Goal: Task Accomplishment & Management: Complete application form

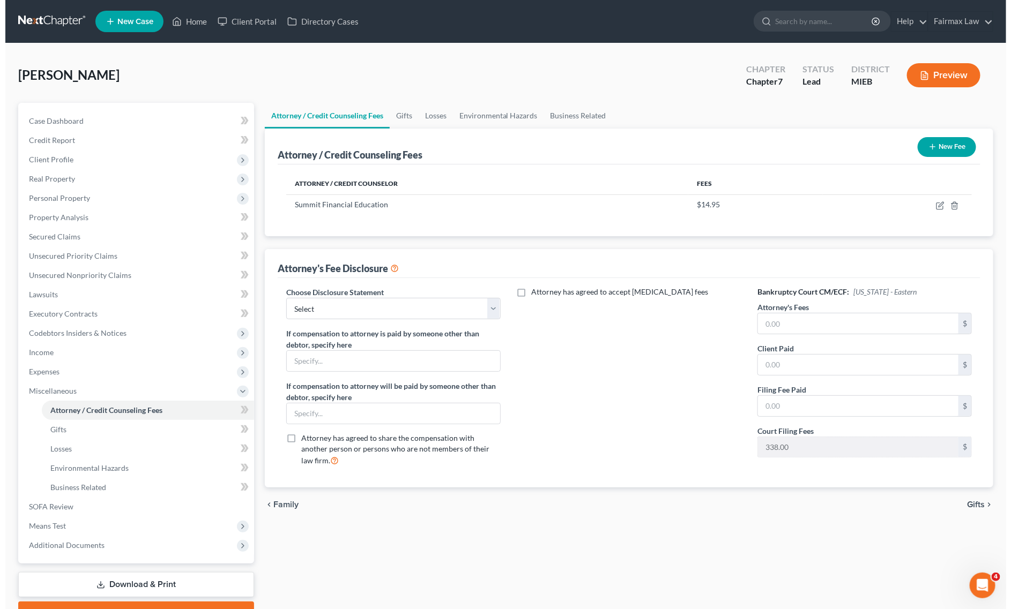
scroll to position [55, 0]
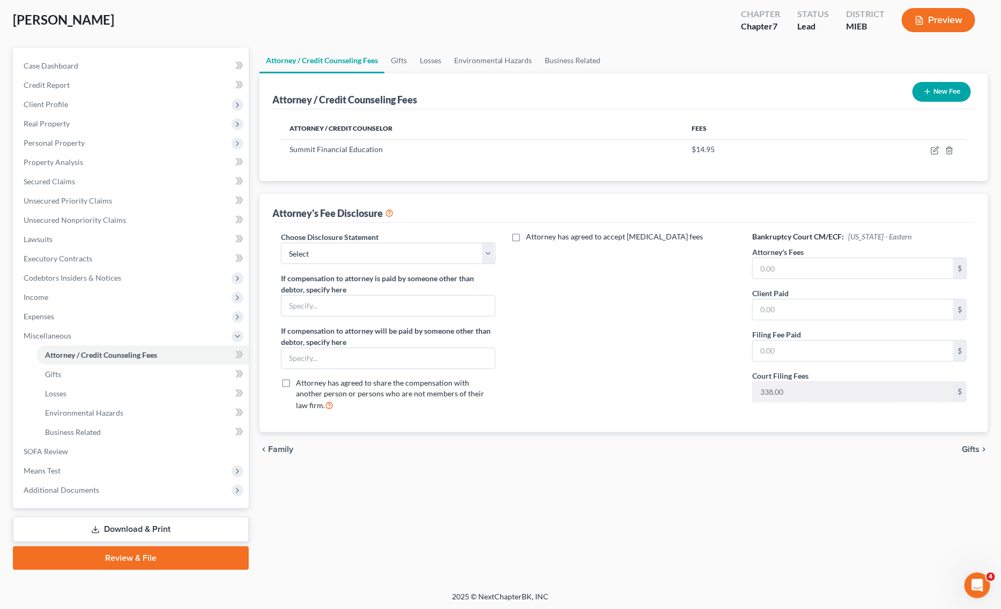
click at [932, 94] on button "New Fee" at bounding box center [941, 92] width 58 height 20
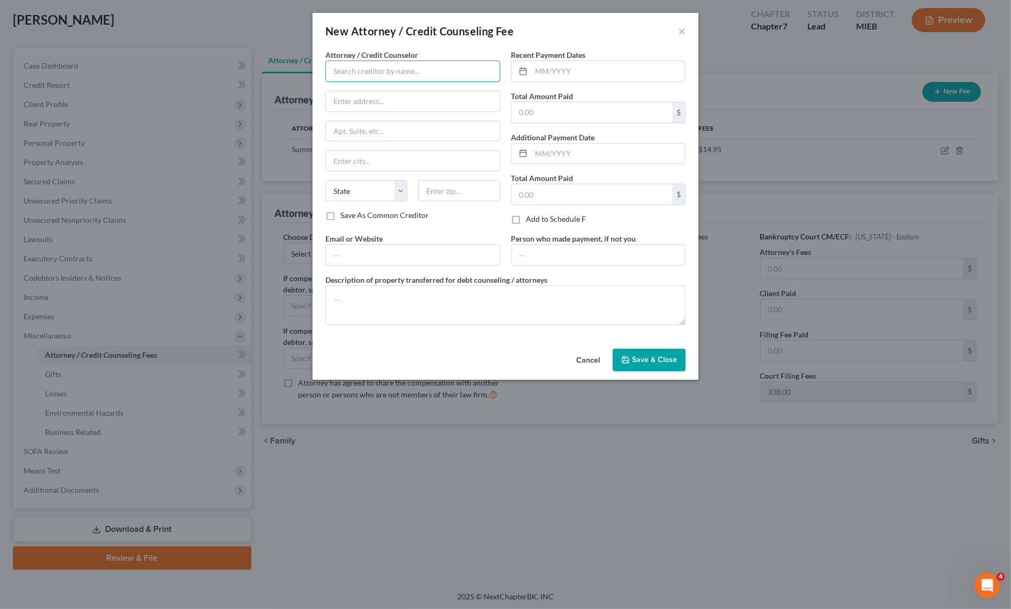
click at [436, 71] on input "text" at bounding box center [412, 71] width 175 height 21
type input "f"
type input "Fairmax Law PLLC"
click at [366, 90] on div "Fairmax Law PLLC" at bounding box center [389, 90] width 111 height 11
type input "15000 Madison Ave"
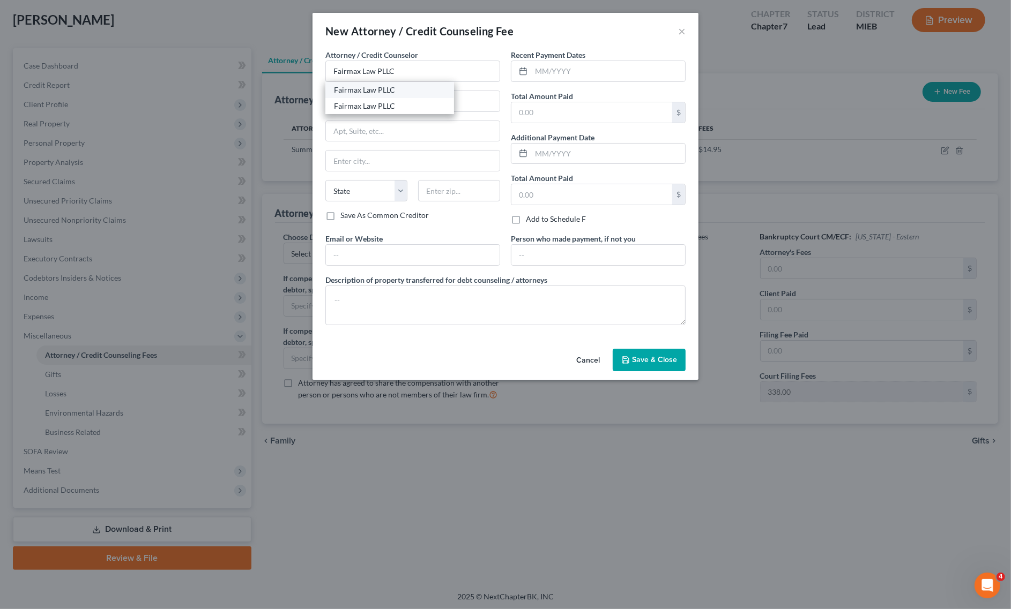
type input "Lakewood"
select select "36"
type input "44107"
click at [427, 80] on input "Fairmax Law PLLC" at bounding box center [412, 71] width 175 height 21
type input "Fairmax Law PLLC"
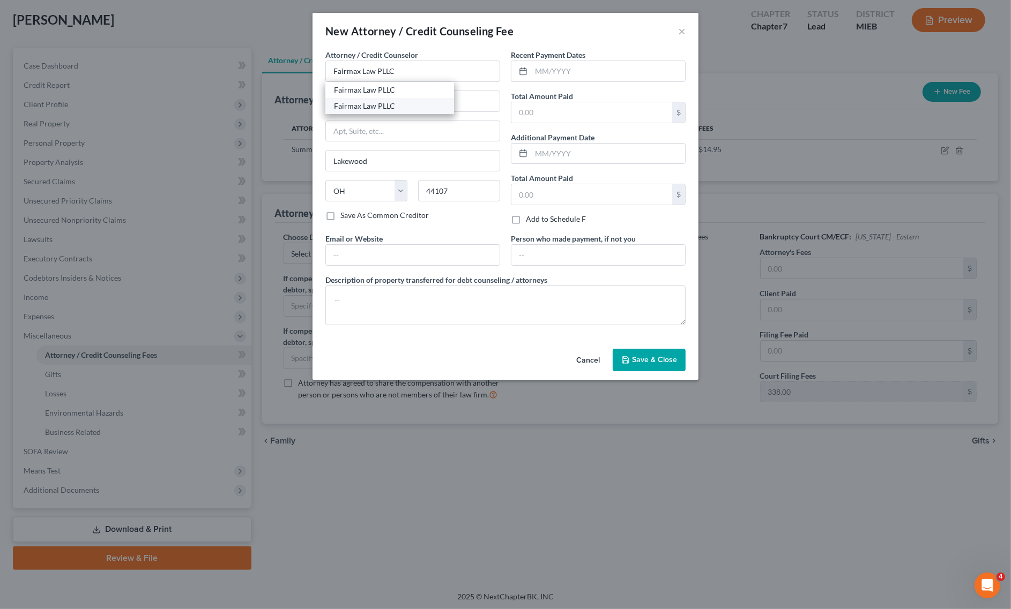
click at [382, 100] on div "Fairmax Law PLLC" at bounding box center [389, 106] width 129 height 16
type input "25639 Ford Rd"
type input "Suite 201"
type input "Dearborn Heights"
select select "23"
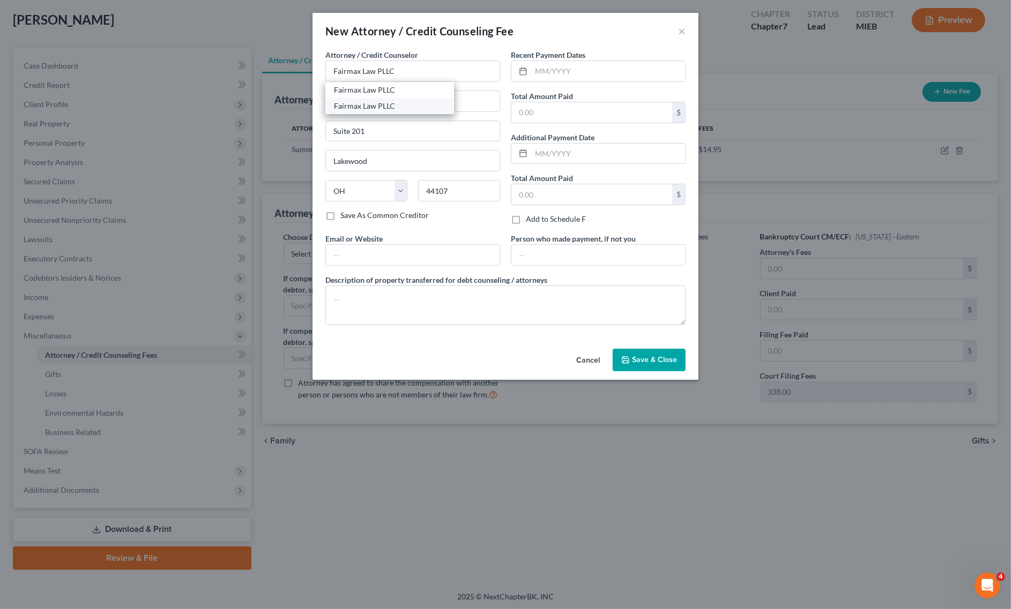
type input "48127"
click at [595, 120] on input "text" at bounding box center [591, 112] width 161 height 20
type input "0.00"
click at [417, 303] on textarea at bounding box center [505, 306] width 360 height 40
paste textarea "Due to the debtor’s limited monthly budget surplus, they are unable to reasonab…"
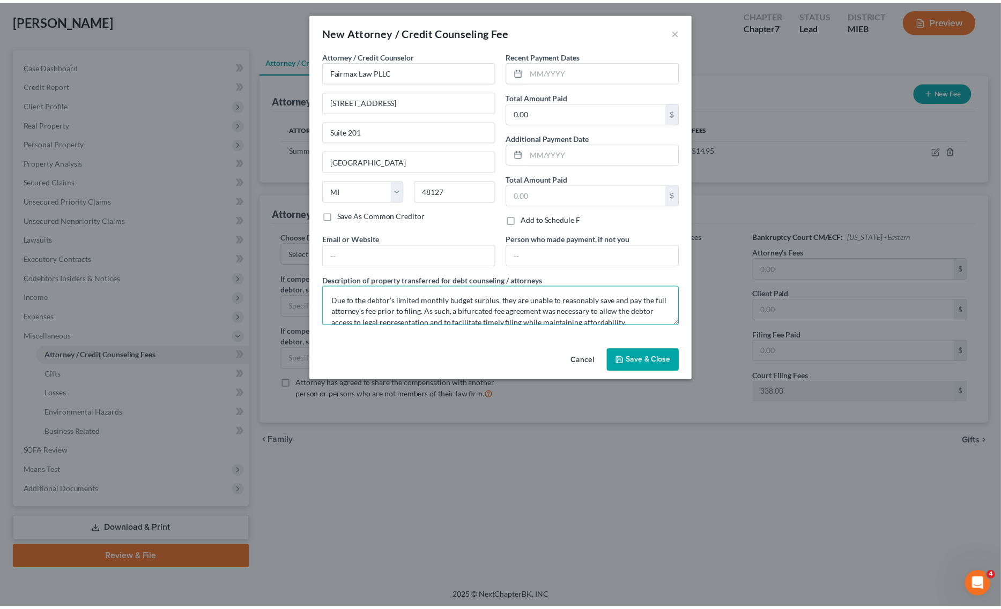
scroll to position [47, 0]
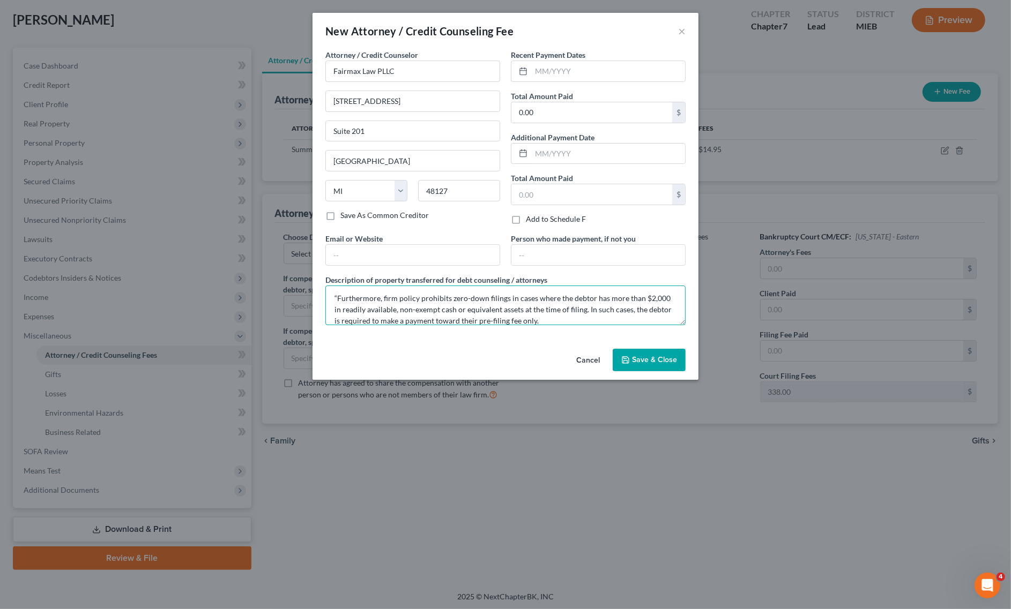
type textarea "Due to the debtor’s limited monthly budget surplus, they are unable to reasonab…"
click at [665, 363] on span "Save & Close" at bounding box center [654, 359] width 45 height 9
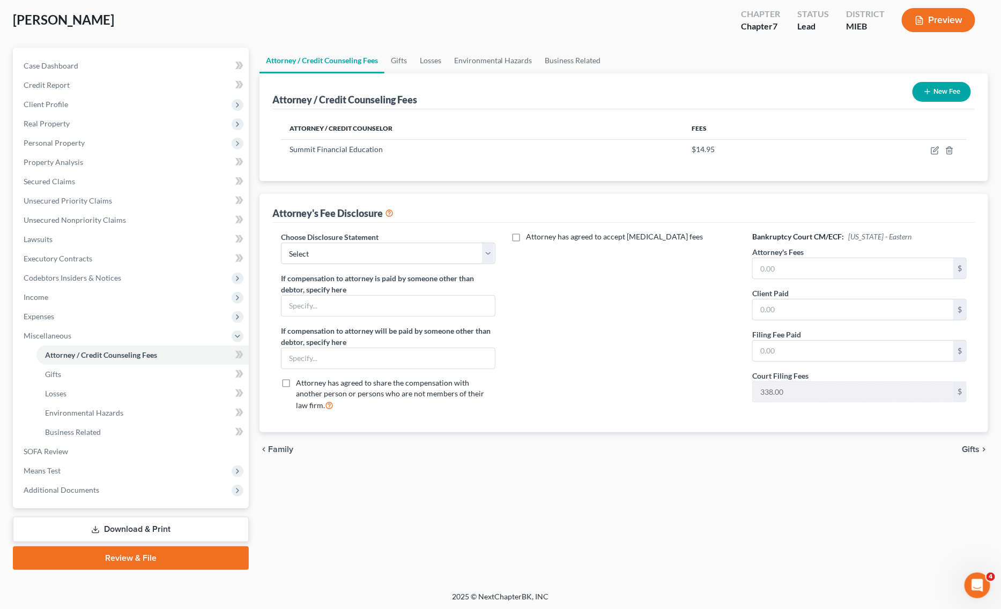
scroll to position [0, 0]
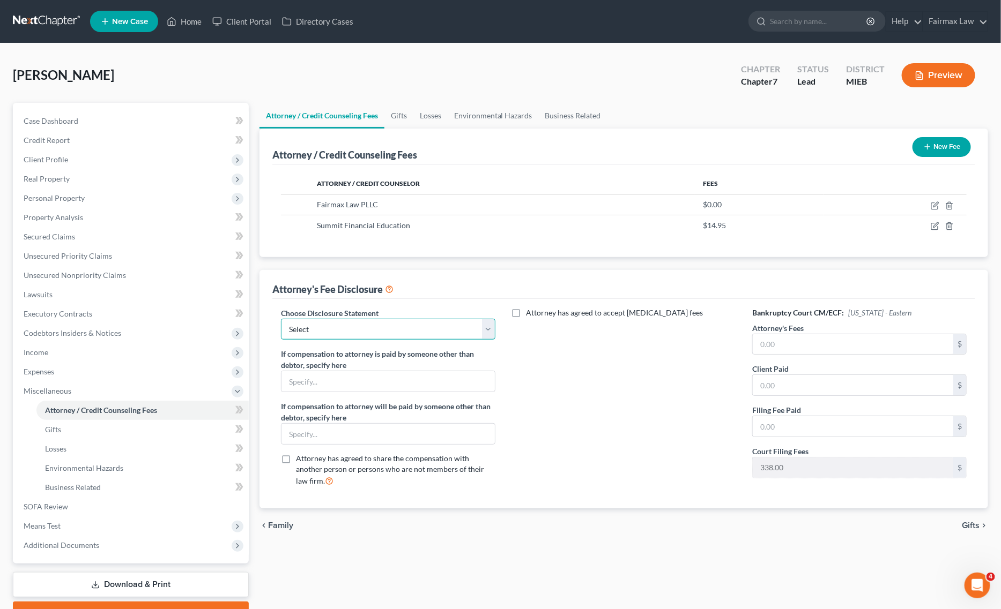
click at [419, 319] on select "Select WDMI - Chapter 13 - Disclosure of Attorney Compensation OHNB & MIWB Disc…" at bounding box center [388, 329] width 214 height 21
select select "2"
click at [281, 319] on select "Select WDMI - Chapter 13 - Disclosure of Attorney Compensation OHNB & MIWB Disc…" at bounding box center [388, 329] width 214 height 21
click at [850, 343] on input "text" at bounding box center [853, 344] width 200 height 20
type input "1,498"
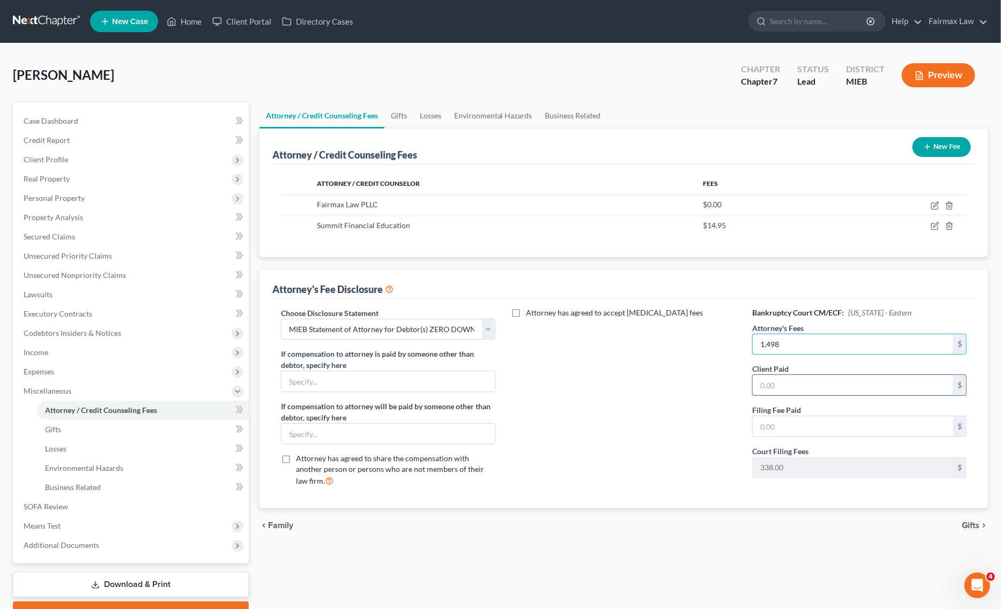
click at [838, 392] on input "text" at bounding box center [853, 385] width 200 height 20
type input "0"
click at [831, 430] on input "text" at bounding box center [853, 426] width 200 height 20
type input "0"
click at [71, 462] on link "Environmental Hazards" at bounding box center [142, 468] width 212 height 19
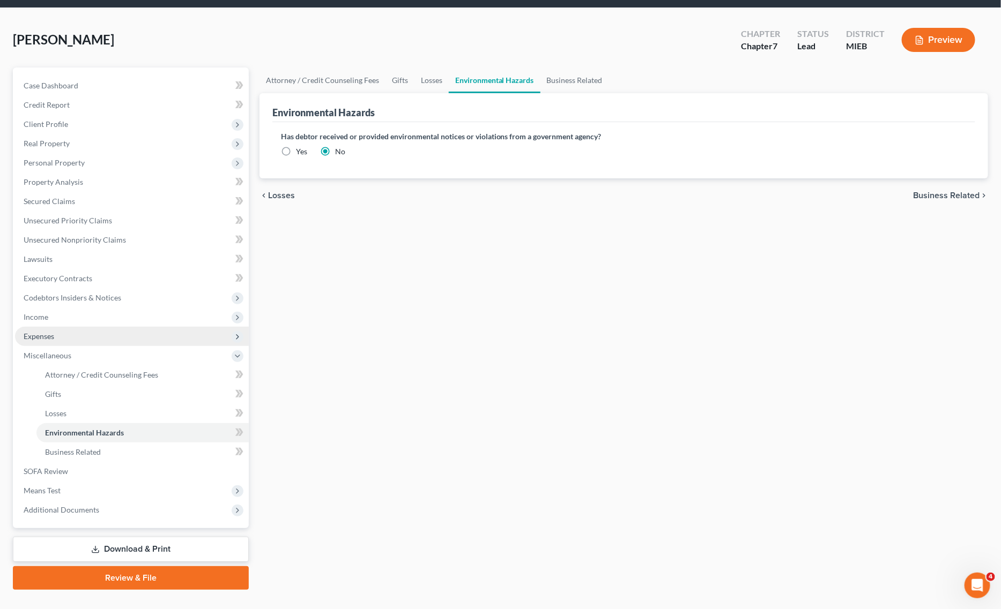
scroll to position [55, 0]
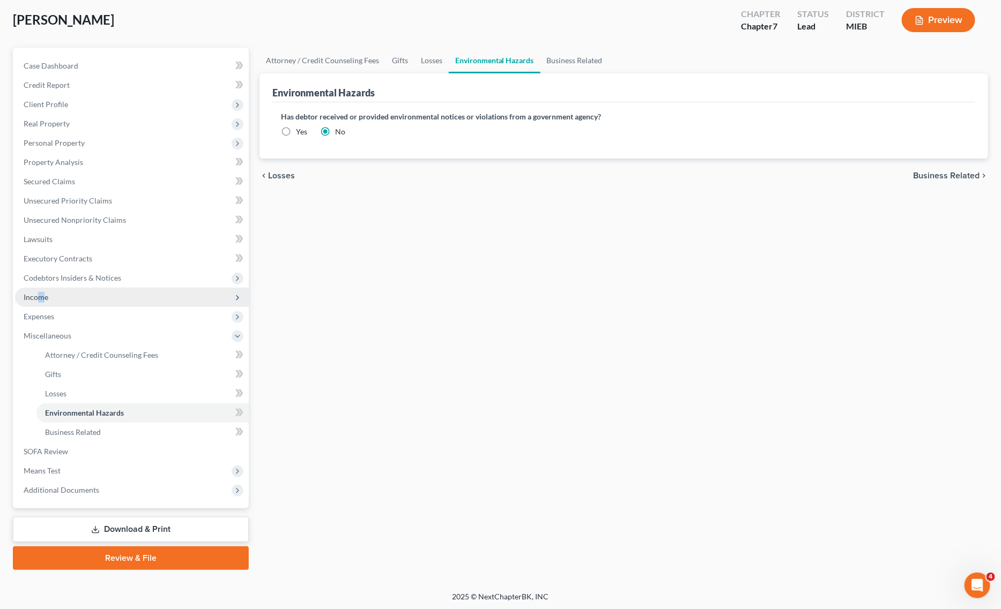
click at [44, 302] on span "Income" at bounding box center [132, 297] width 234 height 19
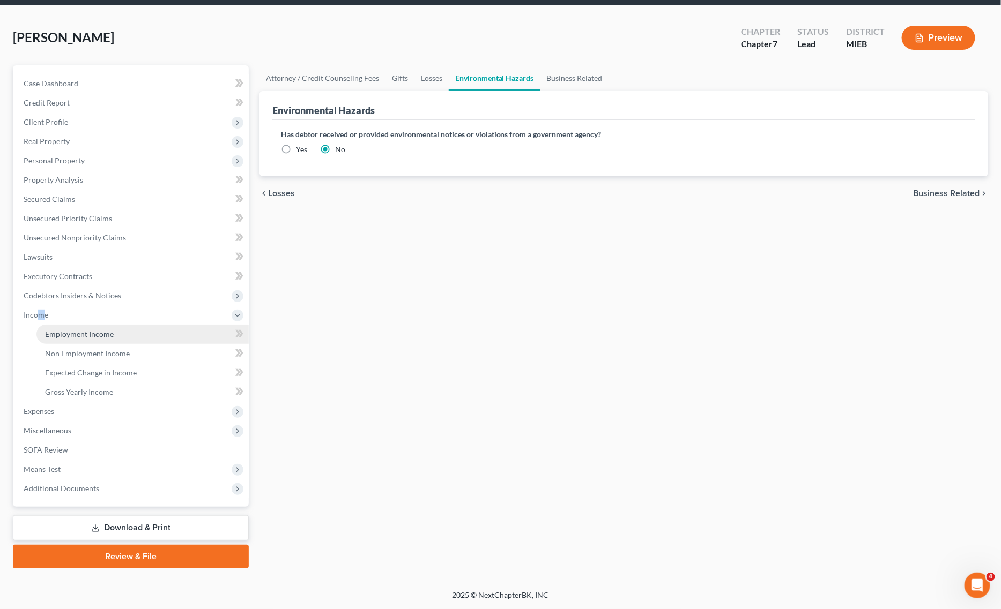
scroll to position [36, 0]
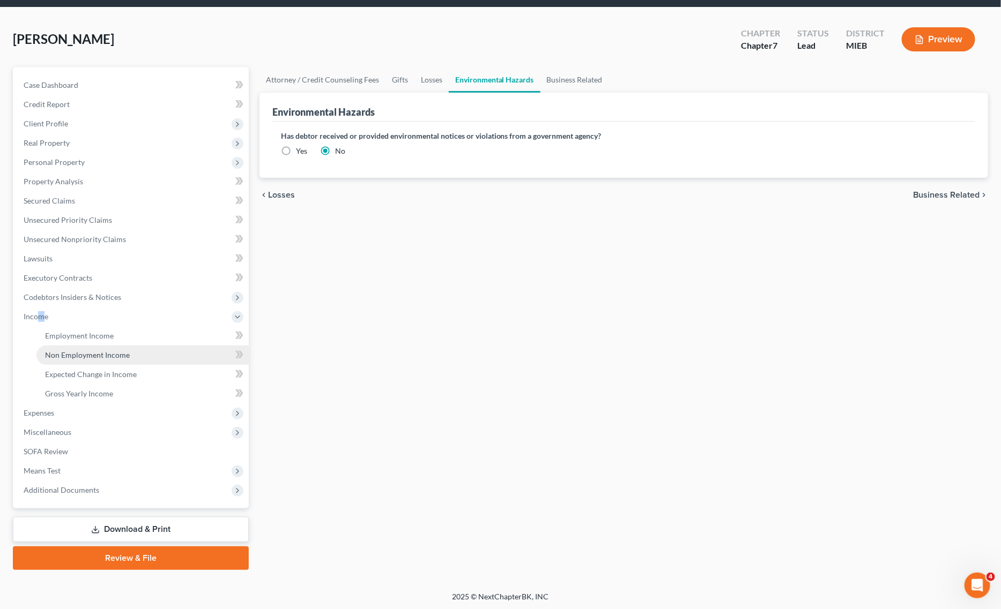
click at [81, 346] on link "Non Employment Income" at bounding box center [142, 355] width 212 height 19
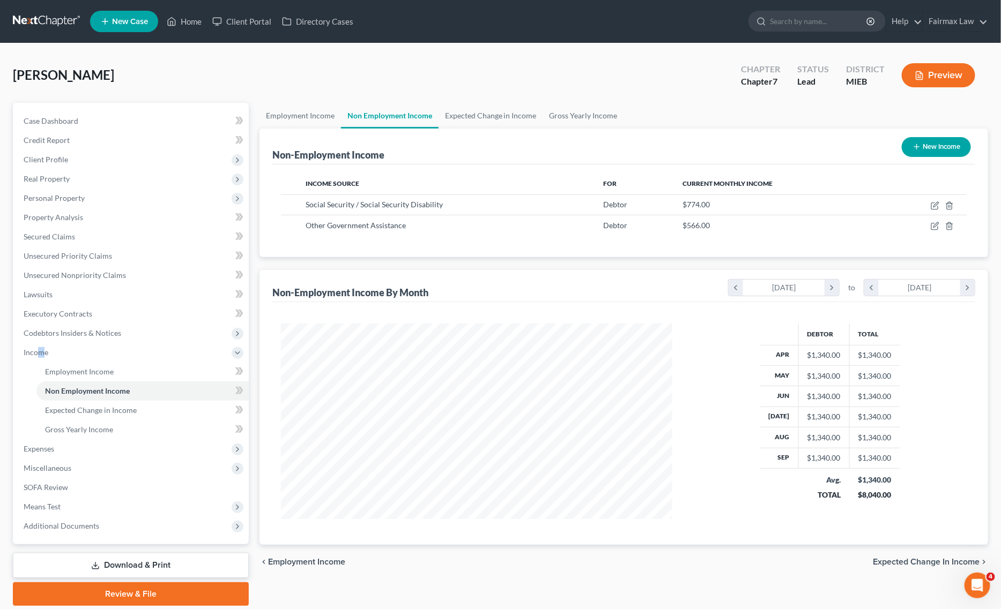
scroll to position [196, 413]
click at [939, 145] on button "New Income" at bounding box center [936, 147] width 69 height 20
select select "0"
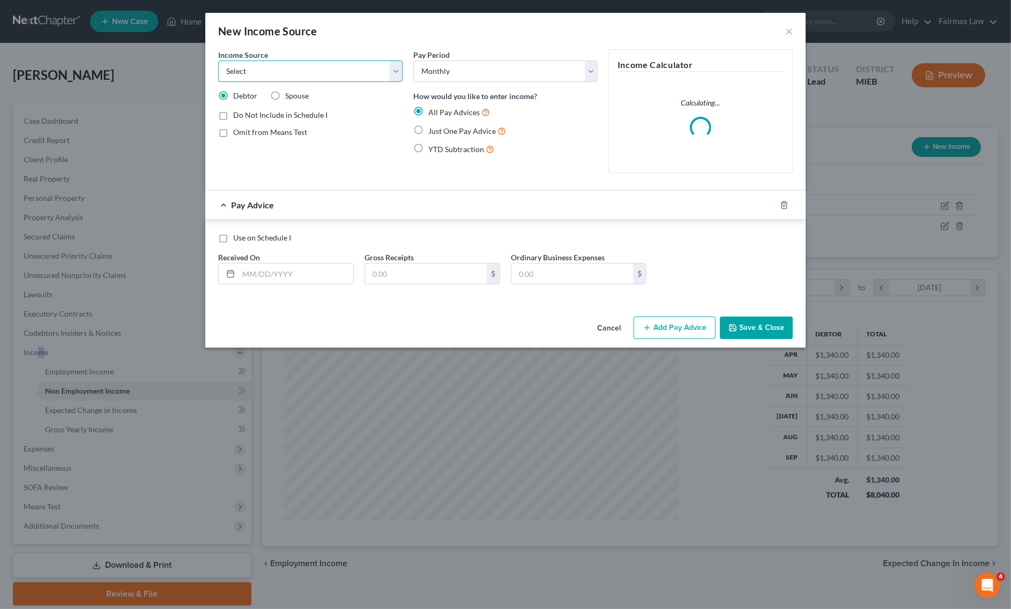
click at [341, 73] on select "Select Unemployment Disability (from employer) Pension Retirement Social Securi…" at bounding box center [310, 71] width 184 height 21
click at [218, 61] on select "Select Unemployment Disability (from employer) Pension Retirement Social Securi…" at bounding box center [310, 71] width 184 height 21
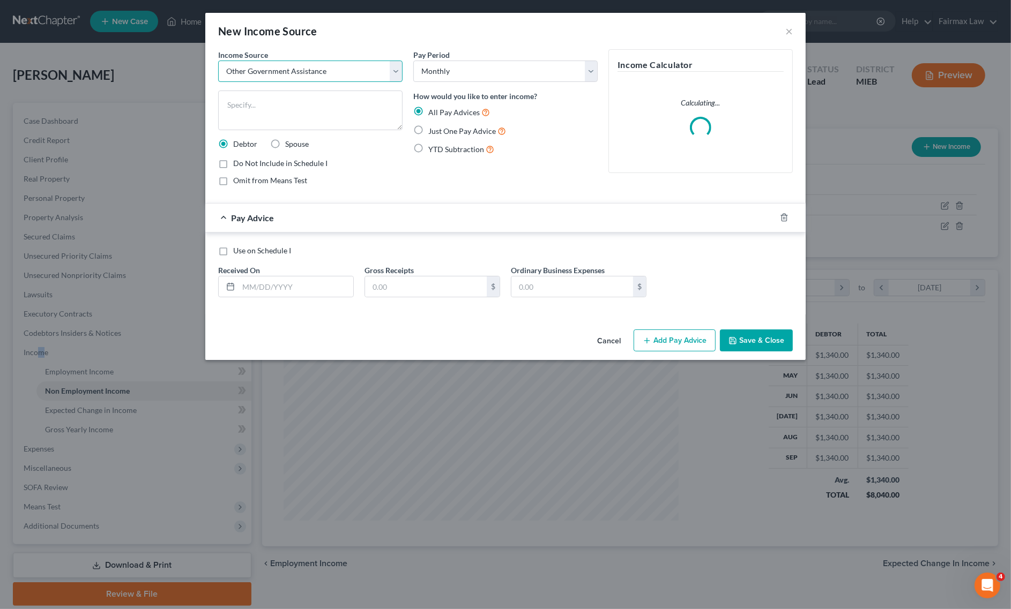
click at [306, 76] on select "Select Unemployment Disability (from employer) Pension Retirement Social Securi…" at bounding box center [310, 71] width 184 height 21
select select "7"
click at [218, 61] on select "Select Unemployment Disability (from employer) Pension Retirement Social Securi…" at bounding box center [310, 71] width 184 height 21
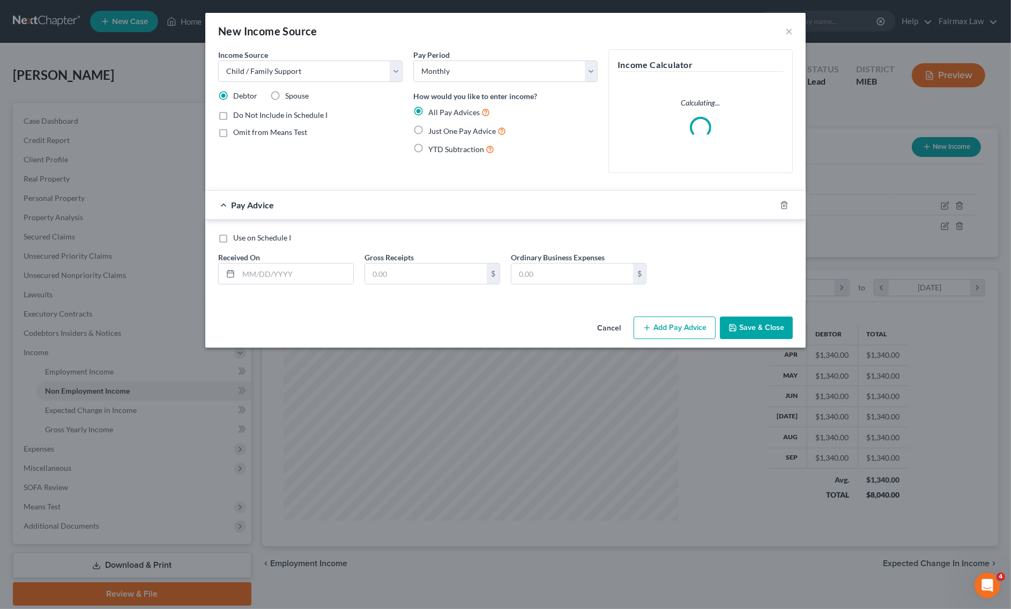
click at [428, 131] on label "Just One Pay Advice" at bounding box center [467, 131] width 78 height 12
click at [433, 131] on input "Just One Pay Advice" at bounding box center [436, 128] width 7 height 7
radio input "true"
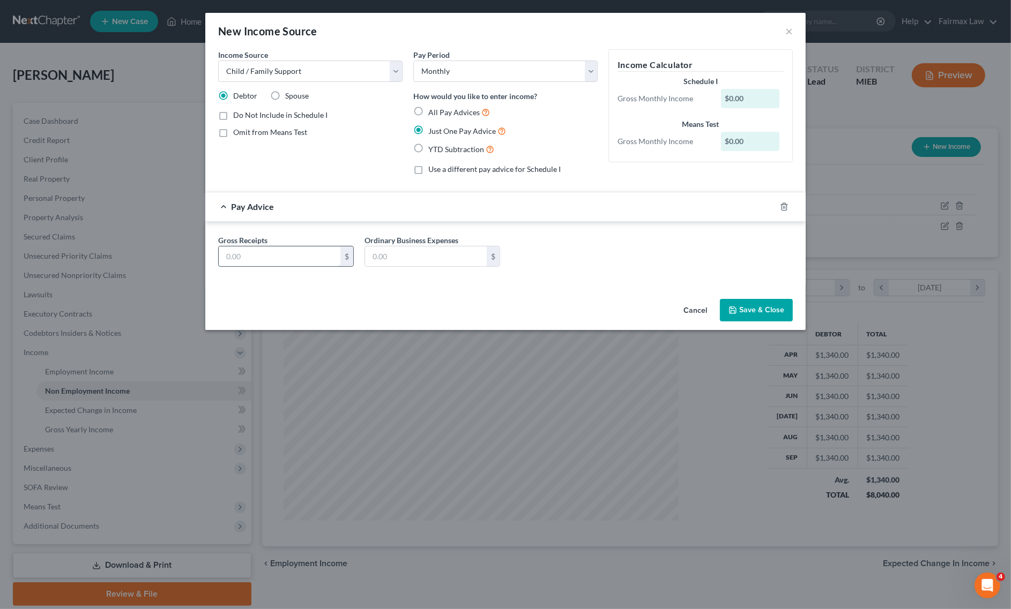
click at [266, 255] on input "text" at bounding box center [280, 257] width 122 height 20
paste input "420.00"
type input "420.00"
click at [771, 312] on button "Save & Close" at bounding box center [756, 310] width 73 height 23
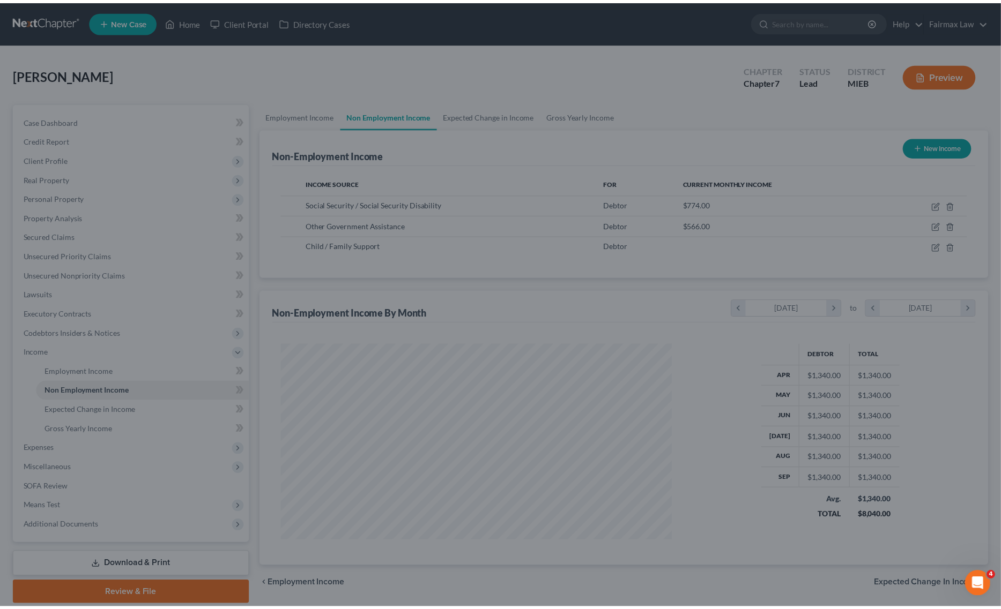
scroll to position [535786, 535569]
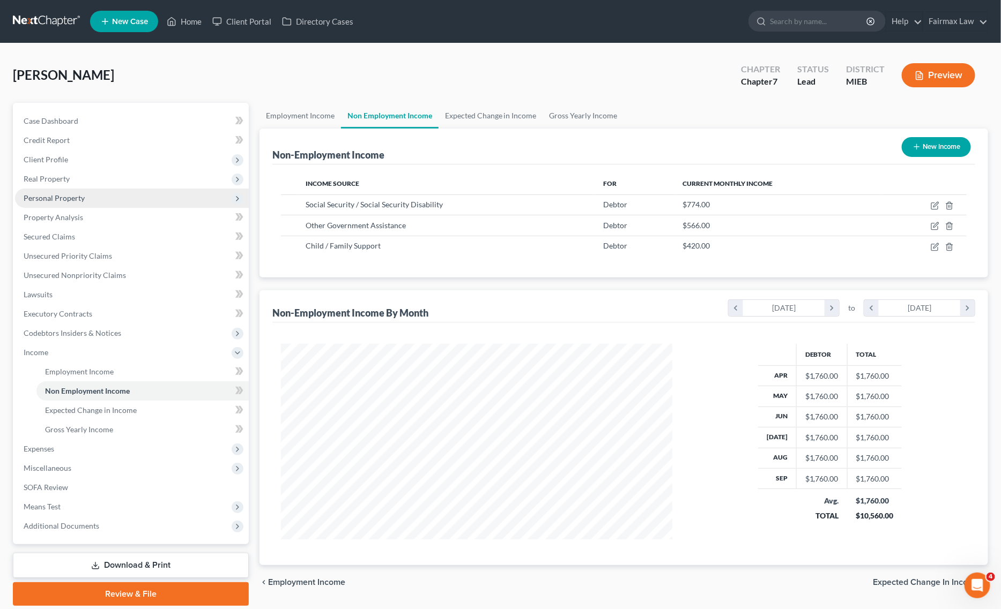
click at [102, 206] on span "Personal Property" at bounding box center [132, 198] width 234 height 19
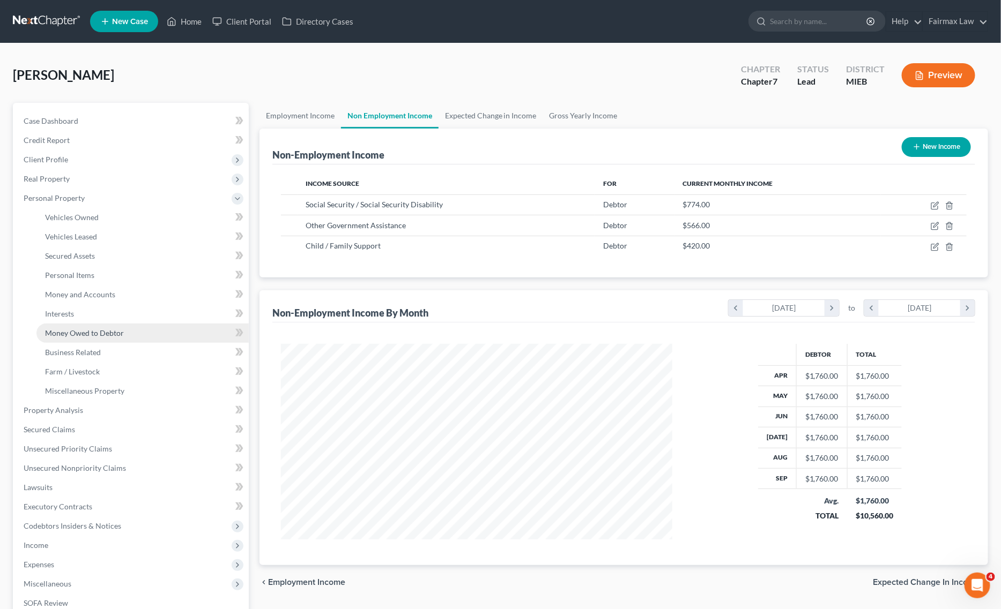
click at [129, 335] on link "Money Owed to Debtor" at bounding box center [142, 333] width 212 height 19
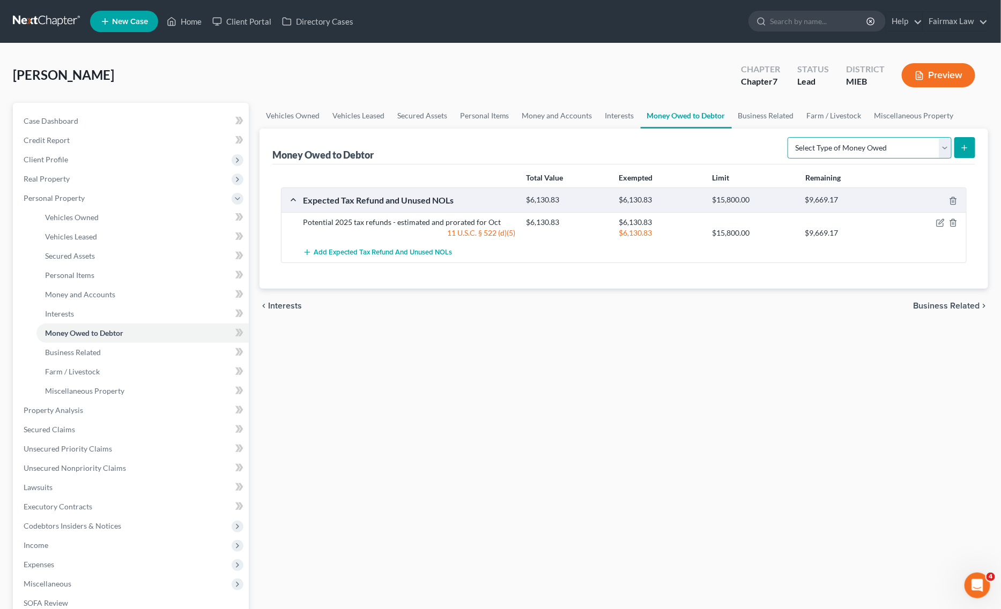
click at [866, 146] on select "Select Type of Money Owed Accounts Receivable Alimony Child Support Claims Agai…" at bounding box center [869, 147] width 164 height 21
select select "child_support"
click at [790, 137] on select "Select Type of Money Owed Accounts Receivable Alimony Child Support Claims Agai…" at bounding box center [869, 147] width 164 height 21
click at [965, 151] on icon "submit" at bounding box center [964, 148] width 9 height 9
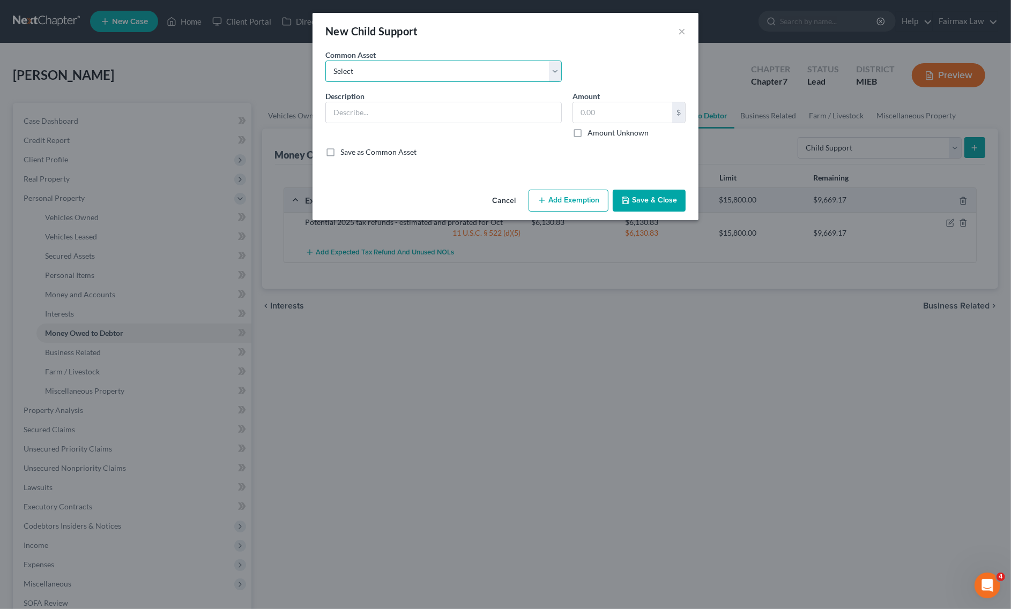
click at [427, 71] on select "Select Child Support" at bounding box center [443, 71] width 236 height 21
select select "0"
click at [325, 61] on select "Select Child Support" at bounding box center [443, 71] width 236 height 21
type input "Child Support"
click at [602, 106] on input "0" at bounding box center [622, 112] width 99 height 20
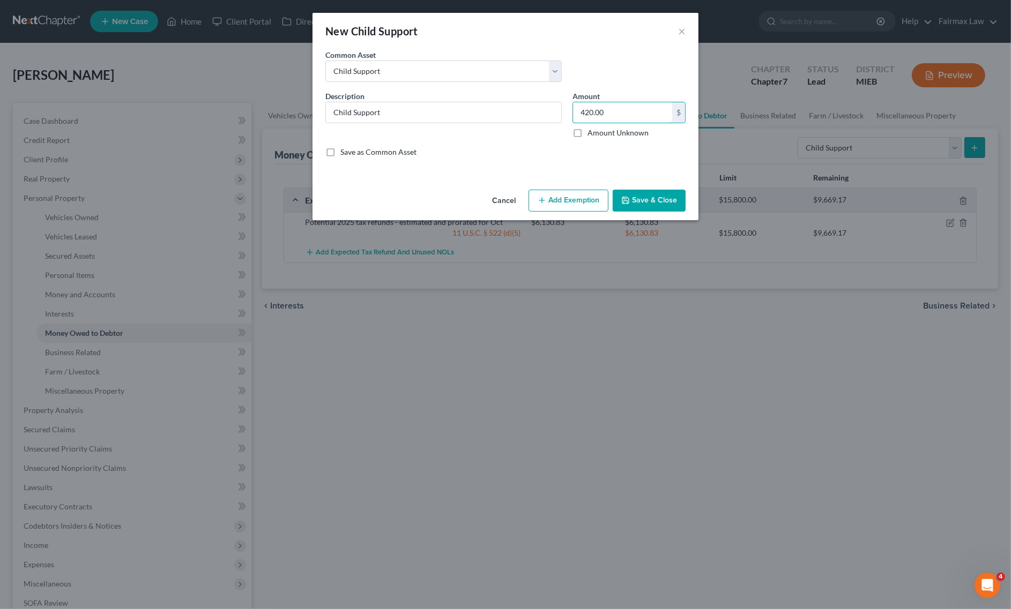
type input "420.00"
click at [571, 209] on button "Add Exemption" at bounding box center [568, 201] width 80 height 23
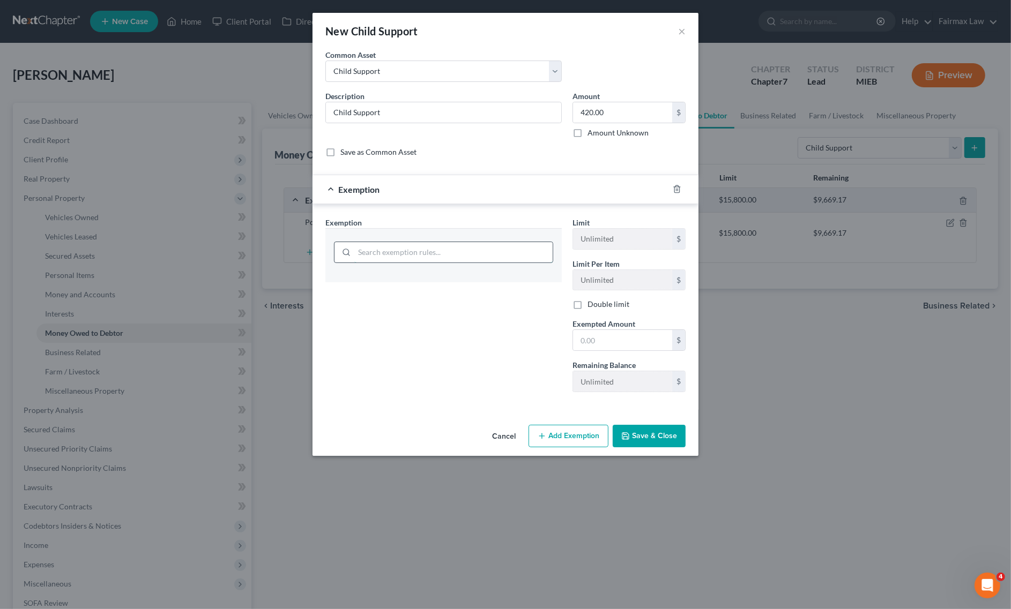
click at [425, 261] on input "search" at bounding box center [453, 252] width 198 height 20
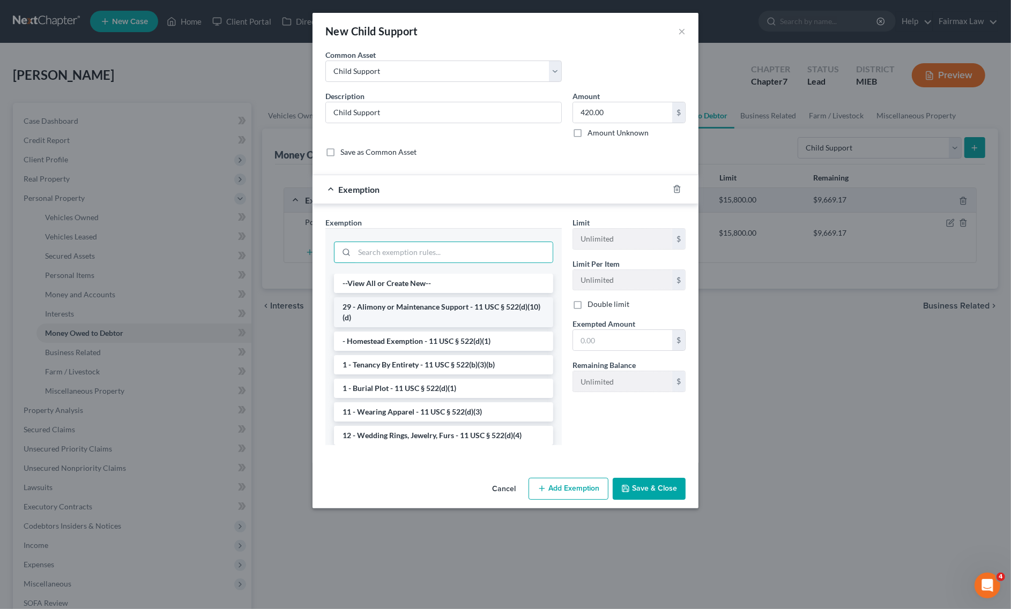
click at [393, 309] on li "29 - Alimony or Maintenance Support - 11 USC § 522(d)(10)(d)" at bounding box center [443, 312] width 219 height 30
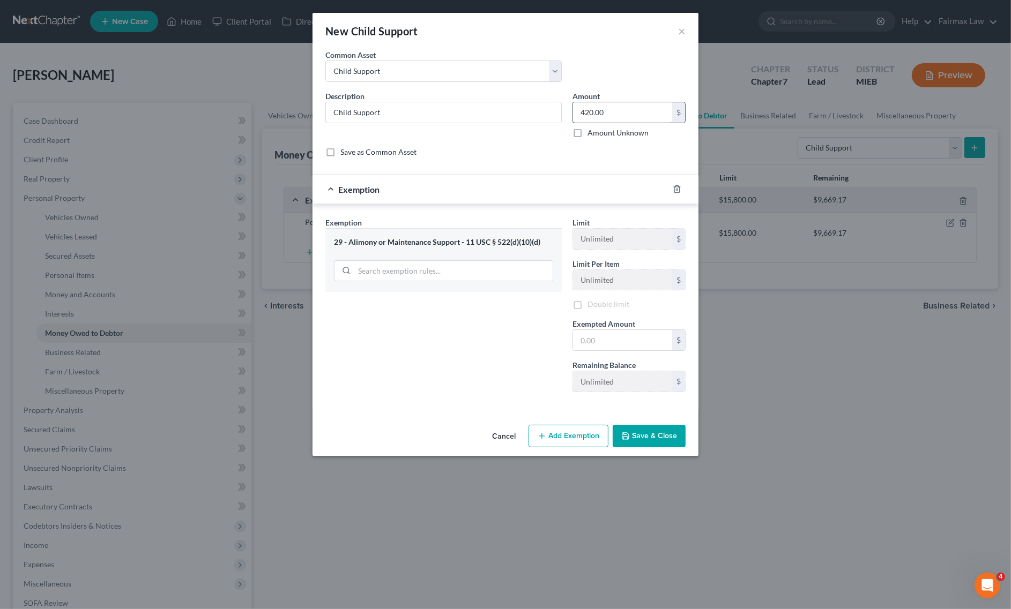
click at [632, 116] on input "420.00" at bounding box center [622, 112] width 99 height 20
click at [608, 344] on input "text" at bounding box center [622, 340] width 99 height 20
paste input "420.00"
type input "420.00"
click at [502, 323] on div "Exemption Set must be selected for CA. Exemption * 29 - Alimony or Maintenance …" at bounding box center [443, 309] width 247 height 184
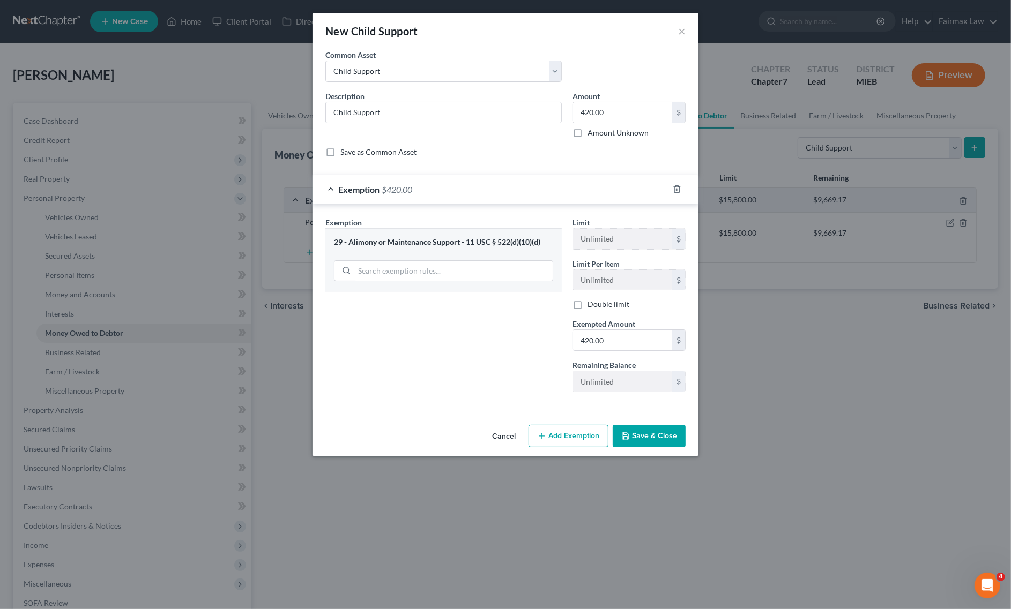
click at [649, 437] on button "Save & Close" at bounding box center [649, 436] width 73 height 23
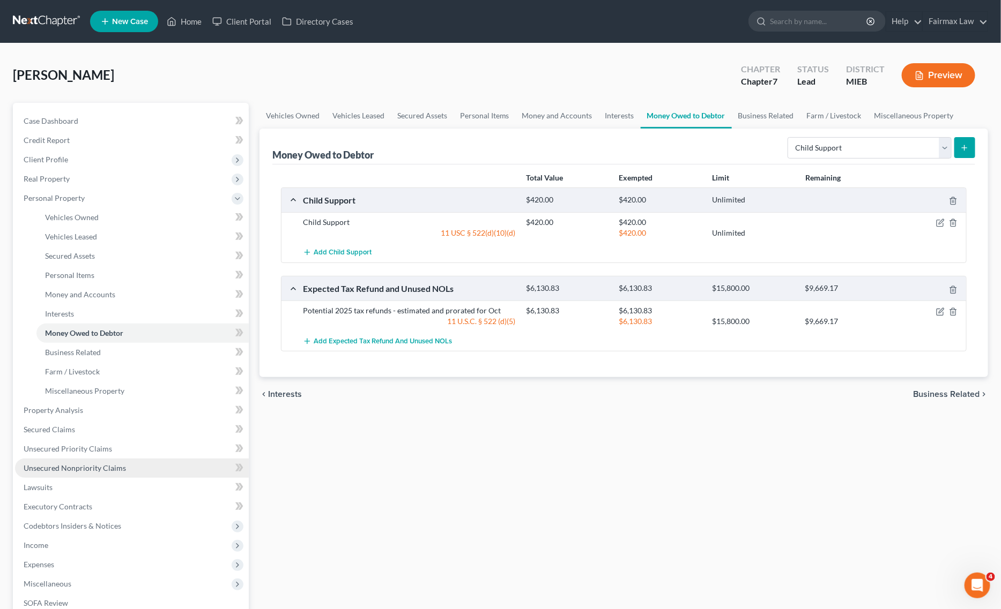
click at [126, 463] on link "Unsecured Nonpriority Claims" at bounding box center [132, 468] width 234 height 19
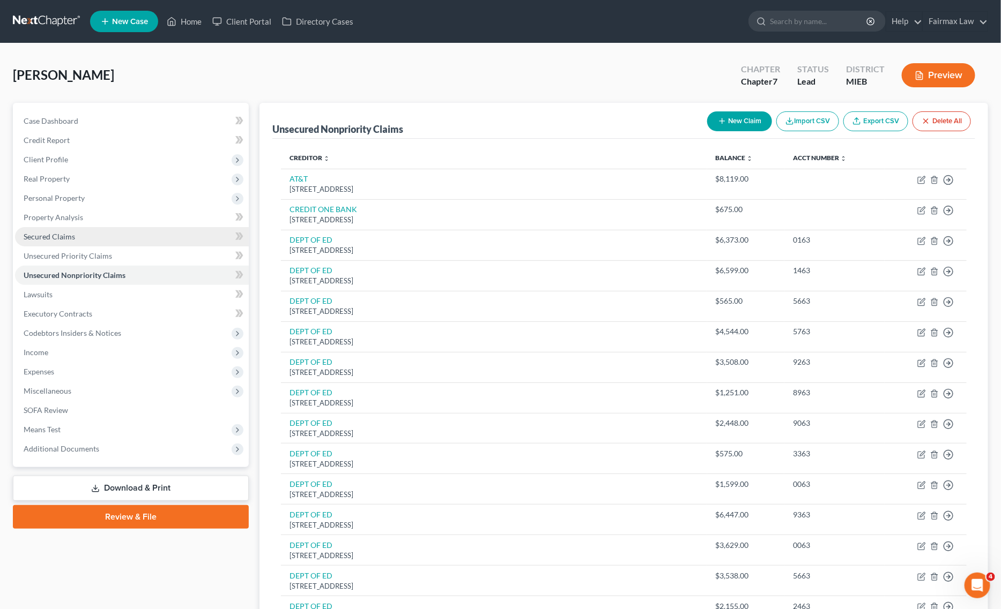
click at [103, 241] on link "Secured Claims" at bounding box center [132, 236] width 234 height 19
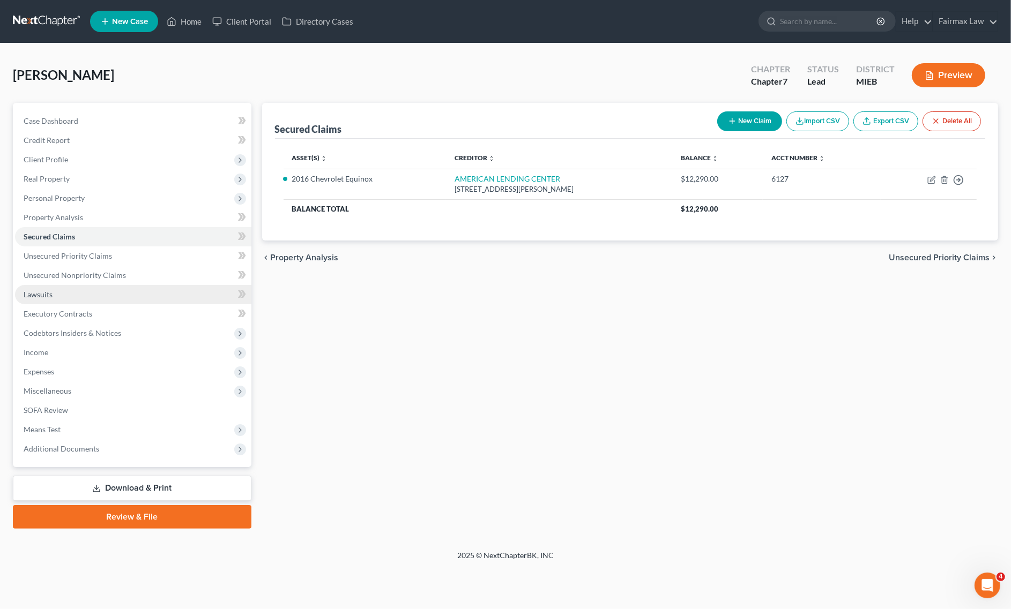
click at [81, 300] on link "Lawsuits" at bounding box center [133, 294] width 236 height 19
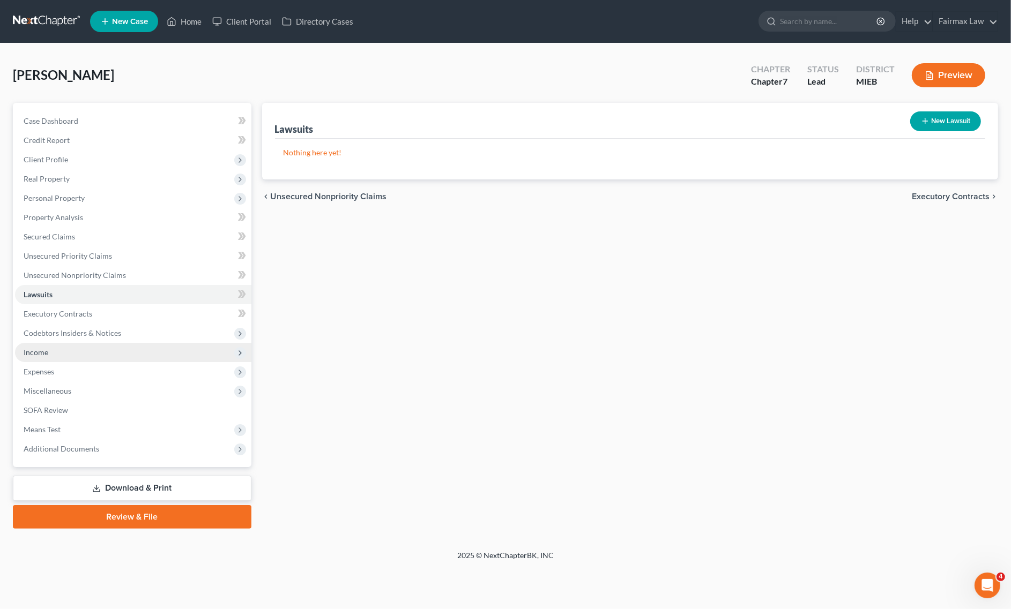
click at [73, 360] on span "Income" at bounding box center [133, 352] width 236 height 19
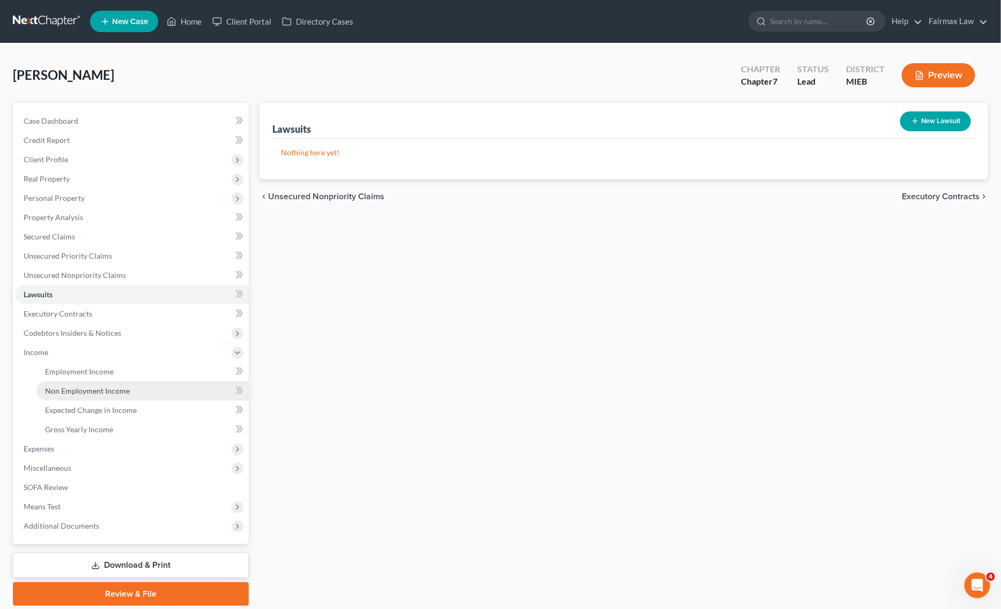
click at [107, 393] on span "Non Employment Income" at bounding box center [87, 390] width 85 height 9
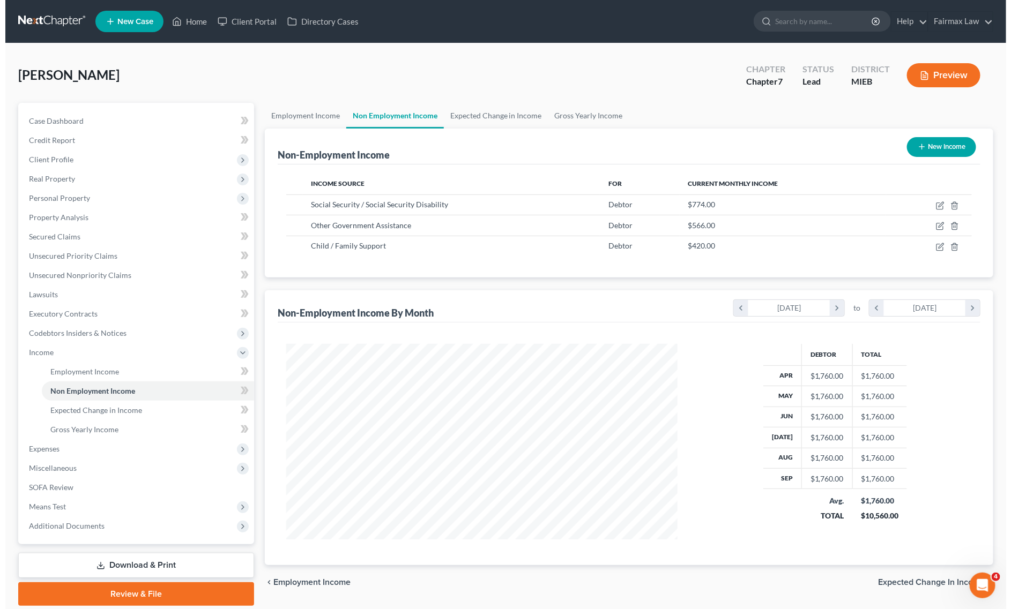
scroll to position [196, 413]
click at [923, 140] on button "New Income" at bounding box center [936, 147] width 69 height 20
select select "0"
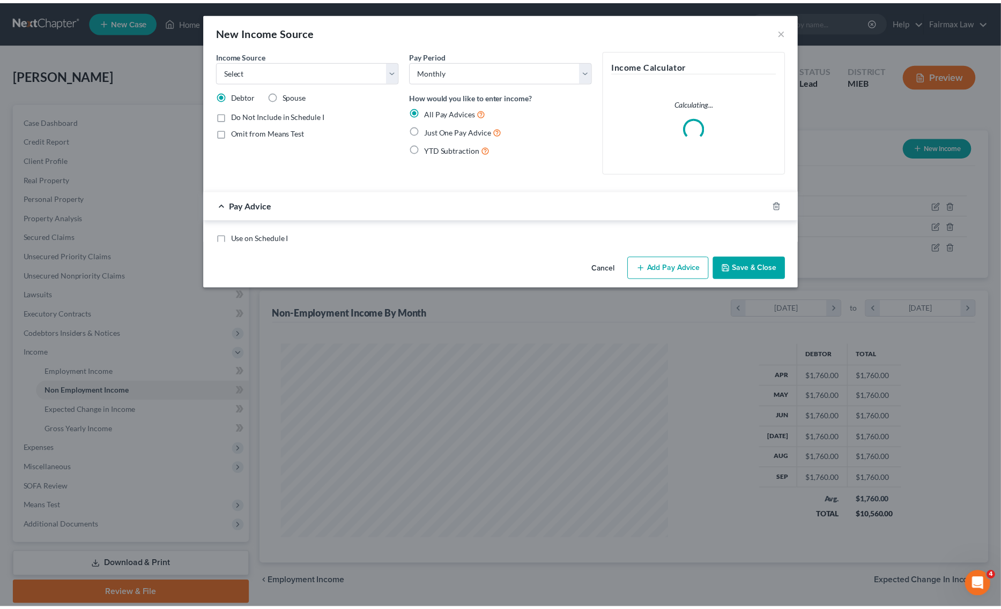
scroll to position [197, 417]
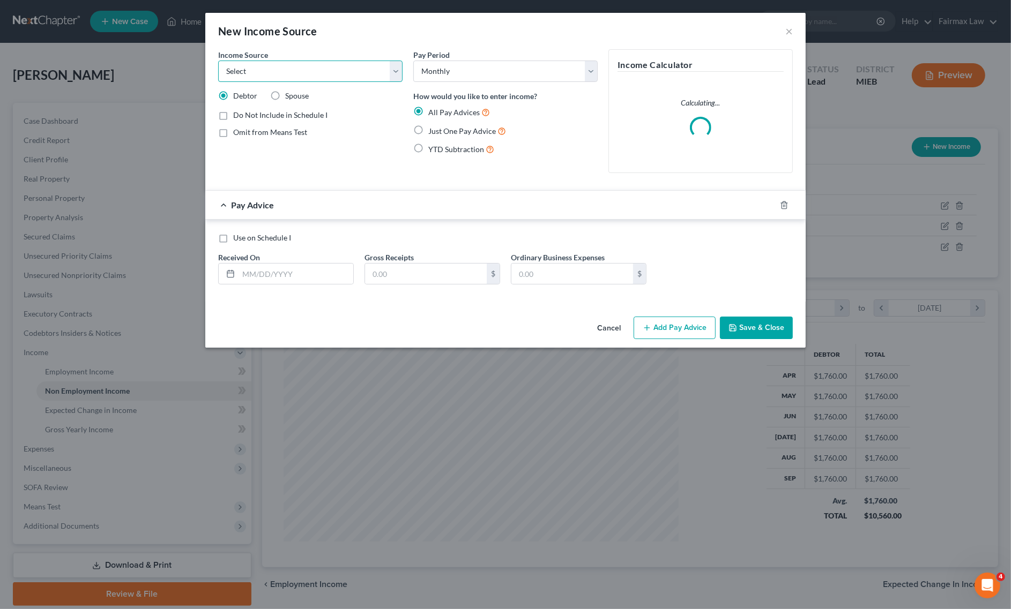
click at [300, 73] on select "Select Unemployment Disability (from employer) Pension Retirement Social Securi…" at bounding box center [310, 71] width 184 height 21
select select "5"
click at [218, 61] on select "Select Unemployment Disability (from employer) Pension Retirement Social Securi…" at bounding box center [310, 71] width 184 height 21
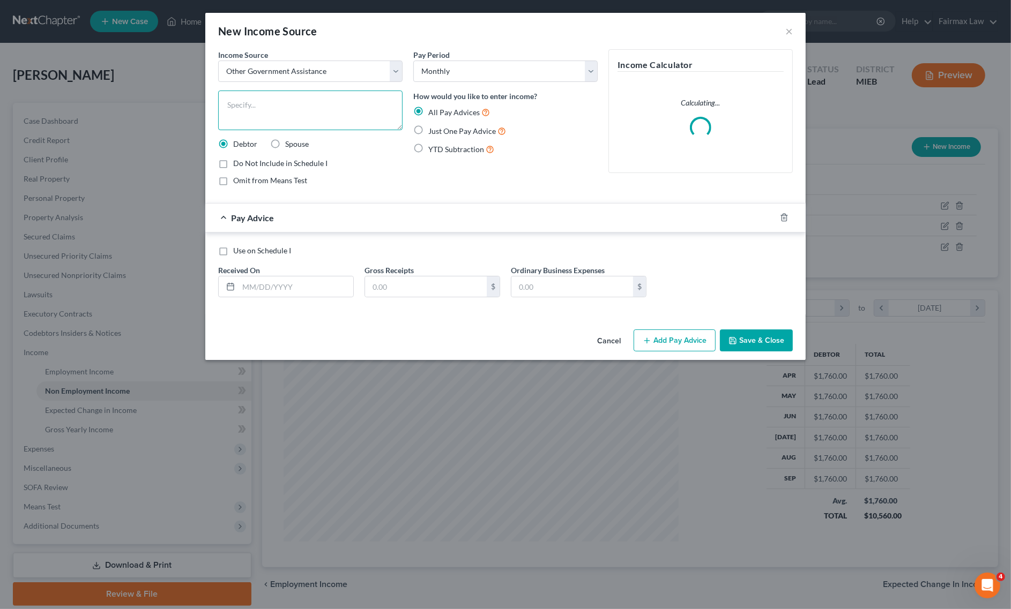
click at [345, 118] on textarea at bounding box center [310, 111] width 184 height 40
type textarea "A"
type textarea "s"
type textarea "SIP Benefits for Children"
click at [428, 134] on label "Just One Pay Advice" at bounding box center [467, 131] width 78 height 12
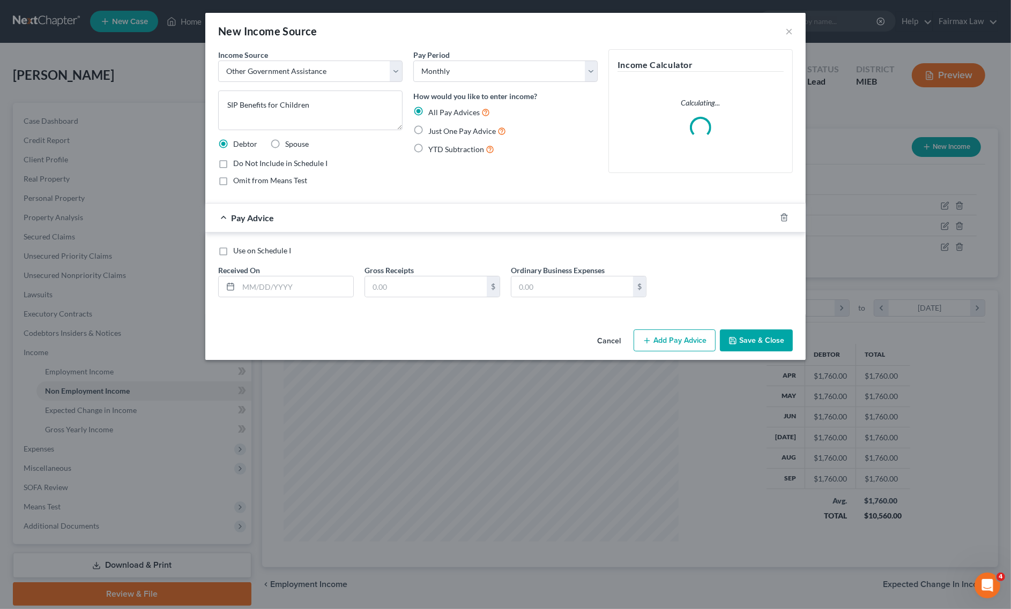
click at [433, 132] on input "Just One Pay Advice" at bounding box center [436, 128] width 7 height 7
radio input "true"
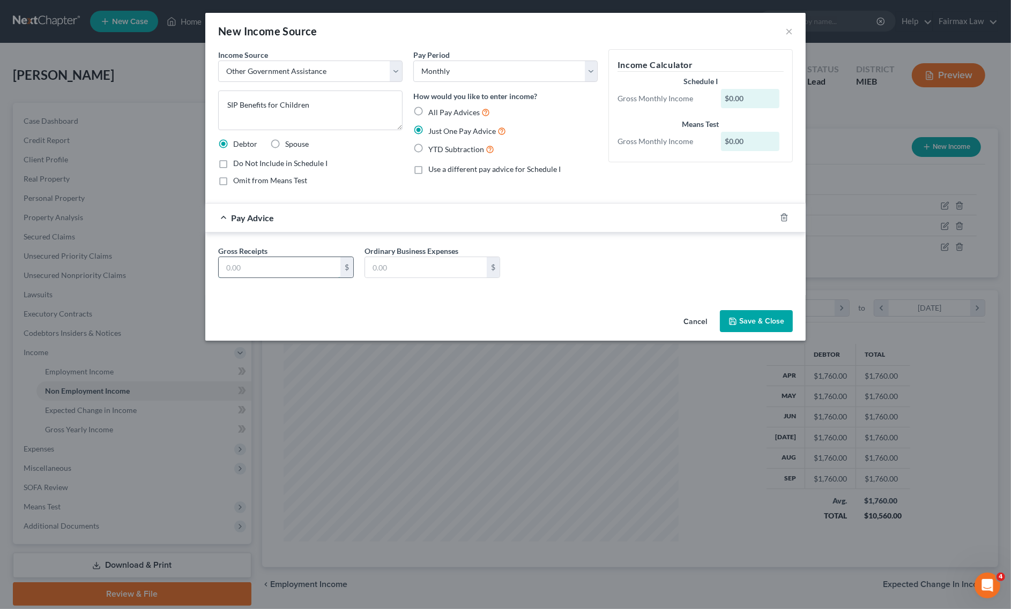
click at [328, 264] on input "text" at bounding box center [280, 267] width 122 height 20
paste input "- 249.00"
type input "249.00"
click at [757, 315] on button "Save & Close" at bounding box center [756, 321] width 73 height 23
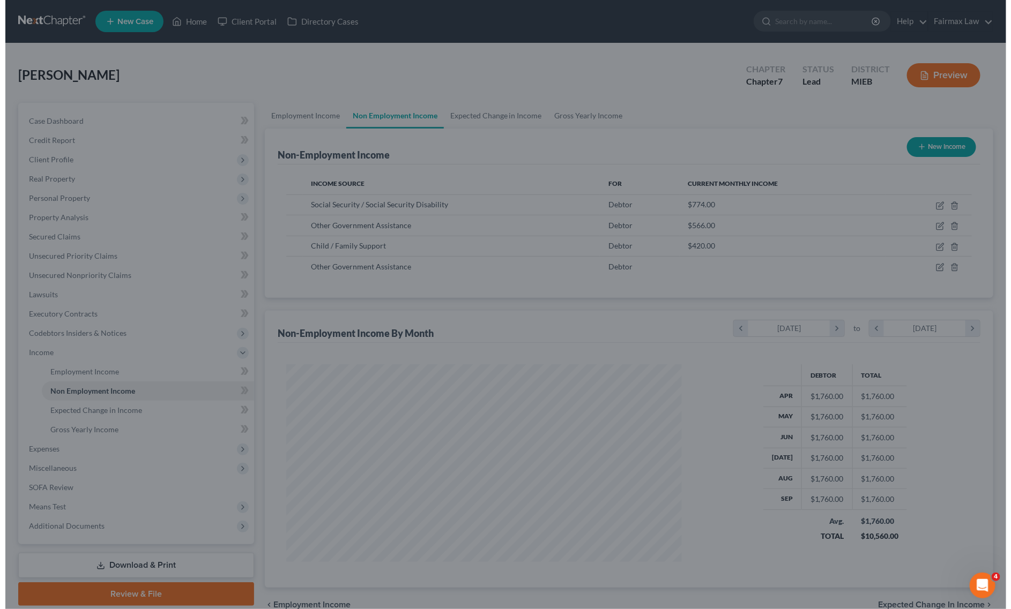
scroll to position [535786, 535569]
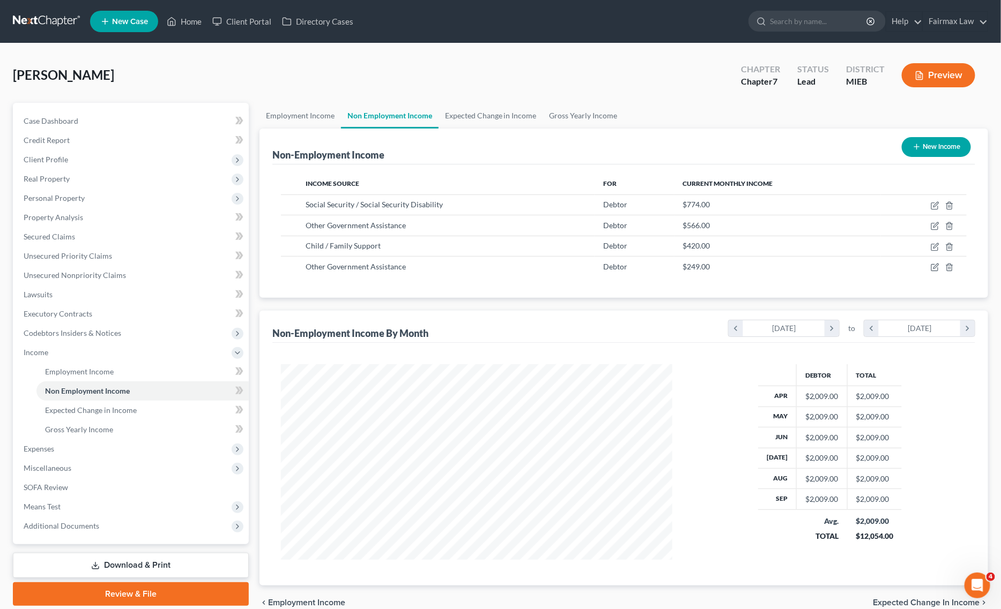
click at [952, 151] on button "New Income" at bounding box center [936, 147] width 69 height 20
select select "0"
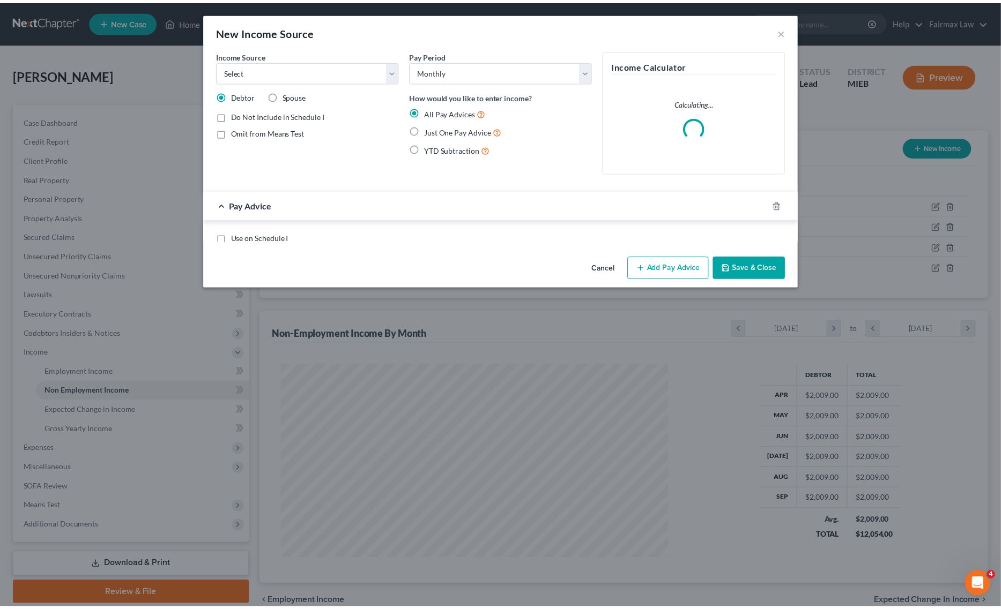
scroll to position [197, 417]
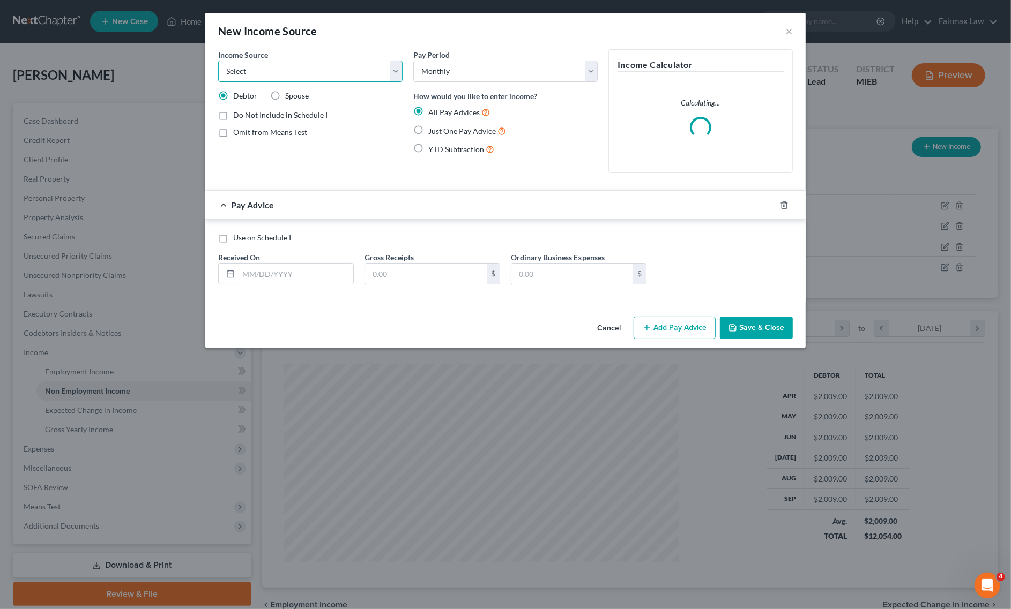
click at [277, 77] on select "Select Unemployment Disability (from employer) Pension Retirement Social Securi…" at bounding box center [310, 71] width 184 height 21
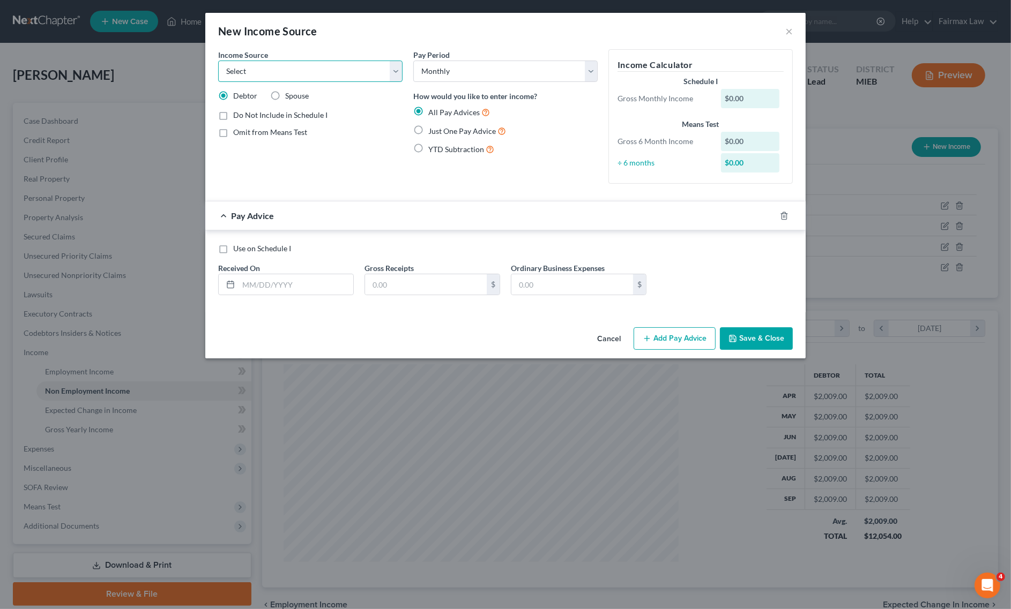
click at [288, 63] on select "Select Unemployment Disability (from employer) Pension Retirement Social Securi…" at bounding box center [310, 71] width 184 height 21
select select "5"
click at [218, 61] on select "Select Unemployment Disability (from employer) Pension Retirement Social Securi…" at bounding box center [310, 71] width 184 height 21
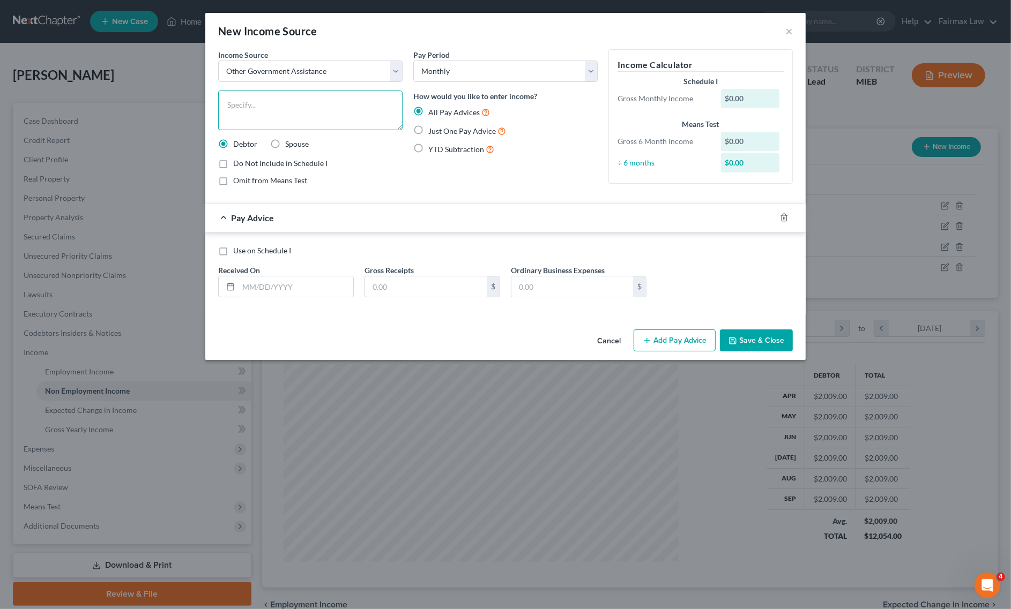
click at [299, 118] on textarea at bounding box center [310, 111] width 184 height 40
type textarea "Survivor benefits"
click at [428, 131] on label "Just One Pay Advice" at bounding box center [467, 131] width 78 height 12
click at [433, 131] on input "Just One Pay Advice" at bounding box center [436, 128] width 7 height 7
radio input "true"
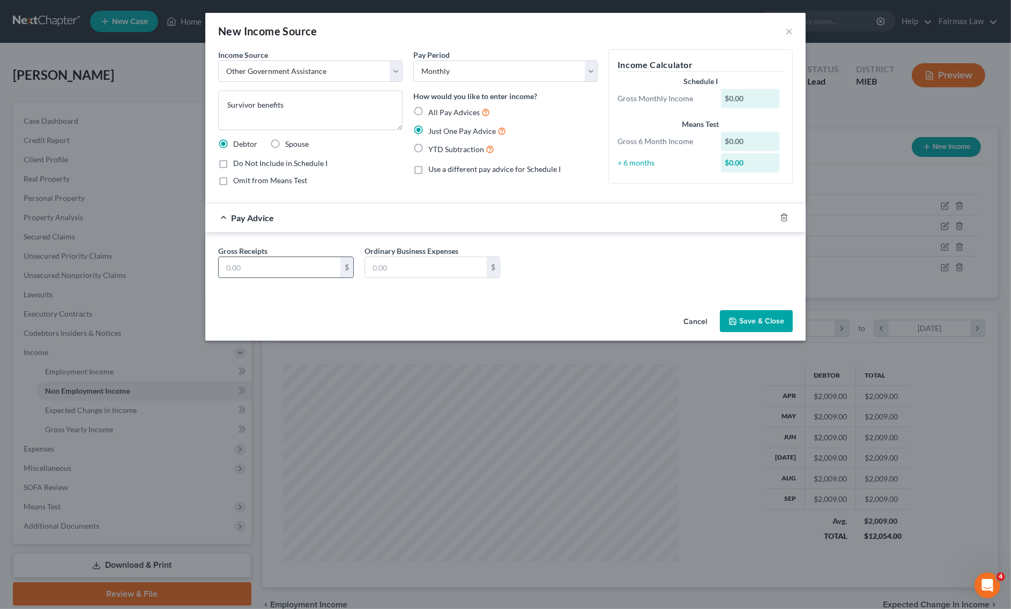
click at [285, 270] on input "text" at bounding box center [280, 267] width 122 height 20
type input "784.00"
click at [766, 323] on button "Save & Close" at bounding box center [756, 321] width 73 height 23
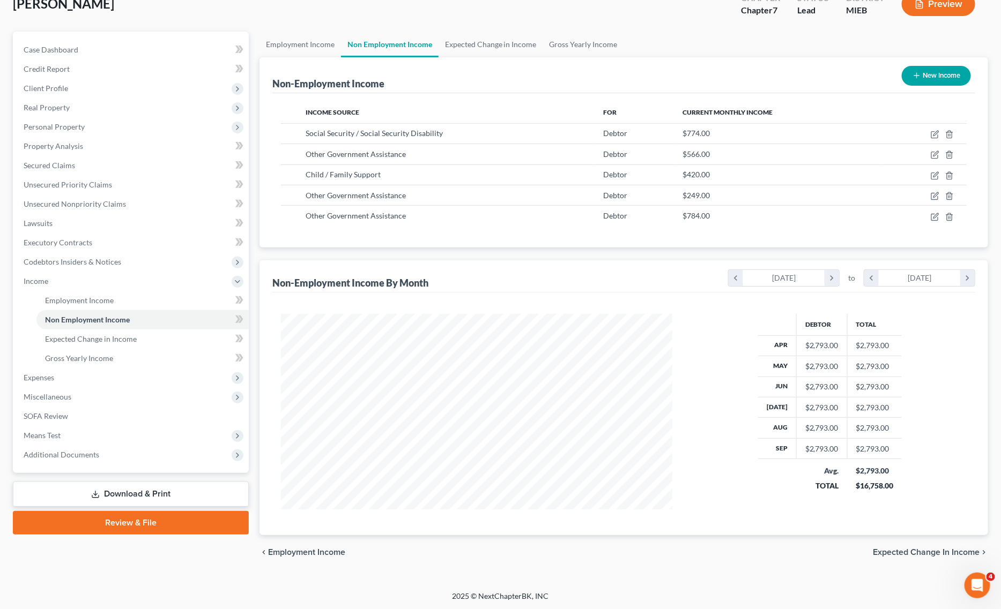
scroll to position [72, 0]
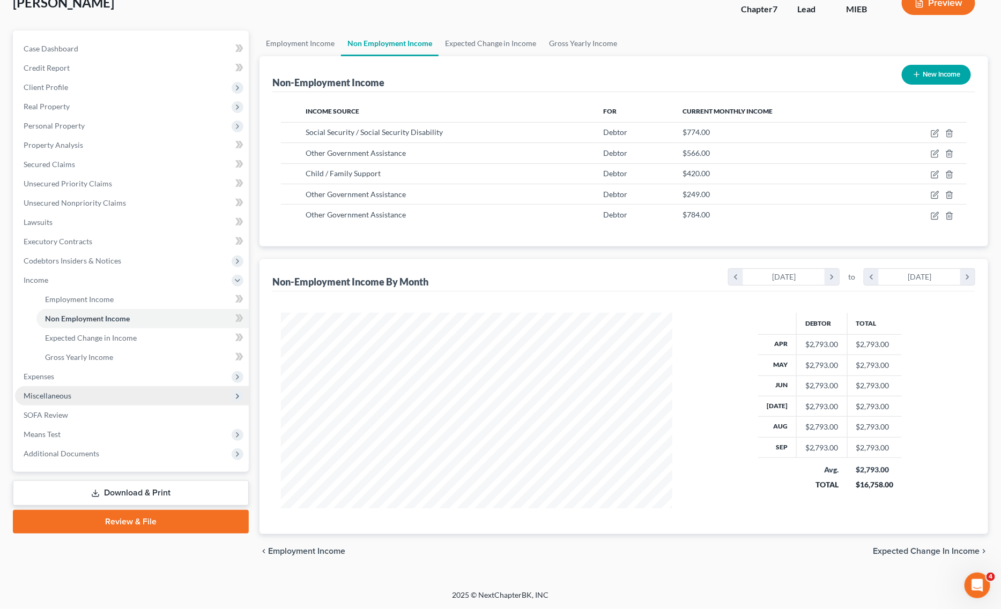
drag, startPoint x: 73, startPoint y: 393, endPoint x: 79, endPoint y: 405, distance: 13.4
click at [72, 393] on span "Miscellaneous" at bounding box center [132, 395] width 234 height 19
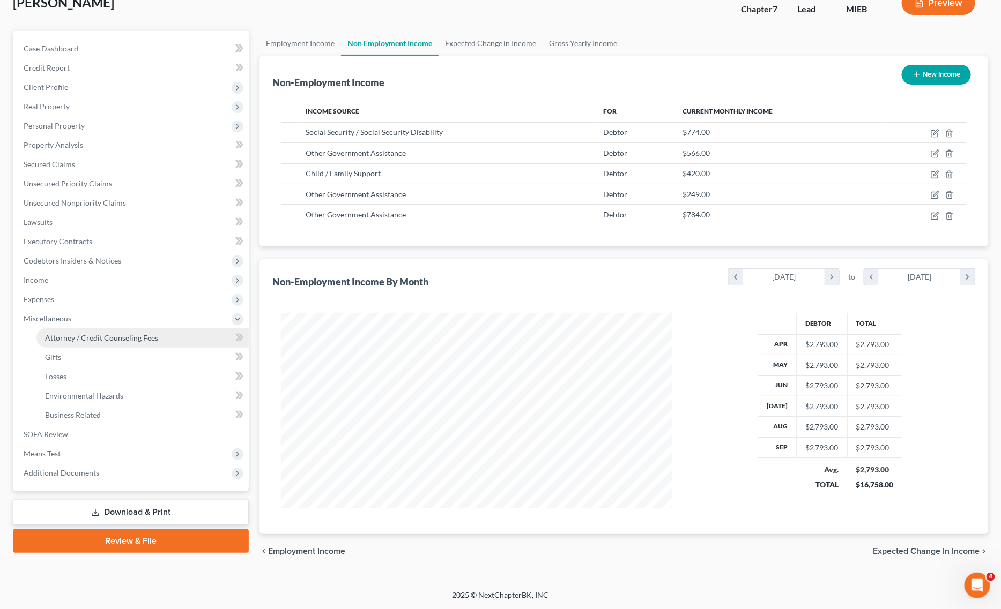
click at [129, 340] on span "Attorney / Credit Counseling Fees" at bounding box center [101, 337] width 113 height 9
select select "2"
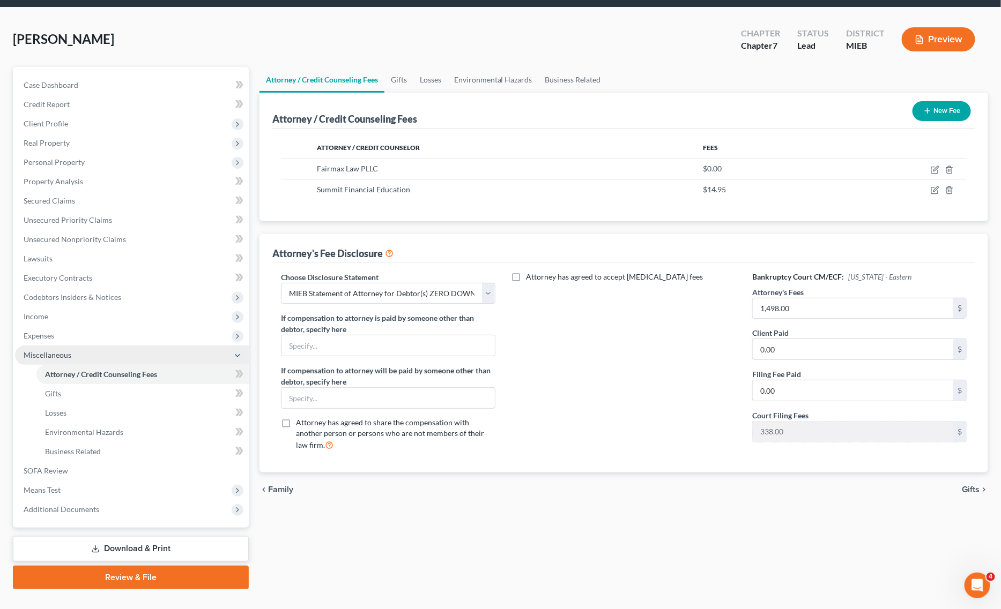
scroll to position [55, 0]
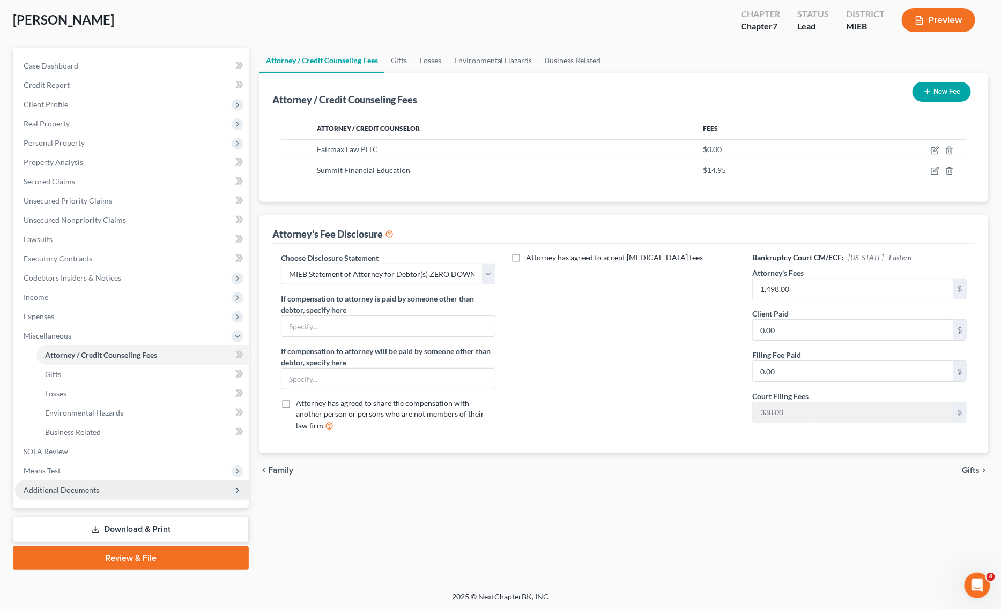
click at [78, 488] on span "Additional Documents" at bounding box center [62, 490] width 76 height 9
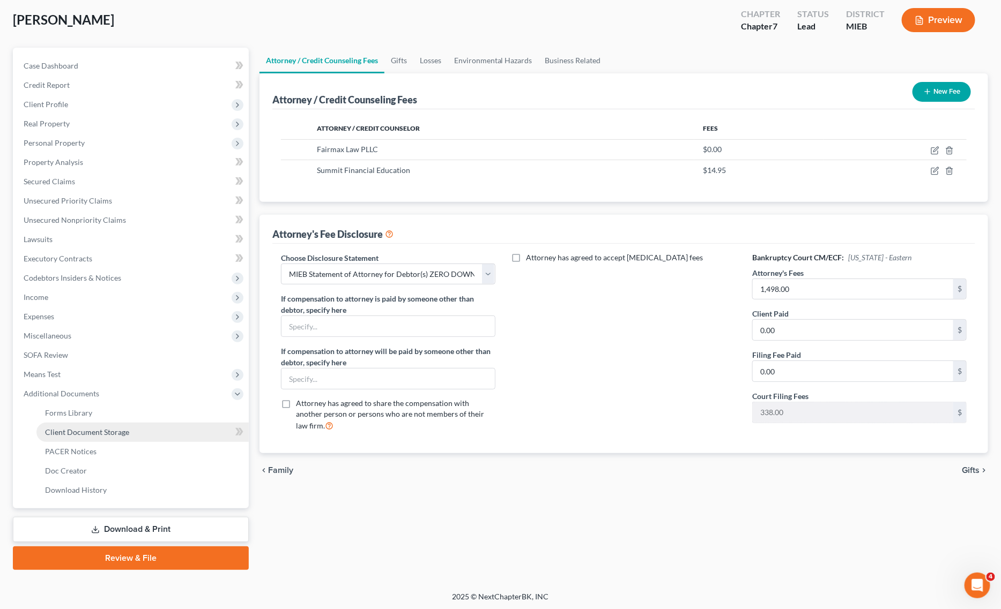
click at [137, 427] on link "Client Document Storage" at bounding box center [142, 432] width 212 height 19
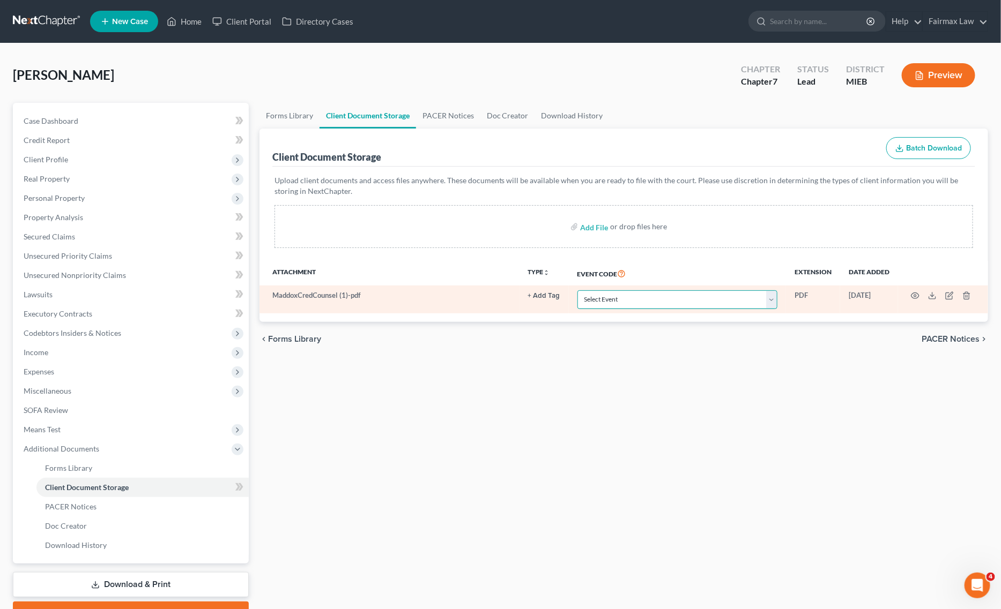
click at [622, 295] on select "Select Event 20 Largest Unsecured Creditors Amended Chapter 11 Plan Amended Cha…" at bounding box center [677, 300] width 200 height 19
select select "7"
click at [577, 291] on select "Select Event 20 Largest Unsecured Creditors Amended Chapter 11 Plan Amended Cha…" at bounding box center [677, 300] width 200 height 19
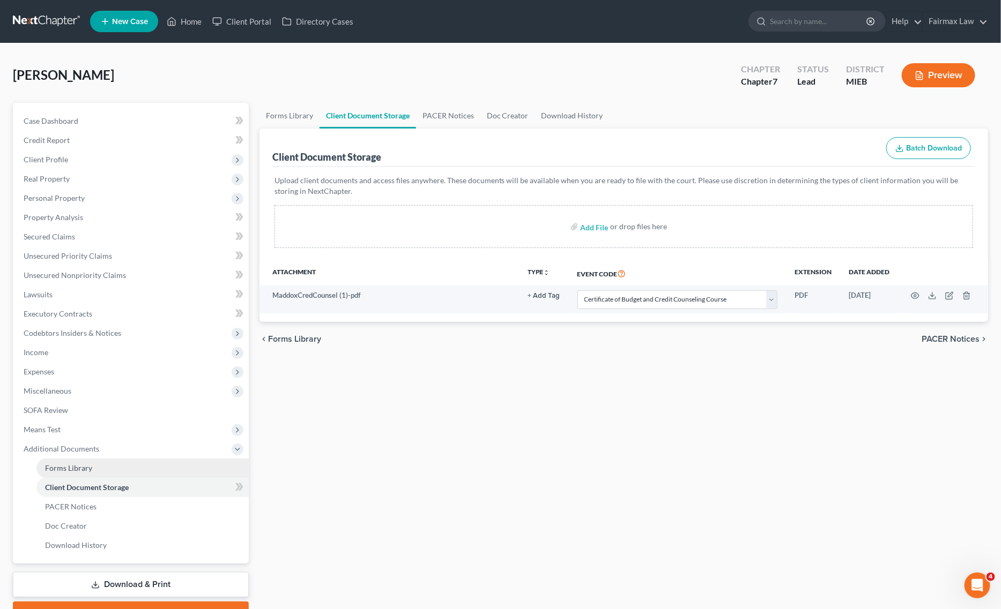
click at [102, 473] on link "Forms Library" at bounding box center [142, 468] width 212 height 19
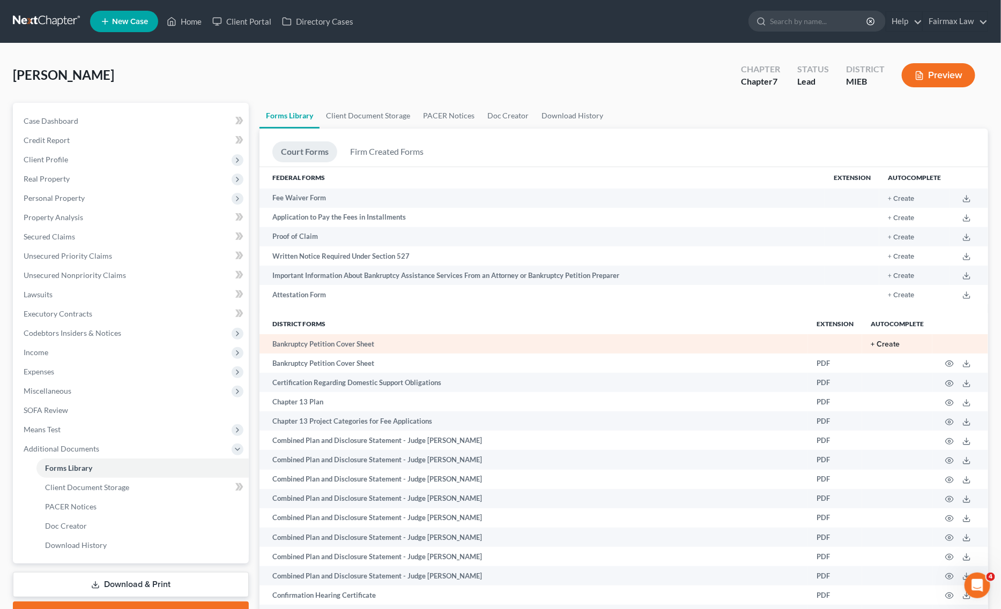
click at [894, 341] on button "+ Create" at bounding box center [884, 345] width 29 height 8
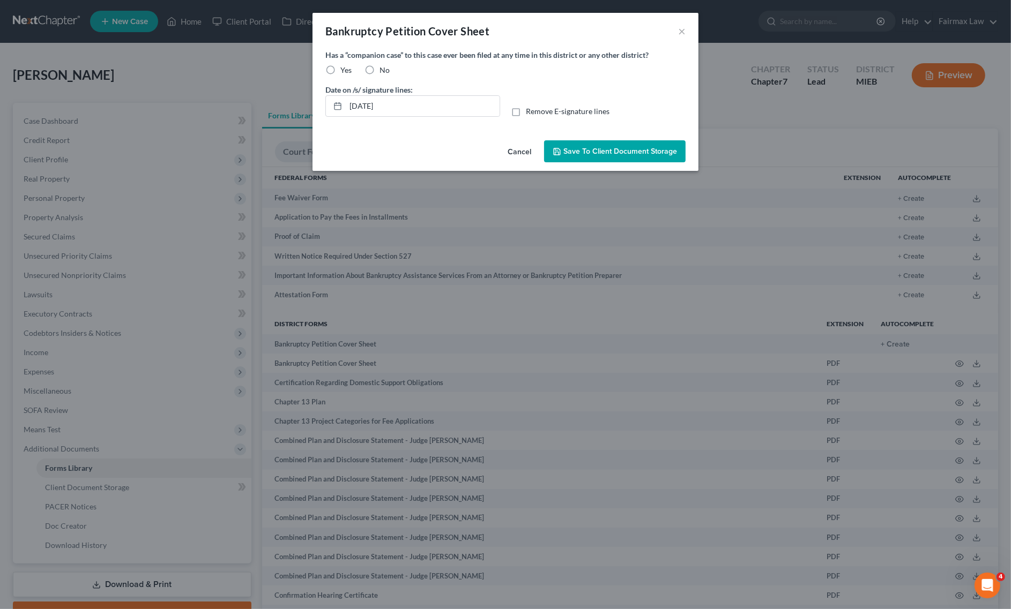
click at [627, 151] on span "Save to Client Document Storage" at bounding box center [620, 151] width 114 height 9
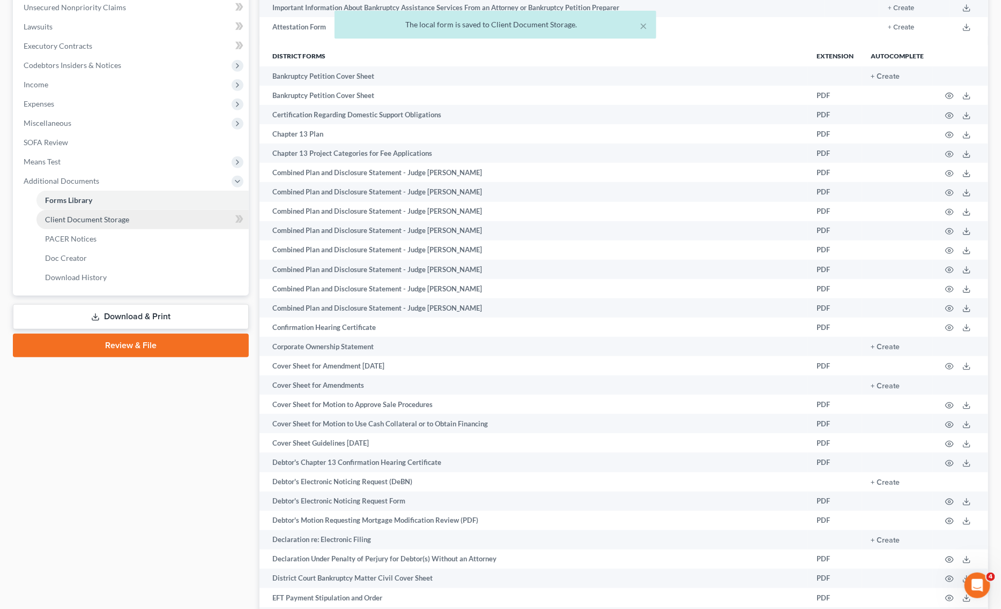
click at [115, 215] on span "Client Document Storage" at bounding box center [87, 219] width 84 height 9
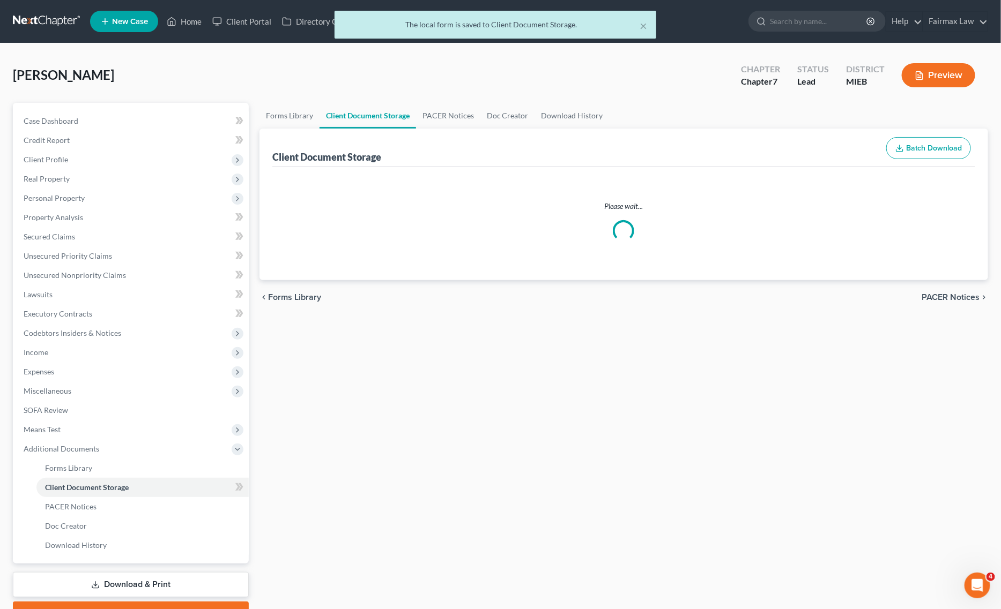
select select "7"
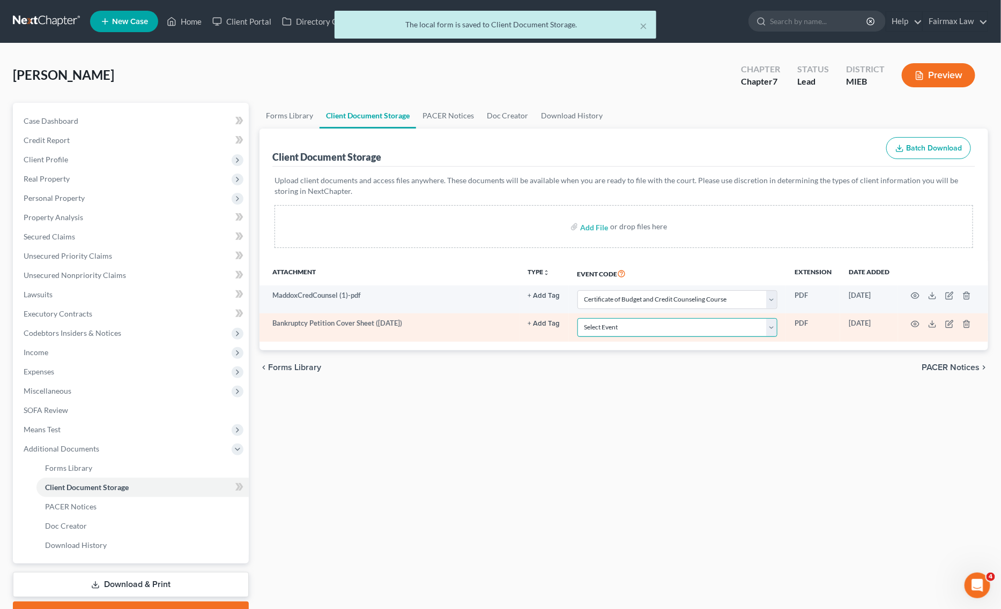
click at [615, 327] on select "Select Event 20 Largest Unsecured Creditors Amended Chapter 11 Plan Amended Cha…" at bounding box center [677, 327] width 200 height 19
click at [619, 327] on select "Select Event 20 Largest Unsecured Creditors Amended Chapter 11 Plan Amended Cha…" at bounding box center [677, 327] width 200 height 19
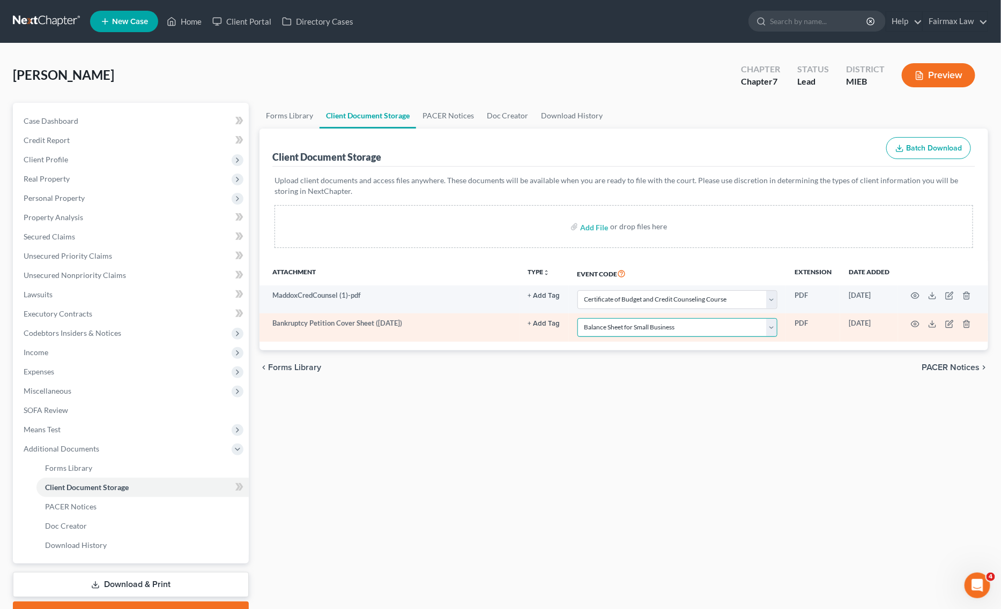
select select "6"
click at [577, 318] on select "Select Event 20 Largest Unsecured Creditors Amended Chapter 11 Plan Amended Cha…" at bounding box center [677, 327] width 200 height 19
click at [917, 328] on icon "button" at bounding box center [915, 324] width 9 height 9
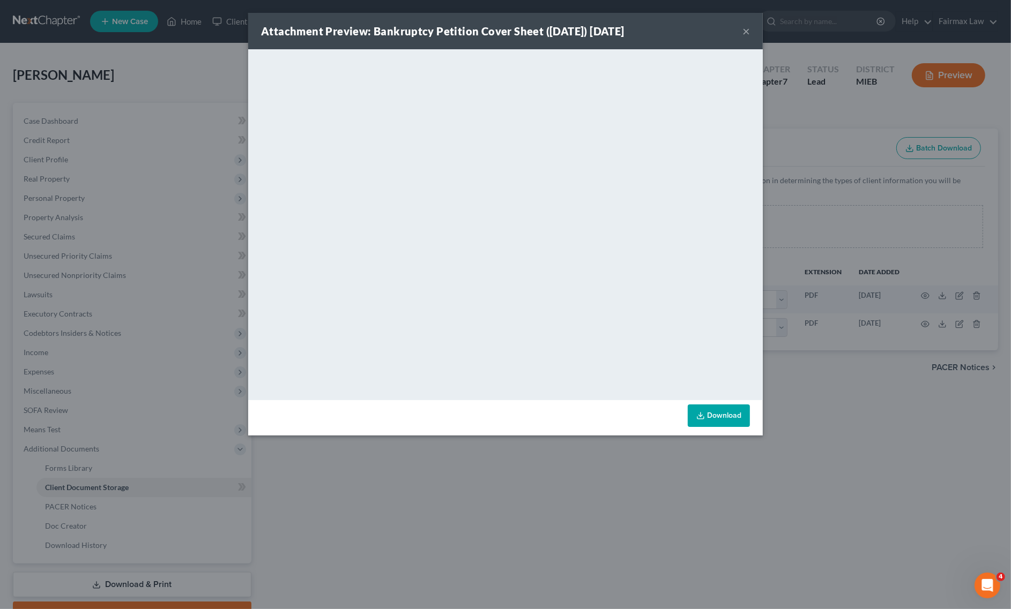
click at [598, 517] on div "Attachment Preview: Bankruptcy Petition Cover Sheet (10/10/2025) 10/10/2025 × <…" at bounding box center [505, 304] width 1011 height 609
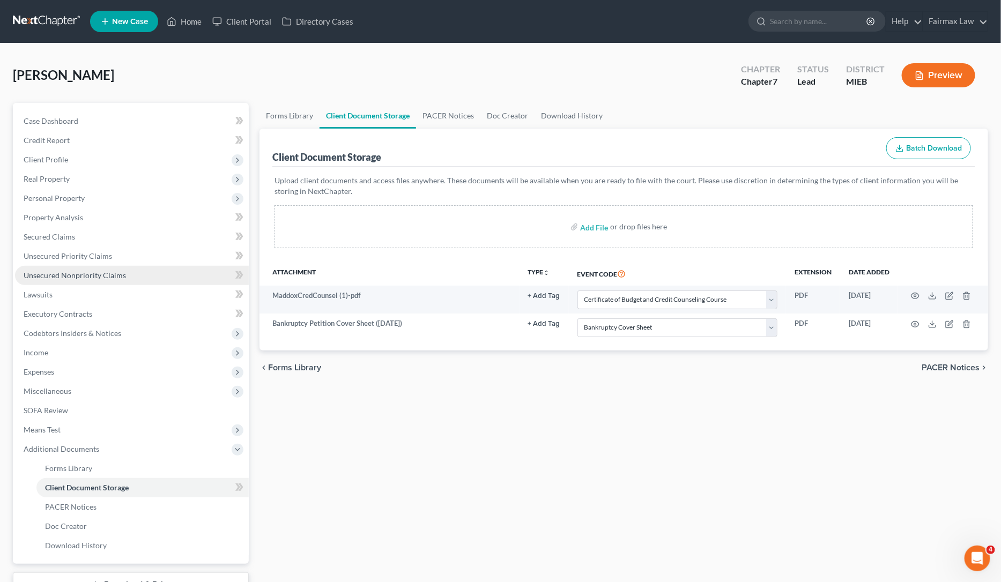
click at [100, 275] on span "Unsecured Nonpriority Claims" at bounding box center [75, 275] width 102 height 9
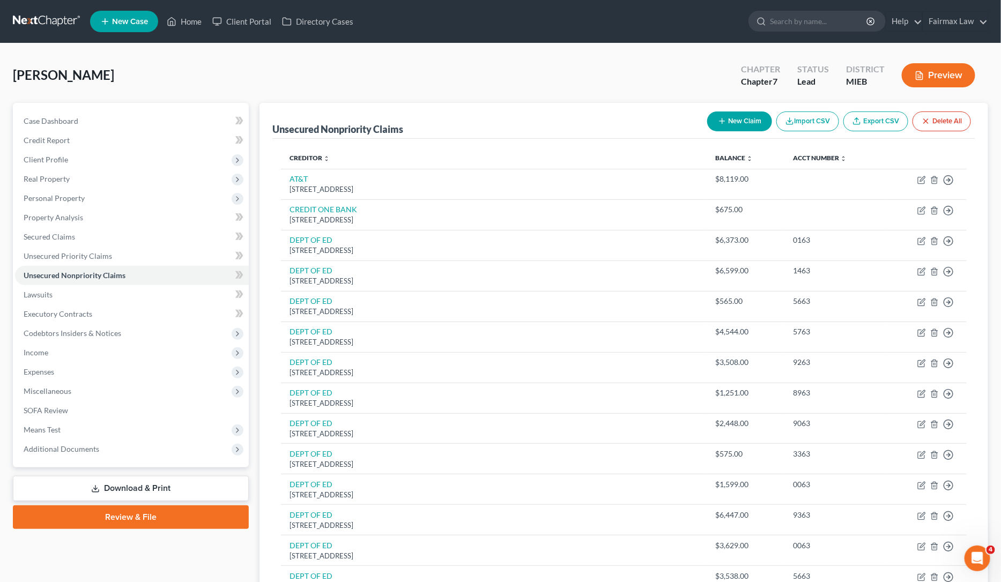
click at [739, 121] on button "New Claim" at bounding box center [739, 121] width 65 height 20
select select "0"
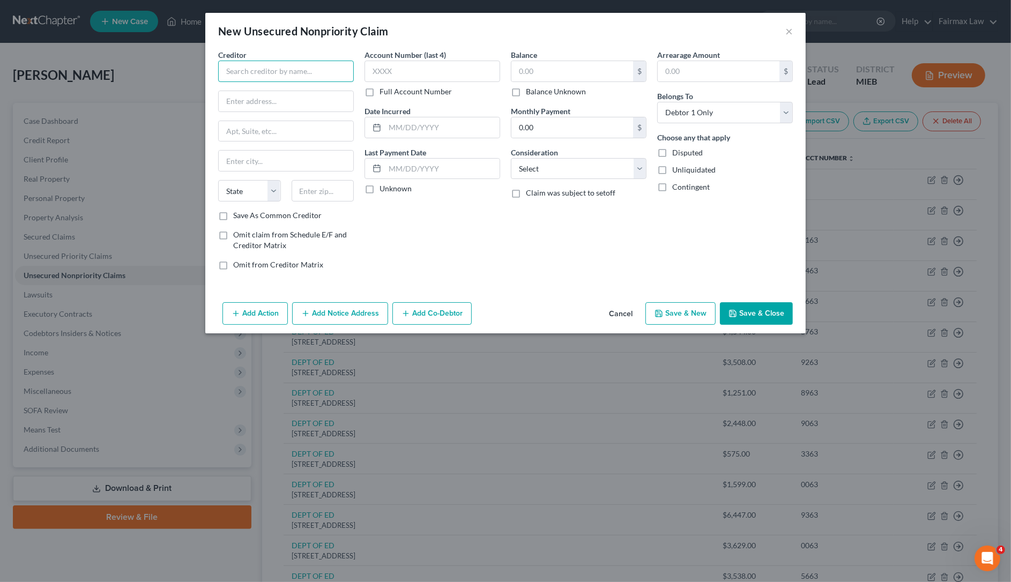
click at [288, 66] on input "text" at bounding box center [286, 71] width 136 height 21
drag, startPoint x: 300, startPoint y: 66, endPoint x: 120, endPoint y: 46, distance: 181.8
click at [121, 46] on div "New Unsecured Nonpriority Claim × Creditor * WILLIE JORDAN State AL AK AR AZ CA…" at bounding box center [505, 291] width 1011 height 582
type input "WILLIE JORDAN"
click at [297, 95] on input "text" at bounding box center [286, 101] width 135 height 20
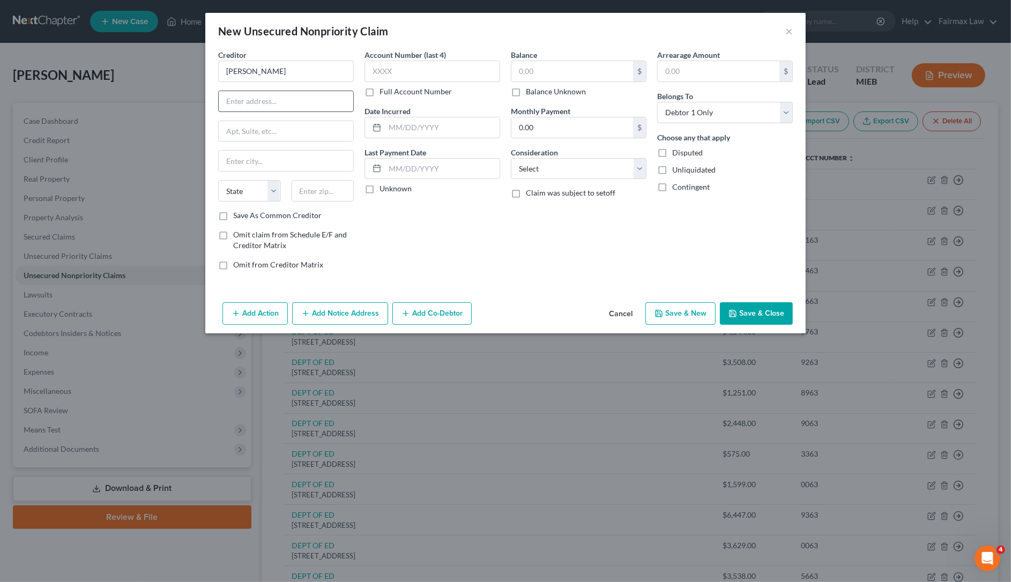
paste input "605 33rd Ave, Pine Bluff, Arkansas, 71601"
drag, startPoint x: 324, startPoint y: 103, endPoint x: 369, endPoint y: 102, distance: 44.5
click at [369, 102] on div "Creditor * WILLIE JORDAN 605 33rd Ave, Pine Bluff, Arkansas, 71601 State AL AK …" at bounding box center [505, 163] width 585 height 229
type input "605 33rd Ave, Pine Bluff, Arkansas, 71601"
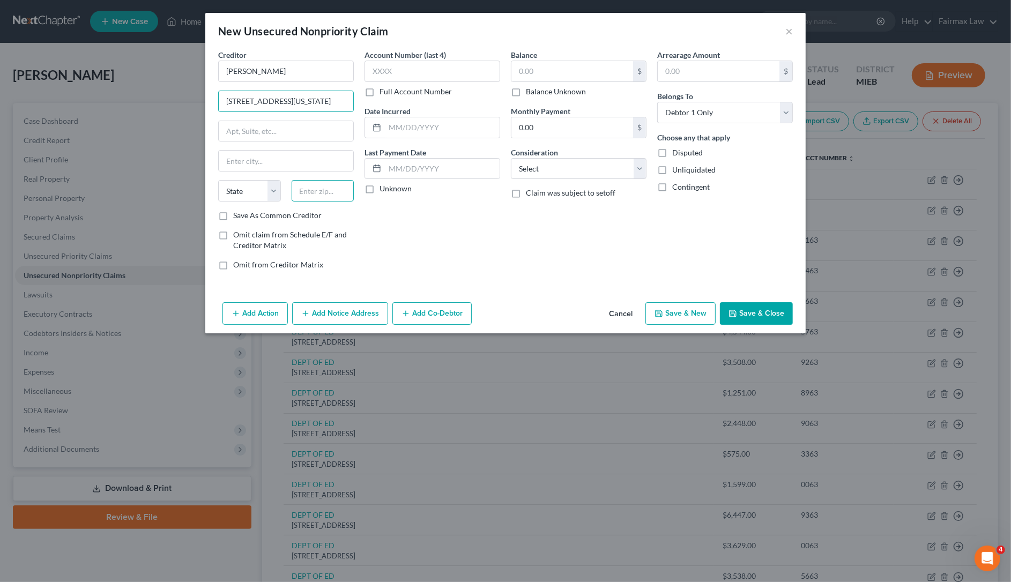
scroll to position [0, 0]
click at [323, 196] on input "text" at bounding box center [323, 190] width 63 height 21
paste input "71601"
type input "71601"
click at [255, 196] on select "State AL AK AR AZ CA CO CT DE DC FL GA GU HI ID IL IN IA KS KY LA ME MD MA MI M…" at bounding box center [249, 190] width 63 height 21
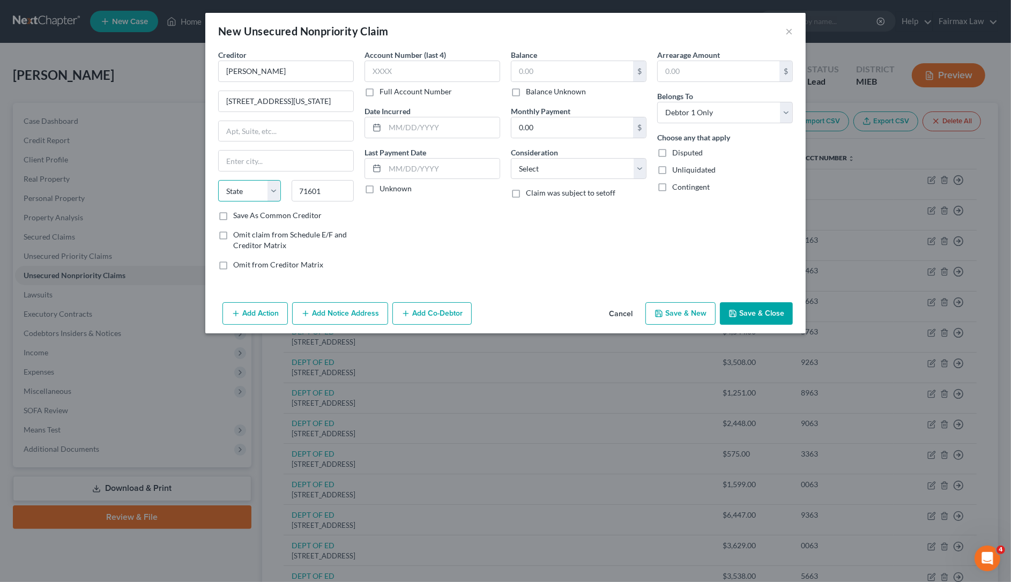
type input "Pine Bluff"
select select "1"
click at [218, 181] on select "State AL AK AR AZ CA CO CT DE DC FL GA GU HI ID IL IN IA KS KY LA ME MD MA MI M…" at bounding box center [249, 190] width 63 height 21
drag, startPoint x: 271, startPoint y: 102, endPoint x: 406, endPoint y: 103, distance: 134.5
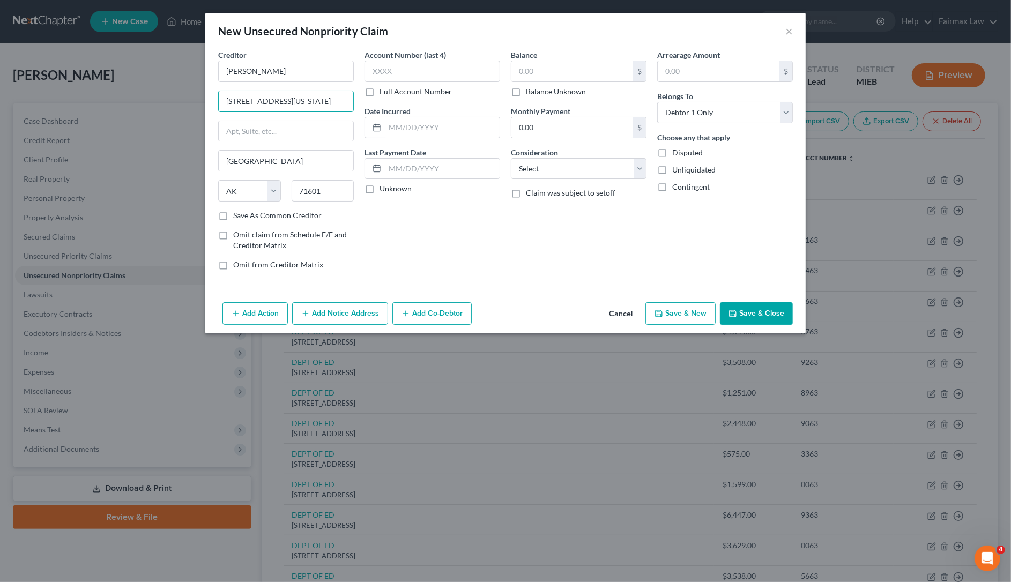
click at [406, 103] on div "Creditor * WILLIE JORDAN 605 33rd Ave, Pine Bluff, Arkansas, 71601 Pine Bluff S…" at bounding box center [505, 163] width 585 height 229
type input "605 33rd Ave"
drag, startPoint x: 575, startPoint y: 169, endPoint x: 576, endPoint y: 178, distance: 9.3
click at [575, 169] on select "Select Cable / Satellite Services Collection Agency Credit Card Debt Debt Couns…" at bounding box center [579, 168] width 136 height 21
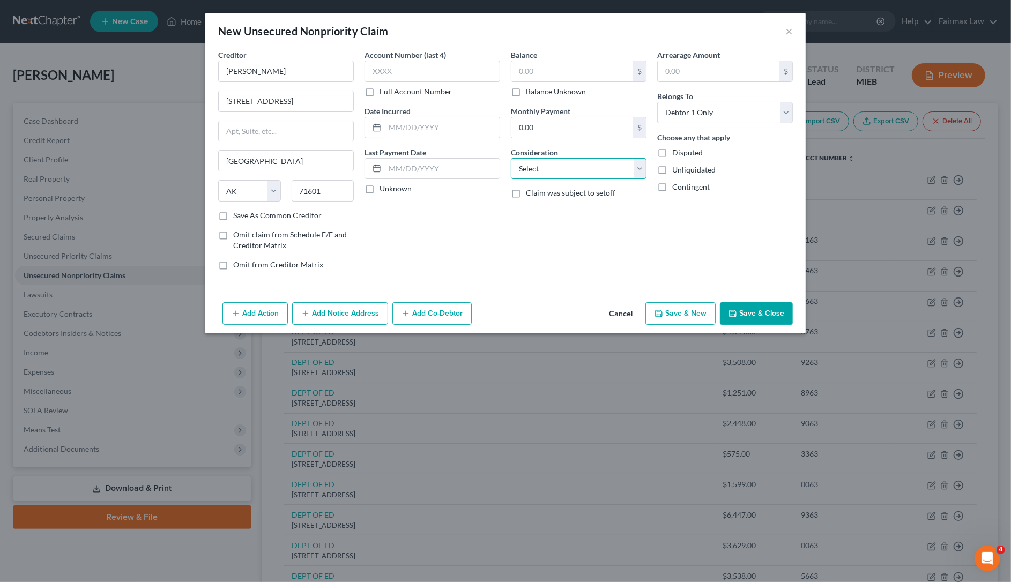
select select "14"
click at [511, 158] on select "Select Cable / Satellite Services Collection Agency Credit Card Debt Debt Couns…" at bounding box center [579, 168] width 136 height 21
click at [569, 218] on input "text" at bounding box center [578, 209] width 135 height 20
type input "j"
type input "Judgement"
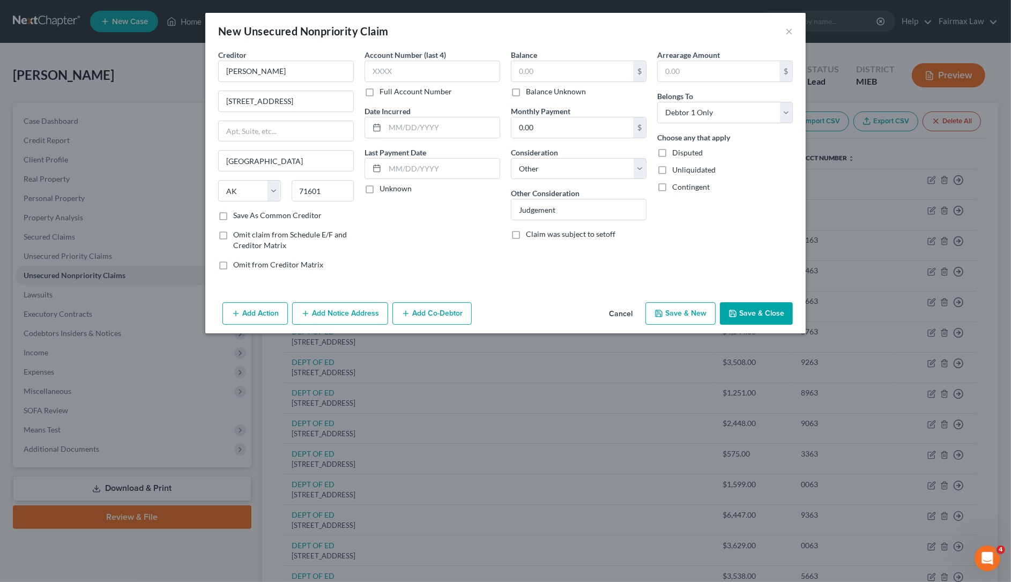
click at [284, 316] on button "Add Action" at bounding box center [254, 313] width 65 height 23
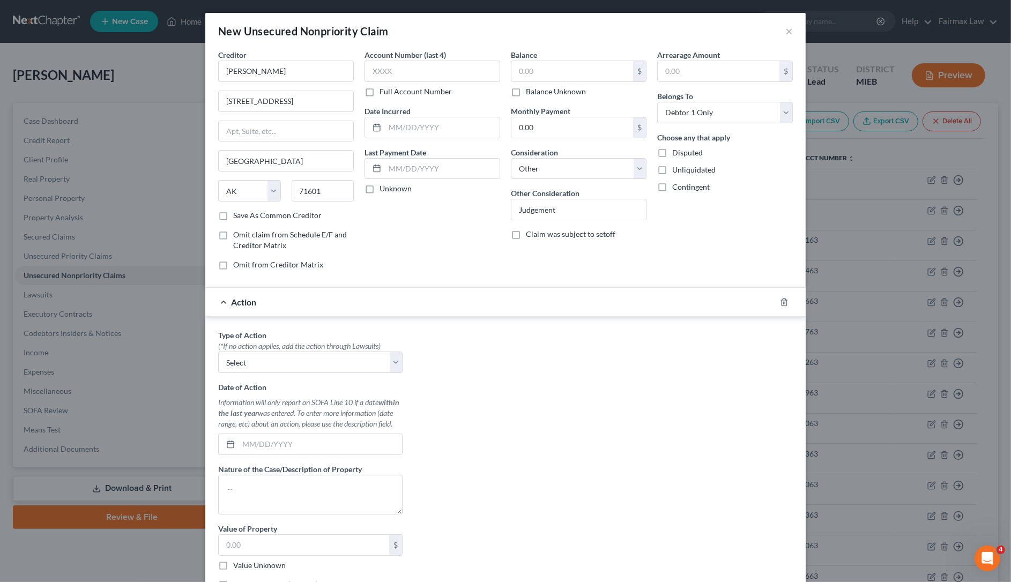
drag, startPoint x: 314, startPoint y: 347, endPoint x: 311, endPoint y: 355, distance: 8.2
click at [314, 348] on div "(*If no action applies, add the action through Lawsuits)" at bounding box center [310, 346] width 184 height 11
click at [309, 358] on select "Select Repossession Garnishment Foreclosure Personal Injury Attached, Seized, O…" at bounding box center [310, 362] width 184 height 21
click at [218, 353] on select "Select Repossession Garnishment Foreclosure Personal Injury Attached, Seized, O…" at bounding box center [310, 362] width 184 height 21
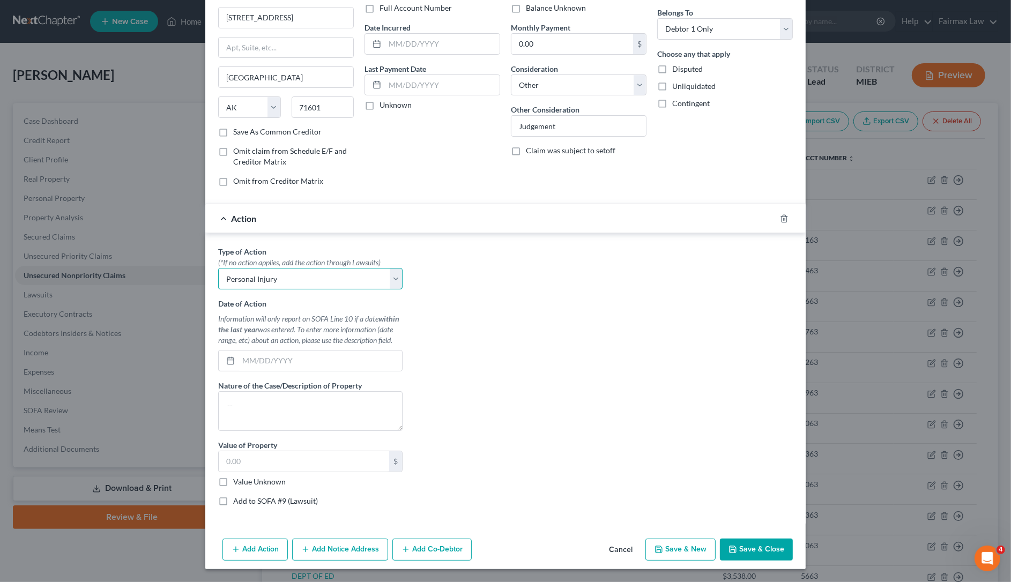
click at [306, 280] on select "Select Repossession Garnishment Foreclosure Personal Injury Attached, Seized, O…" at bounding box center [310, 278] width 184 height 21
select select "4"
click at [218, 268] on select "Select Repossession Garnishment Foreclosure Personal Injury Attached, Seized, O…" at bounding box center [310, 278] width 184 height 21
drag, startPoint x: 218, startPoint y: 481, endPoint x: 215, endPoint y: 497, distance: 16.9
click at [233, 481] on label "Value Unknown" at bounding box center [259, 481] width 53 height 11
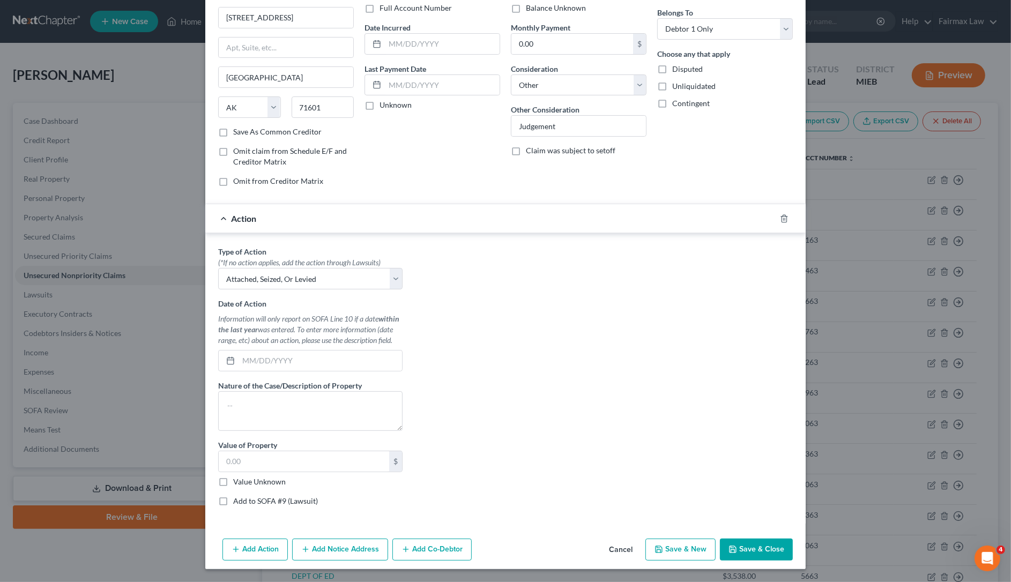
click at [237, 481] on input "Value Unknown" at bounding box center [240, 479] width 7 height 7
checkbox input "true"
type input "0.00"
click at [233, 500] on label "Add to SOFA #9 (Lawsuit)" at bounding box center [275, 501] width 85 height 11
click at [237, 500] on input "Add to SOFA #9 (Lawsuit)" at bounding box center [240, 499] width 7 height 7
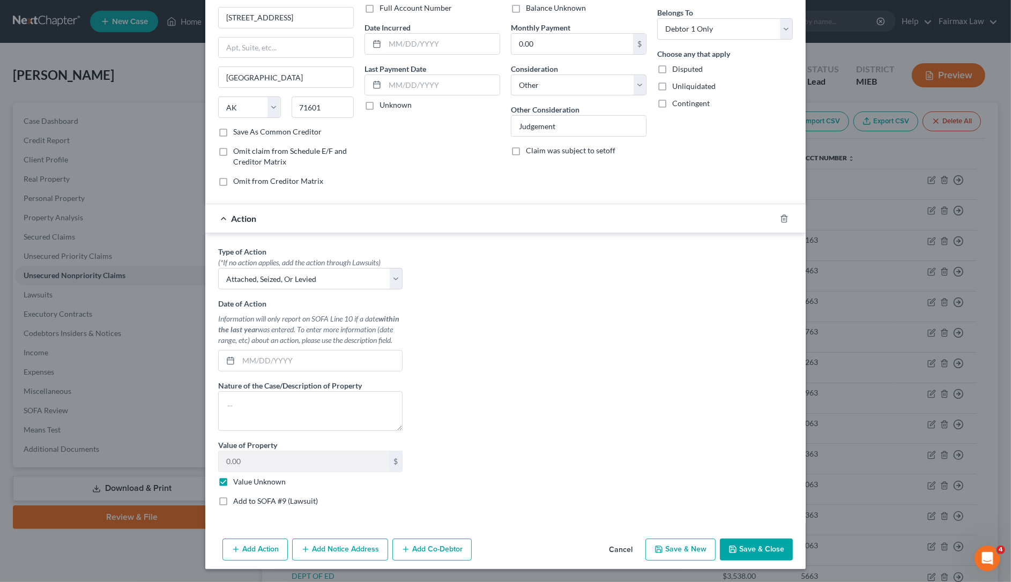
checkbox input "true"
select select "0"
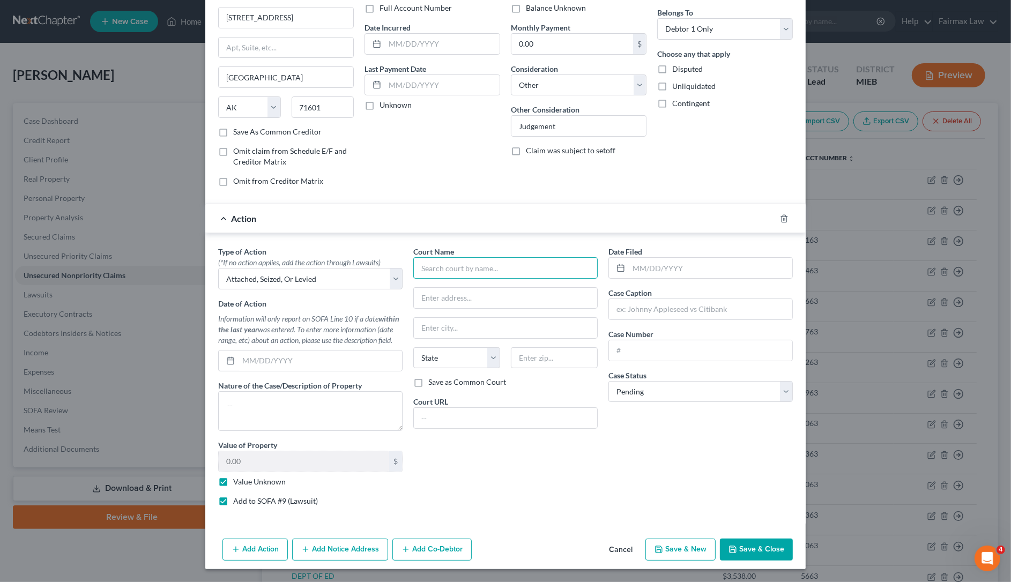
click at [474, 273] on input "text" at bounding box center [505, 267] width 184 height 21
click at [445, 287] on div "36th District Court" at bounding box center [477, 286] width 111 height 11
type input "36th District Court"
type input "421 Madison Ave"
type input "Detroit"
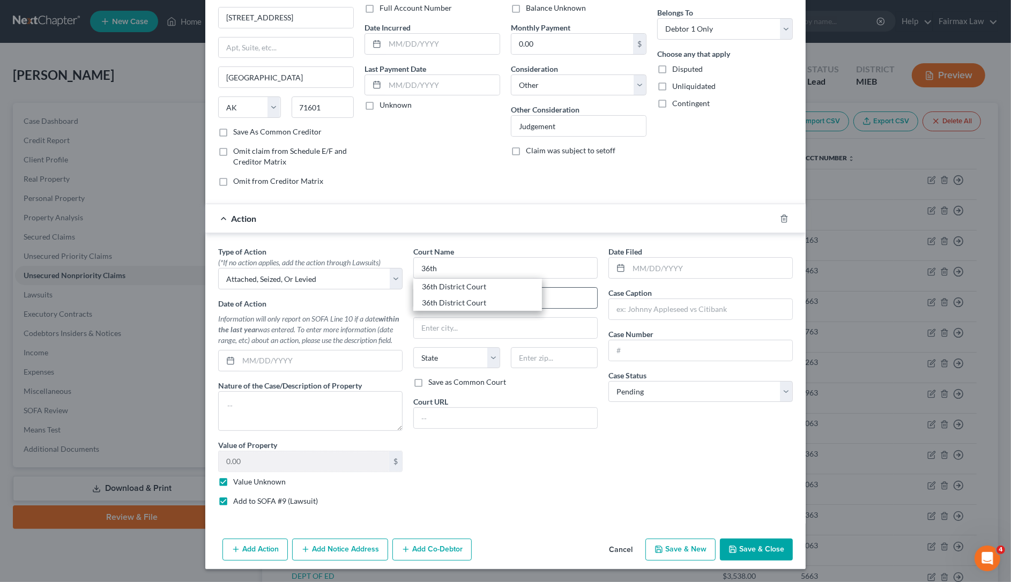
select select "23"
type input "48226"
click at [344, 547] on button "Add Notice Address" at bounding box center [340, 550] width 96 height 23
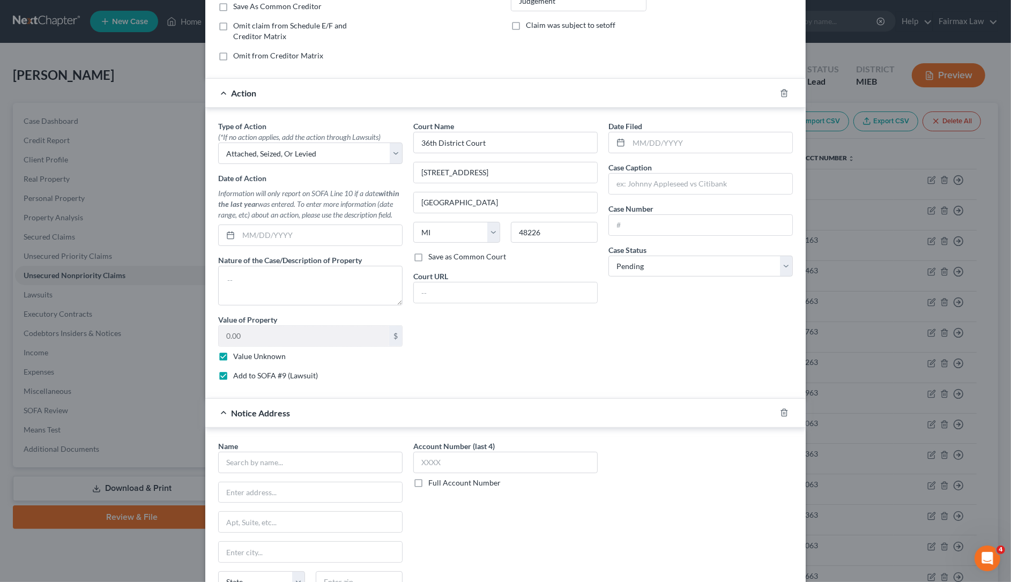
scroll to position [319, 0]
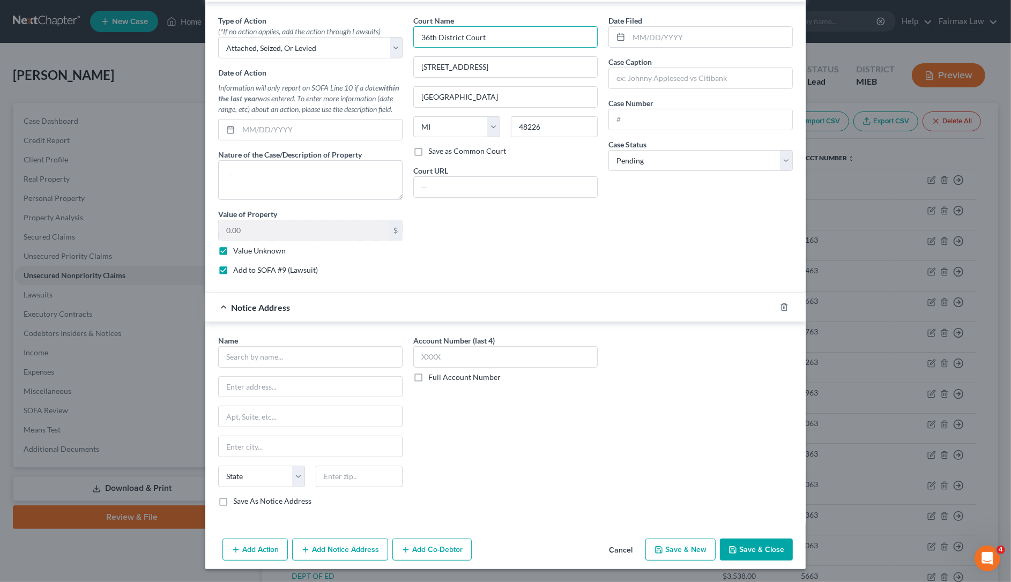
drag, startPoint x: 499, startPoint y: 39, endPoint x: 209, endPoint y: 81, distance: 293.1
click at [237, 39] on div "Type of Action * (*If no action applies, add the action through Lawsuits) Selec…" at bounding box center [505, 149] width 585 height 269
click at [314, 363] on input "text" at bounding box center [310, 356] width 184 height 21
paste input "36th District Court"
type input "36th District Court"
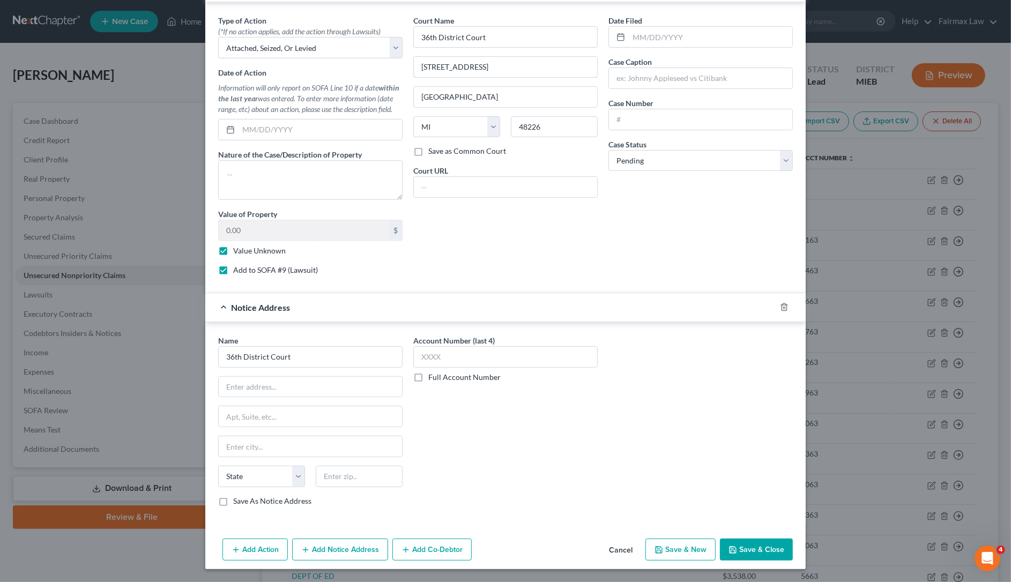
drag, startPoint x: 489, startPoint y: 57, endPoint x: 286, endPoint y: 79, distance: 204.3
click at [303, 71] on div "Type of Action * (*If no action applies, add the action through Lawsuits) Selec…" at bounding box center [505, 149] width 585 height 269
click at [312, 383] on input "text" at bounding box center [310, 387] width 183 height 20
paste input "421 Madison Ave"
type input "421 Madison Ave"
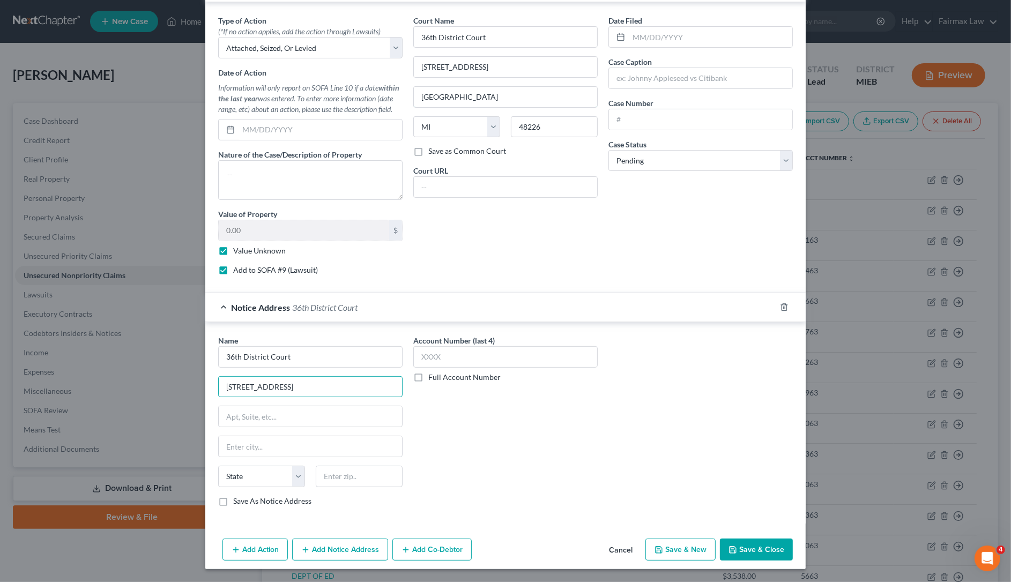
drag, startPoint x: 467, startPoint y: 97, endPoint x: 197, endPoint y: 91, distance: 270.2
click at [205, 91] on div "Type of Action * (*If no action applies, add the action through Lawsuits) Selec…" at bounding box center [505, 147] width 600 height 291
click at [293, 457] on div "Name * 36th District Court 421 Madison Ave State AL AK AR AZ CA CO CT DE DC FL …" at bounding box center [310, 421] width 184 height 172
click at [293, 449] on input "text" at bounding box center [310, 446] width 183 height 20
paste input "Detroit"
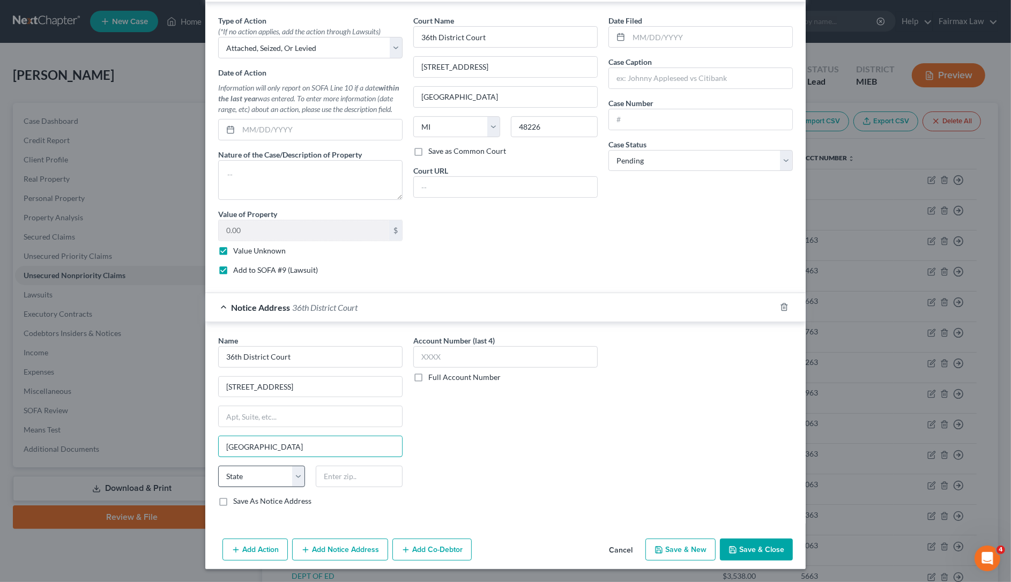
type input "Detroit"
click at [271, 470] on select "State AL AK AR AZ CA CO CT DE DC FL GA GU HI ID IL IN IA KS KY LA ME MD MA MI M…" at bounding box center [261, 476] width 87 height 21
select select "23"
click at [218, 466] on select "State AL AK AR AZ CA CO CT DE DC FL GA GU HI ID IL IN IA KS KY LA ME MD MA MI M…" at bounding box center [261, 476] width 87 height 21
drag, startPoint x: 561, startPoint y: 126, endPoint x: 311, endPoint y: 126, distance: 249.8
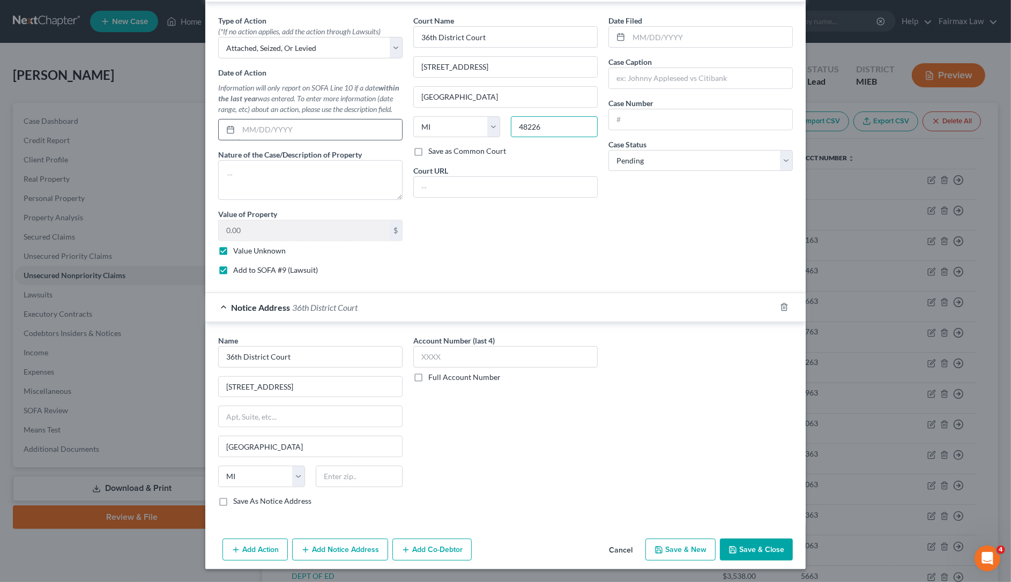
click at [332, 106] on div "Type of Action * (*If no action applies, add the action through Lawsuits) Selec…" at bounding box center [505, 149] width 585 height 269
click at [350, 472] on input "text" at bounding box center [359, 476] width 87 height 21
paste input "48226"
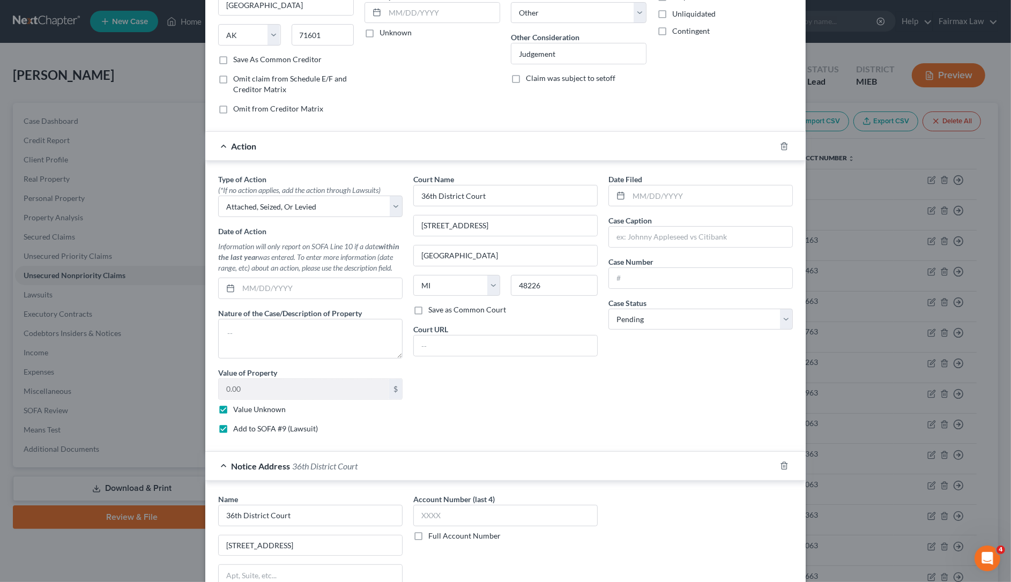
scroll to position [0, 0]
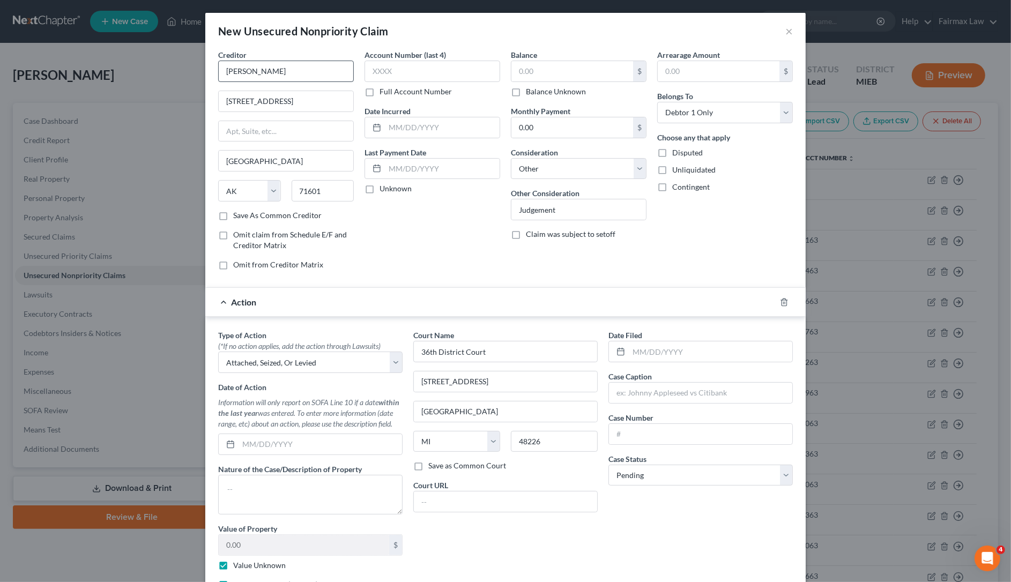
type input "48226"
drag, startPoint x: 306, startPoint y: 66, endPoint x: 114, endPoint y: 79, distance: 191.8
click at [118, 78] on div "New Unsecured Nonpriority Claim × Creditor * WILLIE JORDAN 605 33rd Ave Pine Bl…" at bounding box center [505, 291] width 1011 height 582
click at [699, 389] on input "text" at bounding box center [700, 393] width 183 height 20
paste input "WILLIE JORDAN"
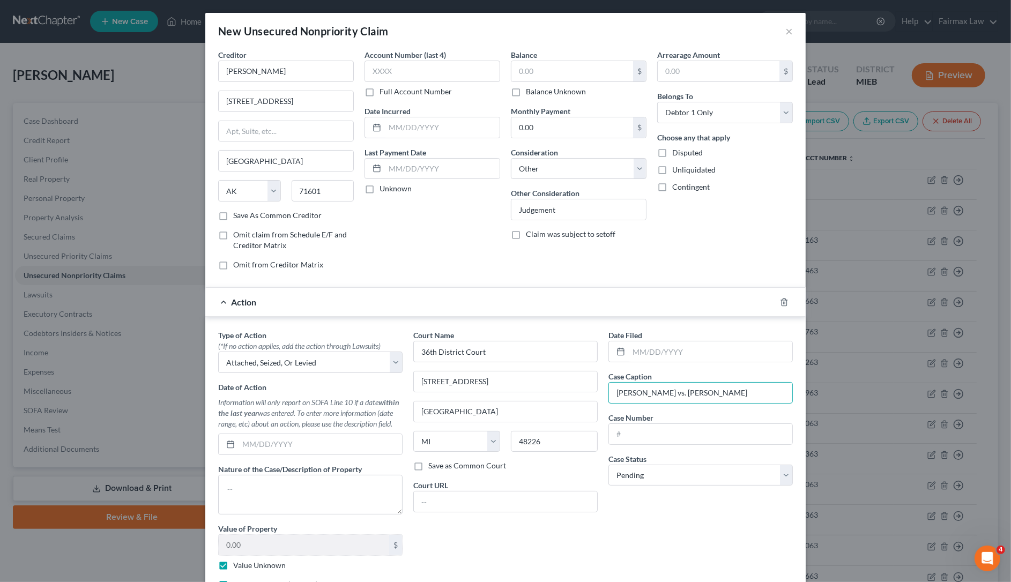
type input "WILLIE JORDAN vs. Porsha Maddox"
click at [634, 449] on div "Date Filed Case Caption WILLIE JORDAN vs. Porsha Maddox Case Number Case Status…" at bounding box center [700, 464] width 195 height 269
click at [636, 441] on input "text" at bounding box center [700, 434] width 183 height 20
paste input "17315774LLT"
type input "17315774LLT"
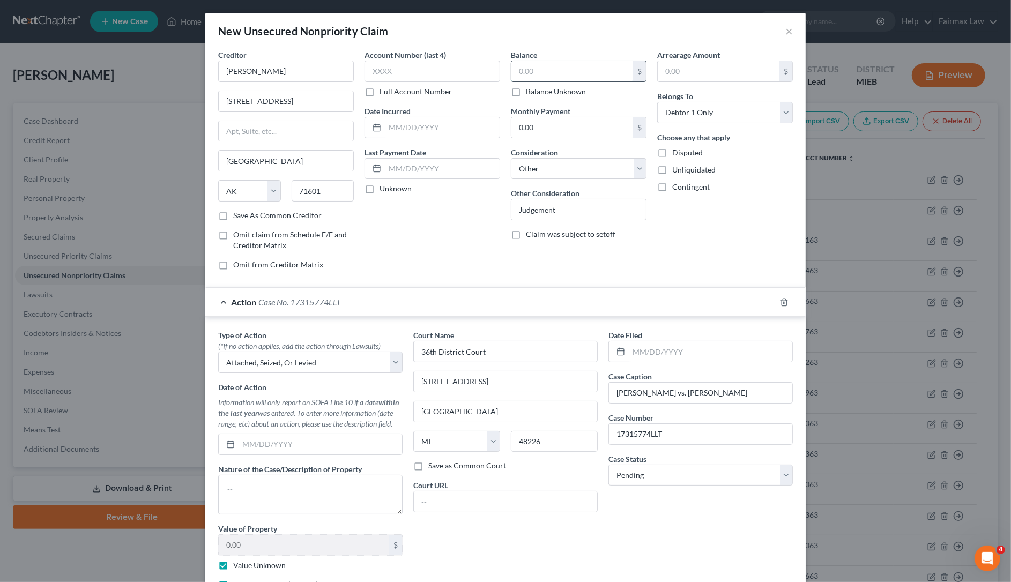
click at [571, 78] on input "text" at bounding box center [572, 71] width 122 height 20
paste input "1000"
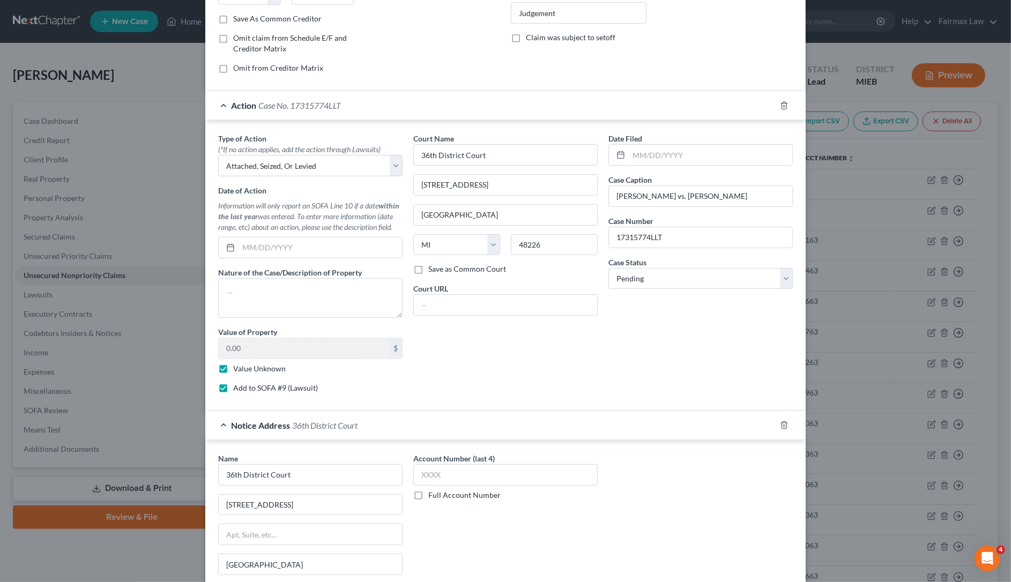
scroll to position [319, 0]
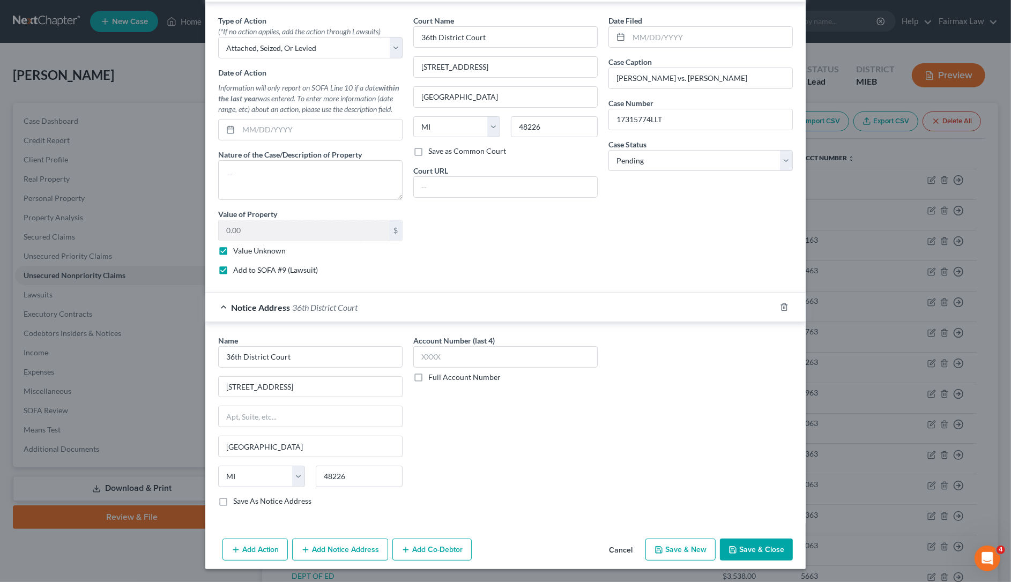
type input "1,000"
click at [247, 546] on button "Add Action" at bounding box center [254, 550] width 65 height 23
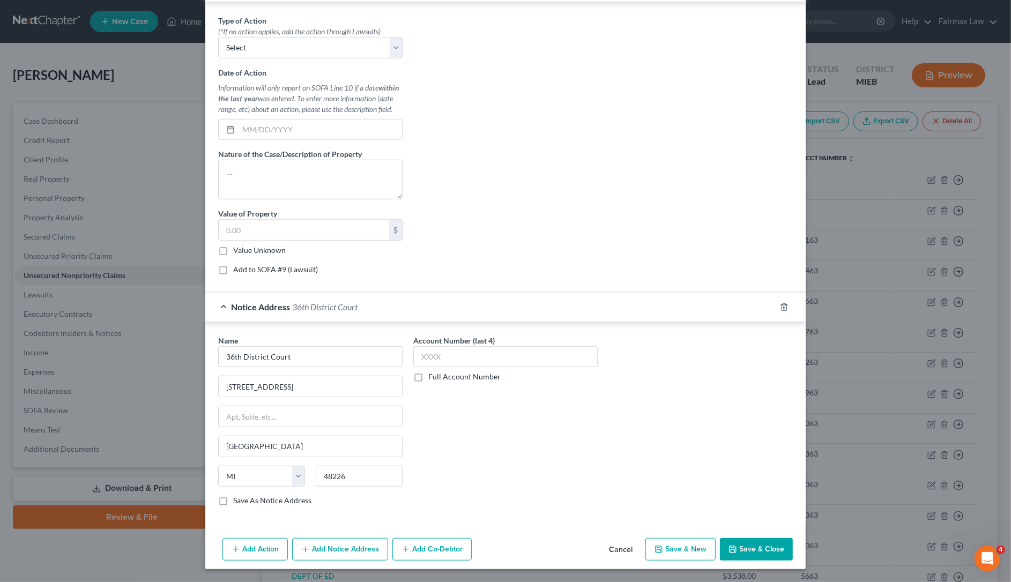
scroll to position [438, 0]
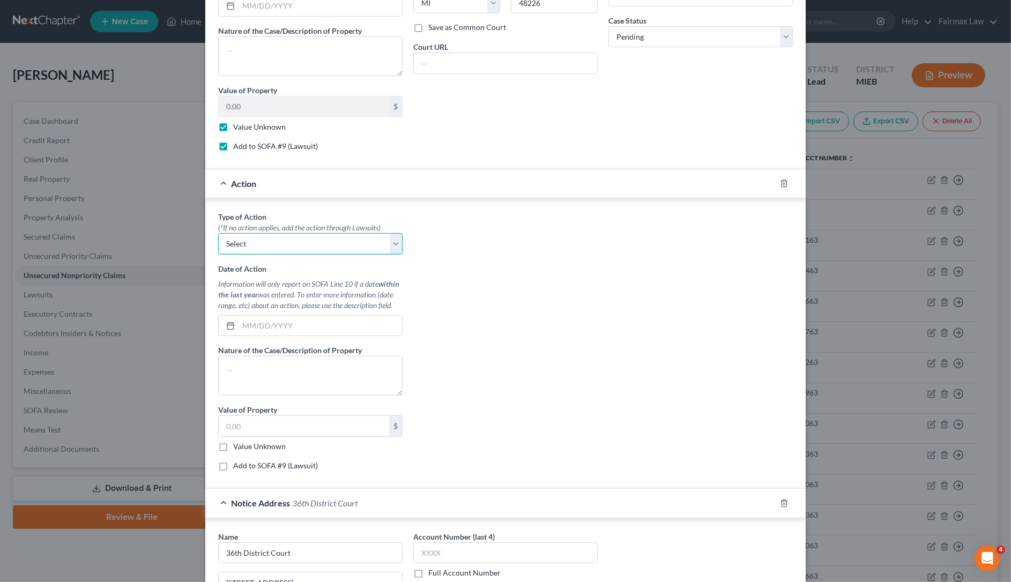
click at [280, 252] on select "Select Repossession Garnishment Foreclosure Personal Injury Attached, Seized, O…" at bounding box center [310, 243] width 184 height 21
select select "4"
click at [218, 235] on select "Select Repossession Garnishment Foreclosure Personal Injury Attached, Seized, O…" at bounding box center [310, 243] width 184 height 21
click at [233, 449] on label "Value Unknown" at bounding box center [259, 446] width 53 height 11
click at [237, 448] on input "Value Unknown" at bounding box center [240, 444] width 7 height 7
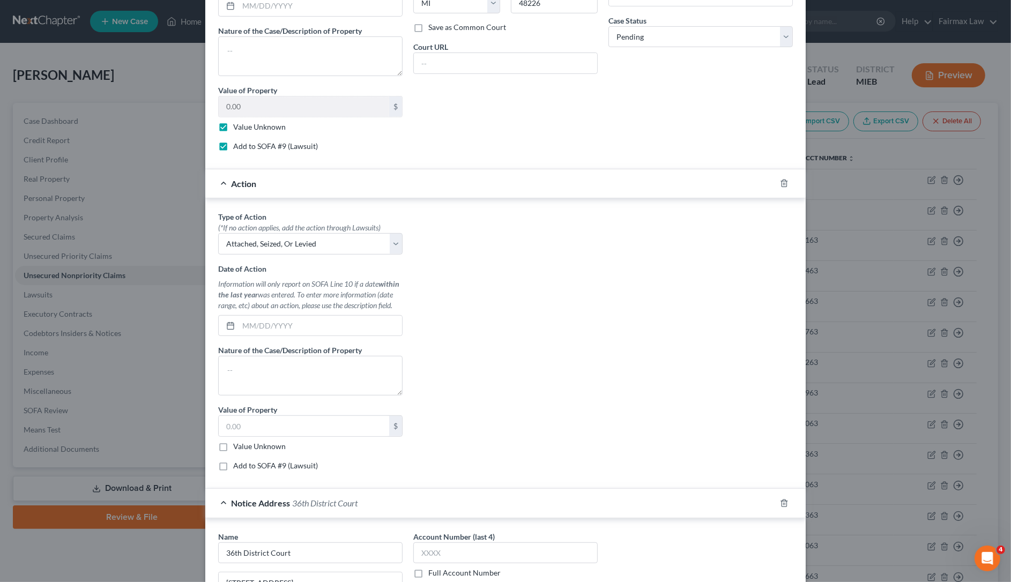
checkbox input "true"
type input "0.00"
click at [233, 464] on label "Add to SOFA #9 (Lawsuit)" at bounding box center [275, 465] width 85 height 11
click at [237, 464] on input "Add to SOFA #9 (Lawsuit)" at bounding box center [240, 463] width 7 height 7
checkbox input "true"
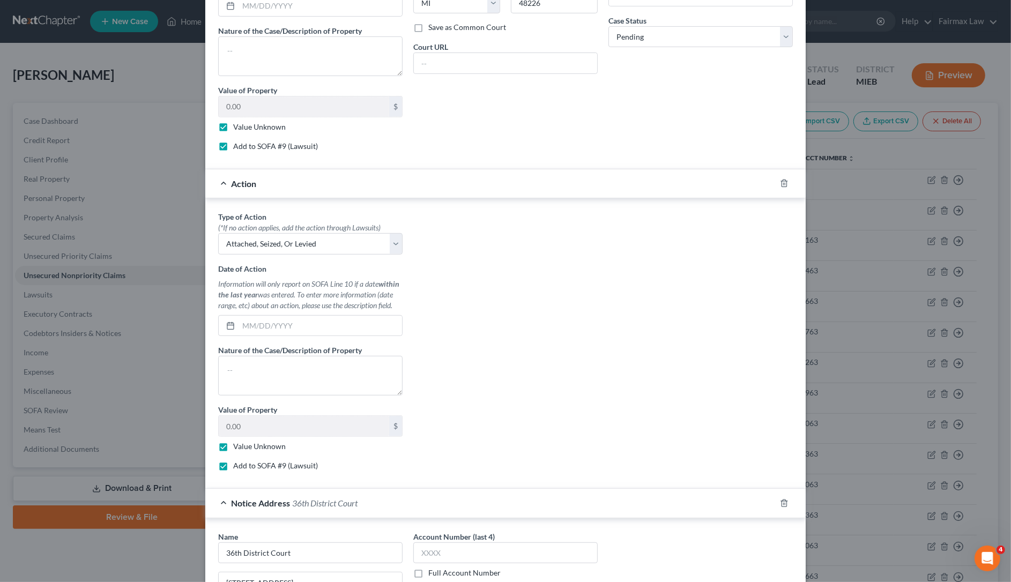
select select "0"
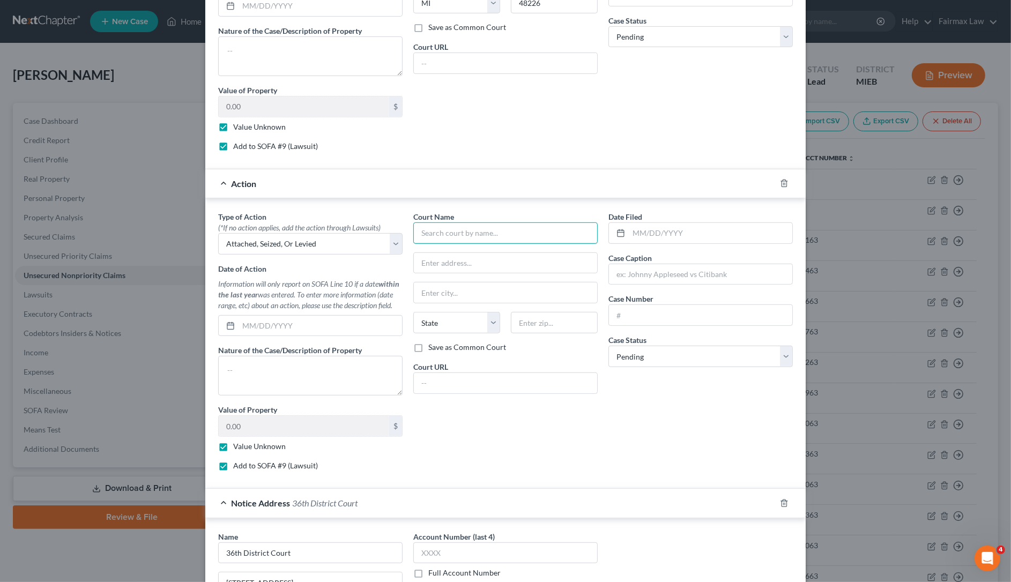
click at [491, 237] on input "text" at bounding box center [505, 232] width 184 height 21
click at [453, 255] on div "36th District Court" at bounding box center [477, 252] width 111 height 11
type input "36th District Court"
type input "421 Madison Ave"
type input "Detroit"
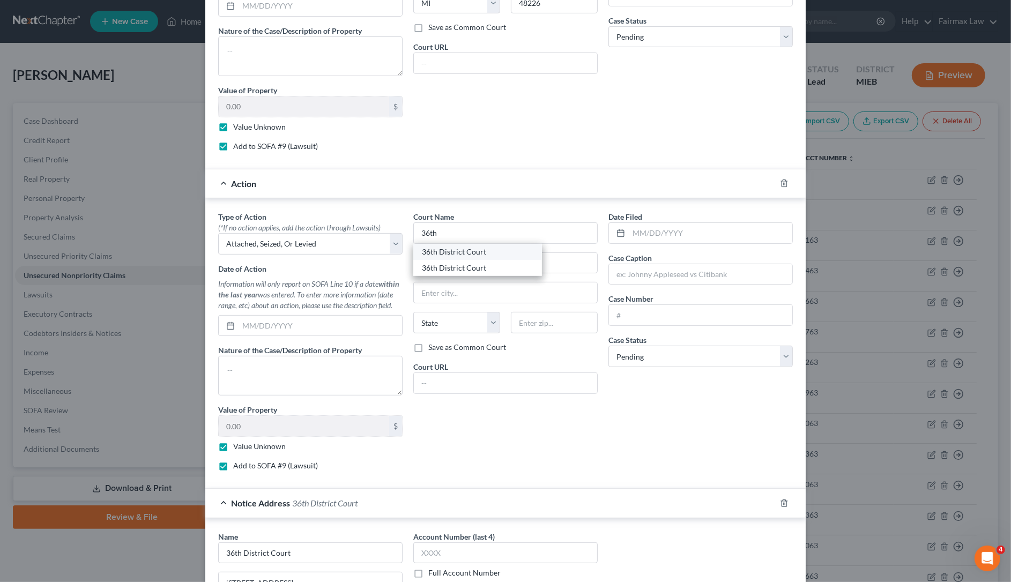
select select "23"
type input "48226"
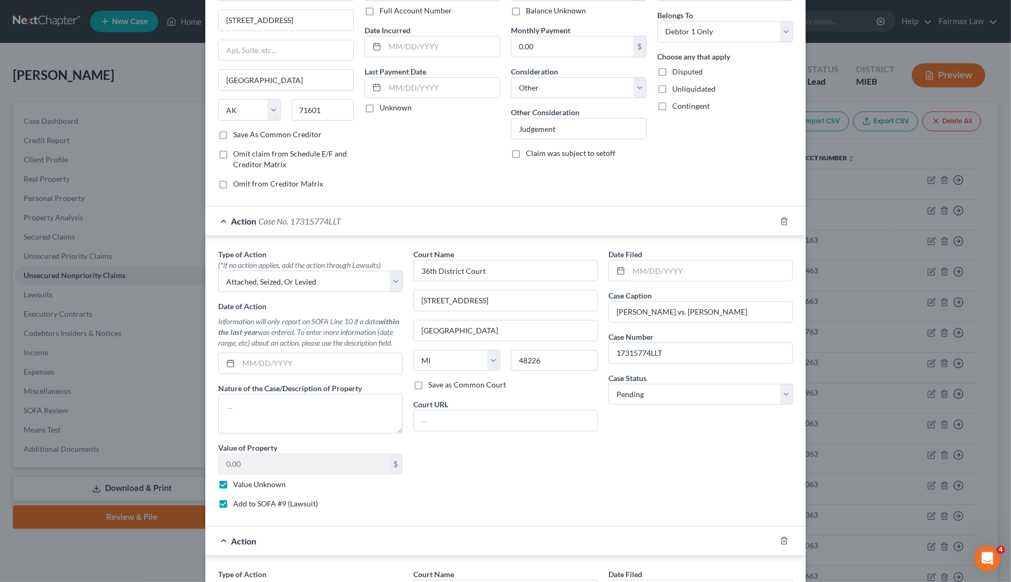
scroll to position [0, 0]
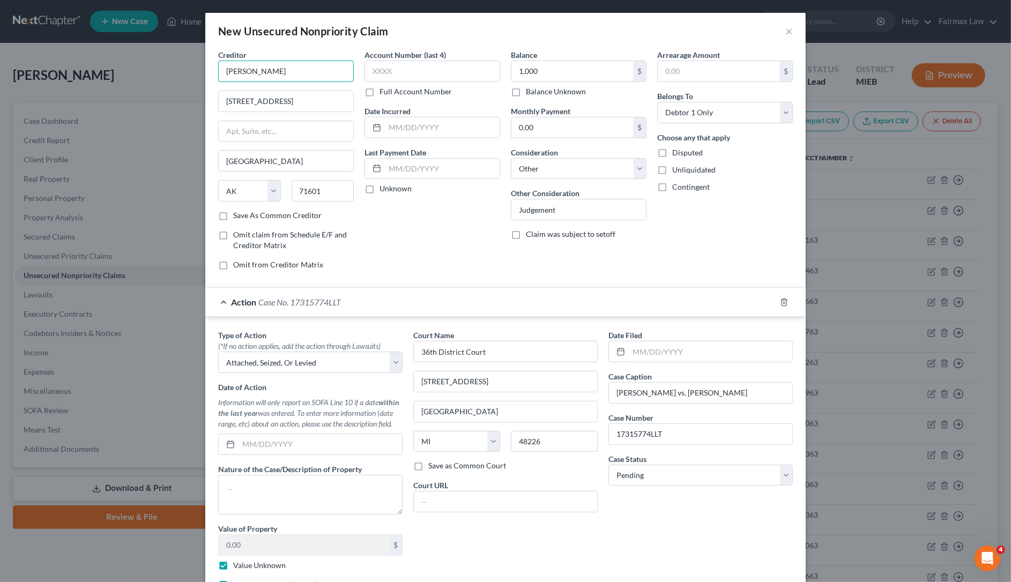
drag, startPoint x: 294, startPoint y: 69, endPoint x: 143, endPoint y: 71, distance: 150.6
click at [144, 70] on div "New Unsecured Nonpriority Claim × Creditor * WILLIE JORDAN 605 33rd Ave Pine Bl…" at bounding box center [505, 291] width 1011 height 582
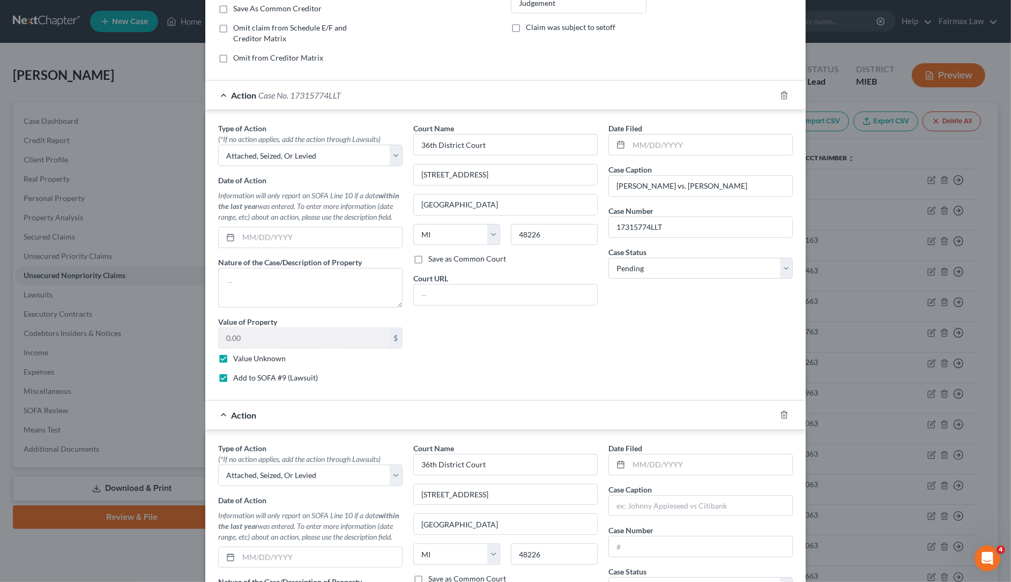
scroll to position [335, 0]
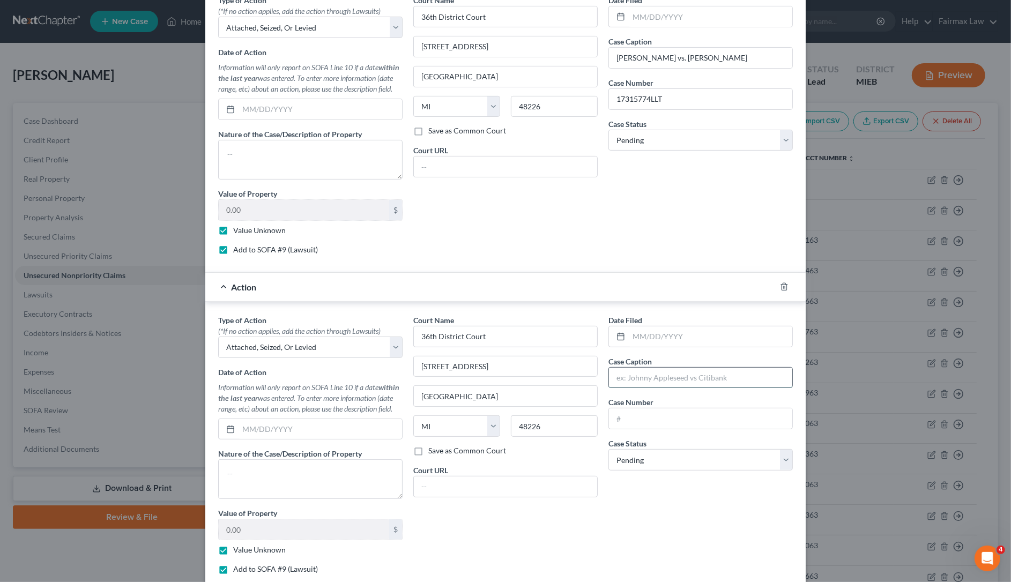
click at [657, 379] on input "text" at bounding box center [700, 378] width 183 height 20
paste input "WILLIE JORDAN"
type input "WILLIE JORDAN vs. Porsha Maddox"
click at [657, 416] on input "text" at bounding box center [700, 418] width 183 height 20
paste input "17315774LT"
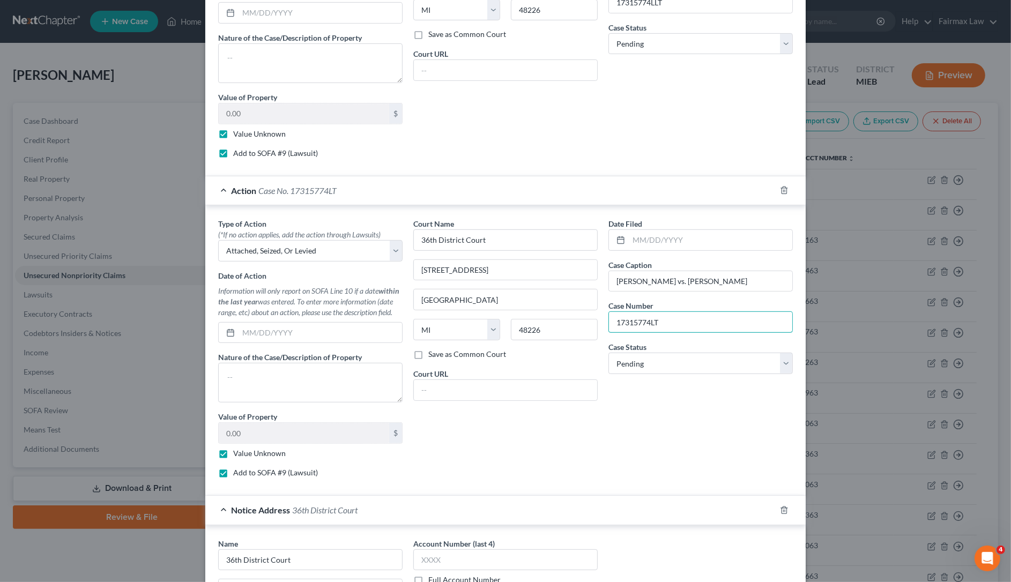
scroll to position [639, 0]
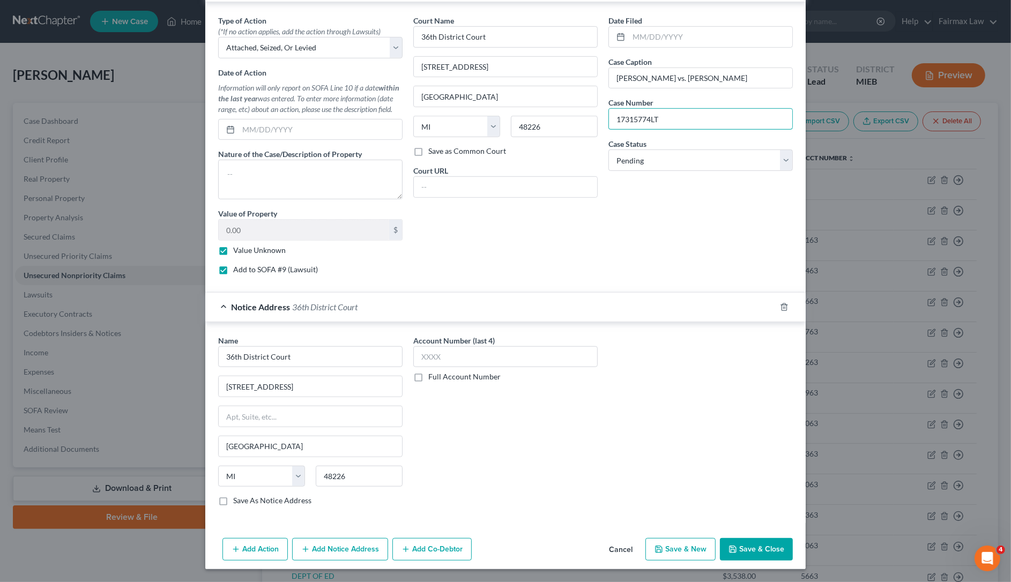
type input "17315774LT"
click at [260, 555] on button "Add Action" at bounding box center [254, 549] width 65 height 23
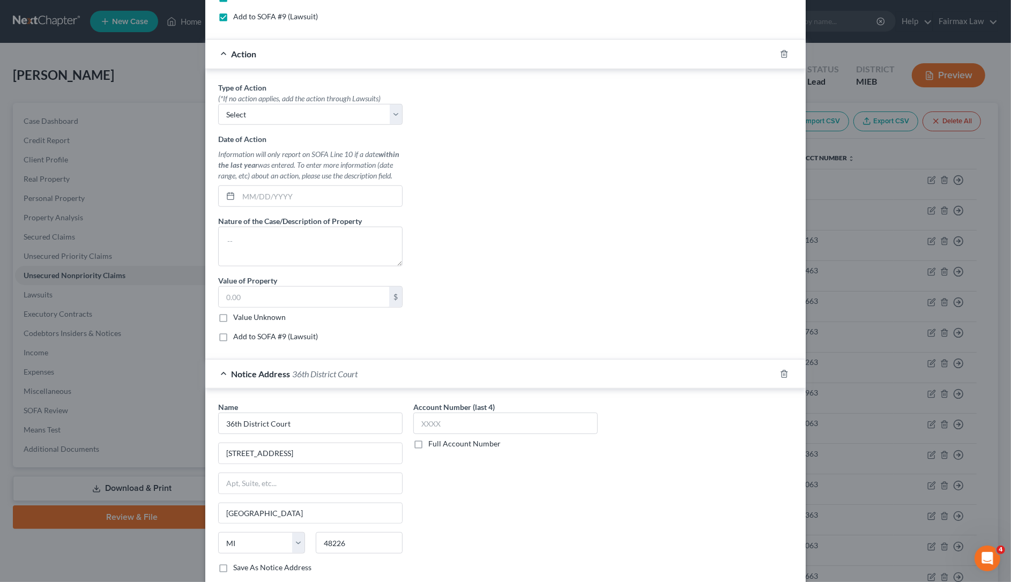
scroll to position [827, 0]
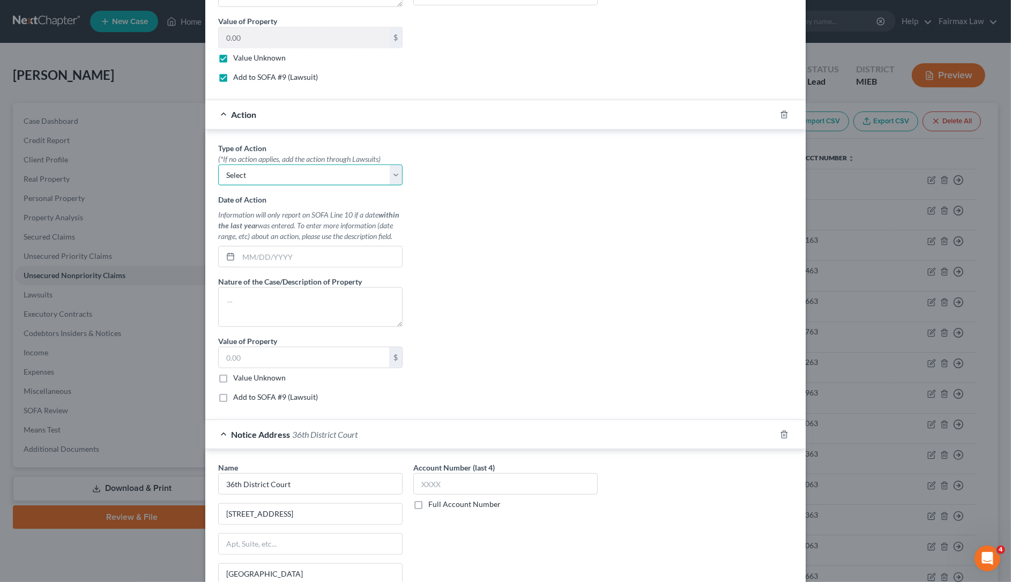
click at [285, 178] on select "Select Repossession Garnishment Foreclosure Personal Injury Attached, Seized, O…" at bounding box center [310, 175] width 184 height 21
select select "4"
click at [218, 168] on select "Select Repossession Garnishment Foreclosure Personal Injury Attached, Seized, O…" at bounding box center [310, 175] width 184 height 21
click at [233, 383] on label "Value Unknown" at bounding box center [259, 378] width 53 height 11
click at [237, 379] on input "Value Unknown" at bounding box center [240, 376] width 7 height 7
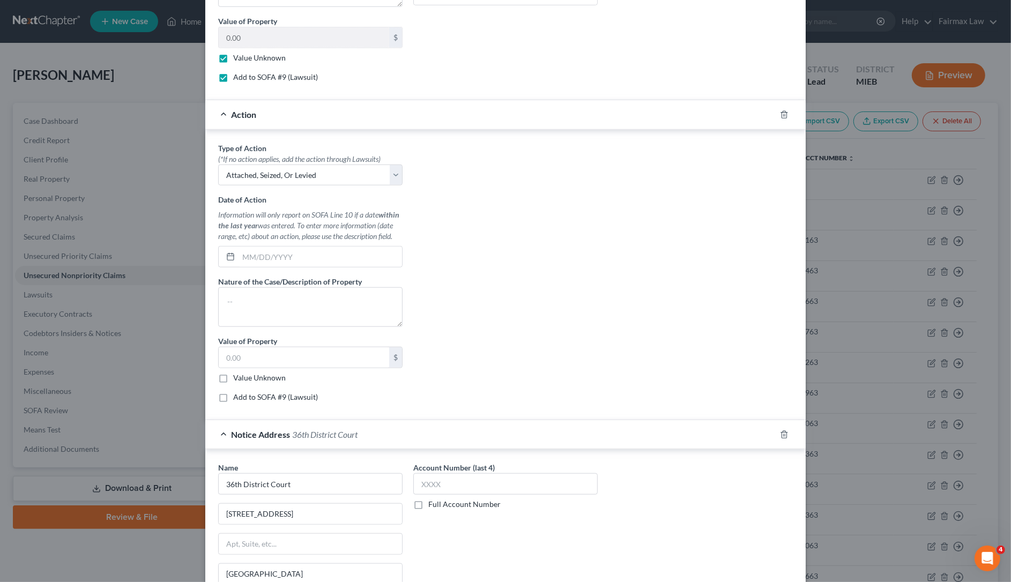
checkbox input "true"
type input "0.00"
click at [233, 403] on label "Add to SOFA #9 (Lawsuit)" at bounding box center [275, 397] width 85 height 11
click at [237, 399] on input "Add to SOFA #9 (Lawsuit)" at bounding box center [240, 395] width 7 height 7
checkbox input "true"
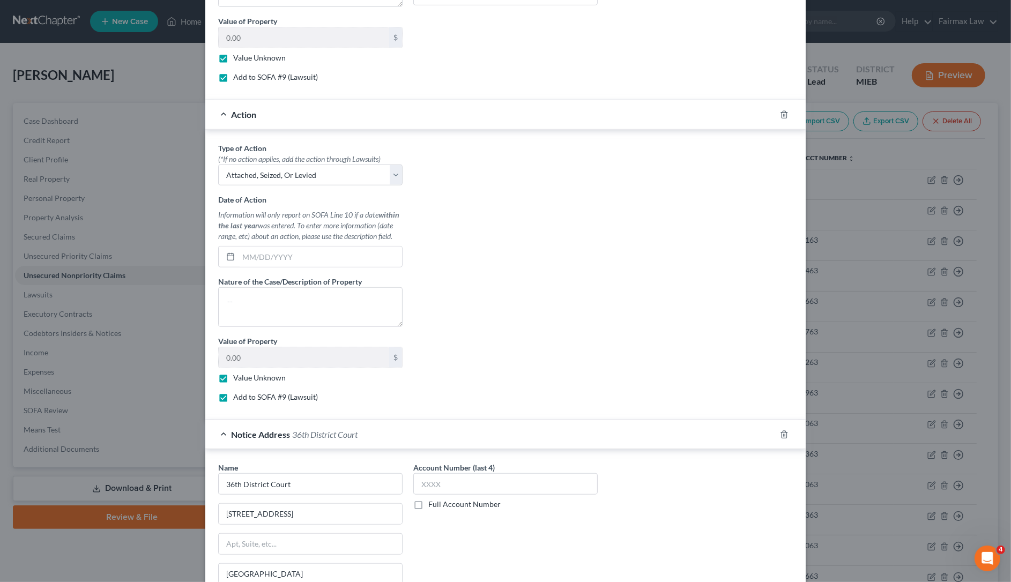
select select "0"
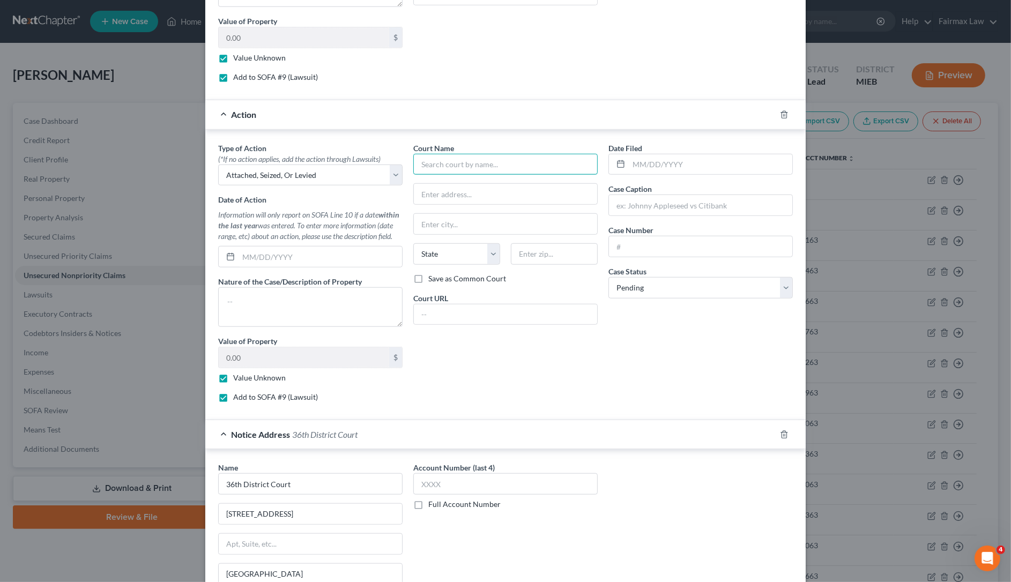
click at [465, 172] on input "text" at bounding box center [505, 164] width 184 height 21
click at [482, 159] on input "36th" at bounding box center [505, 164] width 184 height 21
click at [445, 188] on div "36th District Court" at bounding box center [477, 182] width 111 height 11
type input "36th District Court"
type input "421 Madison Ave"
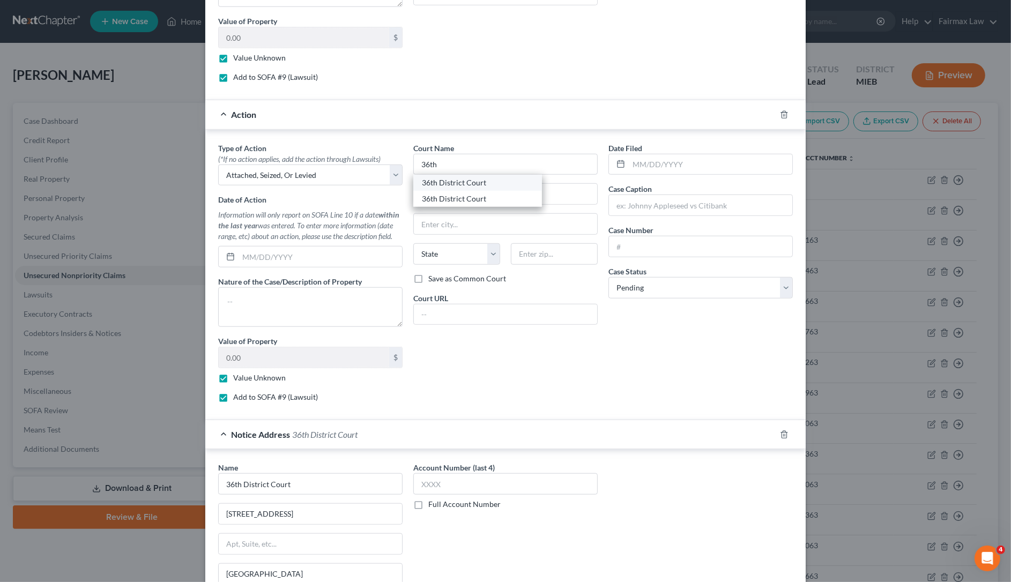
type input "Detroit"
select select "23"
type input "48226"
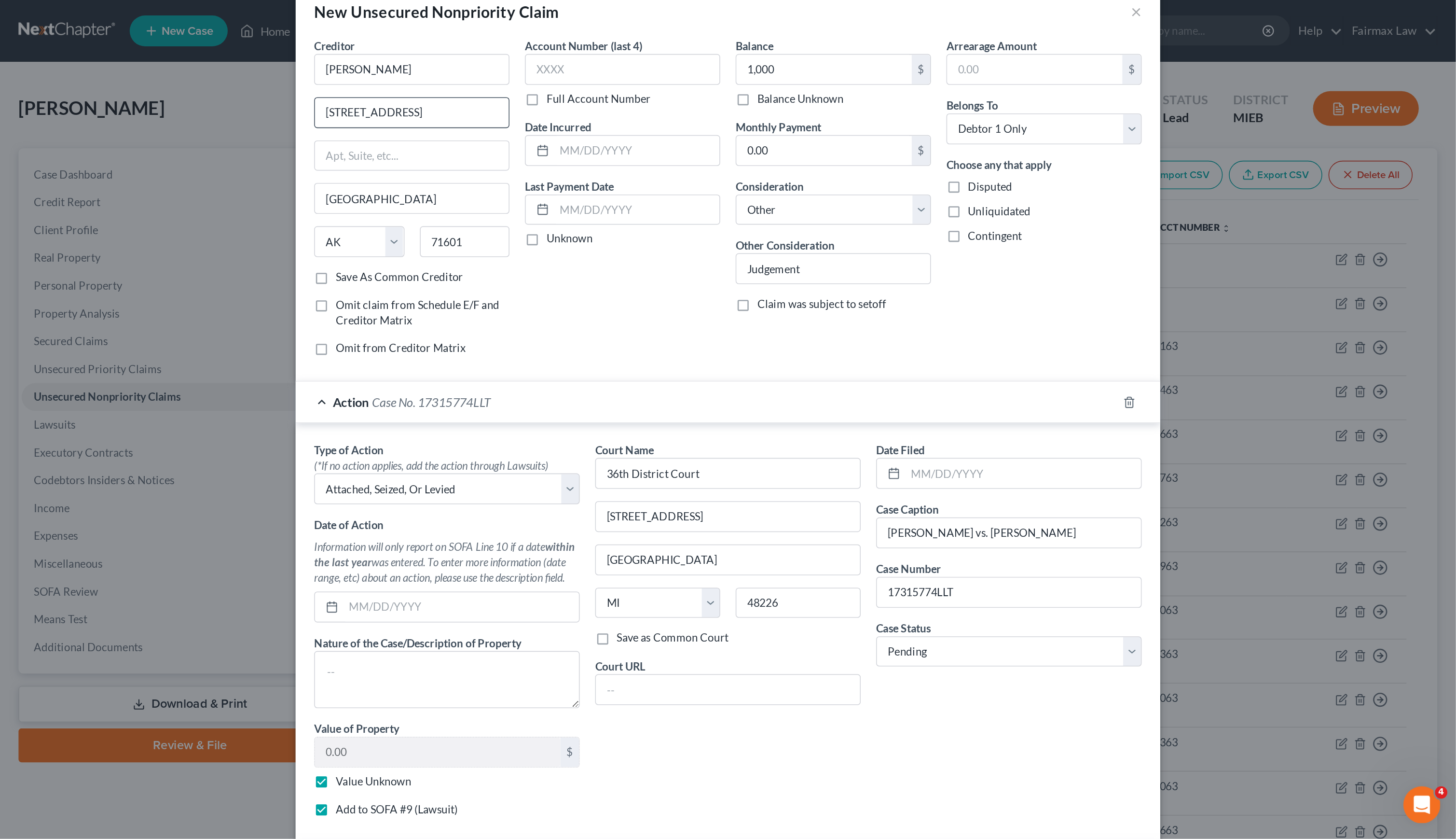
scroll to position [0, 0]
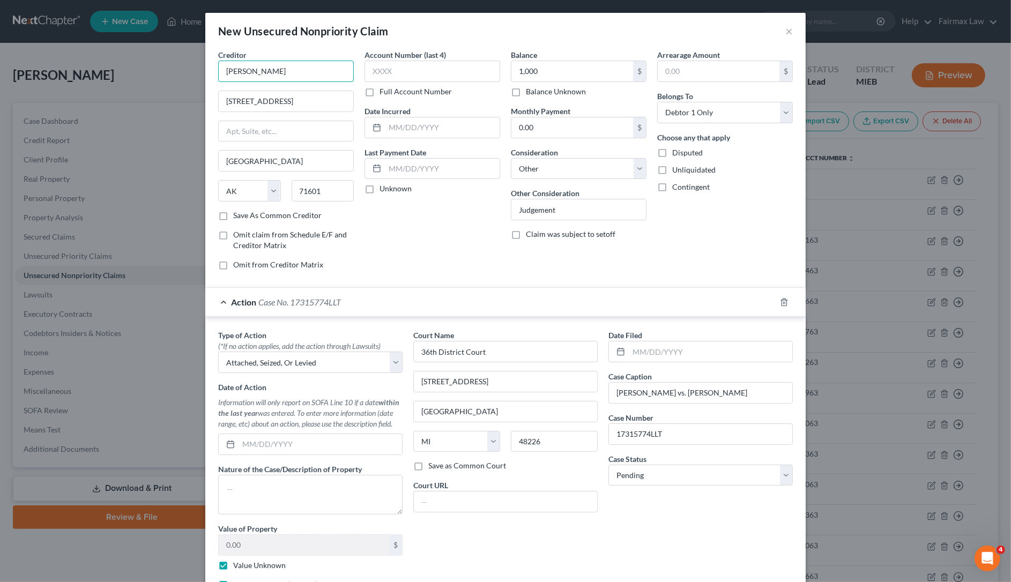
drag, startPoint x: 321, startPoint y: 76, endPoint x: 39, endPoint y: 58, distance: 282.5
click at [39, 58] on div "New Unsecured Nonpriority Claim × Creditor * WILLIE JORDAN 605 33rd Ave Pine Bl…" at bounding box center [505, 291] width 1011 height 582
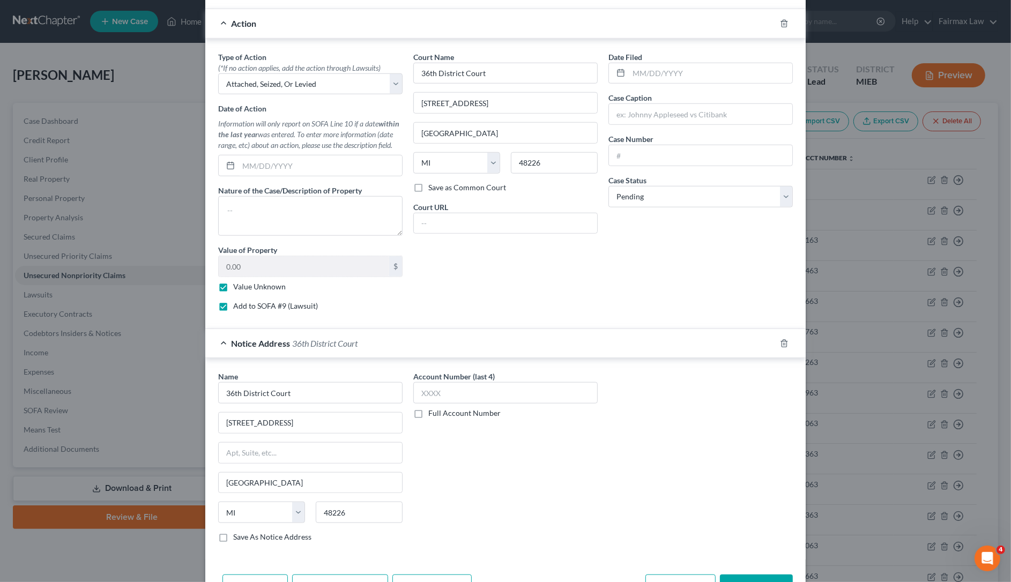
scroll to position [827, 0]
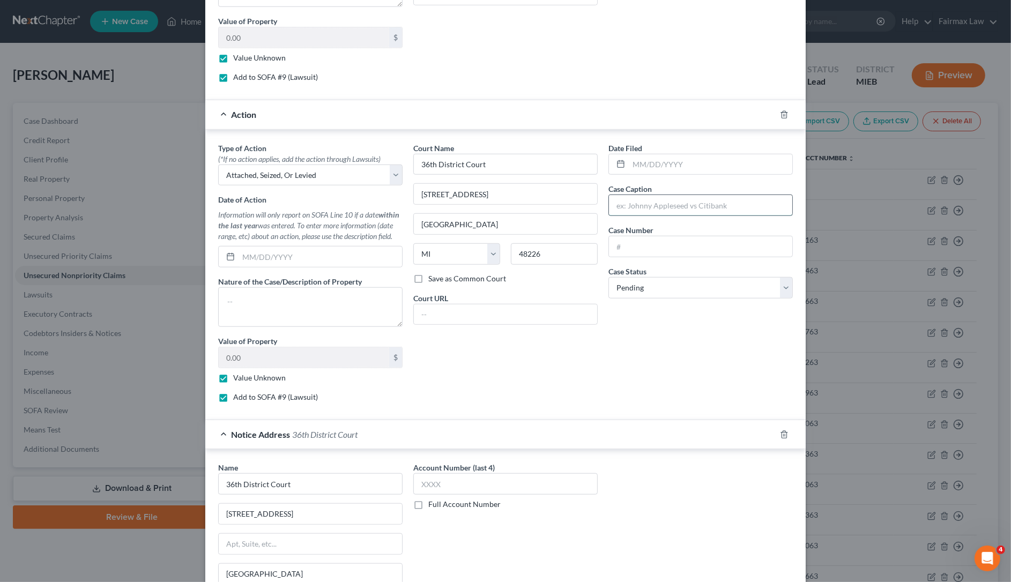
click at [691, 207] on input "text" at bounding box center [700, 205] width 183 height 20
paste input "WILLIE JORDAN"
type input "WILLIE JORDAN vs. Porsha Maddox"
click at [615, 257] on input "text" at bounding box center [700, 246] width 183 height 20
paste input "17310301LT"
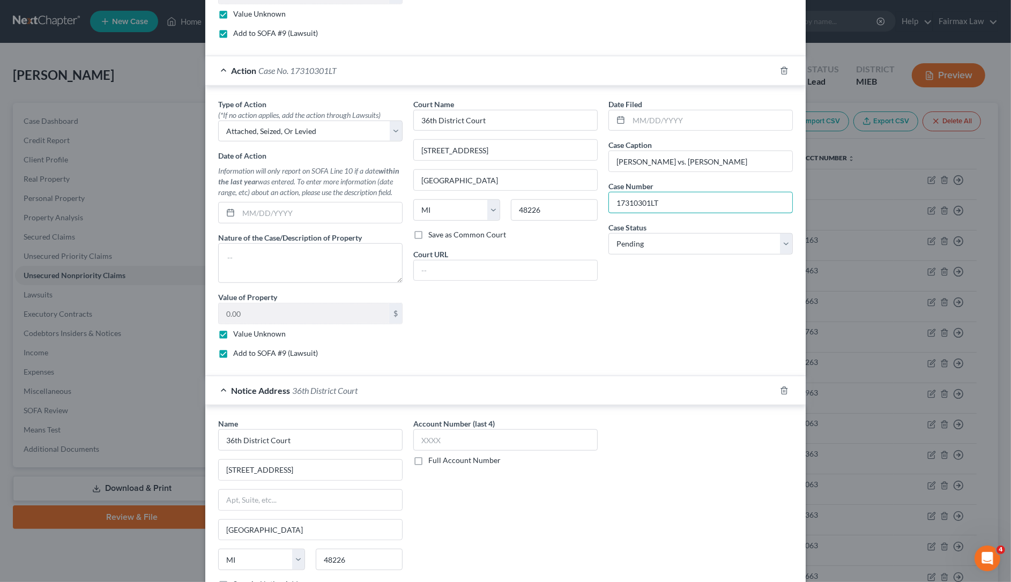
scroll to position [961, 0]
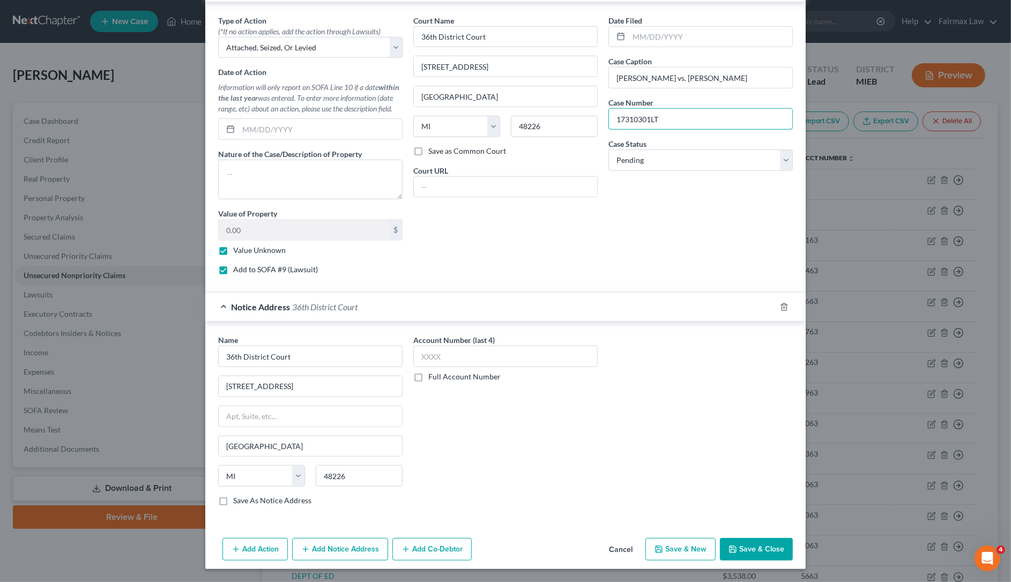
type input "17310301LT"
click at [738, 547] on button "Save & Close" at bounding box center [756, 549] width 73 height 23
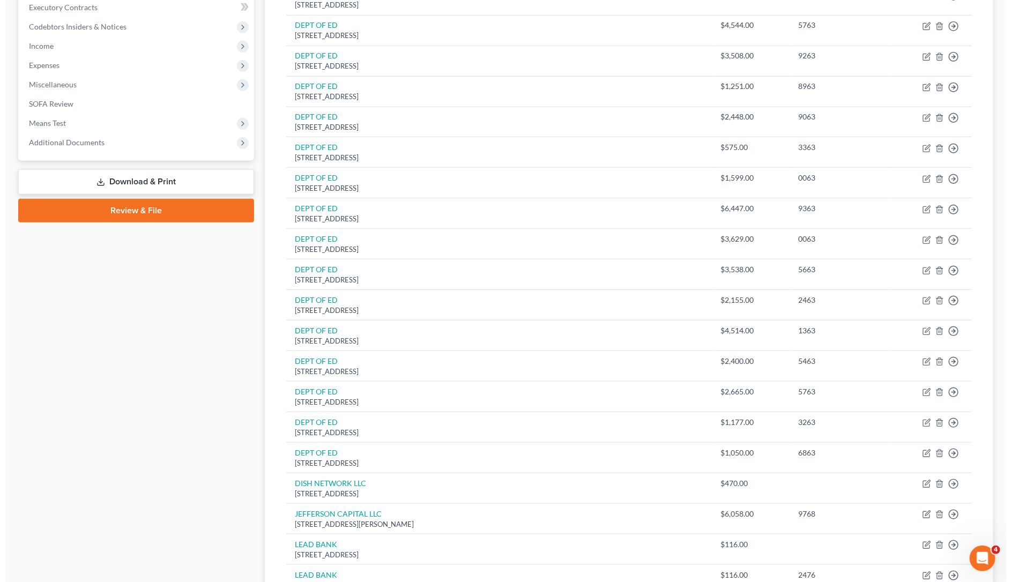
scroll to position [0, 0]
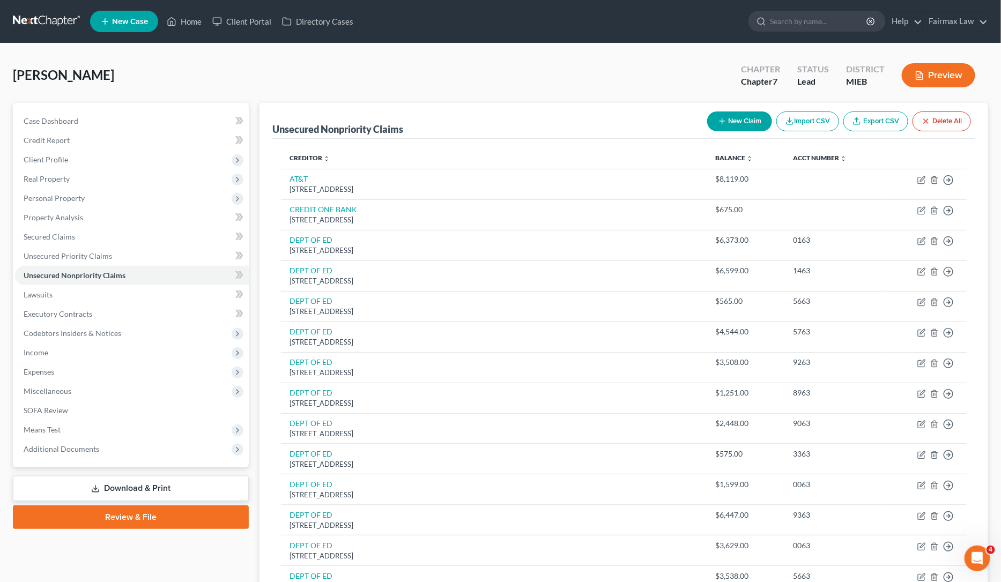
click at [718, 117] on icon "button" at bounding box center [722, 121] width 9 height 9
select select "0"
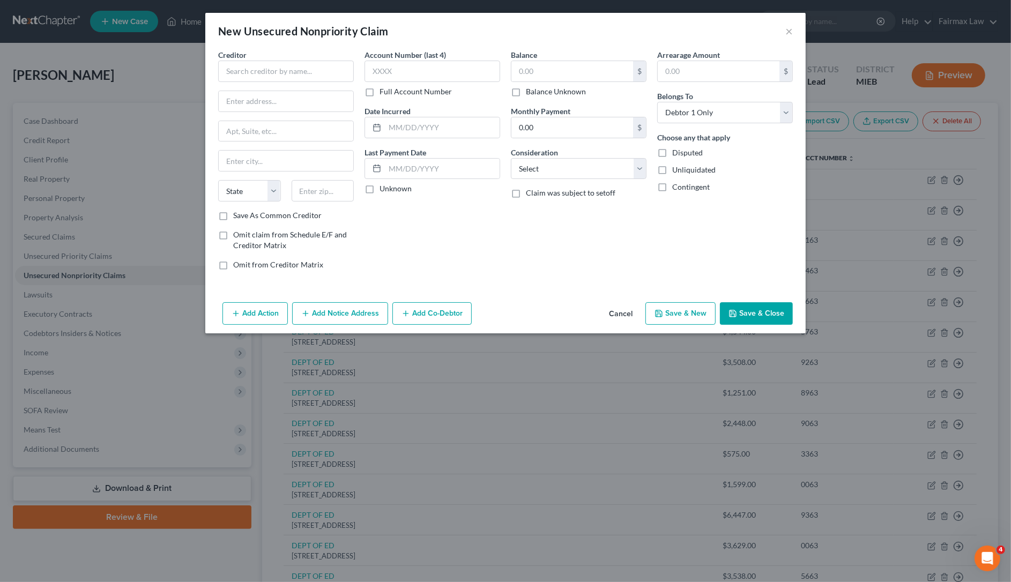
click at [252, 57] on div "Creditor *" at bounding box center [286, 65] width 136 height 33
click at [254, 65] on input "text" at bounding box center [286, 71] width 136 height 21
type input "BREWSTER HOMES"
click at [615, 71] on input "text" at bounding box center [572, 71] width 122 height 20
paste input "430"
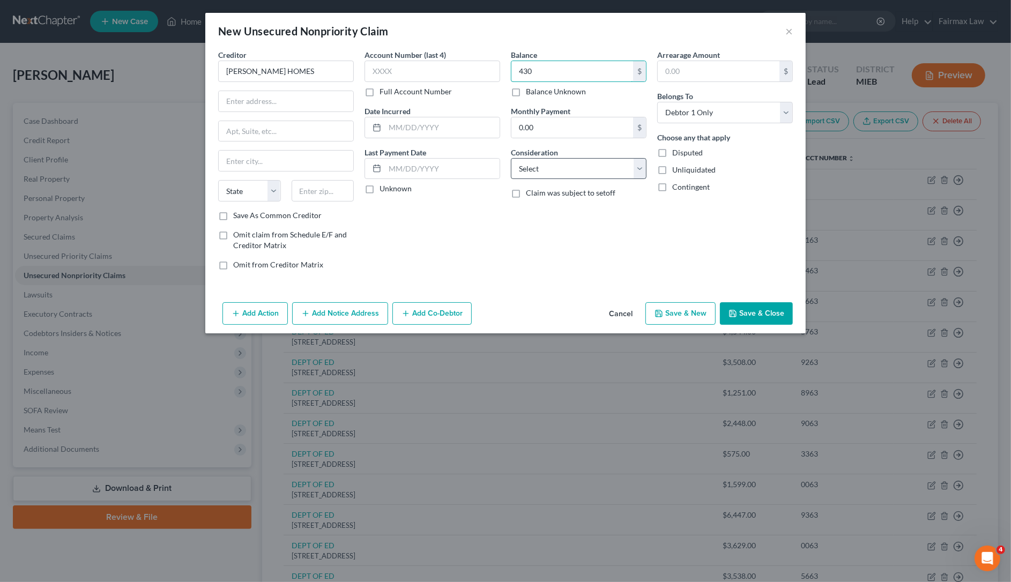
type input "430"
click at [556, 173] on select "Select Cable / Satellite Services Collection Agency Credit Card Debt Debt Couns…" at bounding box center [579, 168] width 136 height 21
select select "14"
click at [511, 158] on select "Select Cable / Satellite Services Collection Agency Credit Card Debt Debt Couns…" at bounding box center [579, 168] width 136 height 21
click at [592, 215] on input "text" at bounding box center [578, 209] width 135 height 20
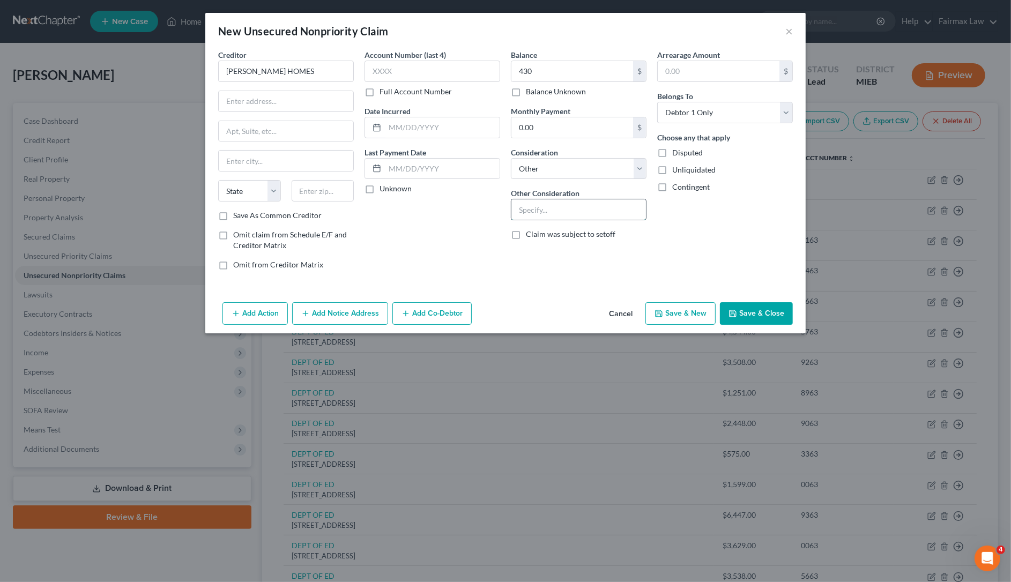
type input "j"
type input "Judgement"
drag, startPoint x: 323, startPoint y: 76, endPoint x: 173, endPoint y: 60, distance: 150.9
click at [181, 60] on div "New Unsecured Nonpriority Claim × Creditor * BREWSTER HOMES State AL AK AR AZ C…" at bounding box center [505, 291] width 1011 height 582
click at [278, 101] on input "text" at bounding box center [286, 101] width 135 height 20
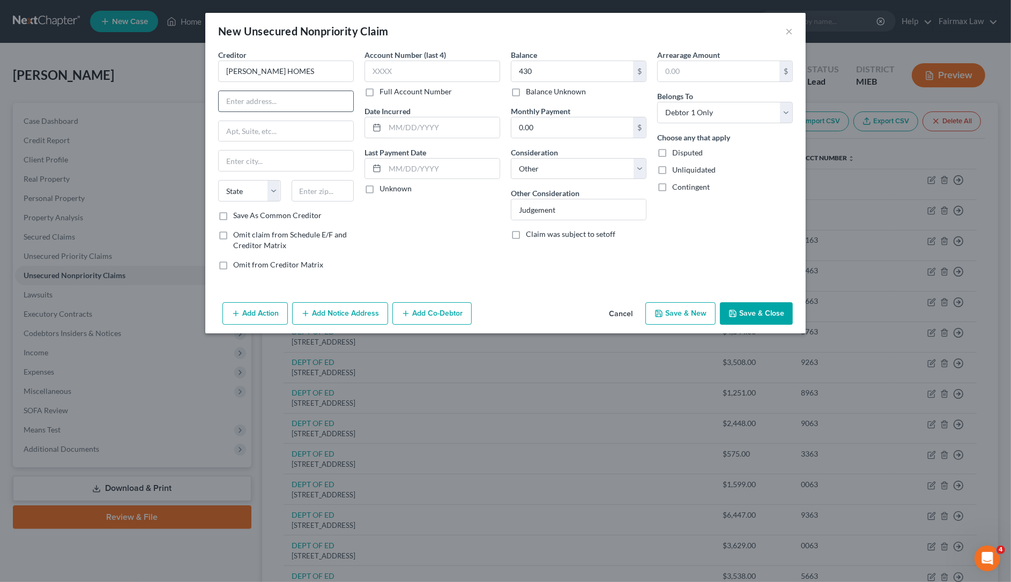
paste input "133 Pontius Ave N, Seattle, WA 98109"
drag, startPoint x: 325, startPoint y: 100, endPoint x: 391, endPoint y: 102, distance: 65.9
click at [391, 102] on div "Creditor * BREWSTER HOMES 133 Pontius Ave N, Seattle, WA 98109 State AL AK AR A…" at bounding box center [505, 163] width 585 height 229
type input "133 Pontius Ave N, Seattle, WA 98109"
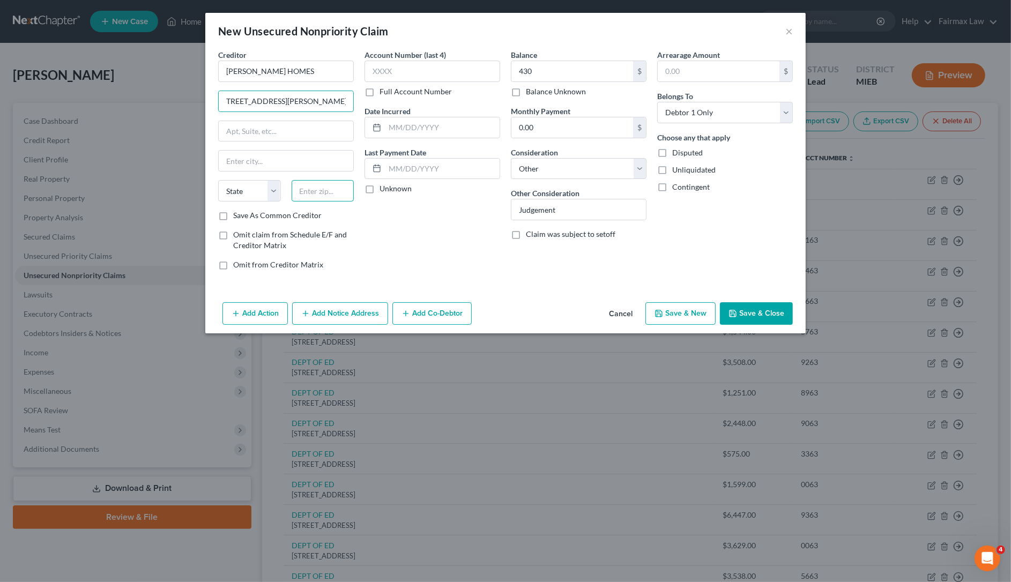
click at [339, 196] on input "text" at bounding box center [323, 190] width 63 height 21
paste input "98109"
type input "98109"
click at [264, 190] on select "State AL AK AR AZ CA CO CT DE DC FL GA GU HI ID IL IN IA KS KY LA ME MD MA MI M…" at bounding box center [249, 190] width 63 height 21
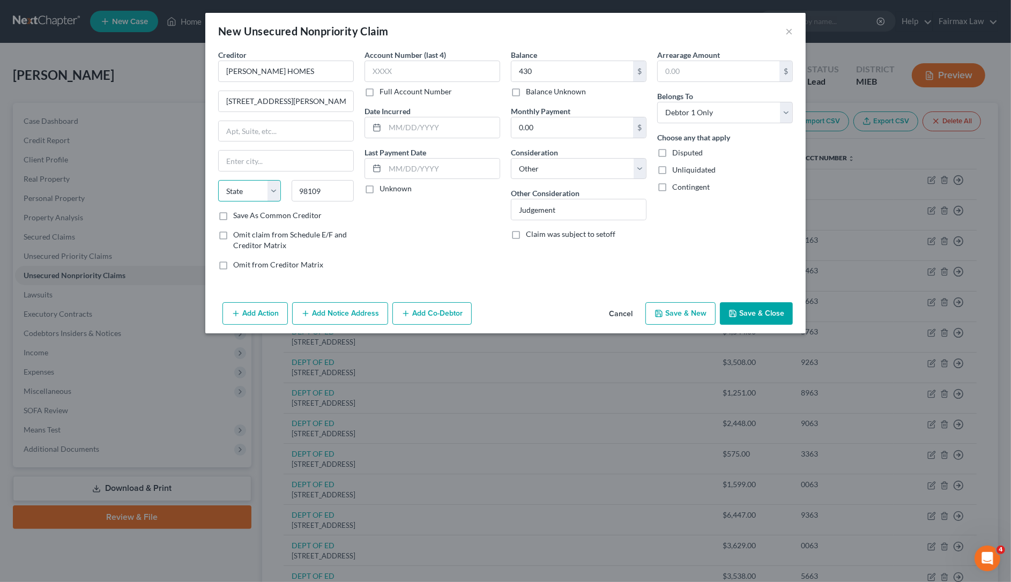
type input "Seattle"
select select "50"
click at [218, 181] on select "State AL AK AR AZ CA CO CT DE DC FL GA GU HI ID IL IN IA KS KY LA ME MD MA MI M…" at bounding box center [249, 190] width 63 height 21
drag, startPoint x: 291, startPoint y: 98, endPoint x: 469, endPoint y: 100, distance: 178.5
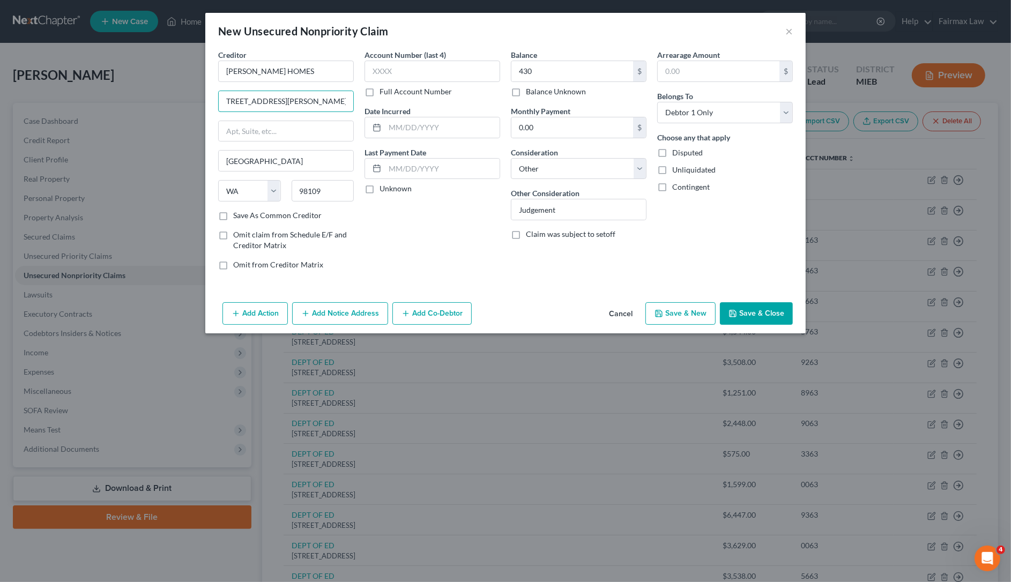
click at [469, 100] on div "Creditor * BREWSTER HOMES 133 Pontius Ave N, Seattle, WA 98109 Seattle State AL…" at bounding box center [505, 163] width 585 height 229
type input "133 Pontius Ave N"
click at [255, 306] on button "Add Action" at bounding box center [254, 313] width 65 height 23
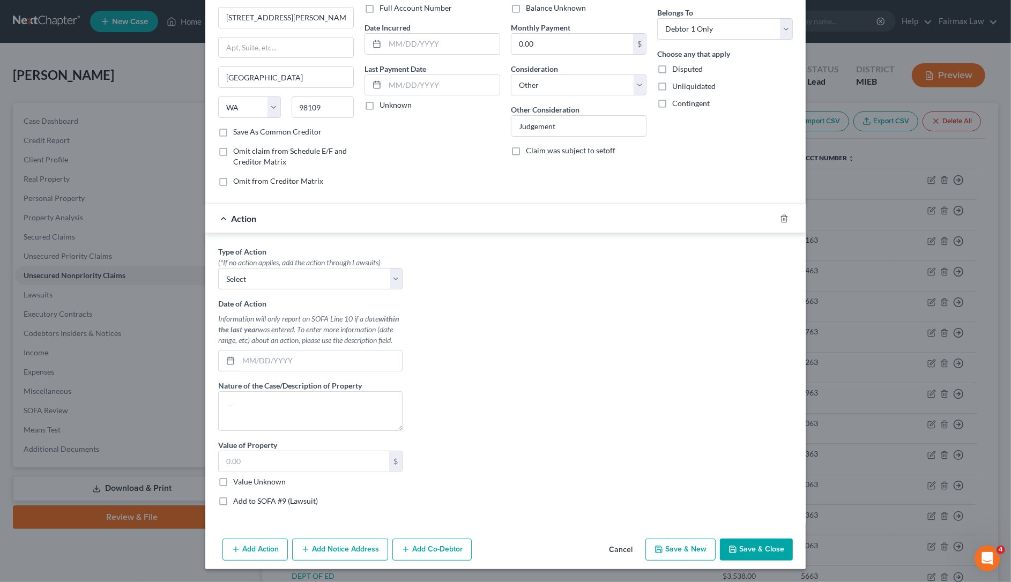
scroll to position [86, 0]
click at [303, 278] on select "Select Repossession Garnishment Foreclosure Personal Injury Attached, Seized, O…" at bounding box center [310, 278] width 184 height 21
click at [281, 277] on select "Select Repossession Garnishment Foreclosure Personal Injury Attached, Seized, O…" at bounding box center [310, 278] width 184 height 21
select select "4"
click at [218, 268] on select "Select Repossession Garnishment Foreclosure Personal Injury Attached, Seized, O…" at bounding box center [310, 278] width 184 height 21
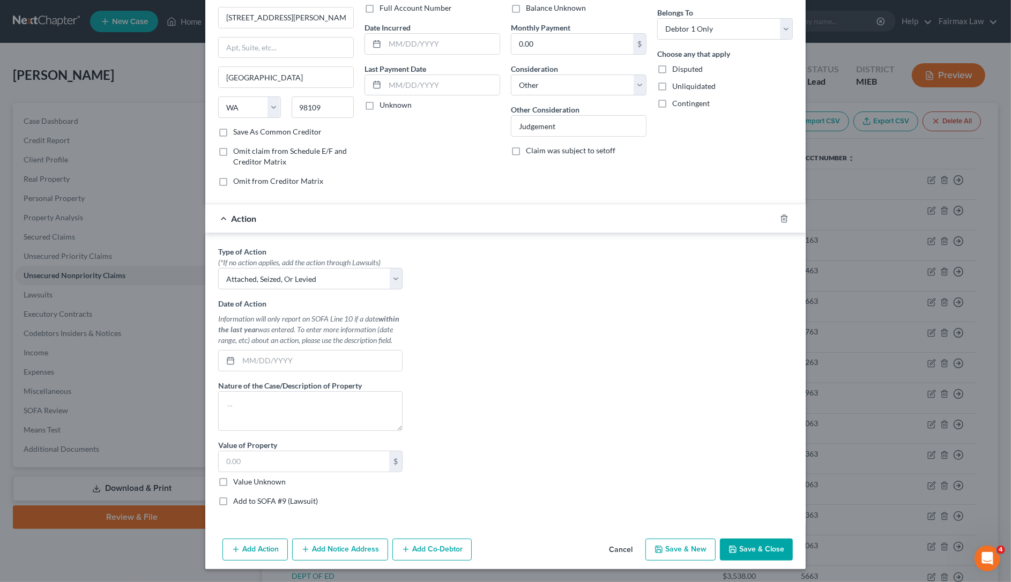
click at [215, 489] on div "Type of Action * (*If no action applies, add the action through Lawsuits) Selec…" at bounding box center [310, 380] width 195 height 269
drag, startPoint x: 218, startPoint y: 480, endPoint x: 220, endPoint y: 494, distance: 14.1
click at [233, 480] on label "Value Unknown" at bounding box center [259, 481] width 53 height 11
click at [237, 480] on input "Value Unknown" at bounding box center [240, 479] width 7 height 7
checkbox input "true"
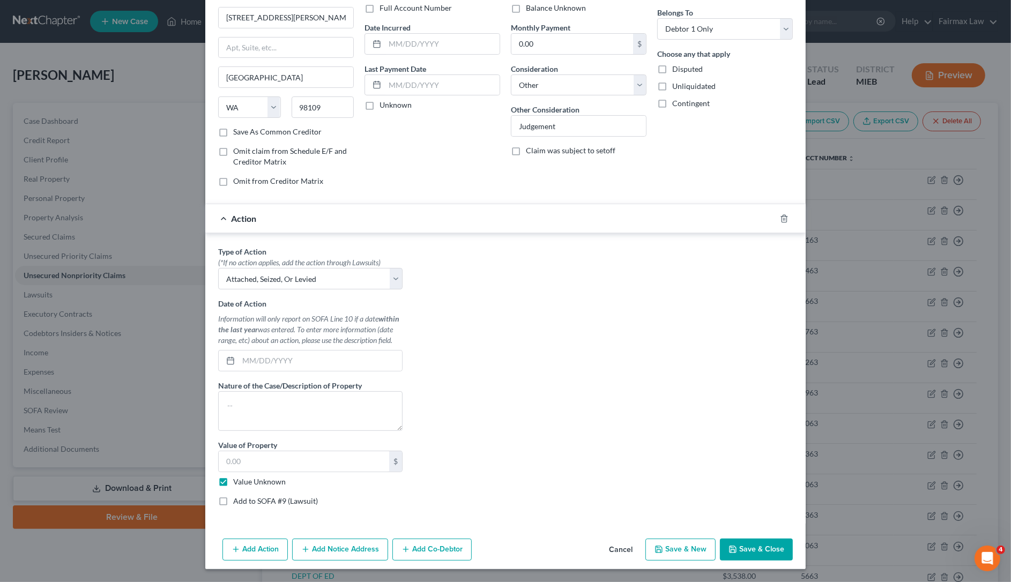
type input "0.00"
click at [233, 497] on label "Add to SOFA #9 (Lawsuit)" at bounding box center [275, 501] width 85 height 11
click at [237, 497] on input "Add to SOFA #9 (Lawsuit)" at bounding box center [240, 499] width 7 height 7
checkbox input "true"
select select "0"
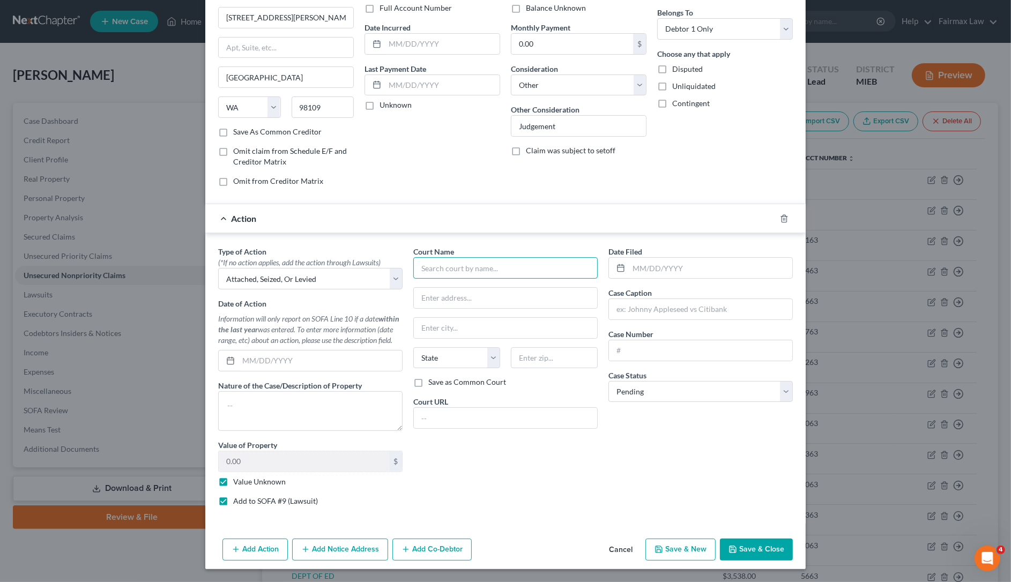
click at [534, 272] on input "text" at bounding box center [505, 267] width 184 height 21
click at [446, 290] on div "36th District Court" at bounding box center [477, 286] width 111 height 11
type input "36th District Court"
type input "421 Madison Ave"
type input "Detroit"
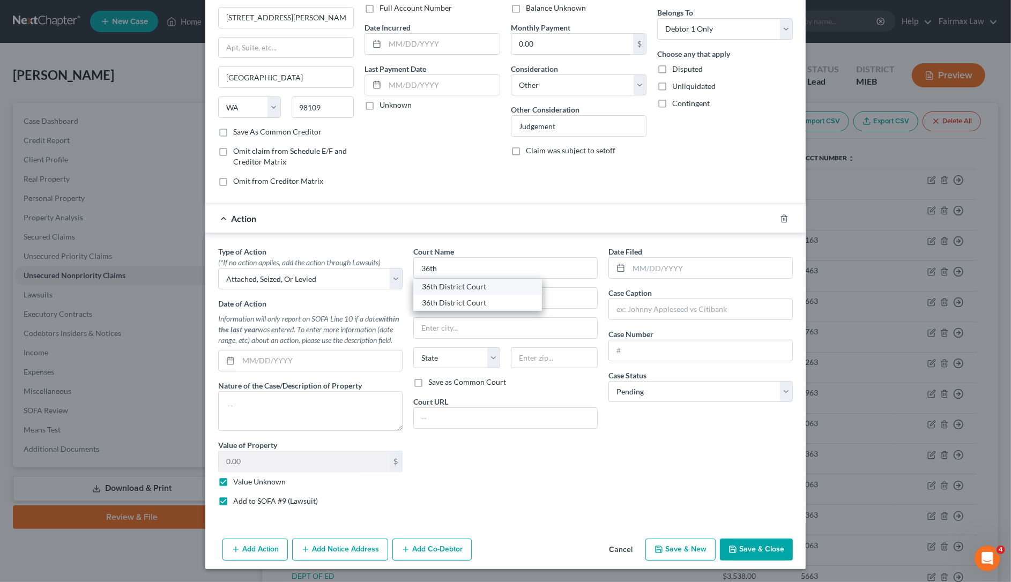
select select "23"
type input "48226"
click at [302, 539] on button "Add Notice Address" at bounding box center [340, 550] width 96 height 23
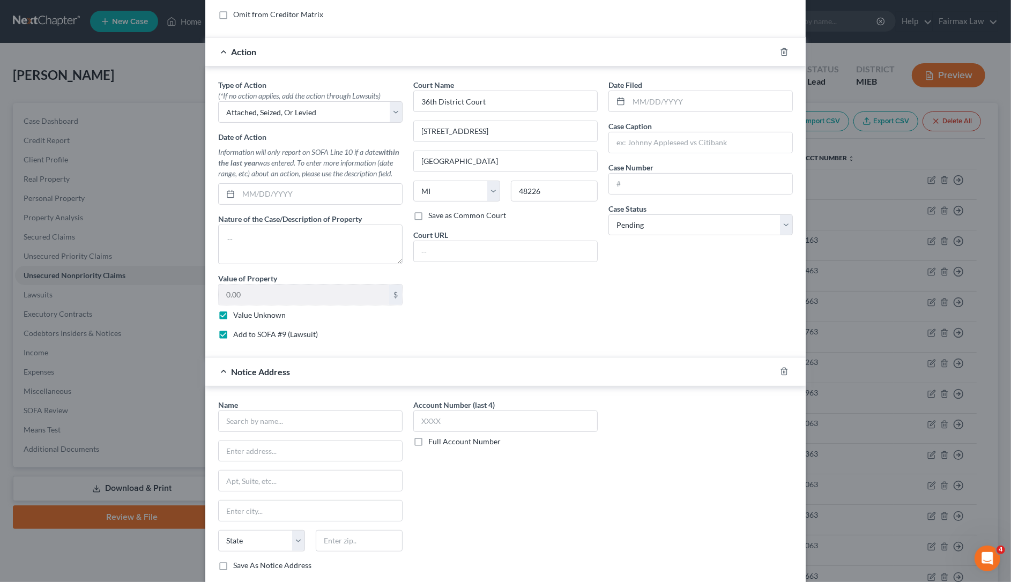
scroll to position [319, 0]
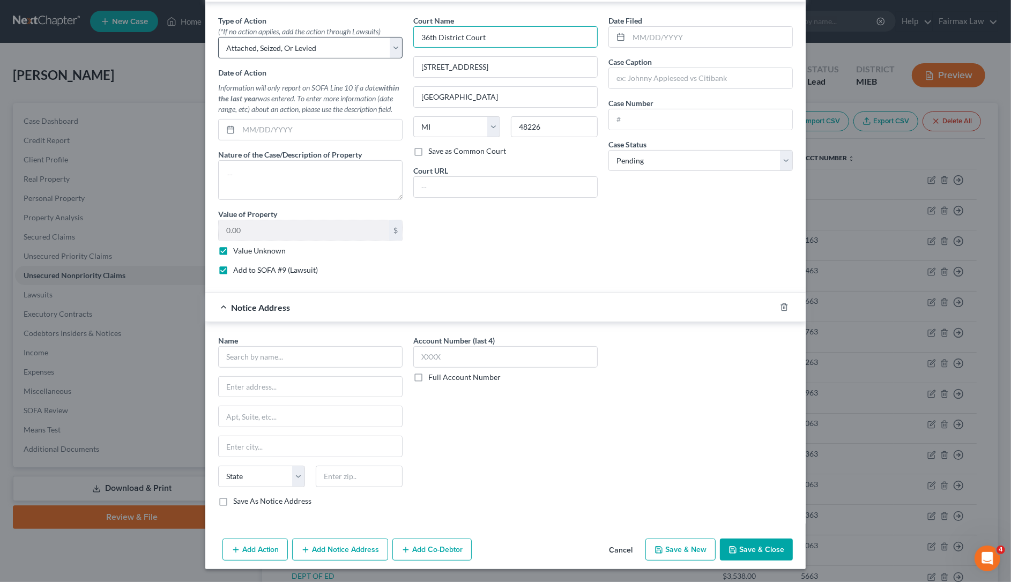
drag, startPoint x: 520, startPoint y: 39, endPoint x: 247, endPoint y: 49, distance: 273.5
click at [262, 44] on div "Type of Action * (*If no action applies, add the action through Lawsuits) Selec…" at bounding box center [505, 149] width 585 height 269
click at [270, 349] on input "text" at bounding box center [310, 356] width 184 height 21
paste input "36th District Court"
type input "36th District Court"
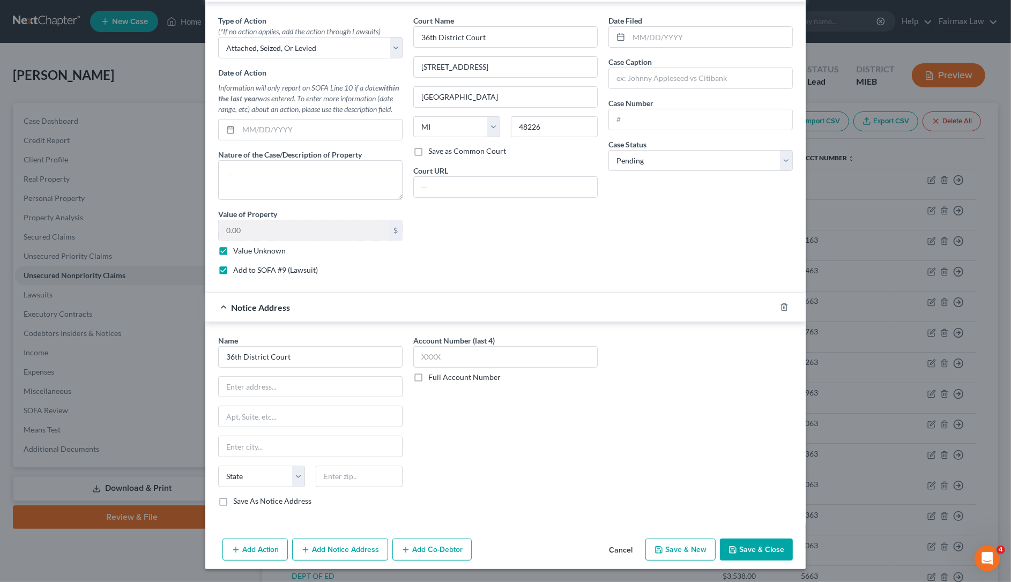
drag, startPoint x: 528, startPoint y: 56, endPoint x: 252, endPoint y: 64, distance: 275.6
click at [255, 63] on div "Type of Action * (*If no action applies, add the action through Lawsuits) Selec…" at bounding box center [505, 149] width 585 height 269
click at [287, 386] on input "text" at bounding box center [310, 387] width 183 height 20
paste input "421 Madison Ave"
type input "421 Madison Ave"
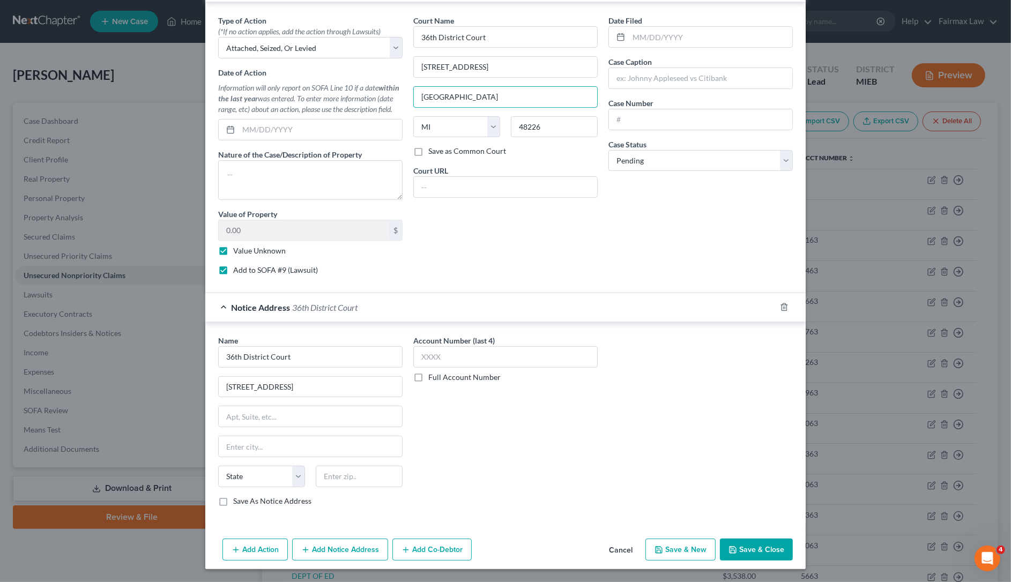
drag, startPoint x: 470, startPoint y: 87, endPoint x: 232, endPoint y: 169, distance: 252.2
click at [239, 103] on div "Type of Action * (*If no action applies, add the action through Lawsuits) Selec…" at bounding box center [505, 149] width 585 height 269
click at [248, 449] on input "text" at bounding box center [310, 446] width 183 height 20
paste input "Detroit"
type input "Detroit"
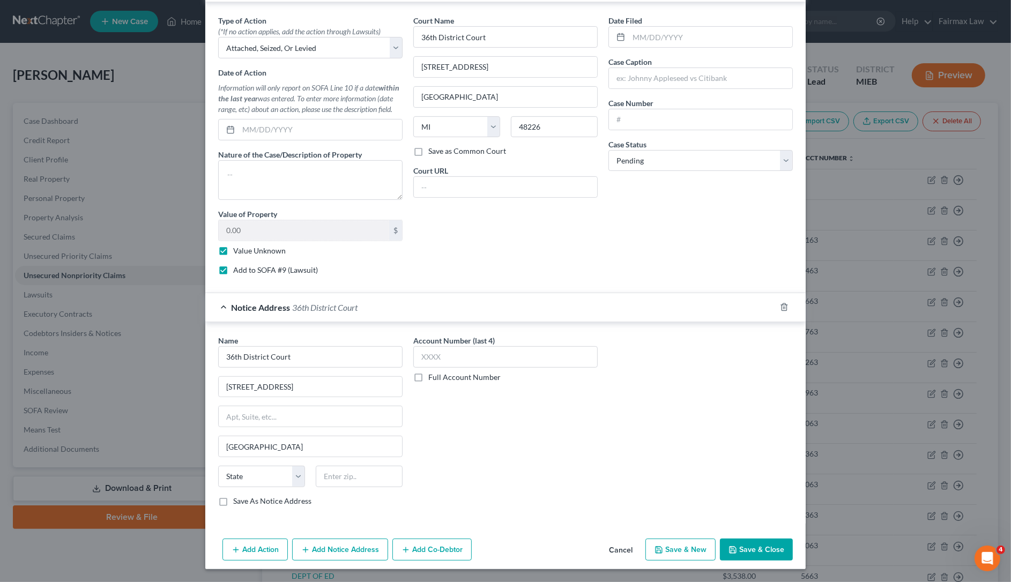
click at [234, 496] on label "Save As Notice Address" at bounding box center [272, 501] width 78 height 11
click at [237, 496] on input "Save As Notice Address" at bounding box center [240, 499] width 7 height 7
click at [258, 483] on select "State AL AK AR AZ CA CO CT DE DC FL GA GU HI ID IL IN IA KS KY LA ME MD MA MI M…" at bounding box center [261, 476] width 87 height 21
drag, startPoint x: 217, startPoint y: 496, endPoint x: 226, endPoint y: 497, distance: 9.3
click at [233, 496] on label "Save As Notice Address" at bounding box center [272, 501] width 78 height 11
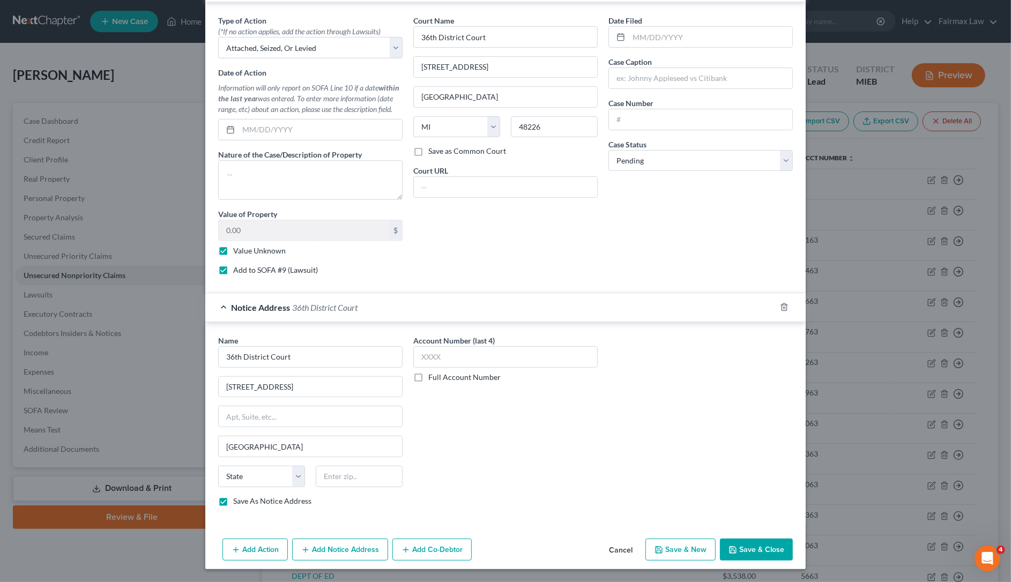
click at [237, 496] on input "Save As Notice Address" at bounding box center [240, 499] width 7 height 7
checkbox input "false"
click at [268, 472] on select "State AL AK AR AZ CA CO CT DE DC FL GA GU HI ID IL IN IA KS KY LA ME MD MA MI M…" at bounding box center [261, 476] width 87 height 21
select select "23"
click at [218, 466] on select "State AL AK AR AZ CA CO CT DE DC FL GA GU HI ID IL IN IA KS KY LA ME MD MA MI M…" at bounding box center [261, 476] width 87 height 21
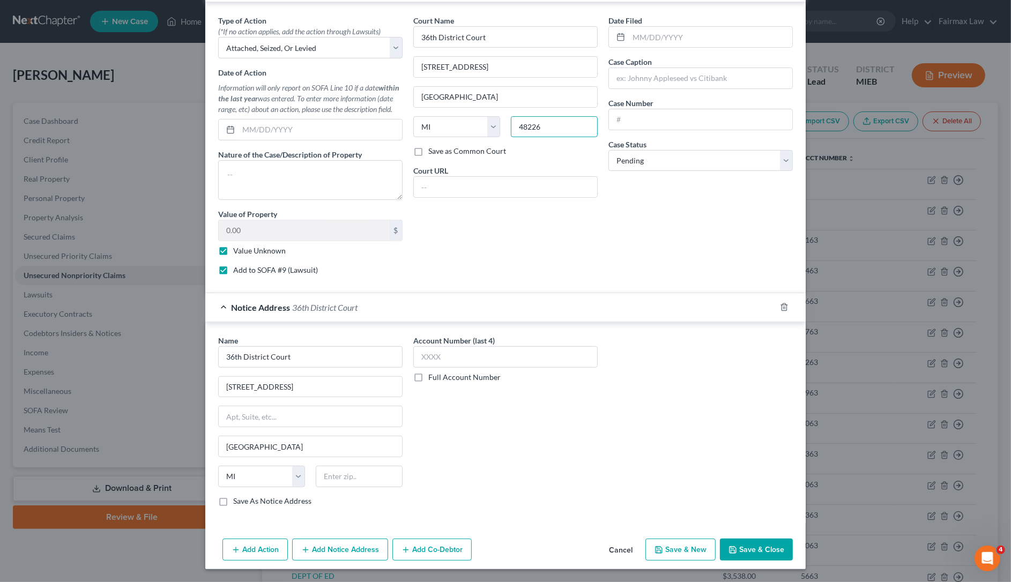
drag, startPoint x: 539, startPoint y: 121, endPoint x: 331, endPoint y: 140, distance: 208.9
click at [338, 136] on div "Type of Action * (*If no action applies, add the action through Lawsuits) Selec…" at bounding box center [505, 149] width 585 height 269
click at [318, 472] on input "text" at bounding box center [359, 476] width 87 height 21
paste input "48226"
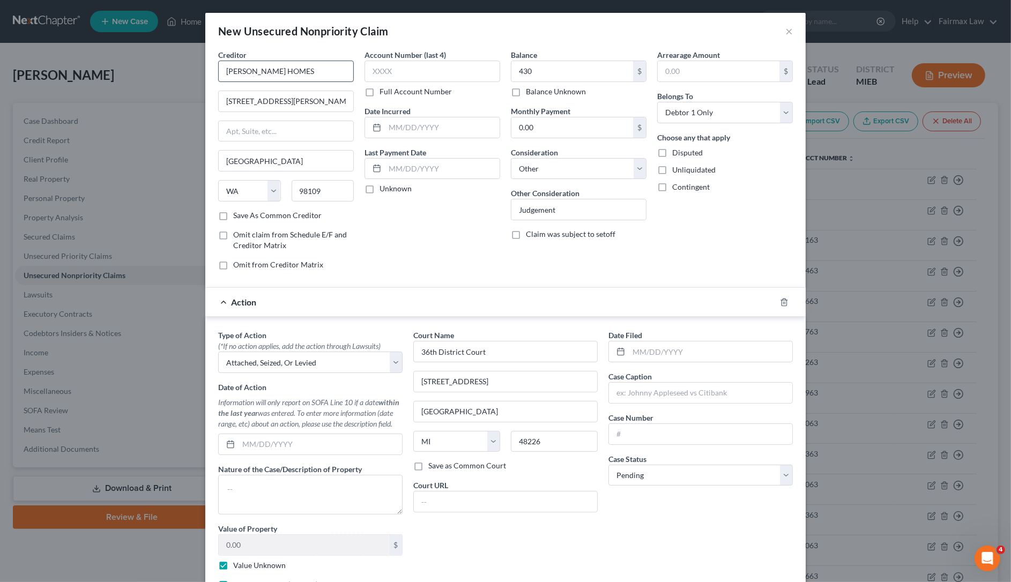
type input "48226"
drag, startPoint x: 312, startPoint y: 64, endPoint x: 103, endPoint y: 79, distance: 209.5
click at [107, 78] on div "New Unsecured Nonpriority Claim × Creditor * BREWSTER HOMES 133 Pontius Ave N S…" at bounding box center [505, 291] width 1011 height 582
click at [634, 398] on input "text" at bounding box center [700, 393] width 183 height 20
paste input "BREWSTER HOMES"
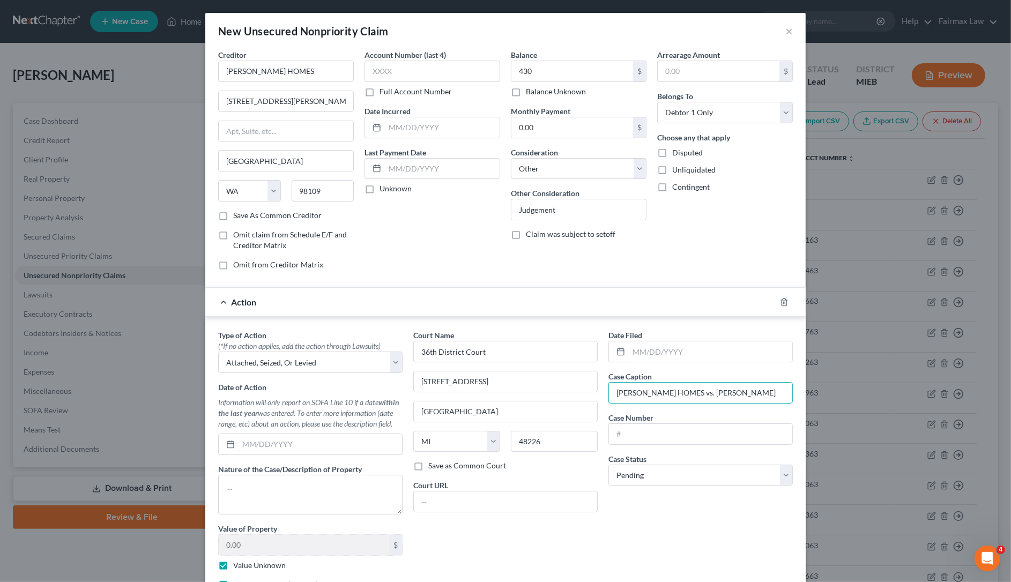
type input "BREWSTER HOMES vs. Porsha Maddox"
click at [677, 454] on div "Date Filed Case Caption BREWSTER HOMES vs. Porsha Maddox Case Number Case Statu…" at bounding box center [700, 464] width 195 height 269
click at [676, 444] on input "text" at bounding box center [700, 434] width 183 height 20
paste input "15332208LT"
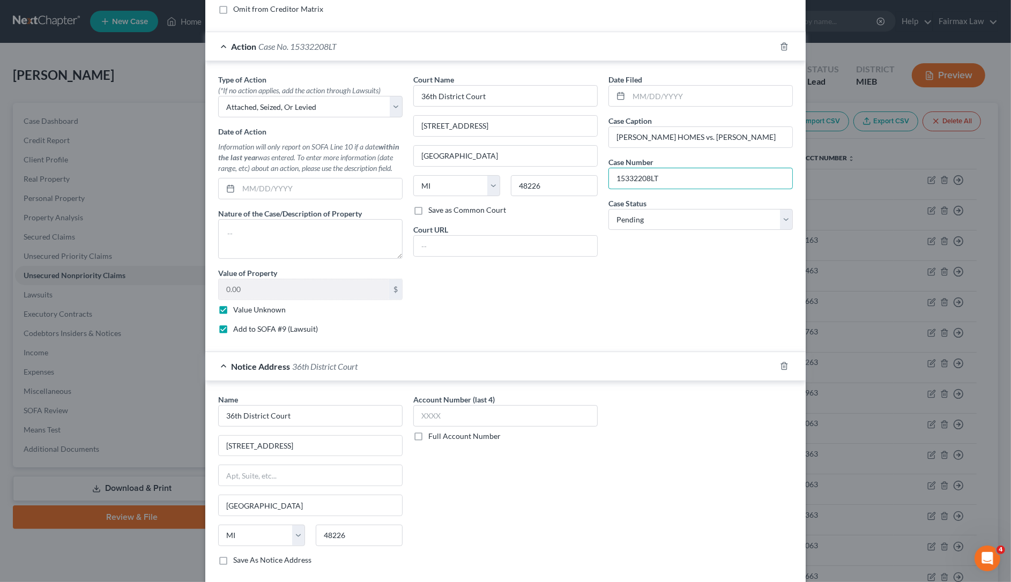
scroll to position [319, 0]
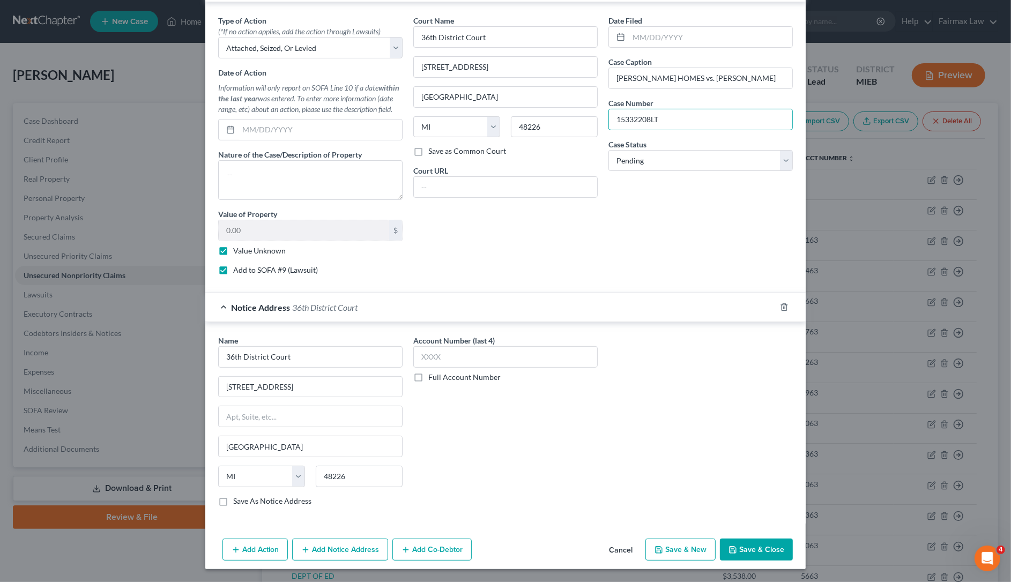
type input "15332208LT"
click at [672, 552] on button "Save & New" at bounding box center [680, 550] width 70 height 23
select select "0"
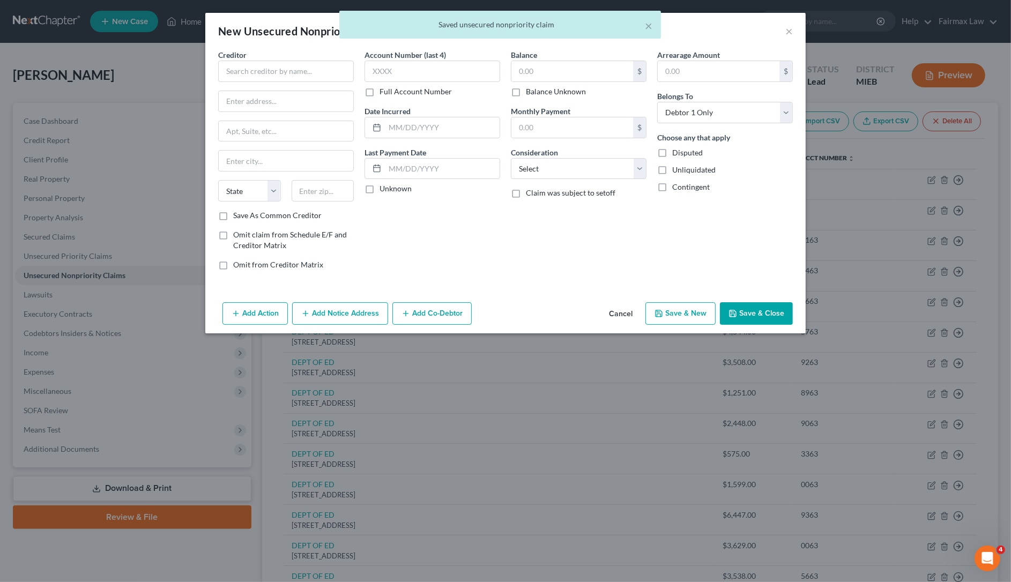
click at [245, 59] on label "Creditor *" at bounding box center [232, 54] width 28 height 11
click at [255, 63] on input "text" at bounding box center [286, 71] width 136 height 21
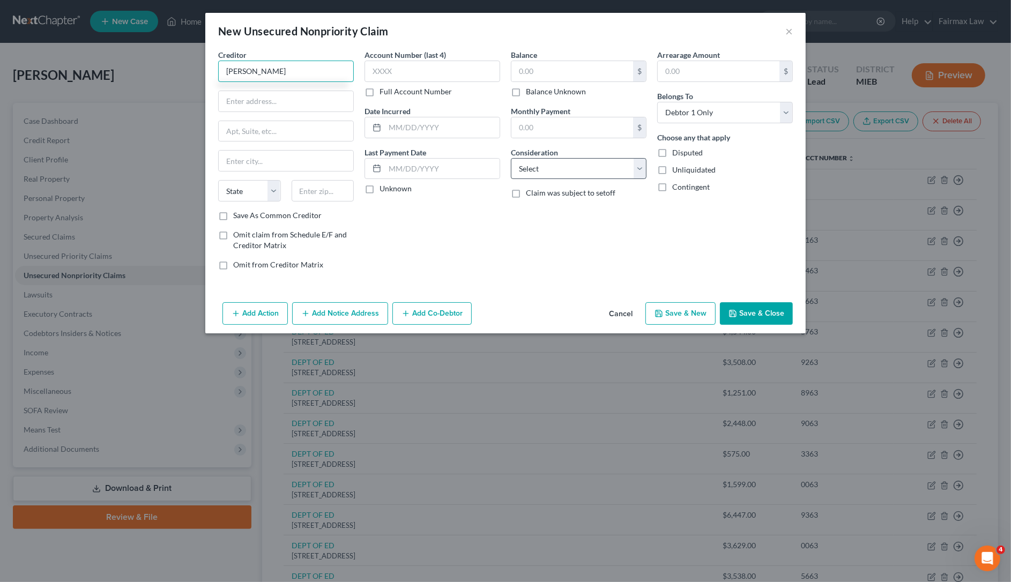
type input "TIMOTHY SQUIRE"
click at [580, 169] on select "Select Cable / Satellite Services Collection Agency Credit Card Debt Debt Couns…" at bounding box center [579, 168] width 136 height 21
select select "14"
click at [511, 158] on select "Select Cable / Satellite Services Collection Agency Credit Card Debt Debt Couns…" at bounding box center [579, 168] width 136 height 21
click at [577, 210] on input "text" at bounding box center [578, 209] width 135 height 20
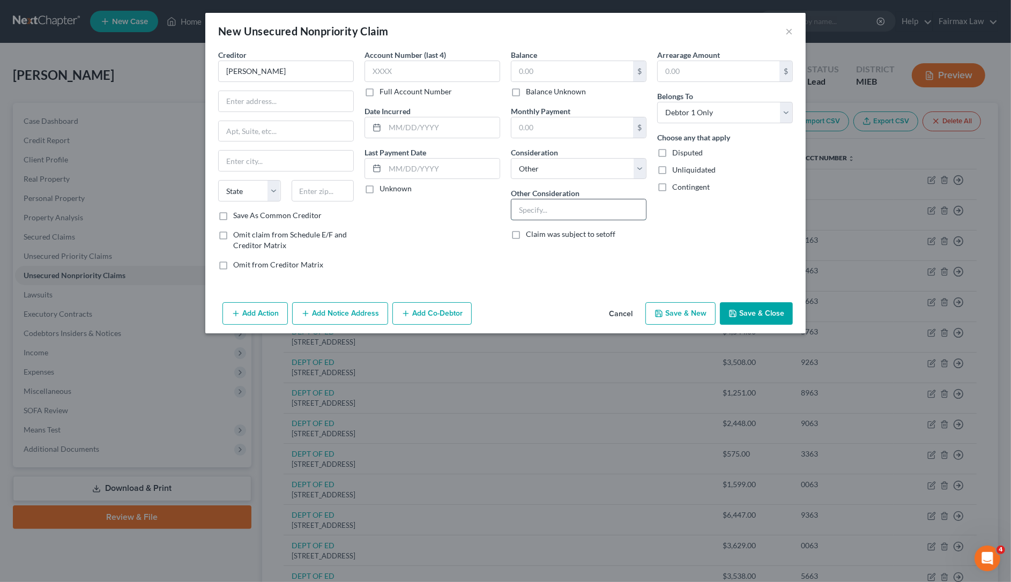
type input "j"
type input "Judgement"
drag, startPoint x: 320, startPoint y: 61, endPoint x: 4, endPoint y: 59, distance: 316.2
click at [13, 59] on div "New Unsecured Nonpriority Claim × Creditor * TIMOTHY SQUIRE State AL AK AR AZ C…" at bounding box center [505, 291] width 1011 height 582
click at [320, 103] on input "text" at bounding box center [286, 101] width 135 height 20
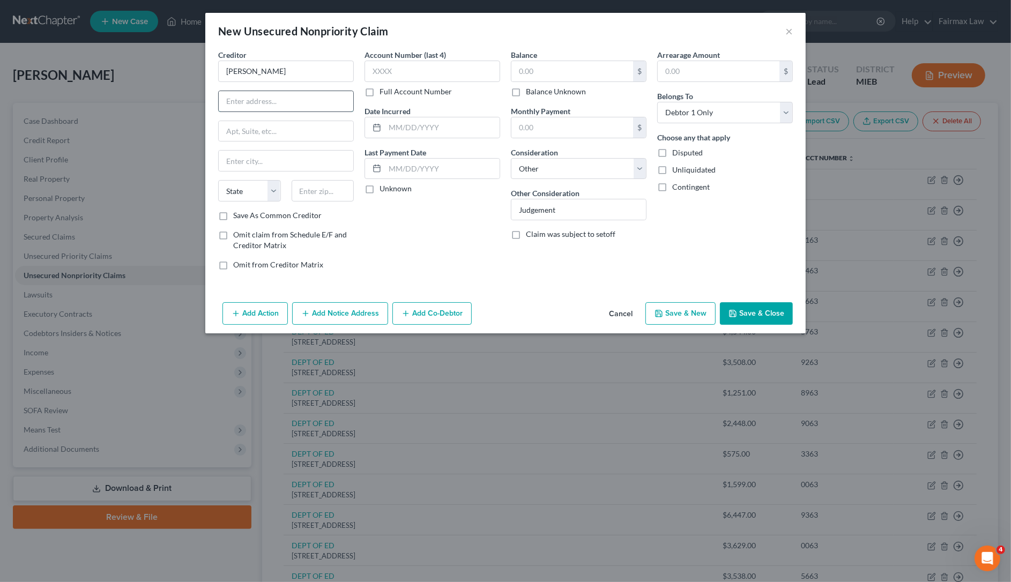
paste input "8330 S 3450 W, West Jordan, Utah 84088"
drag, startPoint x: 324, startPoint y: 100, endPoint x: 445, endPoint y: 94, distance: 120.8
click at [445, 94] on div "Creditor * TIMOTHY SQUIRE 8330 S 3450 W, West Jordan, Utah 84088 State AL AK AR…" at bounding box center [505, 163] width 585 height 229
type input "8330 S 3450 W, West Jordan, Utah 84088"
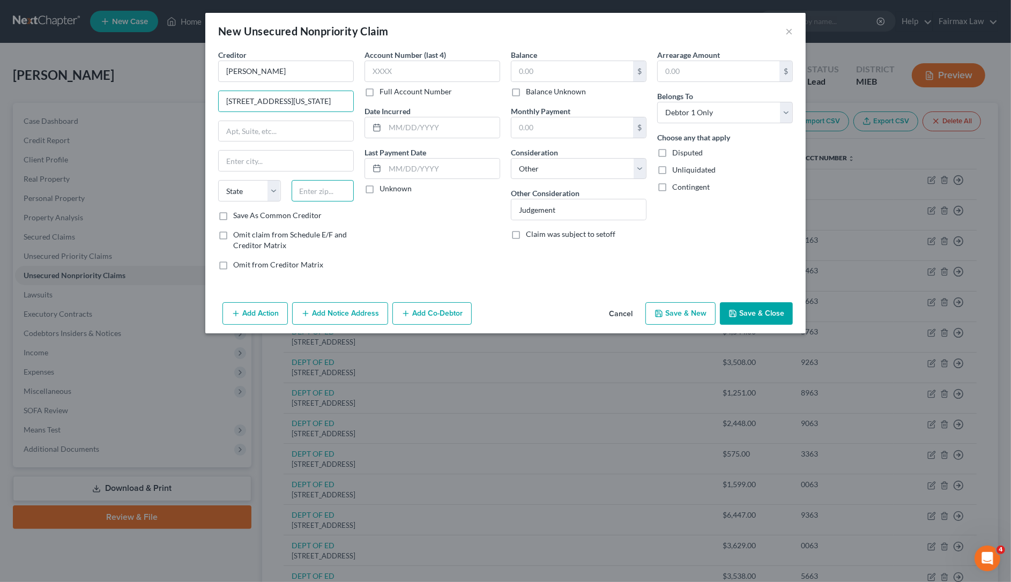
scroll to position [0, 0]
click at [342, 190] on input "text" at bounding box center [323, 190] width 63 height 21
paste input "84088"
type input "84088"
click at [243, 196] on select "State AL AK AR AZ CA CO CT DE DC FL GA GU HI ID IL IN IA KS KY LA ME MD MA MI M…" at bounding box center [249, 190] width 63 height 21
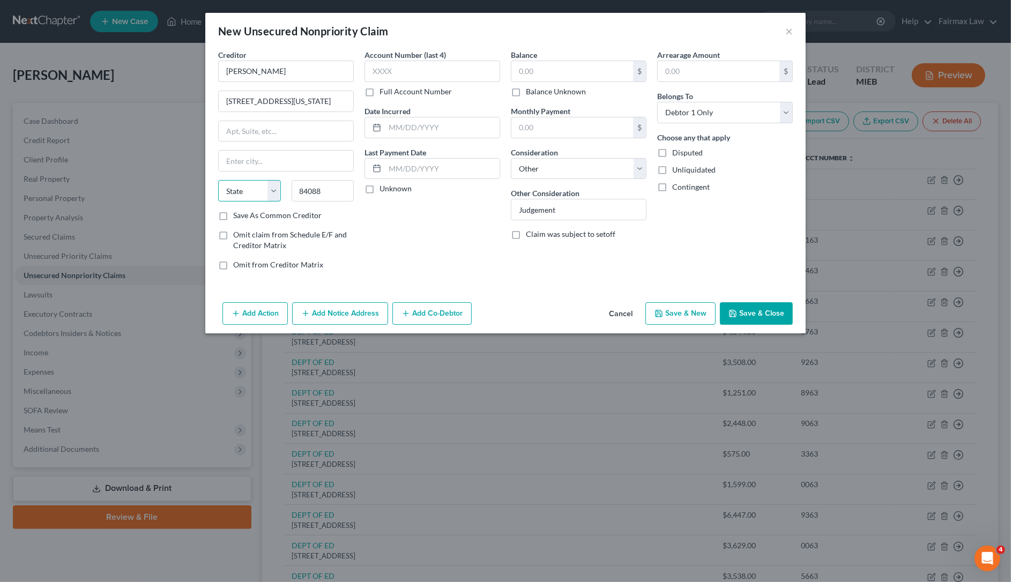
type input "West Jordan"
select select "46"
click at [218, 181] on select "State AL AK AR AZ CA CO CT DE DC FL GA GU HI ID IL IN IA KS KY LA ME MD MA MI M…" at bounding box center [249, 190] width 63 height 21
drag, startPoint x: 277, startPoint y: 100, endPoint x: 430, endPoint y: 98, distance: 153.8
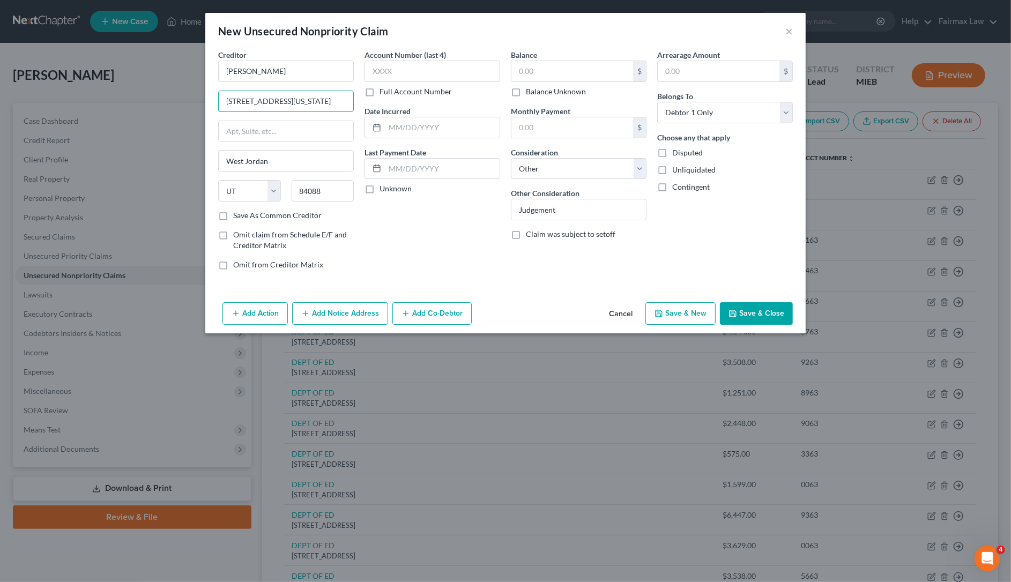
click at [430, 98] on div "Creditor * TIMOTHY SQUIRE 8330 S 3450 W, West Jordan, Utah 84088 West Jordan St…" at bounding box center [505, 163] width 585 height 229
type input "8330 S 3450 W"
click at [544, 65] on input "text" at bounding box center [572, 71] width 122 height 20
paste input "600"
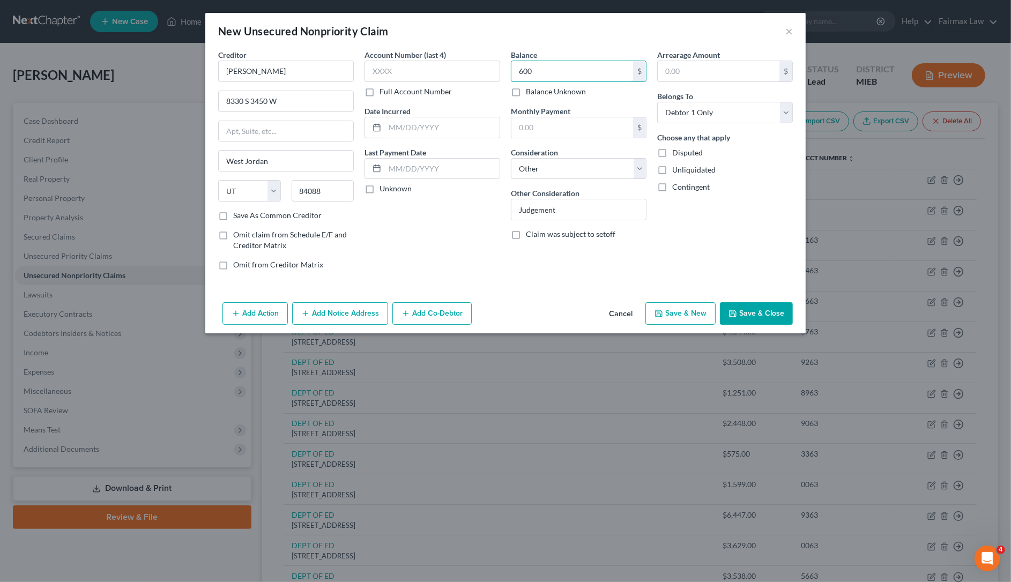
type input "600"
click at [264, 325] on div "Add Action Add Notice Address Add Co-Debtor Cancel Save & New Save & Close" at bounding box center [505, 315] width 600 height 35
click at [263, 319] on button "Add Action" at bounding box center [254, 313] width 65 height 23
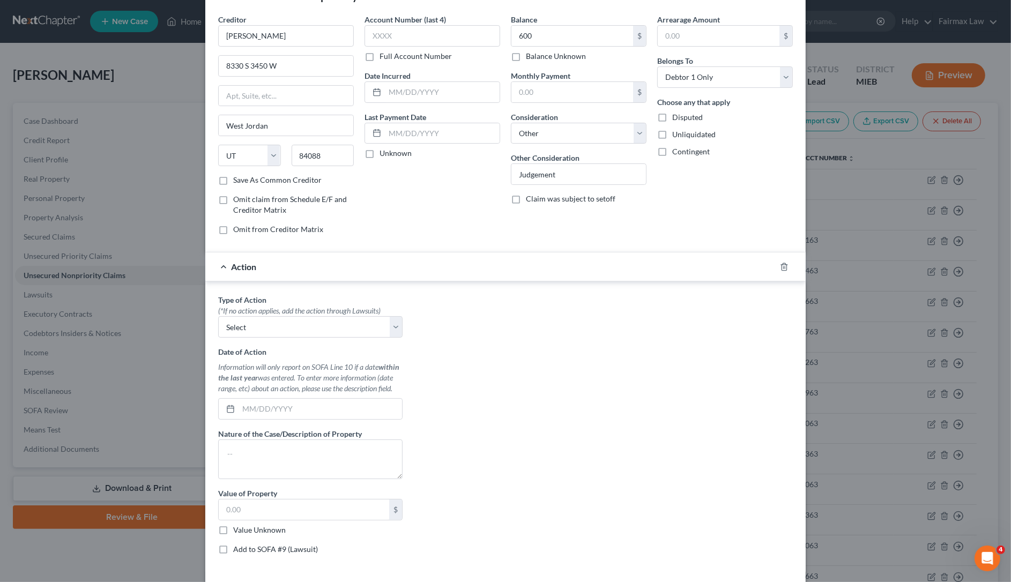
scroll to position [67, 0]
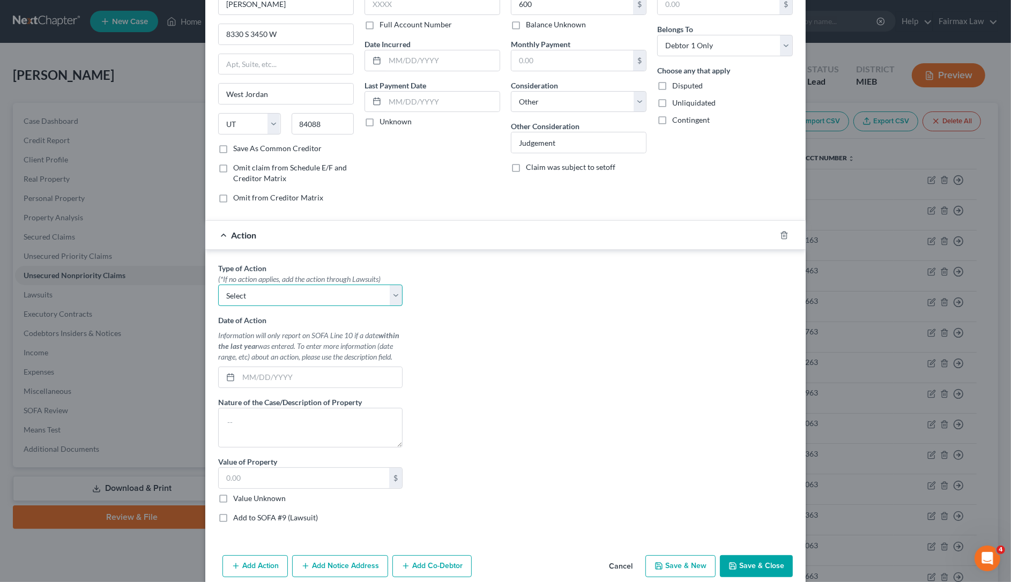
click at [297, 299] on select "Select Repossession Garnishment Foreclosure Personal Injury Attached, Seized, O…" at bounding box center [310, 295] width 184 height 21
select select "4"
click at [218, 286] on select "Select Repossession Garnishment Foreclosure Personal Injury Attached, Seized, O…" at bounding box center [310, 295] width 184 height 21
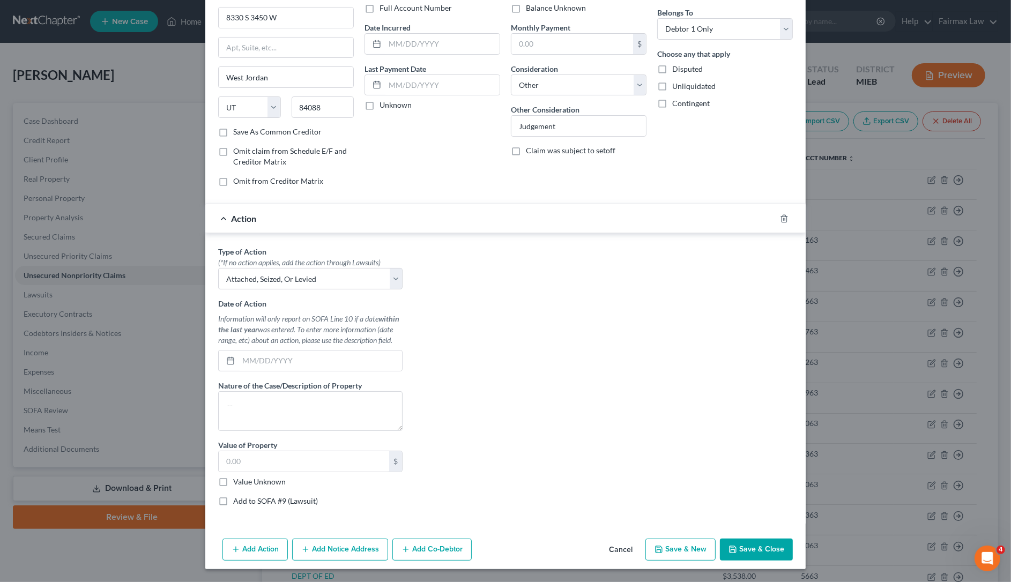
scroll to position [86, 0]
click at [233, 479] on label "Value Unknown" at bounding box center [259, 481] width 53 height 11
click at [237, 479] on input "Value Unknown" at bounding box center [240, 479] width 7 height 7
checkbox input "true"
type input "0.00"
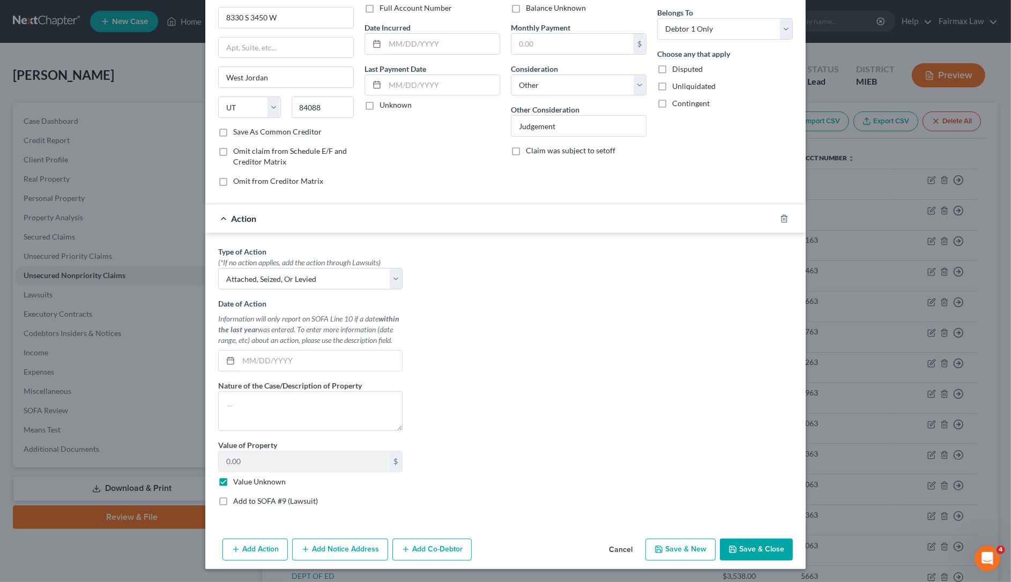
click at [233, 498] on label "Add to SOFA #9 (Lawsuit)" at bounding box center [275, 501] width 85 height 11
click at [237, 498] on input "Add to SOFA #9 (Lawsuit)" at bounding box center [240, 499] width 7 height 7
checkbox input "true"
select select "0"
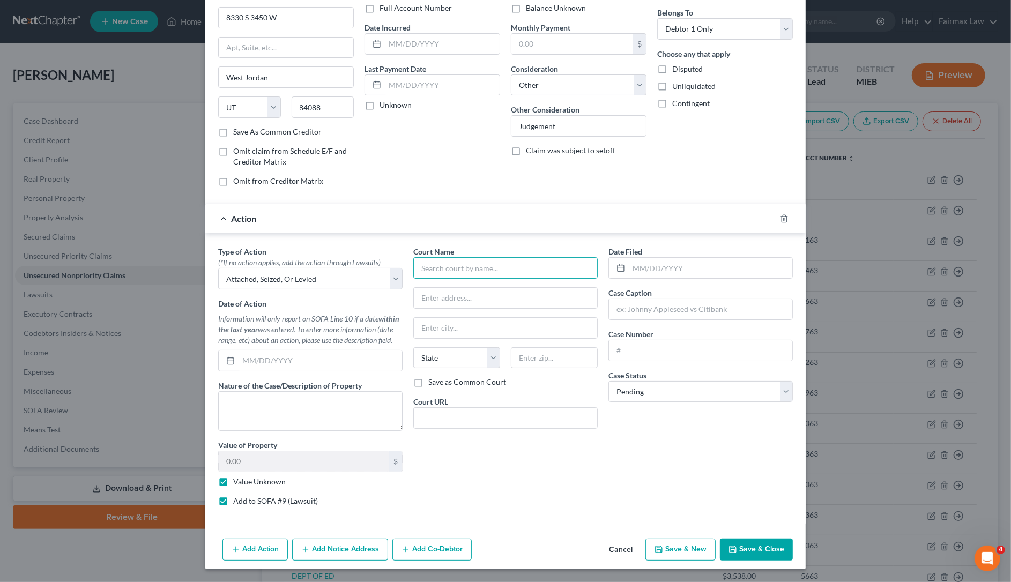
click at [483, 270] on input "text" at bounding box center [505, 267] width 184 height 21
click at [445, 292] on div "36th District Court" at bounding box center [477, 287] width 129 height 16
type input "36th District Court"
type input "421 Madison Ave"
type input "Detroit"
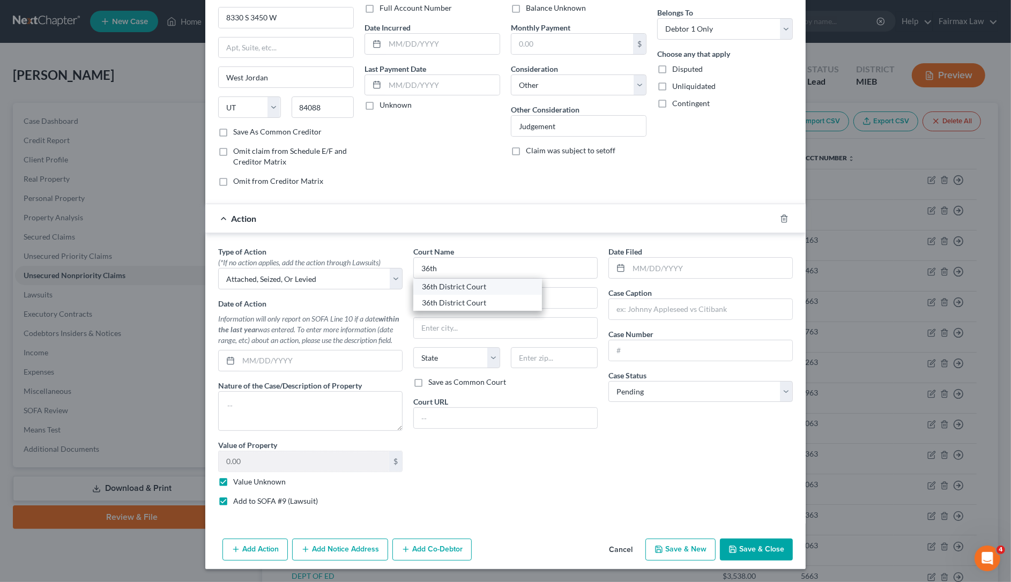
select select "23"
type input "48226"
click at [328, 549] on button "Add Notice Address" at bounding box center [340, 550] width 96 height 23
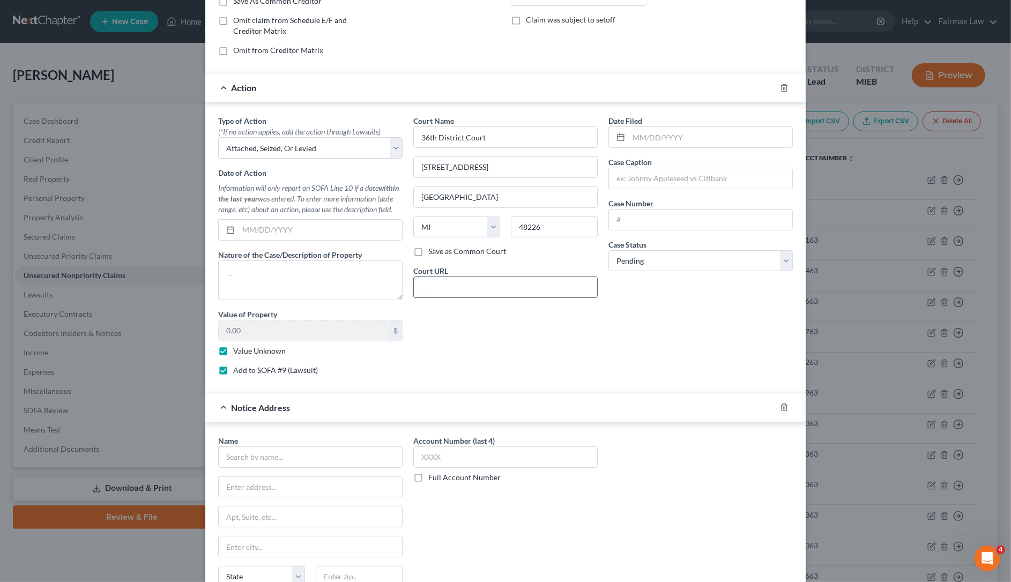
scroll to position [319, 0]
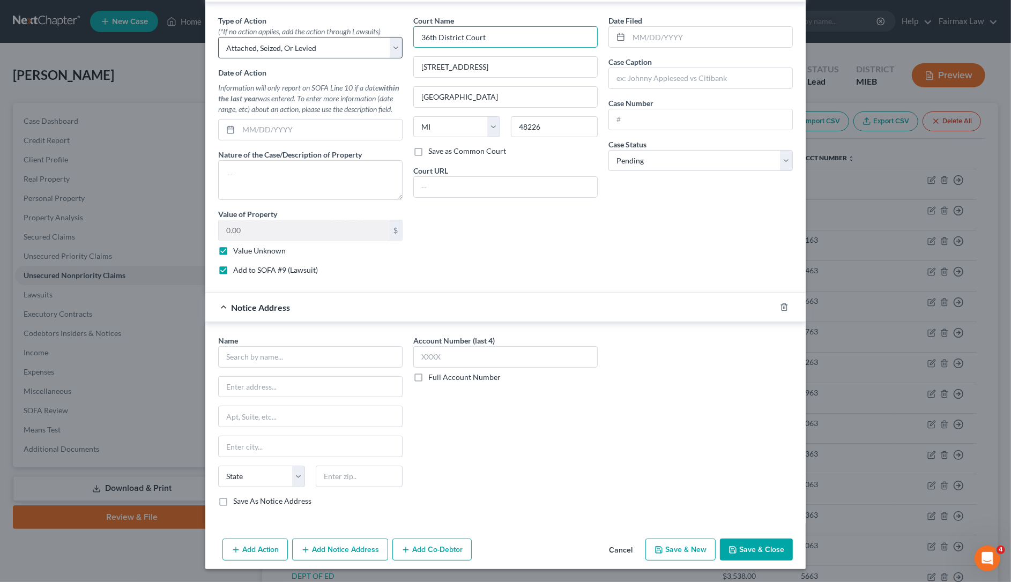
drag, startPoint x: 540, startPoint y: 42, endPoint x: 382, endPoint y: 42, distance: 158.7
click at [382, 42] on div "Type of Action * (*If no action applies, add the action through Lawsuits) Selec…" at bounding box center [505, 149] width 585 height 269
click at [333, 342] on div "Name *" at bounding box center [310, 351] width 184 height 33
click at [338, 351] on input "text" at bounding box center [310, 356] width 184 height 21
paste input "36th District Court"
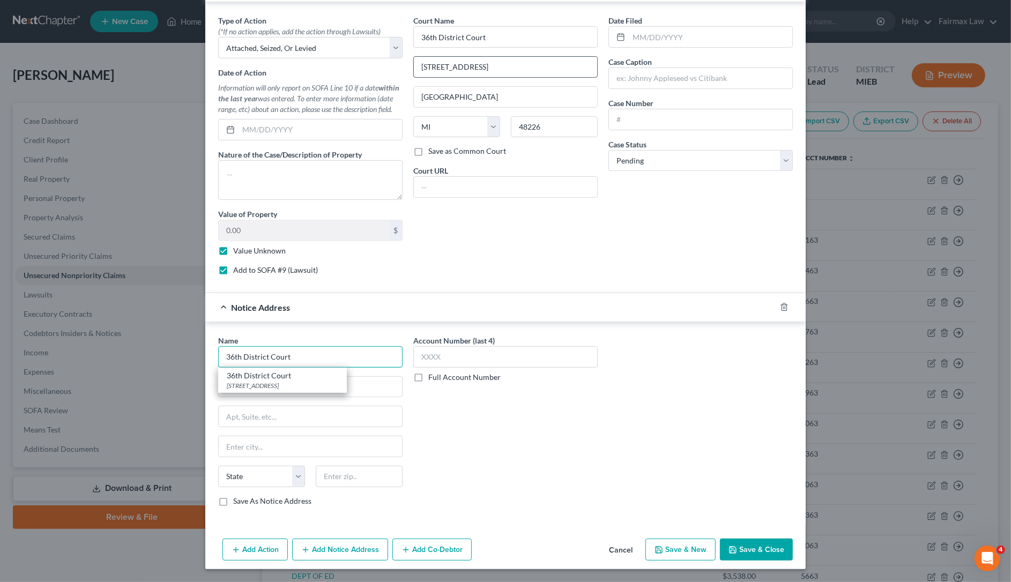
type input "36th District Court"
drag, startPoint x: 540, startPoint y: 65, endPoint x: 283, endPoint y: 50, distance: 257.2
click at [285, 47] on div "Type of Action * (*If no action applies, add the action through Lawsuits) Selec…" at bounding box center [505, 149] width 585 height 269
click at [330, 384] on input "text" at bounding box center [310, 387] width 183 height 20
paste input "421 Madison Ave"
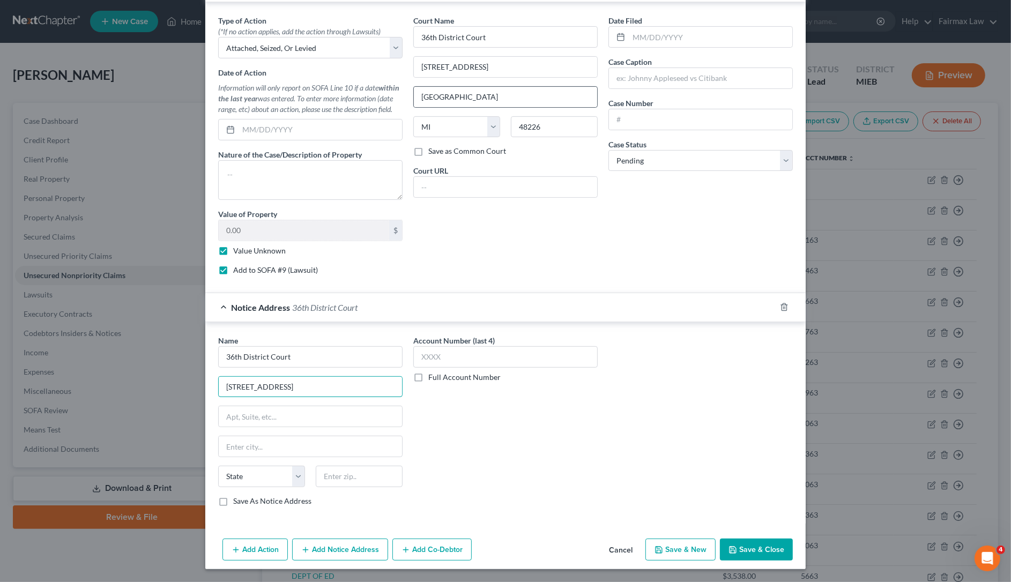
type input "421 Madison Ave"
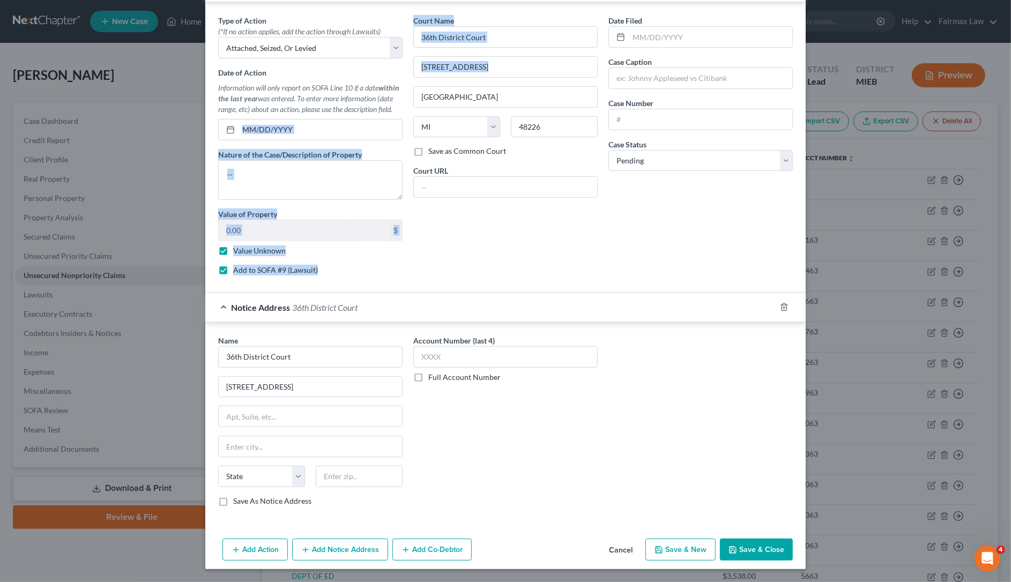
drag, startPoint x: 490, startPoint y: 84, endPoint x: 222, endPoint y: 115, distance: 269.9
click at [241, 114] on div "Type of Action * (*If no action applies, add the action through Lawsuits) Selec…" at bounding box center [505, 149] width 585 height 269
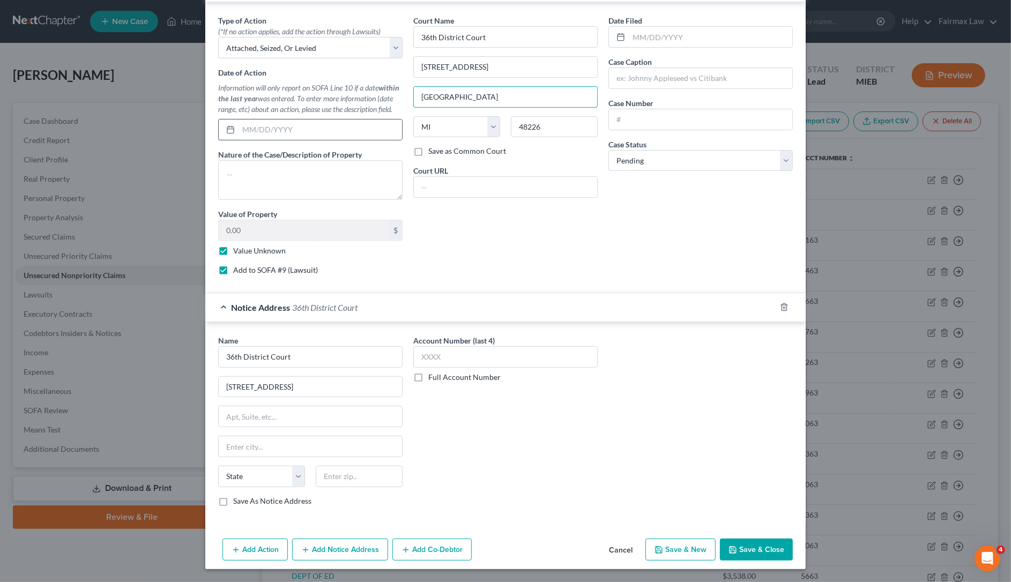
drag, startPoint x: 474, startPoint y: 90, endPoint x: 199, endPoint y: 167, distance: 286.2
click at [220, 126] on div "Type of Action * (*If no action applies, add the action through Lawsuits) Selec…" at bounding box center [505, 149] width 585 height 269
click at [252, 449] on input "text" at bounding box center [310, 446] width 183 height 20
paste input "Detroit"
type input "Detroit"
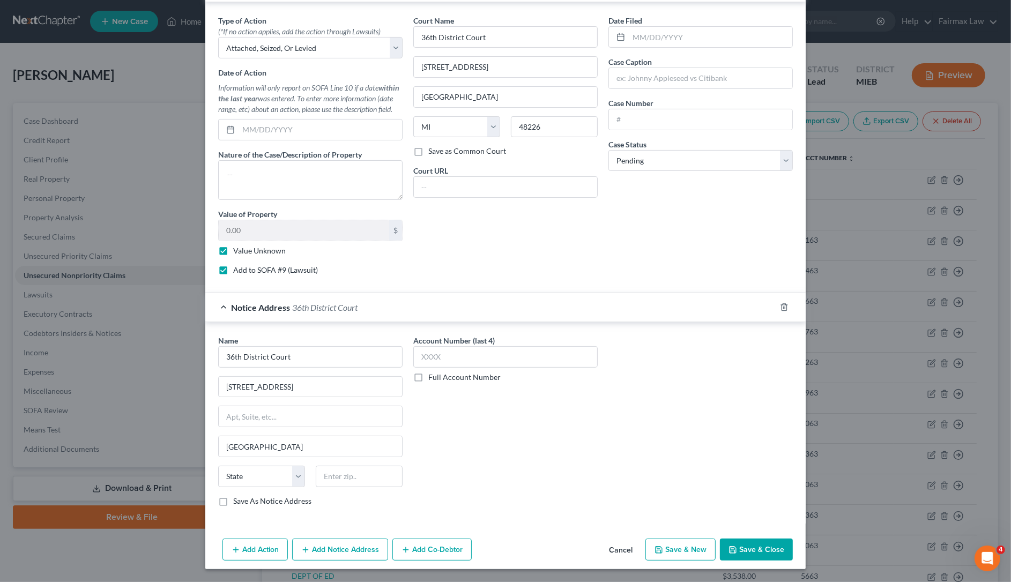
click at [255, 464] on div "Name * 36th District Court 421 Madison Ave Detroit State AL AK AR AZ CA CO CT D…" at bounding box center [310, 421] width 184 height 172
click at [256, 471] on select "State AL AK AR AZ CA CO CT DE DC FL GA GU HI ID IL IN IA KS KY LA ME MD MA MI M…" at bounding box center [261, 476] width 87 height 21
select select "23"
click at [218, 466] on select "State AL AK AR AZ CA CO CT DE DC FL GA GU HI ID IL IN IA KS KY LA ME MD MA MI M…" at bounding box center [261, 476] width 87 height 21
drag, startPoint x: 557, startPoint y: 124, endPoint x: 336, endPoint y: 150, distance: 223.4
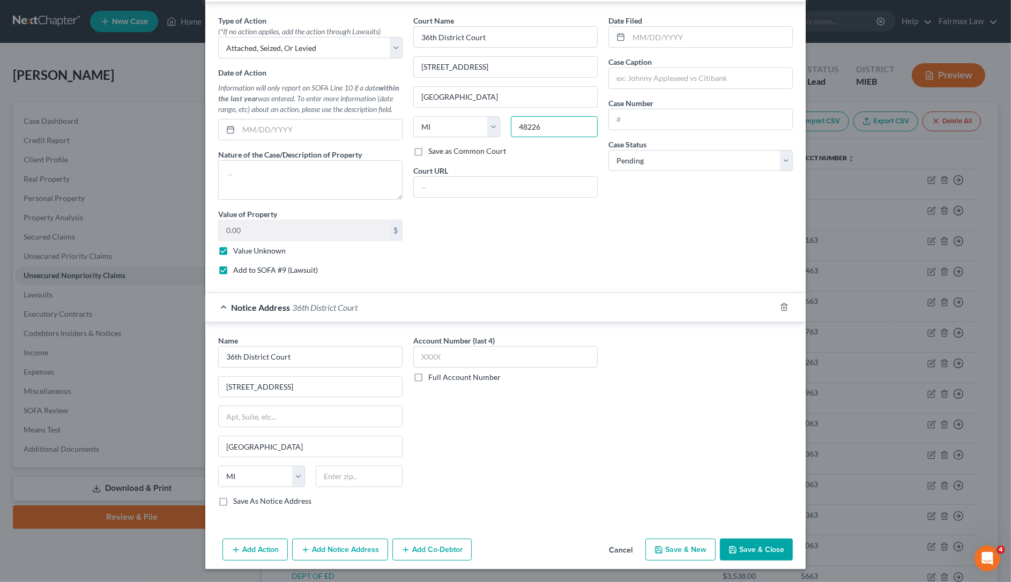
click at [364, 145] on div "Type of Action * (*If no action applies, add the action through Lawsuits) Selec…" at bounding box center [505, 149] width 585 height 269
click at [348, 485] on input "text" at bounding box center [359, 476] width 87 height 21
paste input "48226"
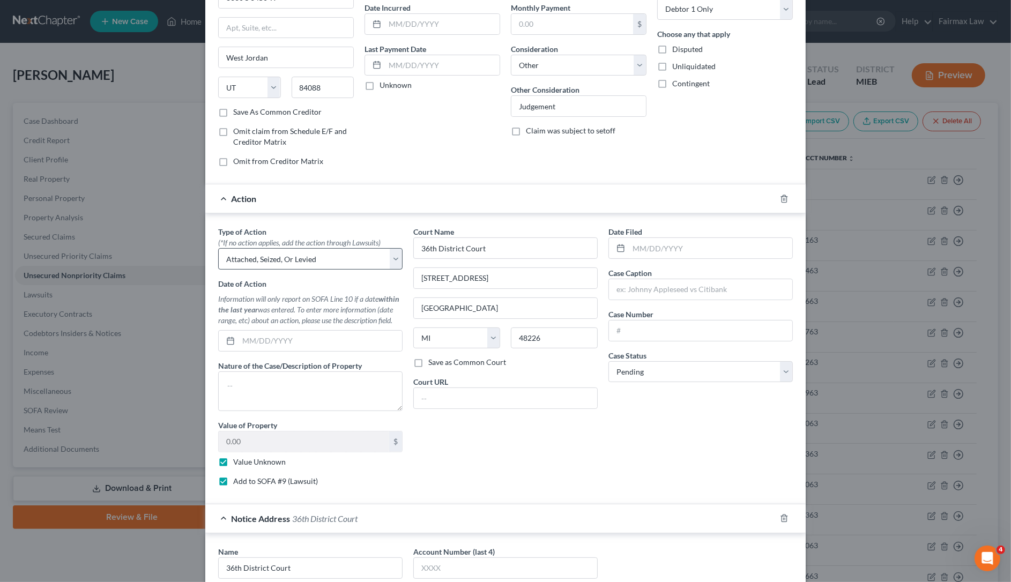
scroll to position [0, 0]
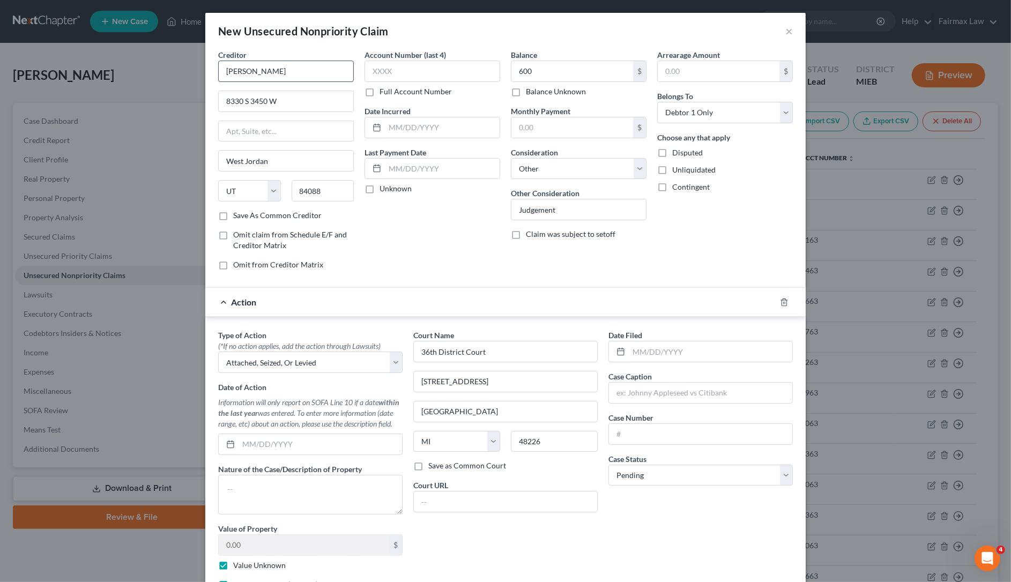
type input "48226"
drag, startPoint x: 322, startPoint y: 78, endPoint x: 105, endPoint y: 63, distance: 217.6
click at [108, 63] on div "New Unsecured Nonpriority Claim × Creditor * TIMOTHY SQUIRE 8330 S 3450 W West …" at bounding box center [505, 291] width 1011 height 582
click at [650, 390] on input "text" at bounding box center [700, 393] width 183 height 20
paste input "TIMOTHY SQUIRE"
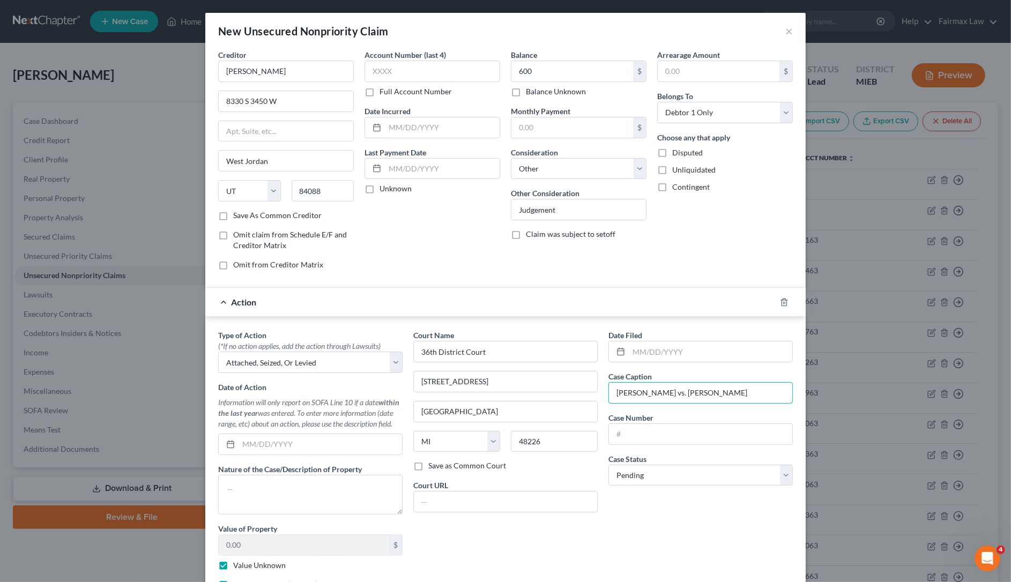
type input "TIMOTHY SQUIRE vs. Porsha Maddox"
click at [763, 426] on input "text" at bounding box center [700, 434] width 183 height 20
paste input "12304728LT"
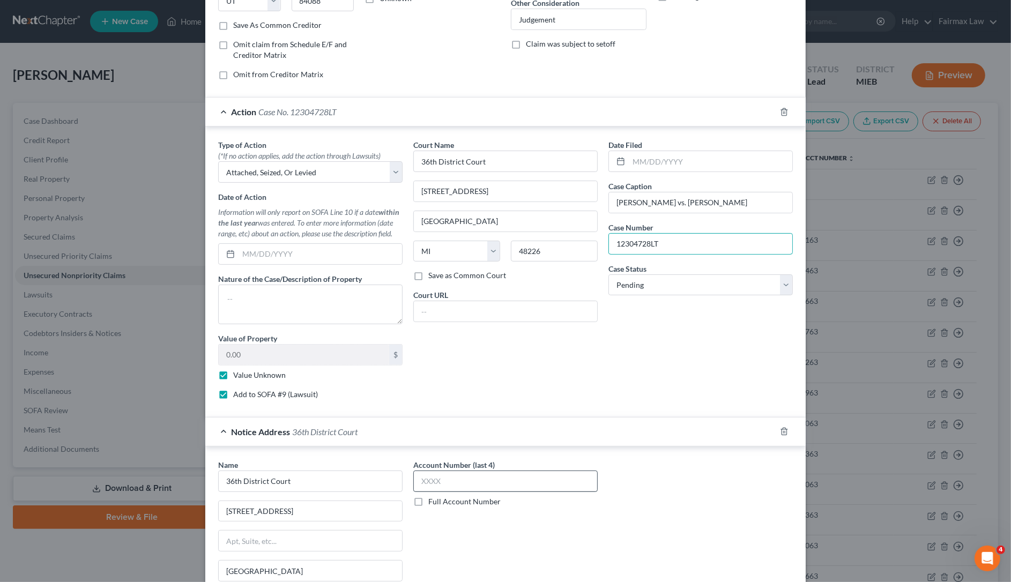
scroll to position [319, 0]
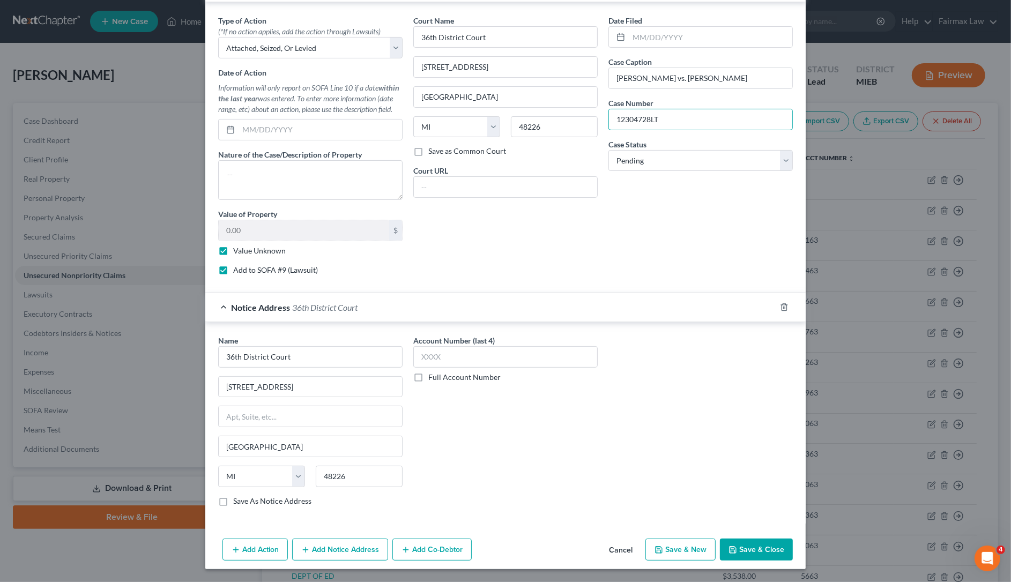
type input "12304728LT"
click at [748, 554] on button "Save & Close" at bounding box center [756, 550] width 73 height 23
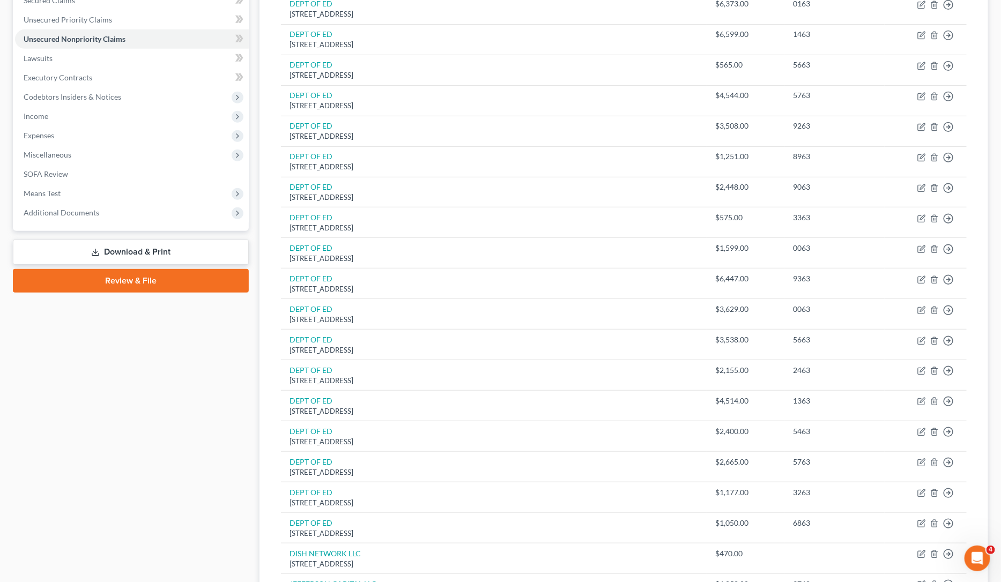
scroll to position [402, 0]
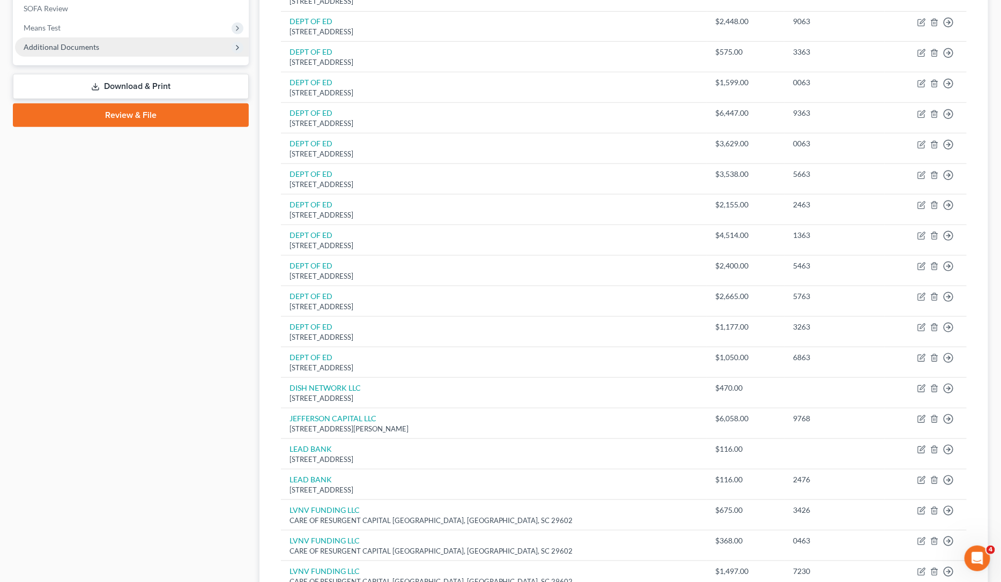
click at [95, 50] on span "Additional Documents" at bounding box center [62, 46] width 76 height 9
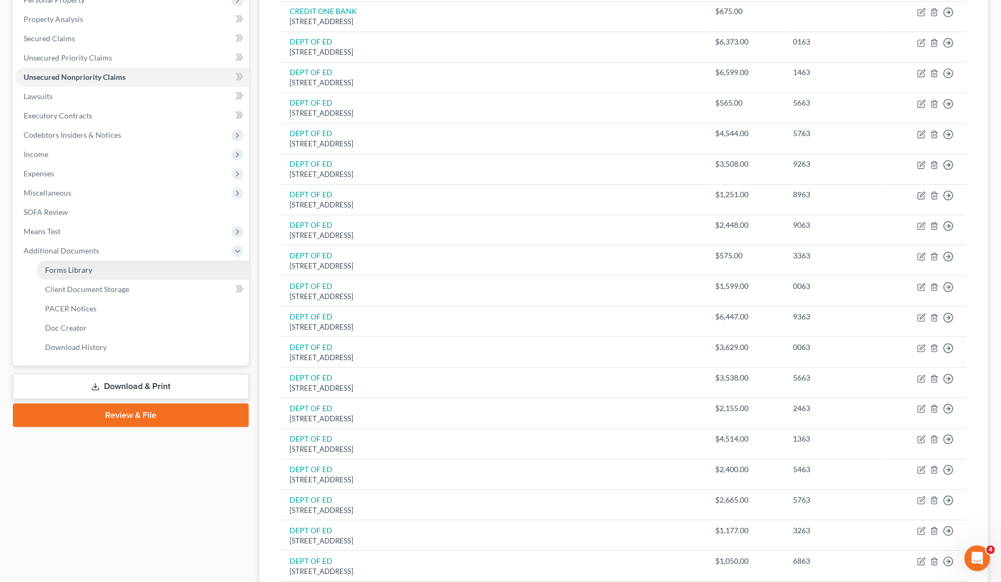
scroll to position [67, 0]
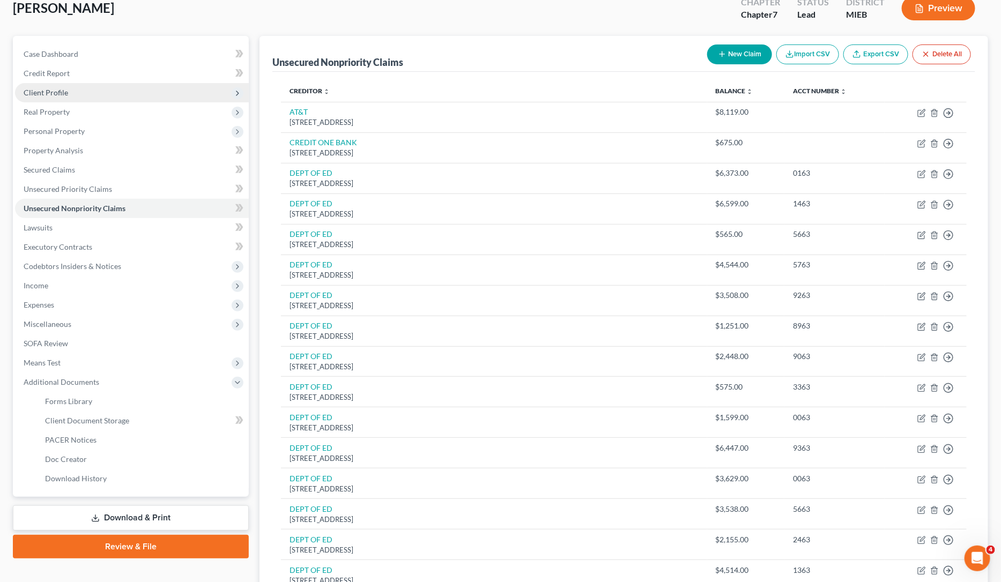
click at [69, 90] on span "Client Profile" at bounding box center [132, 92] width 234 height 19
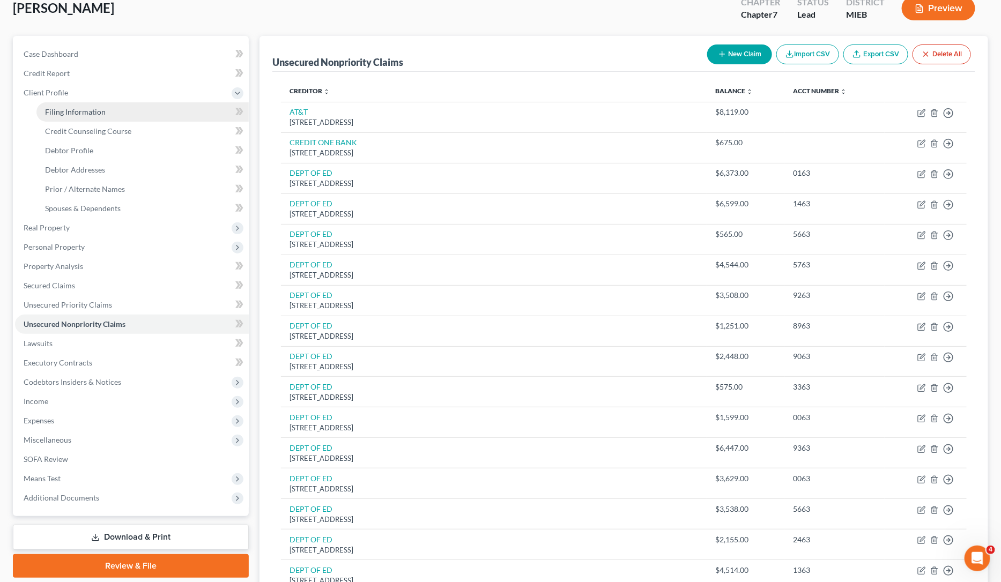
click at [76, 114] on span "Filing Information" at bounding box center [75, 111] width 61 height 9
select select "1"
select select "0"
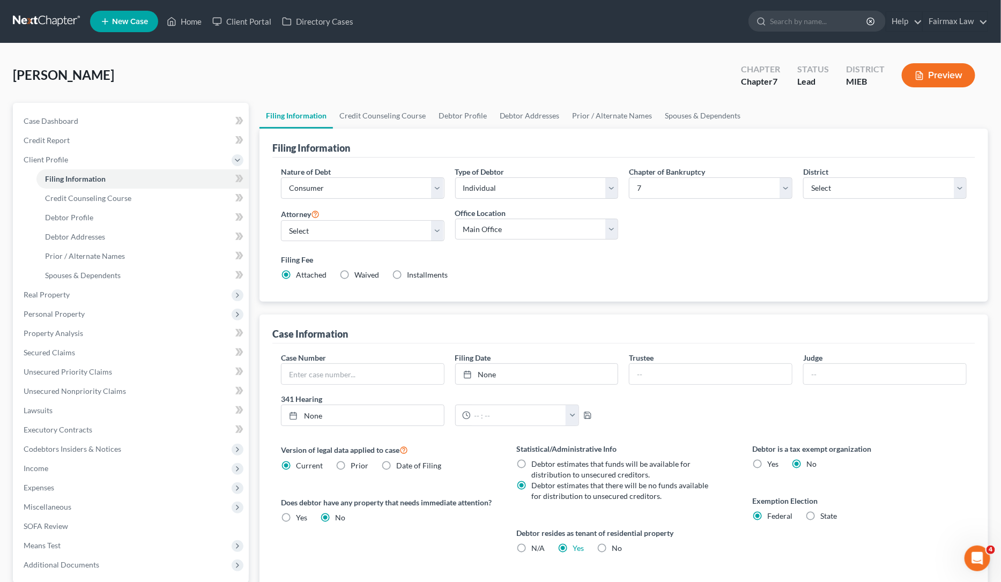
click at [407, 279] on label "Installments Installments" at bounding box center [427, 275] width 41 height 11
click at [411, 277] on input "Installments Installments" at bounding box center [414, 273] width 7 height 7
radio input "true"
radio input "false"
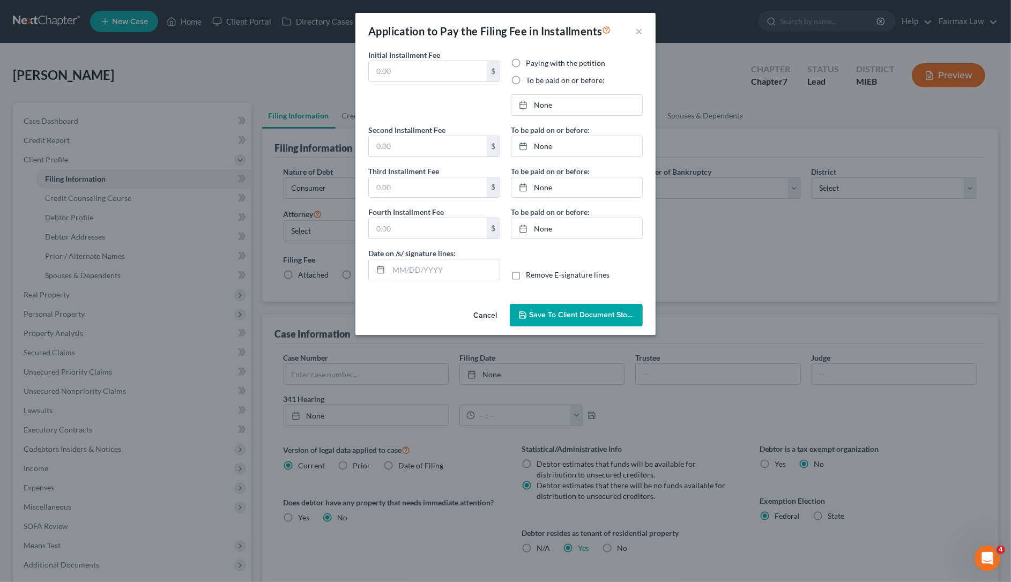
type input "0.00"
radio input "true"
type input "0.00"
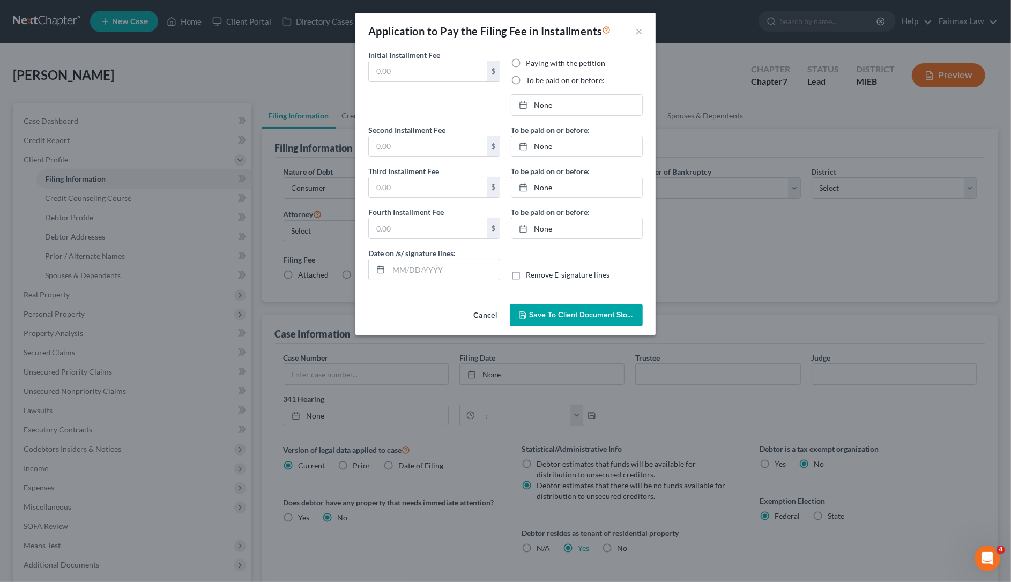
type input "[DATE]"
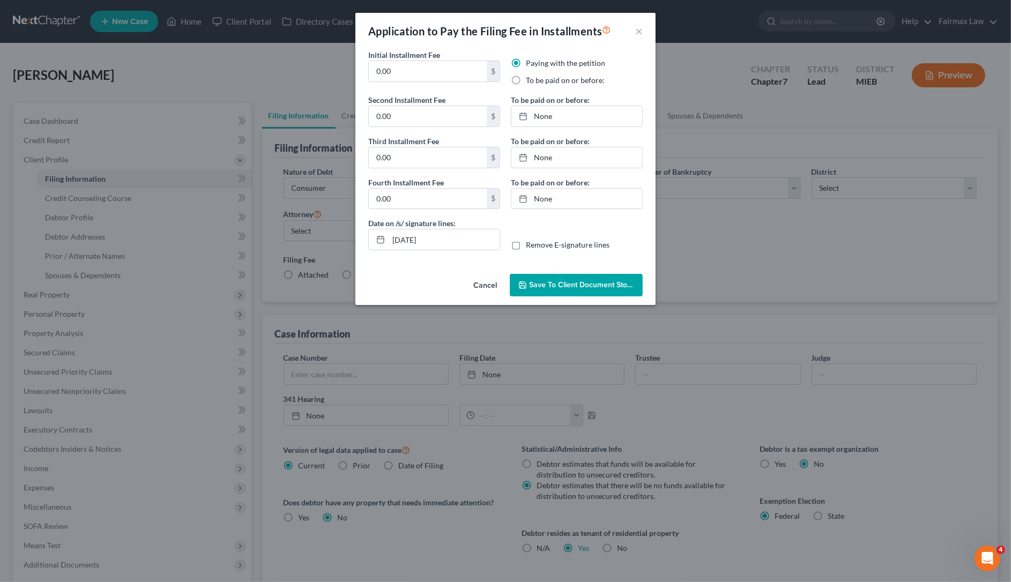
click at [526, 84] on label "To be paid on or before:" at bounding box center [565, 80] width 79 height 11
click at [530, 82] on input "To be paid on or before:" at bounding box center [533, 78] width 7 height 7
radio input "true"
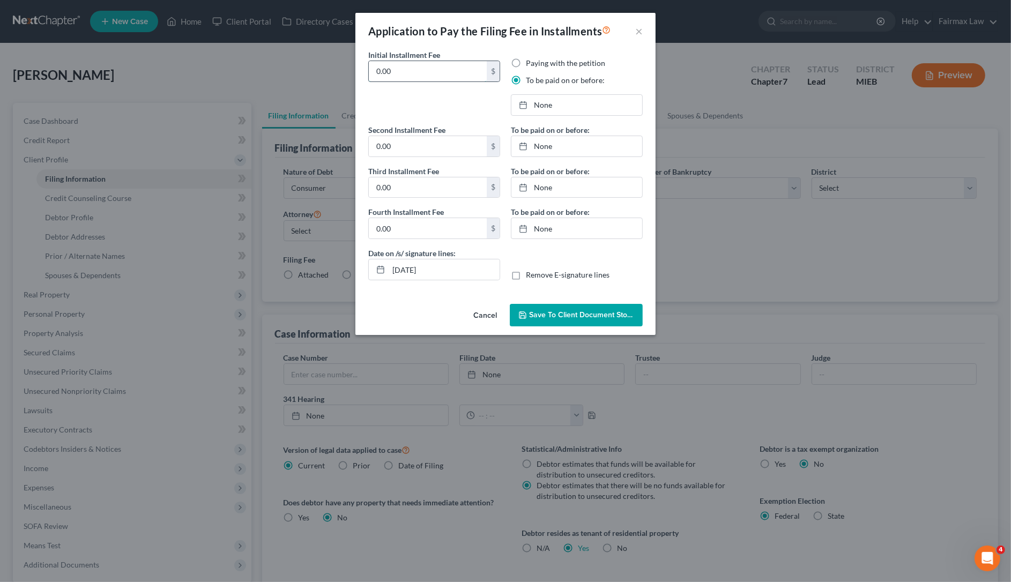
click at [433, 72] on input "0.00" at bounding box center [428, 71] width 118 height 20
type input "9"
drag, startPoint x: 435, startPoint y: 76, endPoint x: 333, endPoint y: 82, distance: 102.5
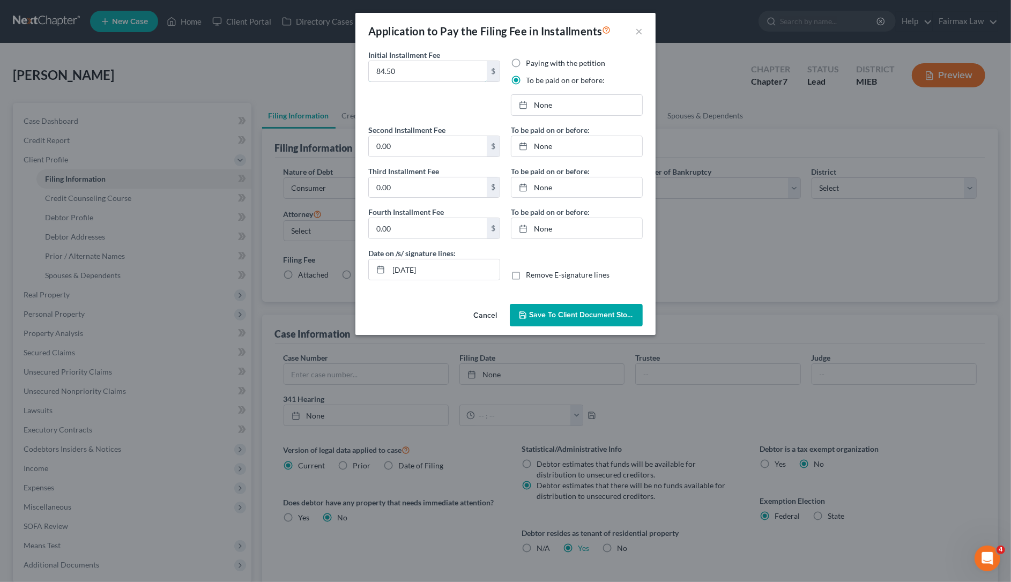
click at [333, 82] on div "Application to Pay the Filing Fee in Installments × Initial Installment Fee 84.…" at bounding box center [505, 291] width 1011 height 582
type input "84.50"
drag, startPoint x: 389, startPoint y: 154, endPoint x: 397, endPoint y: 158, distance: 9.1
click at [390, 154] on input "0.00" at bounding box center [428, 146] width 118 height 20
paste input "84.5"
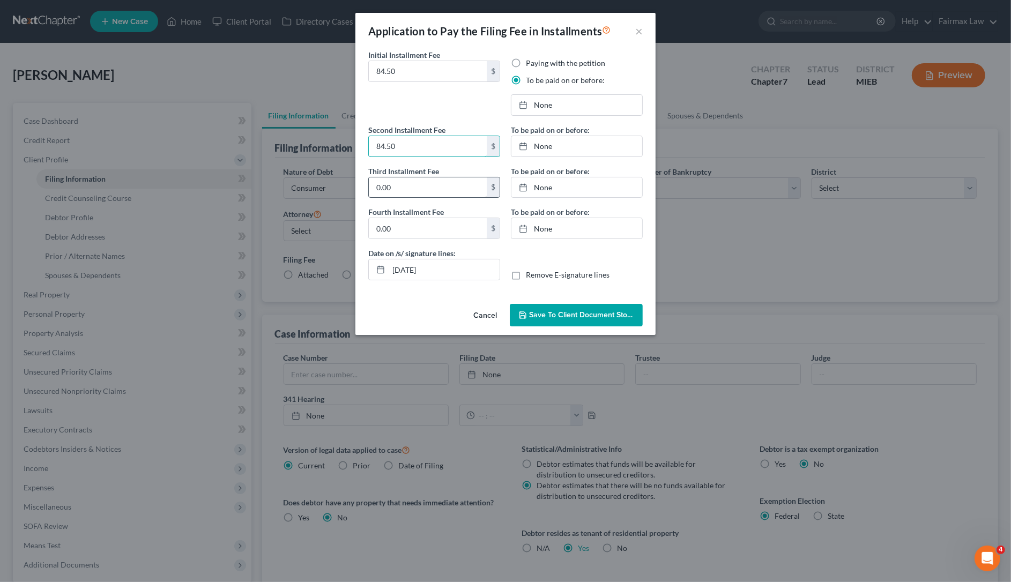
type input "84.50"
click at [412, 185] on input "0.00" at bounding box center [428, 187] width 118 height 20
paste input "84.5"
type input "84.50"
click at [425, 220] on input "0.00" at bounding box center [428, 228] width 118 height 20
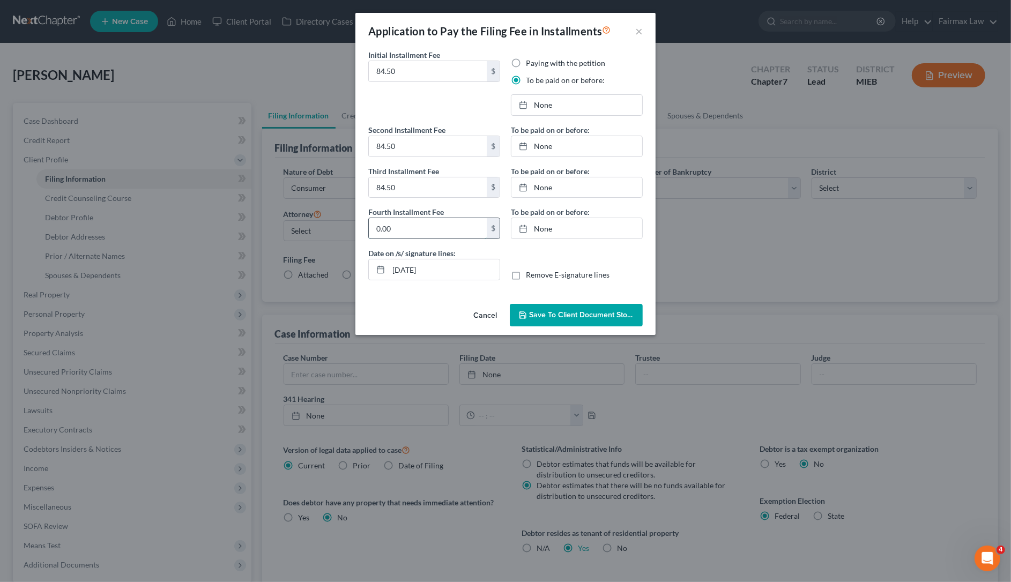
paste input "84.5"
type input "84.50"
type input "[DATE]"
click at [585, 110] on link "None" at bounding box center [576, 105] width 131 height 20
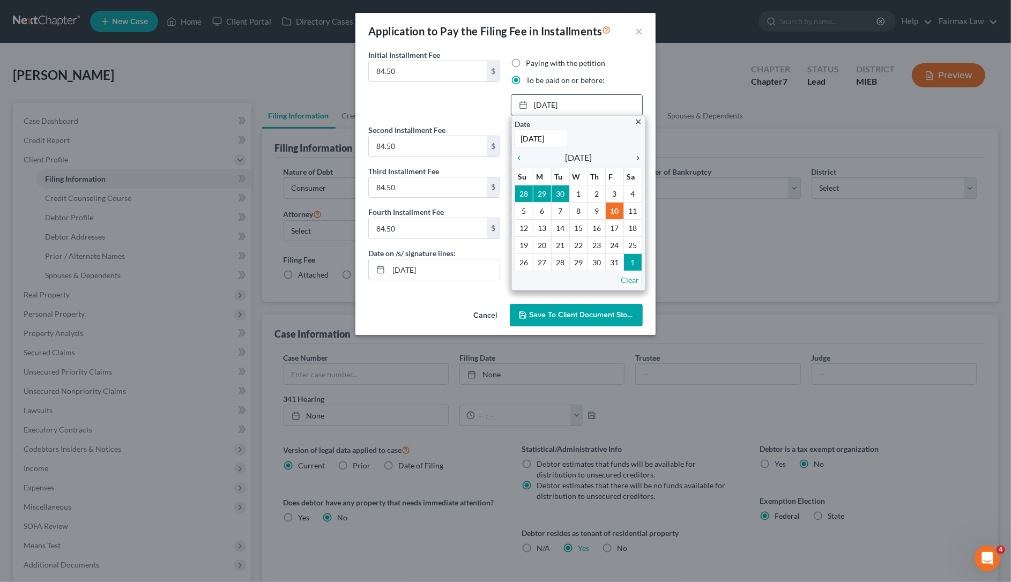
click at [630, 154] on icon "chevron_right" at bounding box center [635, 158] width 14 height 9
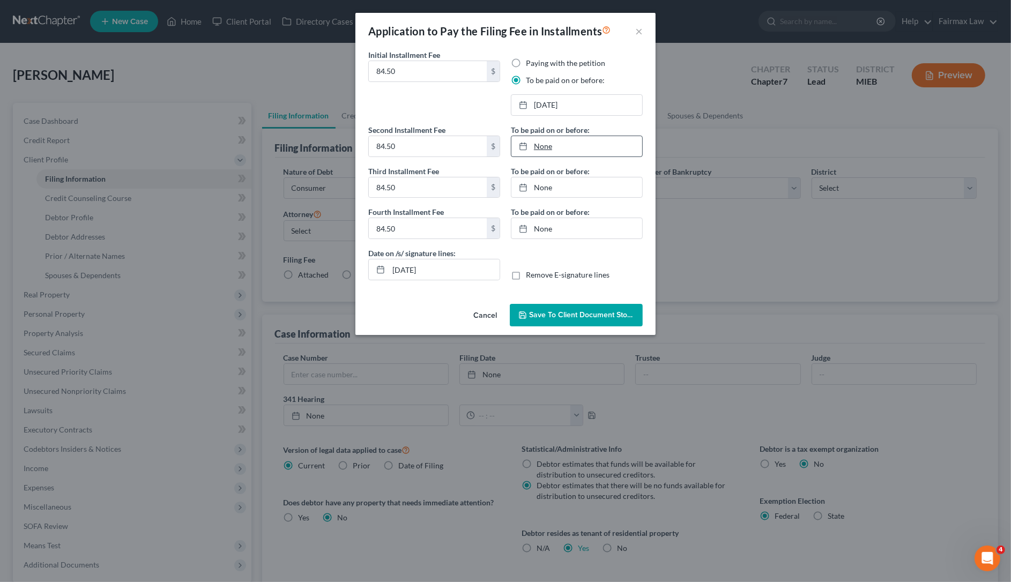
click at [563, 150] on link "None" at bounding box center [576, 146] width 131 height 20
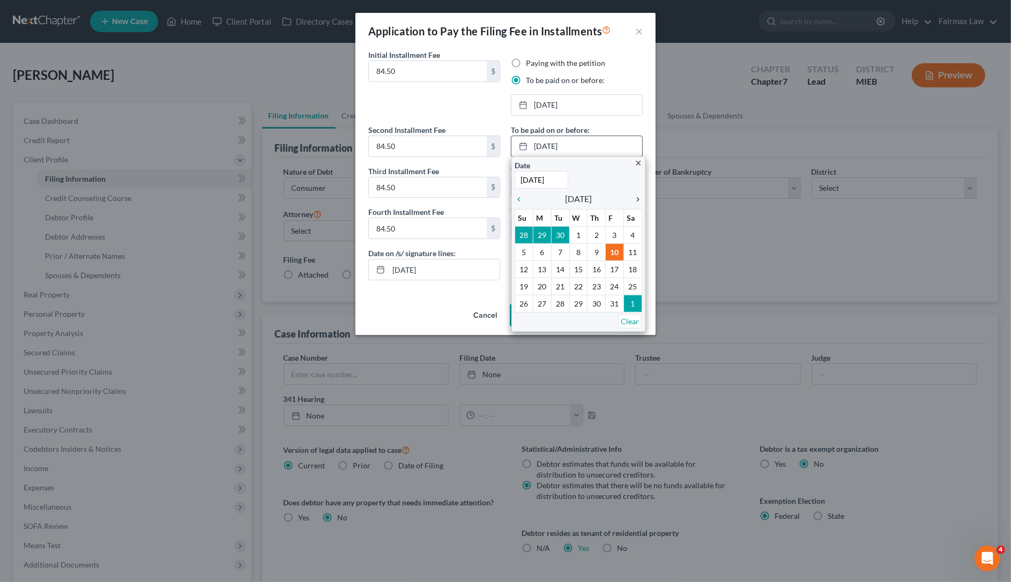
click at [639, 198] on icon "chevron_right" at bounding box center [635, 199] width 14 height 9
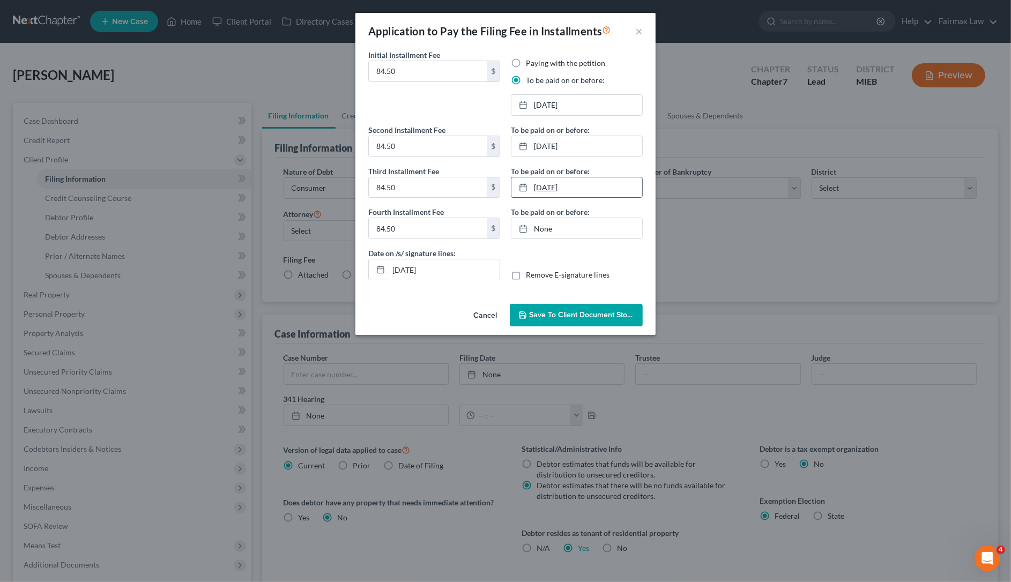
click at [574, 193] on link "[DATE]" at bounding box center [576, 187] width 131 height 20
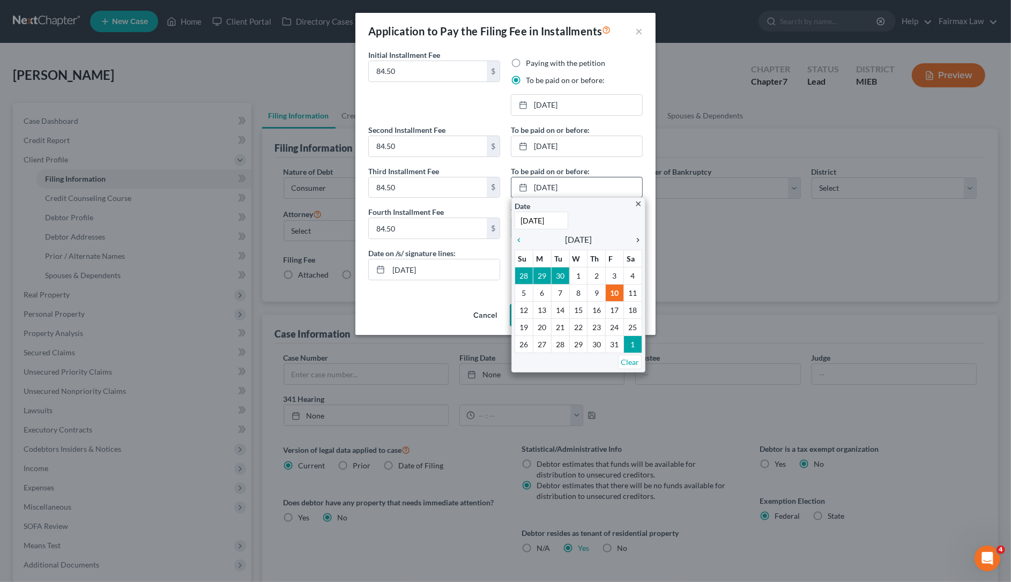
click at [635, 242] on icon "chevron_right" at bounding box center [635, 240] width 14 height 9
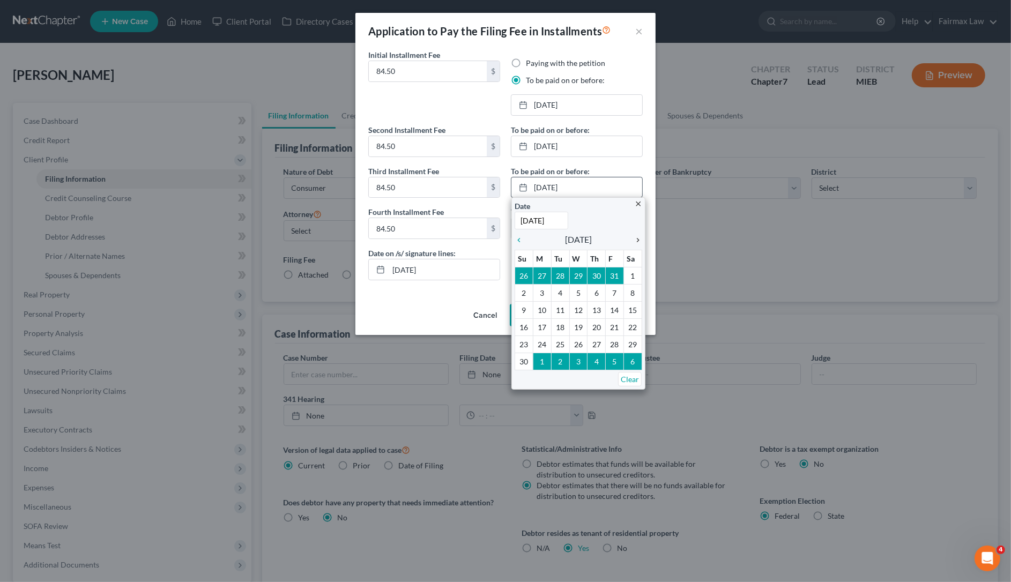
click at [635, 242] on icon "chevron_right" at bounding box center [635, 240] width 14 height 9
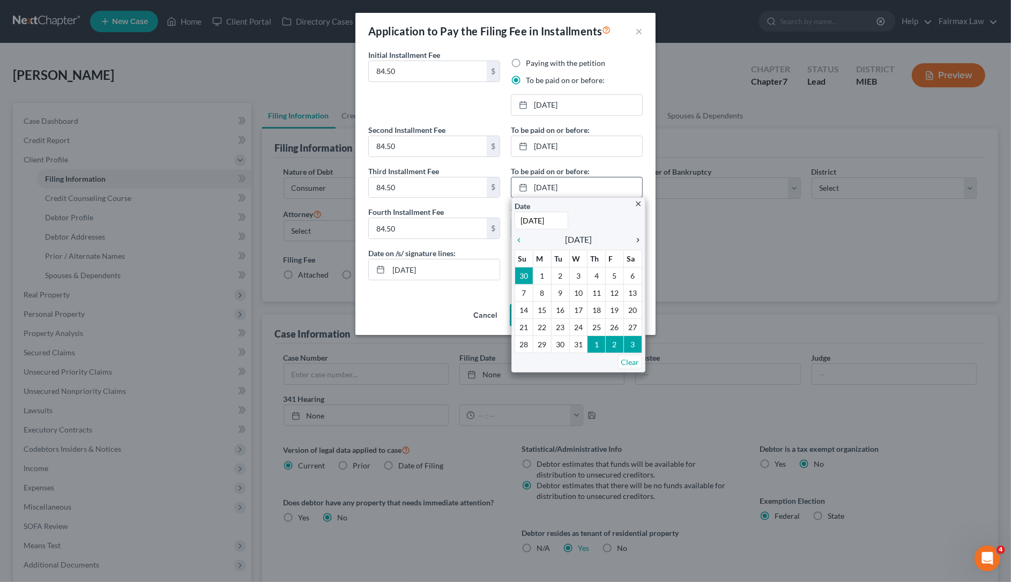
click at [635, 242] on icon "chevron_right" at bounding box center [635, 240] width 14 height 9
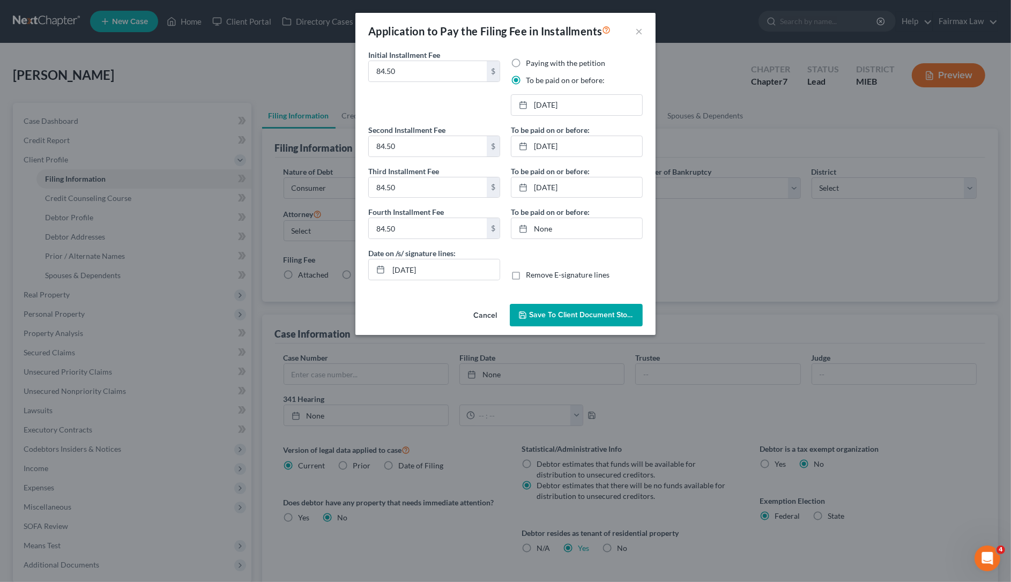
click at [571, 241] on div "To be paid on or before: 12/10/2025 close Date 12/10/2025 Time 12:00 AM chevron…" at bounding box center [576, 185] width 143 height 123
click at [584, 230] on link "None" at bounding box center [576, 228] width 131 height 20
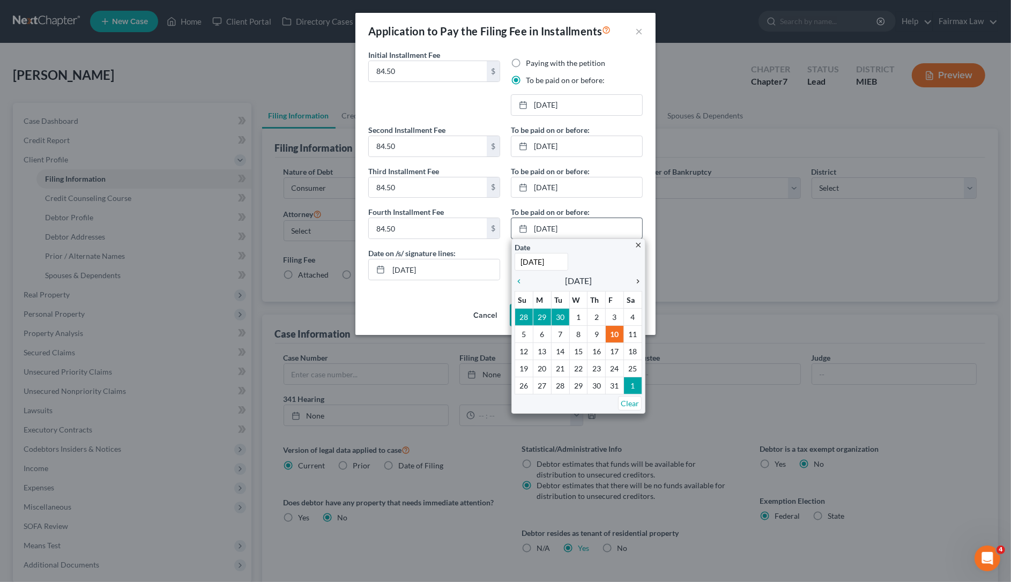
click at [639, 286] on icon "chevron_right" at bounding box center [635, 281] width 14 height 9
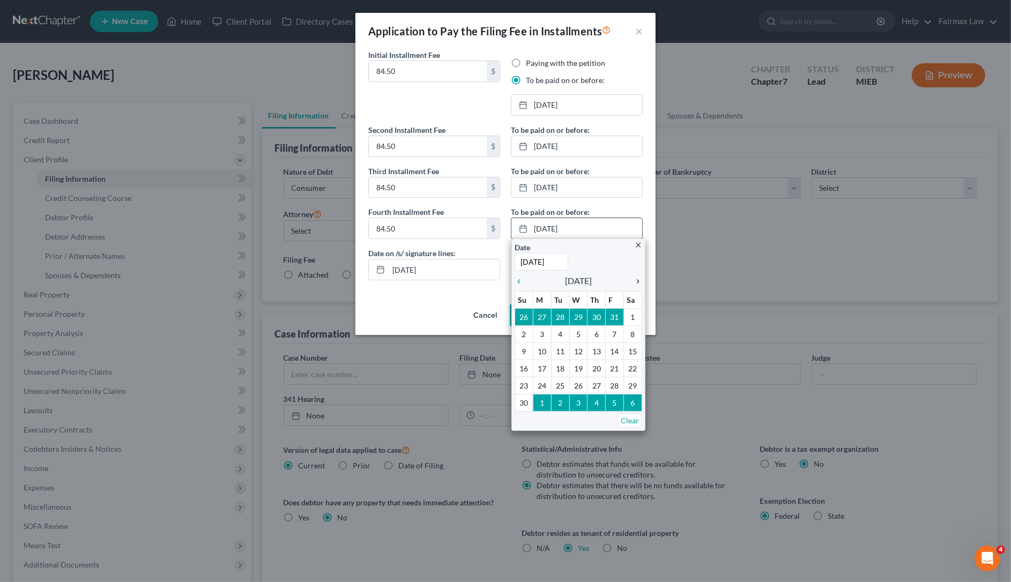
click at [639, 286] on icon "chevron_right" at bounding box center [635, 281] width 14 height 9
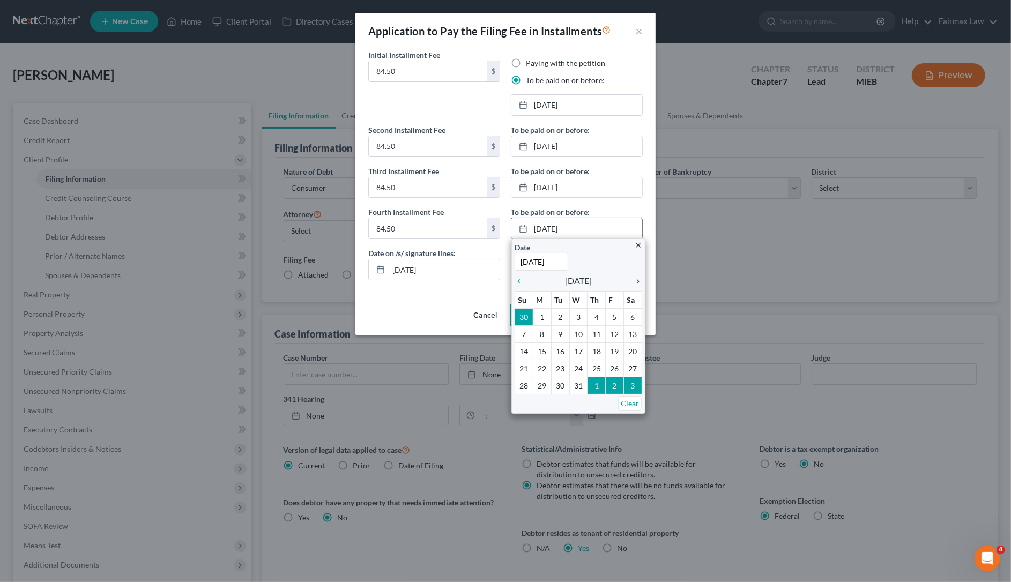
click at [639, 286] on icon "chevron_right" at bounding box center [635, 281] width 14 height 9
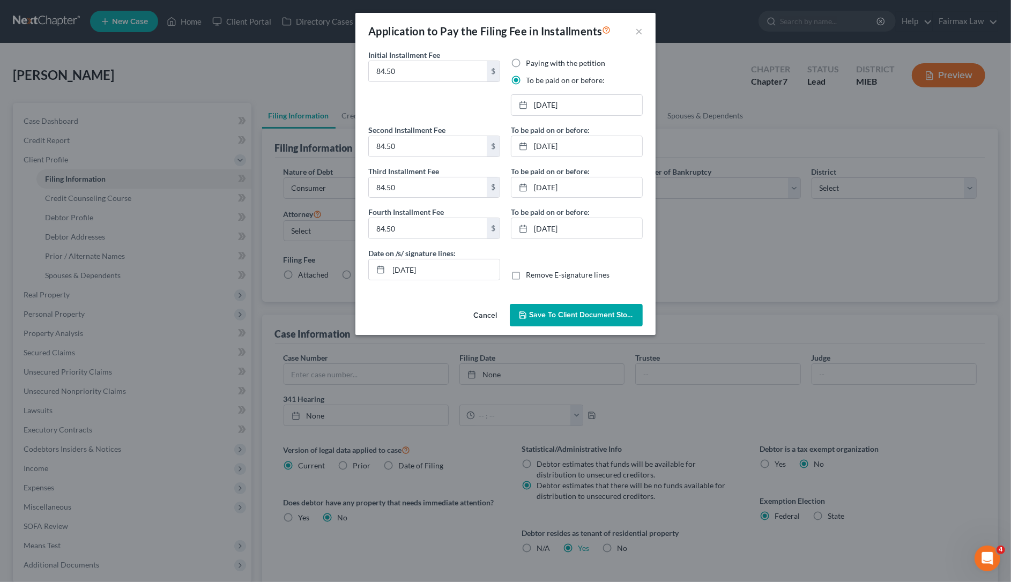
click at [558, 312] on span "Save to Client Document Storage" at bounding box center [586, 314] width 114 height 9
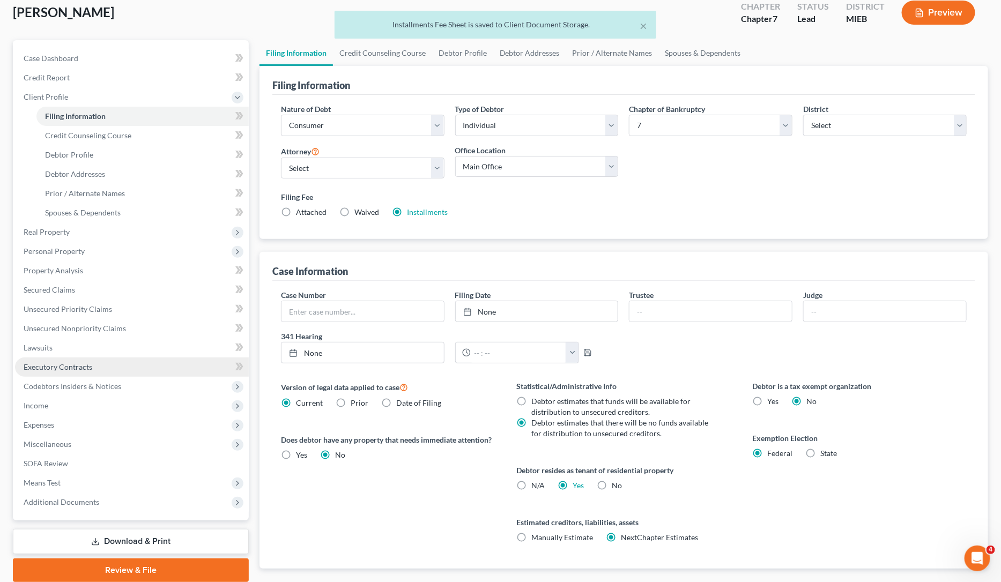
scroll to position [124, 0]
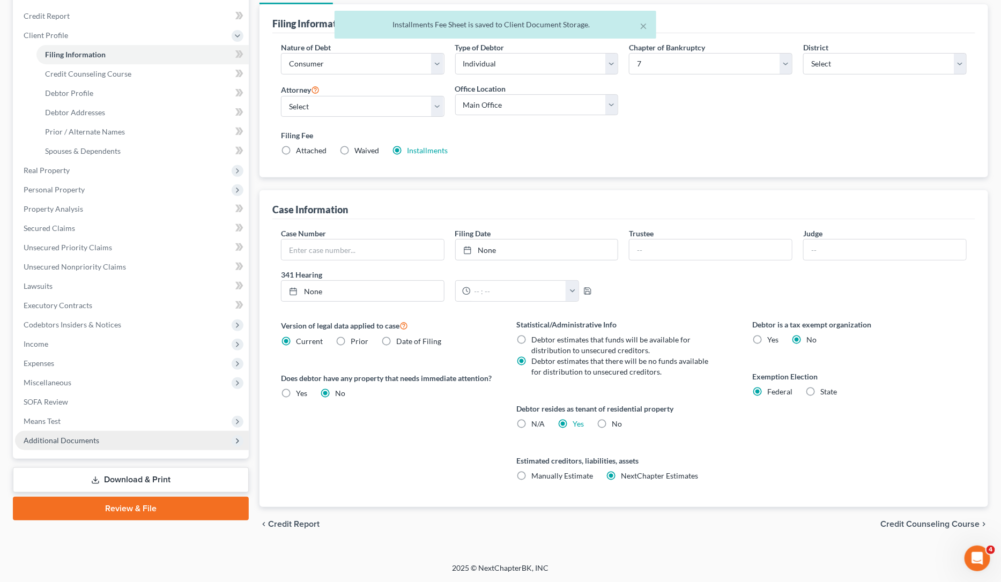
click at [74, 443] on span "Additional Documents" at bounding box center [62, 440] width 76 height 9
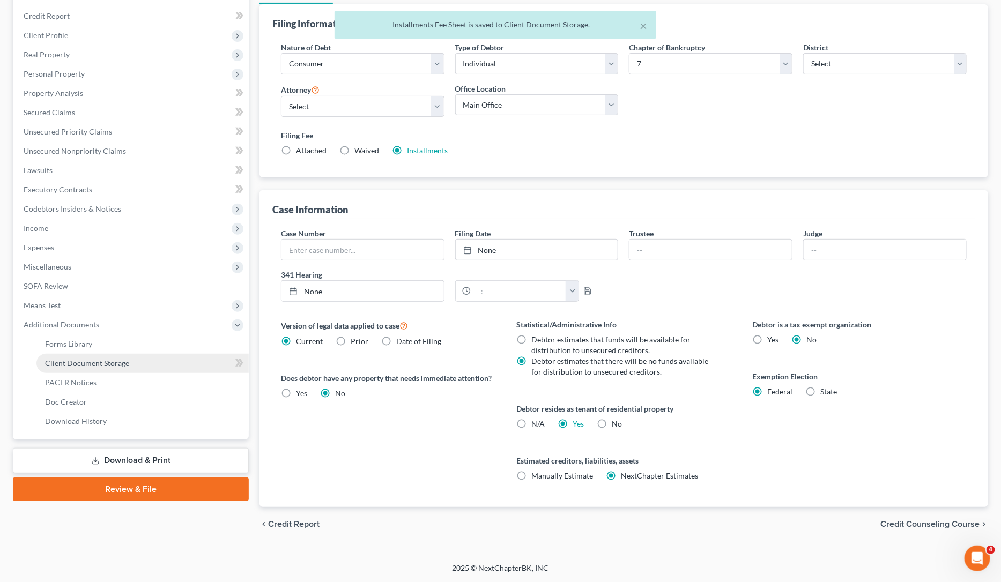
click at [126, 362] on span "Client Document Storage" at bounding box center [87, 363] width 84 height 9
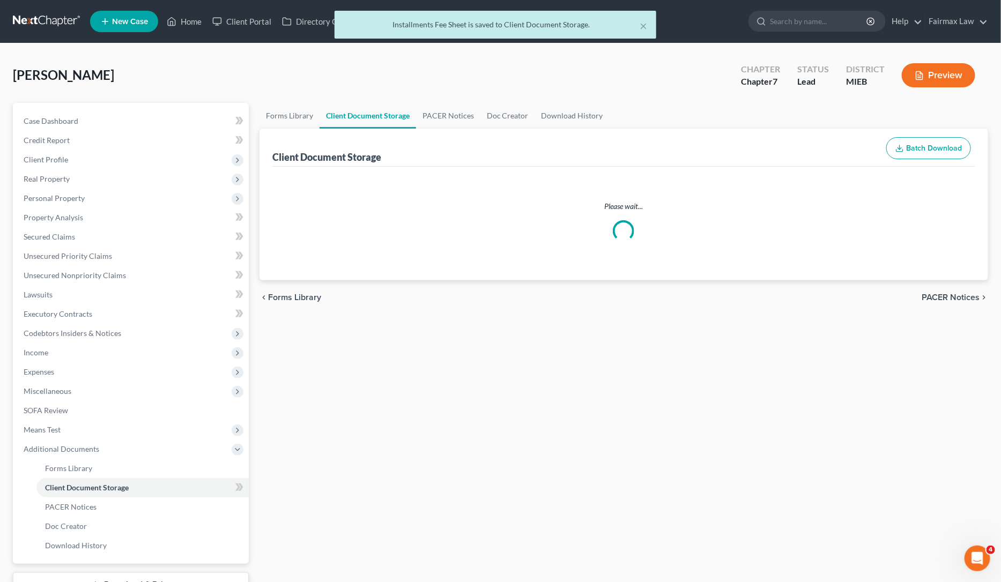
select select "7"
select select "6"
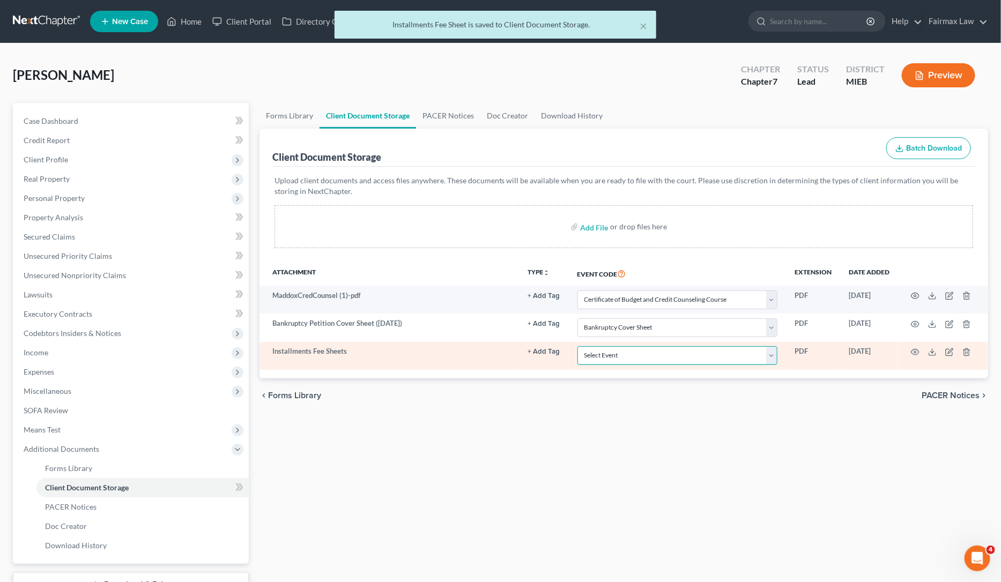
click at [636, 355] on select "Select Event 20 Largest Unsecured Creditors Amended Chapter 11 Plan Amended Cha…" at bounding box center [677, 355] width 200 height 19
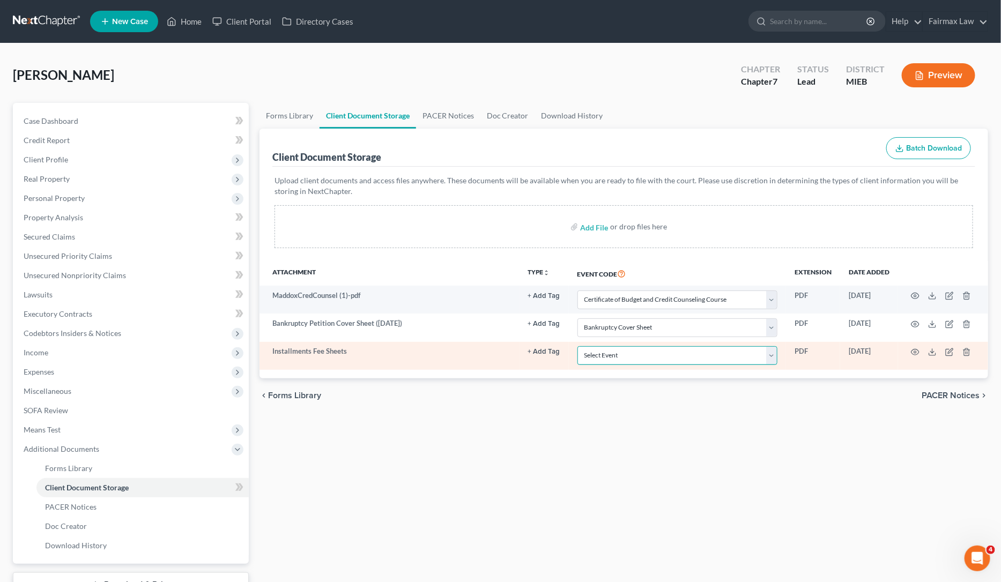
select select "32"
click at [577, 346] on select "Select Event 20 Largest Unsecured Creditors Amended Chapter 11 Plan Amended Cha…" at bounding box center [677, 355] width 200 height 19
click at [915, 355] on icon "button" at bounding box center [915, 352] width 8 height 6
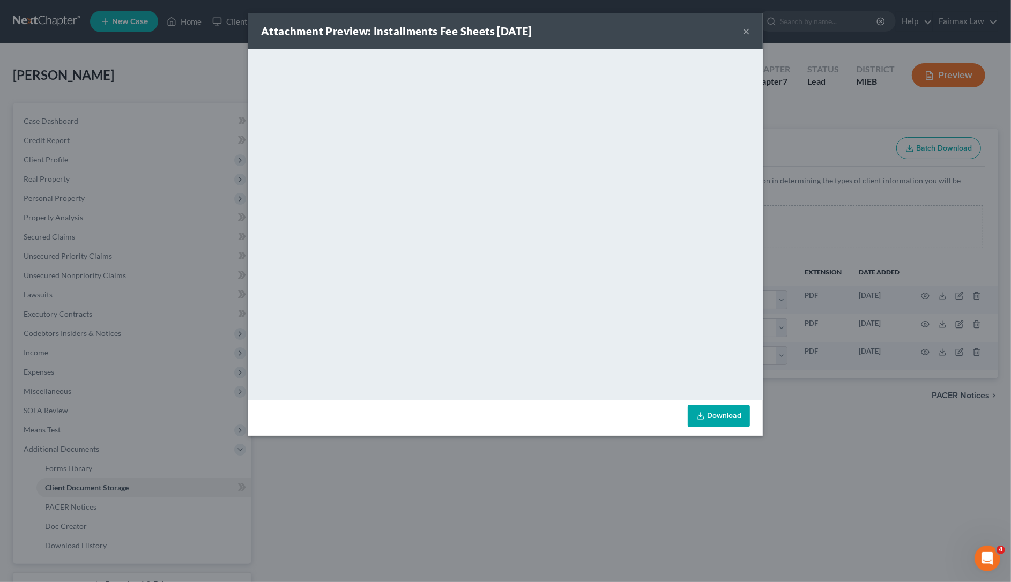
click at [652, 491] on div "Attachment Preview: Installments Fee Sheets 10/10/2025 × <object ng-attr-data='…" at bounding box center [505, 291] width 1011 height 582
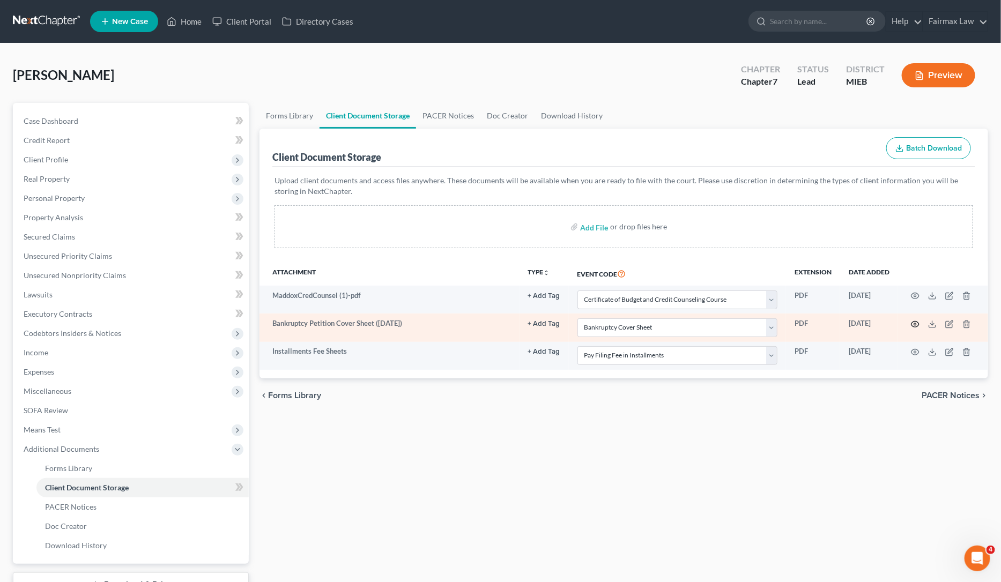
click at [914, 325] on icon "button" at bounding box center [915, 324] width 9 height 9
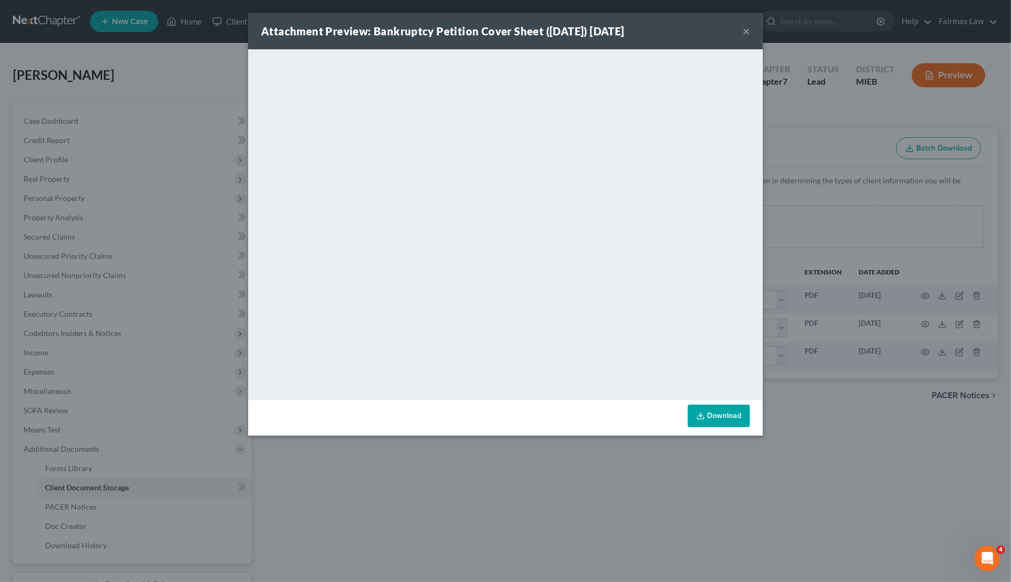
click at [639, 462] on div "Attachment Preview: Bankruptcy Petition Cover Sheet (10/10/2025) 10/10/2025 × <…" at bounding box center [505, 291] width 1011 height 582
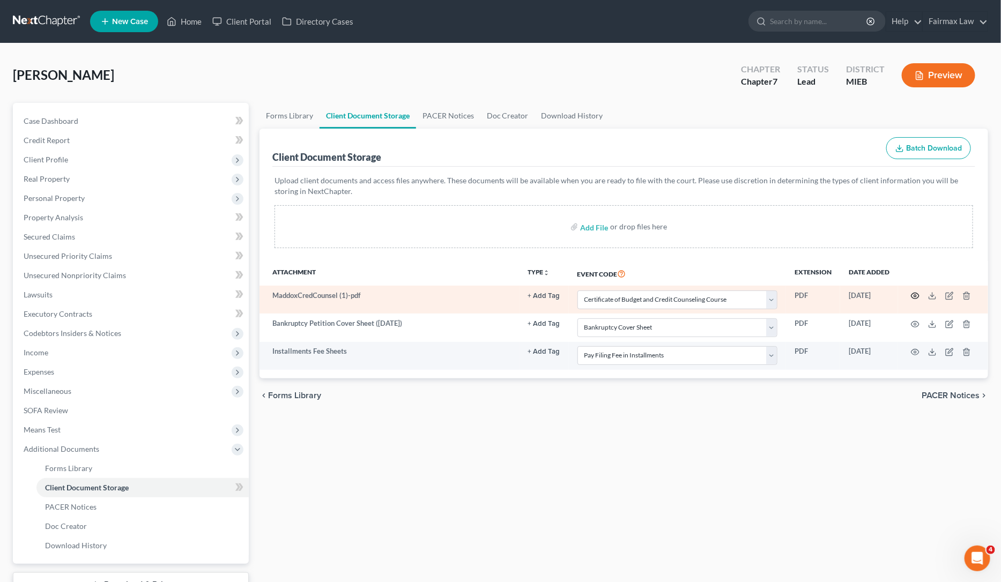
click at [918, 296] on icon "button" at bounding box center [915, 296] width 9 height 9
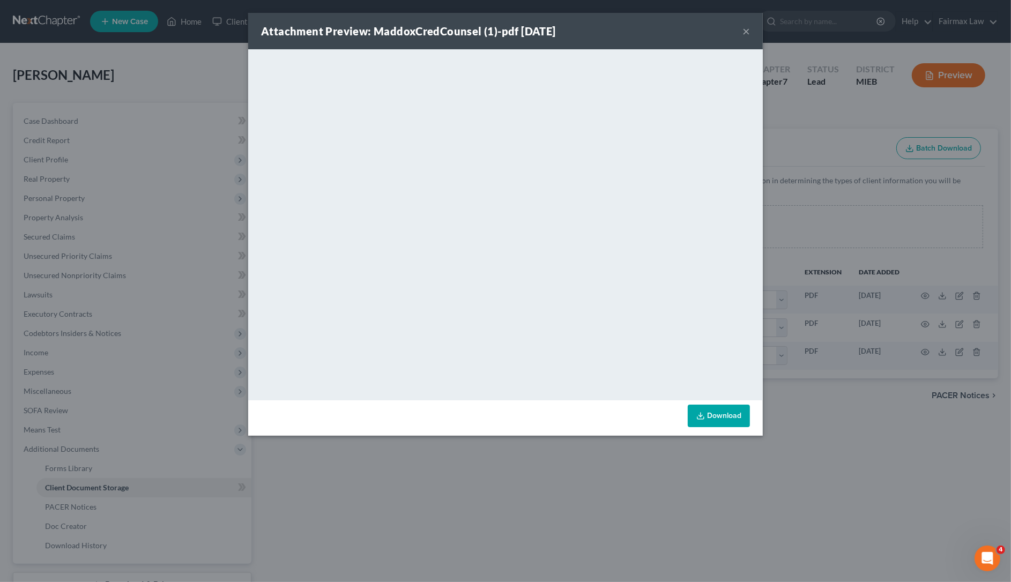
click at [652, 483] on div "Attachment Preview: MaddoxCredCounsel (1)-pdf 10/09/2025 × <object ng-attr-data…" at bounding box center [505, 291] width 1011 height 582
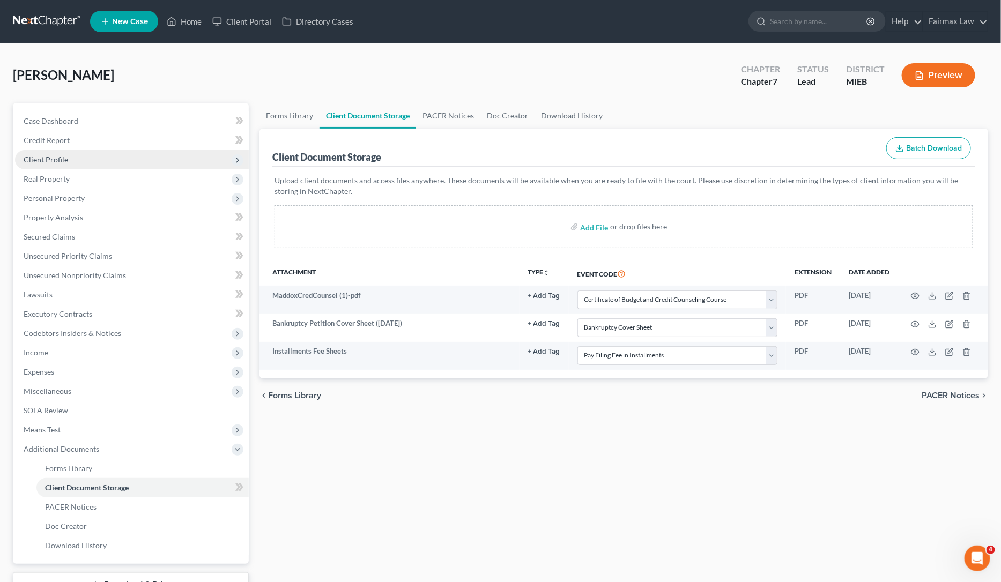
click at [111, 162] on span "Client Profile" at bounding box center [132, 159] width 234 height 19
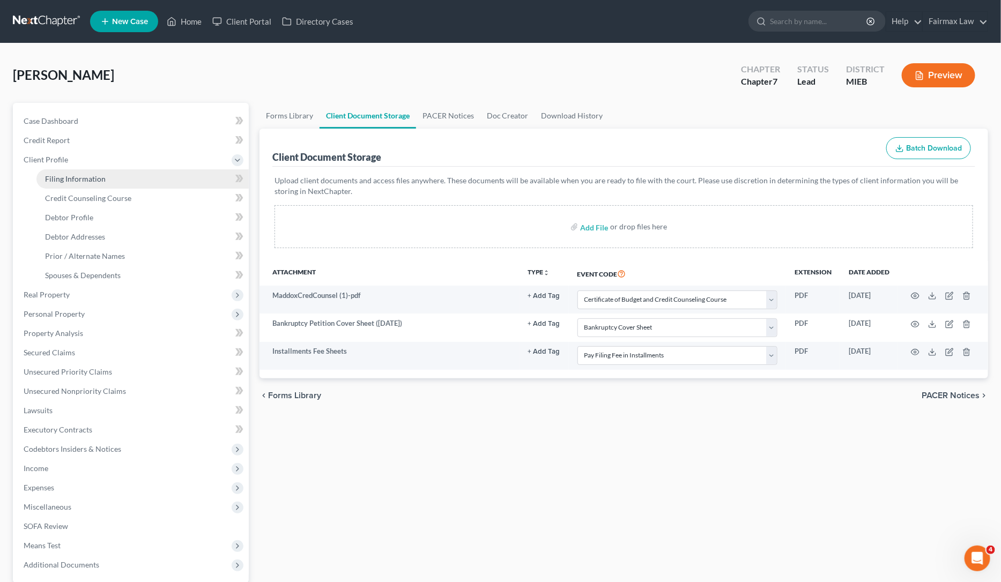
click at [103, 177] on link "Filing Information" at bounding box center [142, 178] width 212 height 19
select select "1"
select select "0"
select select "40"
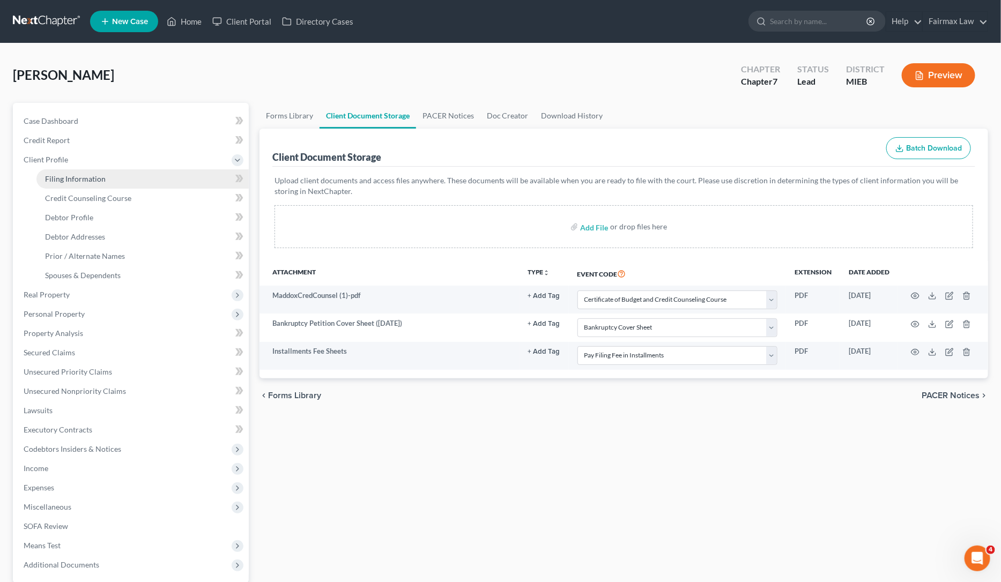
select select "0"
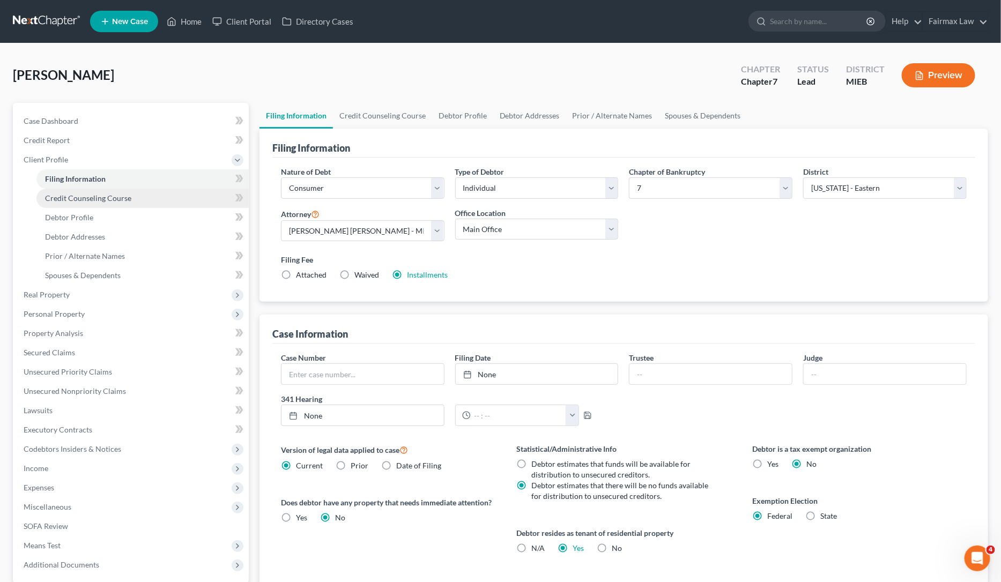
click at [94, 196] on span "Credit Counseling Course" at bounding box center [88, 197] width 86 height 9
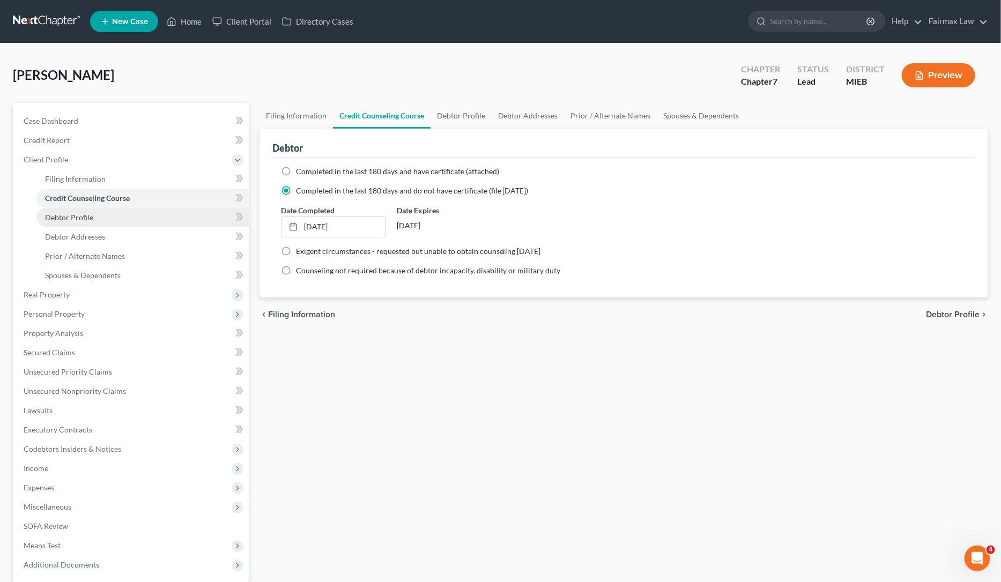
click at [85, 218] on span "Debtor Profile" at bounding box center [69, 217] width 48 height 9
select select "0"
select select "4"
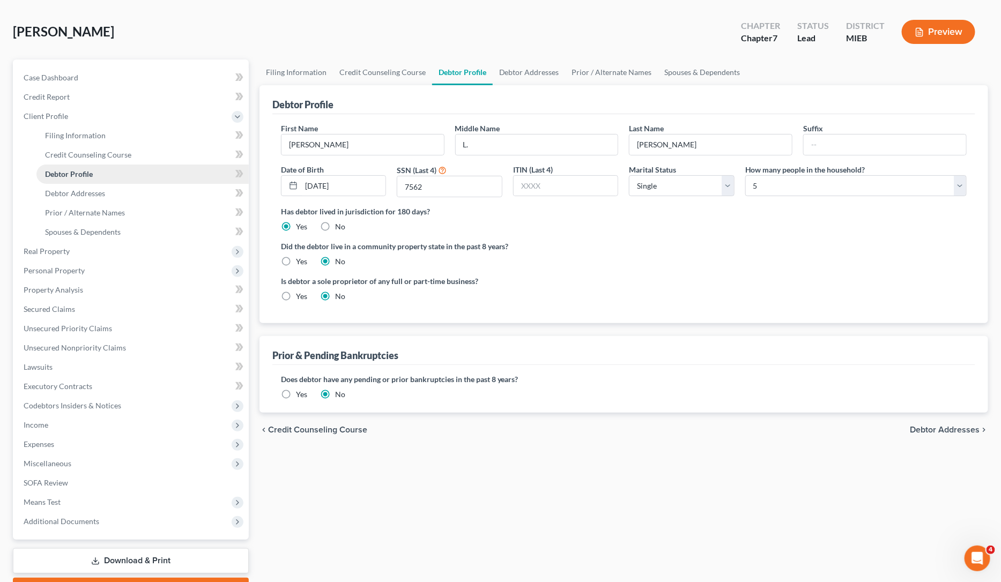
scroll to position [67, 0]
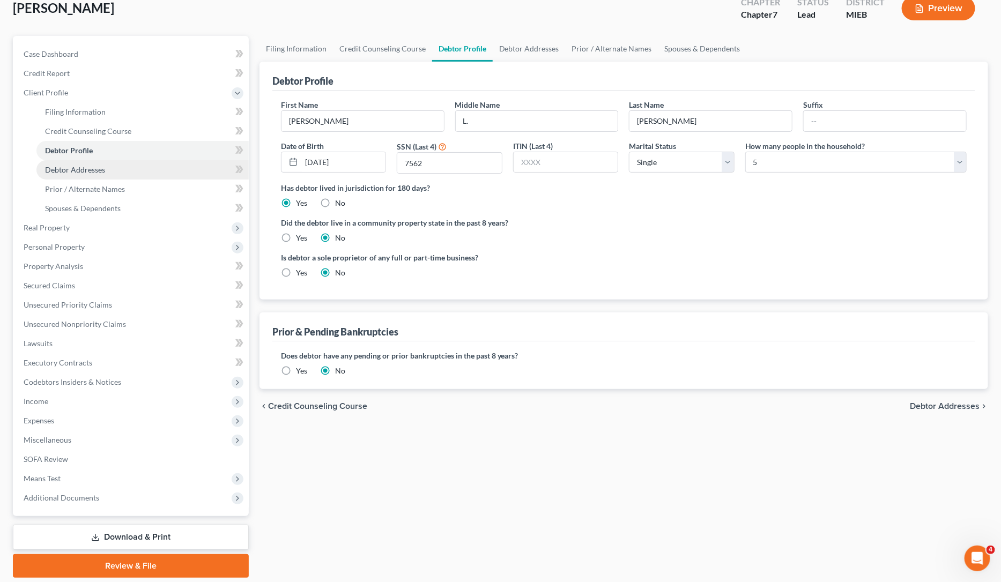
click at [146, 176] on link "Debtor Addresses" at bounding box center [142, 169] width 212 height 19
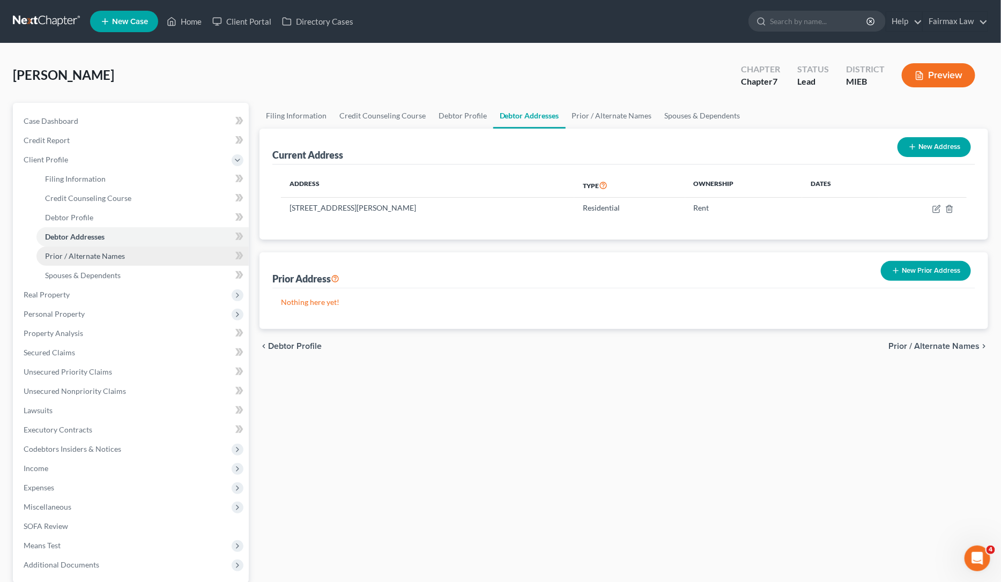
click at [145, 263] on link "Prior / Alternate Names" at bounding box center [142, 256] width 212 height 19
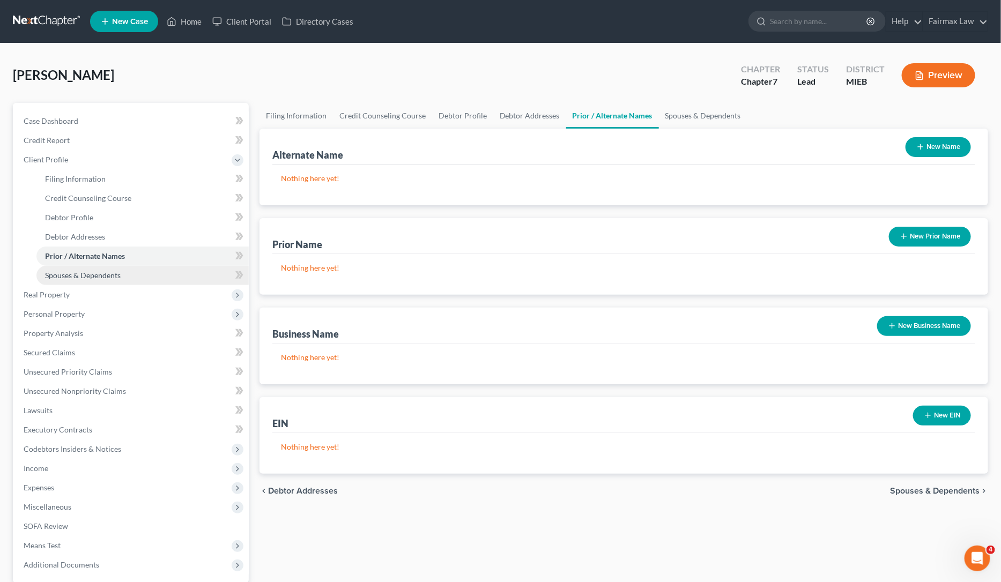
click at [98, 267] on link "Spouses & Dependents" at bounding box center [142, 275] width 212 height 19
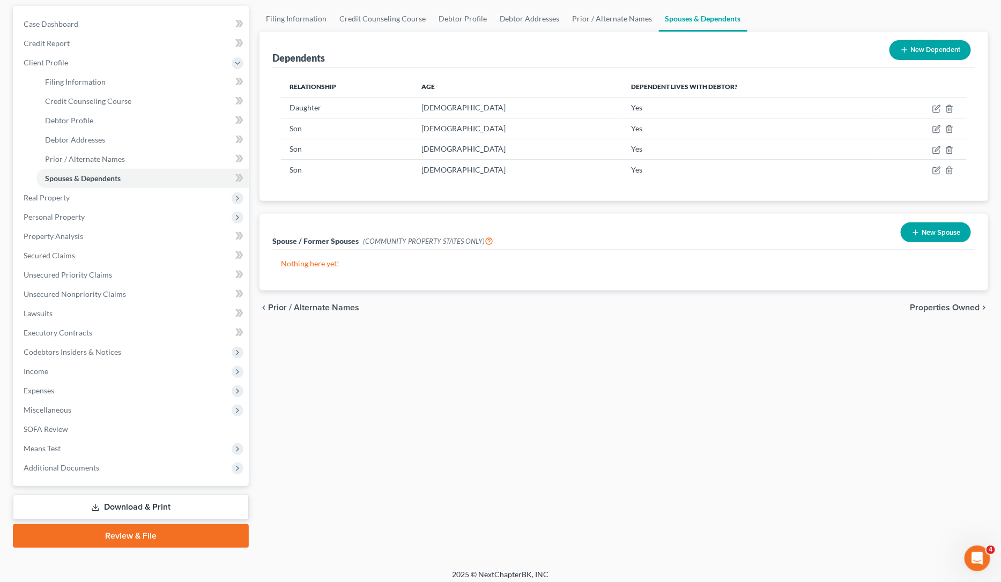
scroll to position [102, 0]
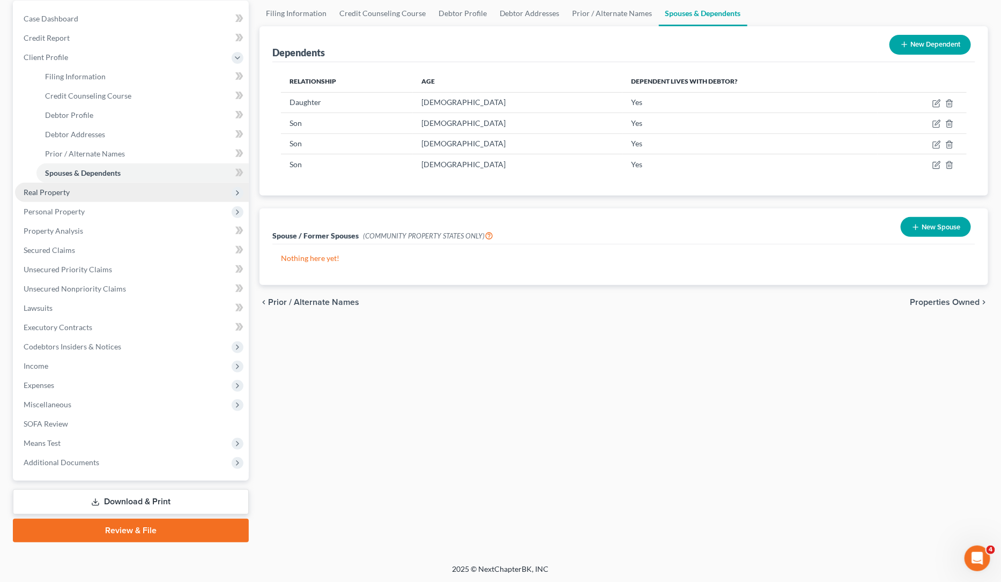
click at [33, 193] on span "Real Property" at bounding box center [47, 192] width 46 height 9
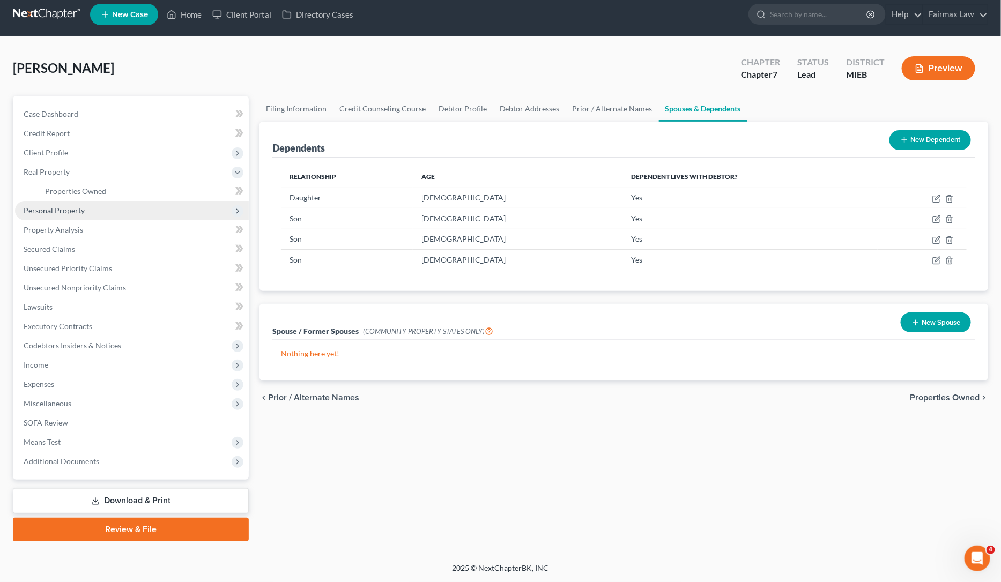
scroll to position [6, 0]
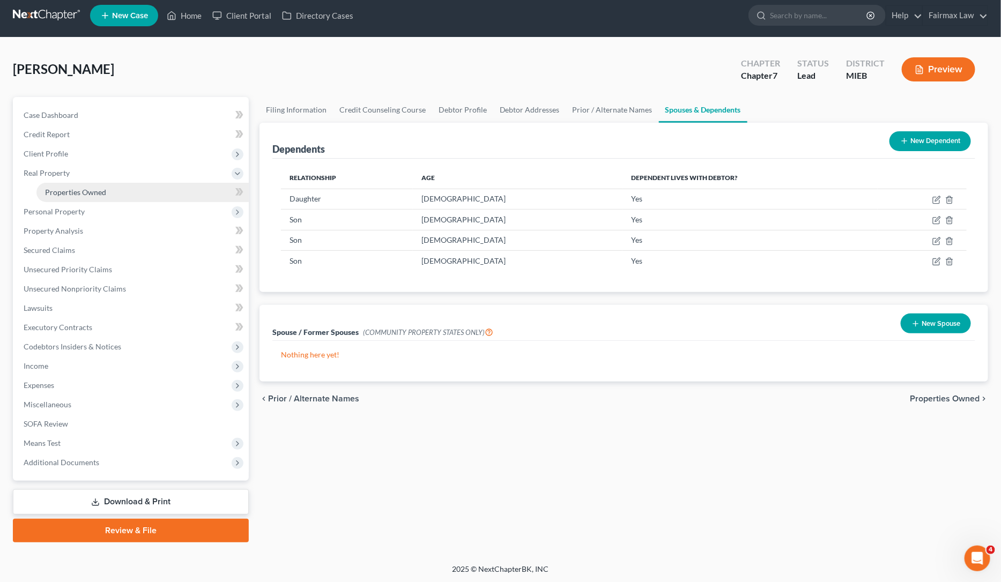
click at [59, 189] on span "Properties Owned" at bounding box center [75, 192] width 61 height 9
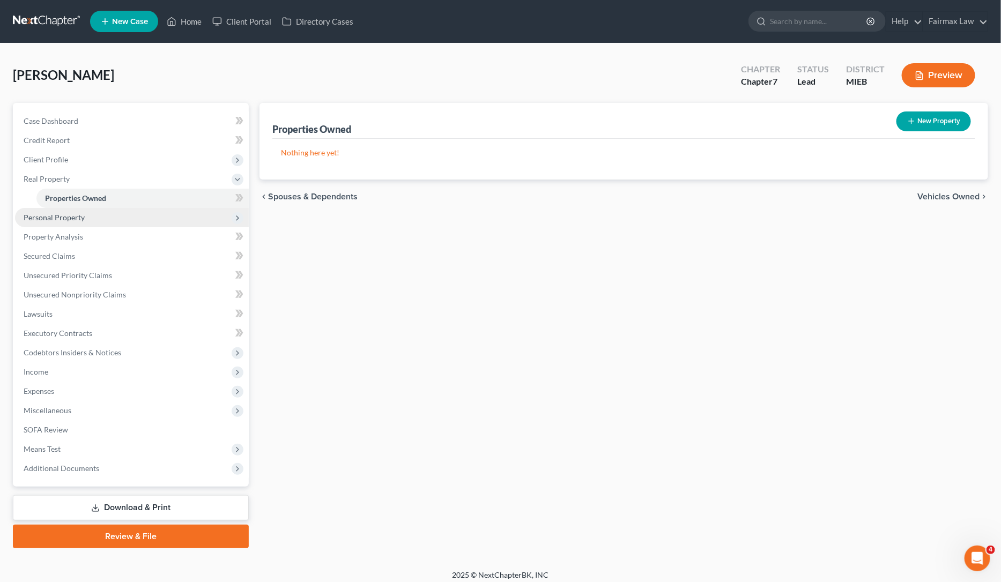
click at [57, 213] on span "Personal Property" at bounding box center [54, 217] width 61 height 9
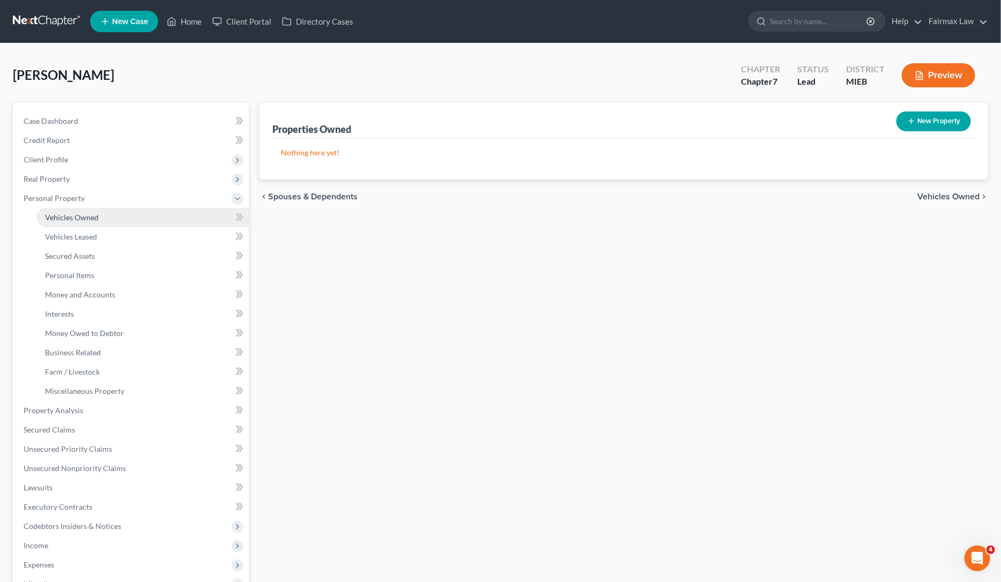
click at [94, 215] on span "Vehicles Owned" at bounding box center [72, 217] width 54 height 9
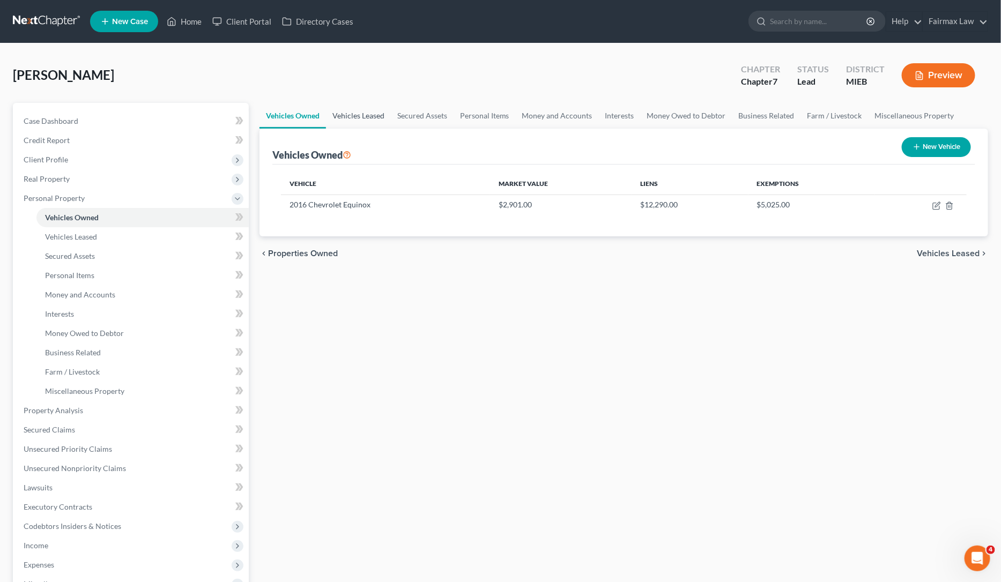
click at [365, 114] on link "Vehicles Leased" at bounding box center [358, 116] width 65 height 26
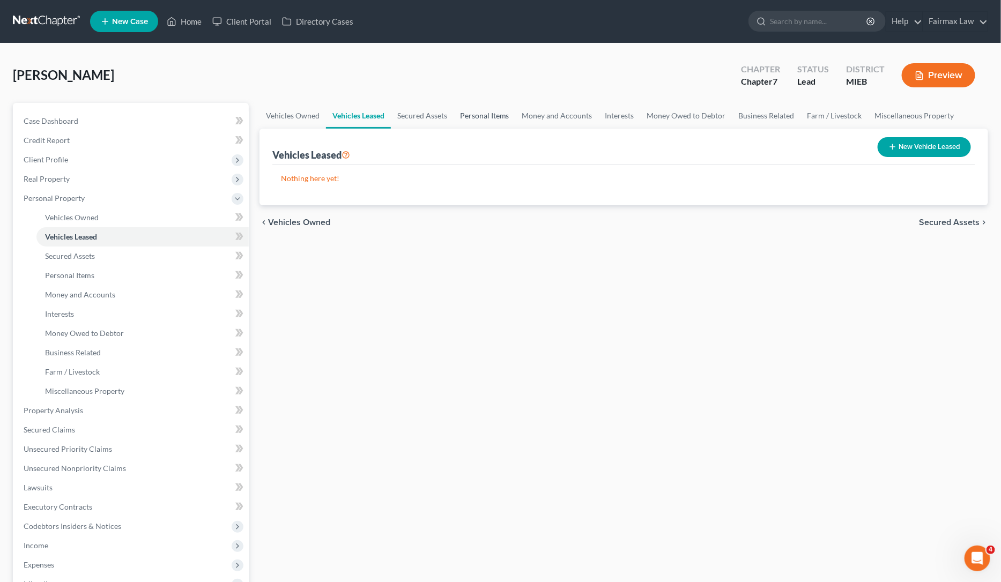
click at [488, 115] on link "Personal Items" at bounding box center [484, 116] width 62 height 26
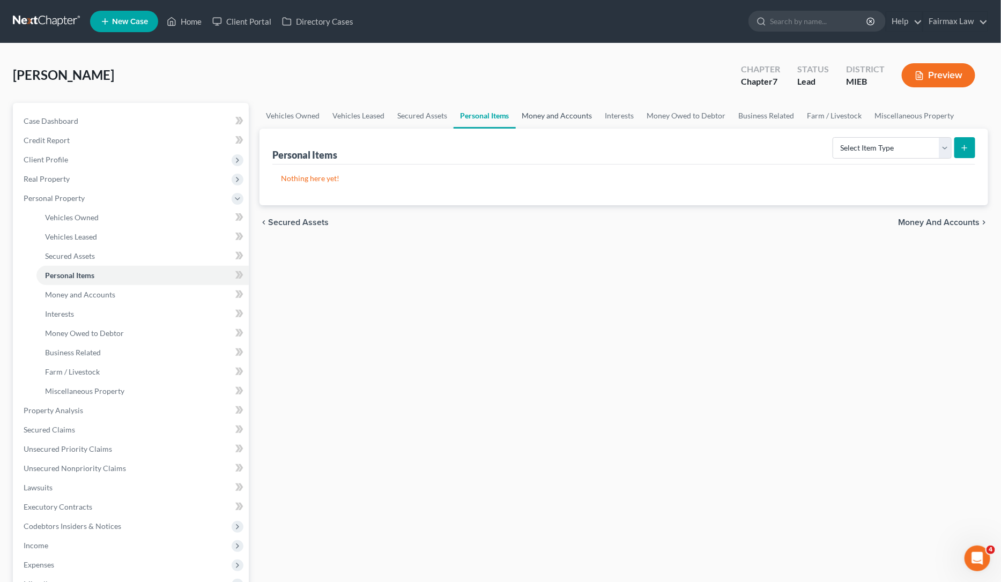
click at [559, 110] on link "Money and Accounts" at bounding box center [557, 116] width 83 height 26
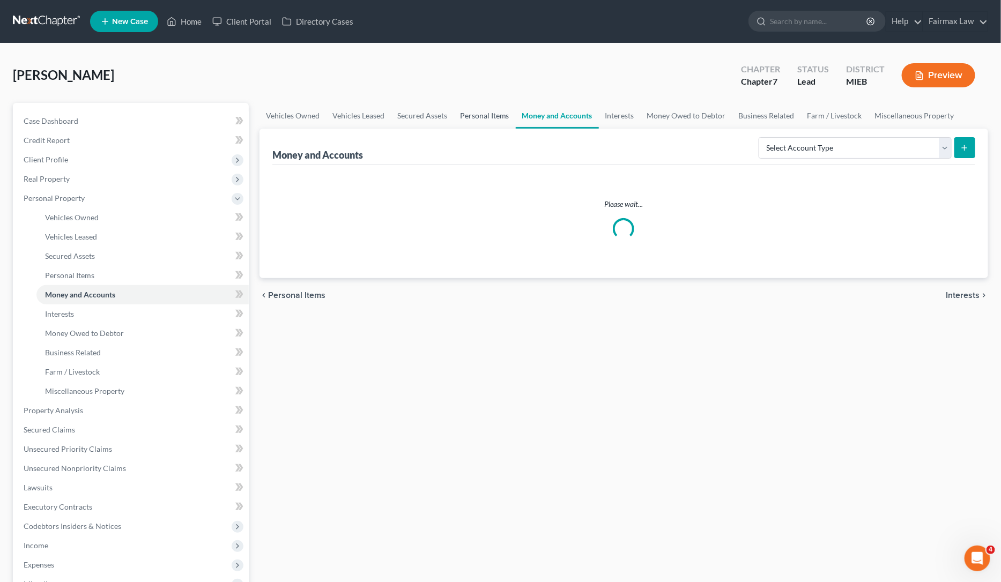
click at [463, 117] on link "Personal Items" at bounding box center [484, 116] width 62 height 26
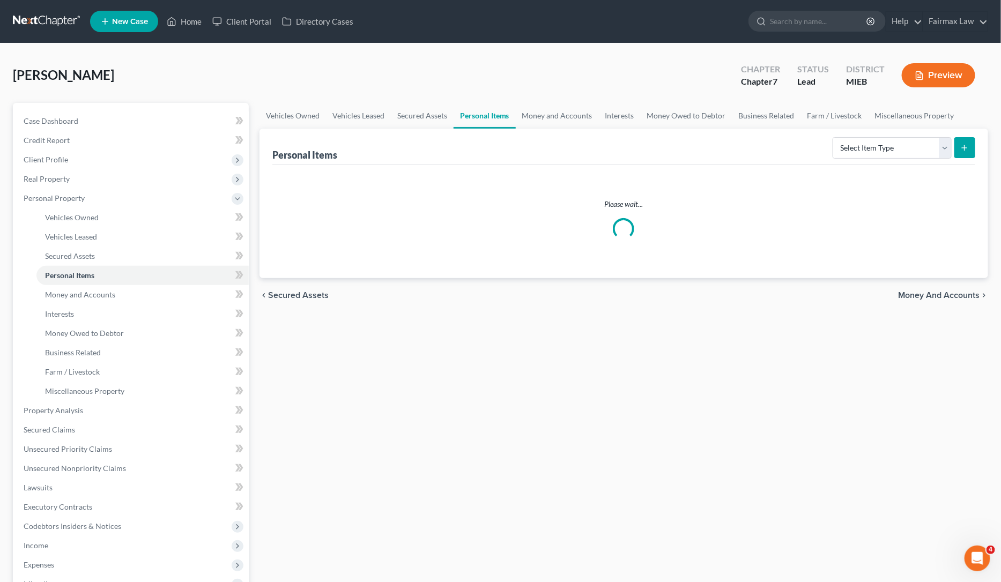
click at [843, 162] on div "Personal Items Select Item Type Clothing Collectibles Of Value Electronics Fire…" at bounding box center [623, 147] width 703 height 36
click at [856, 154] on select "Select Item Type Clothing Collectibles Of Value Electronics Firearms Household …" at bounding box center [891, 147] width 119 height 21
select select "clothing"
click at [833, 137] on select "Select Item Type Clothing Collectibles Of Value Electronics Firearms Household …" at bounding box center [891, 147] width 119 height 21
click at [977, 147] on div "Personal Items Select Item Type Clothing Collectibles Of Value Electronics Fire…" at bounding box center [623, 167] width 728 height 77
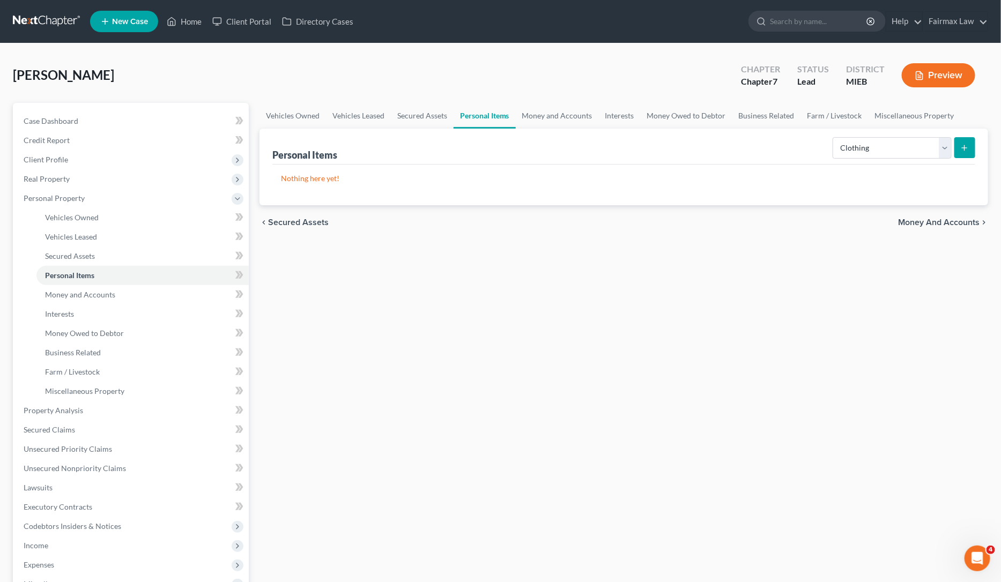
click at [972, 148] on button "submit" at bounding box center [964, 147] width 21 height 21
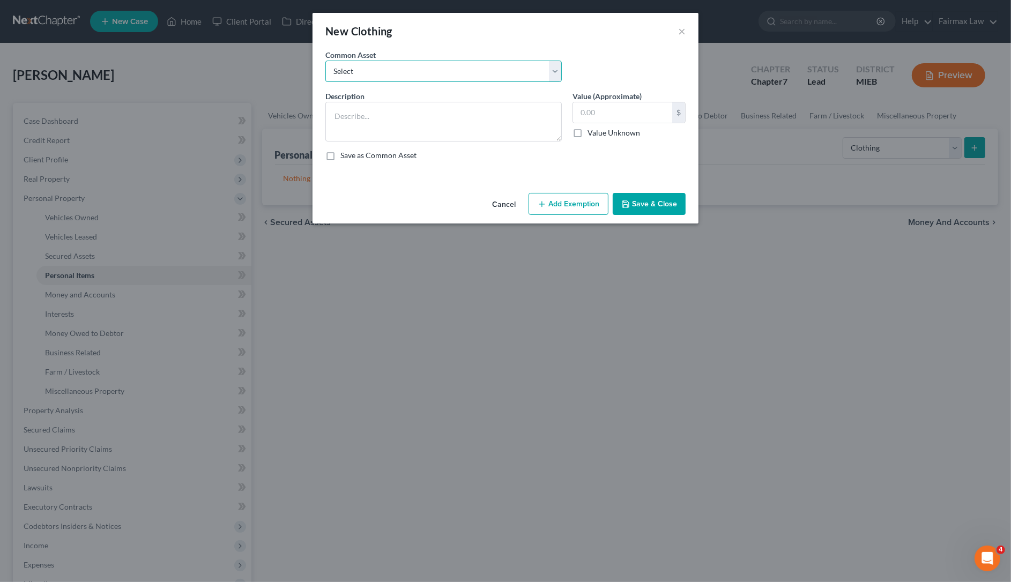
click at [424, 77] on select "Select Common clothing Common clothing Common clothing Everyday clothing Profes…" at bounding box center [443, 71] width 236 height 21
select select "7"
click at [325, 61] on select "Select Common clothing Common clothing Common clothing Everyday clothing Profes…" at bounding box center [443, 71] width 236 height 21
type textarea "Everyday clothing"
click at [612, 110] on input "1,000.00" at bounding box center [622, 112] width 99 height 20
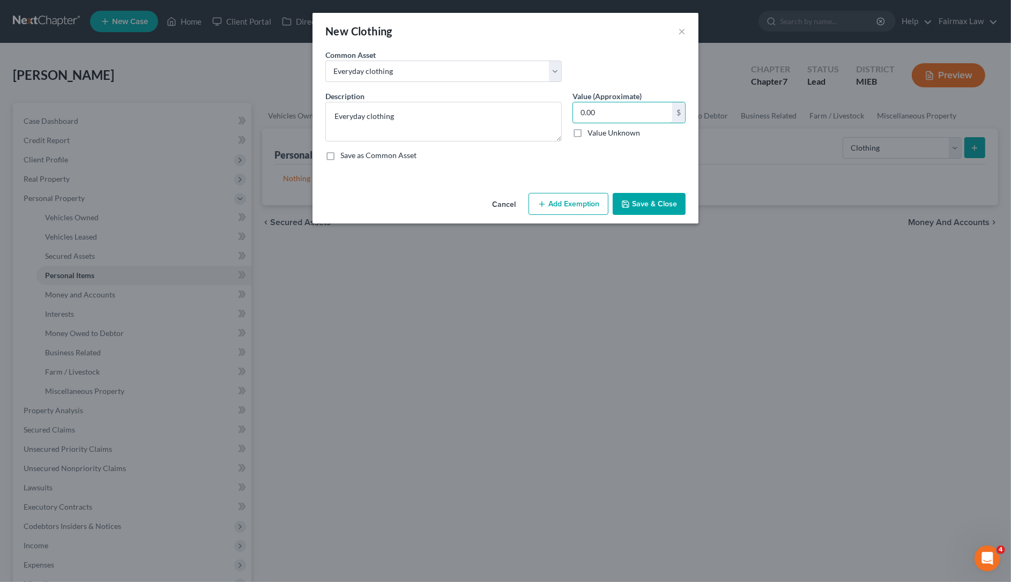
type input "0.00"
click at [630, 199] on button "Save & Close" at bounding box center [649, 204] width 73 height 23
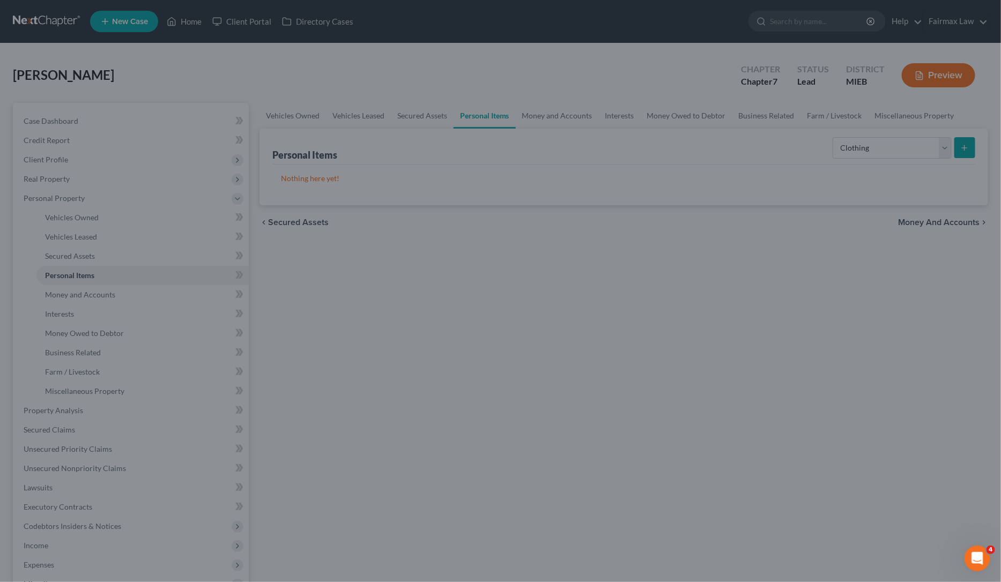
drag, startPoint x: 874, startPoint y: 161, endPoint x: 875, endPoint y: 154, distance: 6.5
click at [874, 160] on div "Personal Items Select Item Type Clothing Collectibles Of Value Electronics Fire…" at bounding box center [623, 147] width 703 height 36
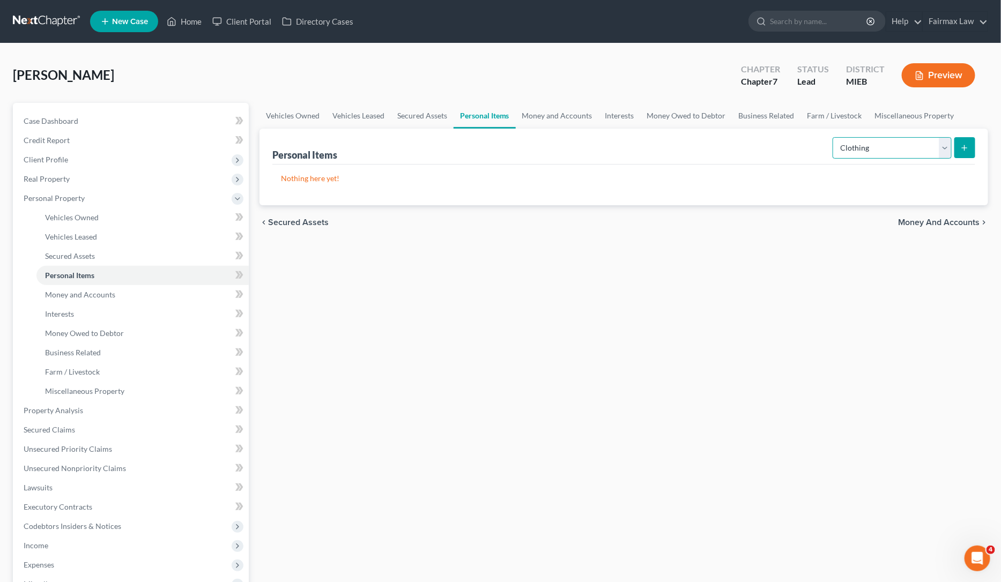
click at [876, 151] on select "Select Item Type Clothing Collectibles Of Value Electronics Firearms Household …" at bounding box center [891, 147] width 119 height 21
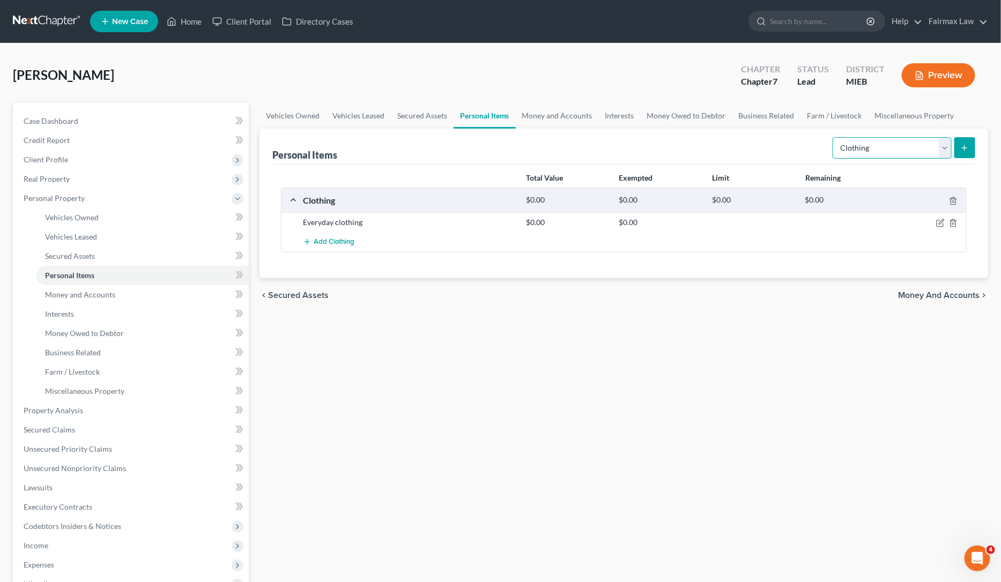
select select "electronics"
click at [833, 137] on select "Select Item Type Clothing Collectibles Of Value Electronics Firearms Household …" at bounding box center [891, 147] width 119 height 21
click at [958, 153] on button "submit" at bounding box center [964, 147] width 21 height 21
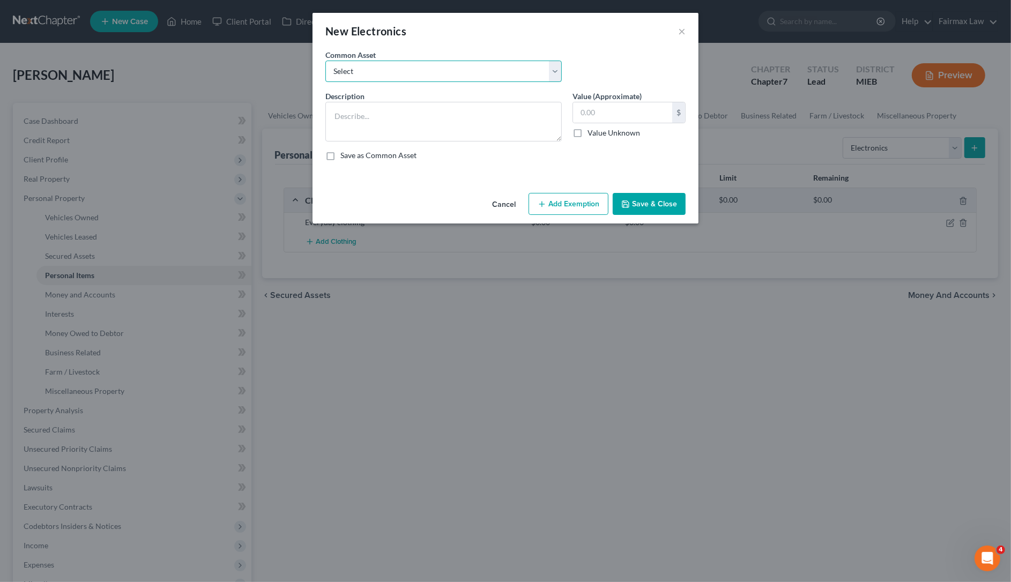
click at [424, 77] on select "Select Household Electronics, including cell phones, PC or tablet device, telev…" at bounding box center [443, 71] width 236 height 21
select select "10"
click at [325, 61] on select "Select Household Electronics, including cell phones, PC or tablet device, telev…" at bounding box center [443, 71] width 236 height 21
type textarea "Household Electronics"
click at [631, 118] on input "500.00" at bounding box center [622, 112] width 99 height 20
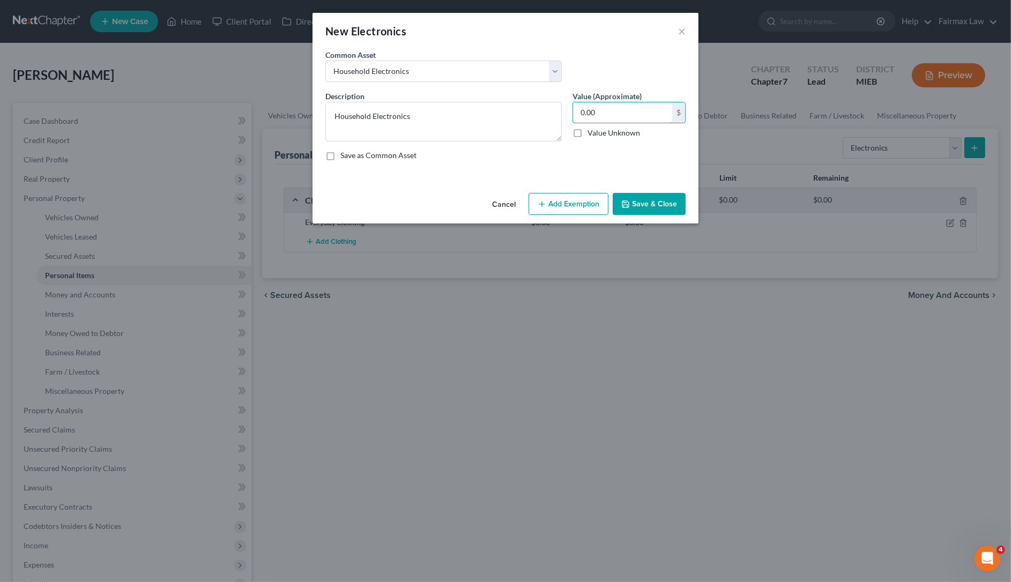
type input "0.00"
click at [650, 199] on button "Save & Close" at bounding box center [649, 204] width 73 height 23
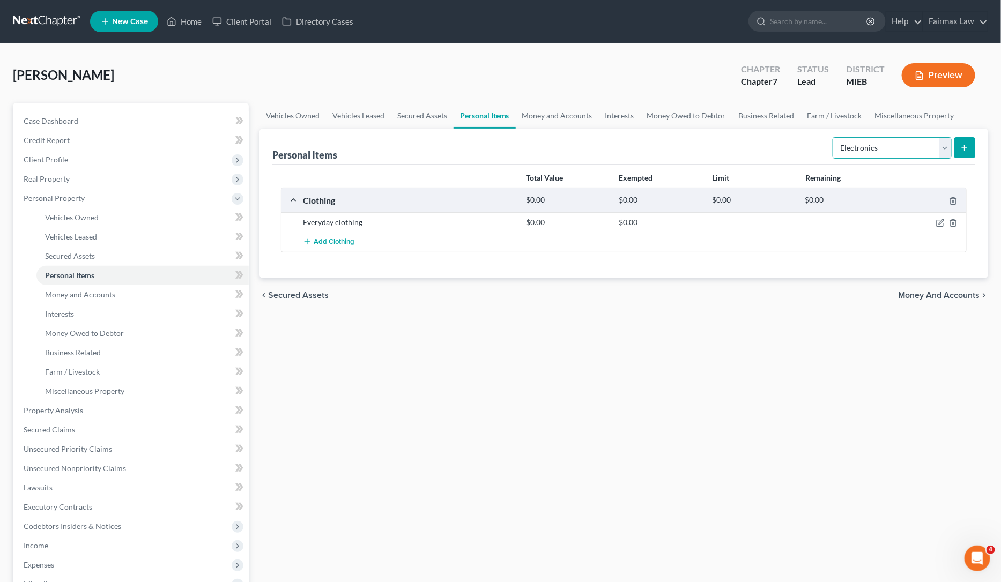
click at [890, 151] on select "Select Item Type Clothing Collectibles Of Value Electronics Firearms Household …" at bounding box center [891, 147] width 119 height 21
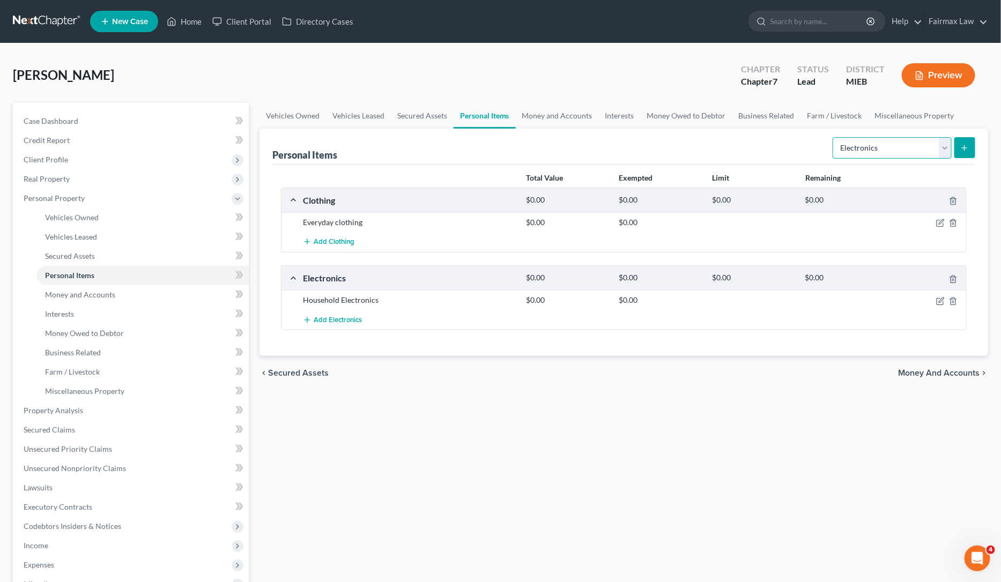
select select "jewelry"
click at [833, 137] on select "Select Item Type Clothing Collectibles Of Value Electronics Firearms Household …" at bounding box center [891, 147] width 119 height 21
click at [964, 154] on button "submit" at bounding box center [964, 147] width 21 height 21
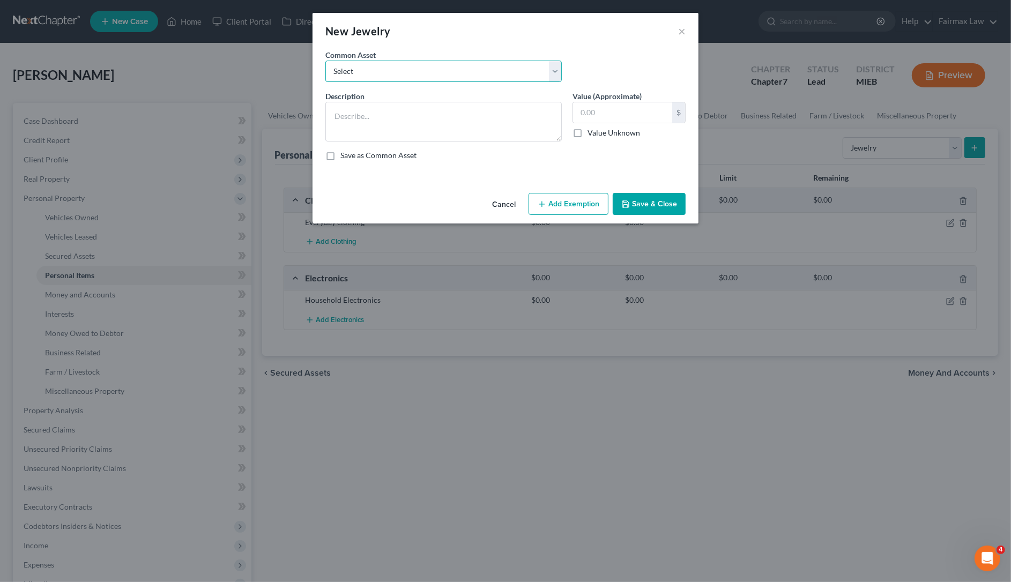
click at [425, 70] on select "Select Jewelry Wedding bands Costume Jewelry Watch Wedding ring and costume jew…" at bounding box center [443, 71] width 236 height 21
select select "0"
click at [325, 61] on select "Select Jewelry Wedding bands Costume Jewelry Watch Wedding ring and costume jew…" at bounding box center [443, 71] width 236 height 21
type textarea "Jewelry"
click at [576, 110] on input "100.00" at bounding box center [622, 112] width 99 height 20
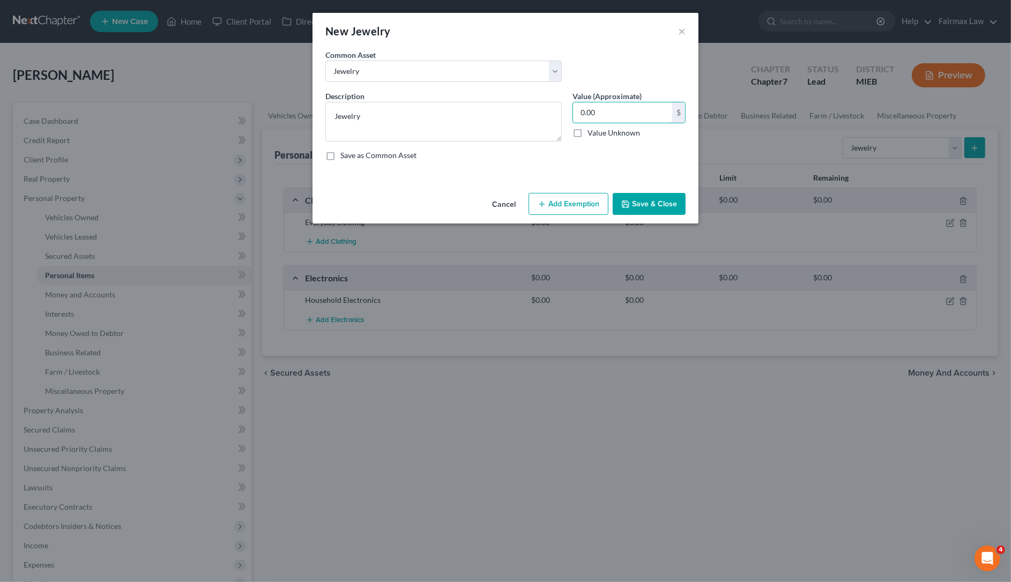
type input "0.00"
drag, startPoint x: 631, startPoint y: 201, endPoint x: 815, endPoint y: 228, distance: 185.9
click at [632, 201] on button "Save & Close" at bounding box center [649, 204] width 73 height 23
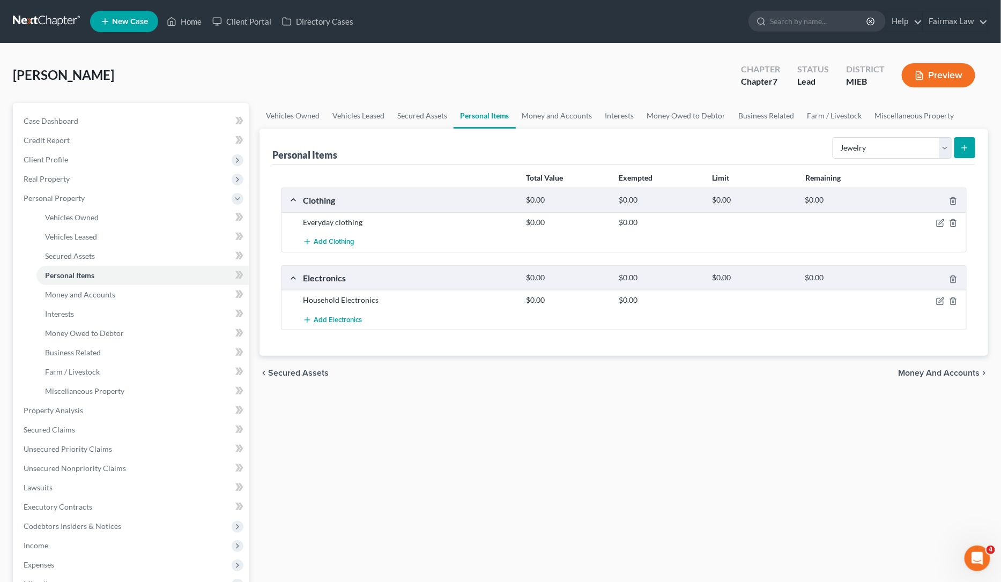
click at [885, 159] on div "Select Item Type Clothing Collectibles Of Value Electronics Firearms Household …" at bounding box center [901, 147] width 147 height 28
click at [885, 151] on select "Select Item Type Clothing Collectibles Of Value Electronics Firearms Household …" at bounding box center [891, 147] width 119 height 21
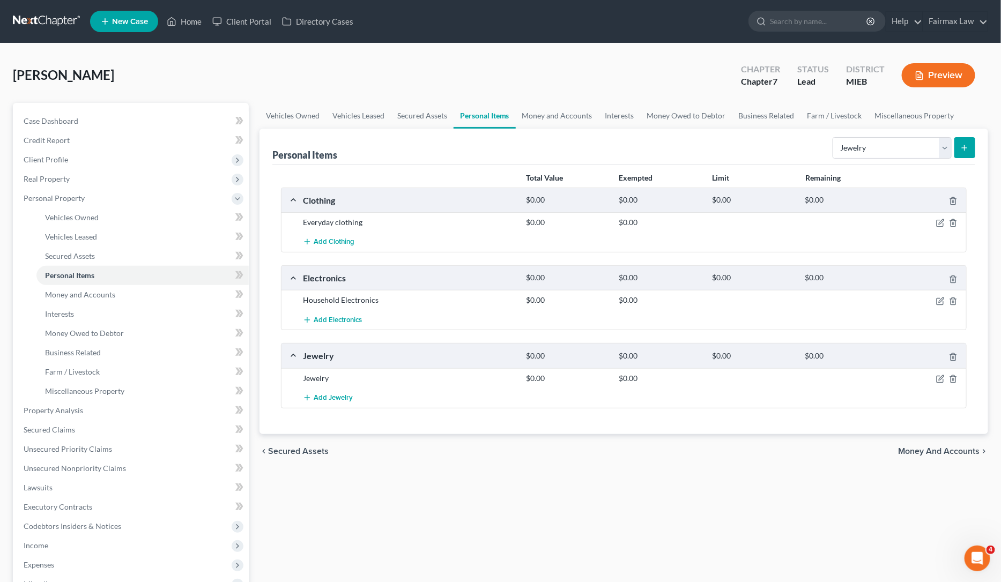
click at [631, 467] on div "chevron_left Secured Assets Money and Accounts chevron_right" at bounding box center [623, 451] width 728 height 34
click at [551, 120] on link "Money and Accounts" at bounding box center [557, 116] width 83 height 26
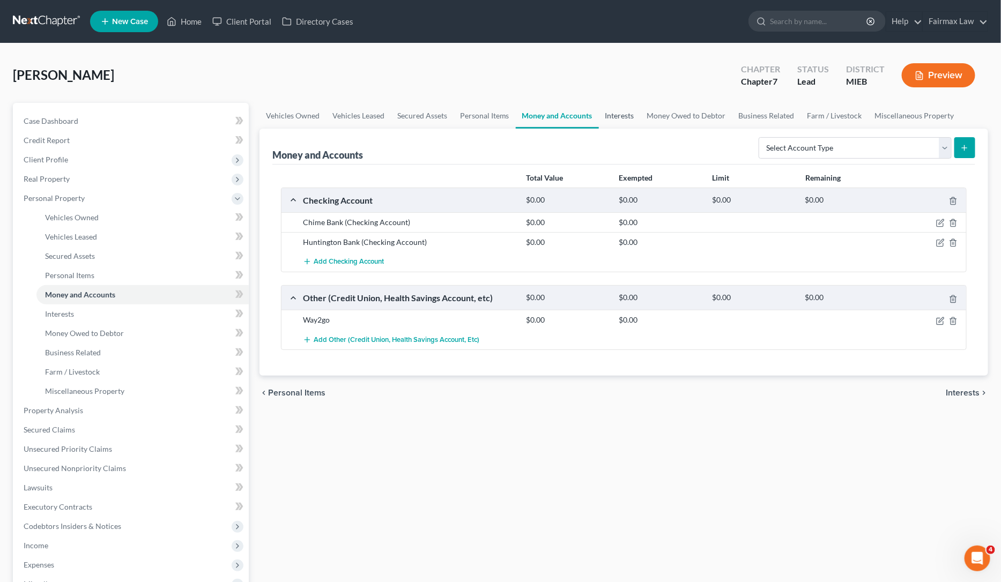
click at [615, 113] on link "Interests" at bounding box center [620, 116] width 42 height 26
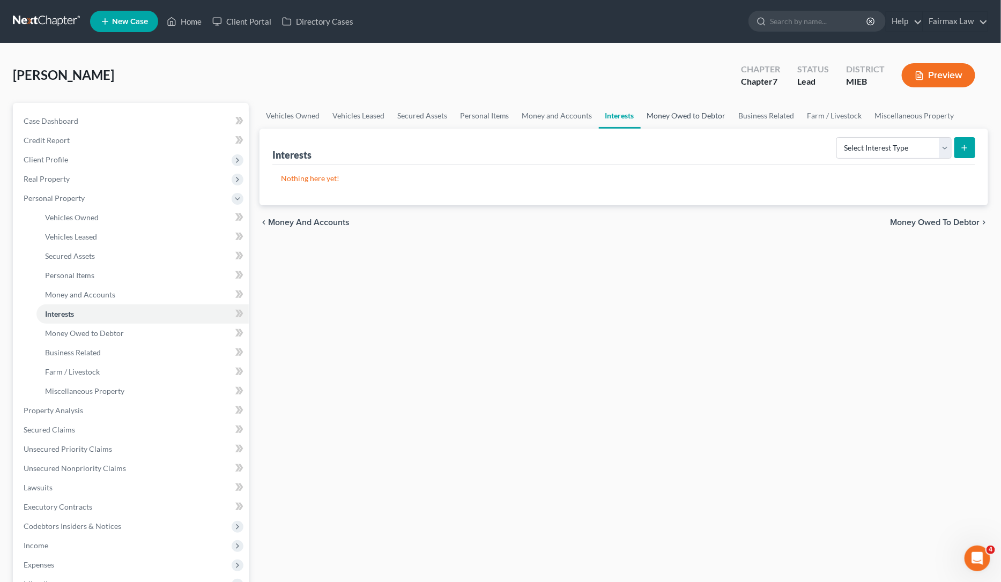
click at [690, 113] on link "Money Owed to Debtor" at bounding box center [686, 116] width 92 height 26
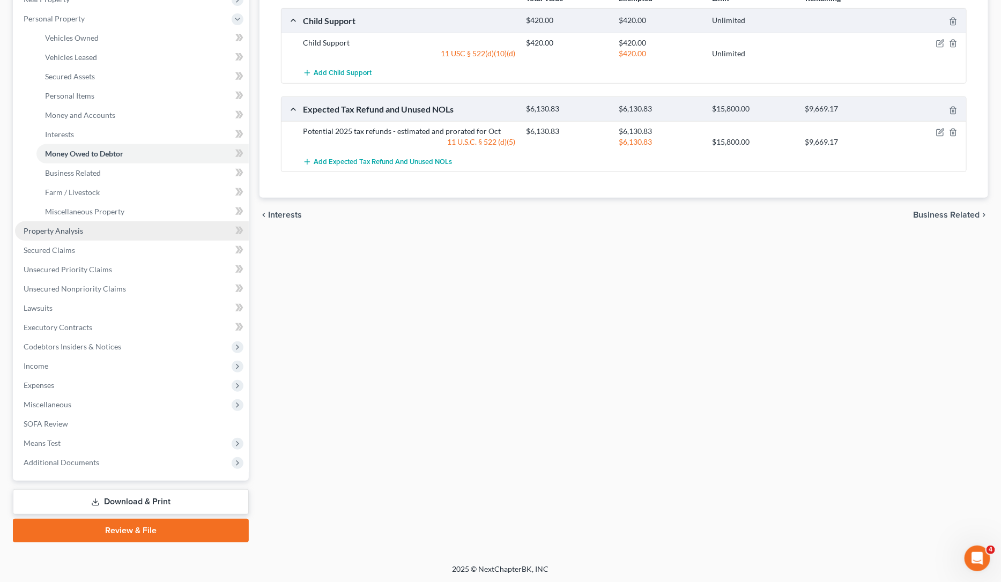
click at [105, 232] on link "Property Analysis" at bounding box center [132, 230] width 234 height 19
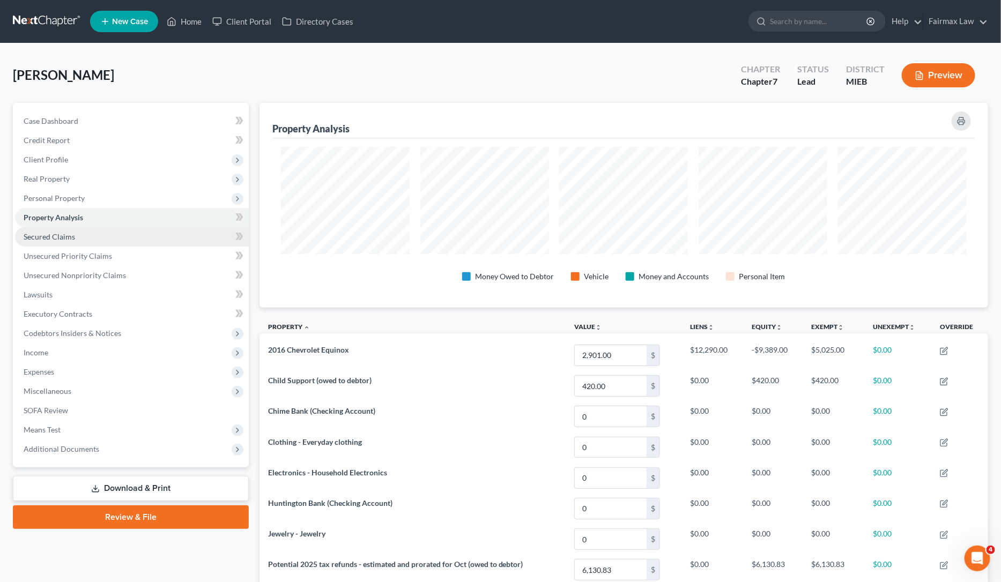
click at [73, 236] on span "Secured Claims" at bounding box center [49, 236] width 51 height 9
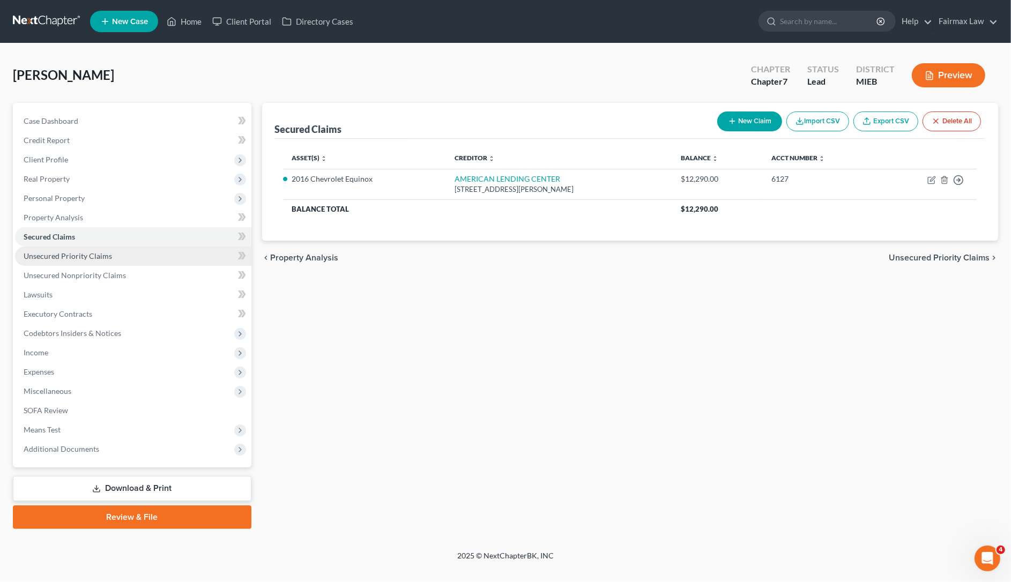
click at [84, 254] on span "Unsecured Priority Claims" at bounding box center [68, 255] width 88 height 9
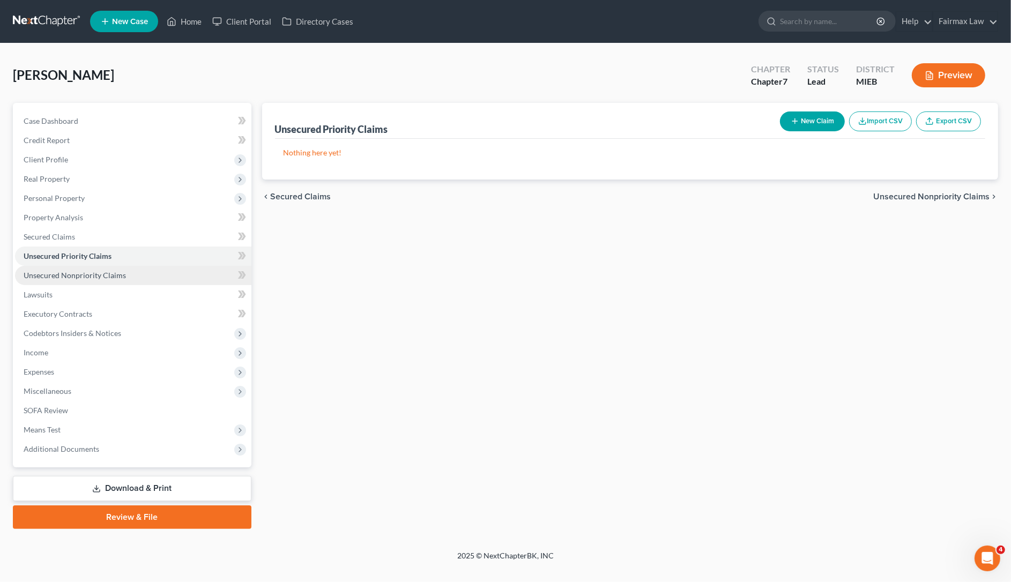
click at [94, 271] on span "Unsecured Nonpriority Claims" at bounding box center [75, 275] width 102 height 9
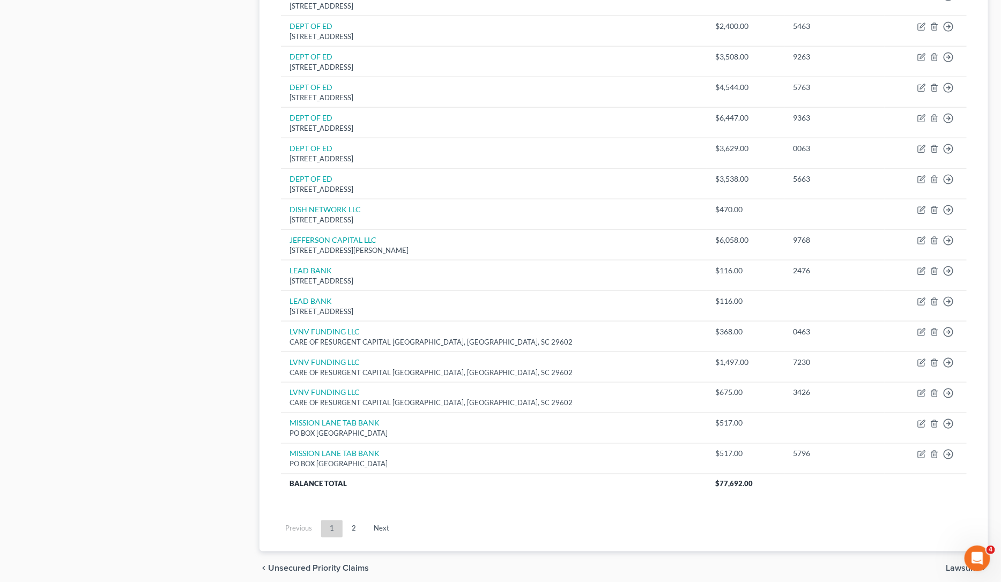
scroll to position [660, 0]
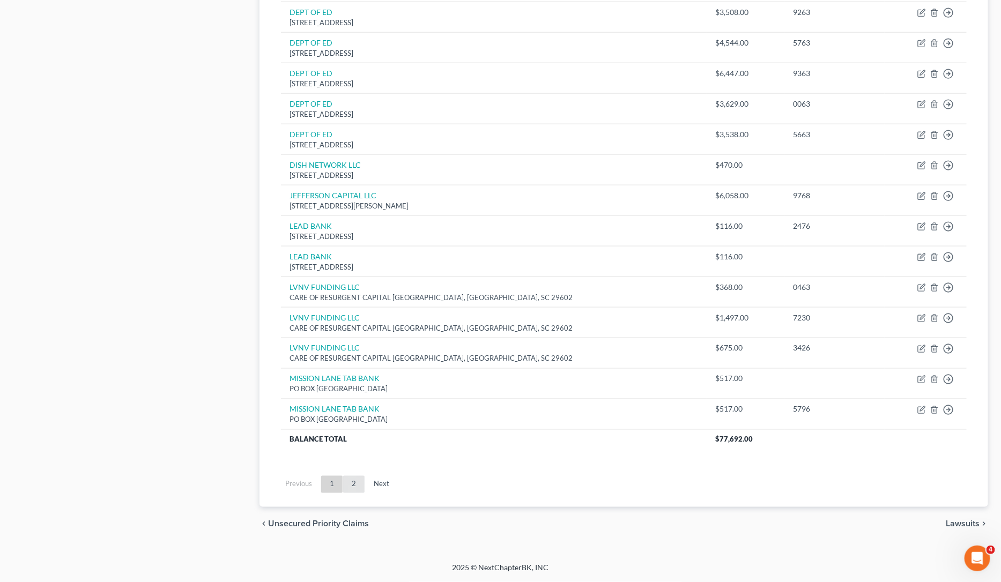
click at [354, 488] on link "2" at bounding box center [353, 484] width 21 height 17
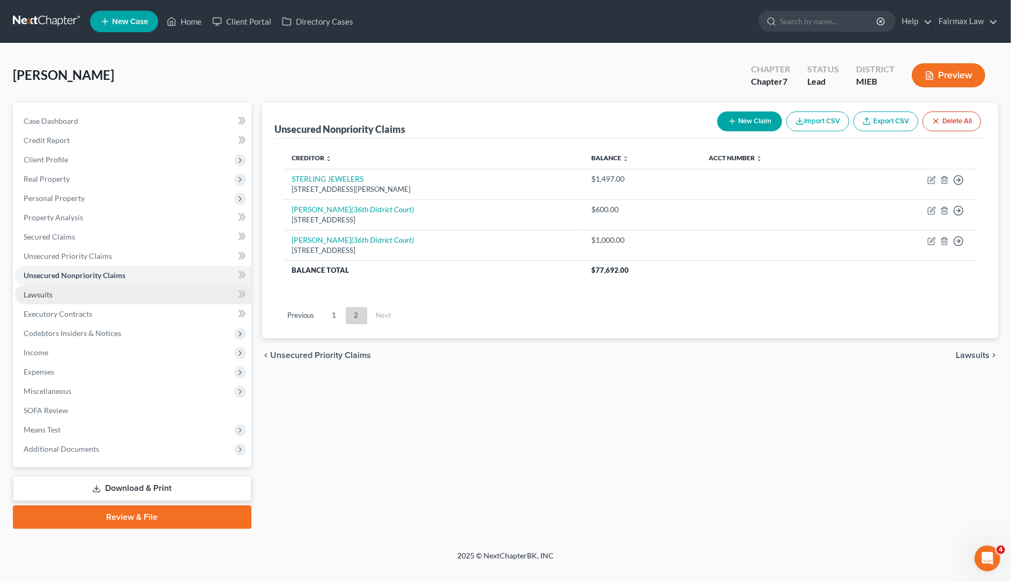
click at [70, 291] on link "Lawsuits" at bounding box center [133, 294] width 236 height 19
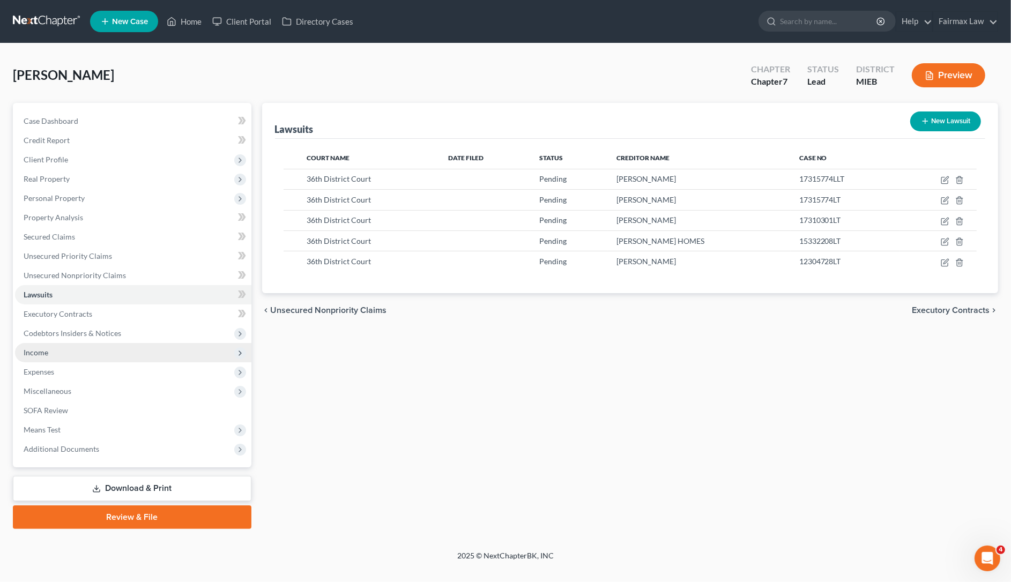
click at [71, 354] on span "Income" at bounding box center [133, 352] width 236 height 19
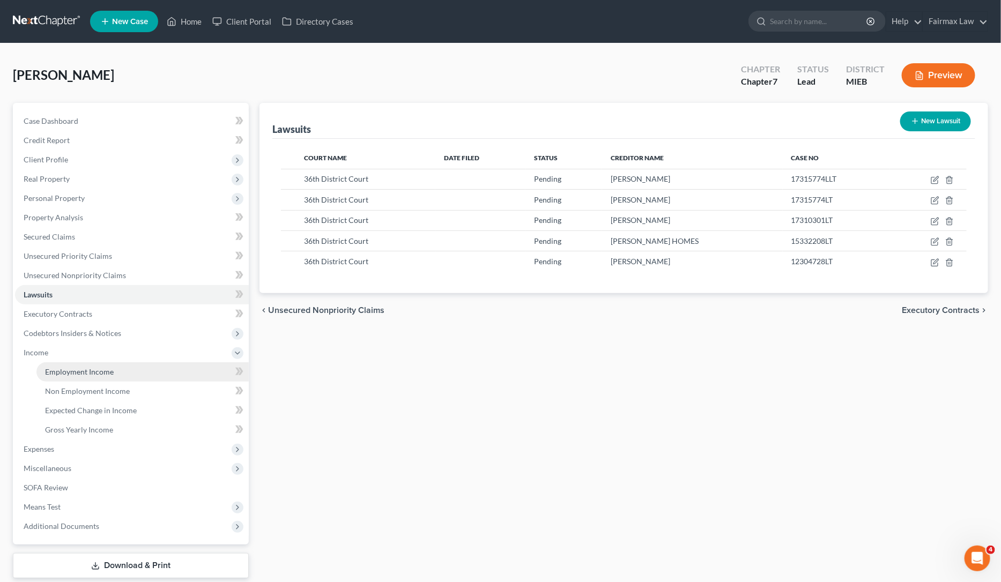
click at [83, 370] on span "Employment Income" at bounding box center [79, 371] width 69 height 9
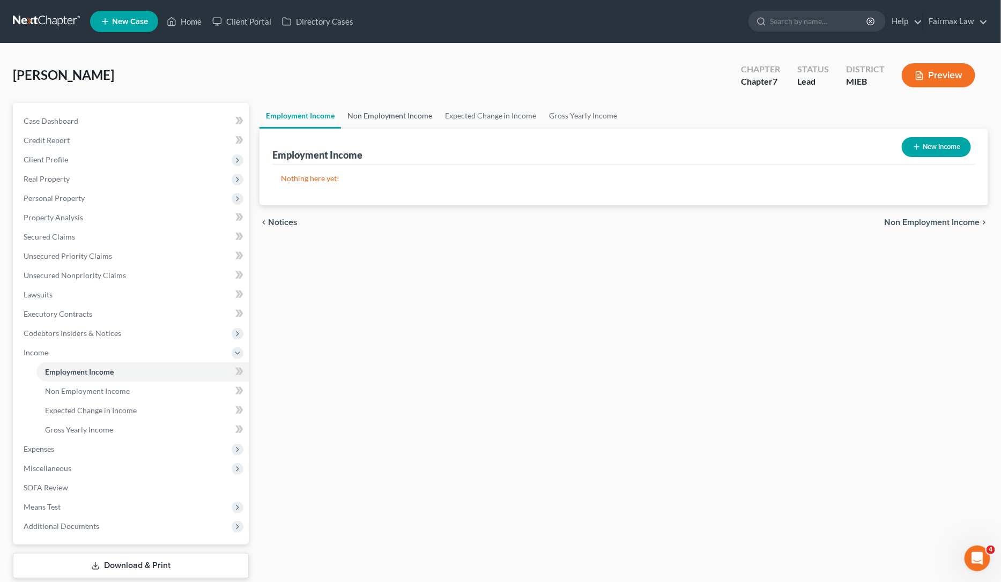
click at [396, 113] on link "Non Employment Income" at bounding box center [390, 116] width 98 height 26
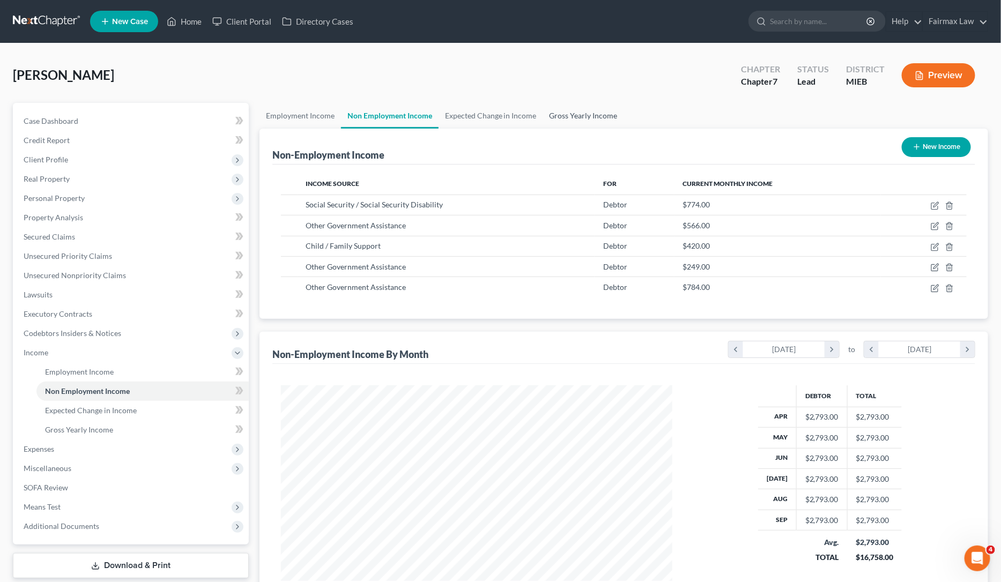
scroll to position [196, 413]
click at [584, 110] on link "Gross Yearly Income" at bounding box center [583, 116] width 81 height 26
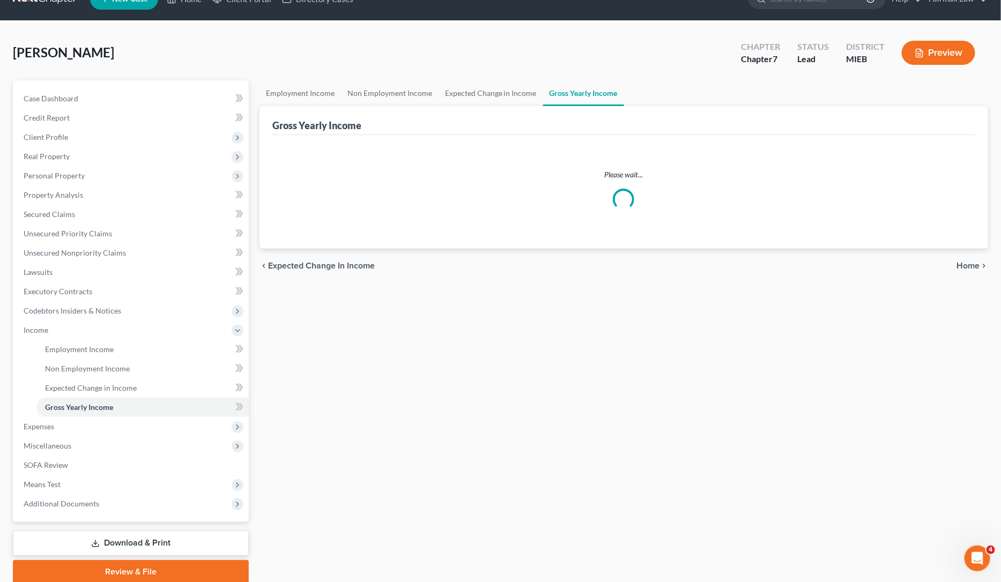
scroll to position [63, 0]
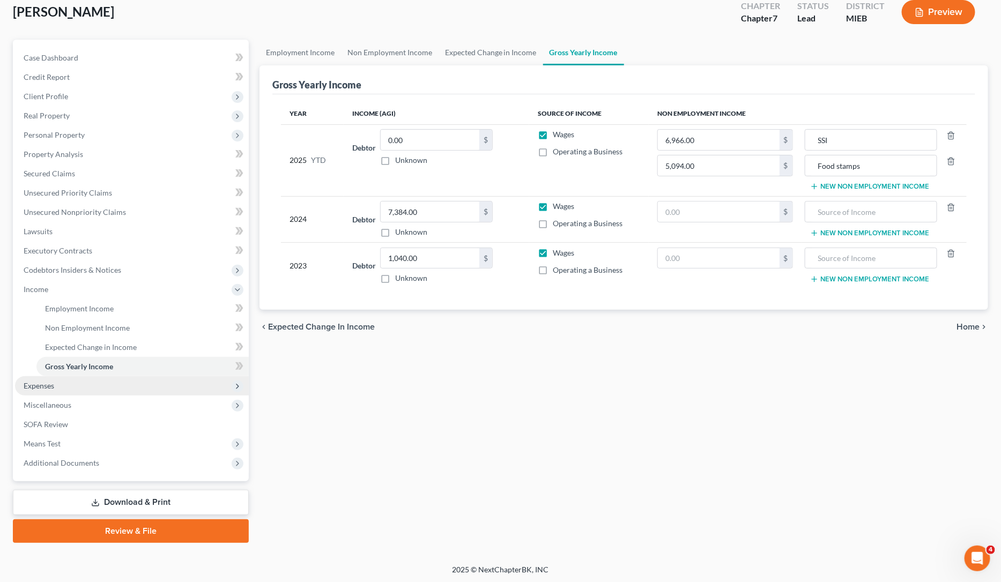
click at [68, 391] on span "Expenses" at bounding box center [132, 385] width 234 height 19
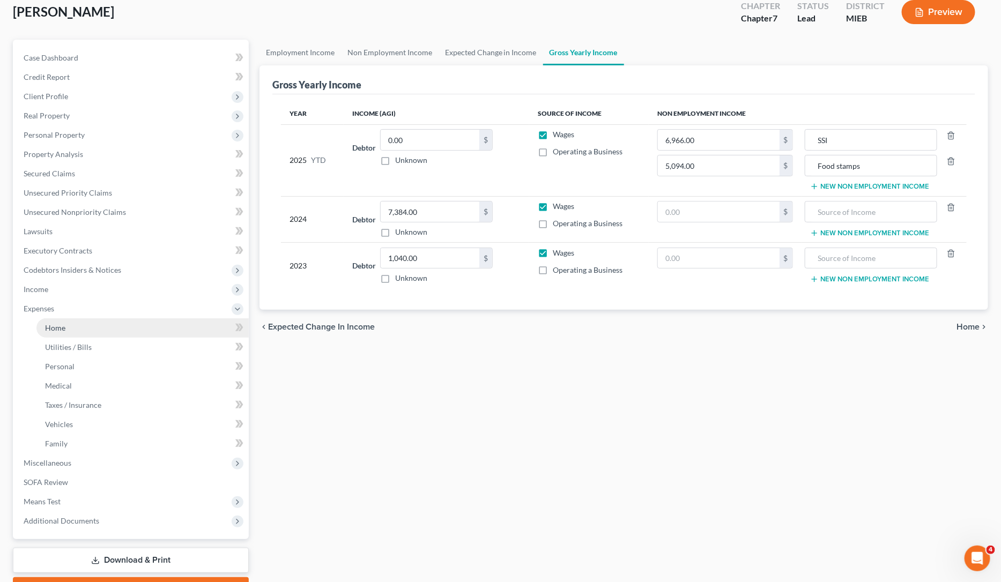
click at [63, 333] on link "Home" at bounding box center [142, 327] width 212 height 19
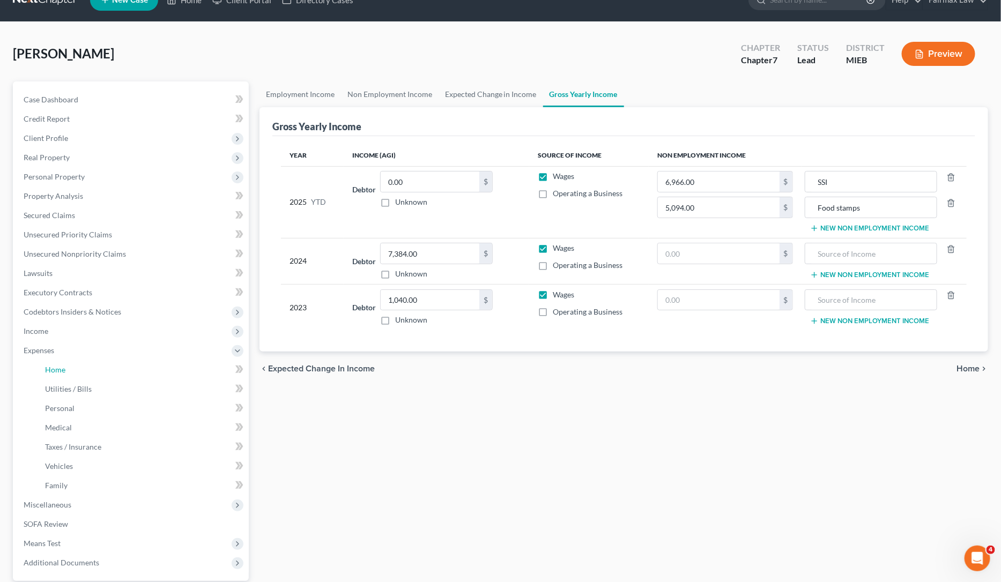
scroll to position [0, 0]
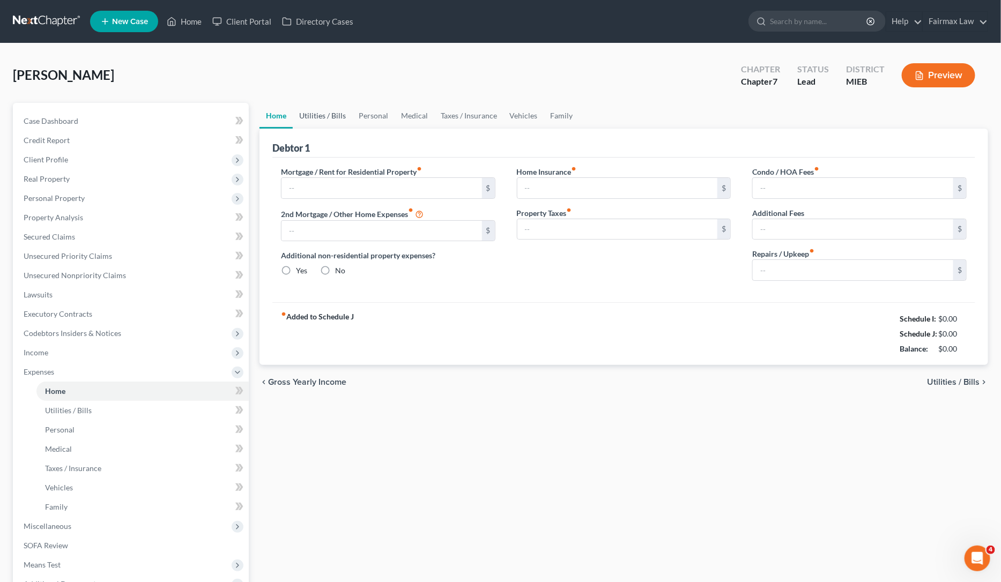
type input "365.00"
type input "0.00"
radio input "true"
type input "0.00"
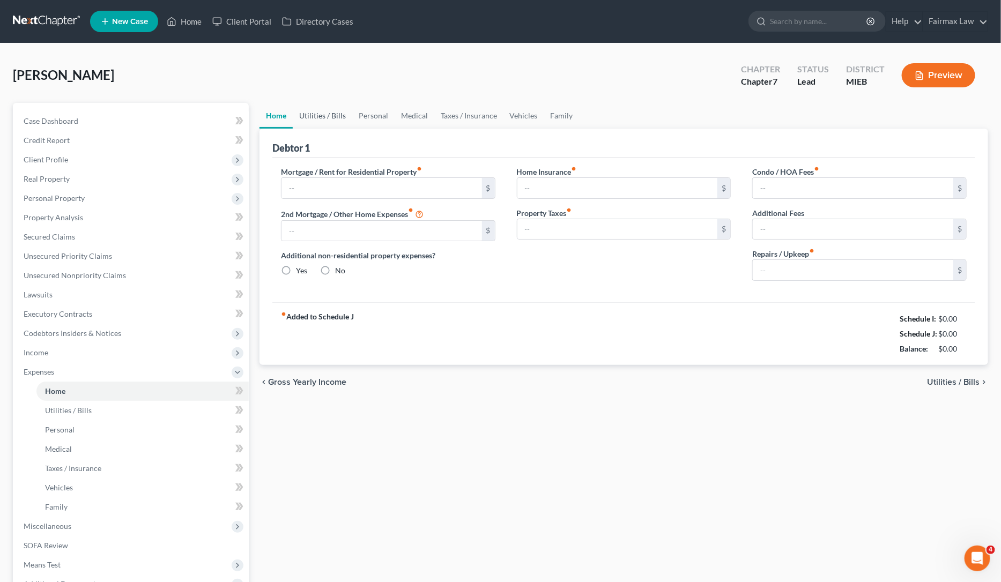
type input "0.00"
click at [324, 117] on link "Utilities / Bills" at bounding box center [322, 116] width 59 height 26
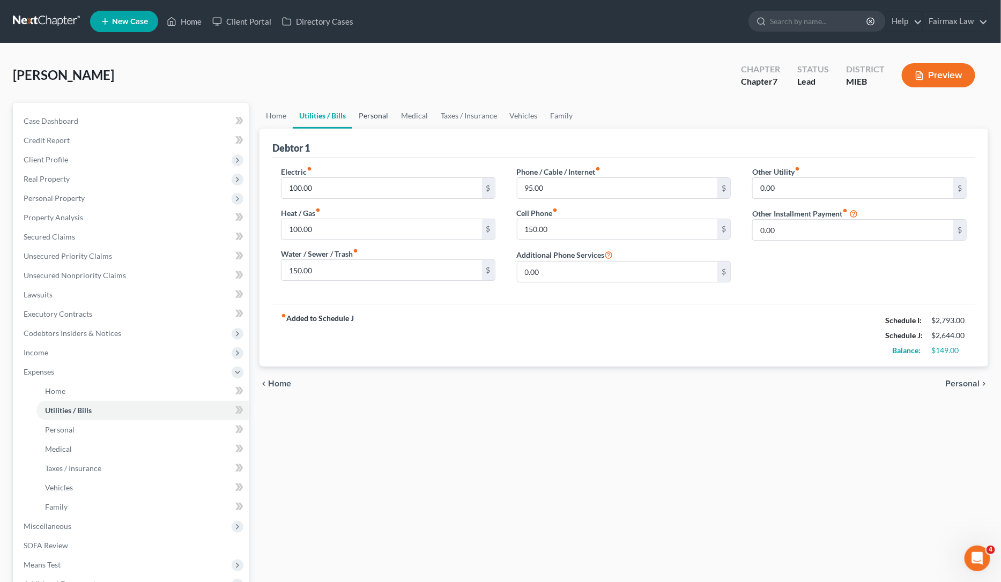
click at [367, 116] on link "Personal" at bounding box center [373, 116] width 42 height 26
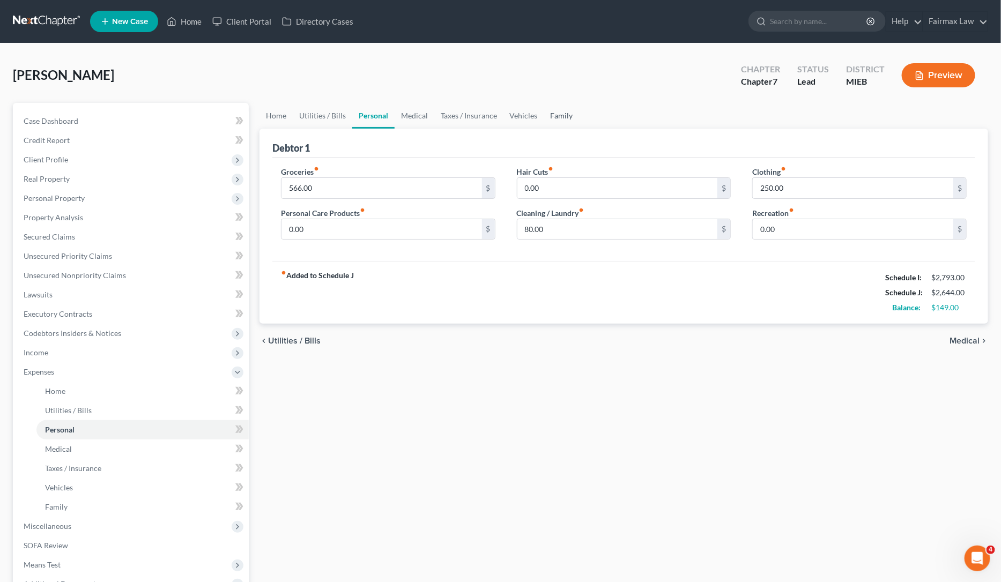
click at [570, 115] on link "Family" at bounding box center [561, 116] width 35 height 26
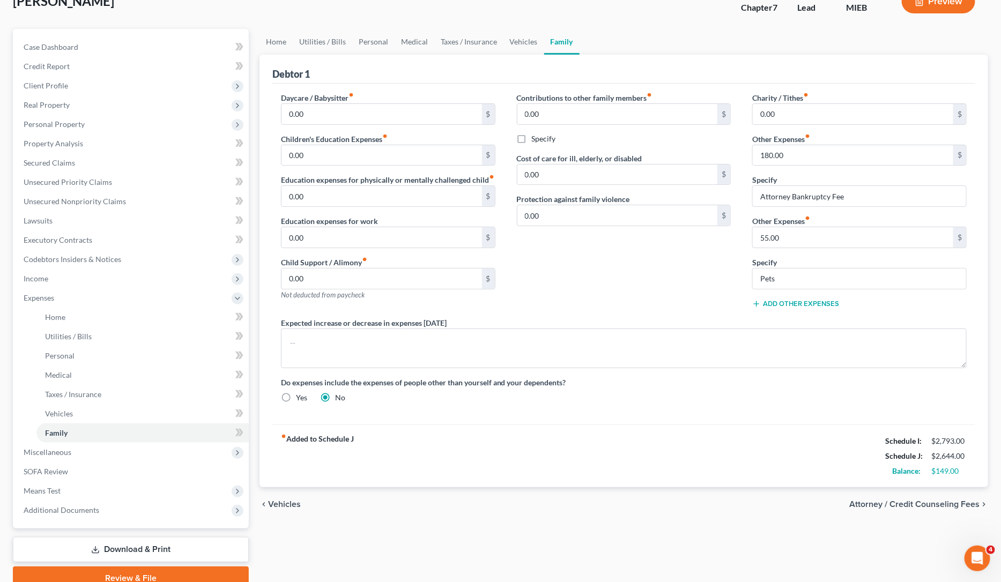
scroll to position [122, 0]
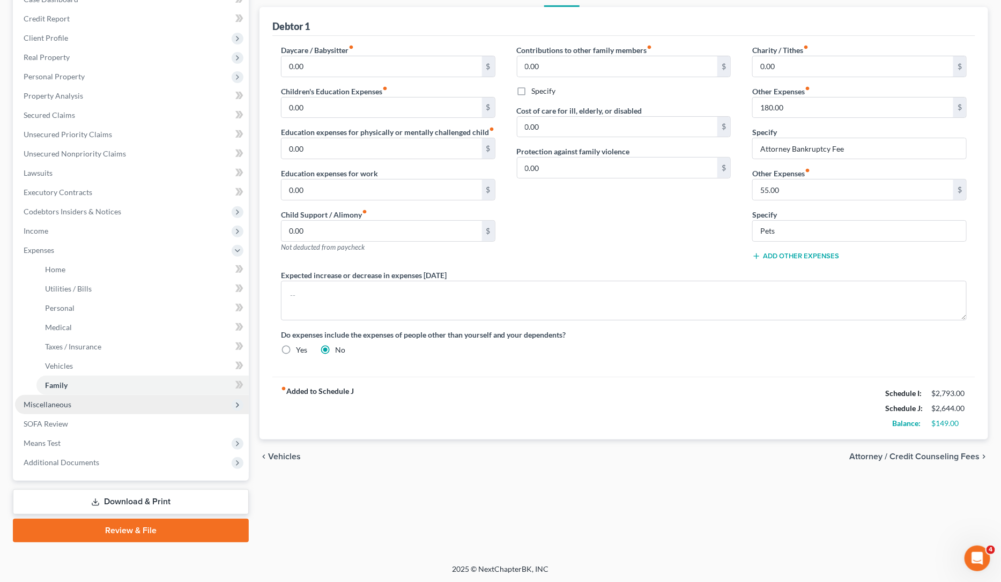
click at [125, 402] on span "Miscellaneous" at bounding box center [132, 404] width 234 height 19
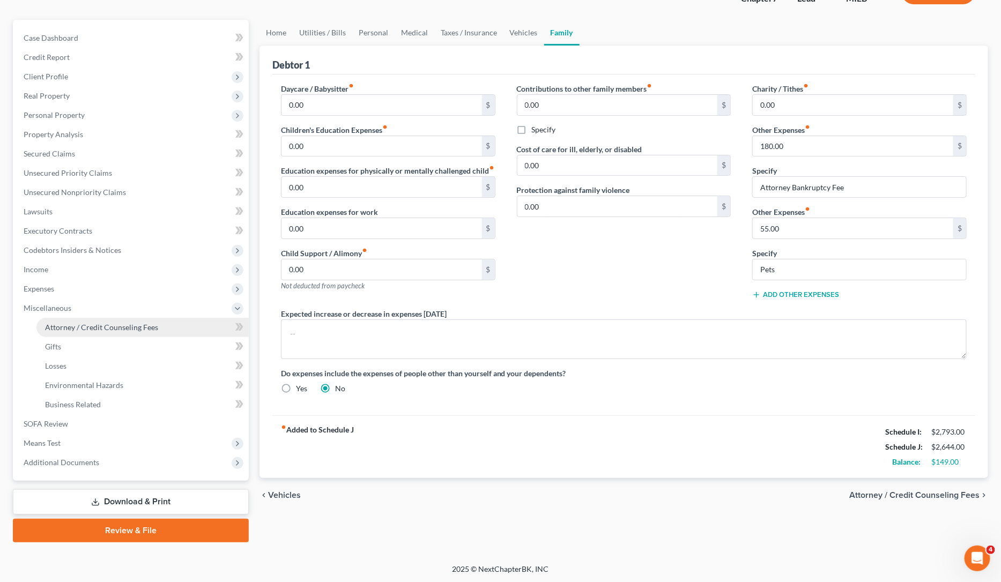
click at [116, 331] on link "Attorney / Credit Counseling Fees" at bounding box center [142, 327] width 212 height 19
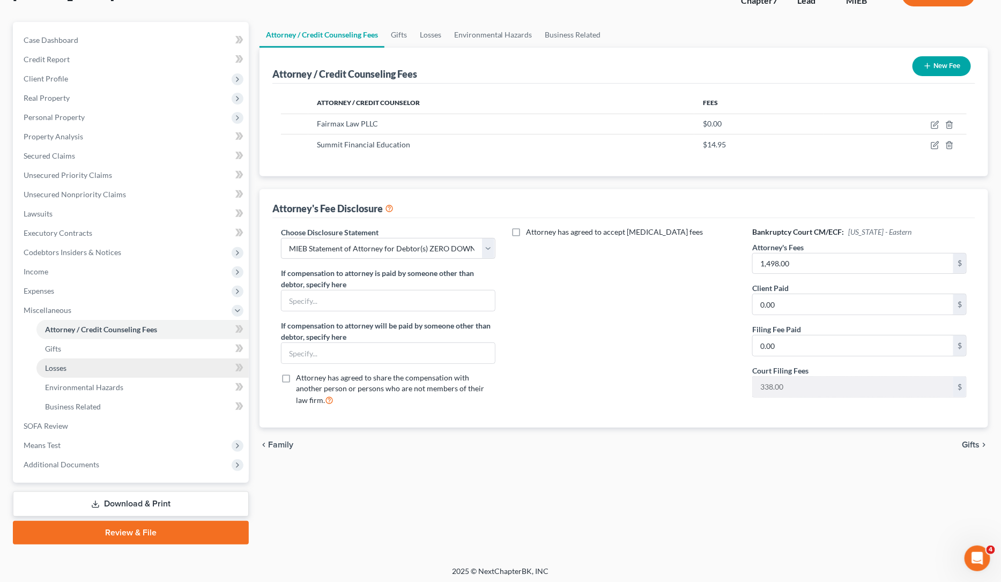
scroll to position [83, 0]
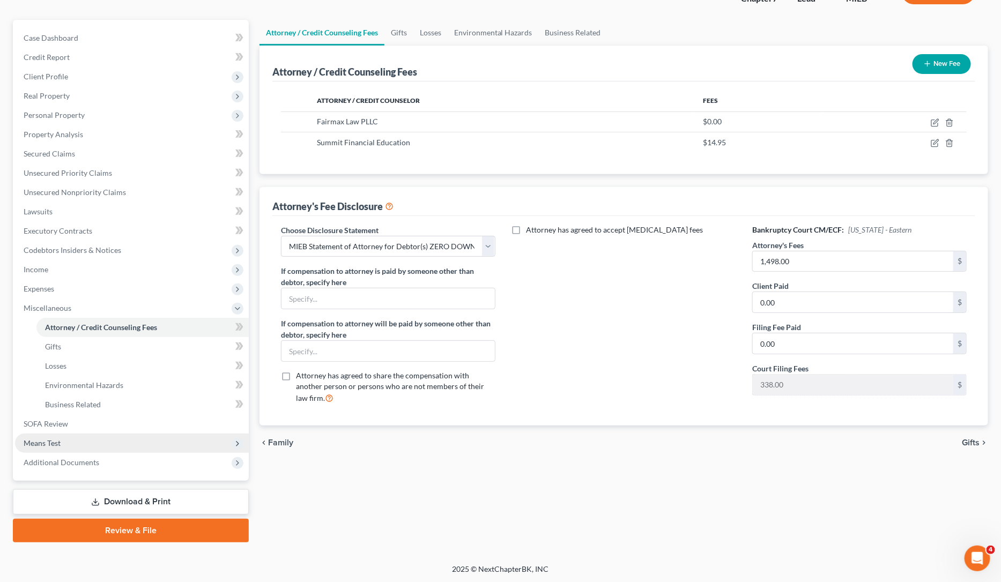
click at [44, 446] on span "Means Test" at bounding box center [132, 443] width 234 height 19
click at [98, 440] on span "Calculation and Presumption" at bounding box center [94, 442] width 98 height 9
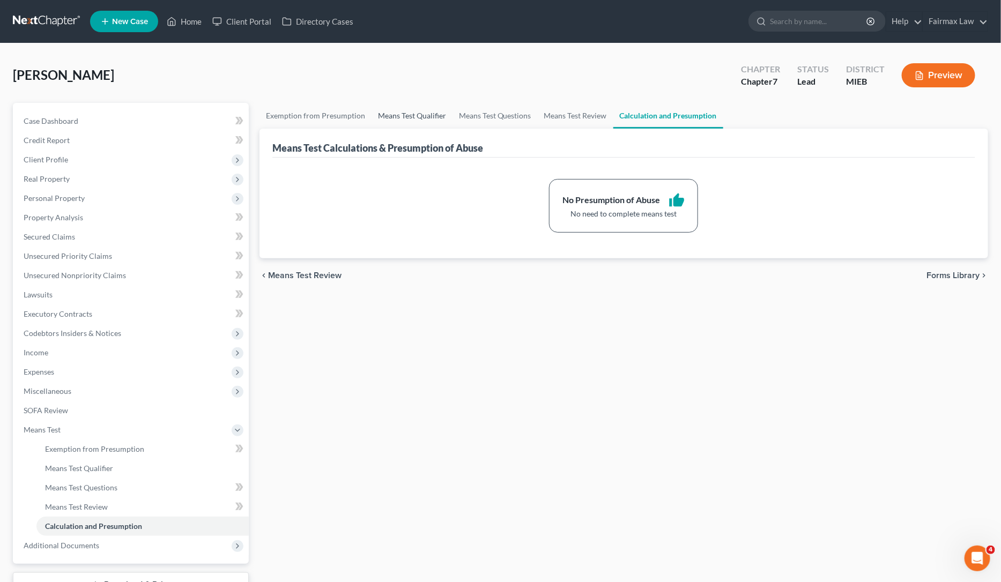
click at [383, 111] on link "Means Test Qualifier" at bounding box center [411, 116] width 81 height 26
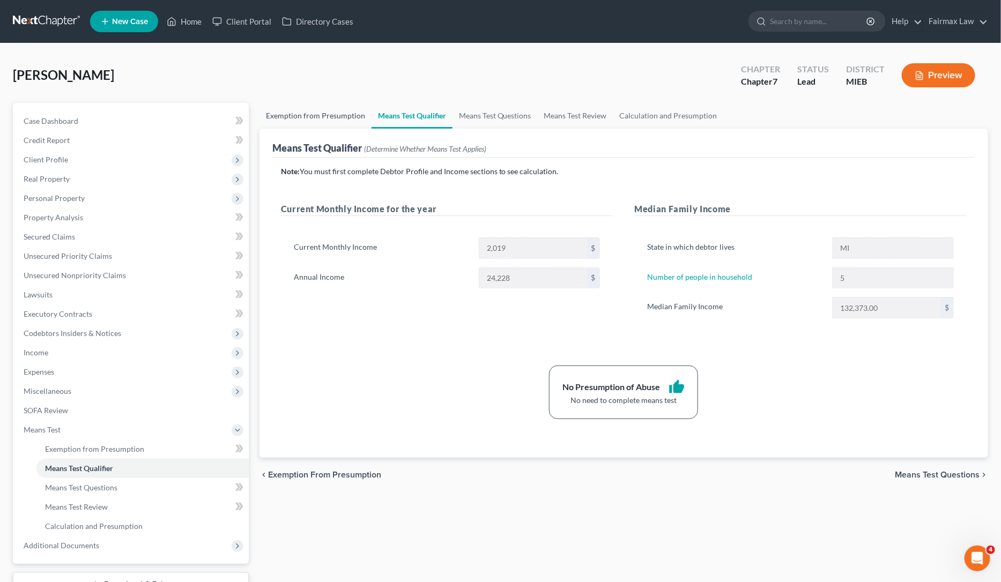
click at [317, 113] on link "Exemption from Presumption" at bounding box center [315, 116] width 112 height 26
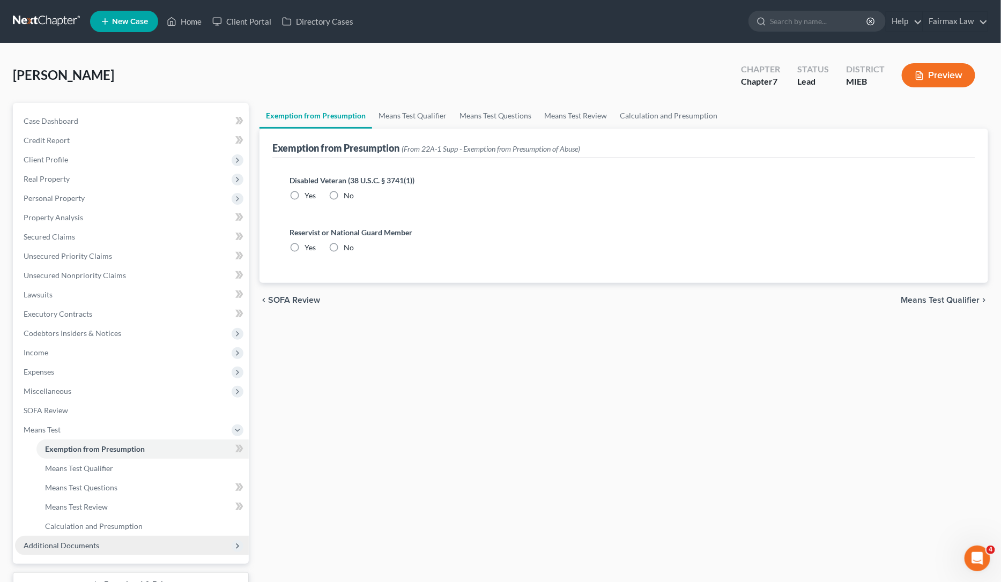
click at [85, 541] on span "Additional Documents" at bounding box center [62, 545] width 76 height 9
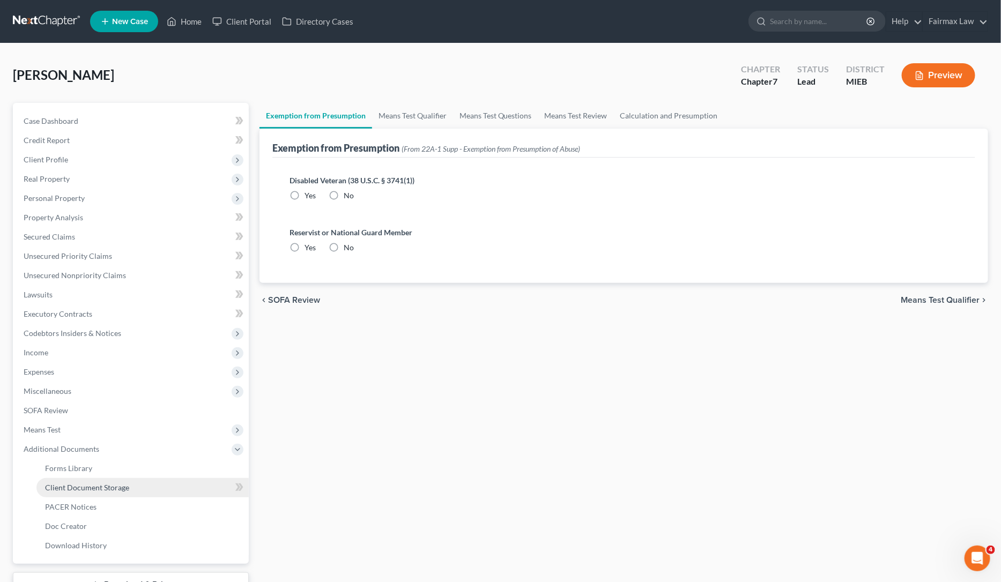
click at [109, 486] on span "Client Document Storage" at bounding box center [87, 487] width 84 height 9
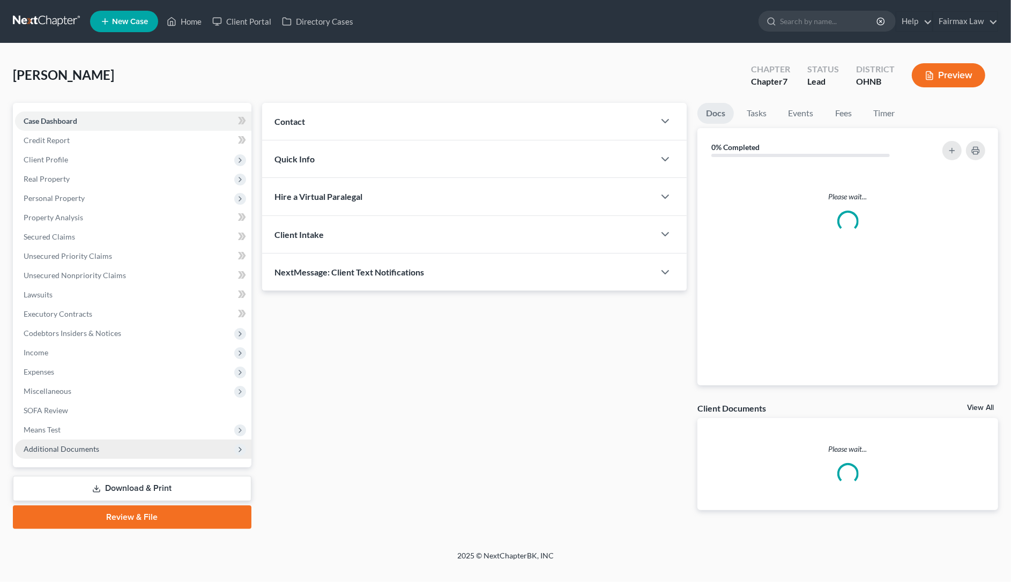
click at [115, 443] on span "Additional Documents" at bounding box center [133, 449] width 236 height 19
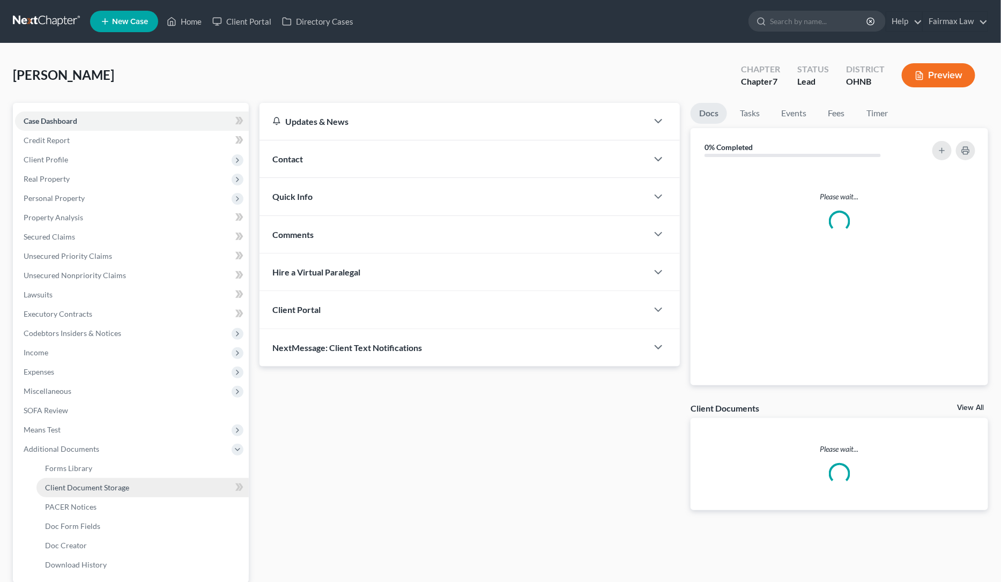
drag, startPoint x: 114, startPoint y: 480, endPoint x: 126, endPoint y: 494, distance: 19.0
click at [113, 480] on link "Client Document Storage" at bounding box center [142, 487] width 212 height 19
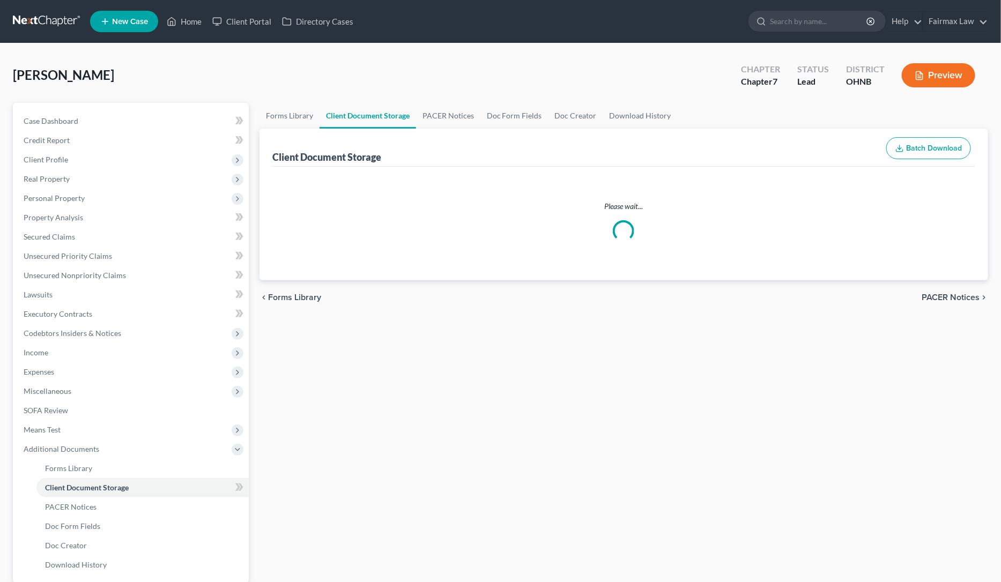
select select "5"
select select "24"
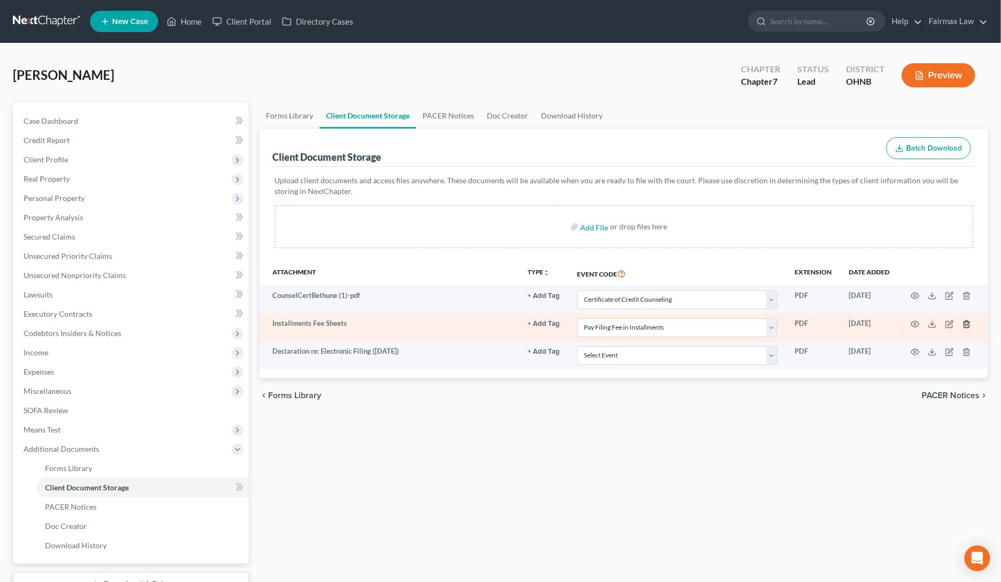
click at [969, 325] on icon "button" at bounding box center [966, 324] width 5 height 7
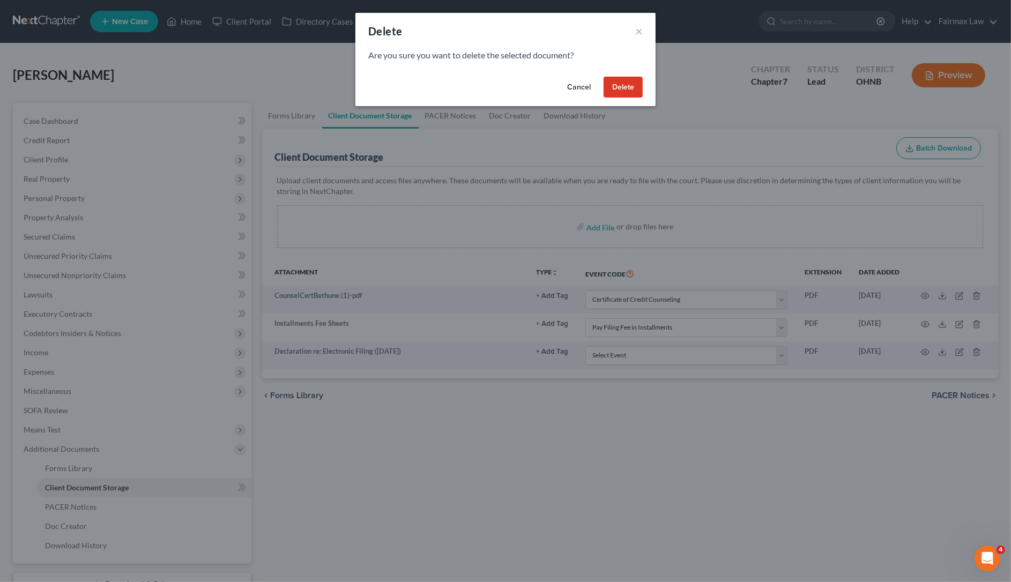
click at [634, 84] on button "Delete" at bounding box center [623, 87] width 39 height 21
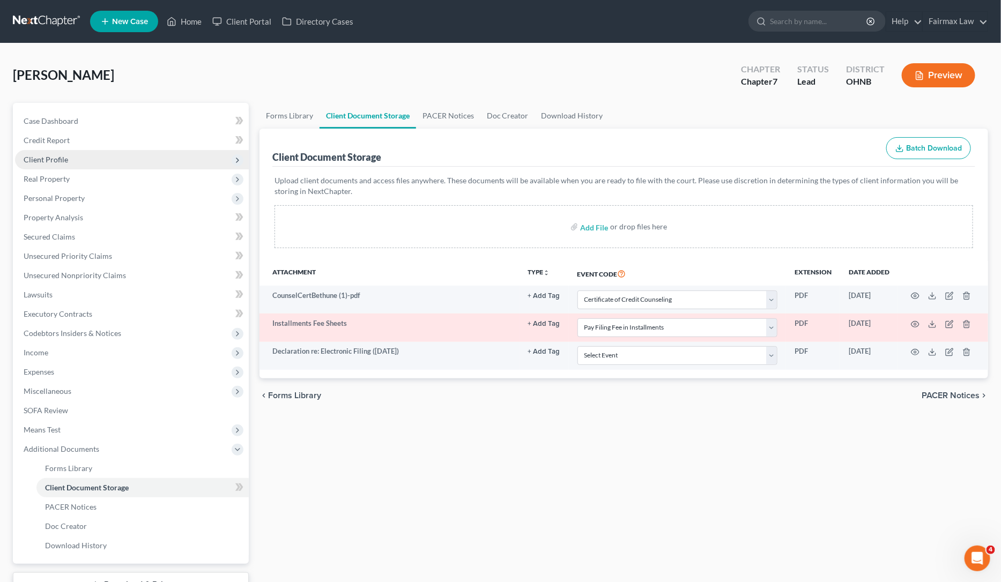
click at [84, 158] on span "Client Profile" at bounding box center [132, 159] width 234 height 19
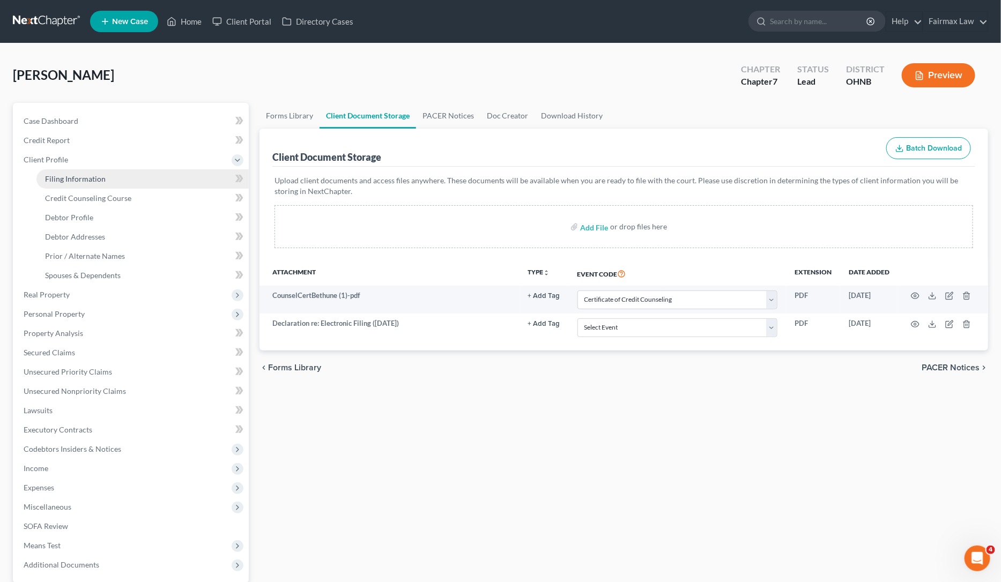
click at [78, 178] on span "Filing Information" at bounding box center [75, 178] width 61 height 9
select select "1"
select select "0"
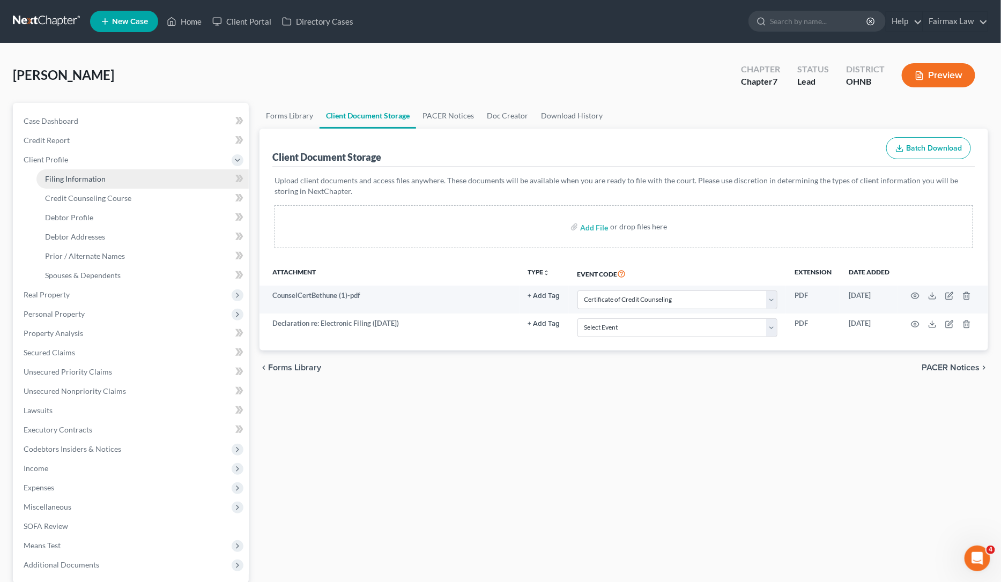
select select "36"
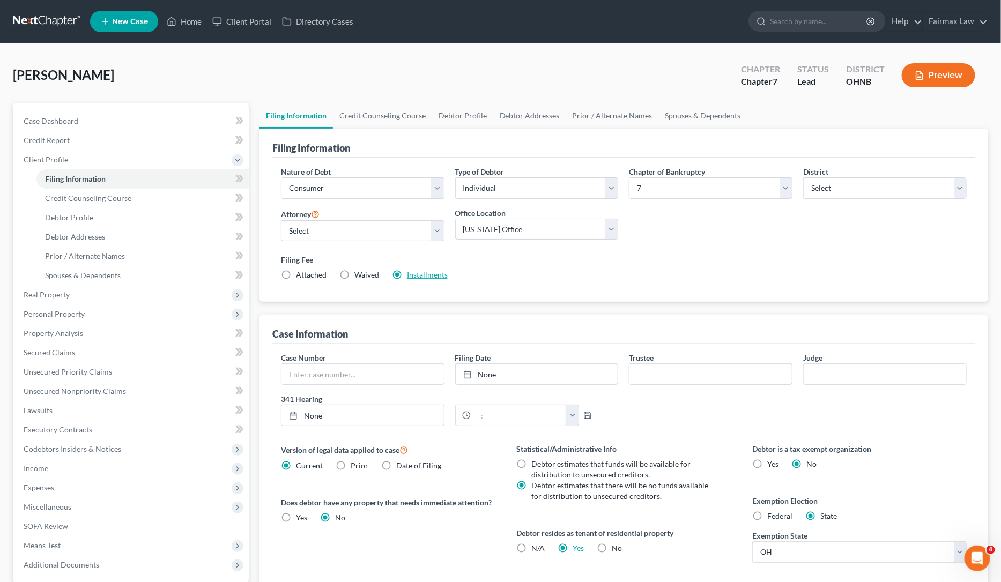
click at [422, 275] on link "Installments" at bounding box center [427, 274] width 41 height 9
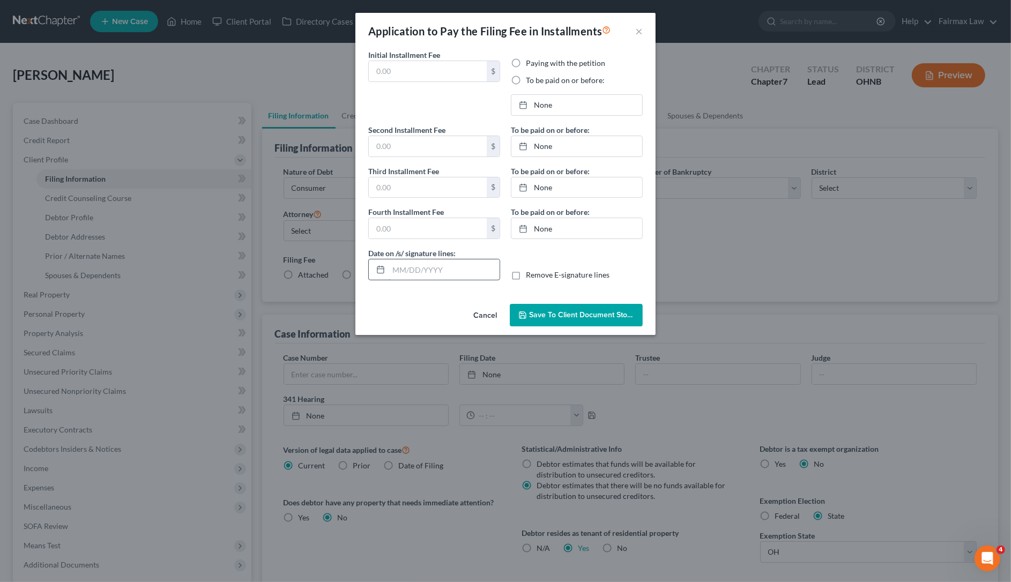
type input "84.50"
radio input "true"
type input "84.50"
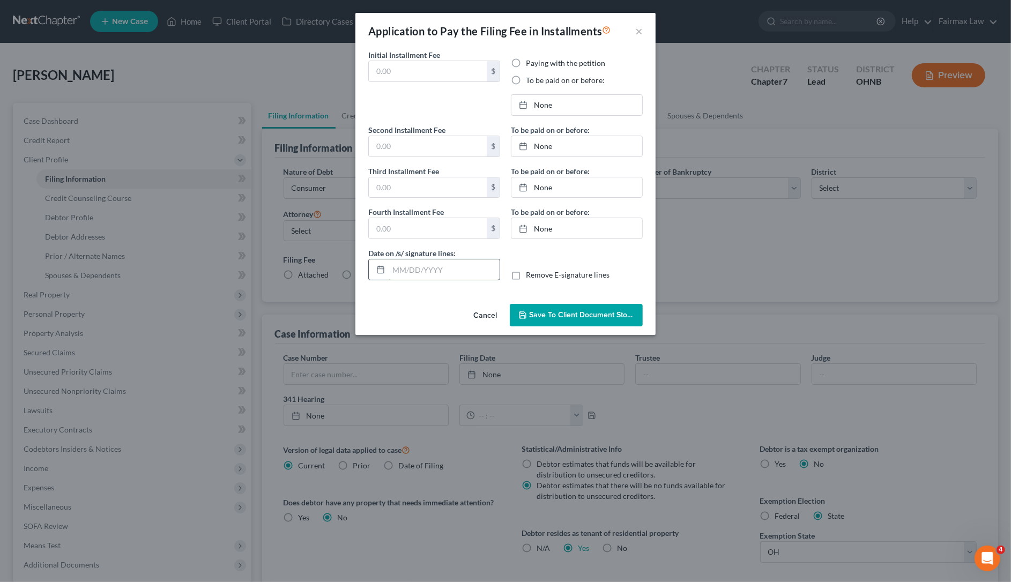
type input "[DATE]"
click at [567, 143] on link "12/9/2025" at bounding box center [576, 146] width 131 height 20
click at [555, 195] on link "[DATE]" at bounding box center [576, 187] width 131 height 20
click at [570, 229] on link "[DATE]" at bounding box center [576, 228] width 131 height 20
drag, startPoint x: 438, startPoint y: 271, endPoint x: 208, endPoint y: 241, distance: 232.3
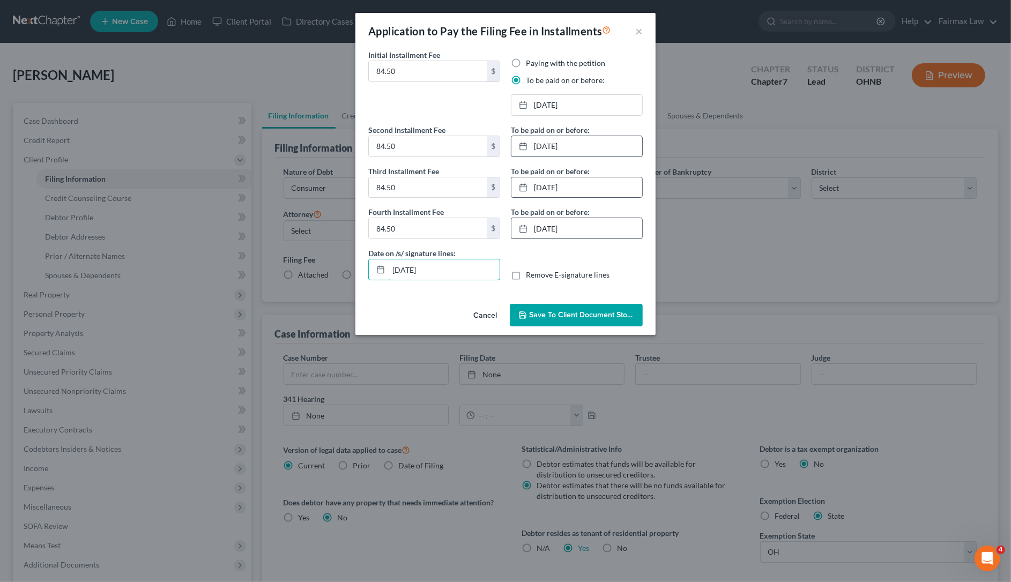
click at [213, 241] on div "Application to Pay the Filing Fee in Installments × Initial Installment Fee 84.…" at bounding box center [505, 291] width 1011 height 582
click at [574, 325] on button "Save to Client Document Storage" at bounding box center [576, 315] width 133 height 23
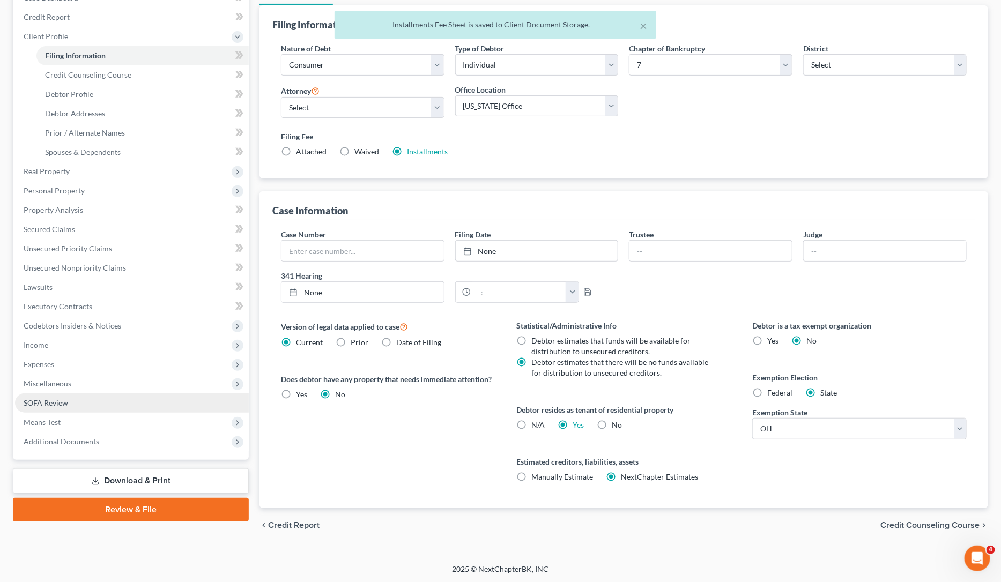
scroll to position [124, 0]
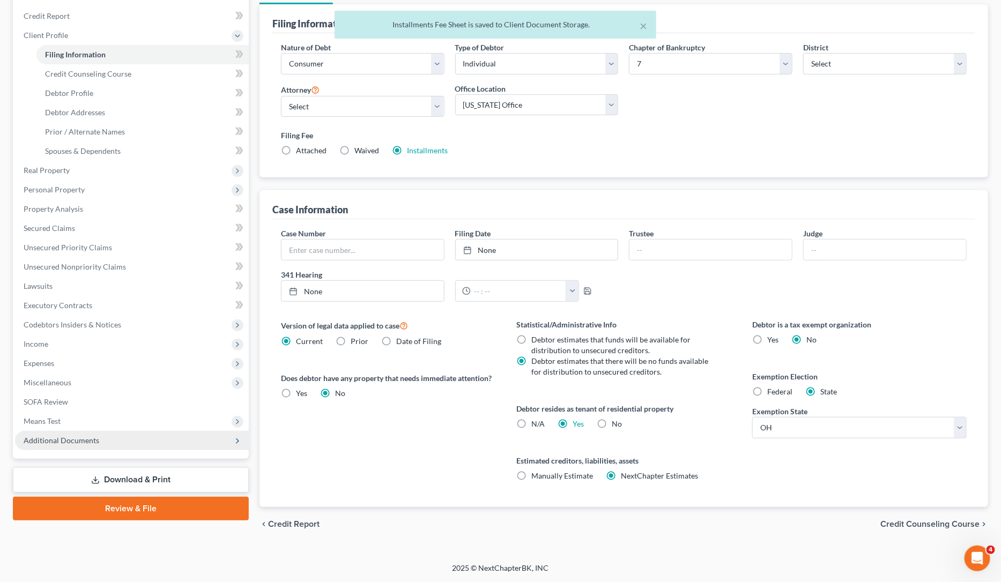
click at [111, 442] on span "Additional Documents" at bounding box center [132, 440] width 234 height 19
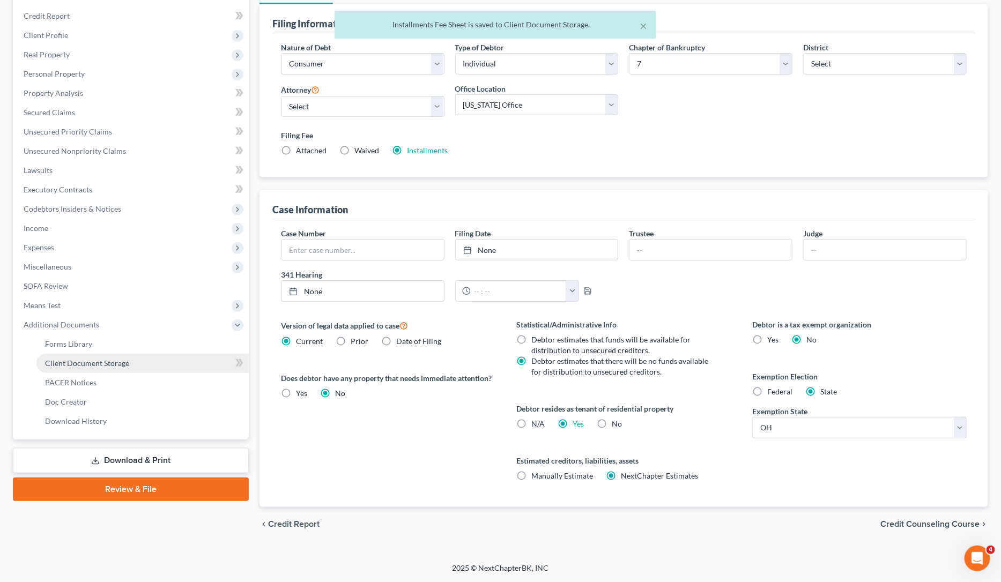
click at [141, 358] on link "Client Document Storage" at bounding box center [142, 363] width 212 height 19
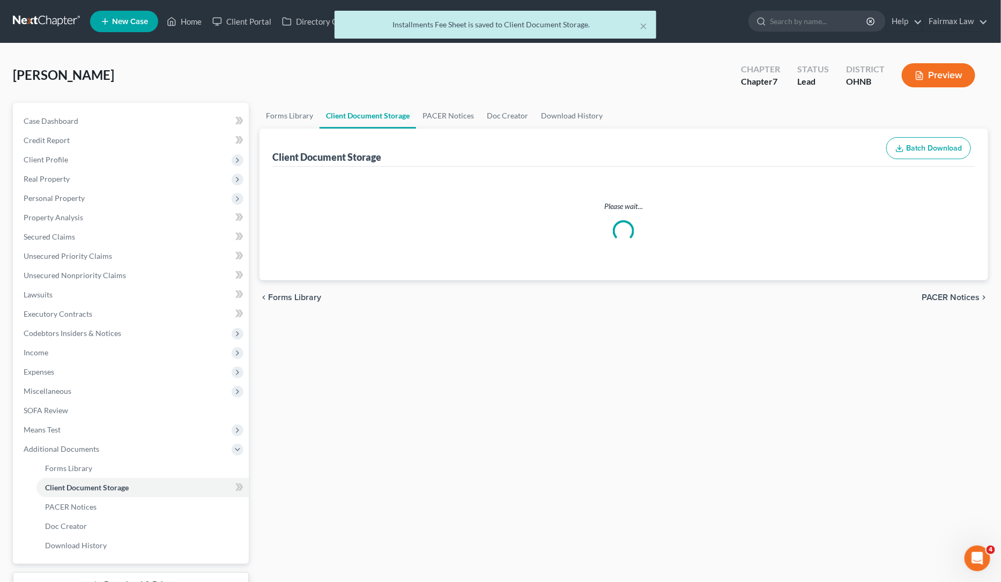
select select "5"
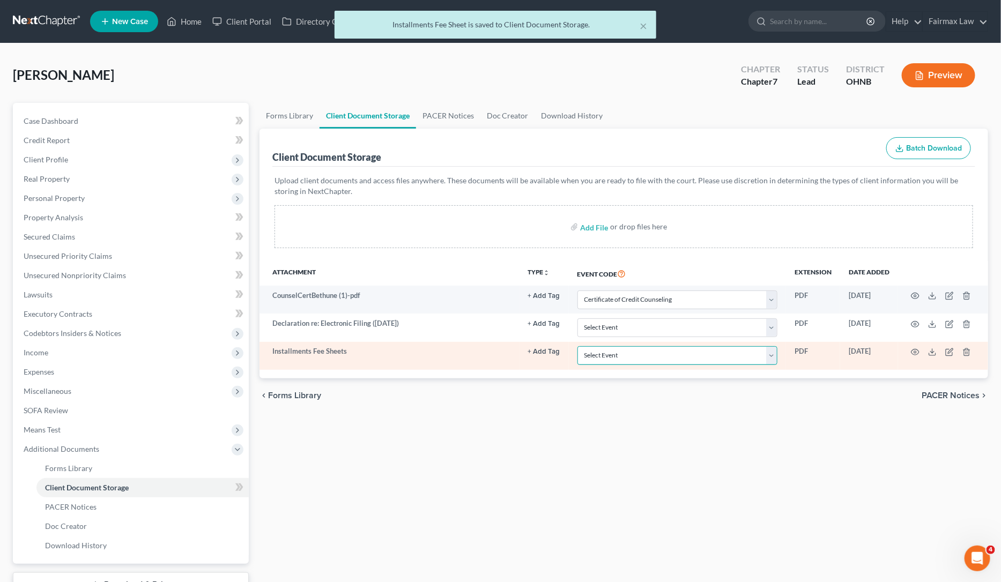
click at [642, 363] on select "Select Event 20 Largest Unsecured Creditors Amended List of Creditors (Fee) Ame…" at bounding box center [677, 355] width 200 height 19
select select "24"
click at [577, 346] on select "Select Event 20 Largest Unsecured Creditors Amended List of Creditors (Fee) Ame…" at bounding box center [677, 355] width 200 height 19
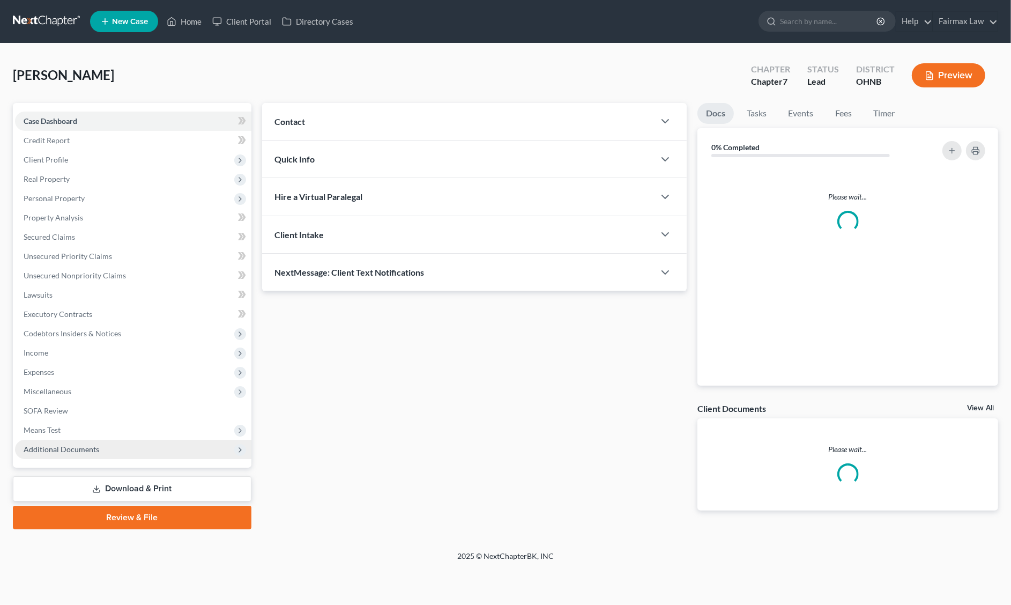
click at [108, 451] on span "Additional Documents" at bounding box center [133, 449] width 236 height 19
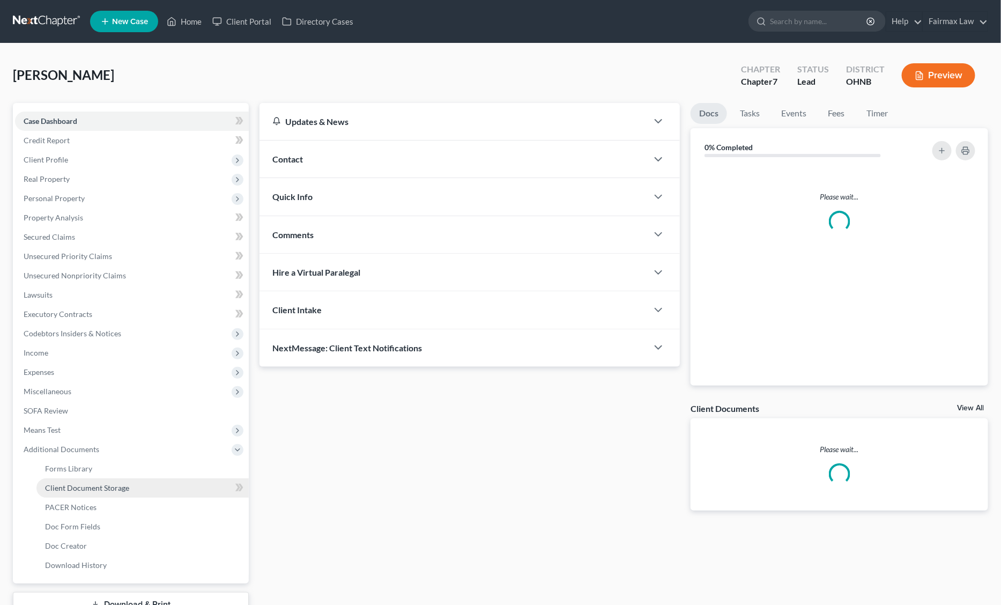
click at [118, 484] on span "Client Document Storage" at bounding box center [87, 487] width 84 height 9
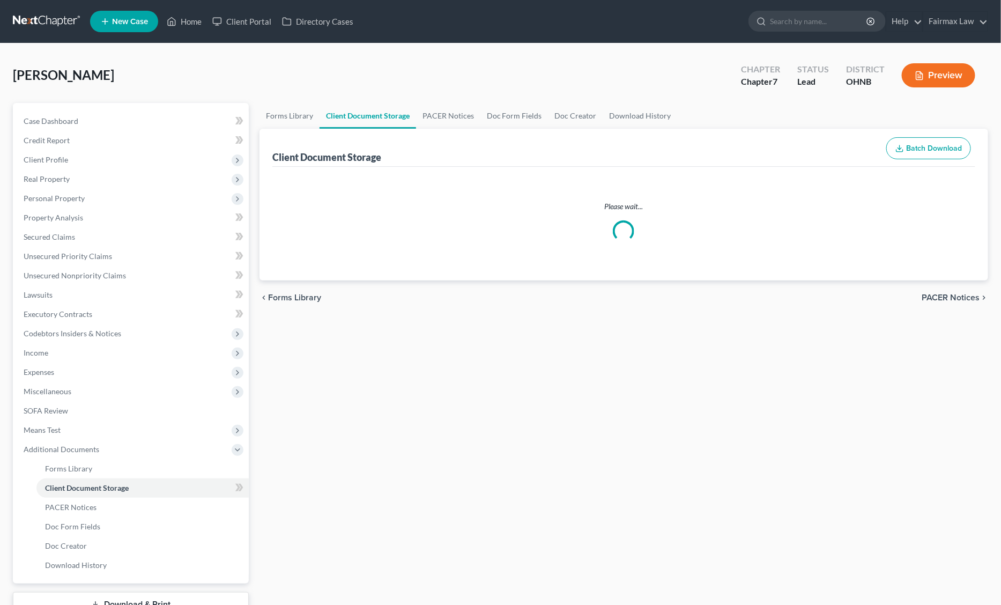
select select "5"
select select "24"
select select "16"
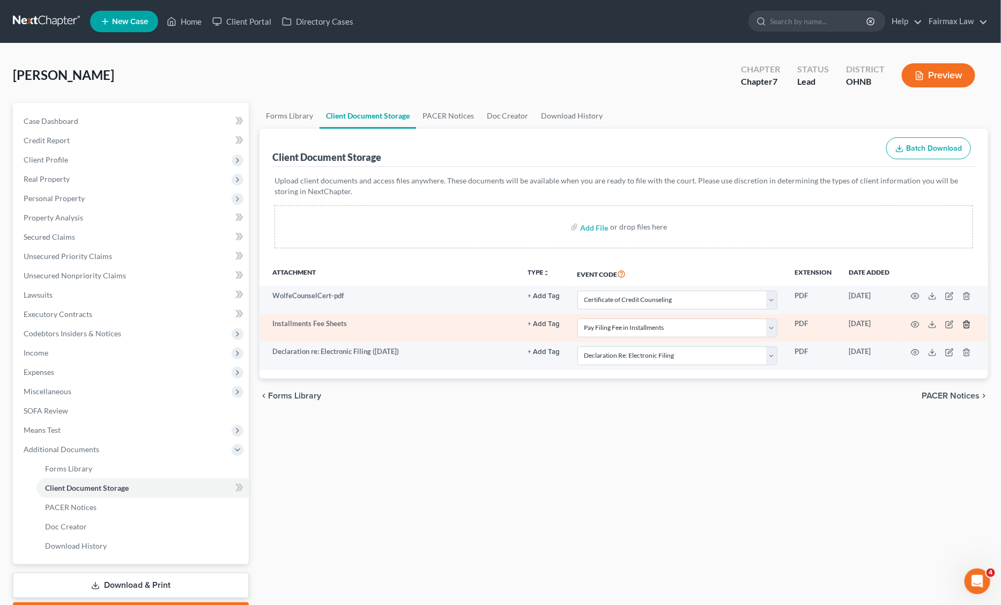
click at [966, 325] on line "button" at bounding box center [966, 325] width 0 height 2
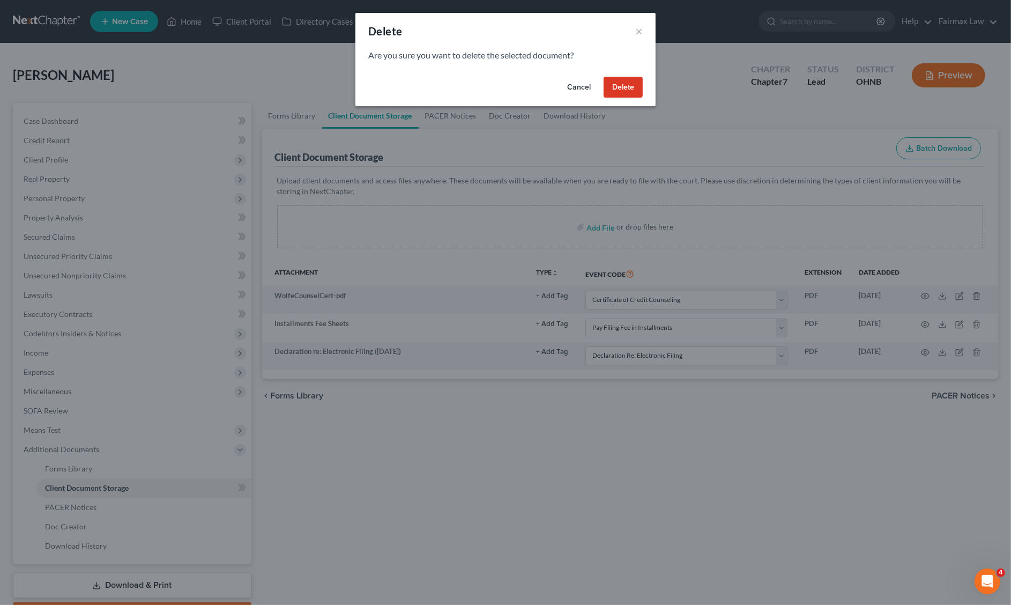
click at [629, 87] on button "Delete" at bounding box center [623, 87] width 39 height 21
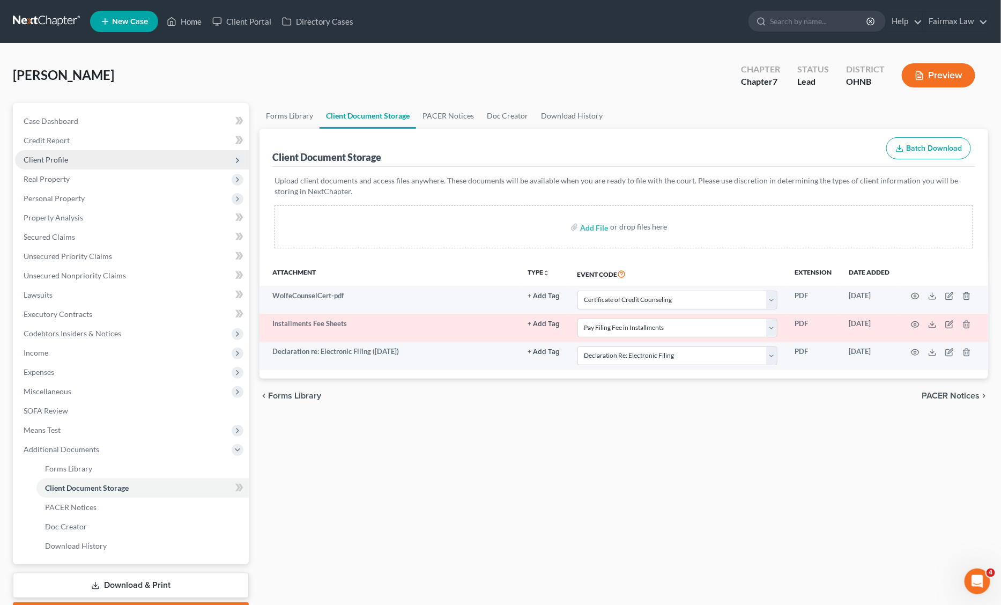
click at [41, 162] on span "Client Profile" at bounding box center [46, 159] width 44 height 9
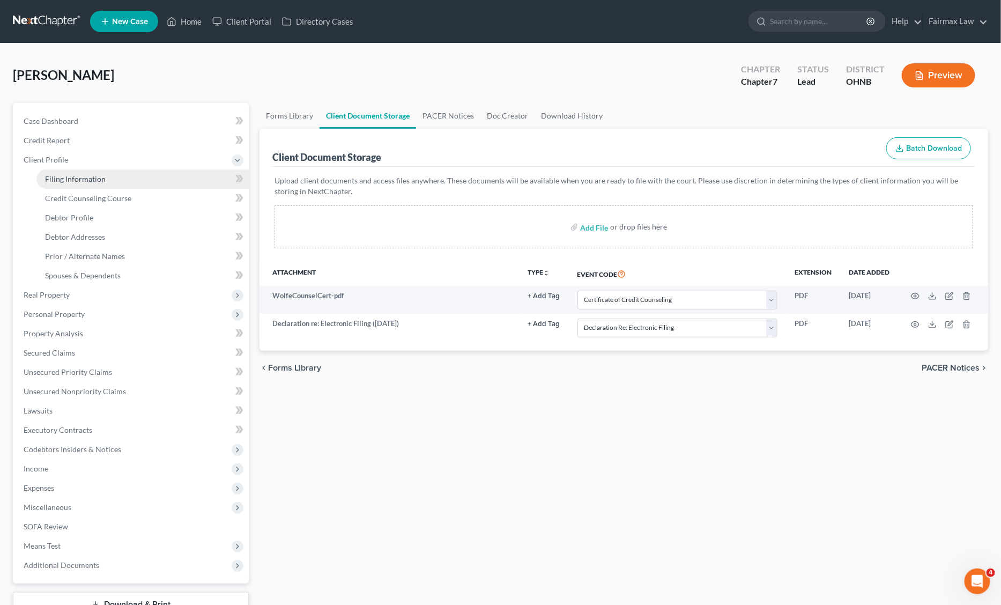
click at [71, 175] on span "Filing Information" at bounding box center [75, 178] width 61 height 9
select select "1"
select select "0"
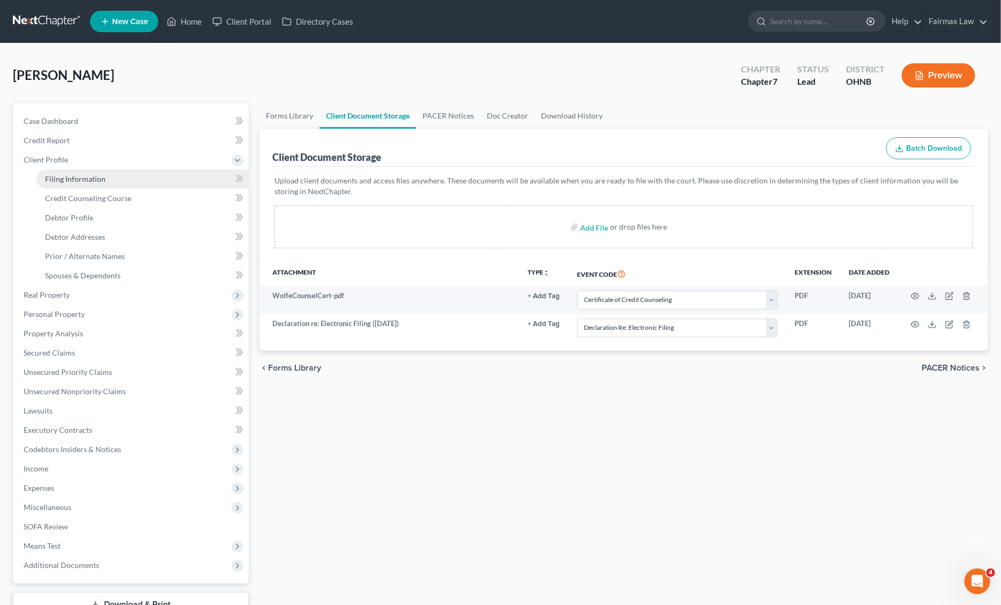
select select "36"
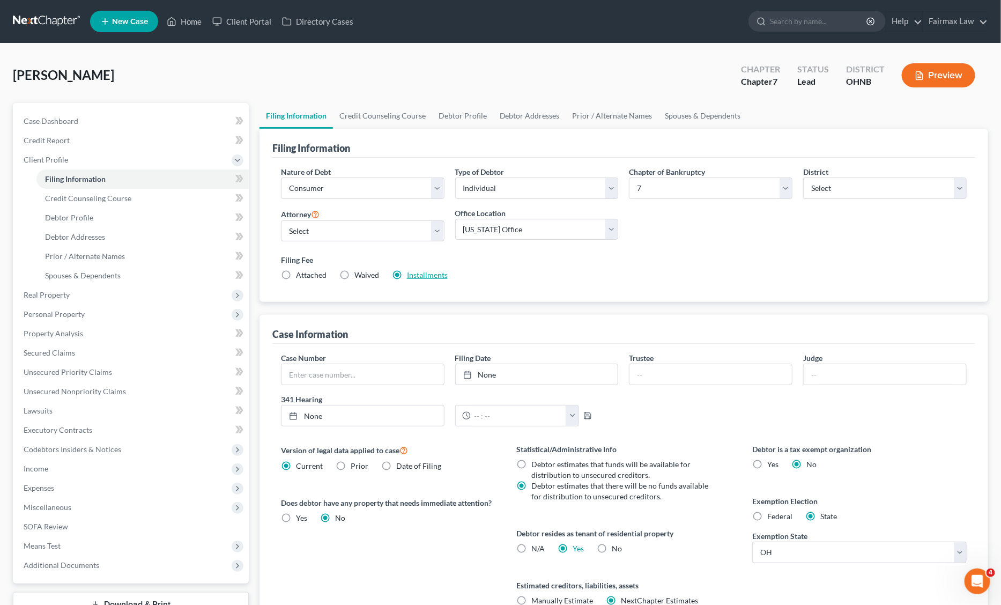
click at [416, 275] on link "Installments" at bounding box center [427, 274] width 41 height 9
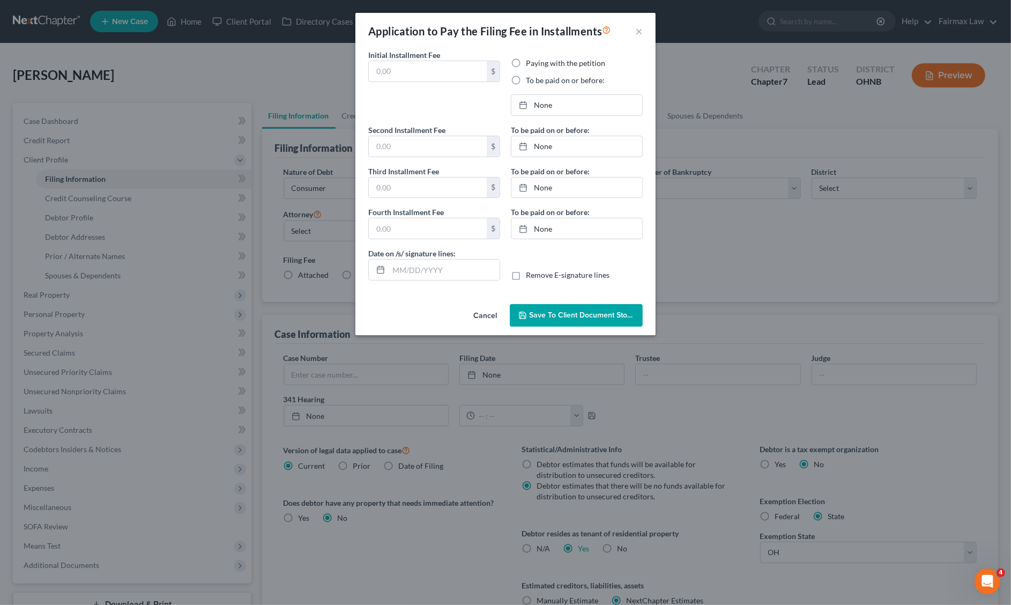
type input "84.50"
radio input "true"
type input "84.50"
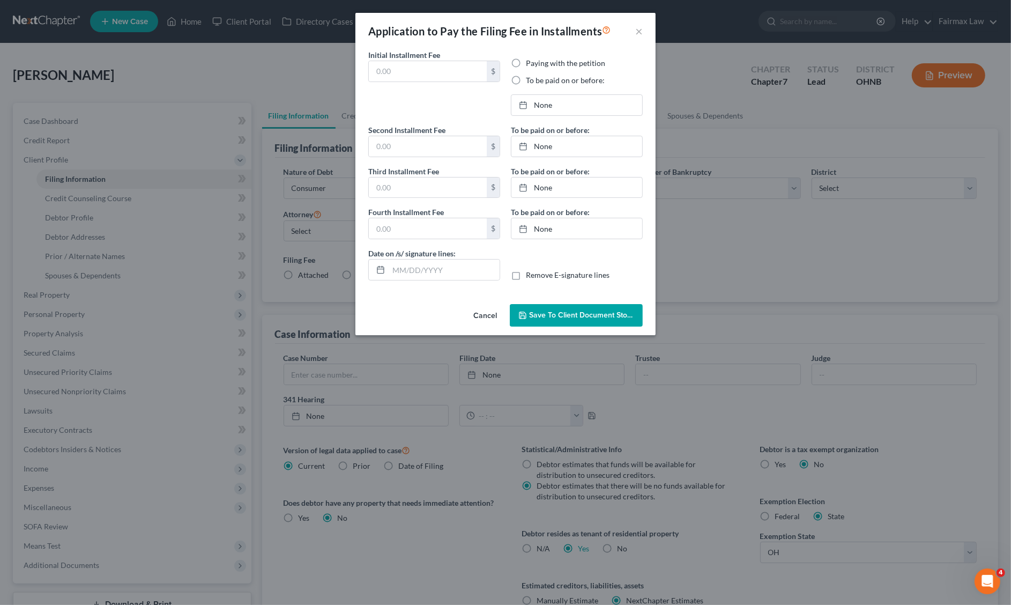
type input "[DATE]"
click at [549, 102] on link "[DATE]" at bounding box center [576, 105] width 131 height 20
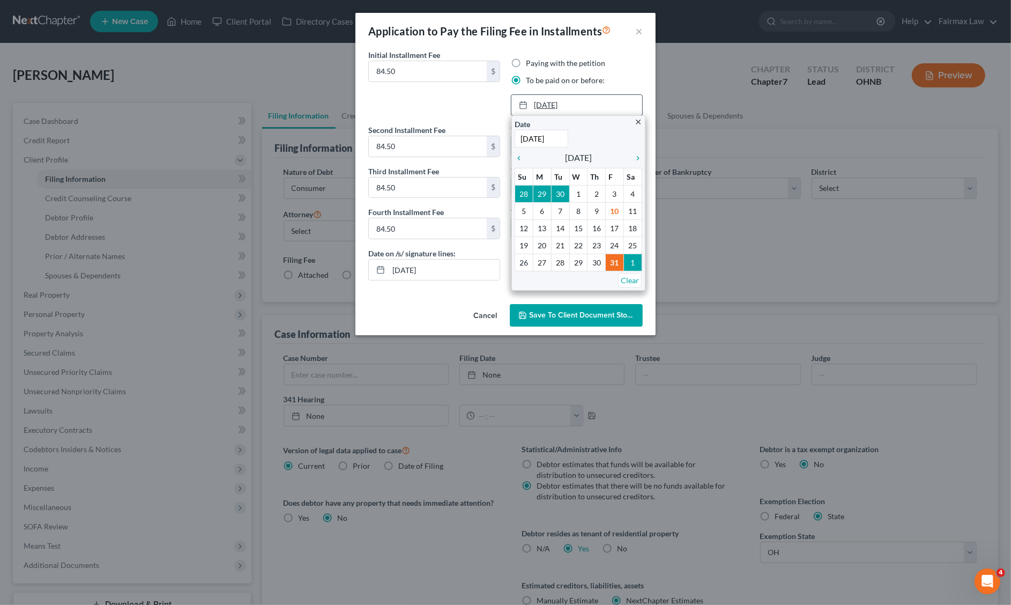
click at [549, 102] on link "[DATE]" at bounding box center [576, 105] width 131 height 20
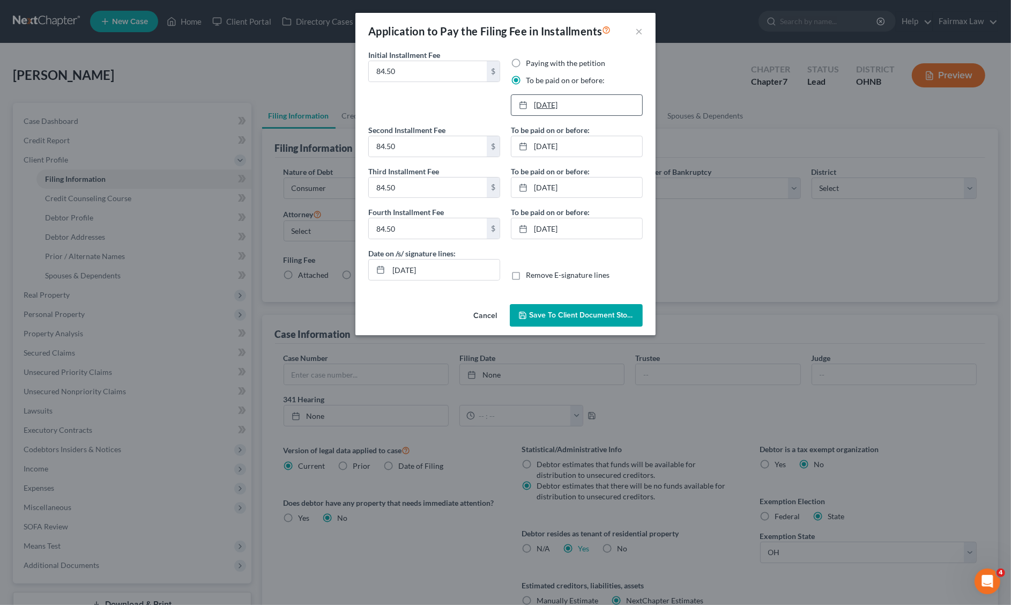
click at [549, 102] on link "[DATE]" at bounding box center [576, 105] width 131 height 20
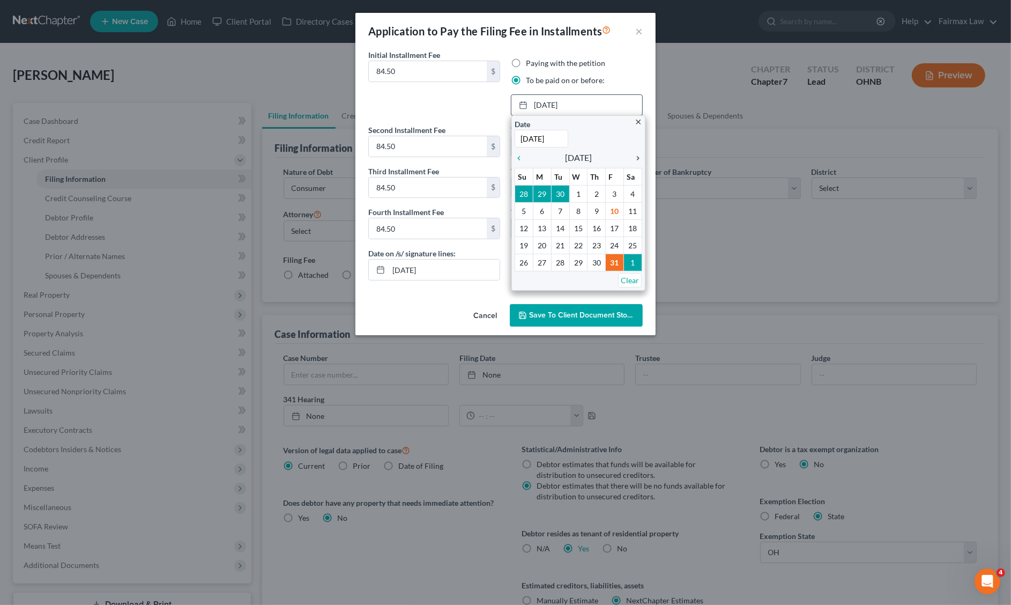
click at [634, 156] on icon "chevron_right" at bounding box center [635, 158] width 14 height 9
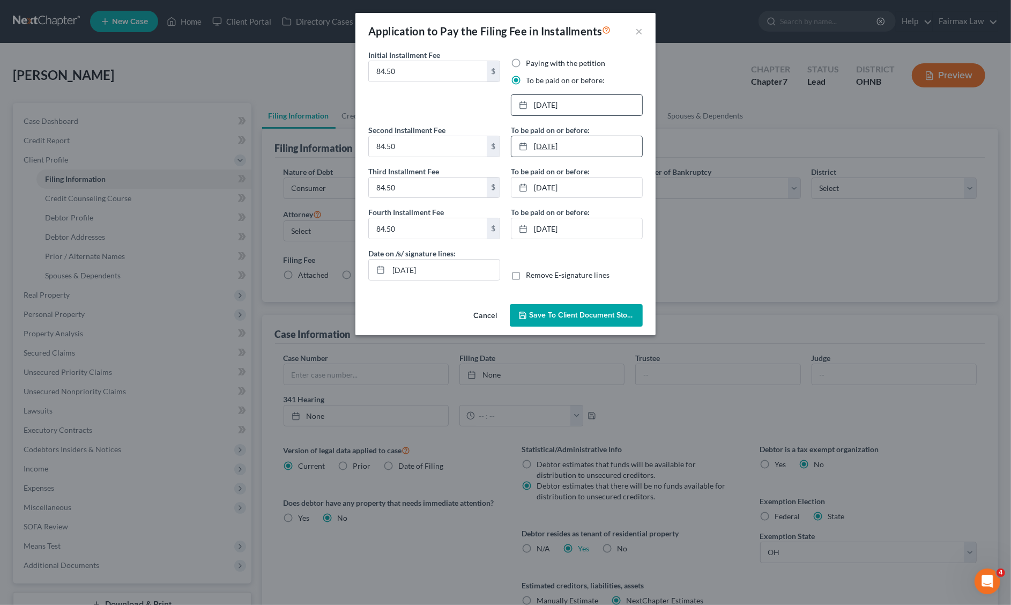
click at [561, 137] on link "[DATE]" at bounding box center [576, 146] width 131 height 20
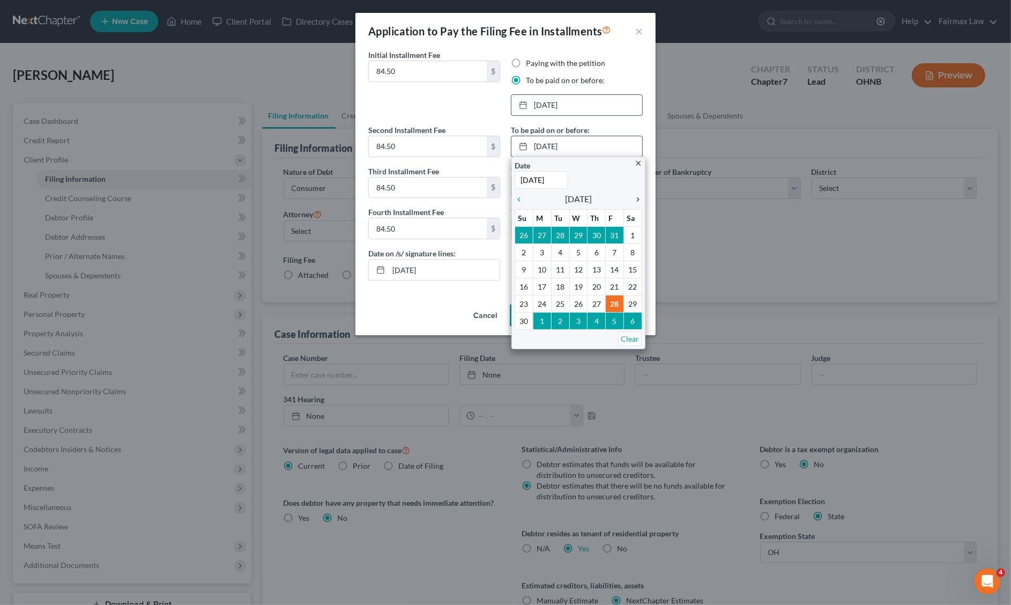
click at [639, 199] on icon "chevron_right" at bounding box center [635, 199] width 14 height 9
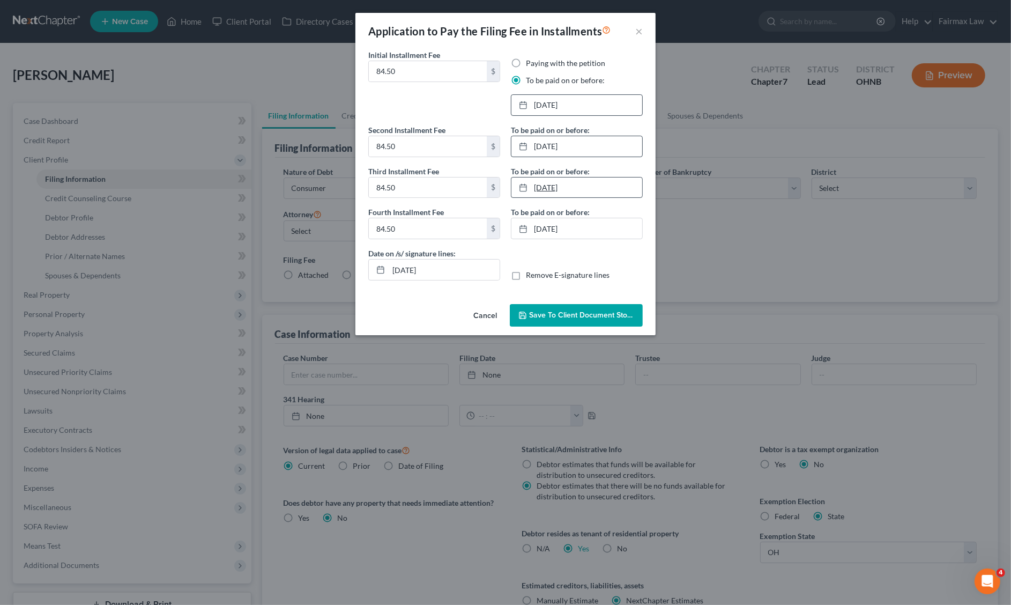
click at [554, 190] on link "[DATE]" at bounding box center [576, 187] width 131 height 20
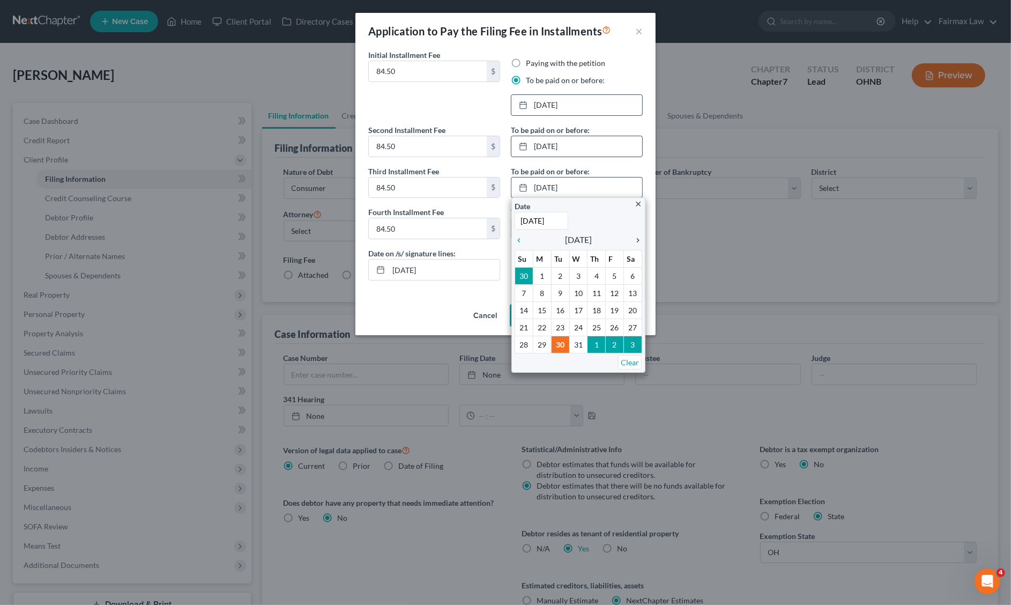
click at [637, 241] on icon "chevron_right" at bounding box center [635, 240] width 14 height 9
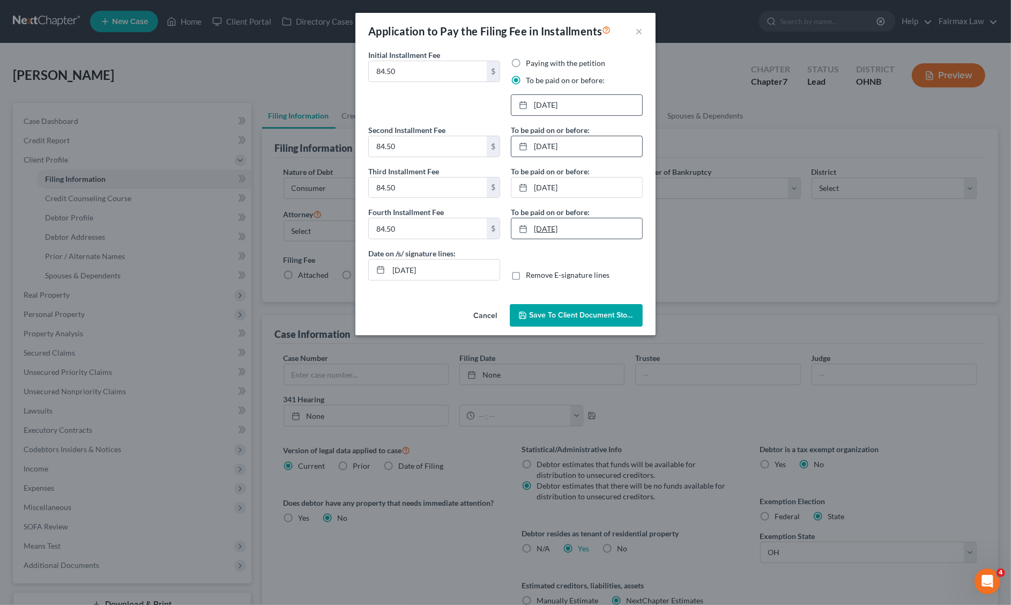
click at [563, 220] on link "[DATE]" at bounding box center [576, 228] width 131 height 20
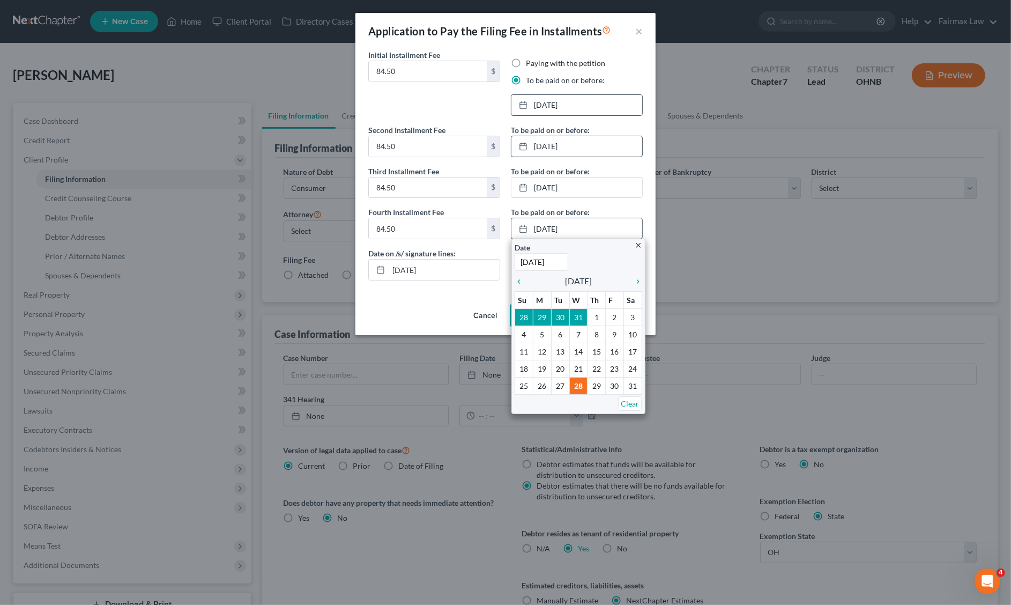
click at [644, 282] on div "close Date [DATE] Time 12:00 AM chevron_left [DATE] chevron_right Su M Tu W Th …" at bounding box center [578, 326] width 134 height 175
click at [640, 280] on icon "chevron_right" at bounding box center [635, 281] width 14 height 9
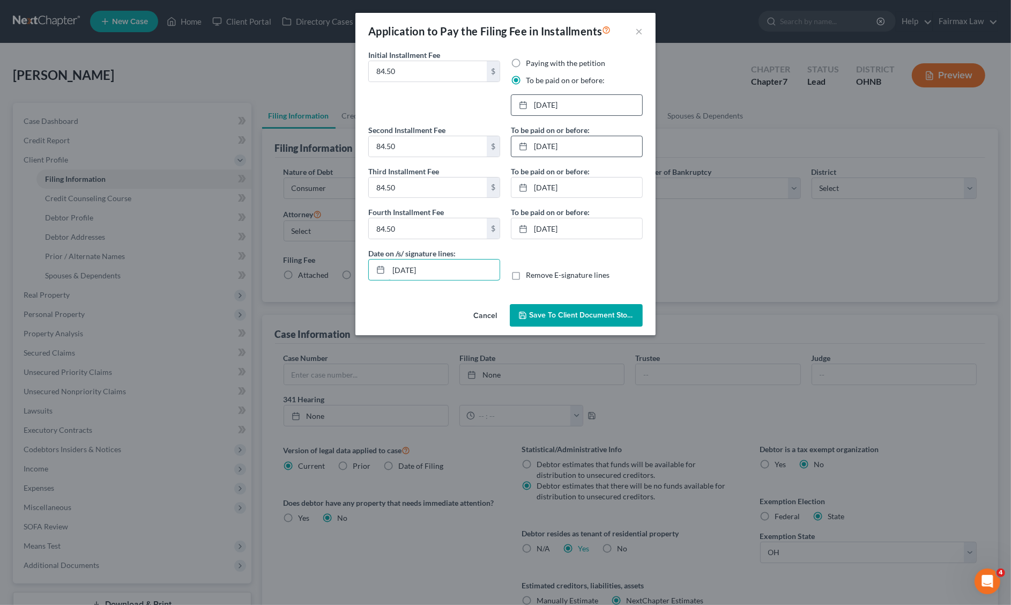
drag, startPoint x: 448, startPoint y: 271, endPoint x: 256, endPoint y: 271, distance: 191.9
click at [259, 271] on div "Application to Pay the Filing Fee in Installments × Initial Installment Fee 84.…" at bounding box center [505, 302] width 1011 height 605
click at [591, 312] on span "Save to Client Document Storage" at bounding box center [586, 314] width 114 height 9
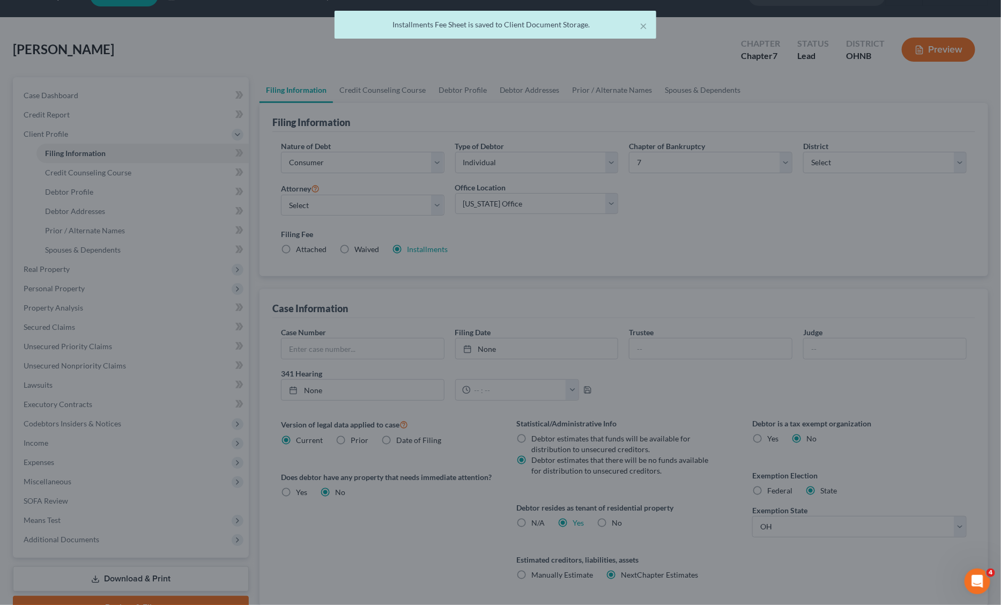
scroll to position [102, 0]
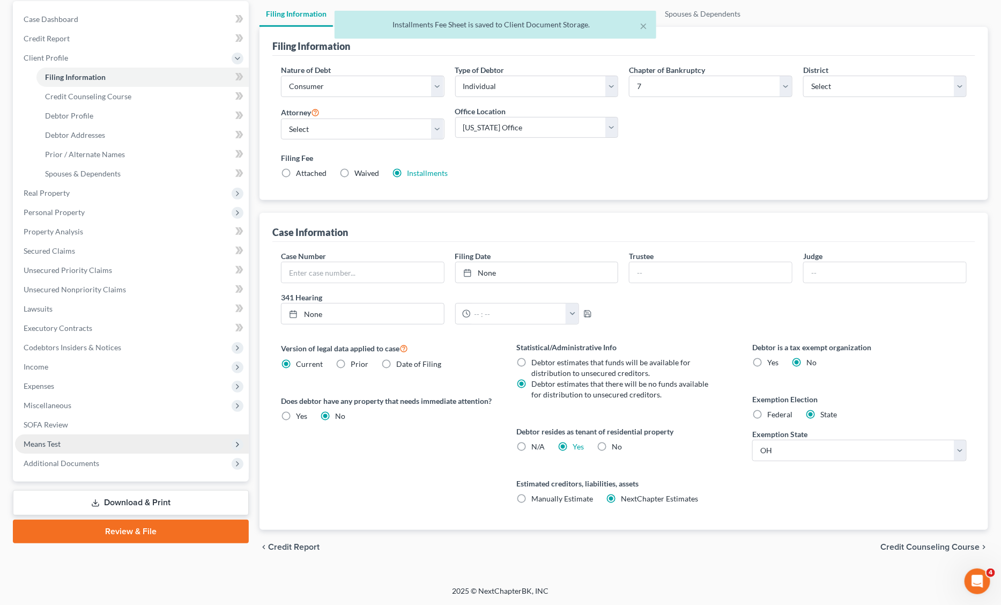
click at [89, 449] on span "Means Test" at bounding box center [132, 443] width 234 height 19
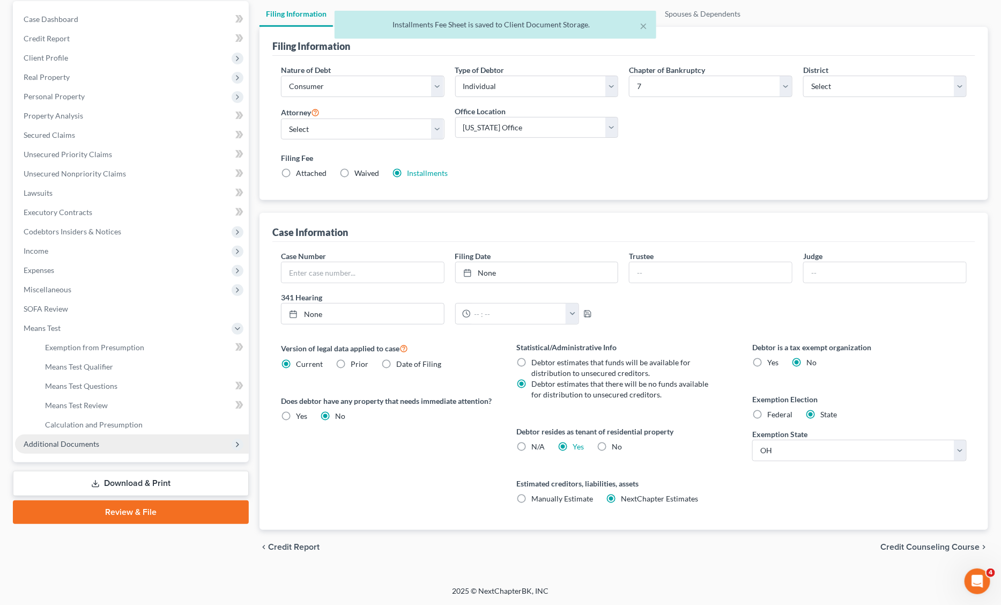
click at [92, 449] on span "Additional Documents" at bounding box center [132, 443] width 234 height 19
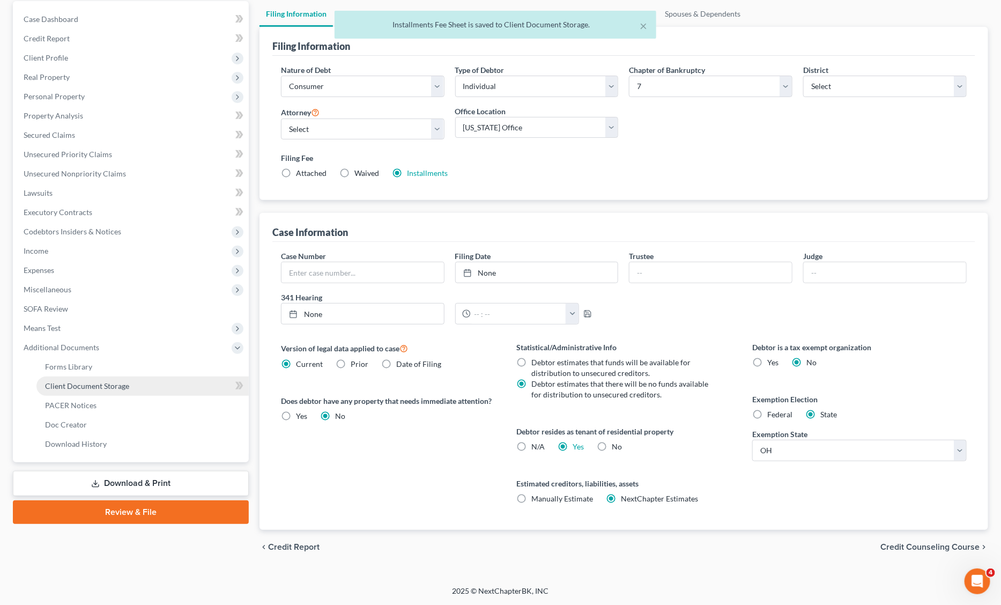
click at [119, 388] on span "Client Document Storage" at bounding box center [87, 385] width 84 height 9
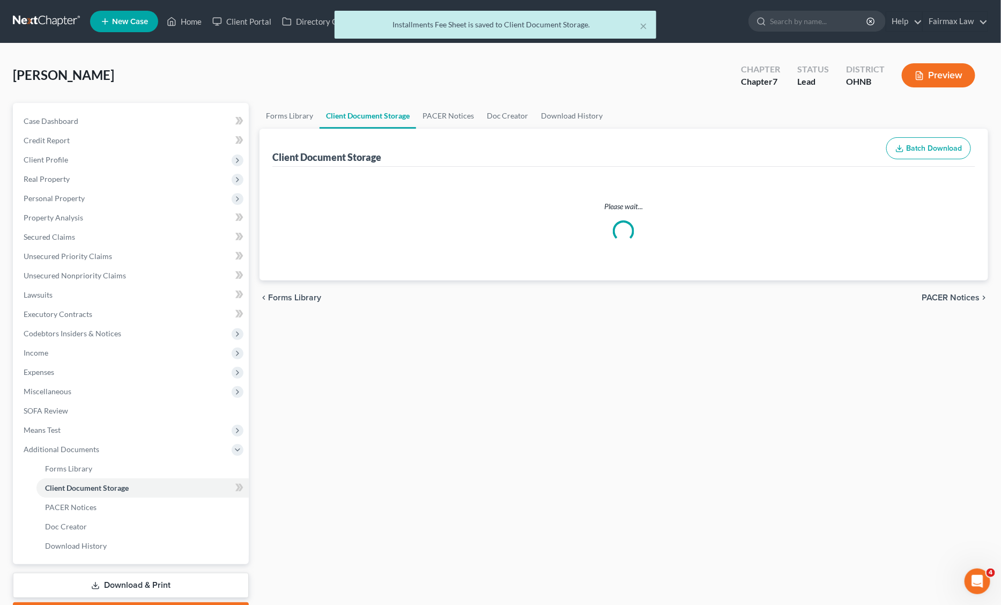
select select "5"
select select "16"
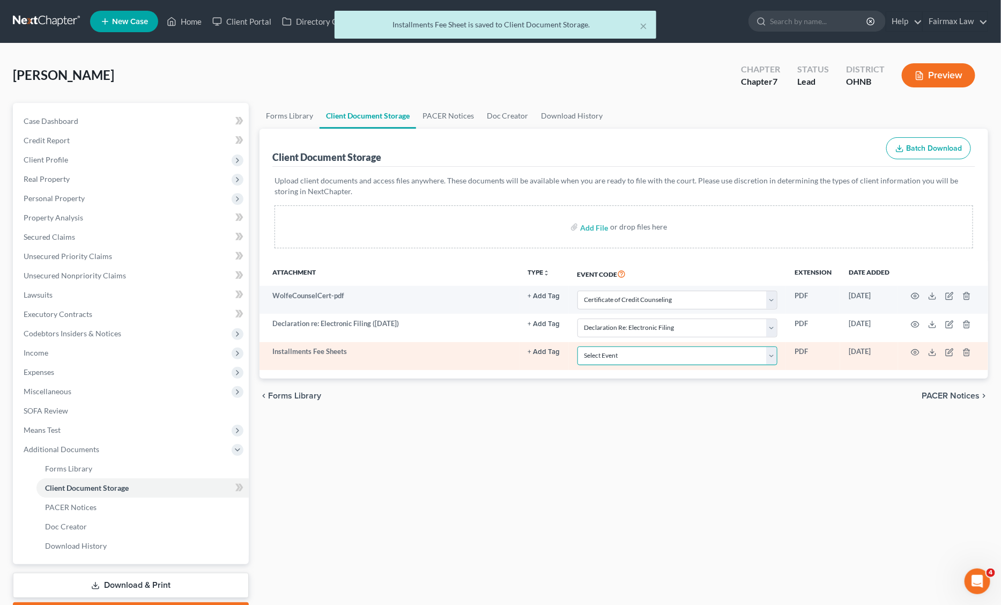
click at [606, 355] on select "Select Event 20 Largest Unsecured Creditors Amended List of Creditors (Fee) Ame…" at bounding box center [677, 355] width 200 height 19
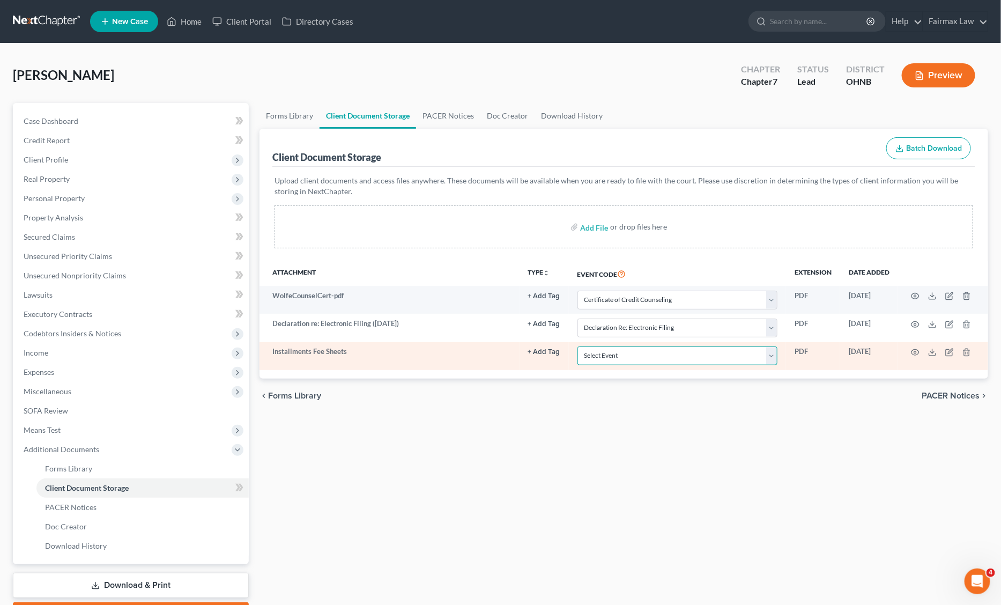
select select "24"
click at [577, 346] on select "Select Event 20 Largest Unsecured Creditors Amended List of Creditors (Fee) Ame…" at bounding box center [677, 355] width 200 height 19
click at [913, 353] on icon "button" at bounding box center [915, 352] width 9 height 9
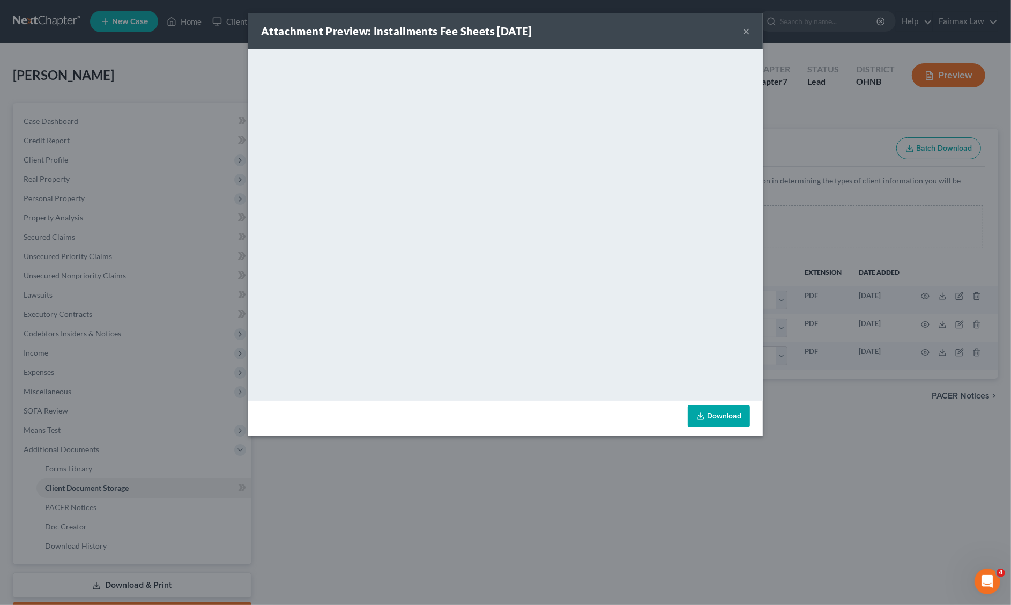
click at [765, 491] on div "Attachment Preview: Installments Fee Sheets [DATE] × <object ng-attr-data='[URL…" at bounding box center [505, 302] width 1011 height 605
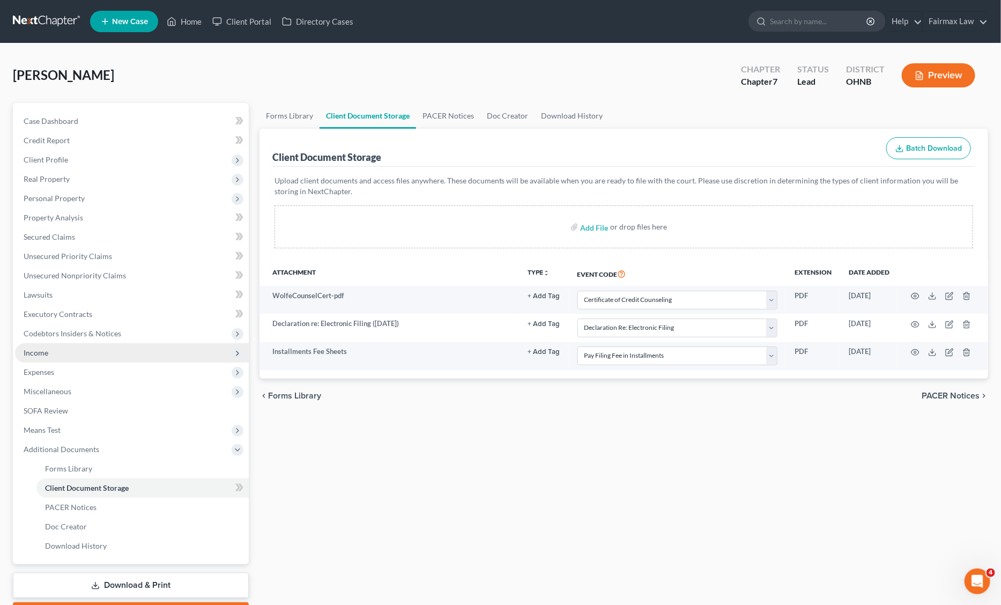
drag, startPoint x: 68, startPoint y: 348, endPoint x: 71, endPoint y: 354, distance: 6.7
click at [68, 348] on span "Income" at bounding box center [132, 352] width 234 height 19
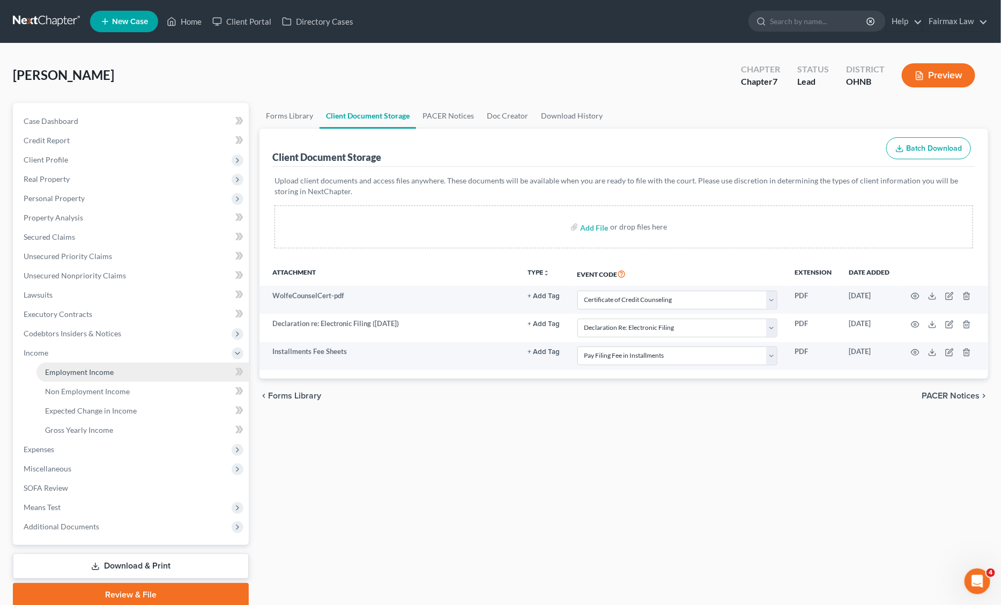
click at [92, 363] on link "Employment Income" at bounding box center [142, 371] width 212 height 19
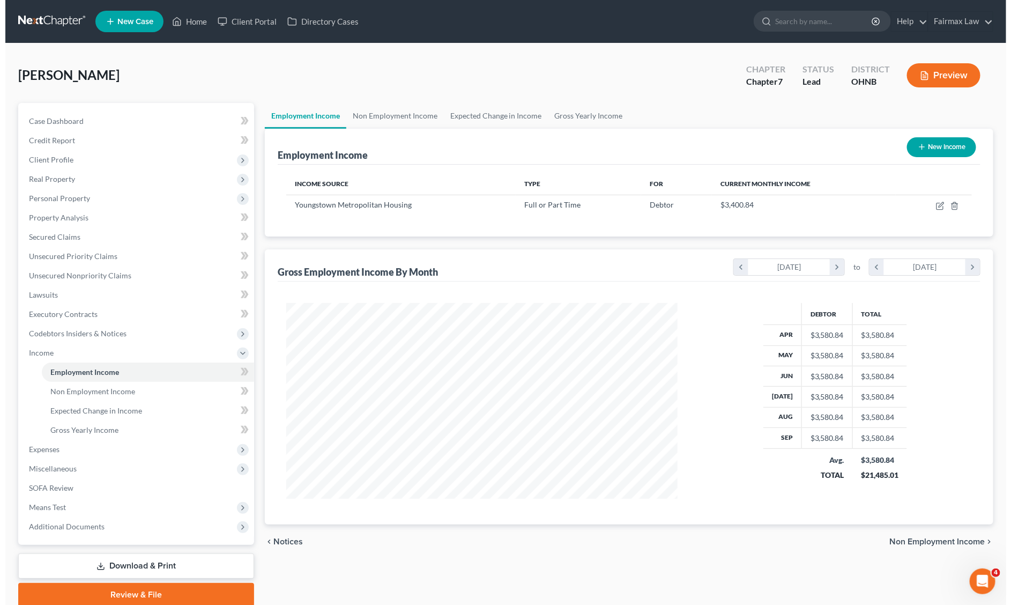
scroll to position [196, 413]
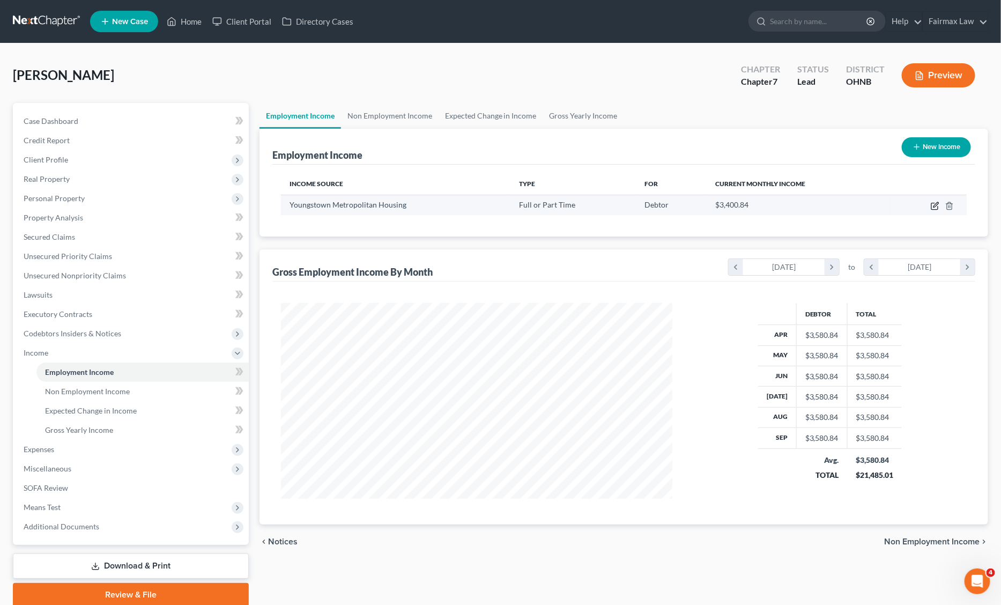
click at [936, 205] on icon "button" at bounding box center [934, 206] width 9 height 9
select select "0"
select select "36"
select select "2"
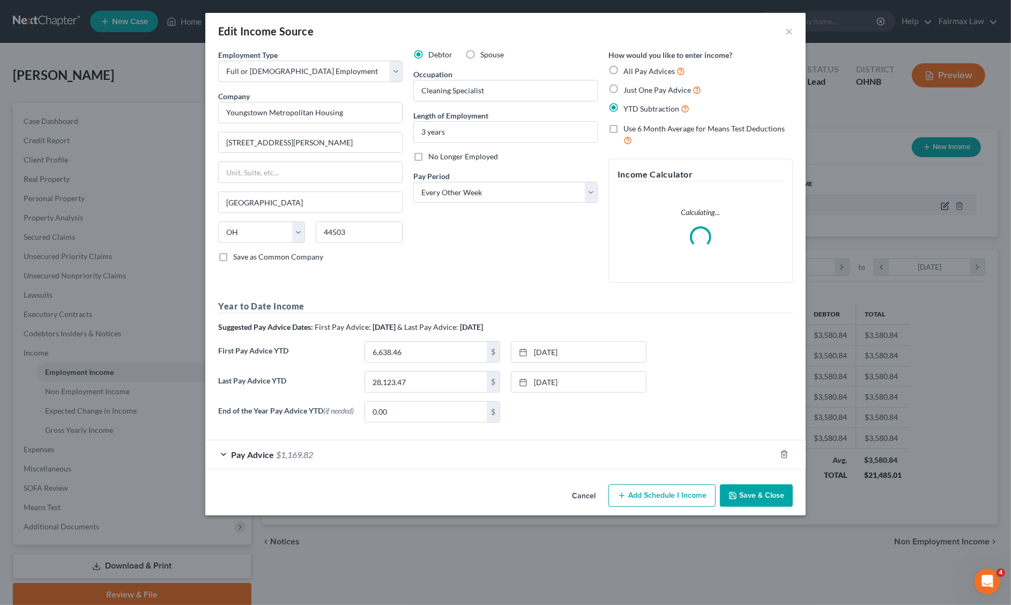
scroll to position [197, 417]
click at [877, 309] on div "Edit Income Source × Employment Type * Select Full or [DEMOGRAPHIC_DATA] Employ…" at bounding box center [505, 302] width 1011 height 605
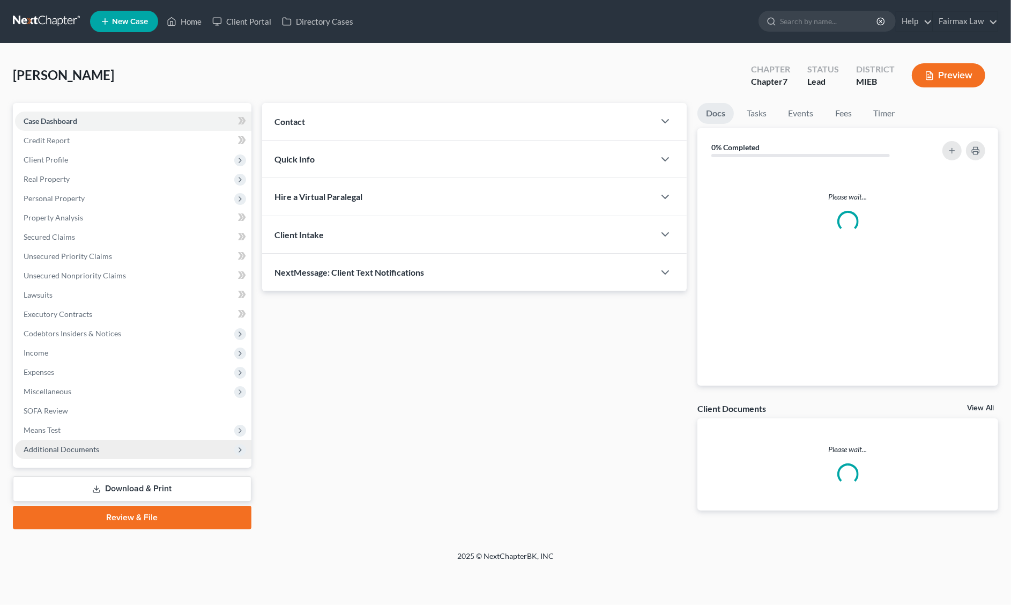
click at [109, 443] on span "Additional Documents" at bounding box center [133, 449] width 236 height 19
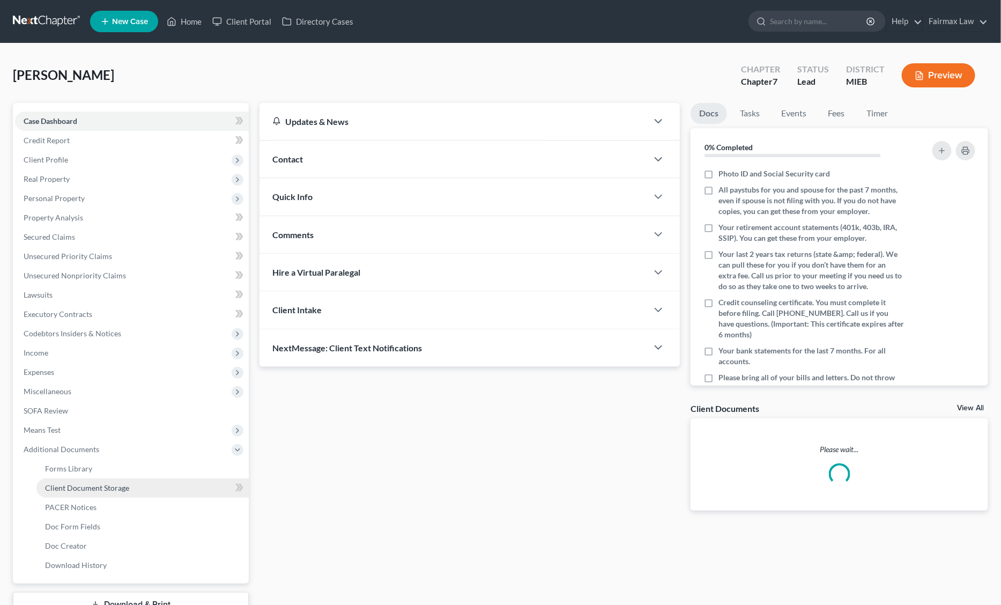
click at [129, 488] on link "Client Document Storage" at bounding box center [142, 487] width 212 height 19
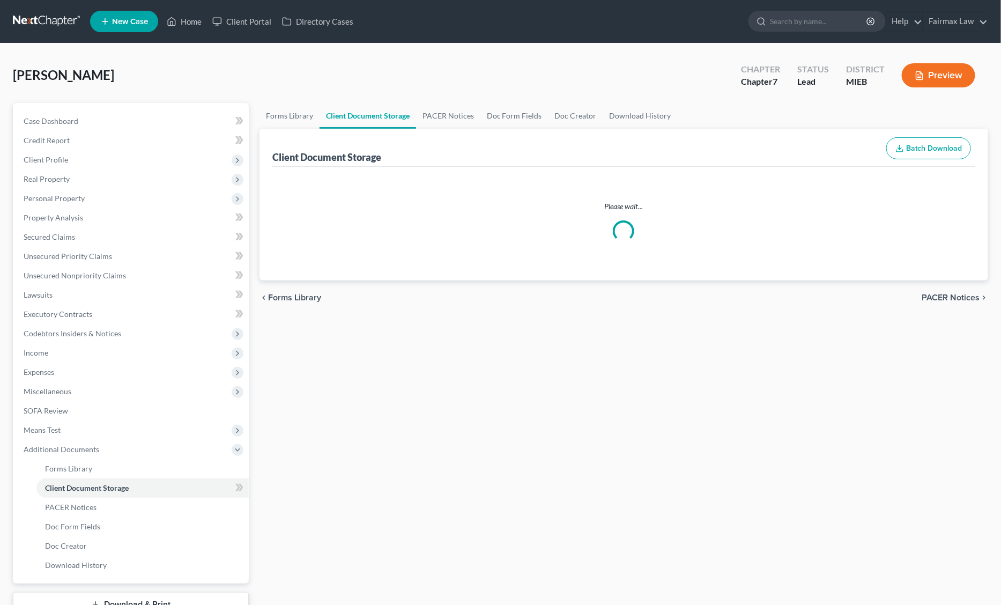
select select "7"
select select "6"
select select "32"
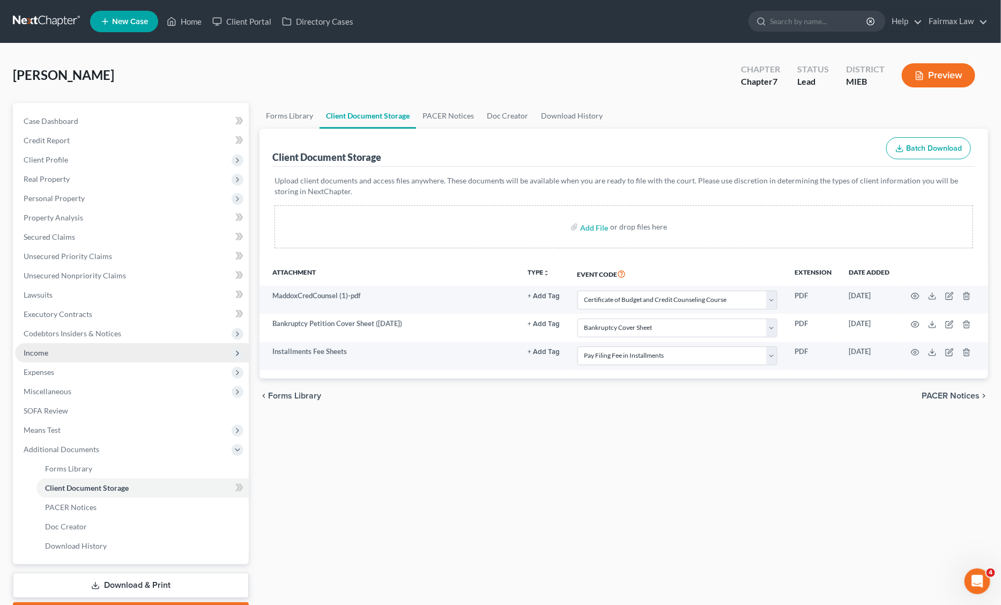
click at [87, 359] on span "Income" at bounding box center [132, 352] width 234 height 19
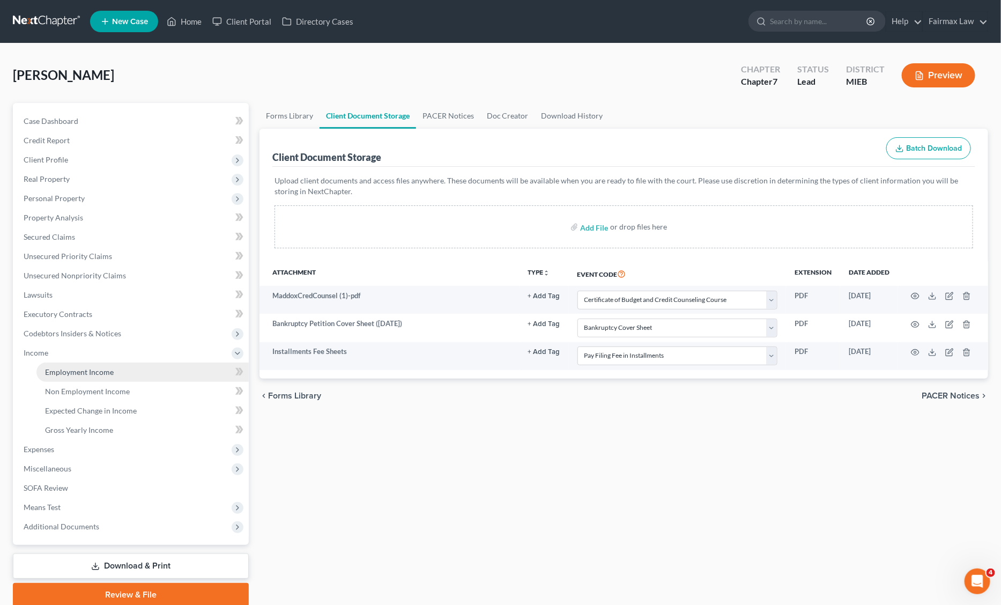
click at [87, 375] on link "Employment Income" at bounding box center [142, 371] width 212 height 19
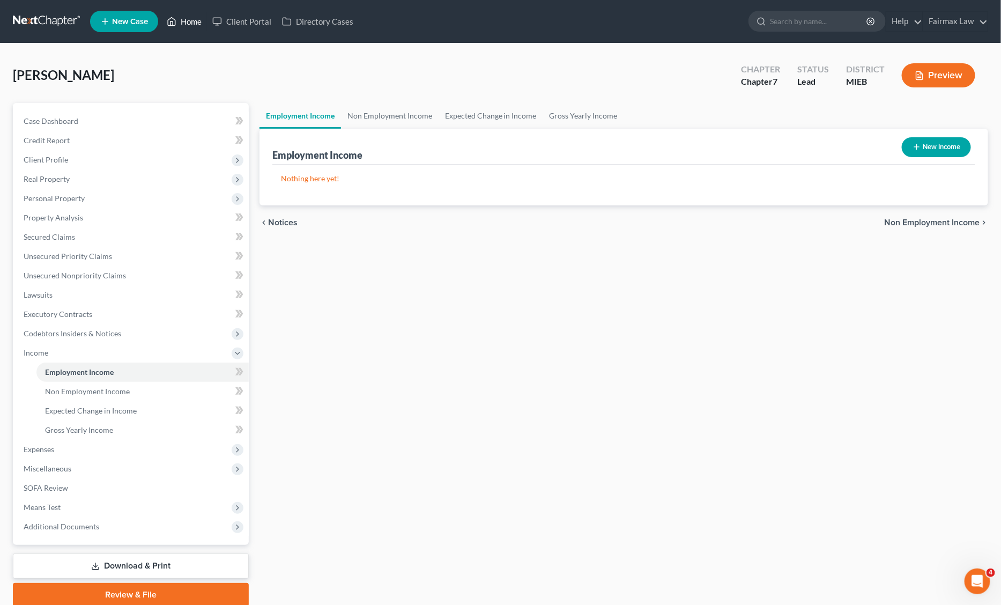
click at [180, 27] on link "Home" at bounding box center [184, 21] width 46 height 19
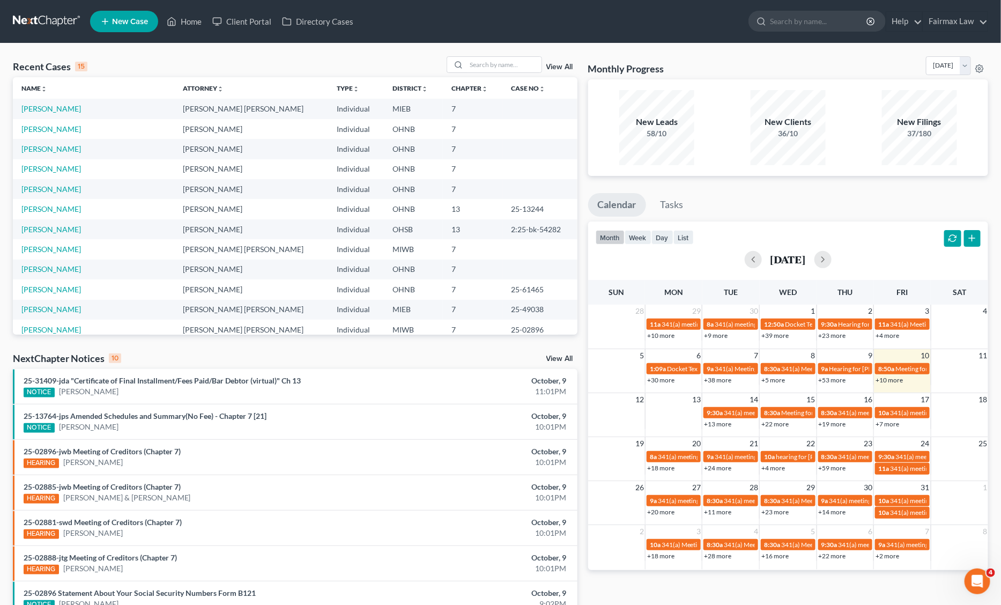
click at [513, 73] on div "Recent Cases 15 View All" at bounding box center [295, 66] width 564 height 21
click at [512, 67] on input "search" at bounding box center [503, 65] width 75 height 16
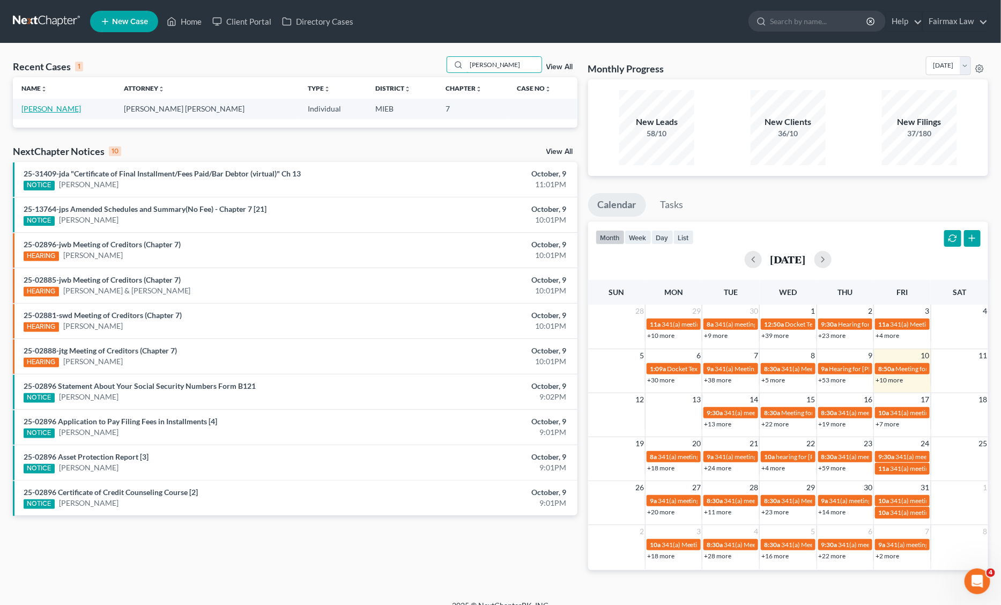
type input "ALICA PENN"
click at [33, 108] on link "Penn, Alica" at bounding box center [50, 108] width 59 height 9
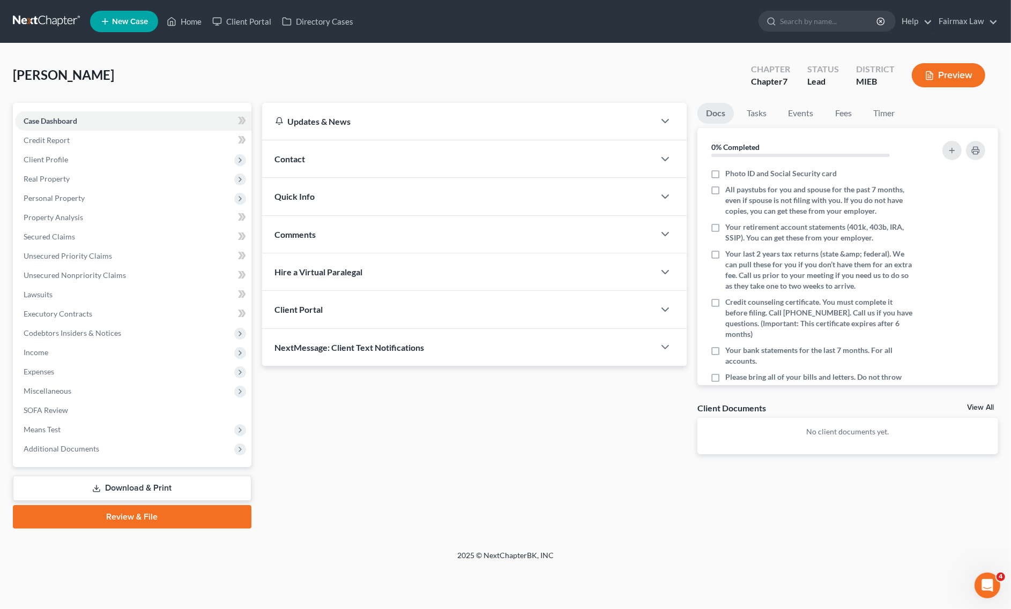
drag, startPoint x: 64, startPoint y: 156, endPoint x: 78, endPoint y: 175, distance: 23.1
click at [64, 156] on span "Client Profile" at bounding box center [46, 159] width 44 height 9
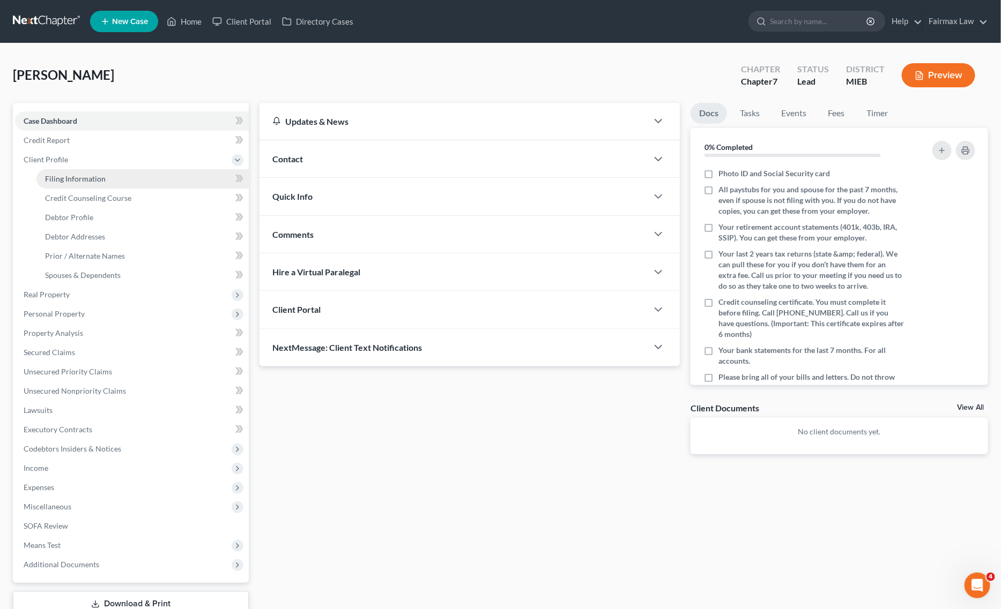
click at [74, 176] on span "Filing Information" at bounding box center [75, 178] width 61 height 9
select select "1"
select select "0"
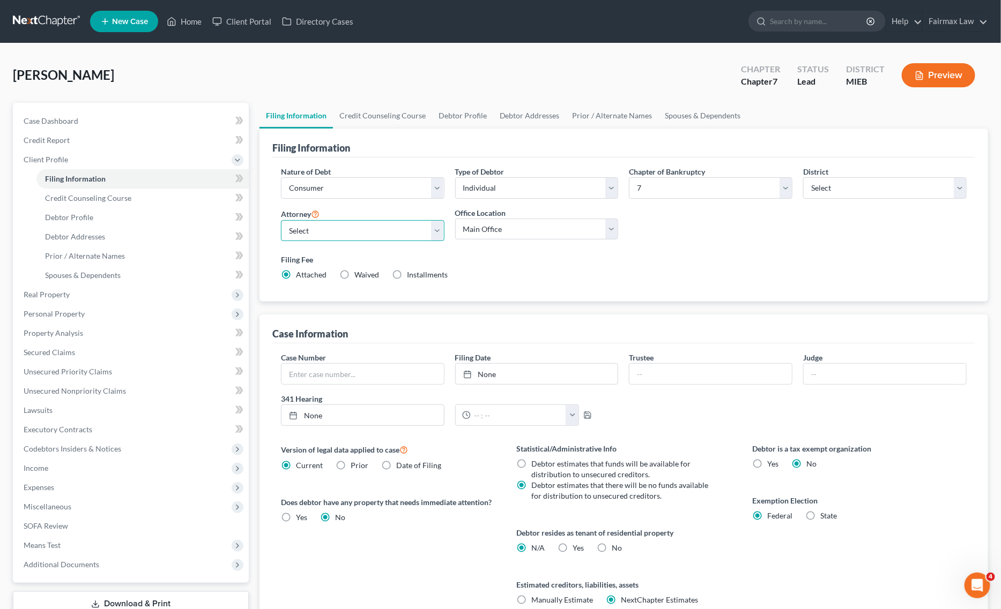
click at [319, 234] on select "Select David Ross Ienna - MIEB David Ross Ienna - OHNB David Ross Ienna - MIWB …" at bounding box center [362, 230] width 163 height 21
click at [333, 234] on select "Select David Ross Ienna - MIEB David Ross Ienna - OHNB David Ross Ienna - MIWB …" at bounding box center [362, 230] width 163 height 21
click at [105, 201] on span "Credit Counseling Course" at bounding box center [88, 197] width 86 height 9
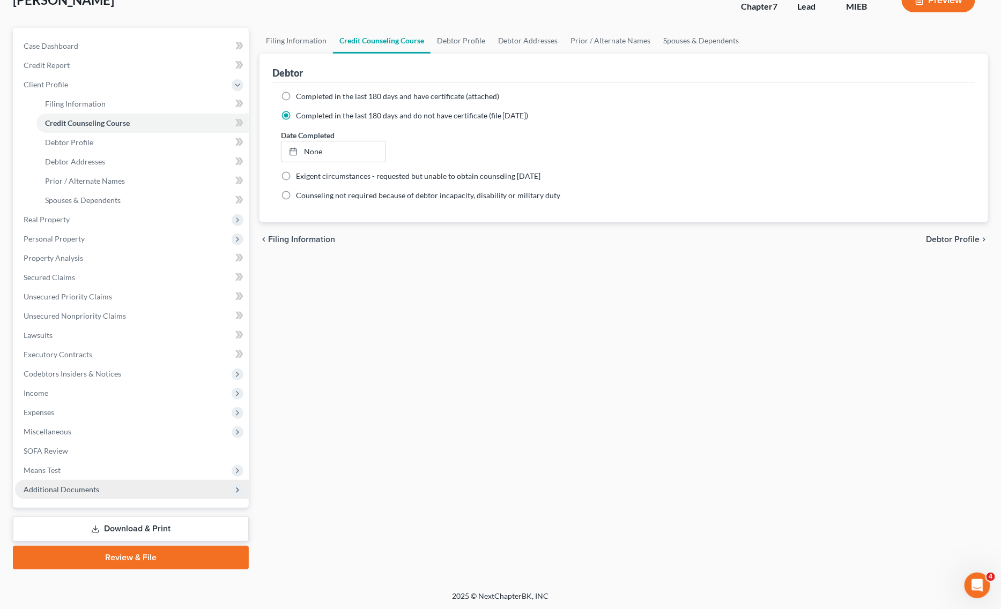
click at [100, 489] on span "Additional Documents" at bounding box center [132, 489] width 234 height 19
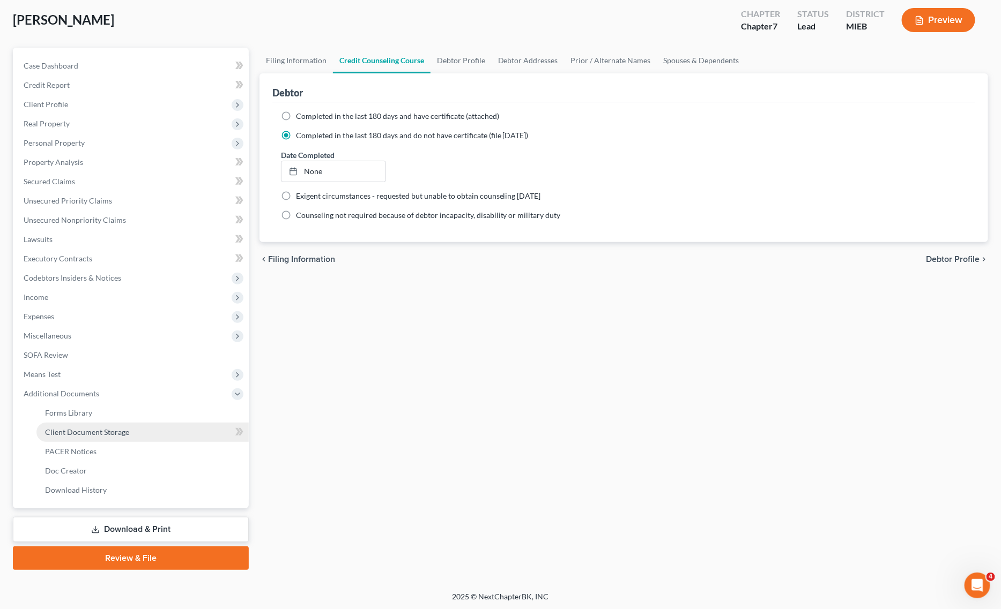
click at [110, 433] on span "Client Document Storage" at bounding box center [87, 432] width 84 height 9
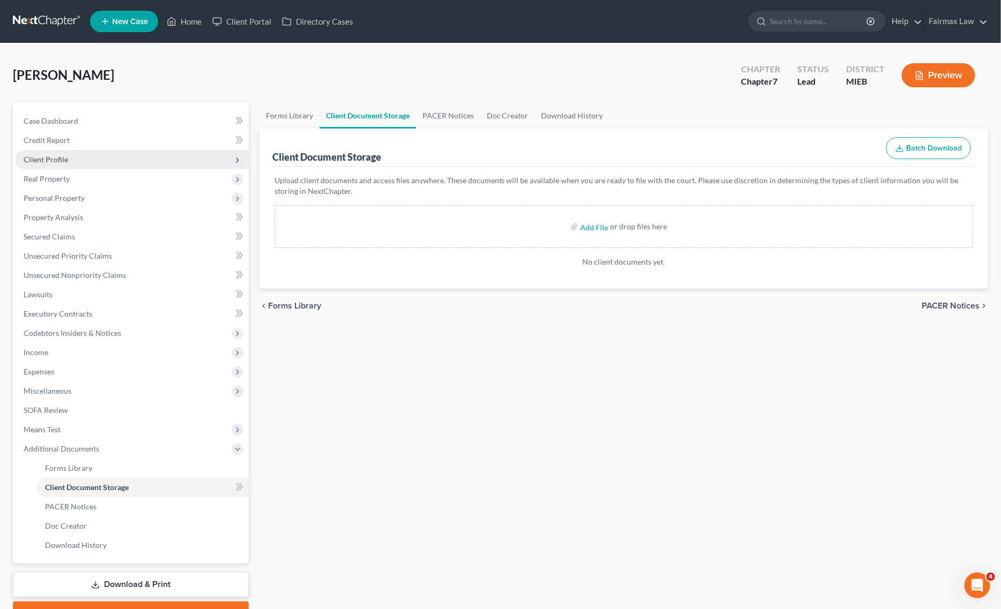
click at [106, 159] on span "Client Profile" at bounding box center [132, 159] width 234 height 19
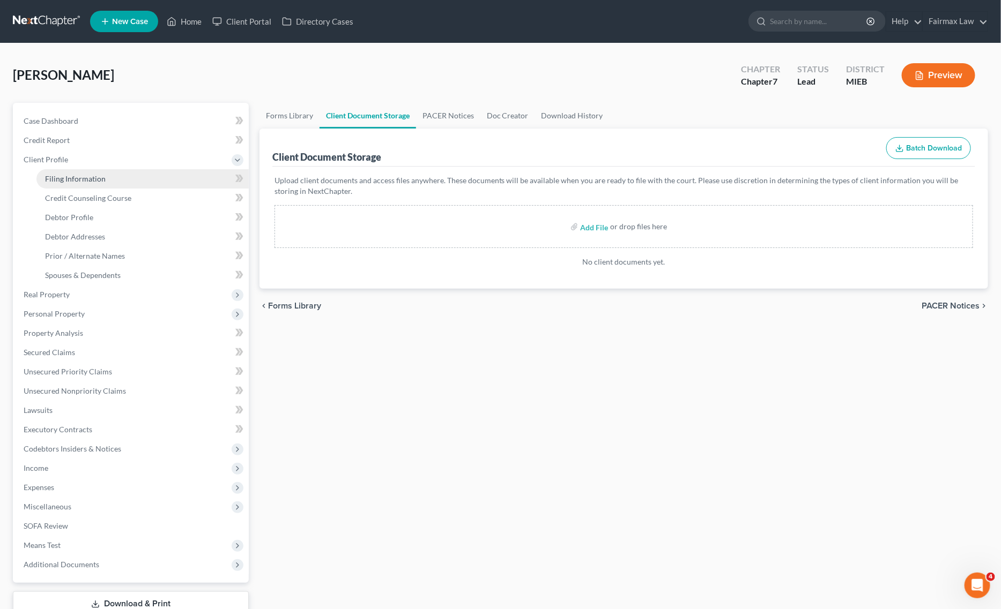
click at [103, 177] on span "Filing Information" at bounding box center [75, 178] width 61 height 9
select select "1"
select select "0"
select select "40"
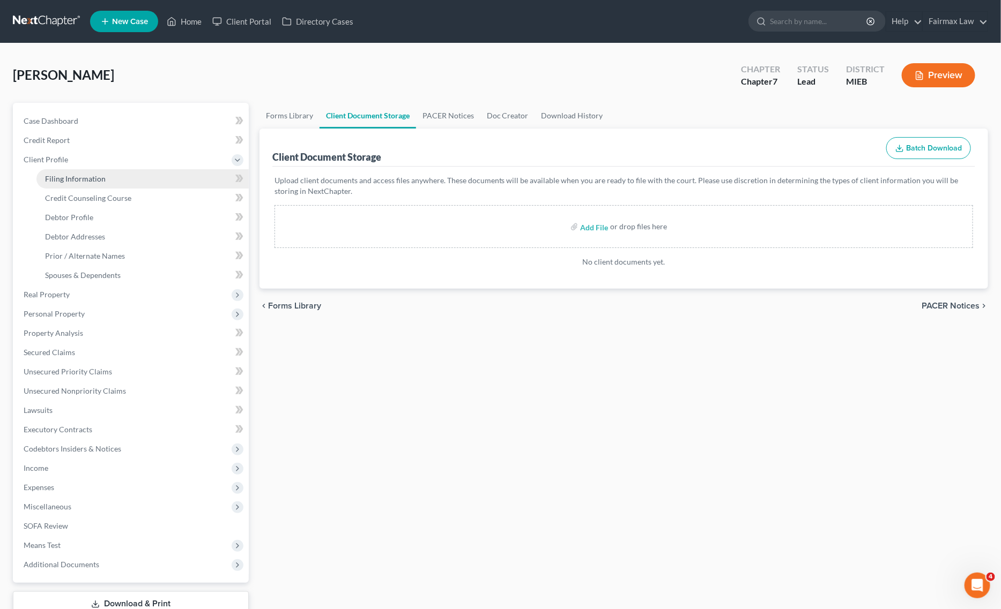
select select "0"
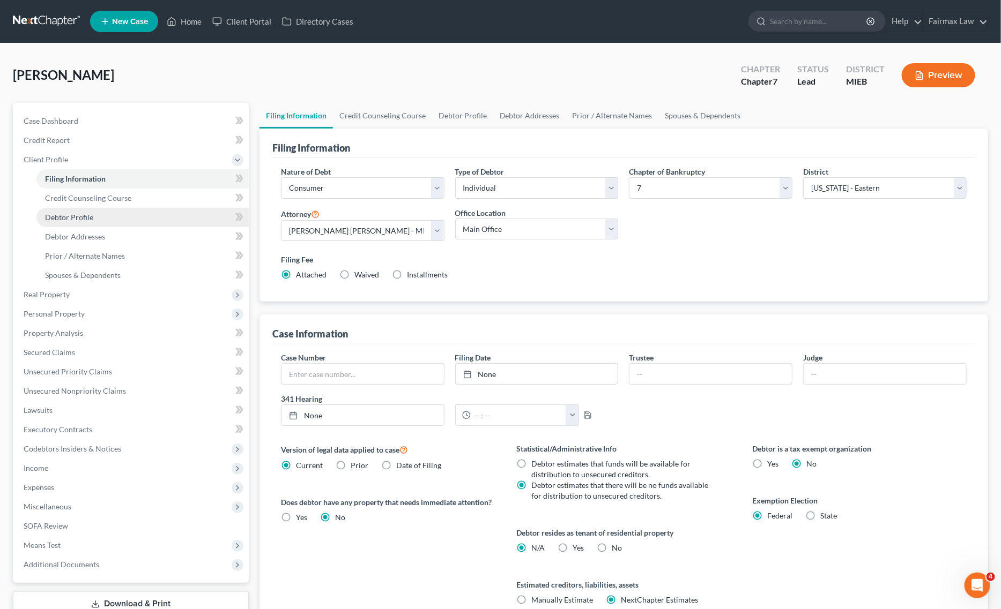
click at [95, 214] on link "Debtor Profile" at bounding box center [142, 217] width 212 height 19
select select "0"
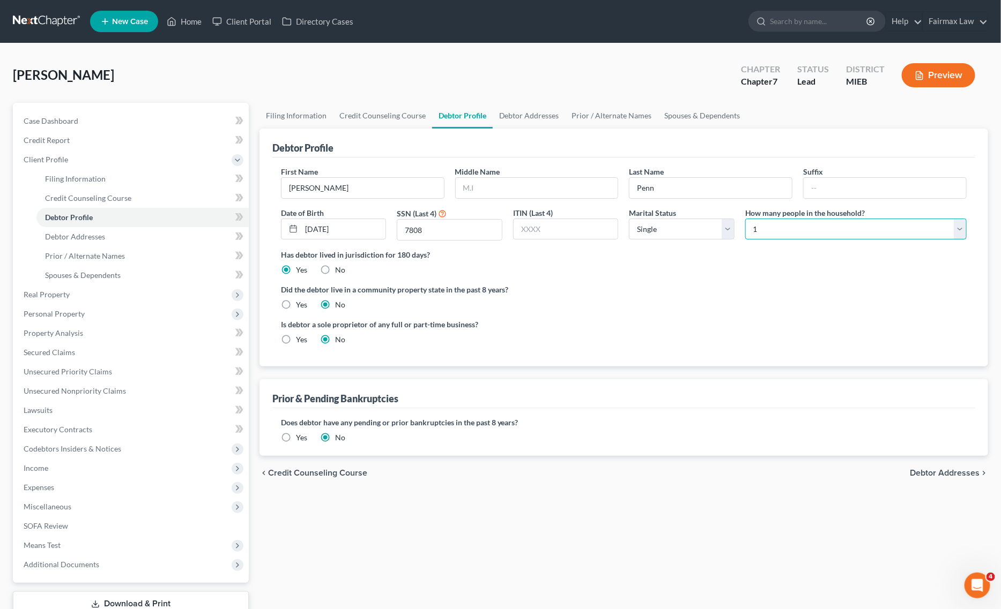
click at [796, 229] on select "Select 1 2 3 4 5 6 7 8 9 10 11 12 13 14 15 16 17 18 19 20" at bounding box center [855, 229] width 221 height 21
click at [745, 219] on select "Select 1 2 3 4 5 6 7 8 9 10 11 12 13 14 15 16 17 18 19 20" at bounding box center [855, 229] width 221 height 21
click at [770, 232] on select "Select 1 2 3 4 5 6 7 8 9 10 11 12 13 14 15 16 17 18 19 20" at bounding box center [855, 229] width 221 height 21
select select "3"
click at [745, 219] on select "Select 1 2 3 4 5 6 7 8 9 10 11 12 13 14 15 16 17 18 19 20" at bounding box center [855, 229] width 221 height 21
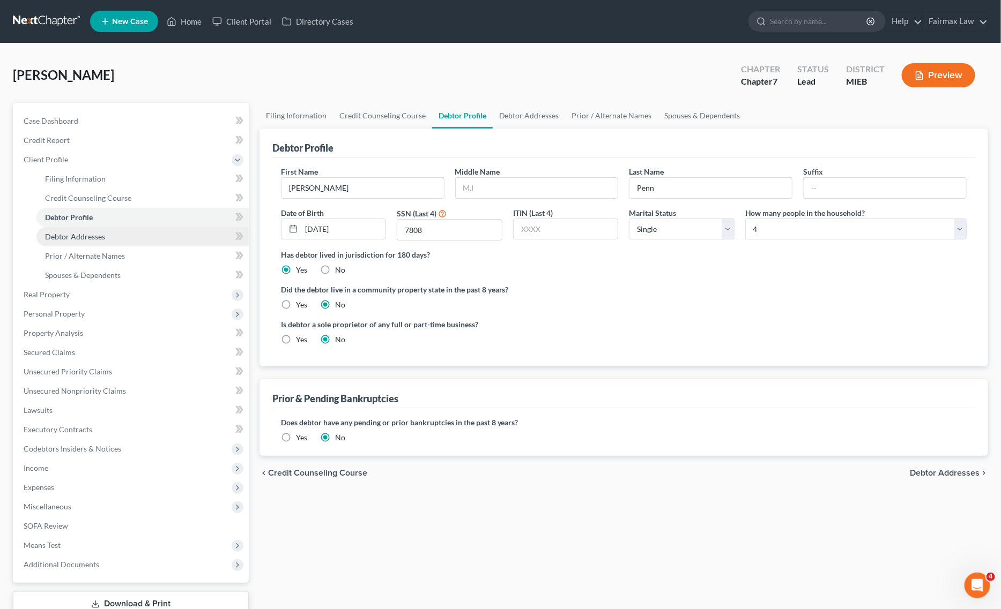
click at [111, 237] on link "Debtor Addresses" at bounding box center [142, 236] width 212 height 19
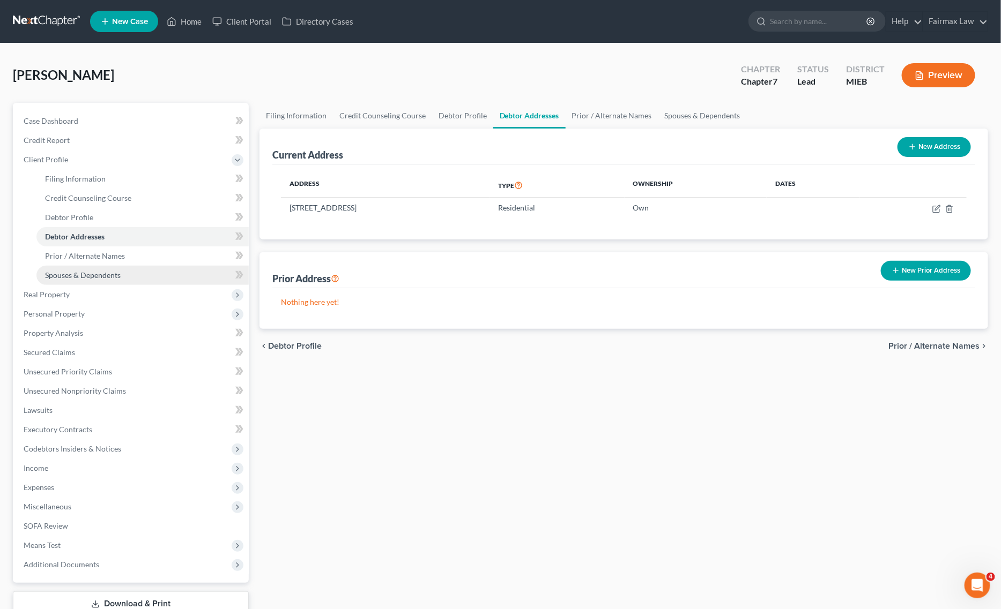
click at [113, 279] on span "Spouses & Dependents" at bounding box center [83, 275] width 76 height 9
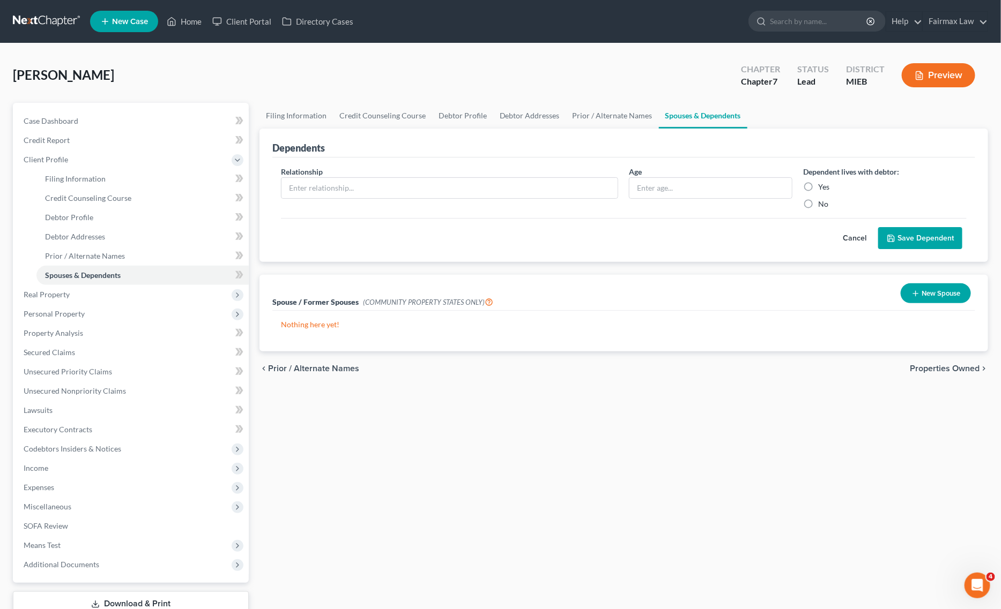
click at [465, 172] on div "Relationship *" at bounding box center [449, 187] width 348 height 43
click at [456, 188] on input "text" at bounding box center [449, 188] width 337 height 20
paste input "Daughter - 15 years old"
drag, startPoint x: 327, startPoint y: 189, endPoint x: 408, endPoint y: 188, distance: 80.9
click at [408, 188] on input "Daughter - 15 years old" at bounding box center [449, 188] width 337 height 20
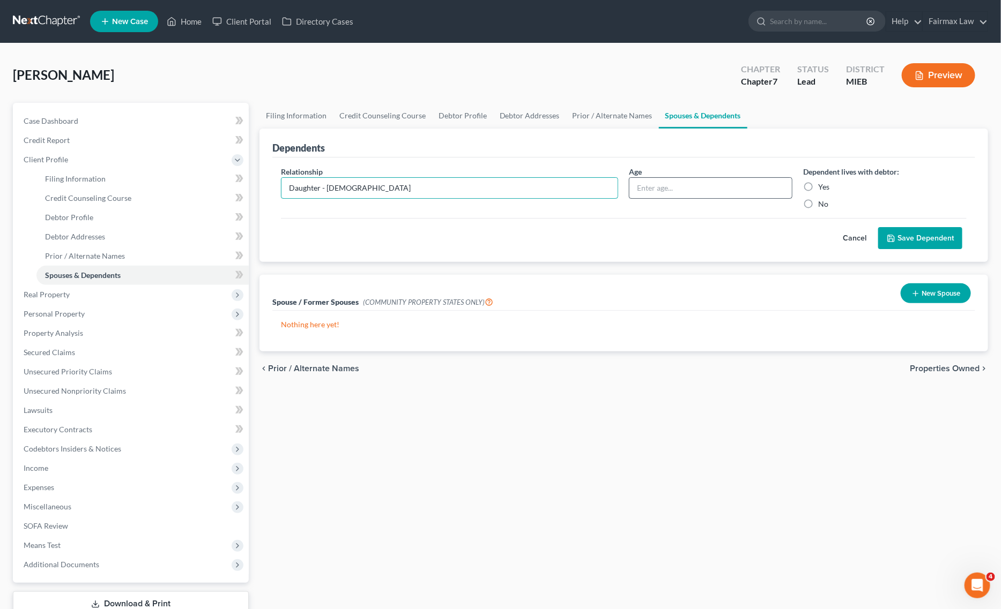
type input "Daughter - 15 years old"
click at [644, 190] on input "text" at bounding box center [710, 188] width 162 height 20
paste input "15 years old"
type input "15 years old"
drag, startPoint x: 324, startPoint y: 190, endPoint x: 421, endPoint y: 188, distance: 96.5
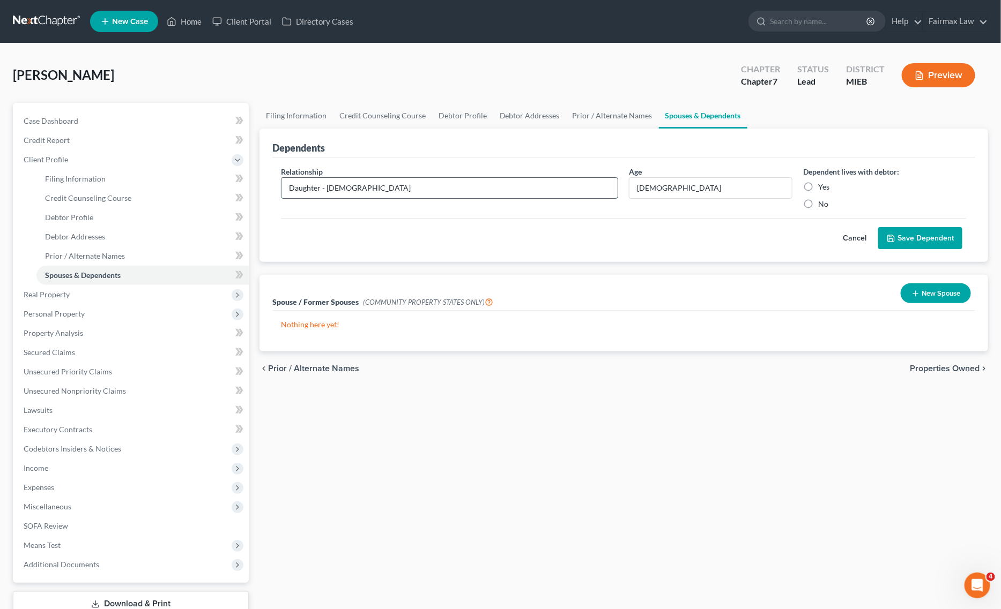
click at [421, 188] on input "Daughter - 15 years old" at bounding box center [449, 188] width 337 height 20
type input "Daughter"
click at [899, 234] on button "Save Dependent" at bounding box center [920, 238] width 84 height 23
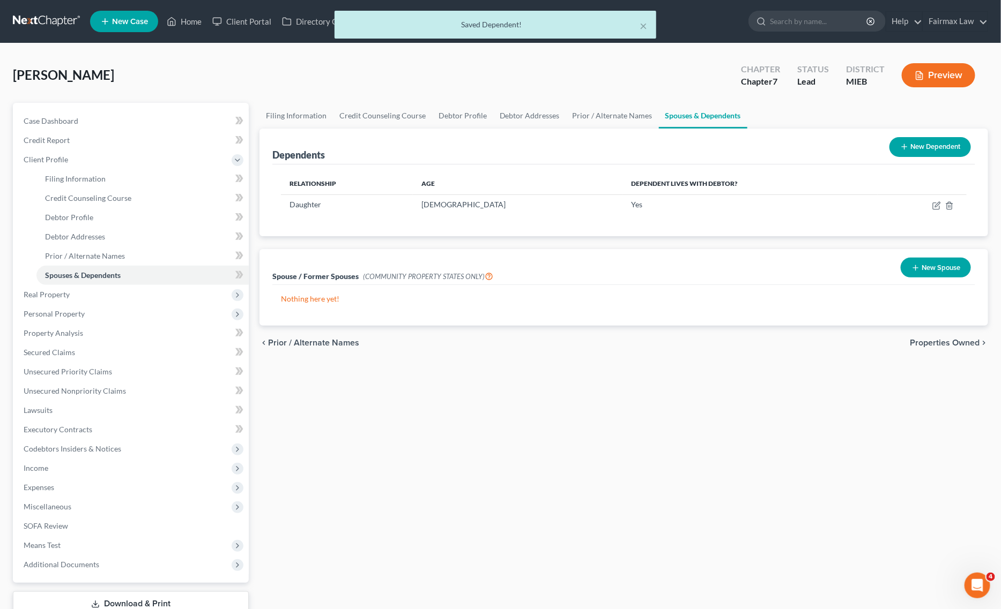
click at [914, 140] on button "New Dependent" at bounding box center [929, 147] width 81 height 20
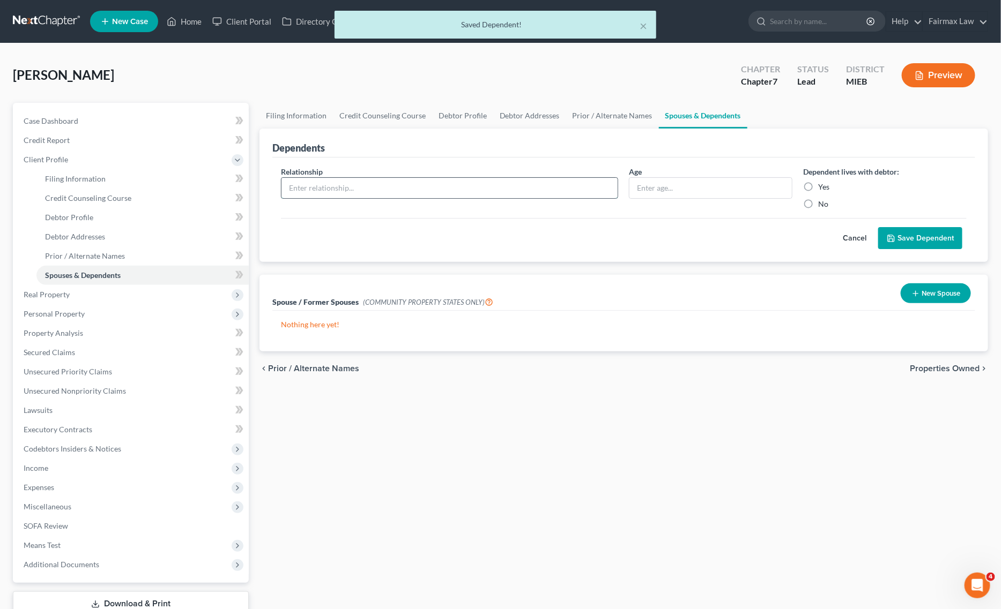
click at [539, 189] on input "text" at bounding box center [449, 188] width 337 height 20
paste input "Son - 6 years old"
drag, startPoint x: 307, startPoint y: 185, endPoint x: 379, endPoint y: 183, distance: 72.4
click at [379, 183] on input "Son - 6 years old" at bounding box center [449, 188] width 337 height 20
type input "Son - 6 years old"
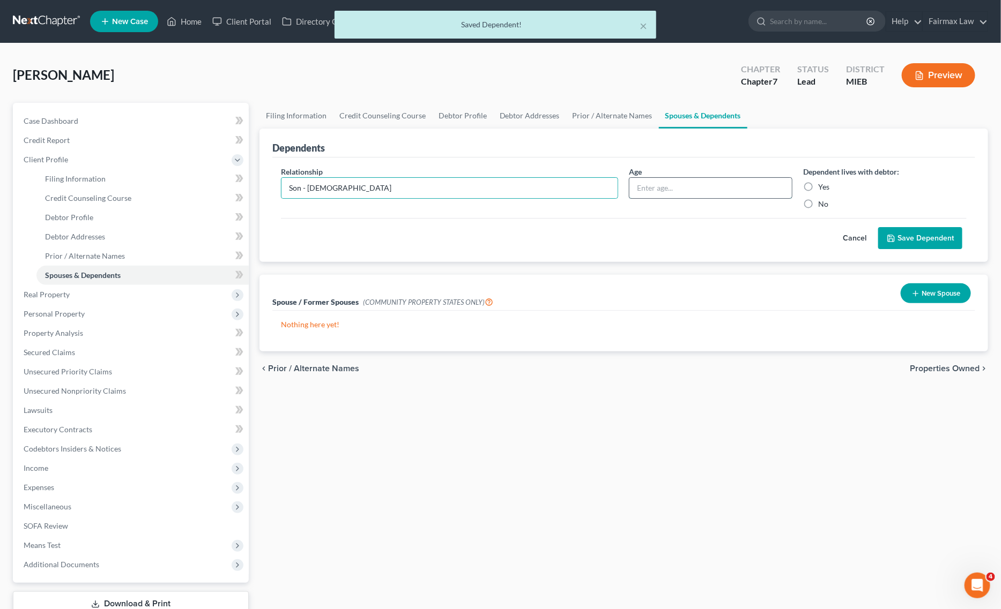
click at [698, 188] on input "text" at bounding box center [710, 188] width 162 height 20
paste input "6 years old"
type input "6 years old"
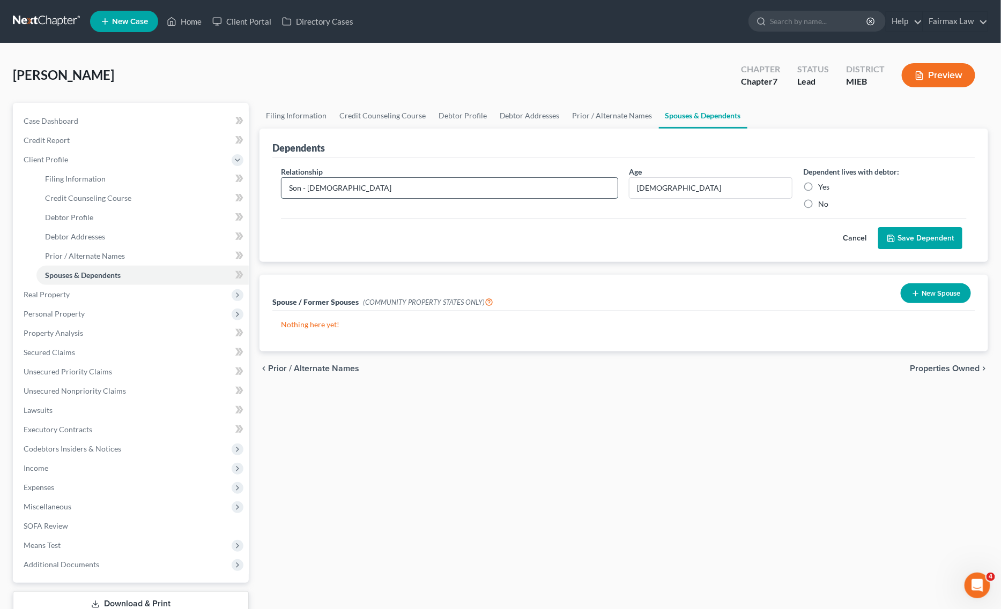
drag, startPoint x: 303, startPoint y: 186, endPoint x: 402, endPoint y: 186, distance: 99.2
click at [402, 186] on input "Son - 6 years old" at bounding box center [449, 188] width 337 height 20
type input "Son"
click at [895, 234] on icon "submit" at bounding box center [891, 238] width 9 height 9
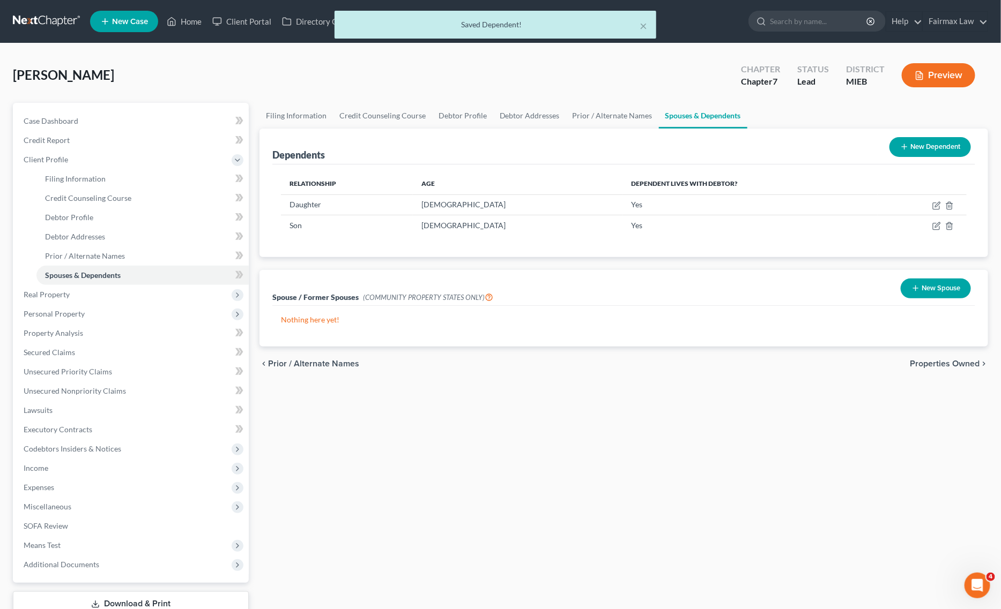
click at [903, 151] on button "New Dependent" at bounding box center [929, 147] width 81 height 20
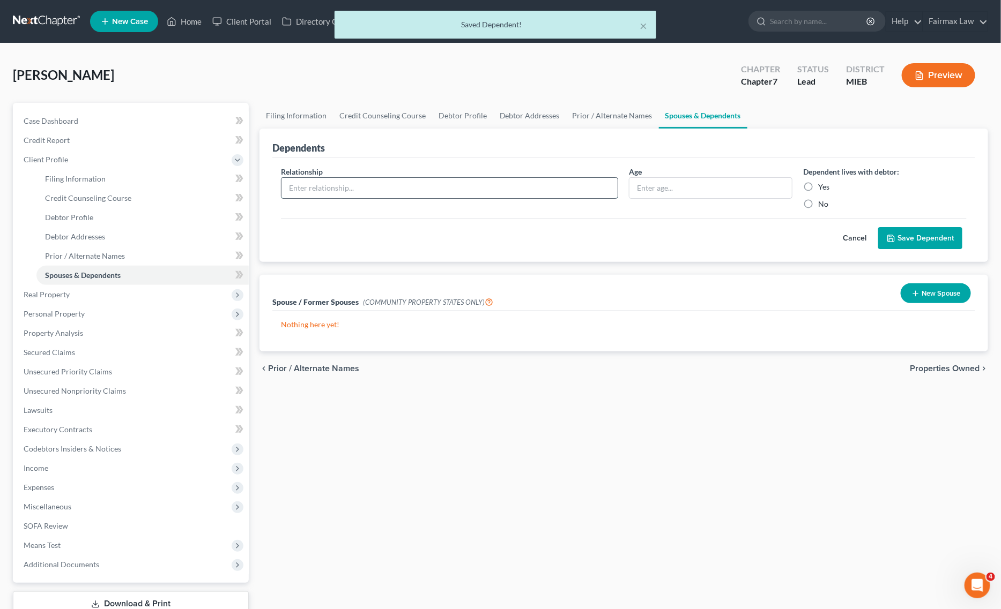
click at [420, 196] on input "text" at bounding box center [449, 188] width 337 height 20
paste input "Daughter - 9 years old"
drag, startPoint x: 349, startPoint y: 185, endPoint x: 389, endPoint y: 185, distance: 39.7
click at [389, 185] on input "Daughter - 9 years old" at bounding box center [449, 188] width 337 height 20
type input "Daughter - 9 years old"
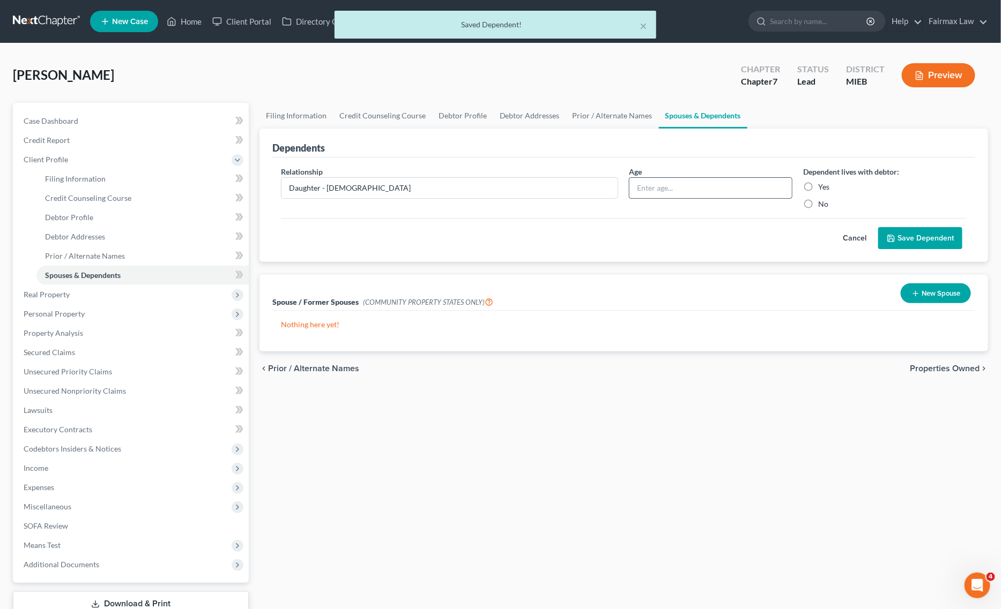
click at [657, 185] on input "text" at bounding box center [710, 188] width 162 height 20
paste input "9 years old"
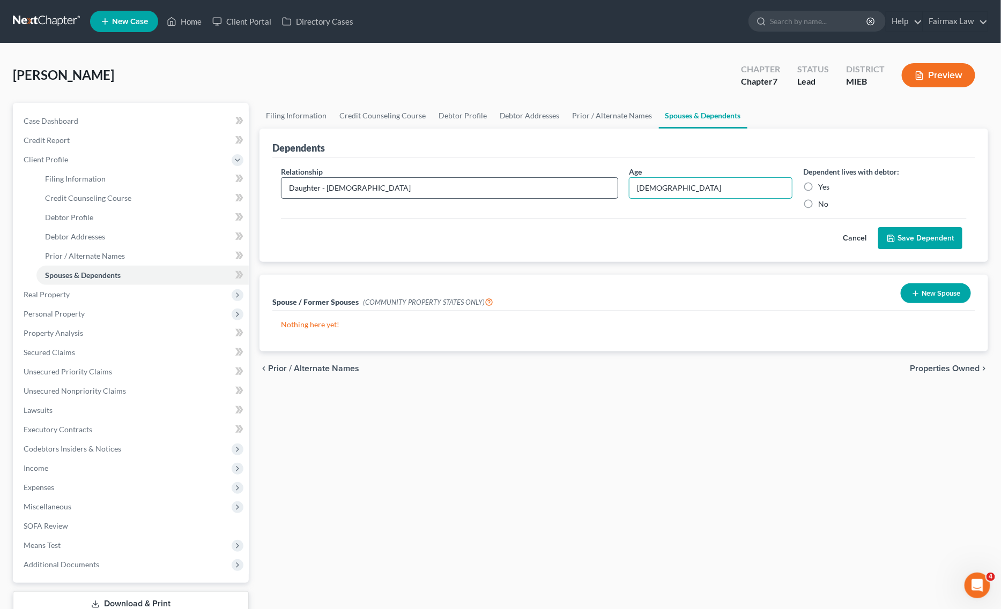
type input "9 years old"
drag, startPoint x: 323, startPoint y: 184, endPoint x: 520, endPoint y: 183, distance: 196.7
click at [520, 183] on input "Daughter - 9 years old" at bounding box center [449, 188] width 337 height 20
type input "Daughter"
click at [928, 240] on button "Save Dependent" at bounding box center [920, 238] width 84 height 23
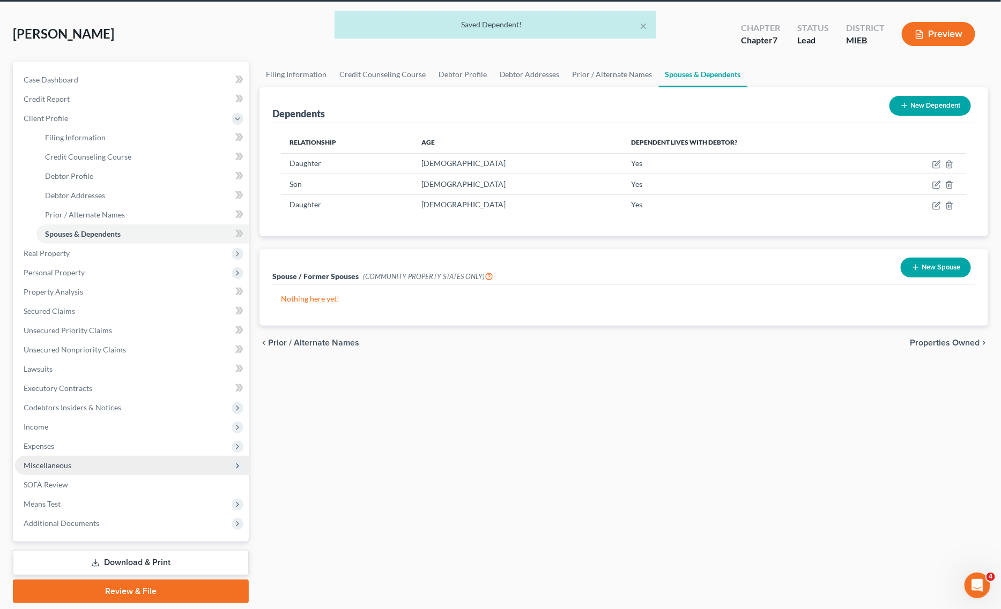
scroll to position [75, 0]
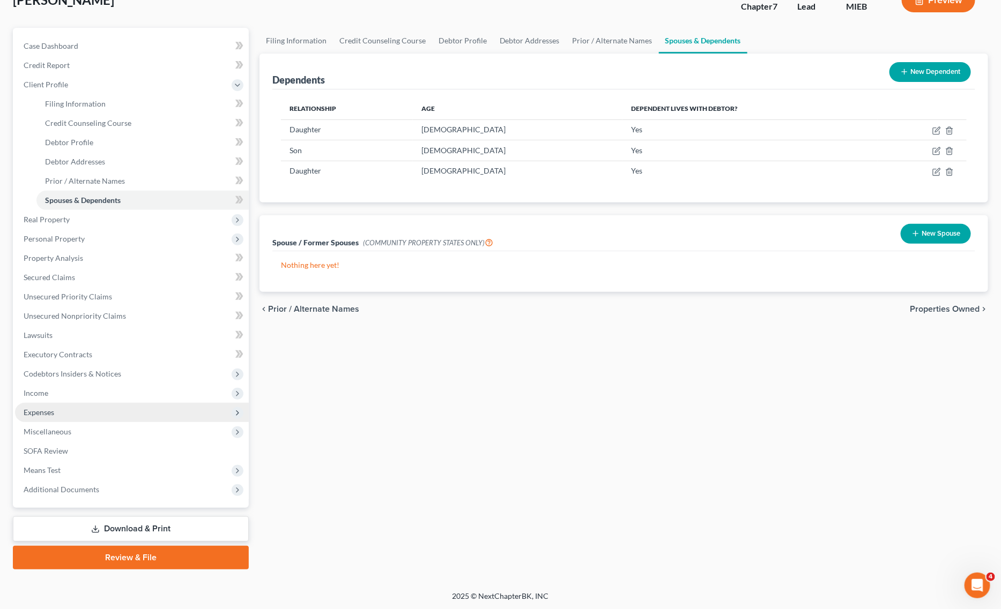
click at [72, 414] on span "Expenses" at bounding box center [132, 412] width 234 height 19
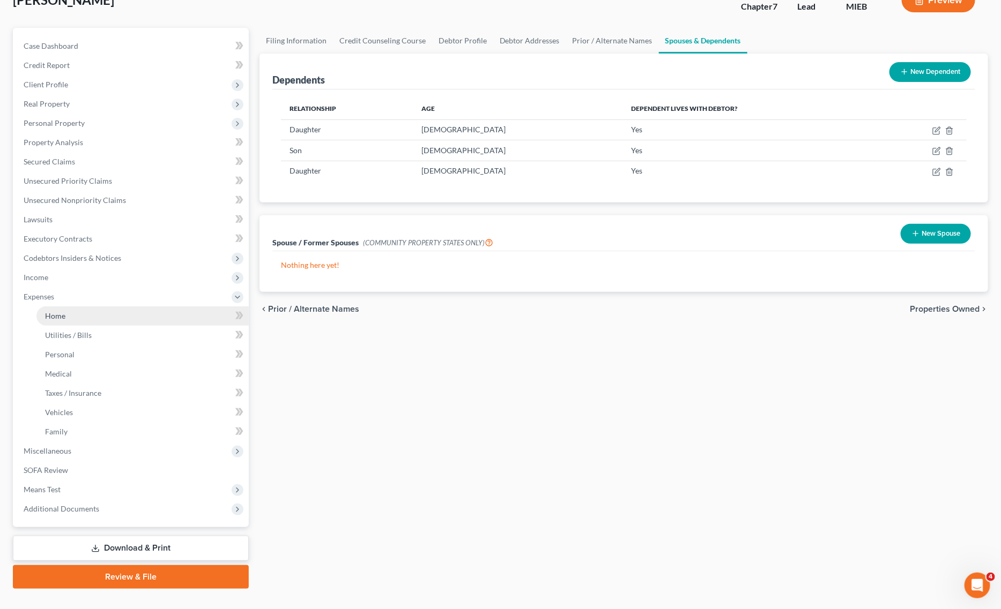
click at [62, 321] on link "Home" at bounding box center [142, 316] width 212 height 19
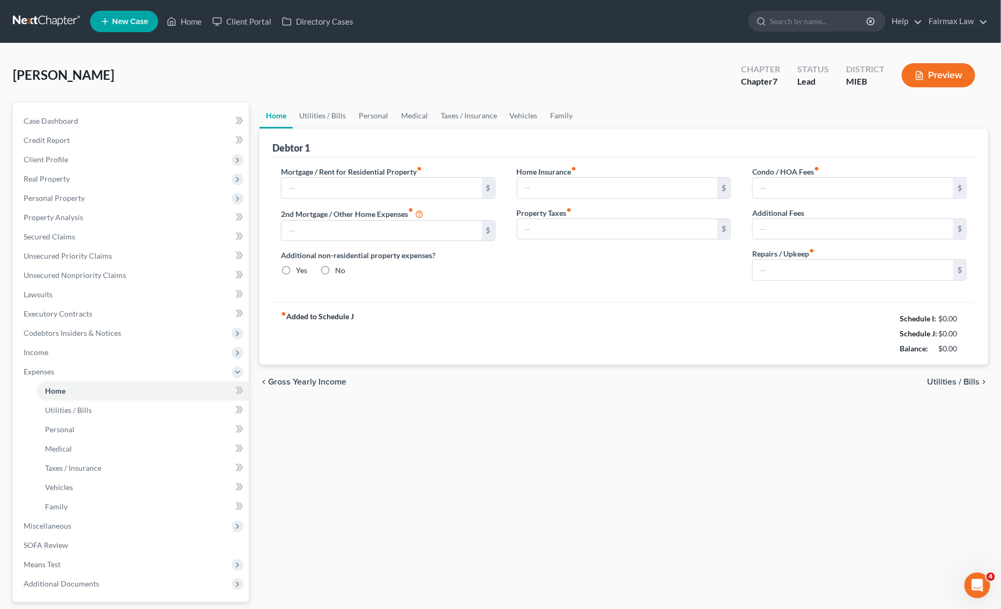
type input "1,300.00"
type input "0.00"
radio input "true"
type input "0.00"
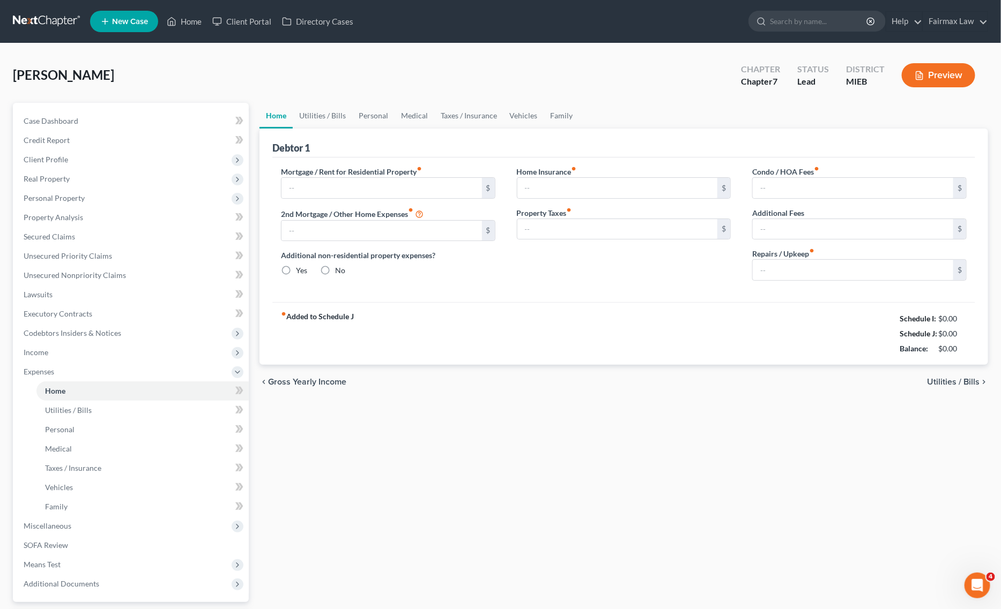
type input "0.00"
type input "83.00"
click at [525, 116] on link "Vehicles" at bounding box center [523, 116] width 41 height 26
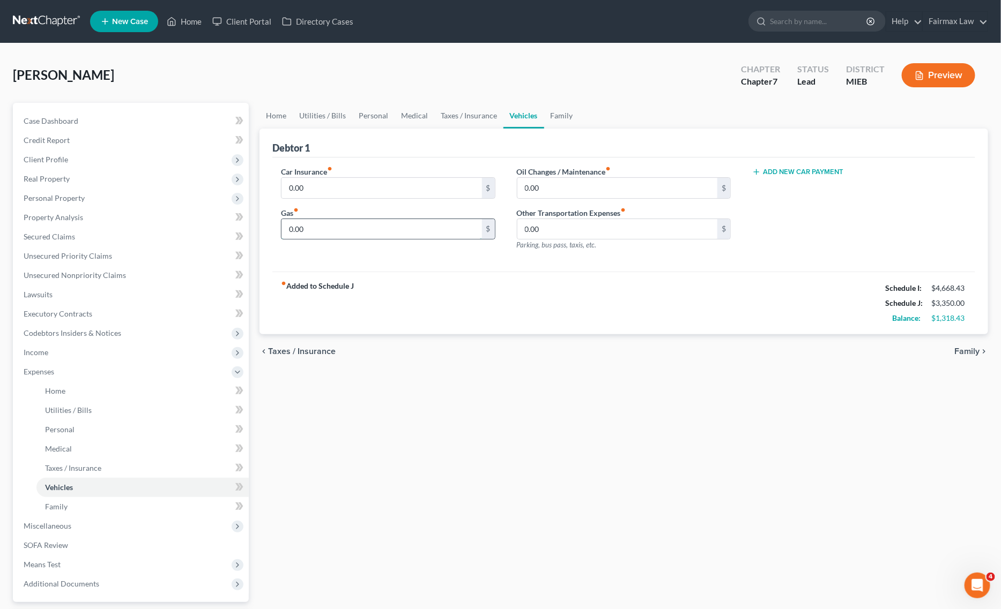
click at [373, 229] on input "0.00" at bounding box center [381, 229] width 200 height 20
paste input "25"
type input "250.00"
click at [314, 114] on link "Utilities / Bills" at bounding box center [322, 116] width 59 height 26
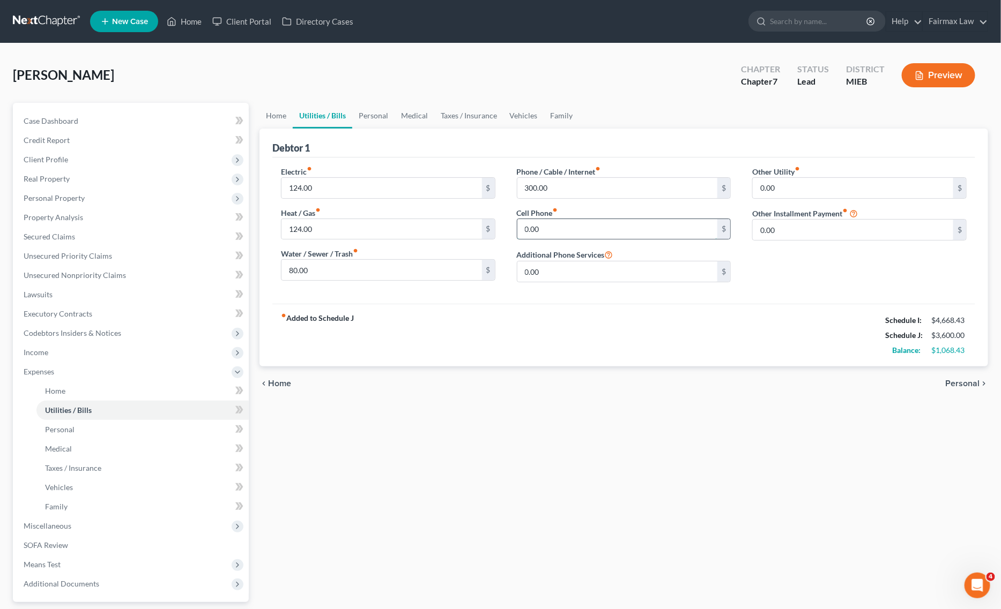
click at [568, 224] on input "0.00" at bounding box center [617, 229] width 200 height 20
type input "300.00"
click at [576, 195] on input "300.00" at bounding box center [617, 188] width 200 height 20
type input "160.00"
click at [373, 122] on link "Personal" at bounding box center [373, 116] width 42 height 26
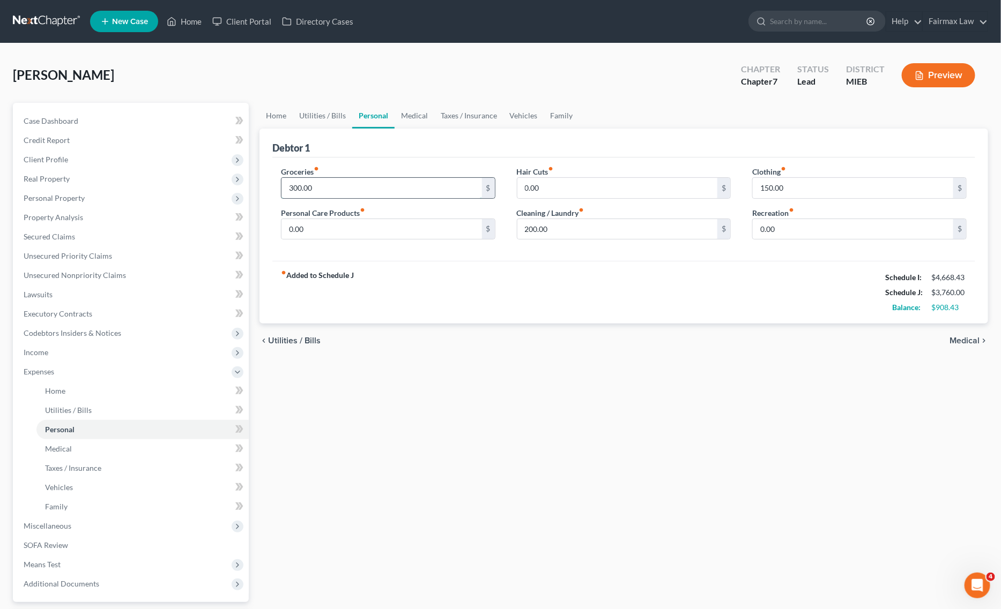
click at [346, 182] on input "300.00" at bounding box center [381, 188] width 200 height 20
type input "400.00"
click at [811, 191] on input "150.00" at bounding box center [853, 188] width 200 height 20
type input "200.00"
click at [781, 223] on input "0.00" at bounding box center [853, 229] width 200 height 20
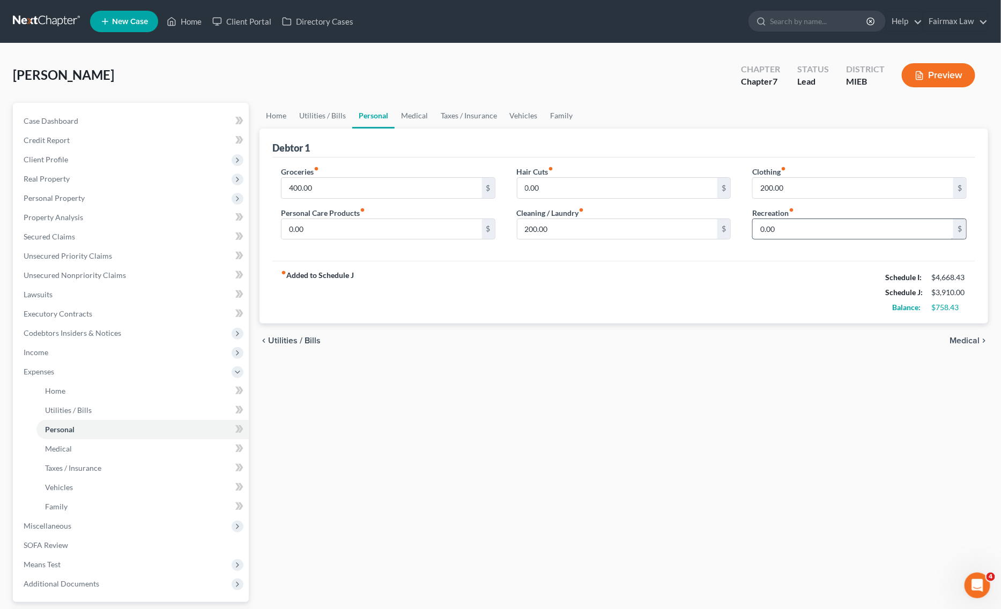
paste input "15"
type input "150.00"
click at [522, 116] on link "Vehicles" at bounding box center [523, 116] width 41 height 26
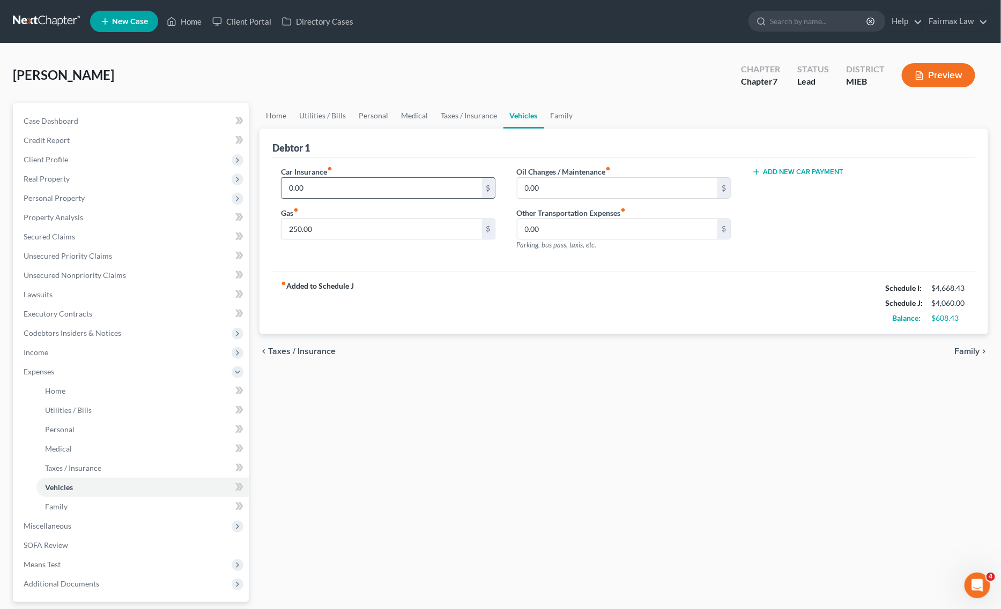
paste input "188"
type input "188.00"
click at [561, 114] on link "Family" at bounding box center [561, 116] width 35 height 26
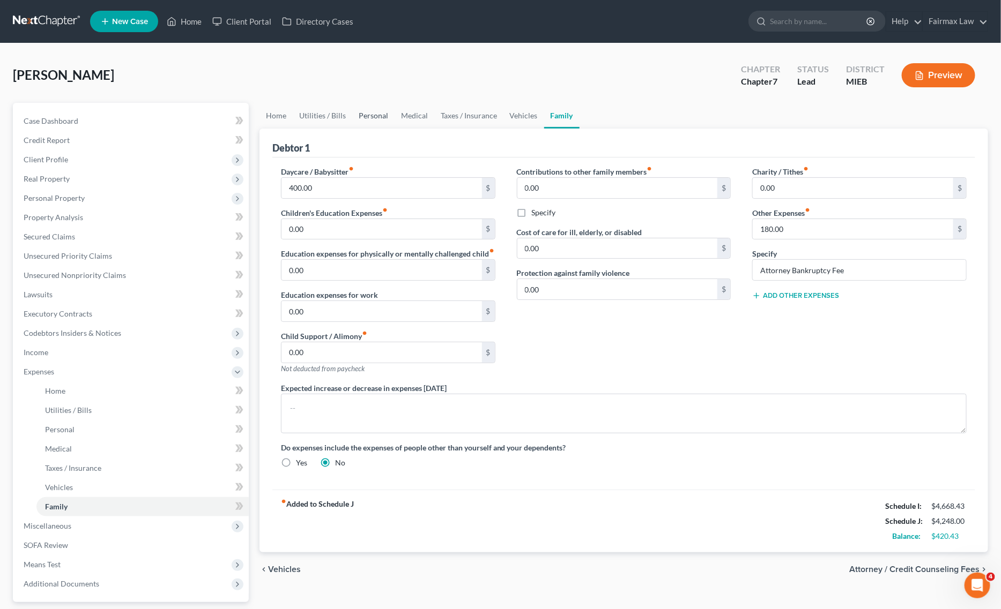
click at [378, 116] on link "Personal" at bounding box center [373, 116] width 42 height 26
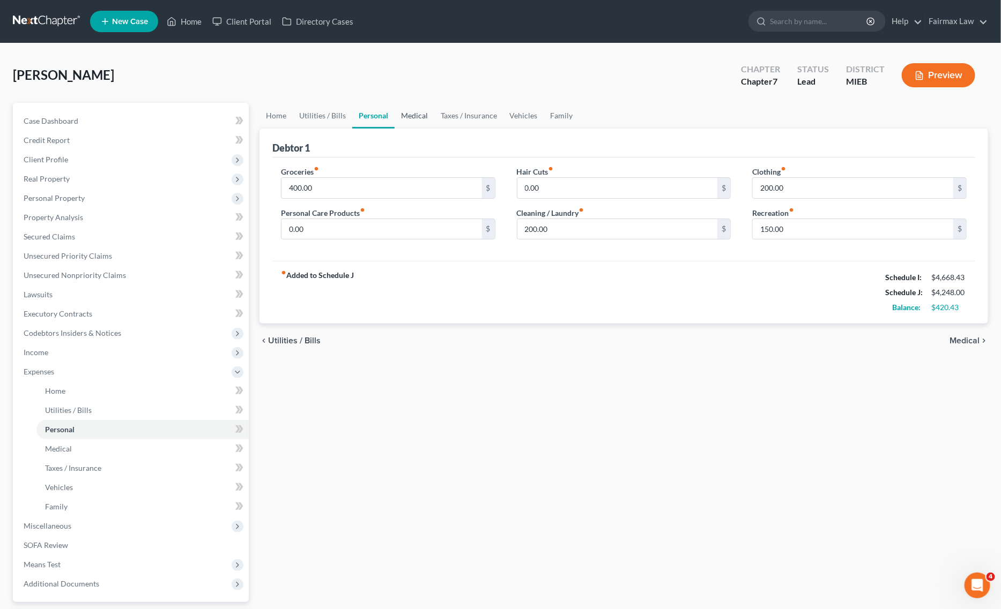
click at [404, 113] on link "Medical" at bounding box center [414, 116] width 40 height 26
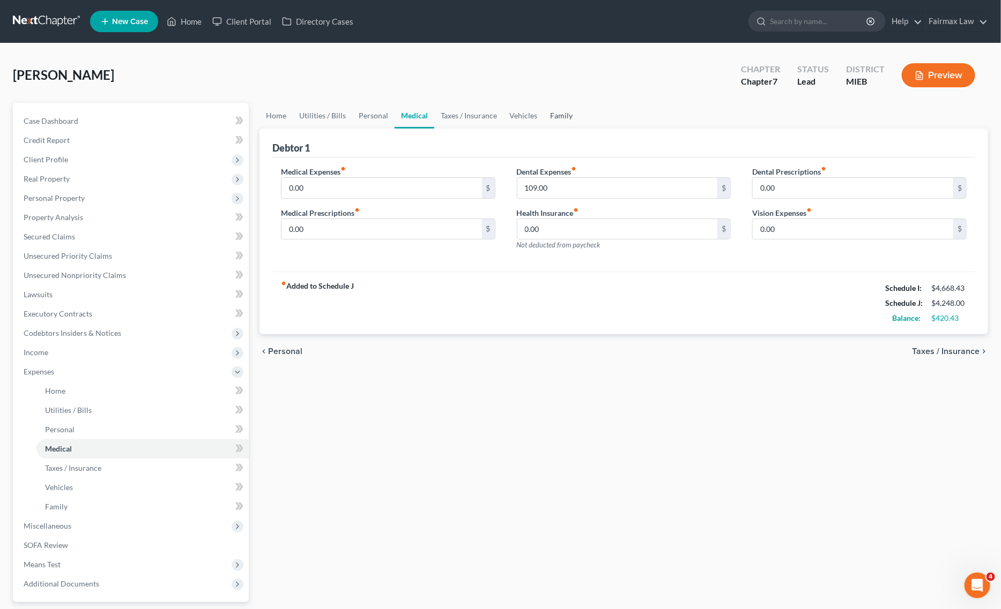
click at [553, 113] on link "Family" at bounding box center [561, 116] width 35 height 26
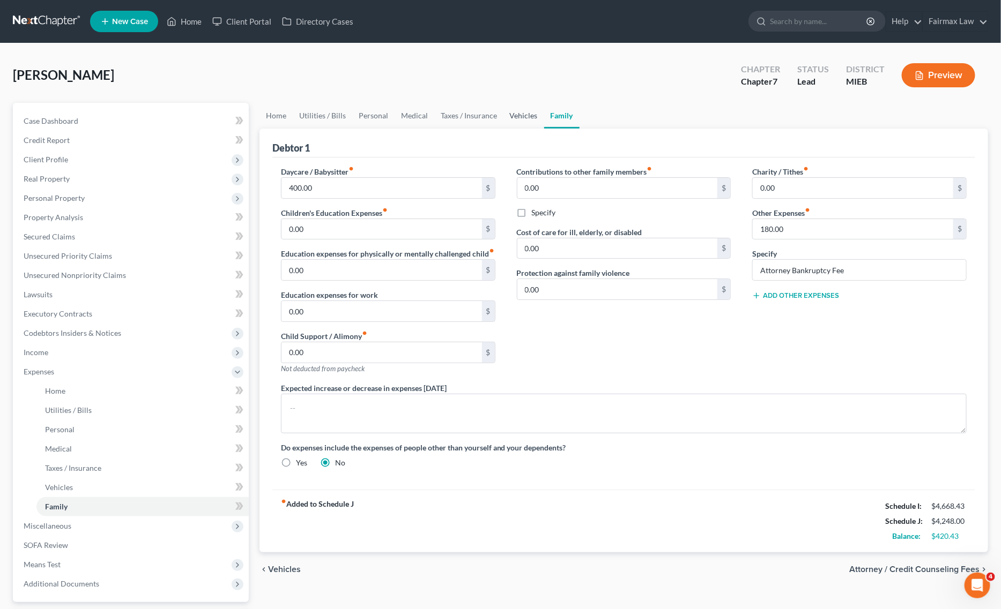
click at [510, 103] on link "Vehicles" at bounding box center [523, 116] width 41 height 26
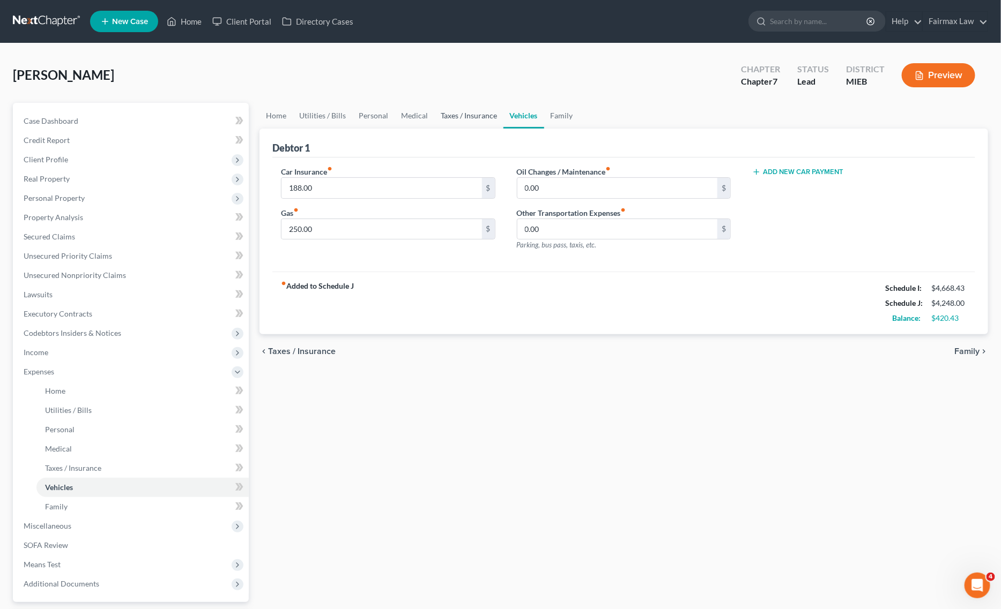
click at [441, 110] on link "Taxes / Insurance" at bounding box center [468, 116] width 69 height 26
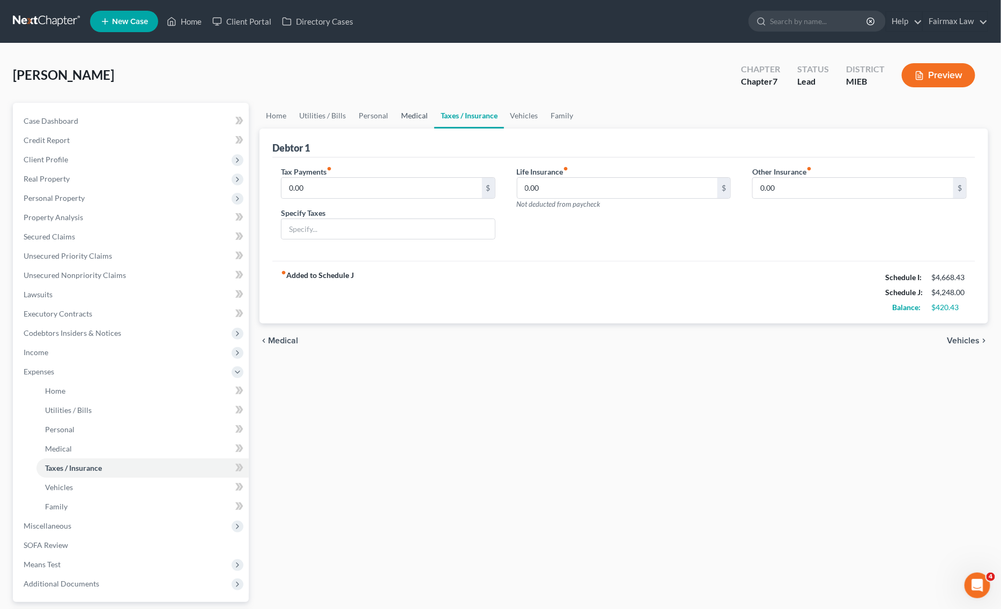
click at [421, 109] on link "Medical" at bounding box center [414, 116] width 40 height 26
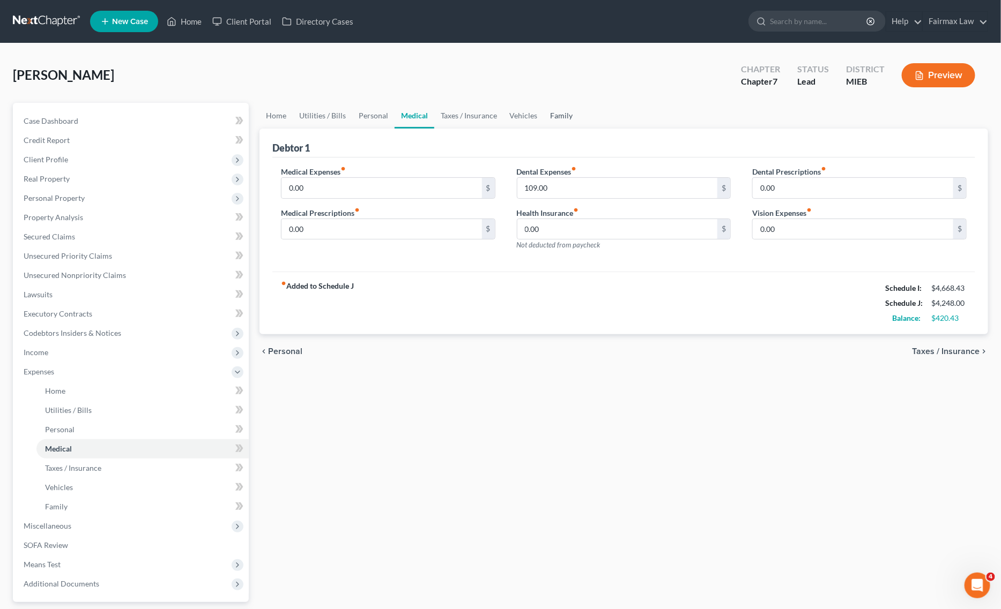
click at [551, 116] on link "Family" at bounding box center [561, 116] width 35 height 26
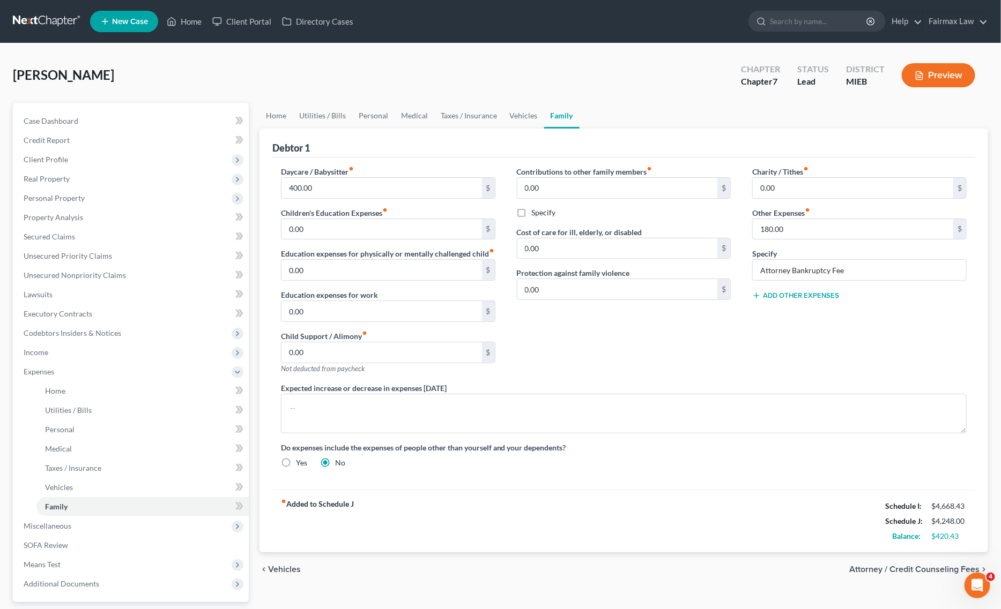
click at [818, 301] on div "Charity / Tithes fiber_manual_record 0.00 $ Other Expenses fiber_manual_record …" at bounding box center [859, 274] width 236 height 217
click at [805, 292] on button "Add Other Expenses" at bounding box center [795, 296] width 87 height 9
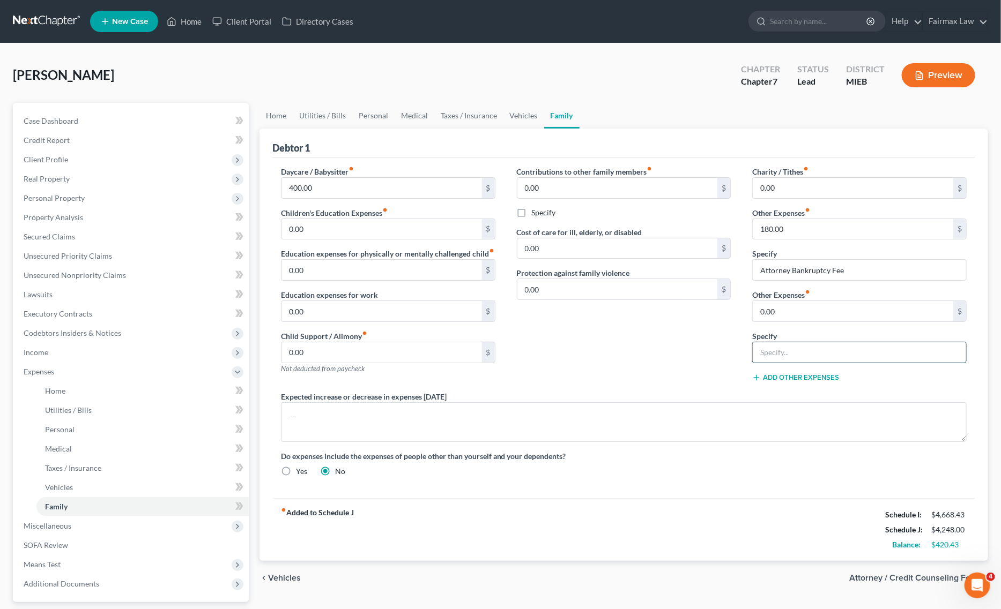
drag, startPoint x: 810, startPoint y: 352, endPoint x: 831, endPoint y: 357, distance: 21.6
click at [811, 352] on input "text" at bounding box center [859, 352] width 213 height 20
type input "Pets"
click at [786, 301] on input "0.00" at bounding box center [853, 311] width 200 height 20
type input "100.00"
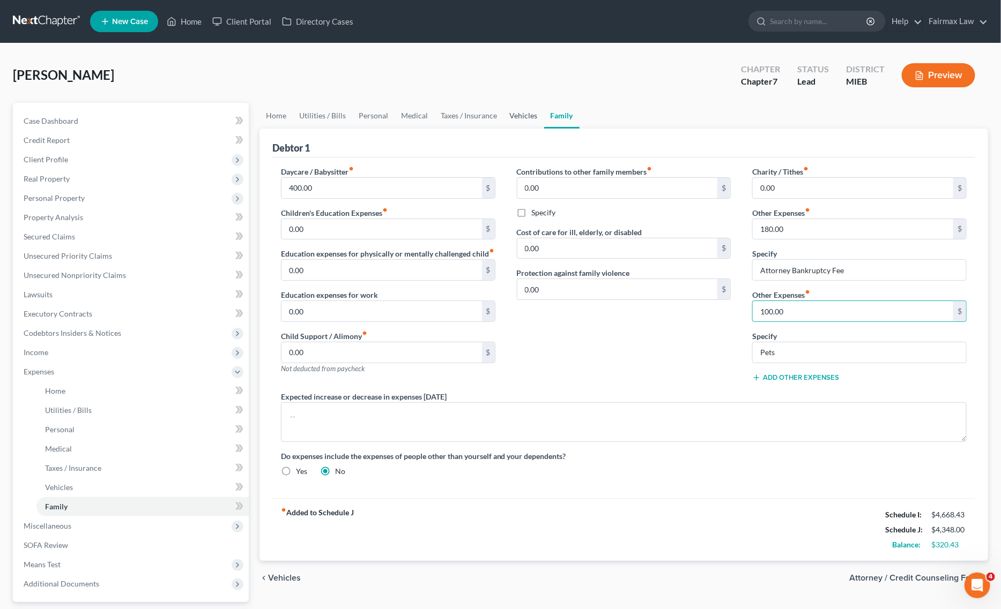
click at [522, 110] on link "Vehicles" at bounding box center [523, 116] width 41 height 26
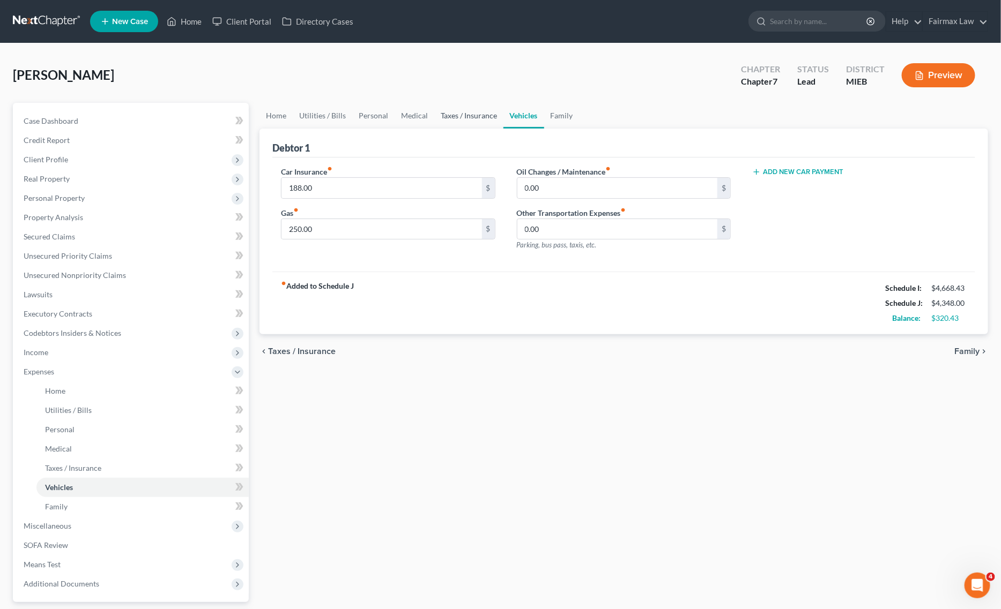
click at [457, 113] on link "Taxes / Insurance" at bounding box center [468, 116] width 69 height 26
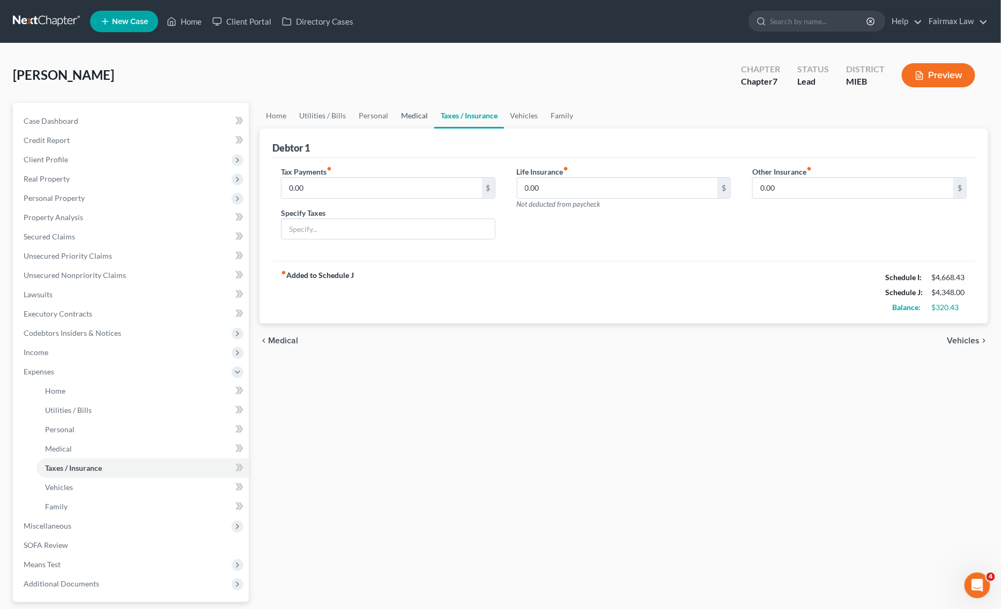
click at [398, 113] on link "Medical" at bounding box center [414, 116] width 40 height 26
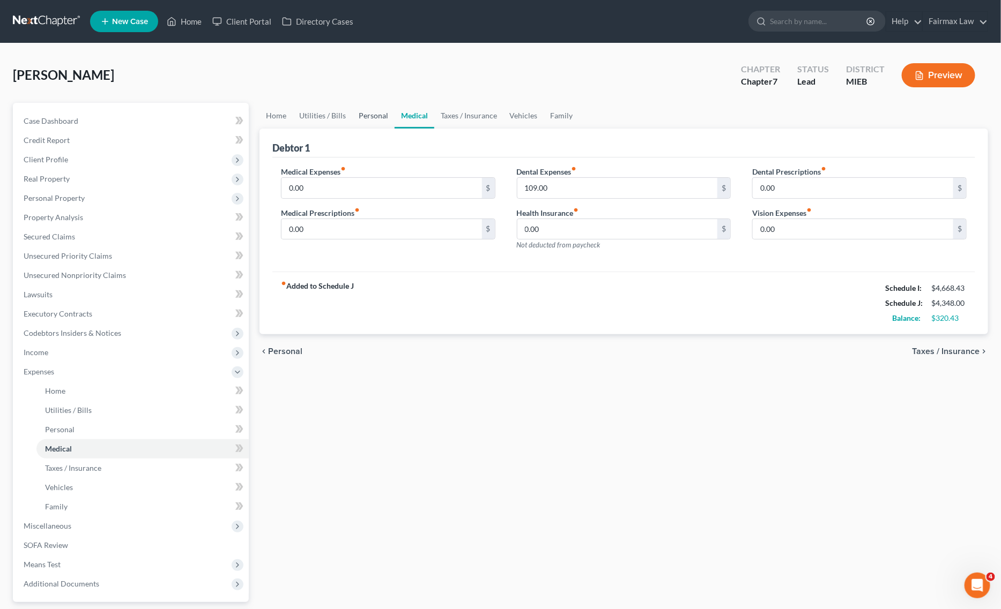
click at [359, 110] on link "Personal" at bounding box center [373, 116] width 42 height 26
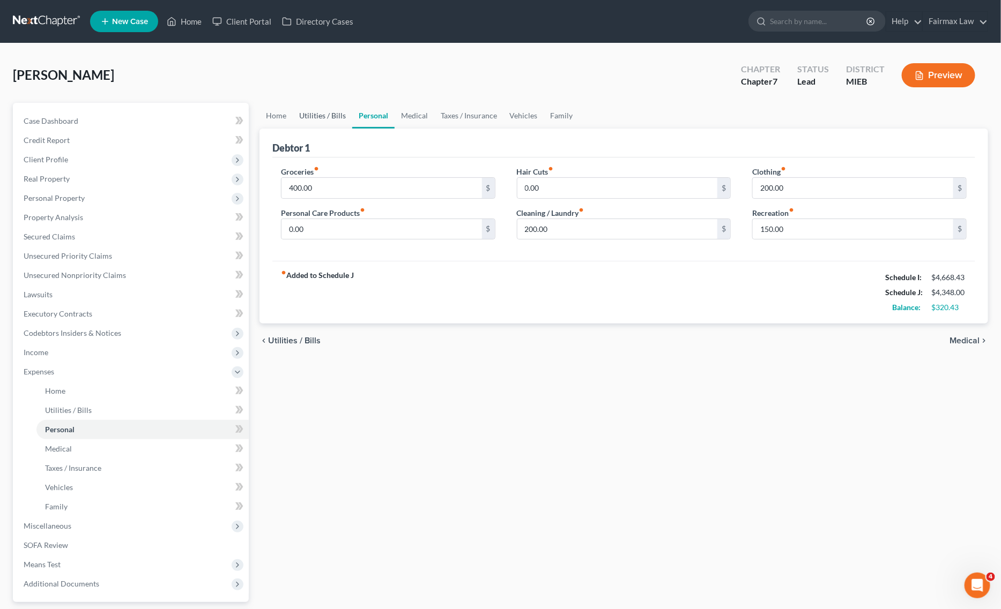
click at [323, 110] on link "Utilities / Bills" at bounding box center [322, 116] width 59 height 26
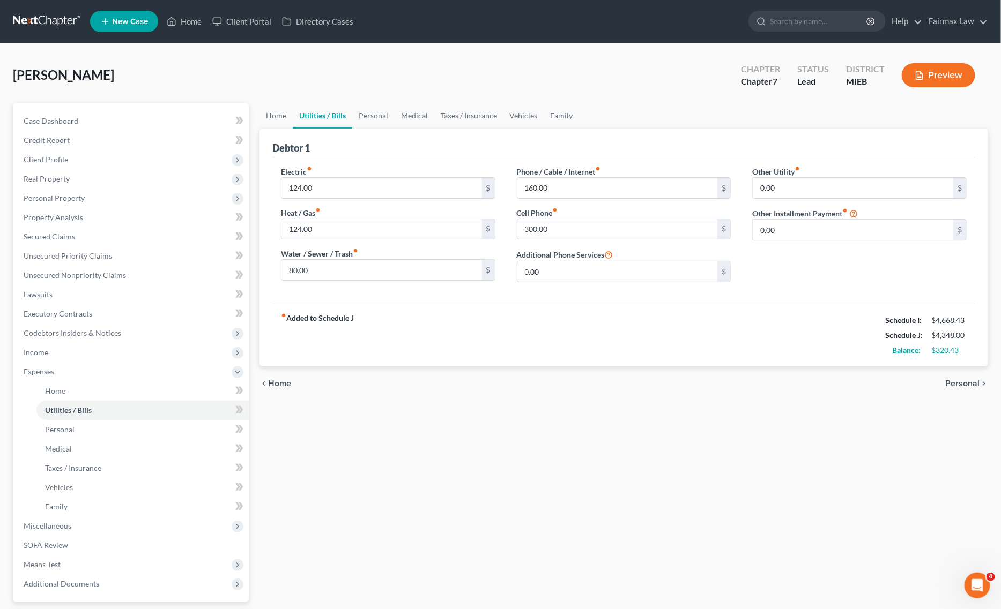
click at [294, 110] on link "Utilities / Bills" at bounding box center [322, 116] width 59 height 26
click at [275, 111] on link "Home" at bounding box center [275, 116] width 33 height 26
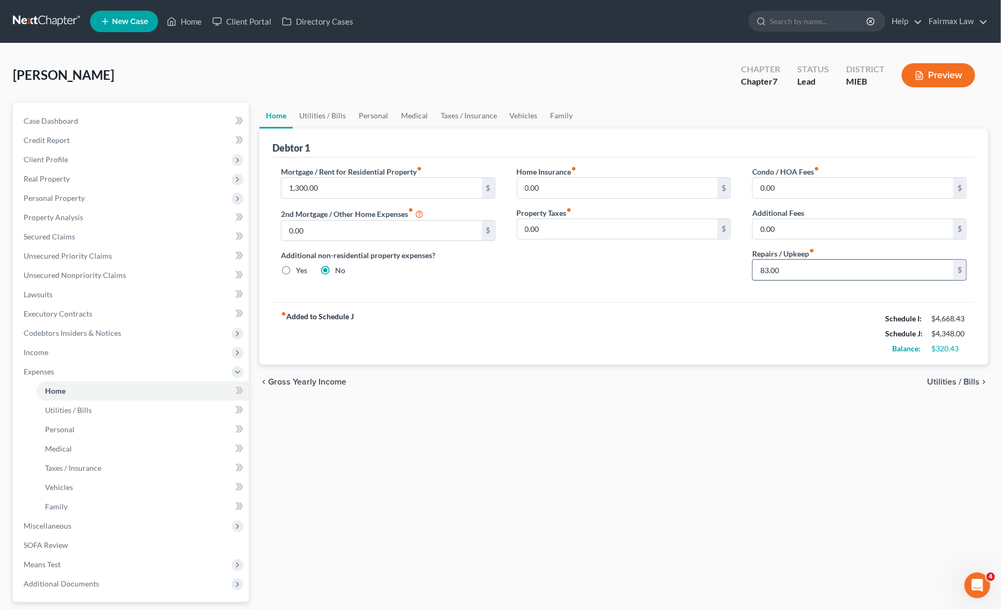
click at [814, 274] on input "83.00" at bounding box center [853, 270] width 200 height 20
click at [329, 113] on link "Utilities / Bills" at bounding box center [322, 116] width 59 height 26
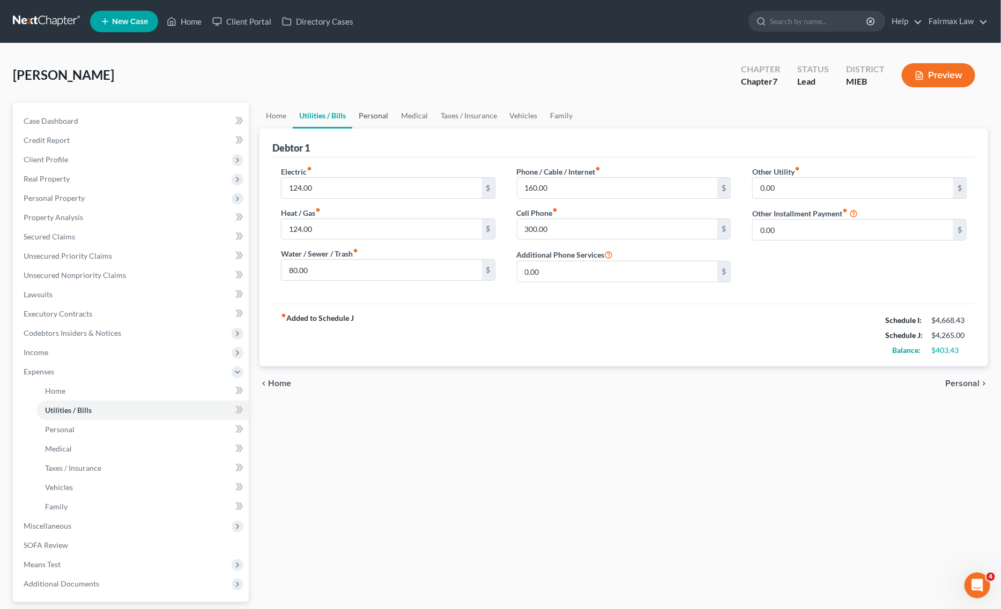
click at [370, 114] on link "Personal" at bounding box center [373, 116] width 42 height 26
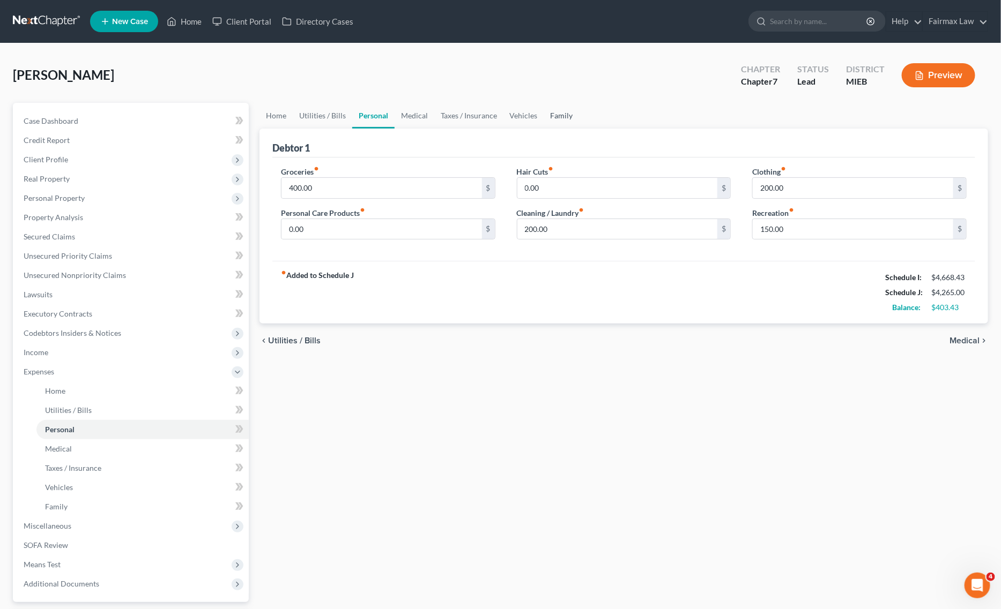
click at [565, 116] on link "Family" at bounding box center [561, 116] width 35 height 26
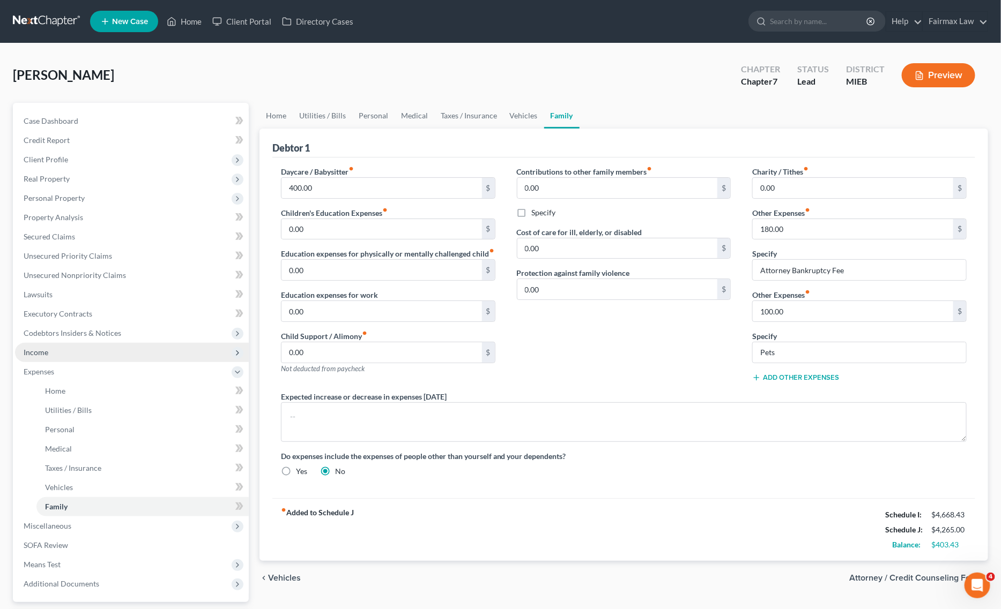
click at [44, 354] on span "Income" at bounding box center [36, 352] width 25 height 9
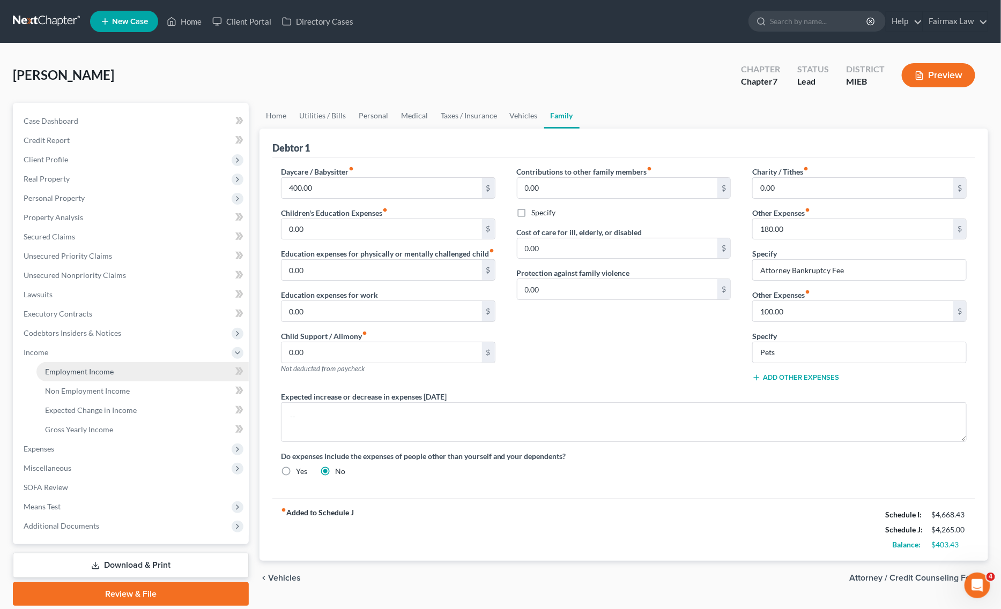
click at [81, 371] on span "Employment Income" at bounding box center [79, 371] width 69 height 9
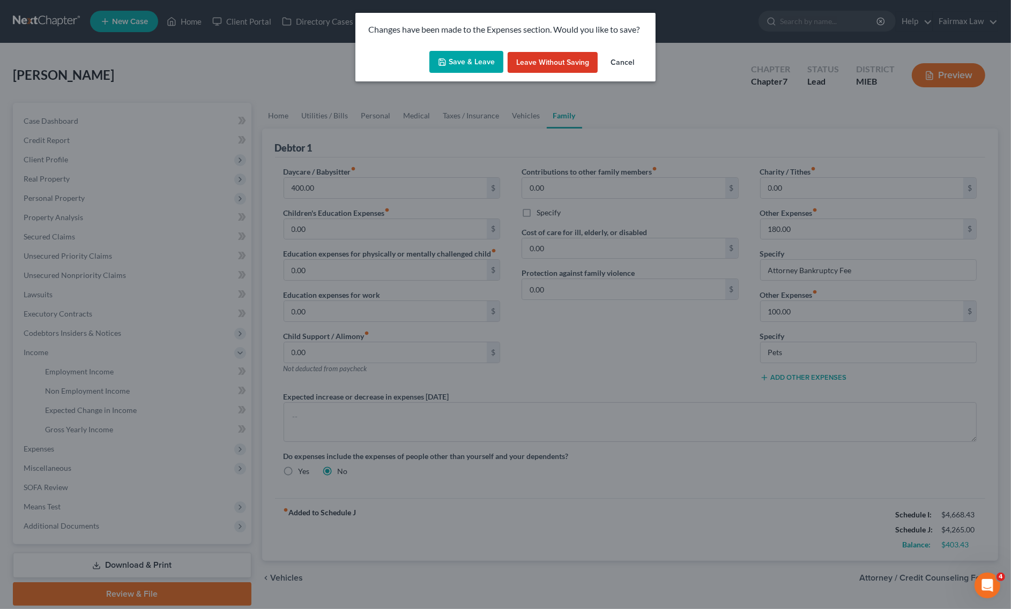
click at [470, 64] on button "Save & Leave" at bounding box center [466, 62] width 74 height 23
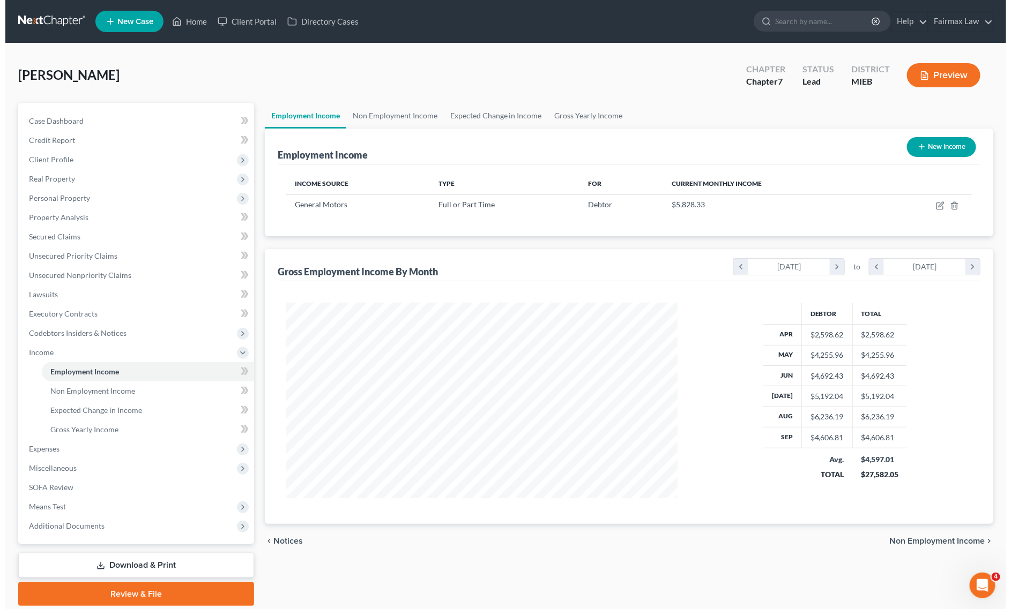
scroll to position [196, 413]
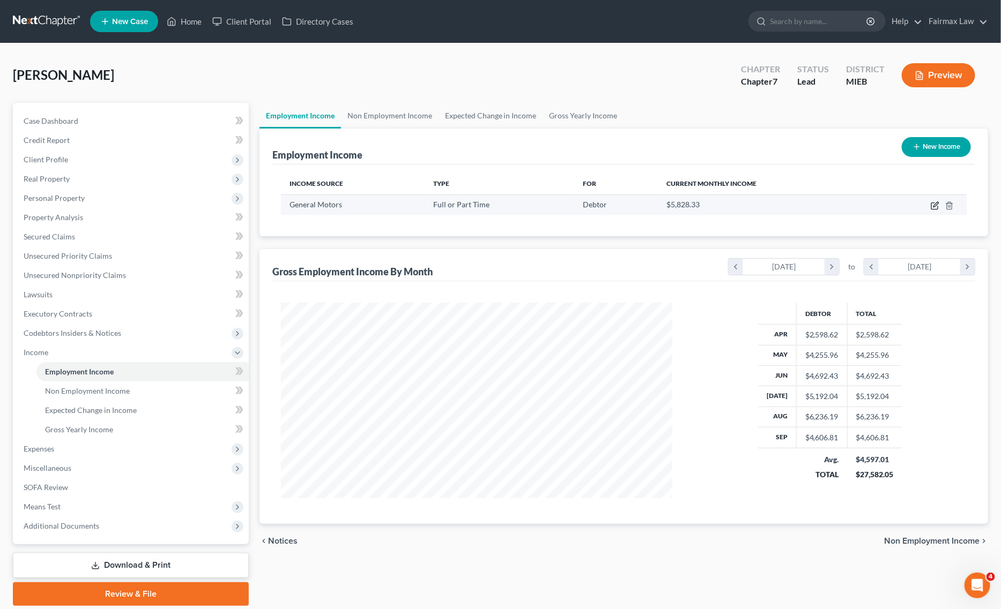
click at [933, 202] on icon "button" at bounding box center [934, 206] width 9 height 9
select select "0"
select select "23"
select select "3"
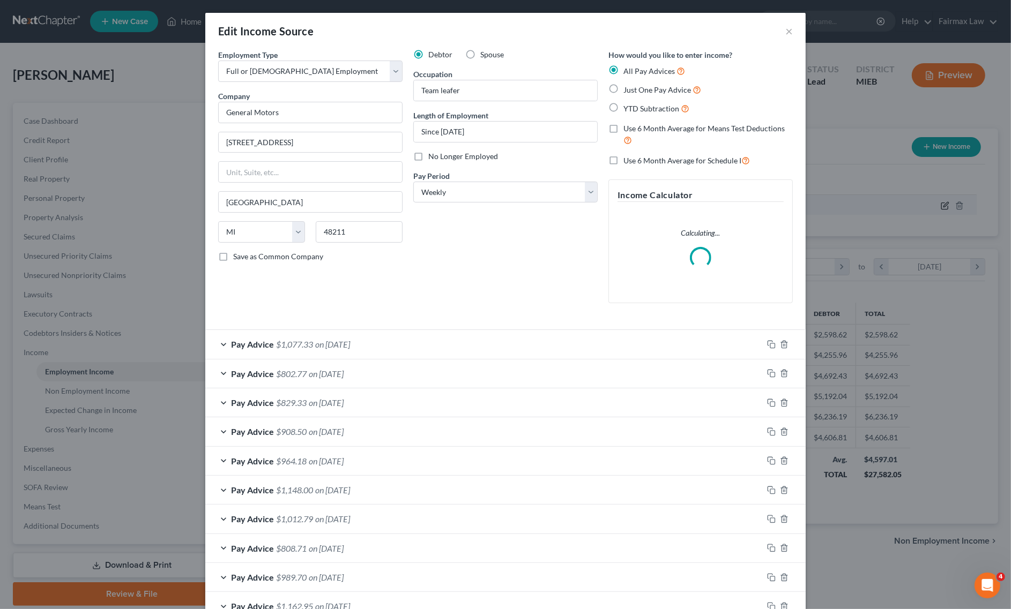
scroll to position [197, 417]
click at [934, 205] on div "Edit Income Source × Employment Type * Select Full or Part Time Employment Self…" at bounding box center [505, 304] width 1011 height 609
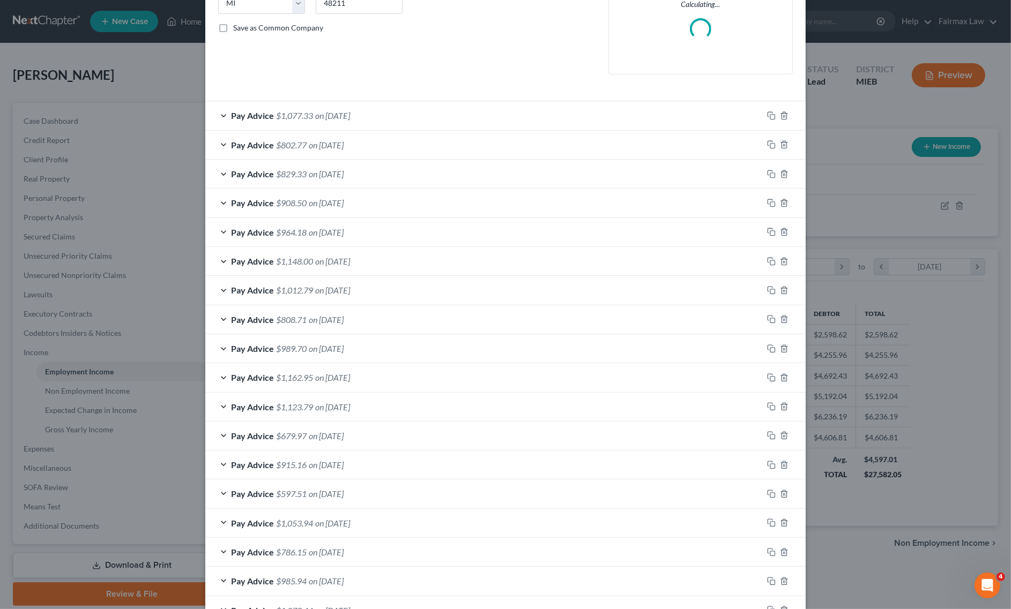
scroll to position [511, 0]
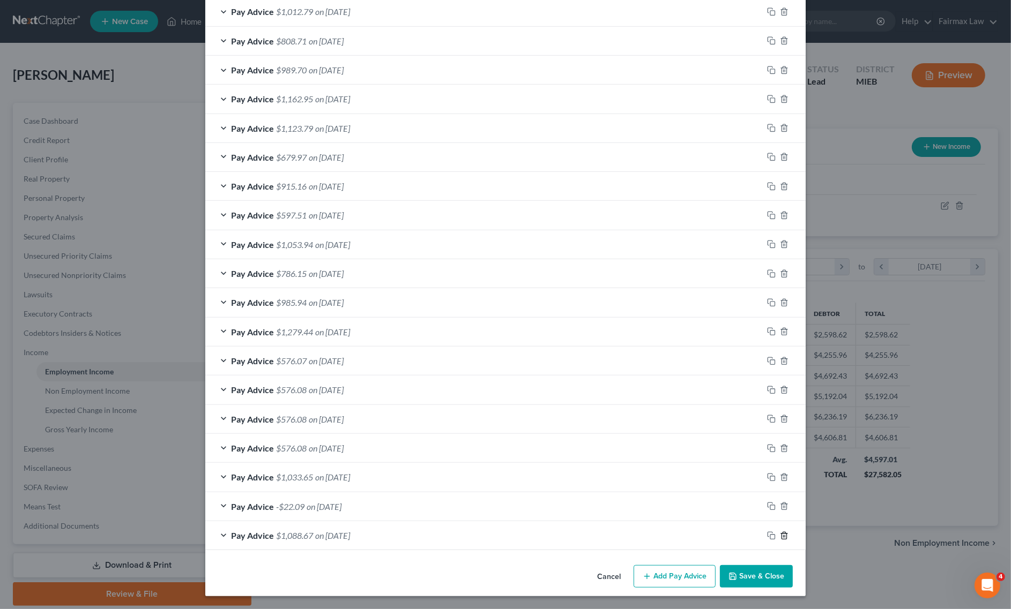
click at [780, 536] on icon "button" at bounding box center [784, 536] width 9 height 9
click at [780, 536] on icon "button" at bounding box center [784, 535] width 9 height 9
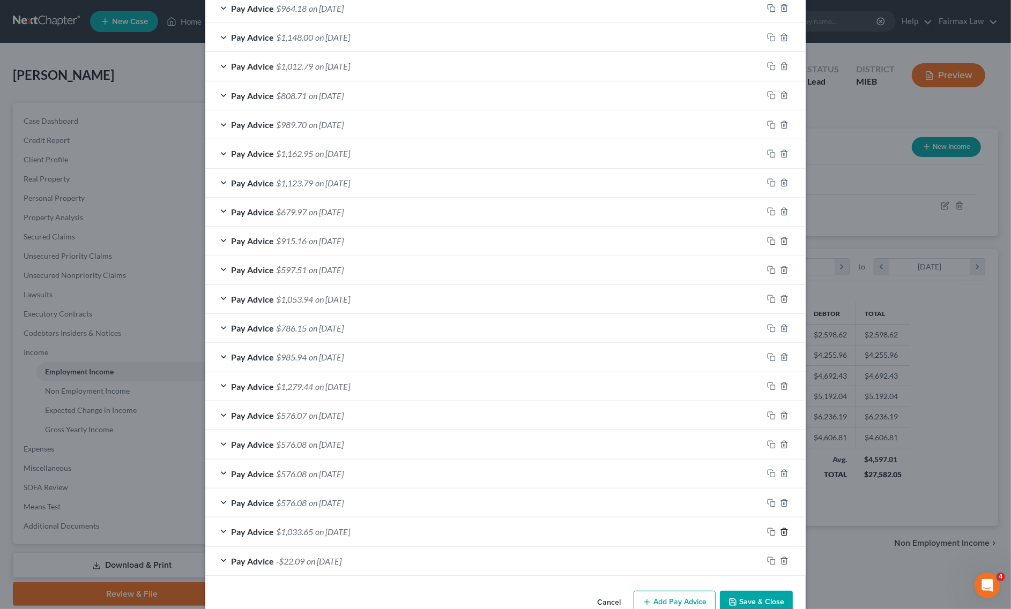
click at [780, 536] on icon "button" at bounding box center [784, 532] width 9 height 9
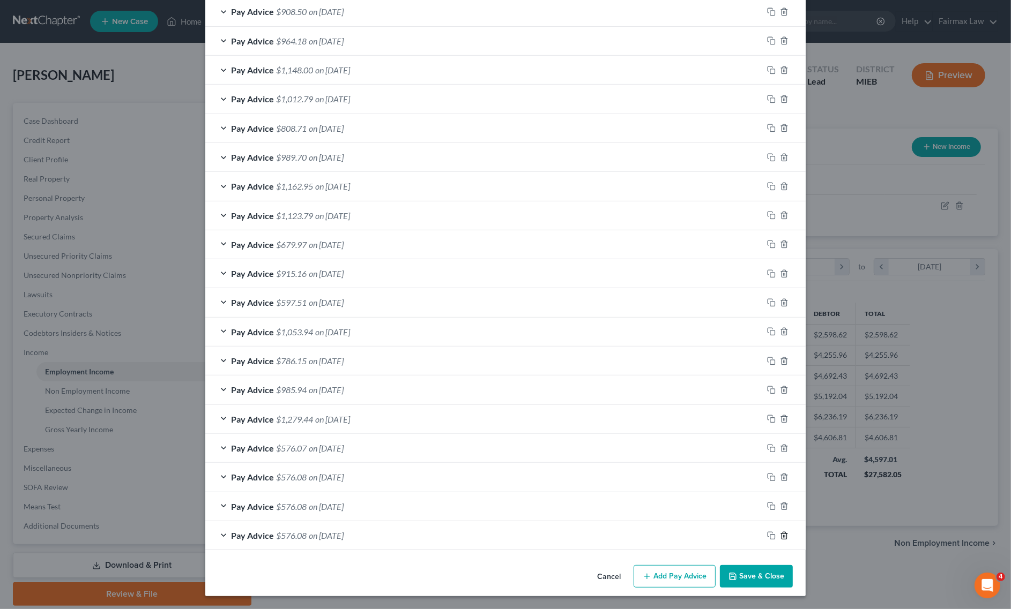
click at [780, 536] on icon "button" at bounding box center [784, 536] width 9 height 9
click at [780, 536] on icon "button" at bounding box center [784, 535] width 9 height 9
click at [780, 536] on icon "button" at bounding box center [784, 536] width 9 height 9
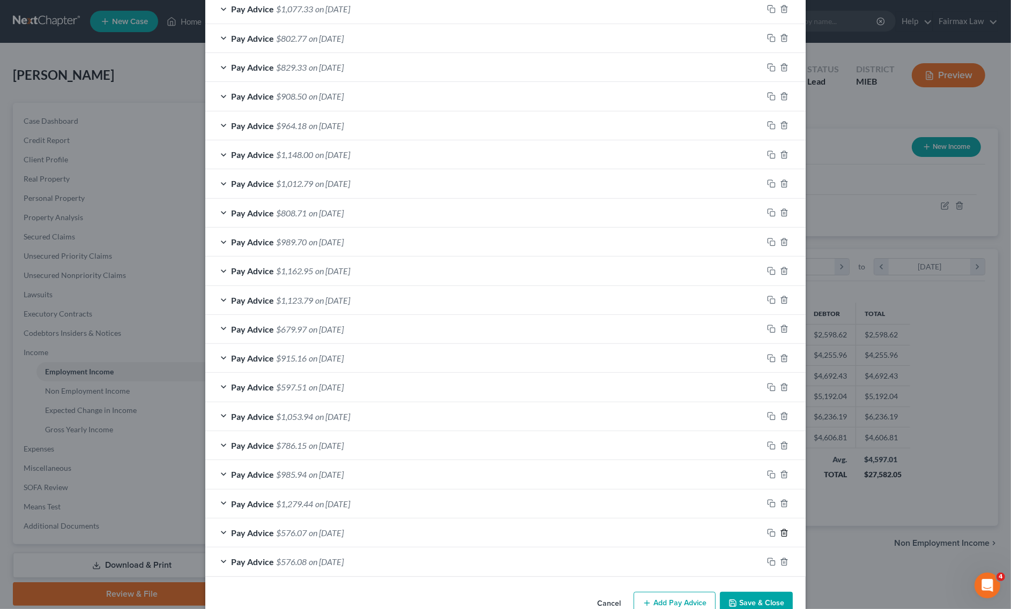
click at [780, 536] on icon "button" at bounding box center [784, 533] width 9 height 9
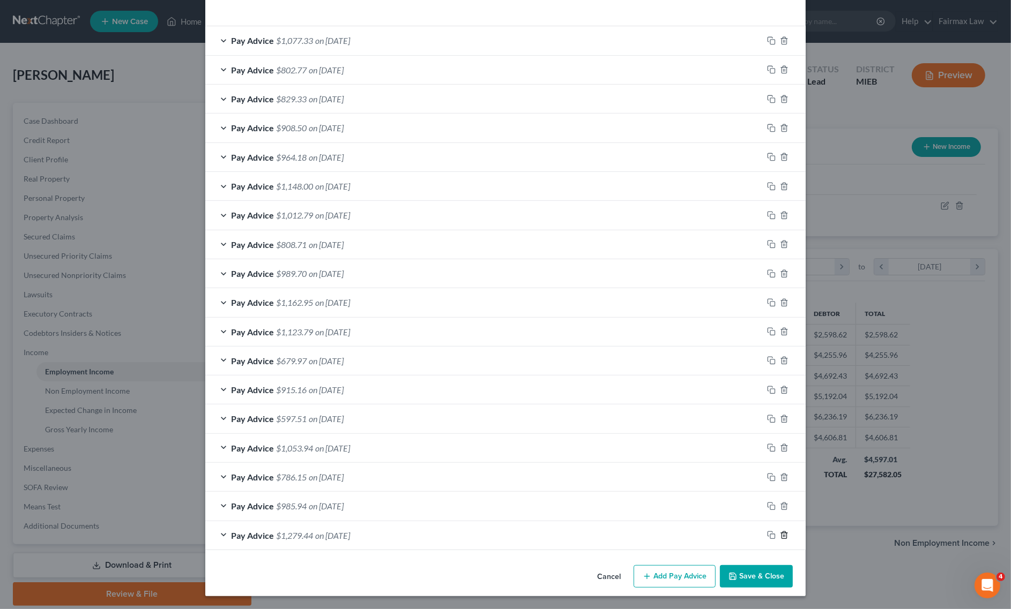
click at [780, 536] on icon "button" at bounding box center [784, 535] width 9 height 9
click at [780, 536] on icon "button" at bounding box center [784, 536] width 9 height 9
click at [780, 511] on icon "button" at bounding box center [784, 507] width 9 height 9
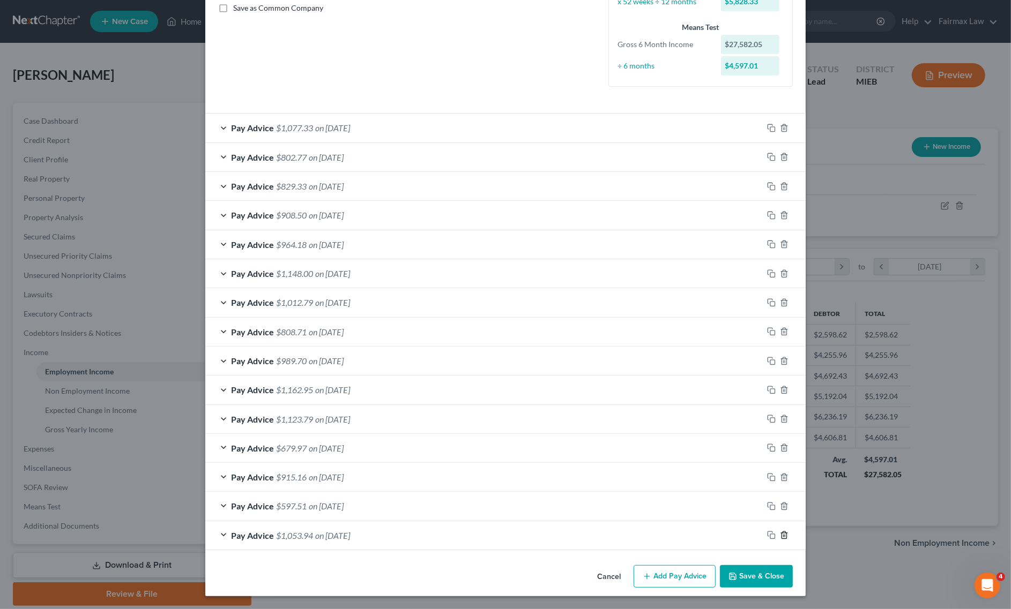
click at [780, 536] on icon "button" at bounding box center [784, 535] width 9 height 9
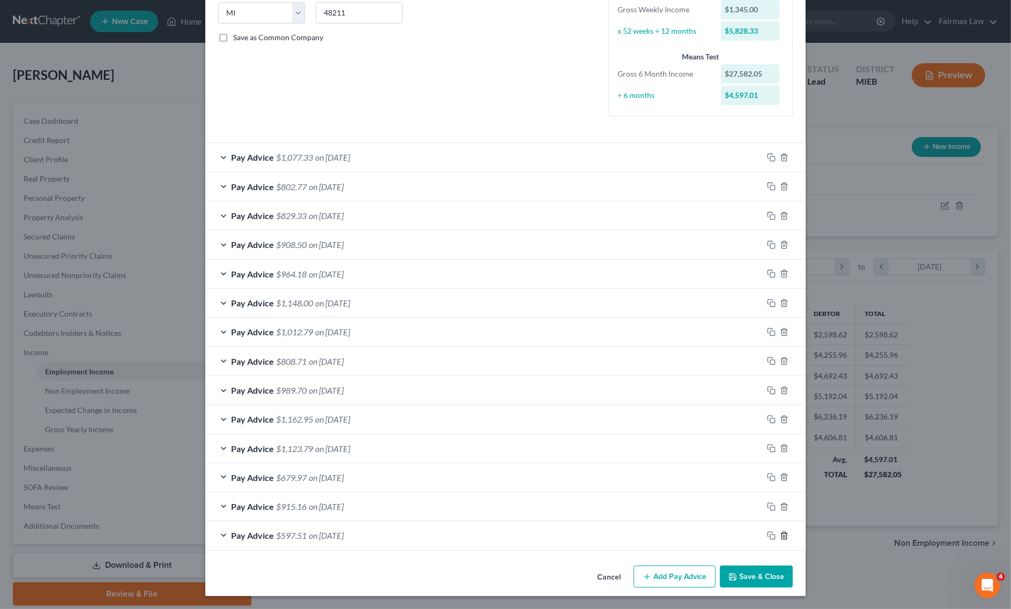
click at [780, 536] on icon "button" at bounding box center [784, 536] width 9 height 9
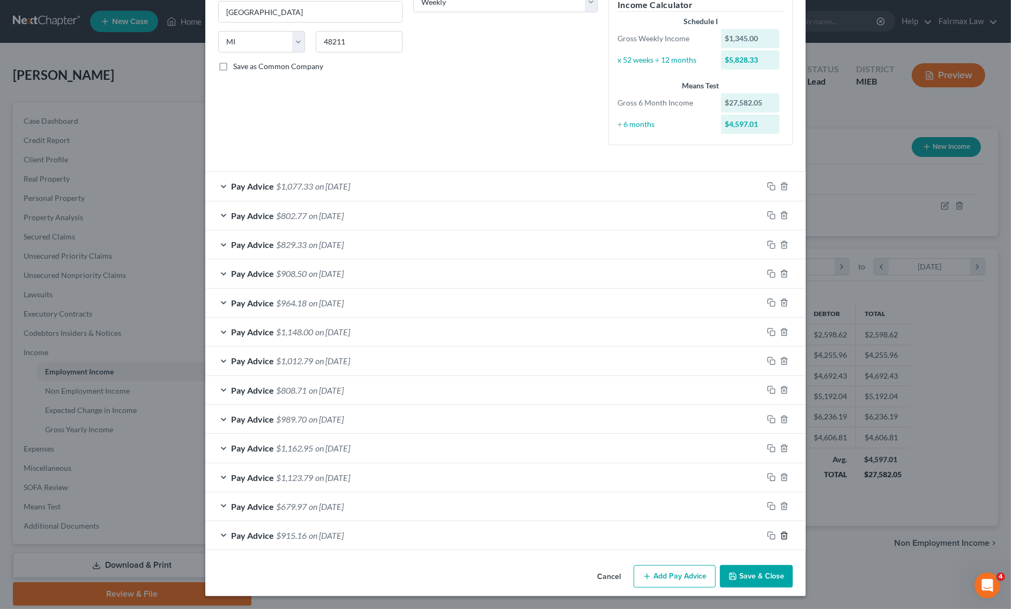
click at [780, 536] on icon "button" at bounding box center [784, 536] width 9 height 9
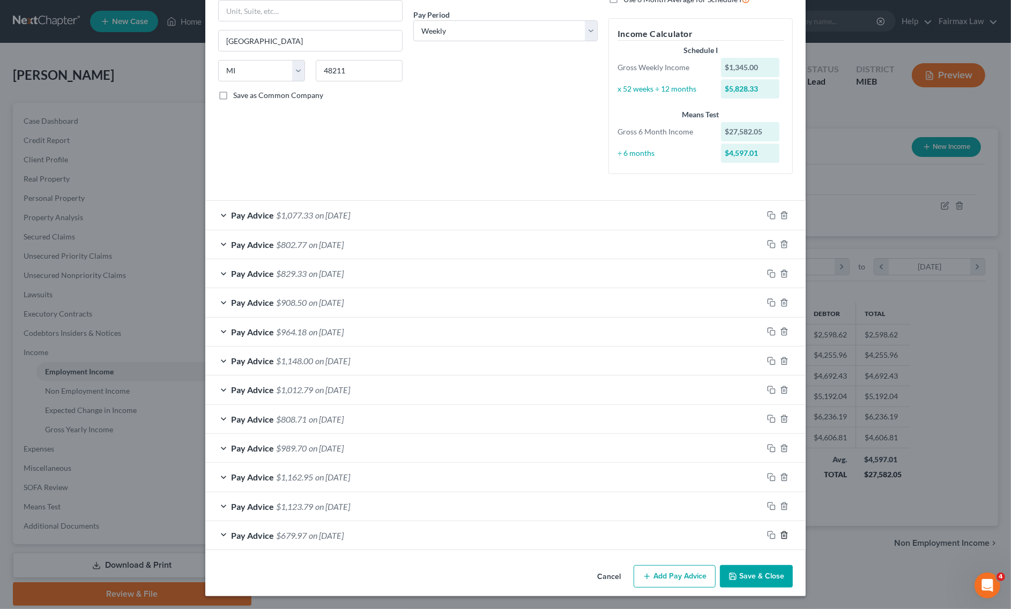
click at [780, 536] on icon "button" at bounding box center [784, 535] width 9 height 9
click at [780, 511] on icon "button" at bounding box center [784, 506] width 9 height 9
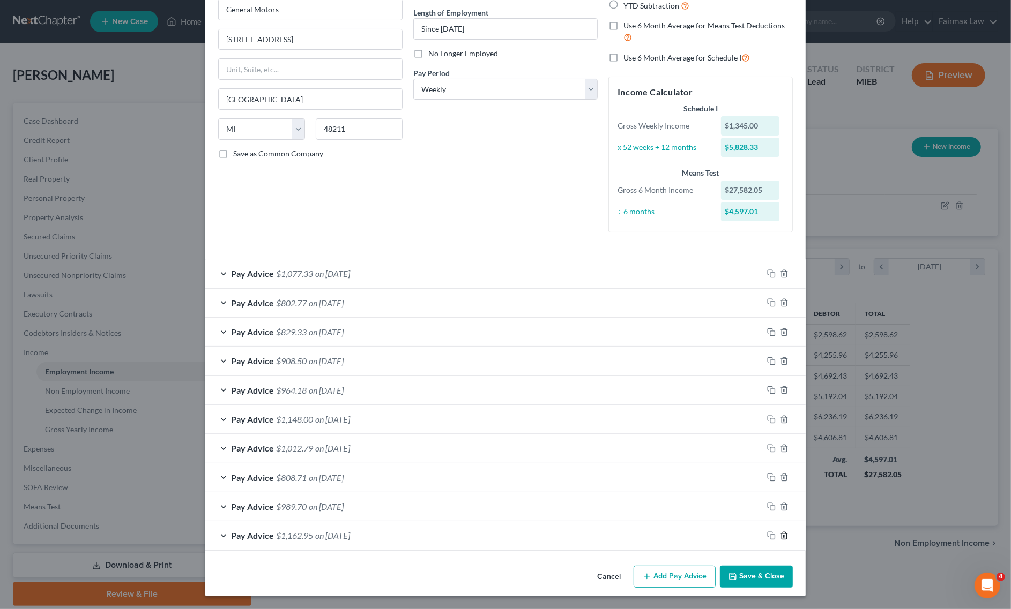
click at [780, 532] on icon "button" at bounding box center [784, 536] width 9 height 9
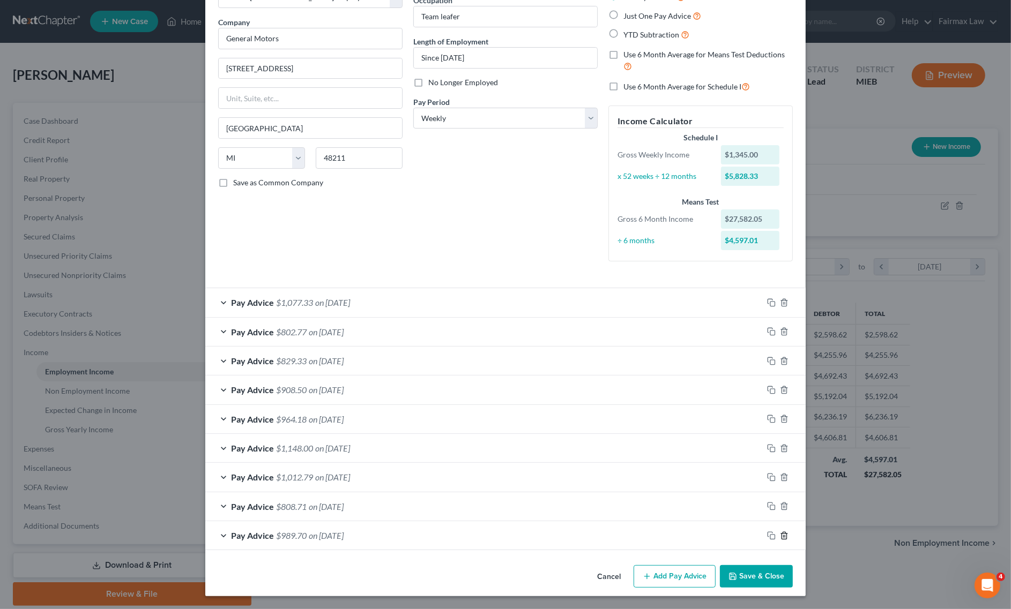
click at [780, 532] on icon "button" at bounding box center [784, 536] width 9 height 9
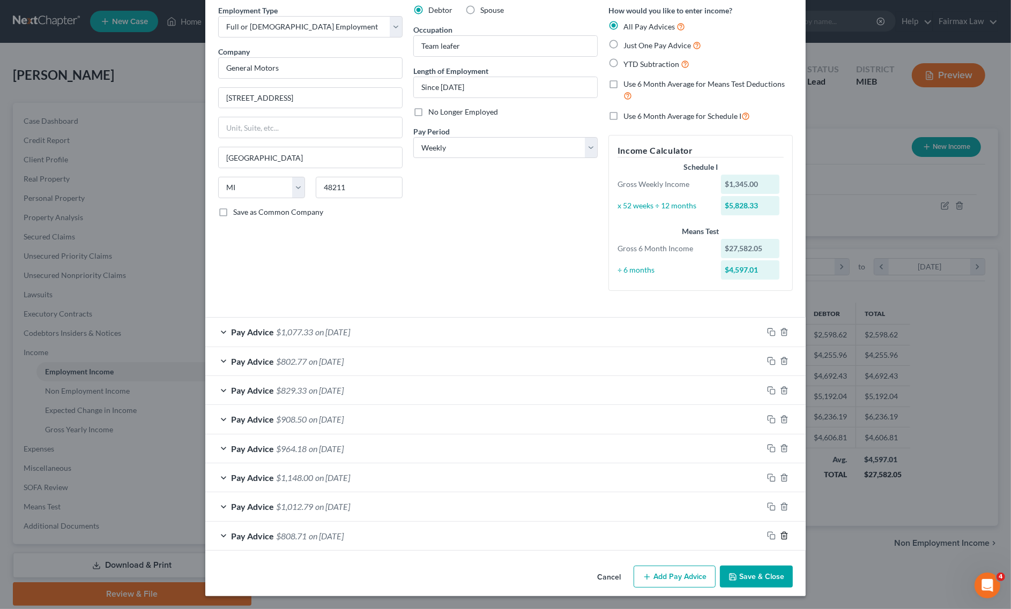
click at [780, 532] on icon "button" at bounding box center [784, 536] width 9 height 9
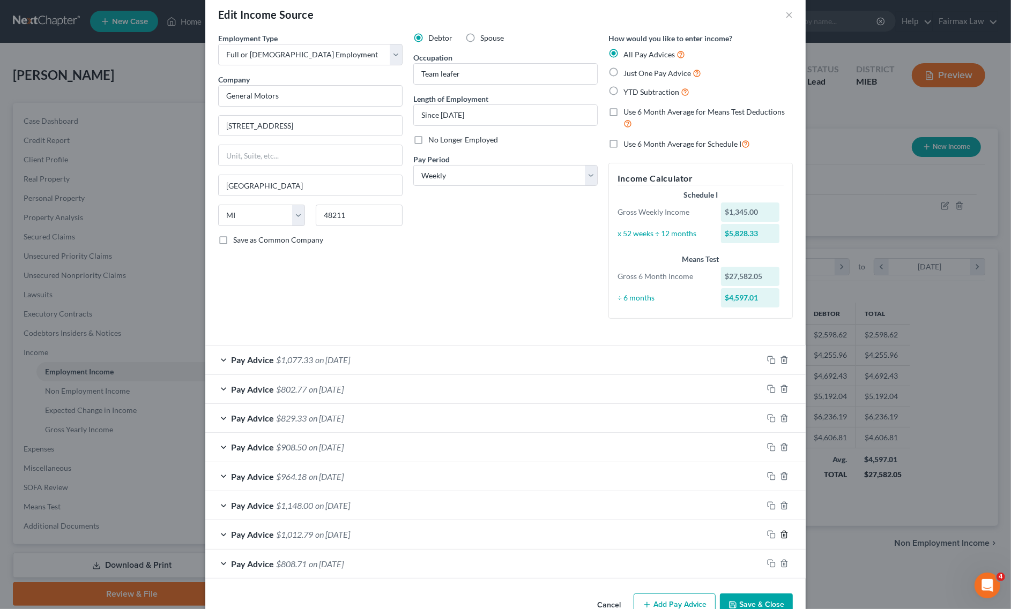
click at [780, 531] on icon "button" at bounding box center [784, 535] width 9 height 9
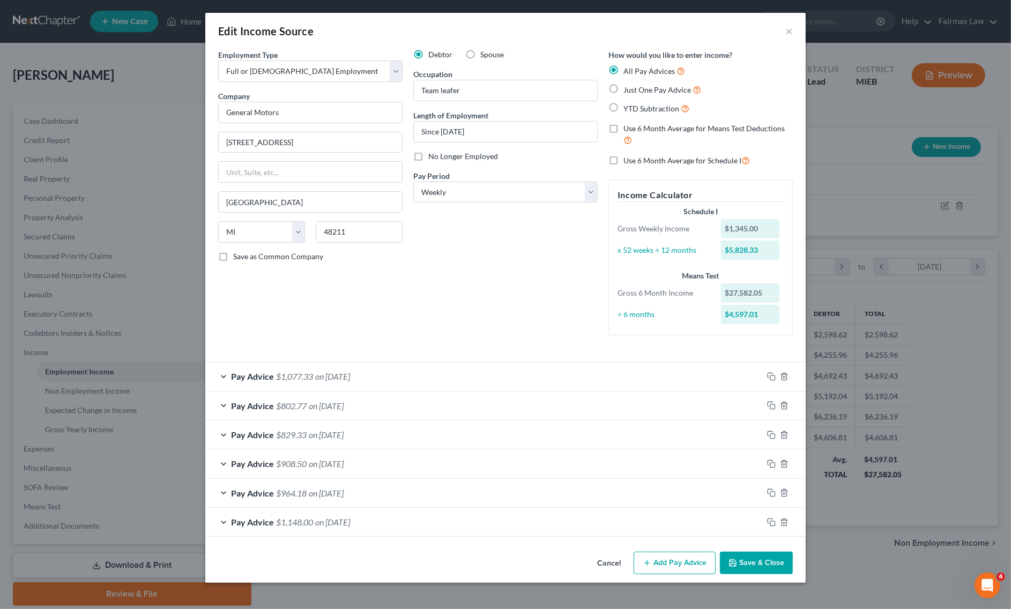
scroll to position [0, 0]
click at [777, 531] on div at bounding box center [784, 522] width 43 height 17
click at [780, 525] on icon "button" at bounding box center [784, 522] width 9 height 9
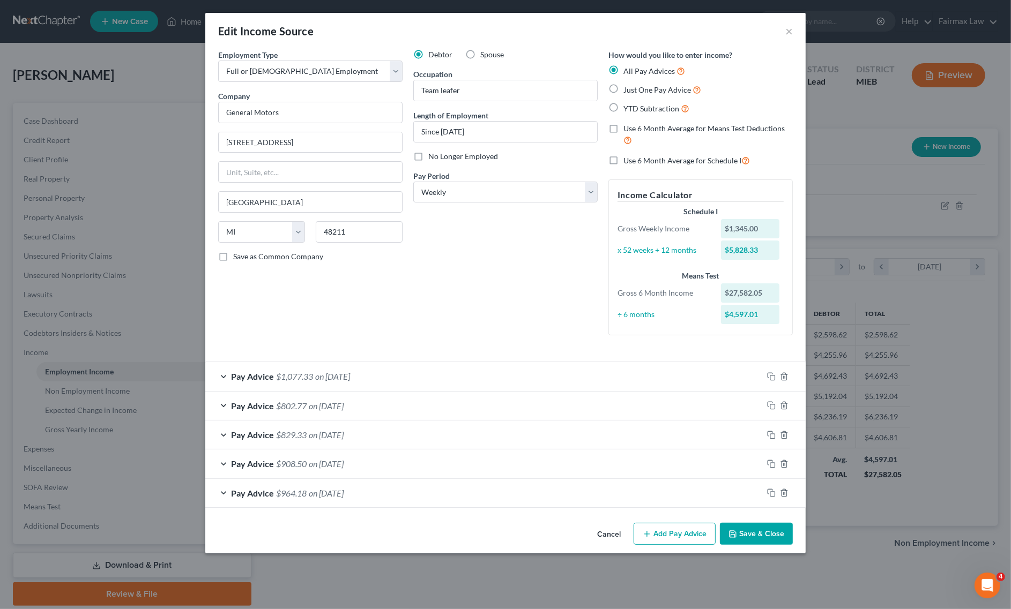
click at [781, 503] on div "Pay Advice $964.18 on 08/29/2025" at bounding box center [505, 493] width 600 height 29
click at [781, 494] on icon "button" at bounding box center [783, 493] width 5 height 7
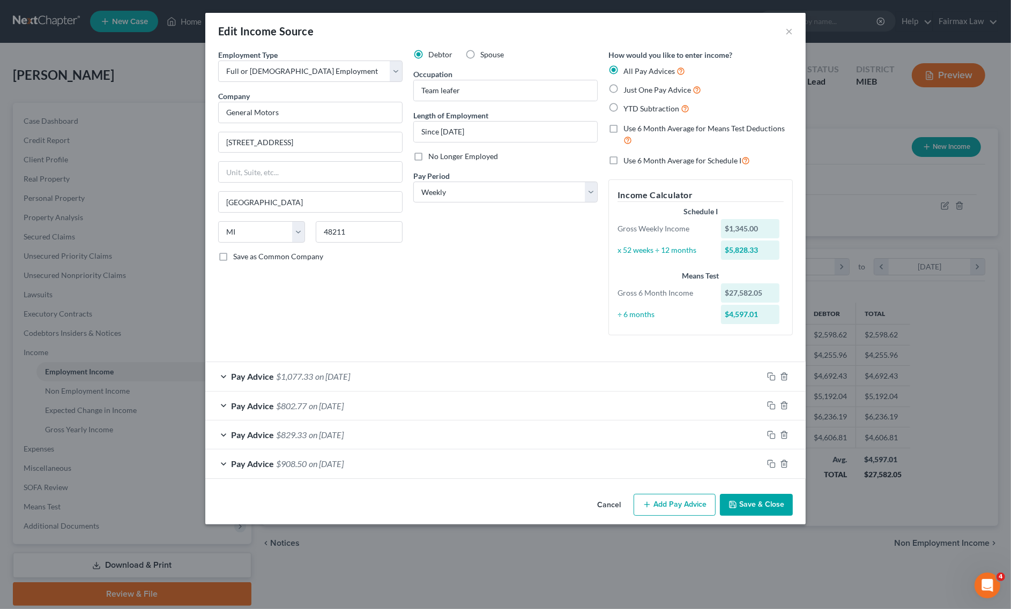
click at [785, 455] on div "Pay Advice $908.50 on 09/05/2025" at bounding box center [505, 464] width 600 height 29
click at [783, 462] on polyline "button" at bounding box center [784, 462] width 6 height 0
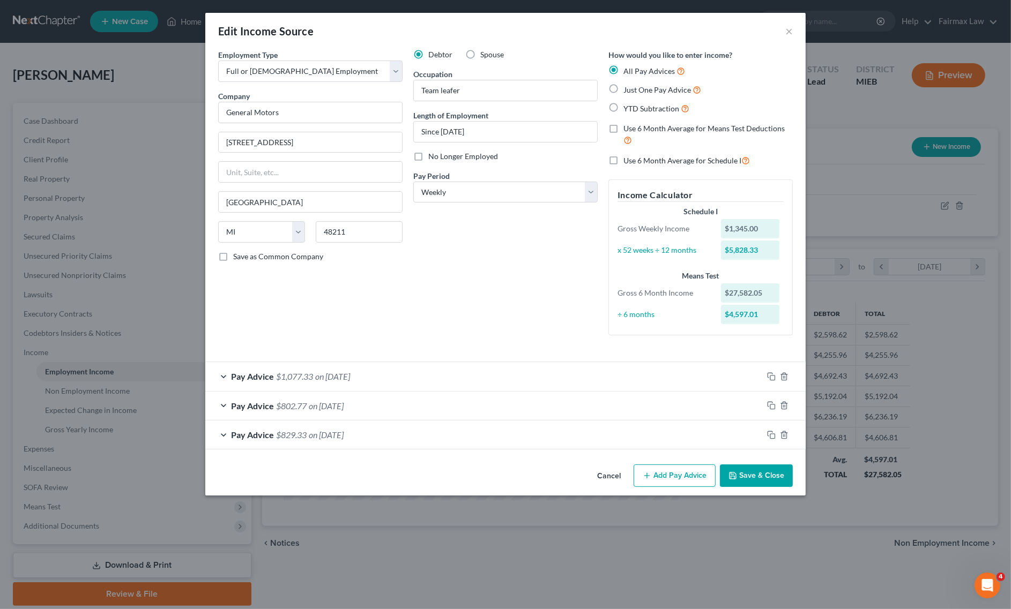
click at [780, 430] on div at bounding box center [784, 435] width 43 height 17
click at [783, 438] on icon "button" at bounding box center [784, 435] width 9 height 9
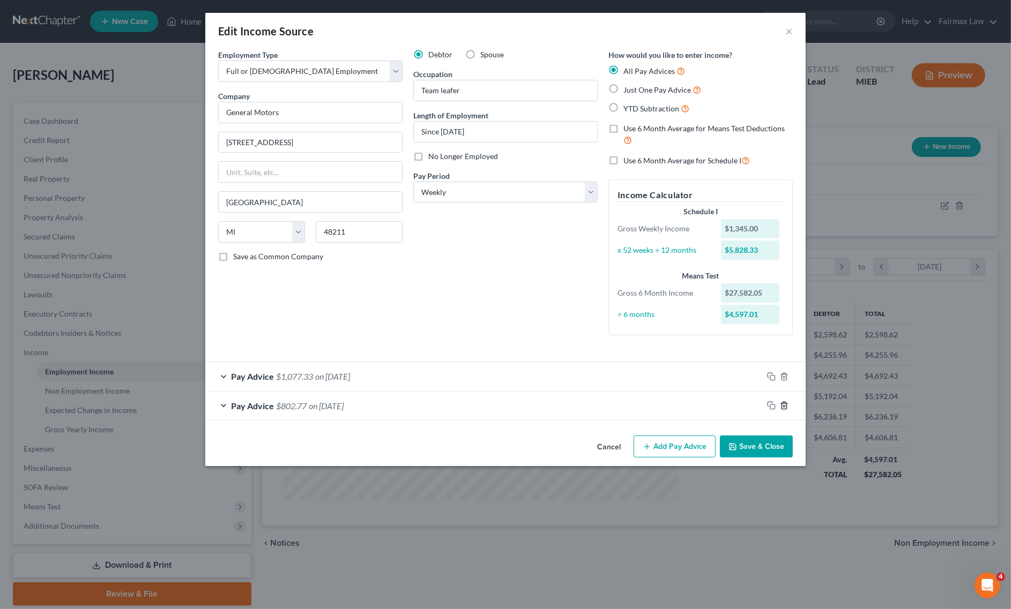
click at [784, 407] on icon "button" at bounding box center [784, 405] width 9 height 9
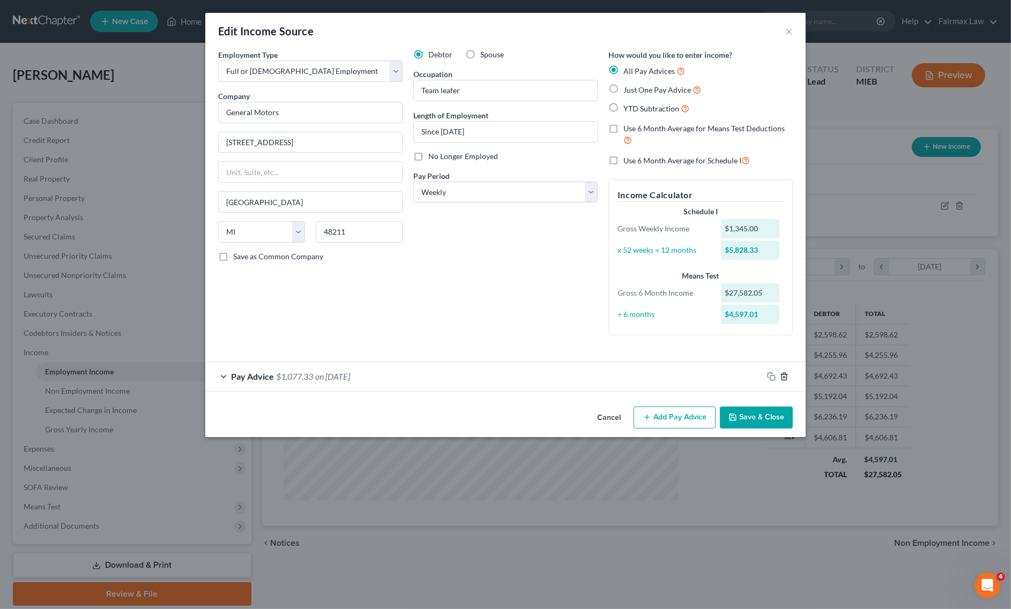
click at [786, 375] on icon "button" at bounding box center [783, 376] width 5 height 7
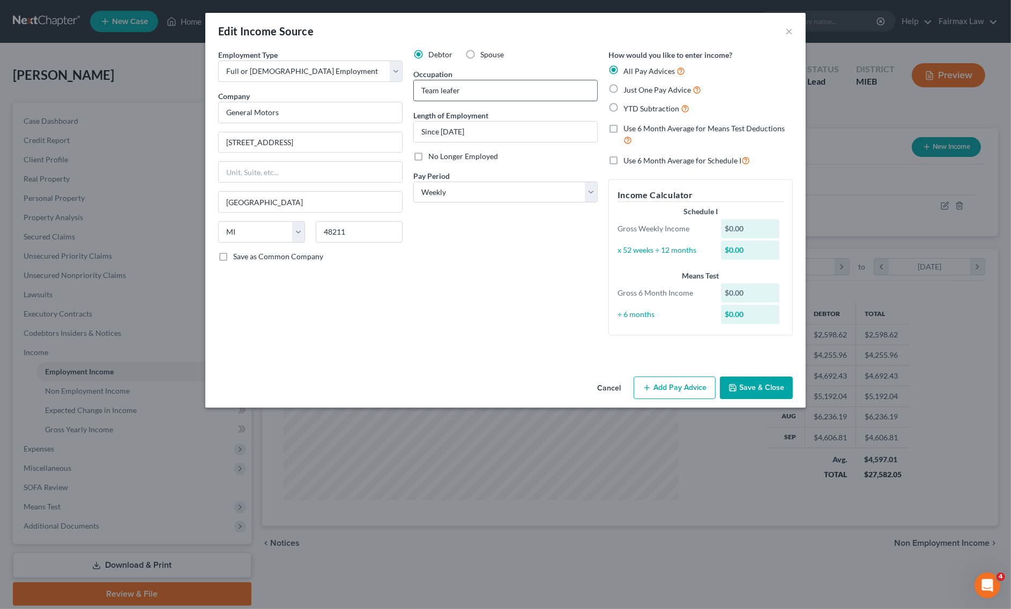
click at [473, 92] on input "Team leafer" at bounding box center [505, 90] width 183 height 20
type input "Team Leafer"
click at [623, 110] on label "YTD Subtraction" at bounding box center [656, 108] width 66 height 12
click at [628, 109] on input "YTD Subtraction" at bounding box center [631, 105] width 7 height 7
radio input "true"
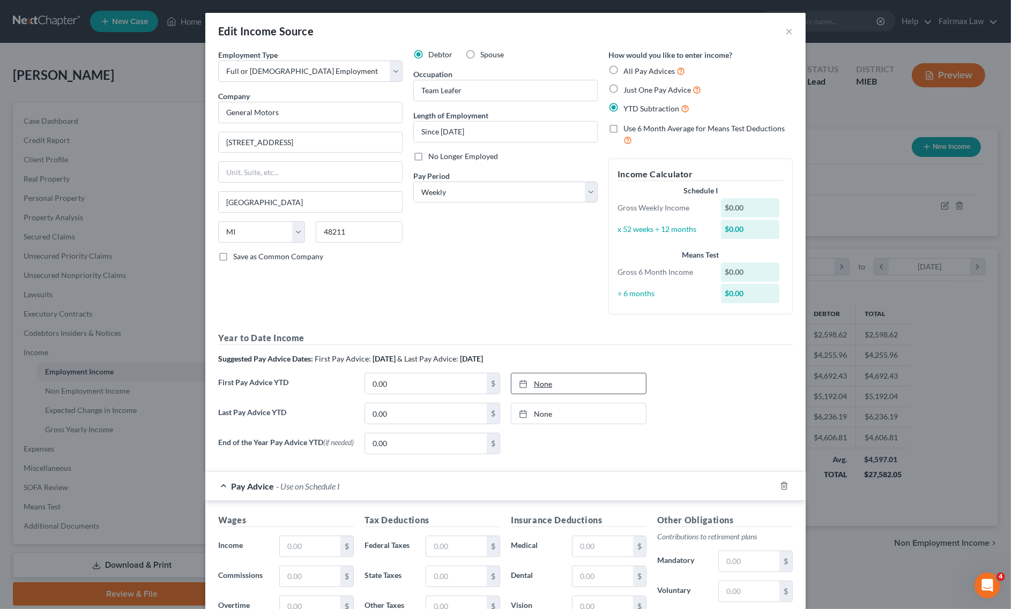
type input "[DATE]"
click at [582, 382] on link "None" at bounding box center [578, 384] width 135 height 20
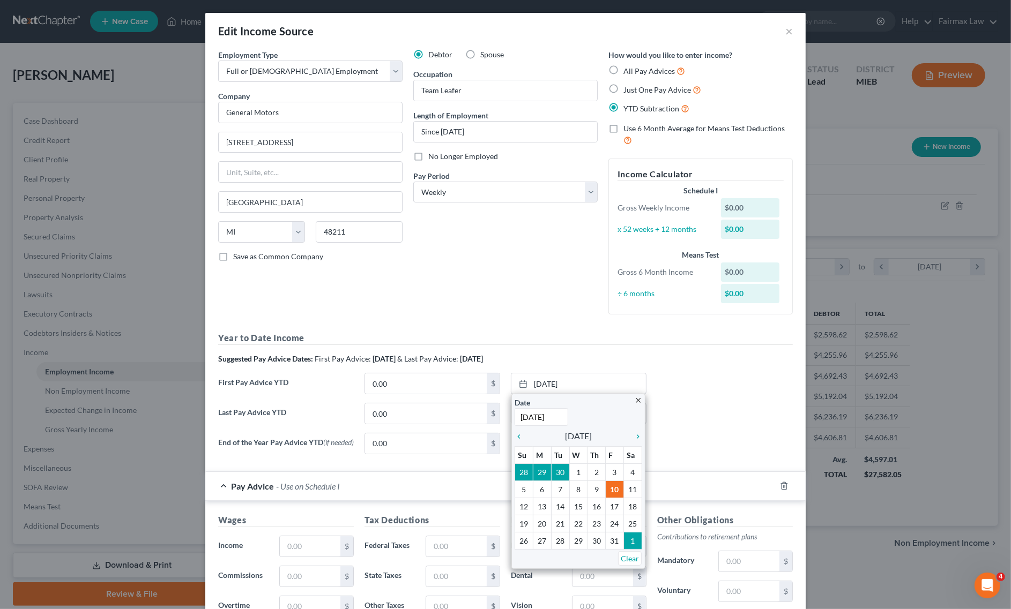
click at [691, 377] on div "First Pay Advice YTD 0.00 $ 10/10/2025 close Date 10/10/2025 Time 12:00 AM chev…" at bounding box center [505, 388] width 585 height 30
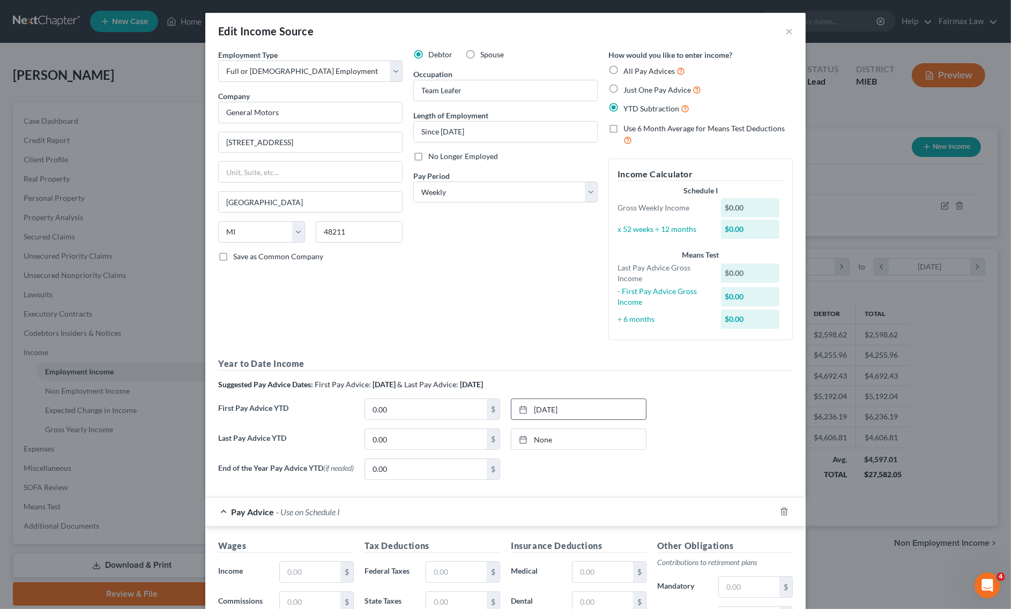
click at [593, 420] on div "10/10/2025 close Date 10/10/2025 Time 12:00 AM chevron_left October 2025 chevro…" at bounding box center [579, 409] width 136 height 21
click at [582, 435] on link "None" at bounding box center [578, 439] width 135 height 20
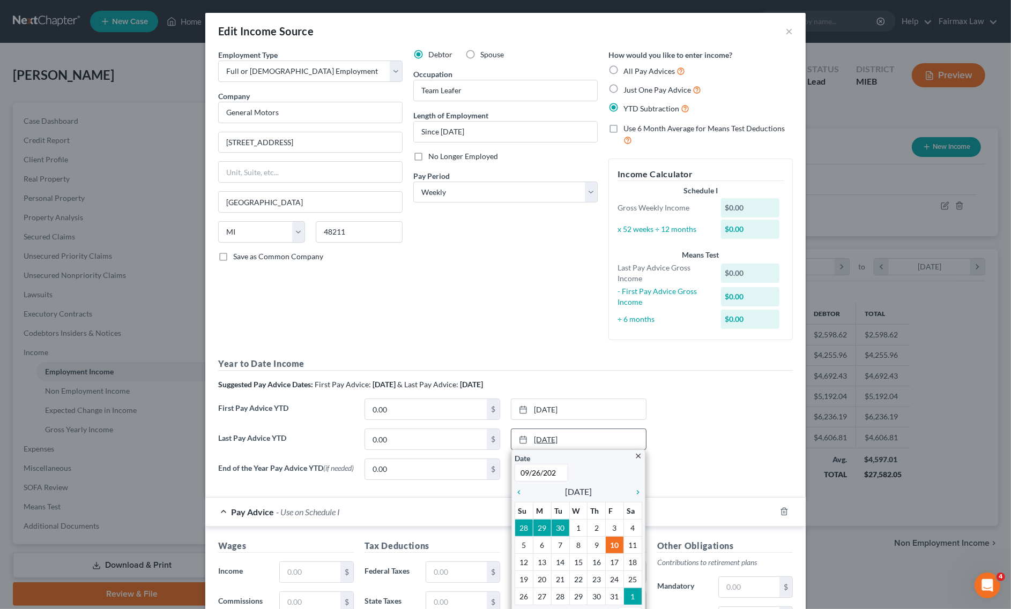
type input "09/26/2025"
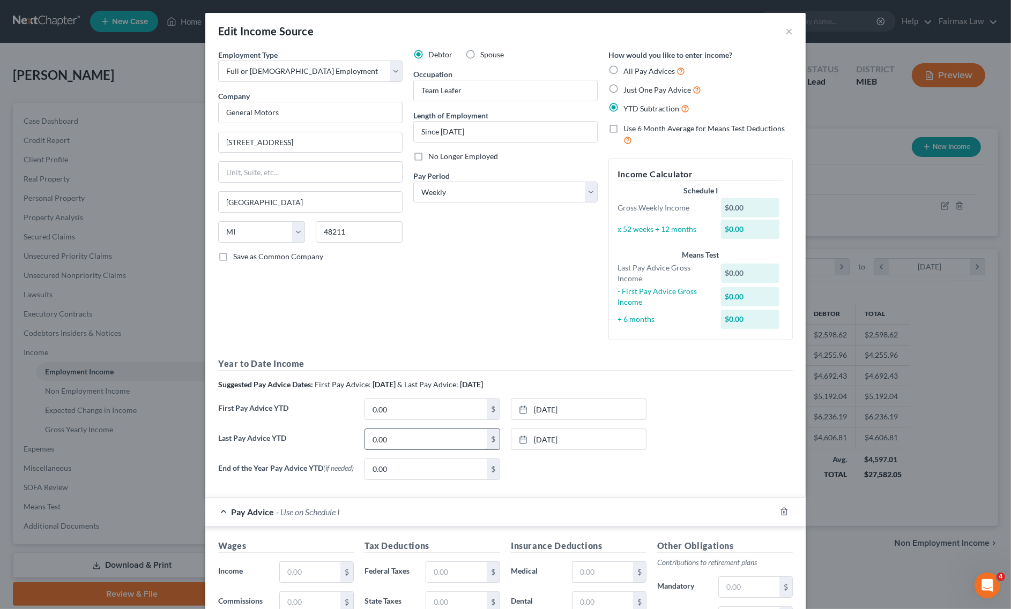
click at [448, 446] on input "0.00" at bounding box center [426, 439] width 122 height 20
paste input "57,134.78"
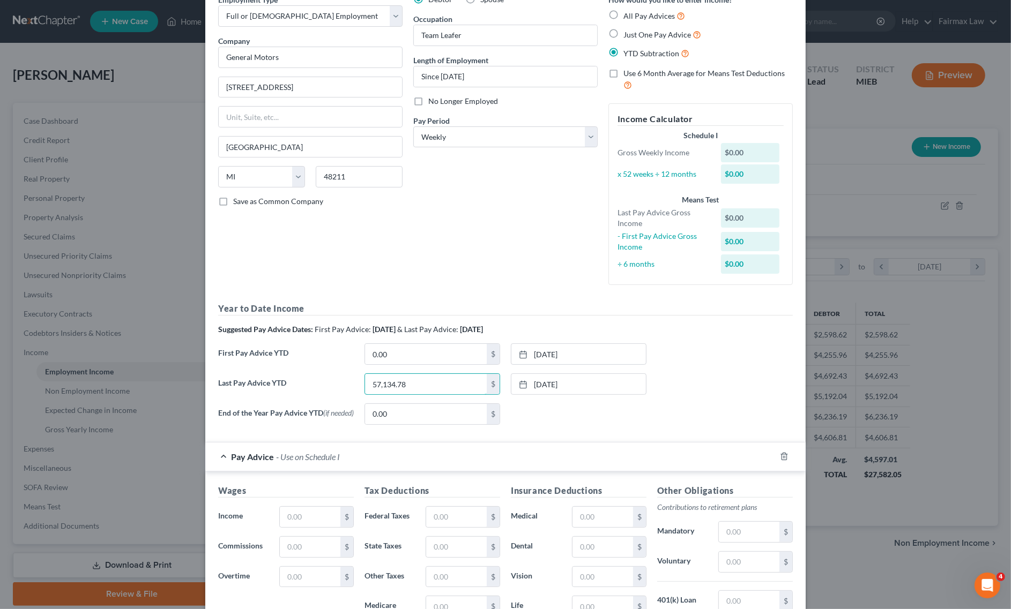
scroll to position [201, 0]
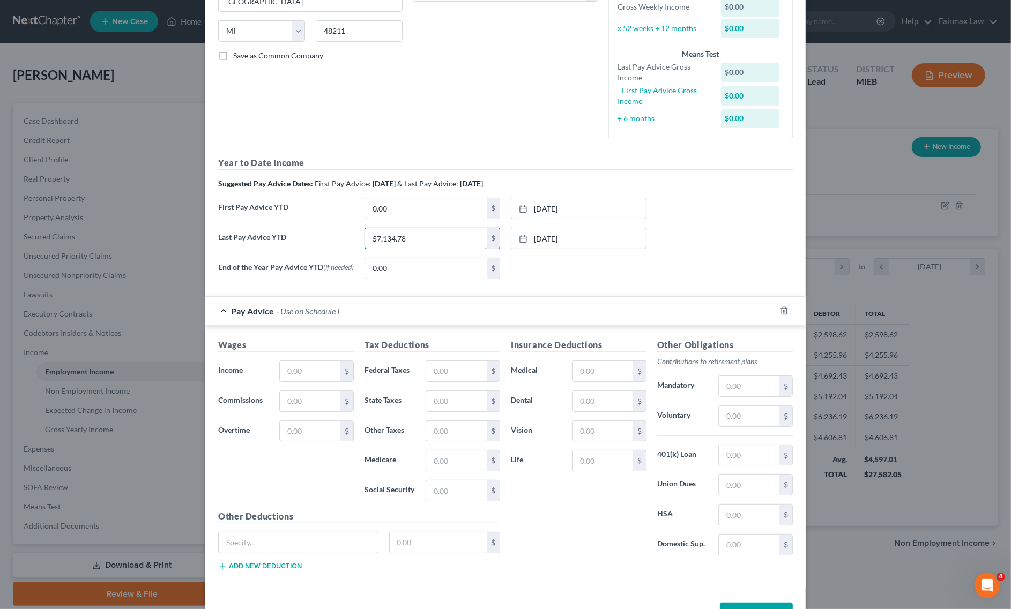
click at [418, 244] on input "57,134.78" at bounding box center [426, 238] width 122 height 20
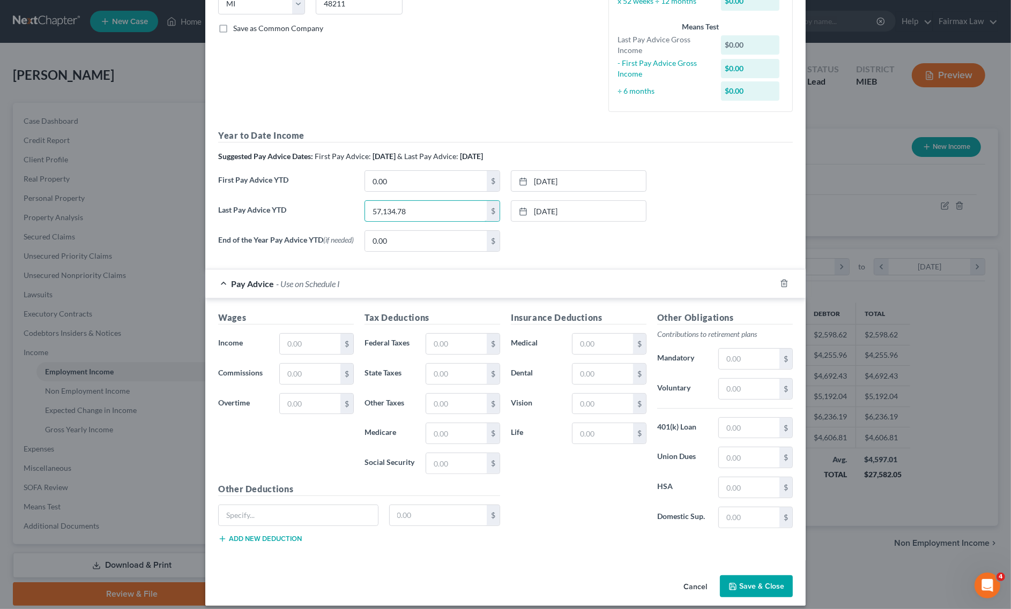
scroll to position [243, 0]
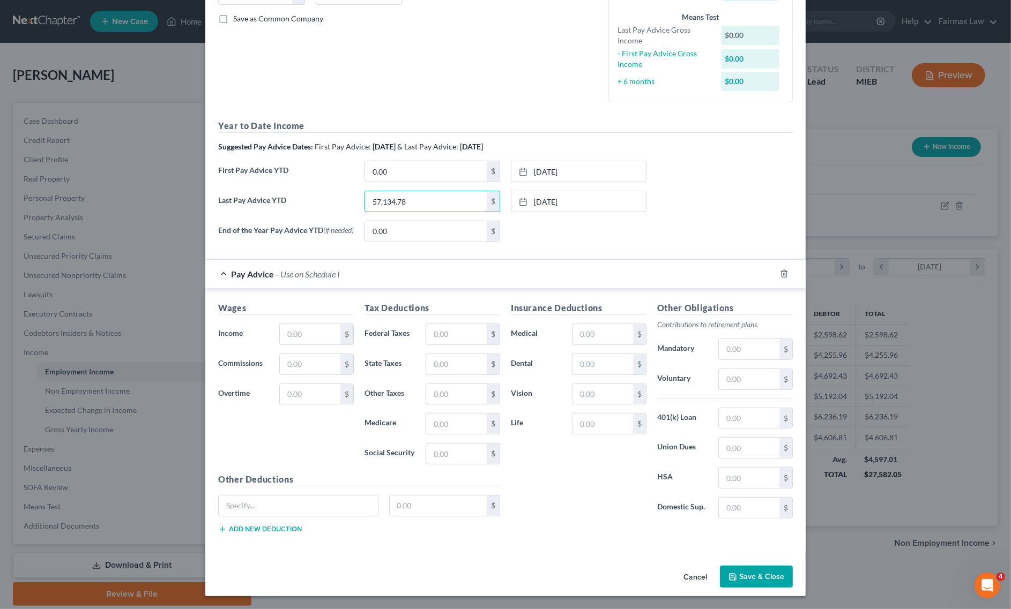
type input "57,134.78"
click at [561, 161] on link "[DATE]" at bounding box center [578, 171] width 135 height 20
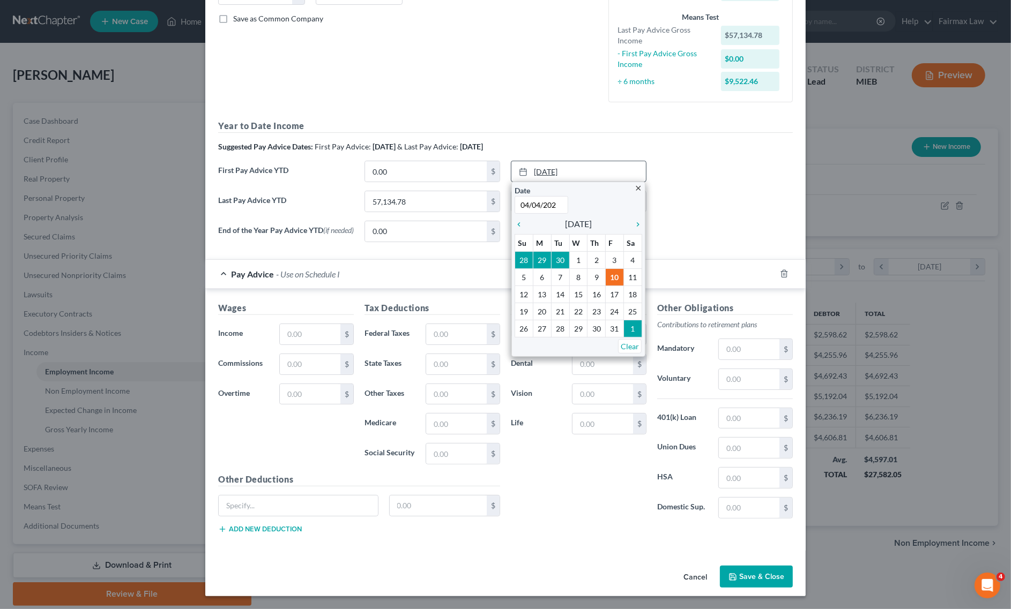
type input "04/04/2025"
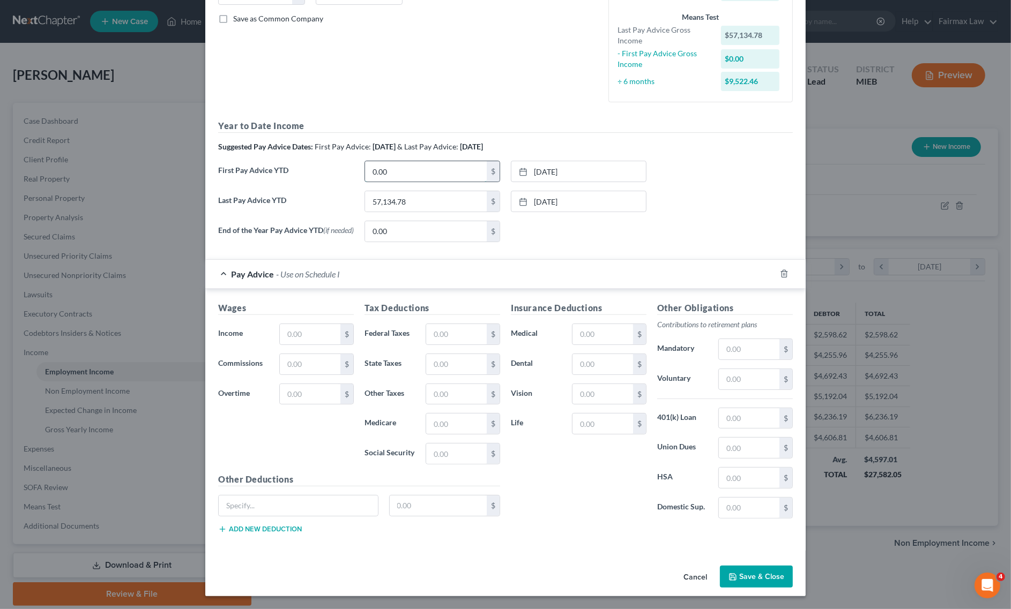
click at [413, 169] on input "0.00" at bounding box center [426, 171] width 122 height 20
type input "27,747.6"
click at [302, 331] on input "text" at bounding box center [310, 334] width 61 height 20
paste input "1,125.34"
type input "1,125.34"
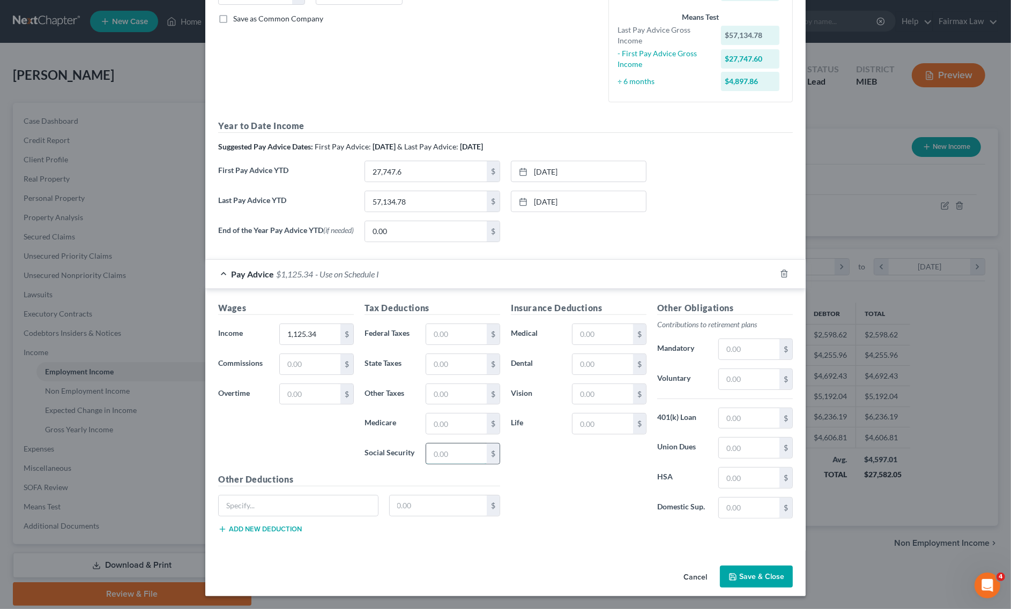
click at [426, 456] on input "text" at bounding box center [456, 454] width 61 height 20
paste input "69.77"
type input "69.77"
click at [459, 419] on input "text" at bounding box center [456, 424] width 61 height 20
paste input "16.31-"
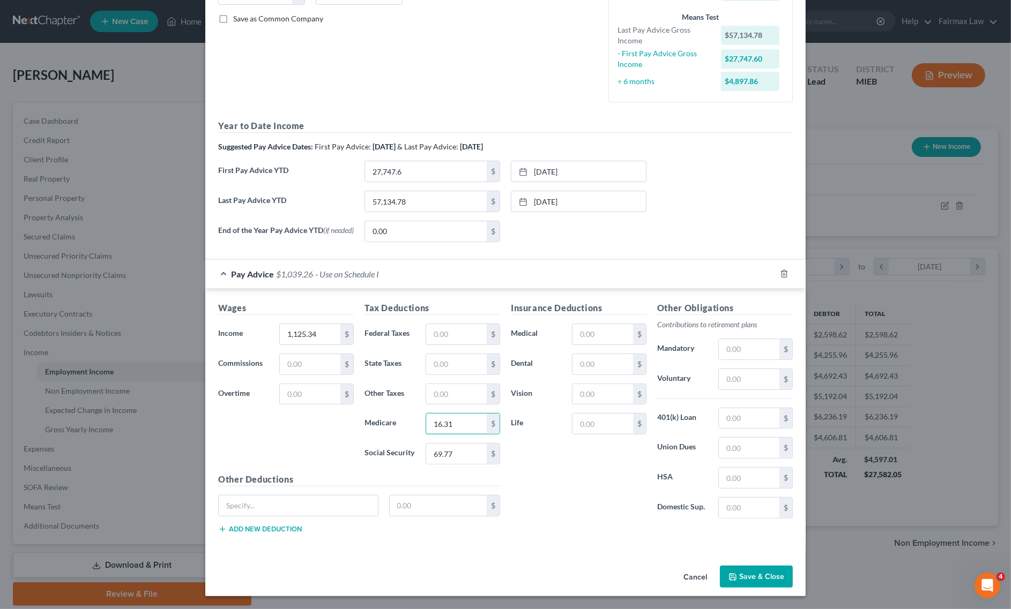
type input "16.31"
click at [457, 364] on input "text" at bounding box center [456, 364] width 61 height 20
paste input "30.74"
type input "30.74"
click at [452, 395] on input "text" at bounding box center [456, 394] width 61 height 20
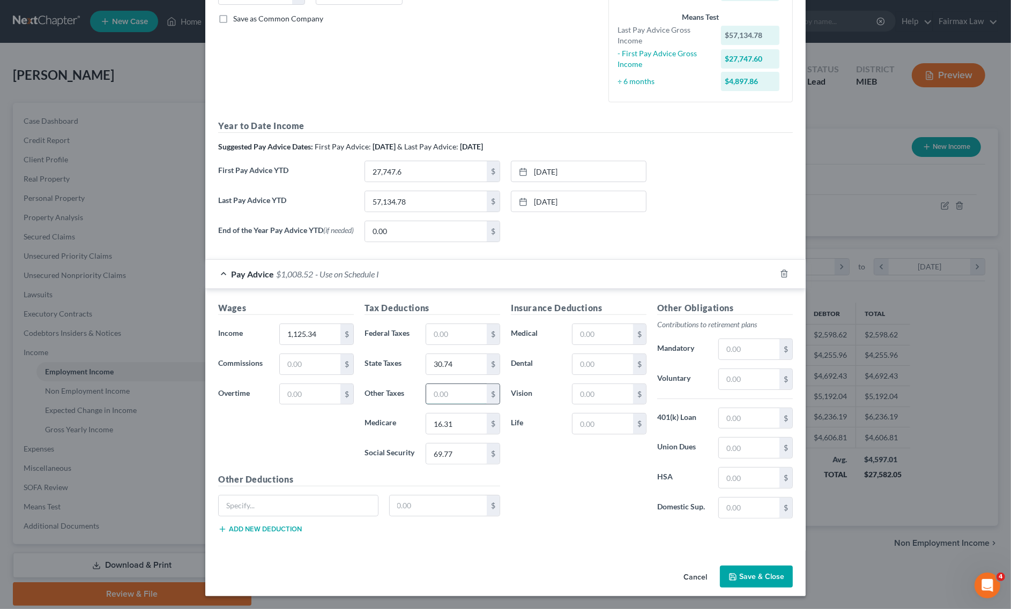
paste input "25.39"
type input "25.39"
click at [757, 448] on input "text" at bounding box center [749, 448] width 61 height 20
paste input "72.05"
type input "72.05"
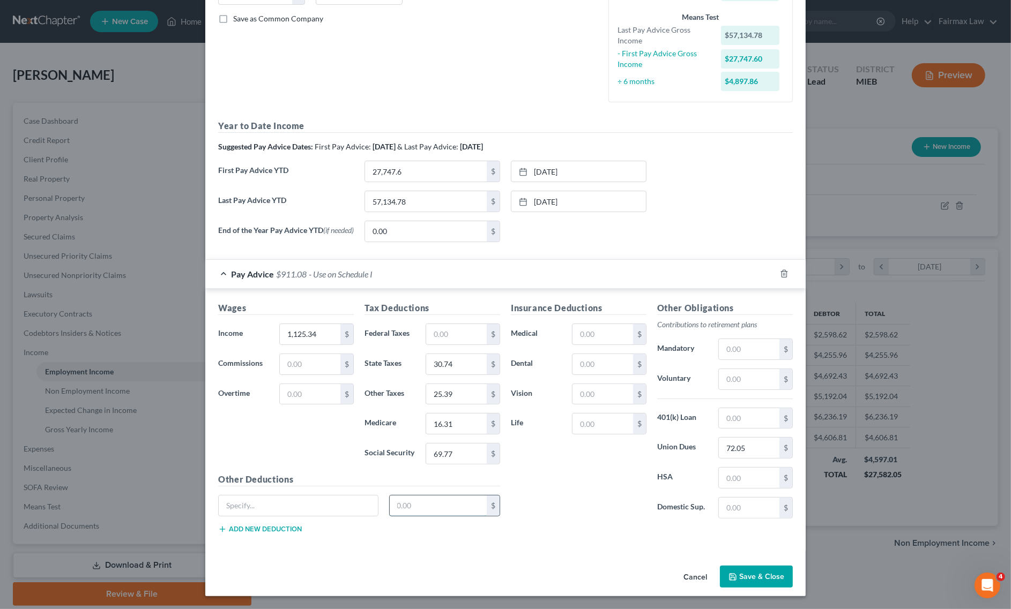
click at [405, 497] on input "text" at bounding box center [439, 506] width 98 height 20
paste input "14.23"
type input "14.23"
click at [339, 499] on input "text" at bounding box center [298, 506] width 159 height 20
type input "Savings Plan Loan 2"
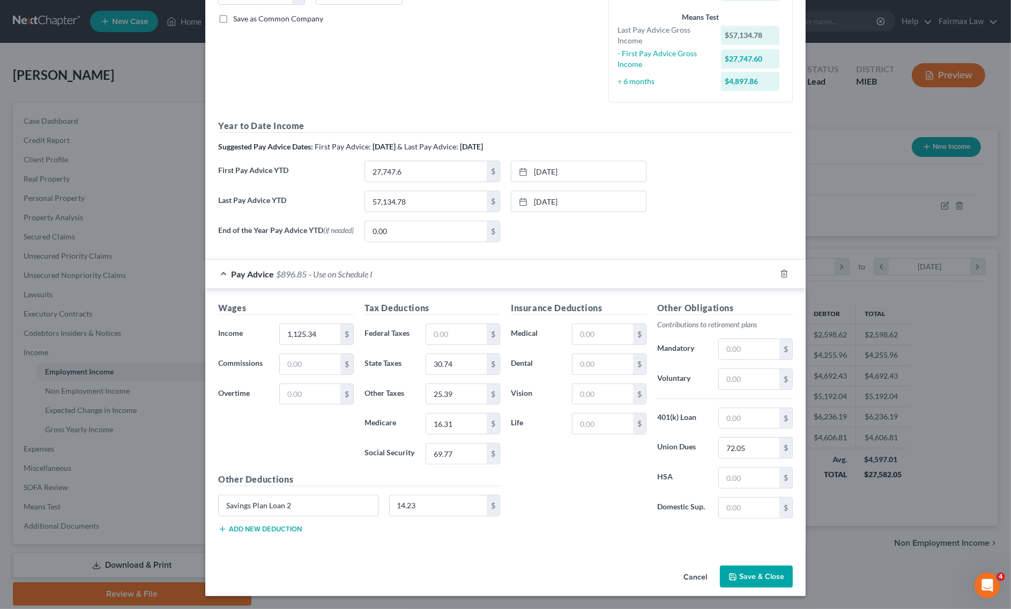
click at [265, 528] on button "Add new deduction" at bounding box center [260, 529] width 84 height 9
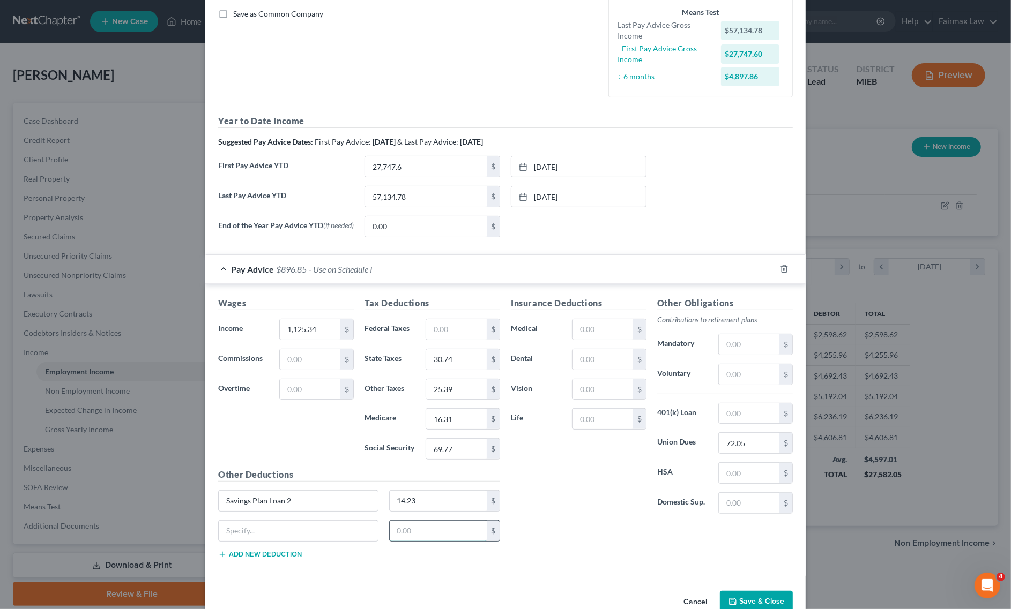
click at [433, 536] on input "text" at bounding box center [439, 531] width 98 height 20
paste input "67.52"
type input "67.52"
click at [330, 538] on input "text" at bounding box center [298, 531] width 159 height 20
type input "PSP Pre Tax"
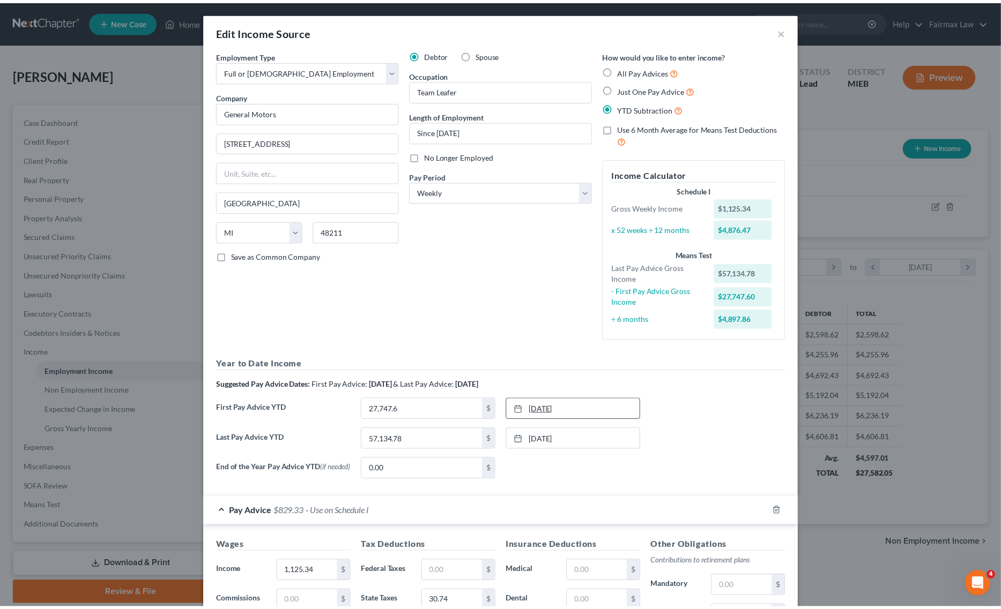
scroll to position [273, 0]
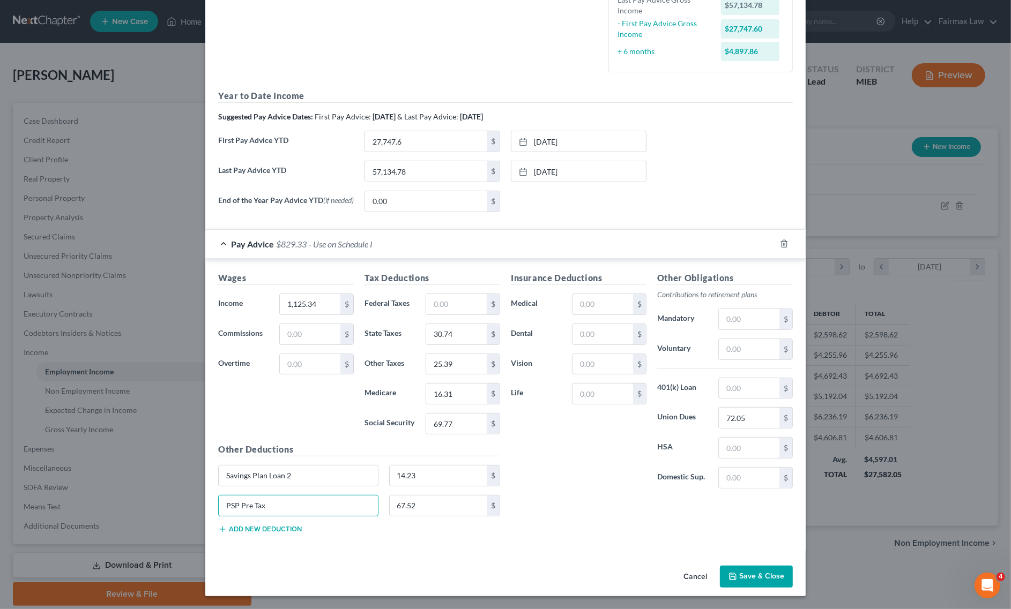
click at [751, 575] on button "Save & Close" at bounding box center [756, 577] width 73 height 23
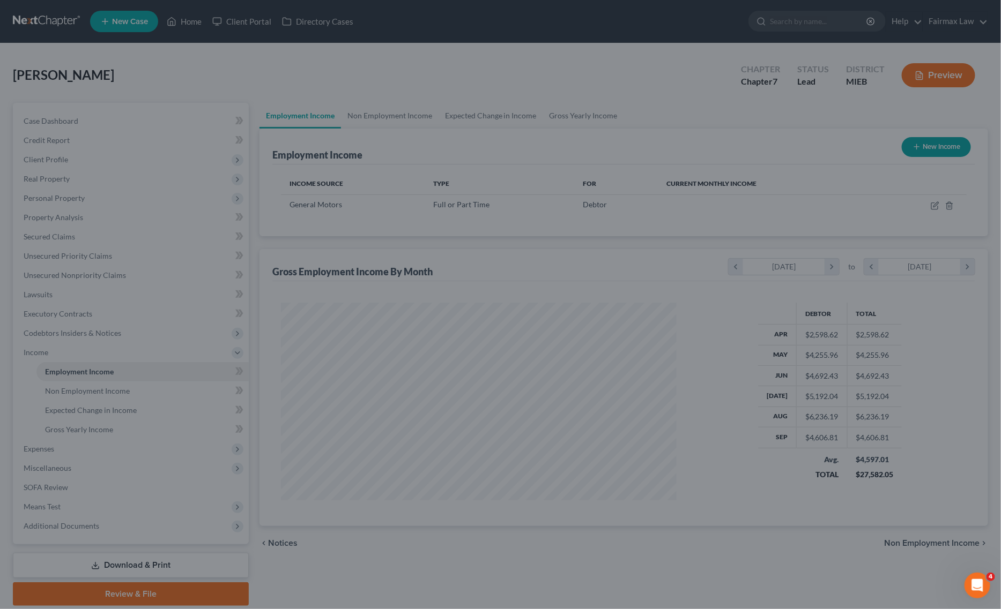
scroll to position [535786, 535569]
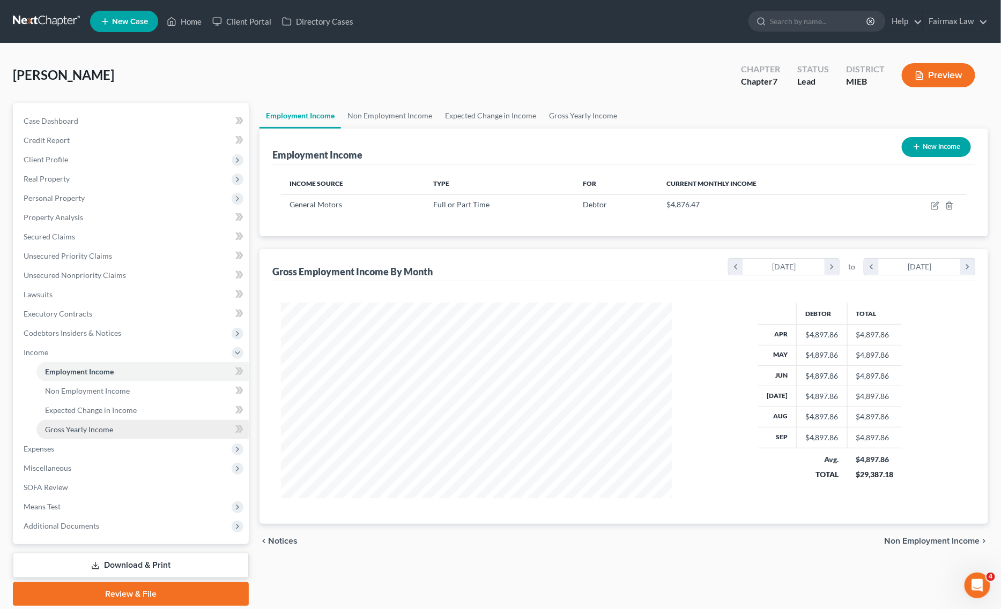
click at [92, 430] on span "Gross Yearly Income" at bounding box center [79, 429] width 68 height 9
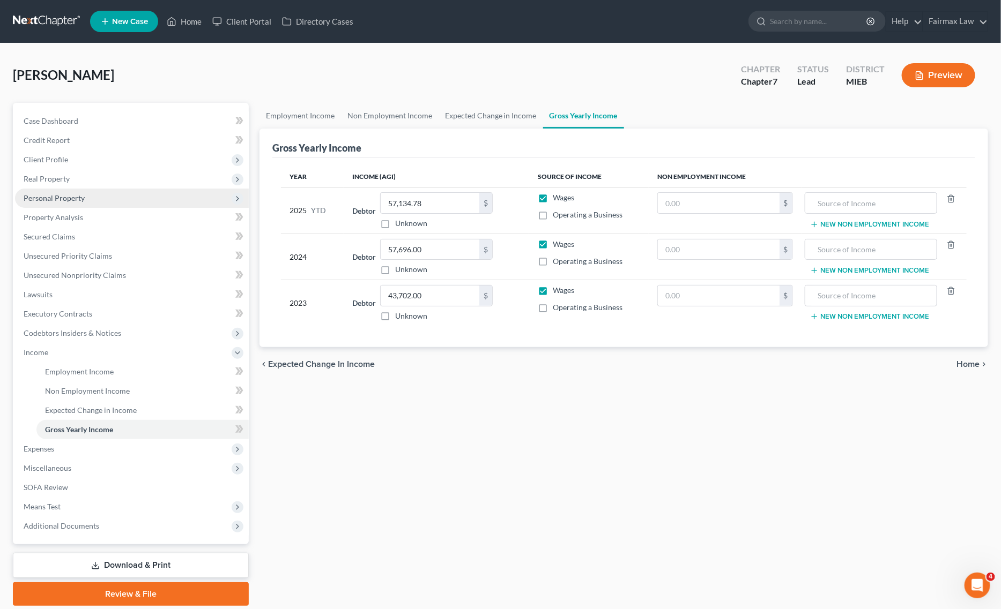
click at [92, 202] on span "Personal Property" at bounding box center [132, 198] width 234 height 19
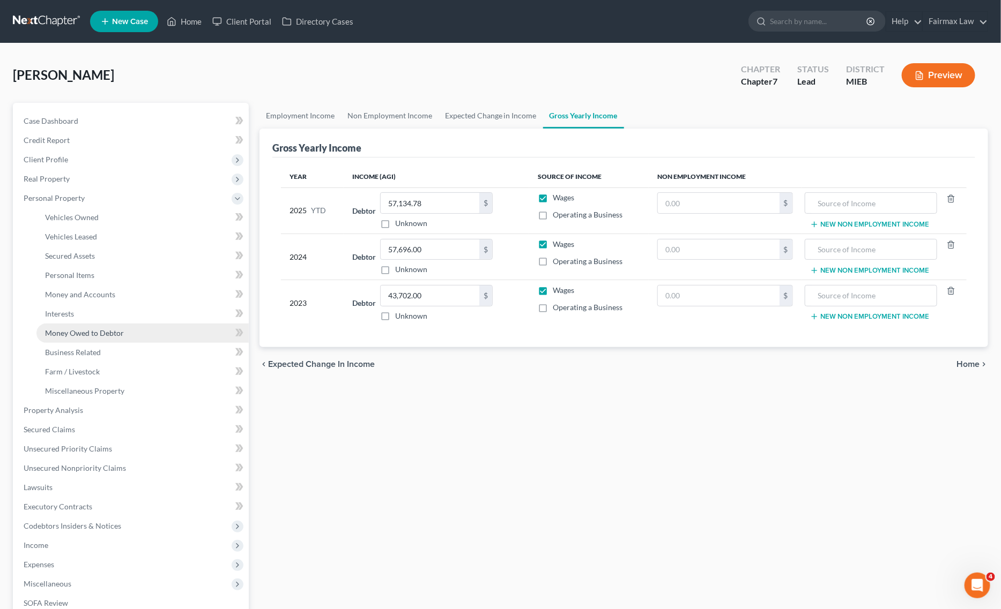
click at [105, 335] on span "Money Owed to Debtor" at bounding box center [84, 333] width 79 height 9
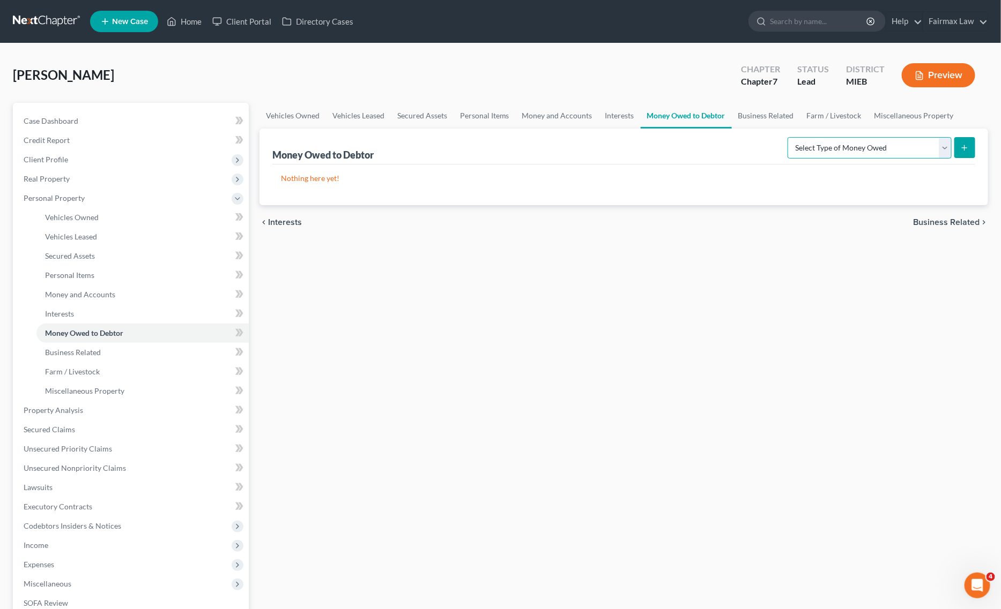
click at [862, 151] on select "Select Type of Money Owed Accounts Receivable Alimony Child Support Claims Agai…" at bounding box center [869, 147] width 164 height 21
select select "expected_tax_refund"
click at [790, 137] on select "Select Type of Money Owed Accounts Receivable Alimony Child Support Claims Agai…" at bounding box center [869, 147] width 164 height 21
click at [962, 146] on icon "submit" at bounding box center [964, 148] width 9 height 9
select select "0"
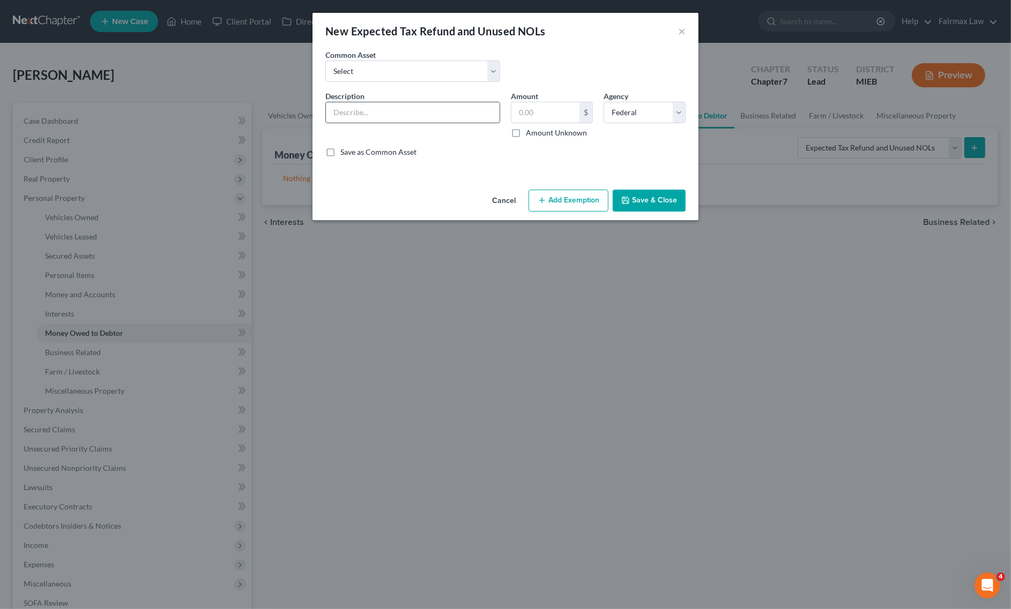
click at [379, 107] on input "text" at bounding box center [413, 112] width 174 height 20
type input "2025 Potential Tax refund for Oct"
click at [529, 111] on input "text" at bounding box center [545, 112] width 68 height 20
paste input "2654.16"
type input "2,654.16"
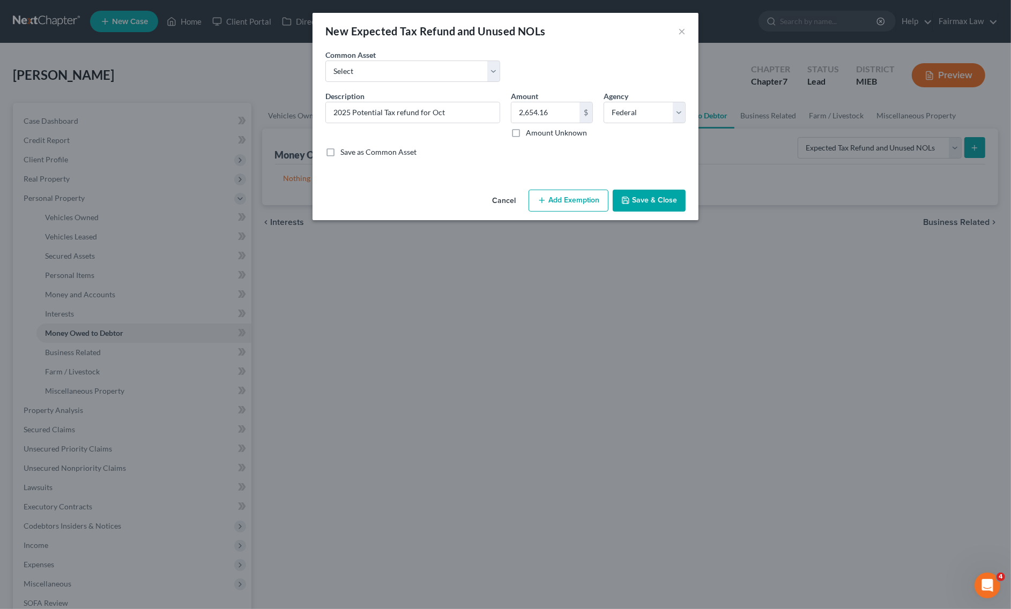
click at [575, 213] on div "Cancel Add Exemption Save & Close" at bounding box center [505, 202] width 386 height 35
click at [556, 210] on button "Add Exemption" at bounding box center [568, 201] width 80 height 23
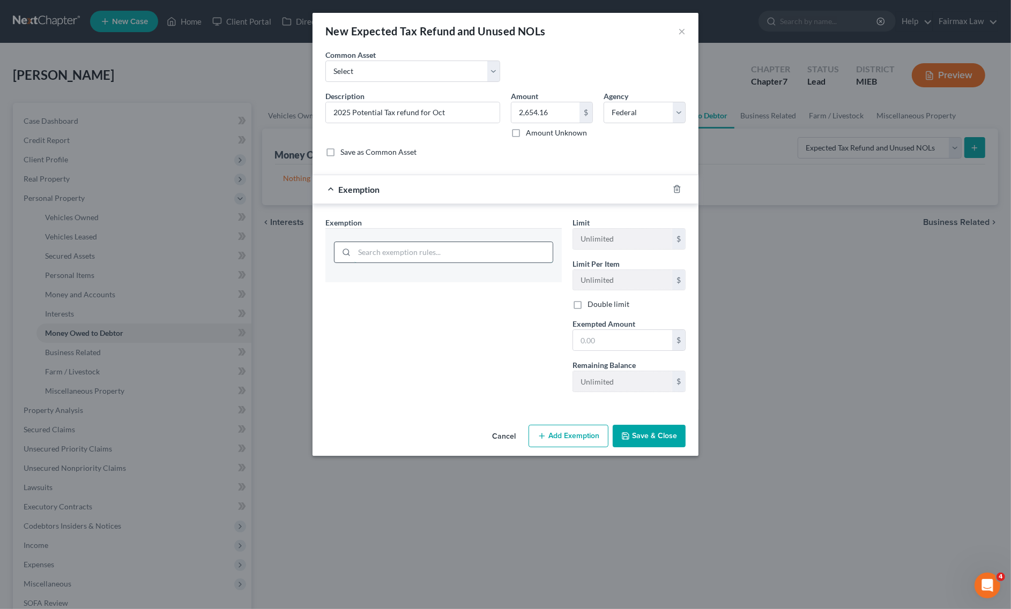
click at [496, 243] on input "search" at bounding box center [453, 252] width 198 height 20
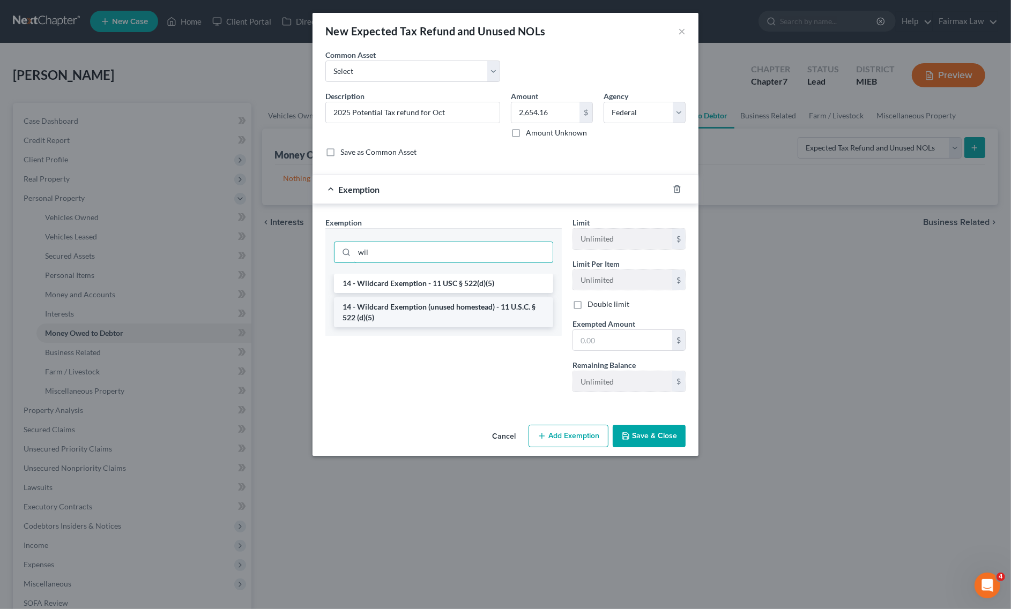
type input "wil"
click at [445, 312] on li "14 - Wildcard Exemption (unused homestead) - 11 U.S.C. § 522 (d)(5)" at bounding box center [443, 312] width 219 height 30
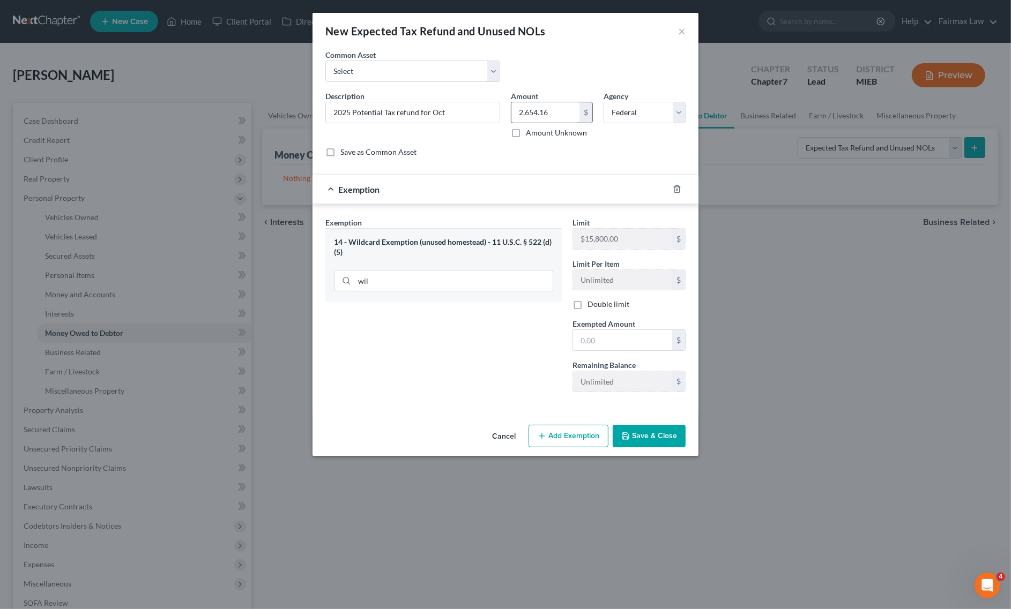
click at [568, 119] on input "2,654.16" at bounding box center [545, 112] width 68 height 20
click at [612, 338] on input "text" at bounding box center [622, 340] width 99 height 20
paste input "2,654.16"
type input "2,654.16"
click at [518, 341] on div "Exemption Set must be selected for CA. Exemption * 14 - Wildcard Exemption (unu…" at bounding box center [443, 309] width 247 height 184
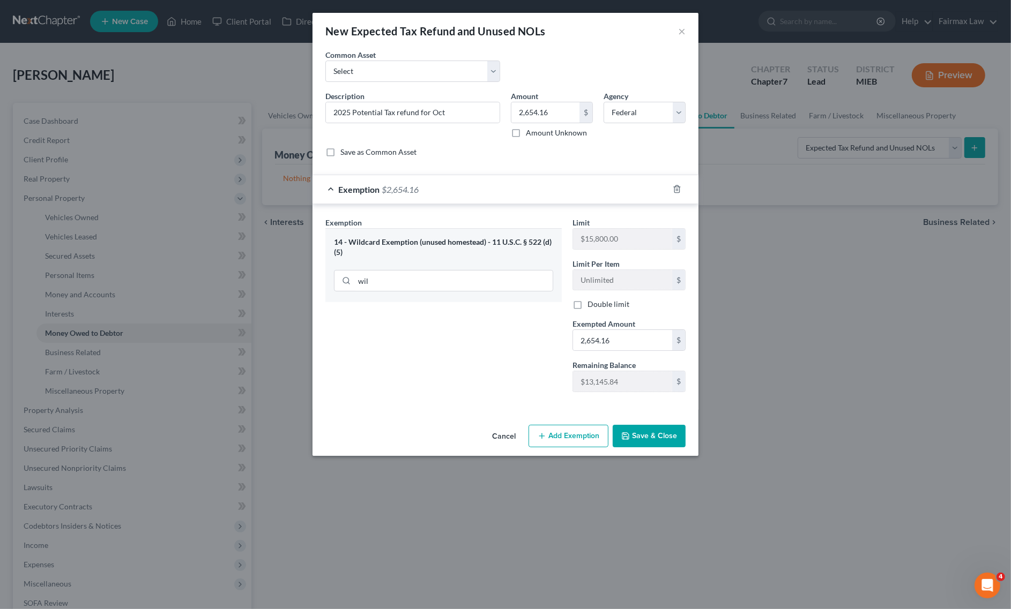
click at [650, 442] on button "Save & Close" at bounding box center [649, 436] width 73 height 23
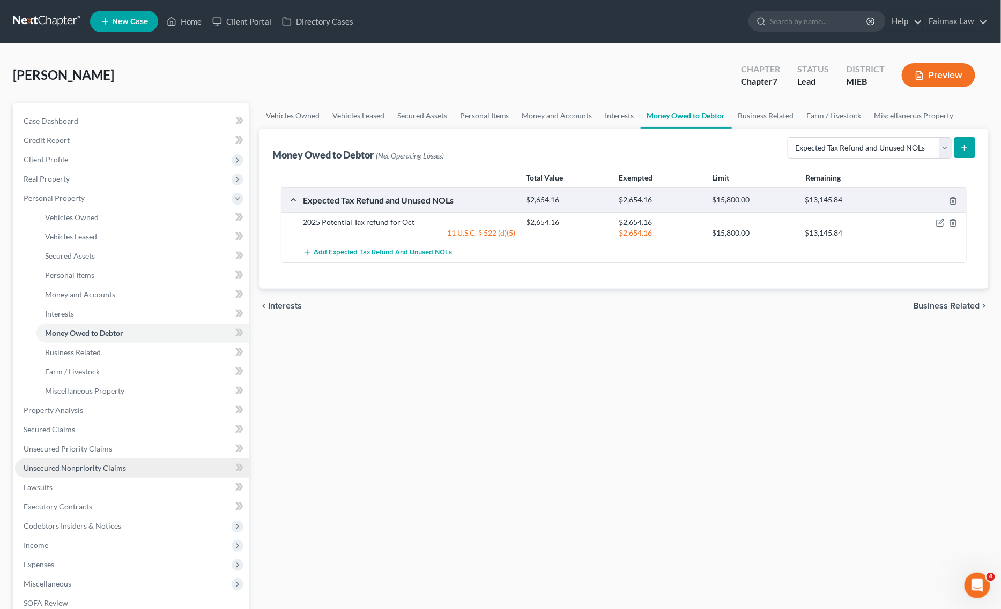
click at [95, 464] on span "Unsecured Nonpriority Claims" at bounding box center [75, 468] width 102 height 9
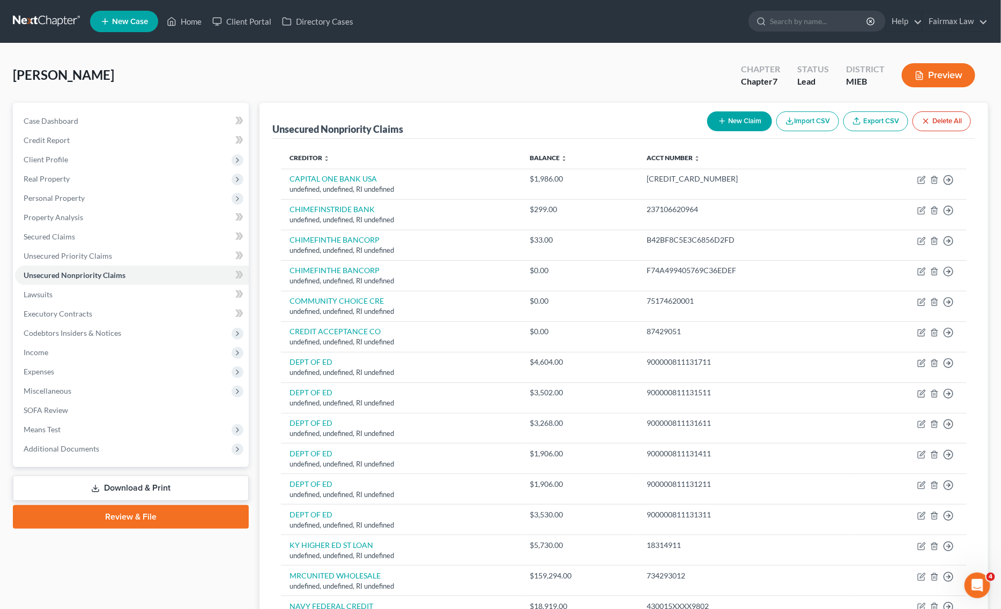
click at [935, 121] on button "Delete All" at bounding box center [941, 121] width 58 height 20
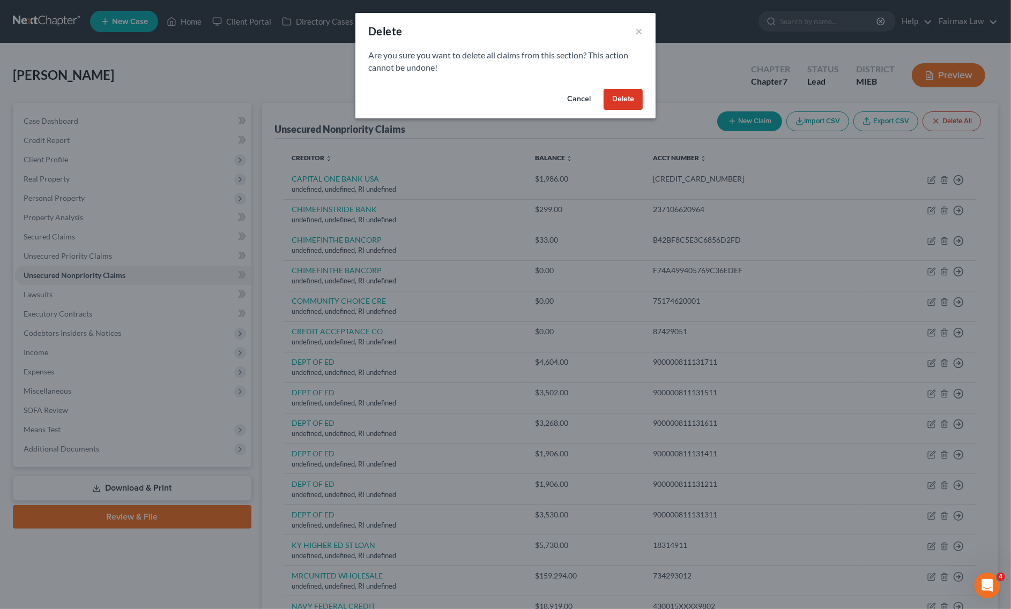
click at [631, 98] on button "Delete" at bounding box center [623, 99] width 39 height 21
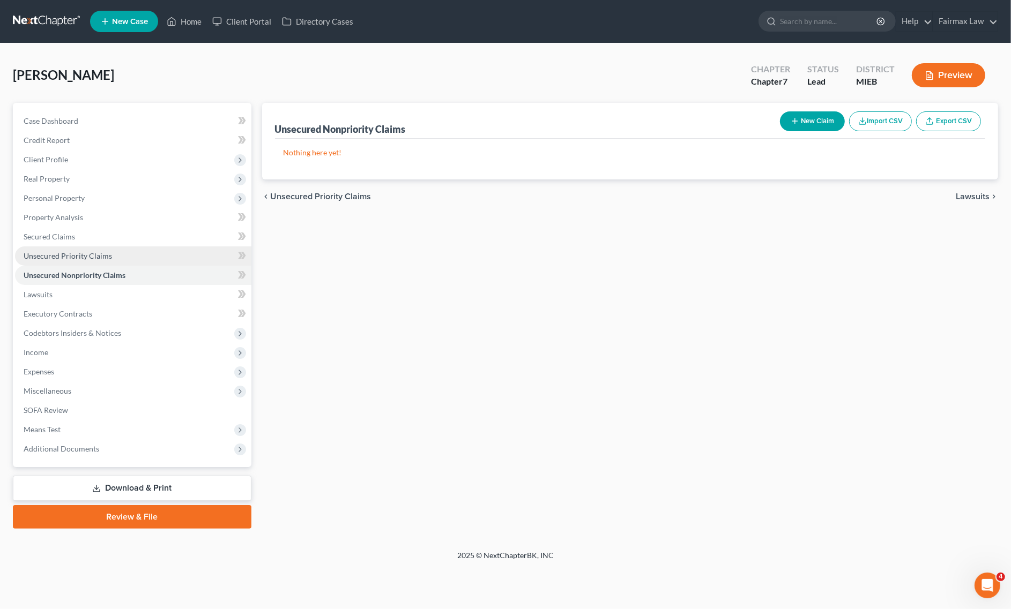
click at [101, 255] on span "Unsecured Priority Claims" at bounding box center [68, 255] width 88 height 9
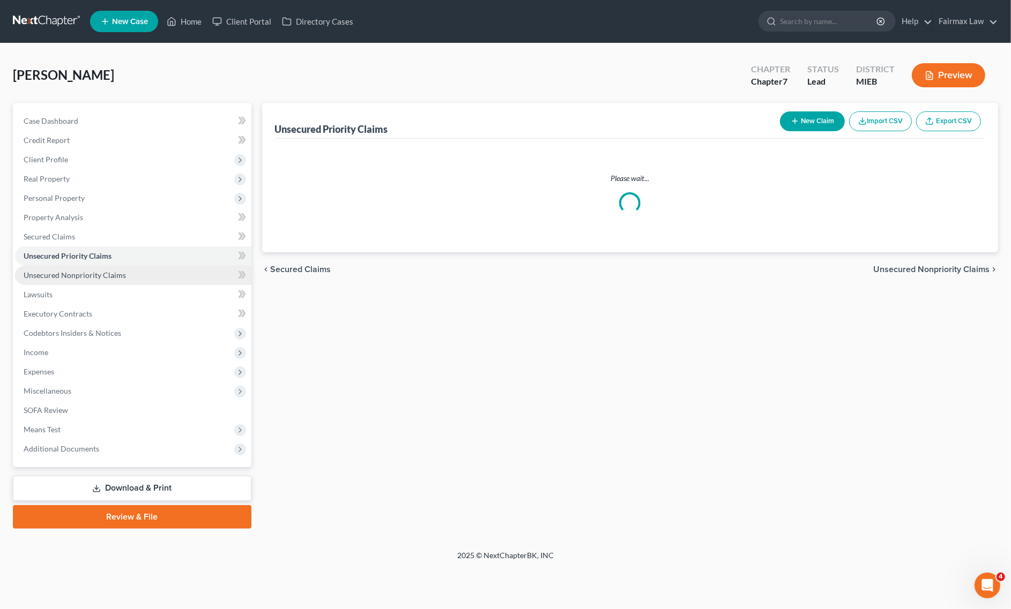
click at [90, 278] on span "Unsecured Nonpriority Claims" at bounding box center [75, 275] width 102 height 9
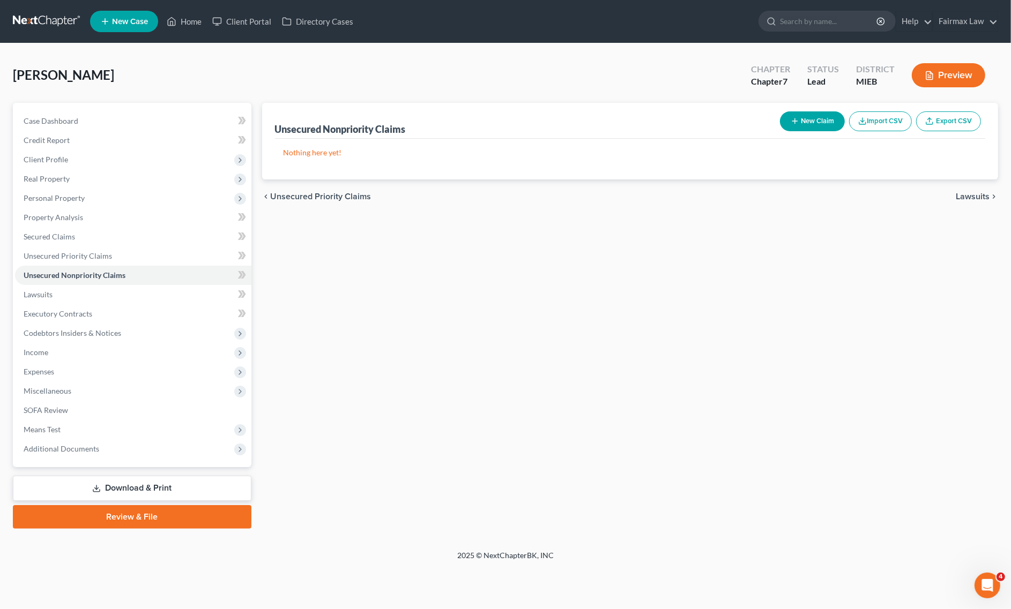
click at [888, 121] on button "Import CSV" at bounding box center [880, 121] width 63 height 20
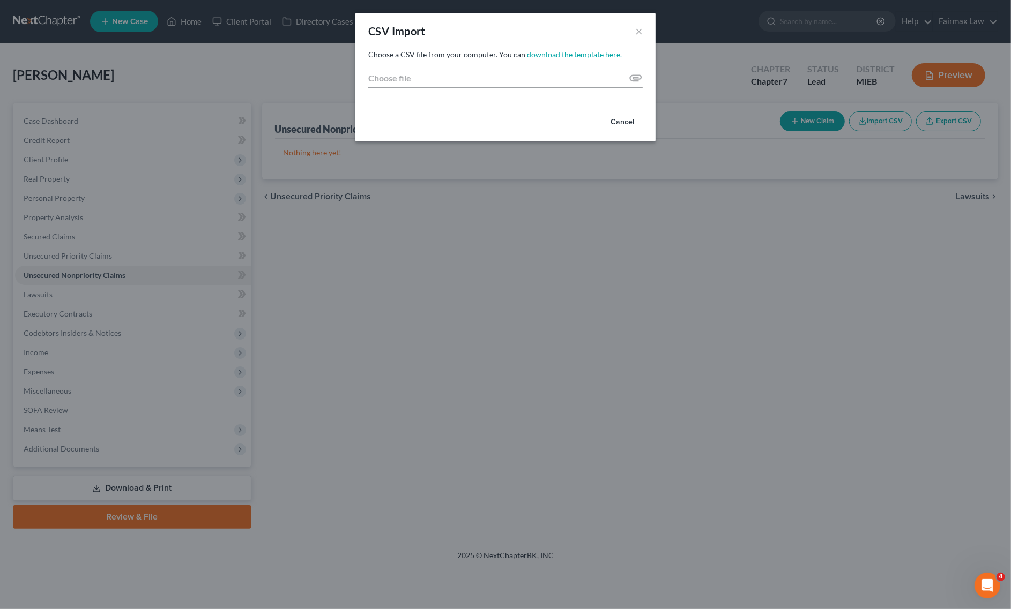
type input "C:\fakepath\2025 - 2025-10-10T004623.747.csv"
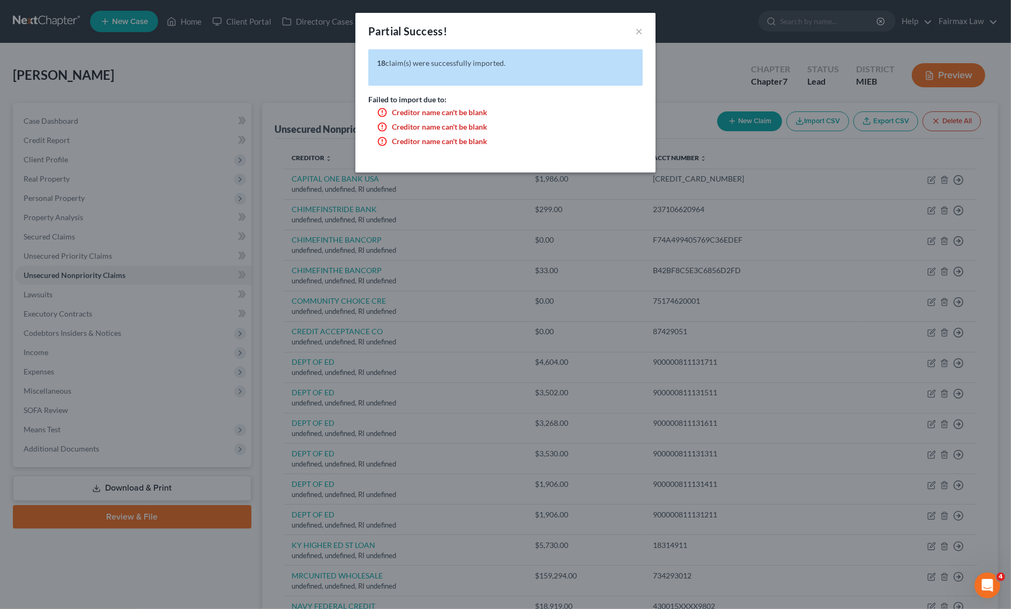
click at [682, 102] on div "Partial Success! × 18 claim(s) were successfully imported. Failed to import due…" at bounding box center [505, 304] width 1011 height 609
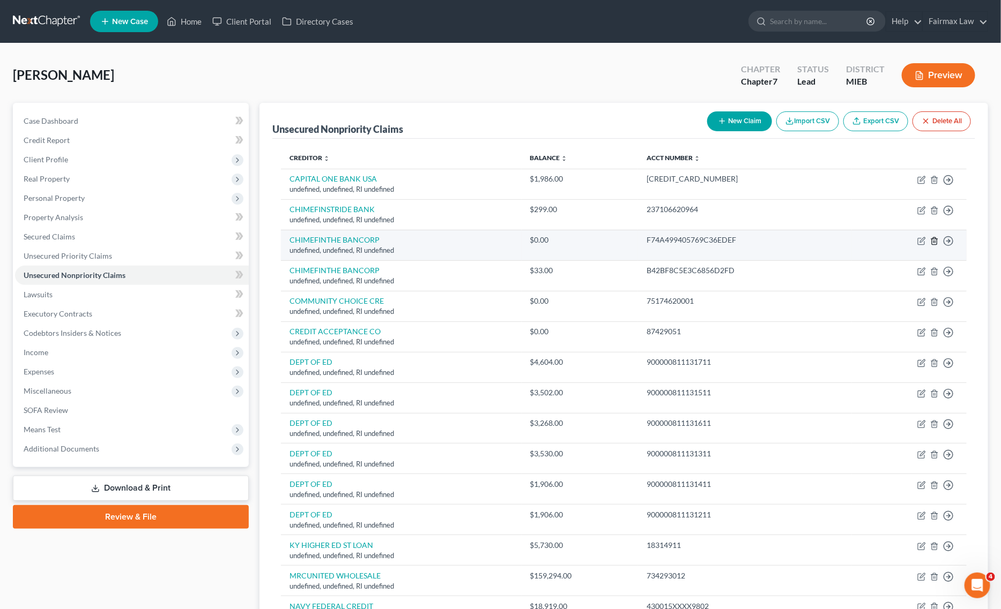
click at [932, 244] on icon "button" at bounding box center [934, 240] width 5 height 7
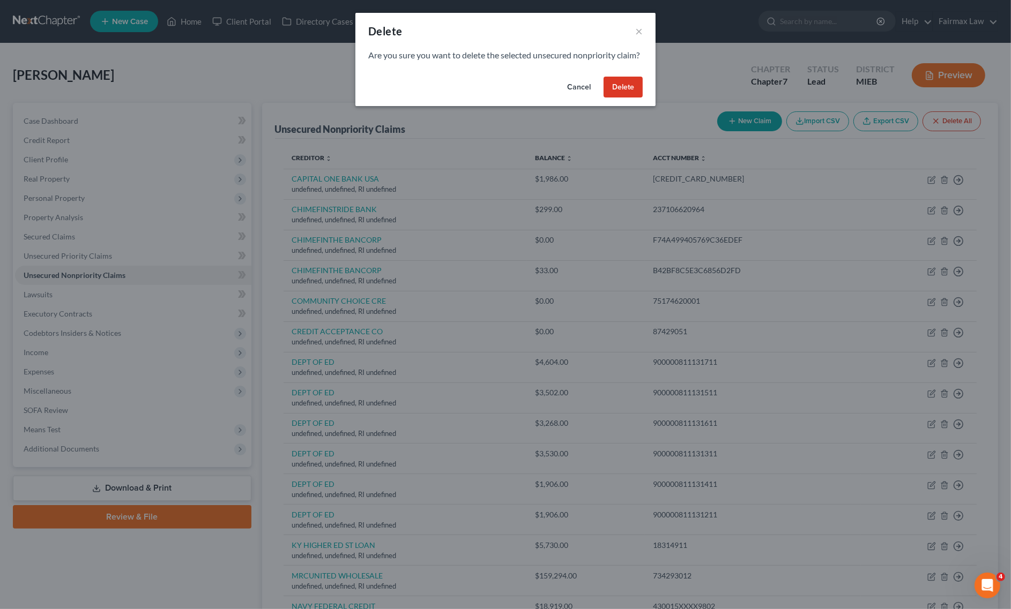
click at [620, 98] on button "Delete" at bounding box center [623, 87] width 39 height 21
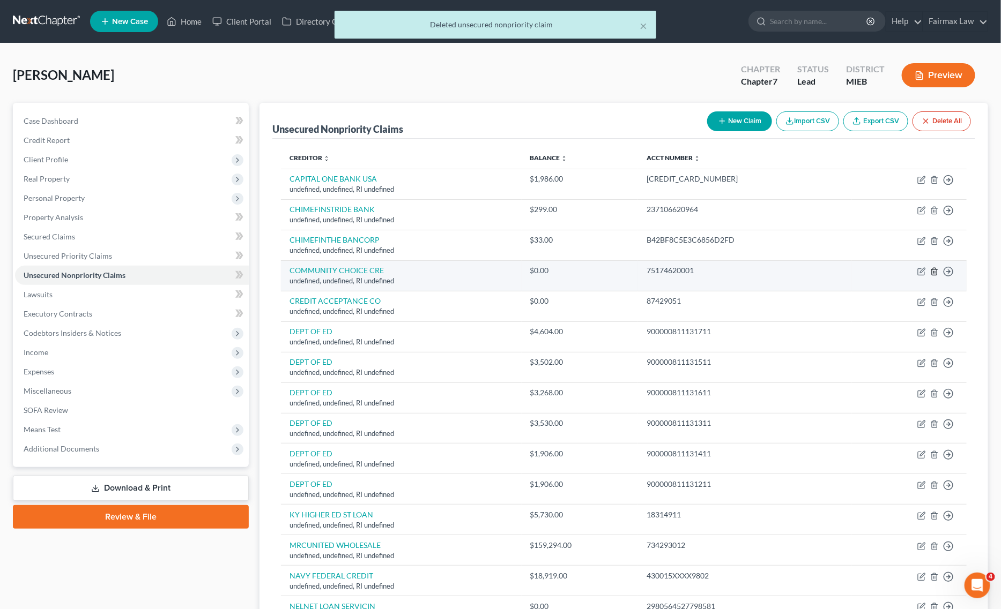
click at [933, 272] on icon "button" at bounding box center [934, 271] width 9 height 9
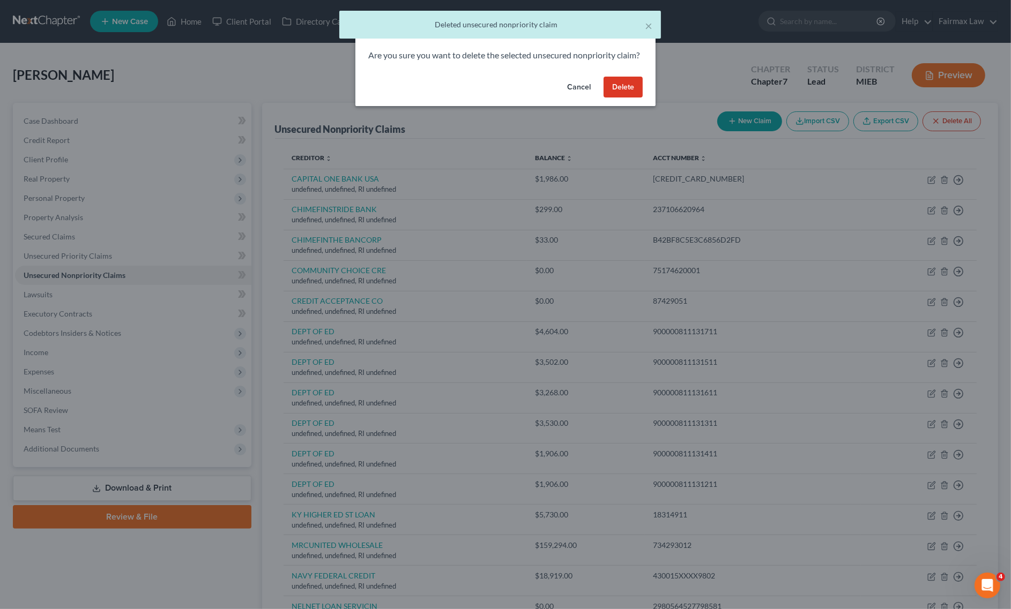
click at [626, 98] on button "Delete" at bounding box center [623, 87] width 39 height 21
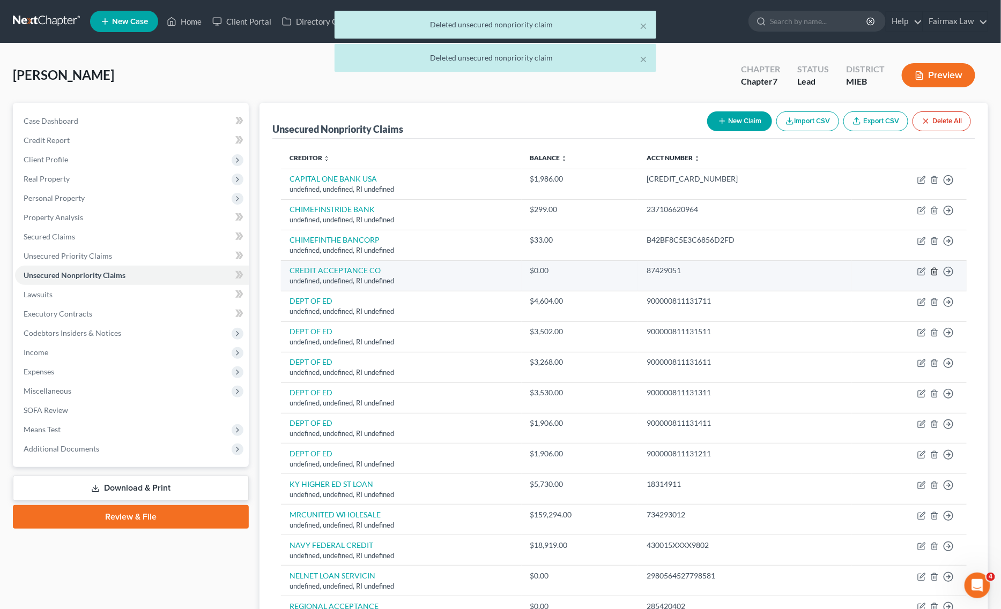
click at [930, 274] on icon "button" at bounding box center [934, 271] width 9 height 9
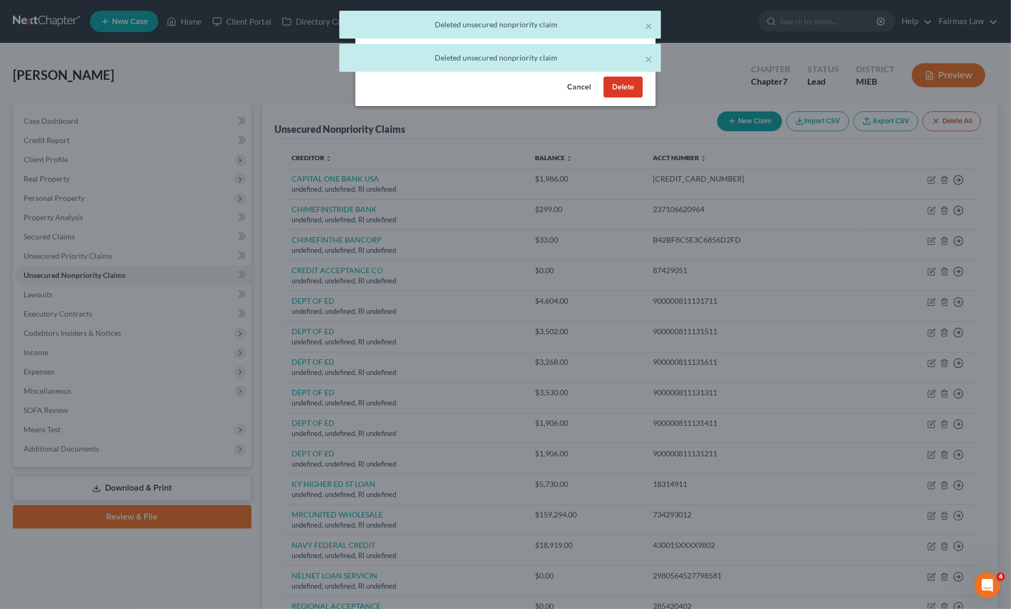
click at [630, 98] on button "Delete" at bounding box center [623, 87] width 39 height 21
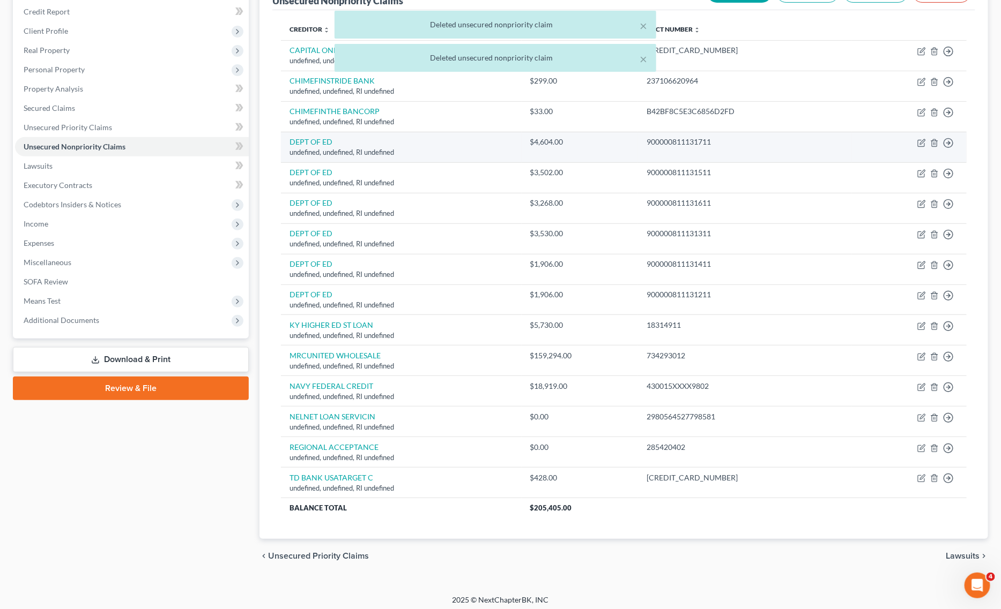
scroll to position [135, 0]
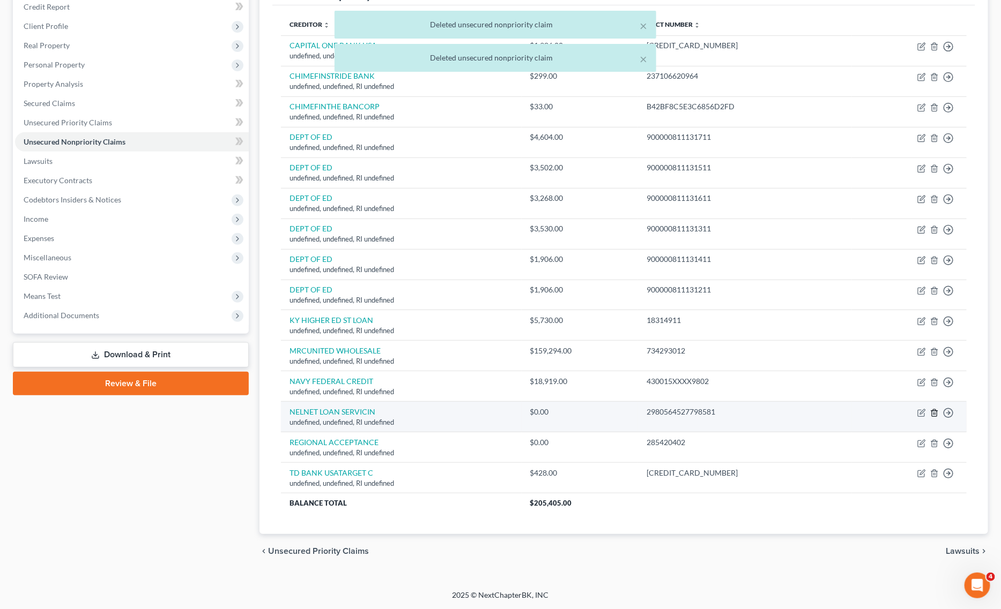
click at [938, 412] on icon "button" at bounding box center [934, 413] width 9 height 9
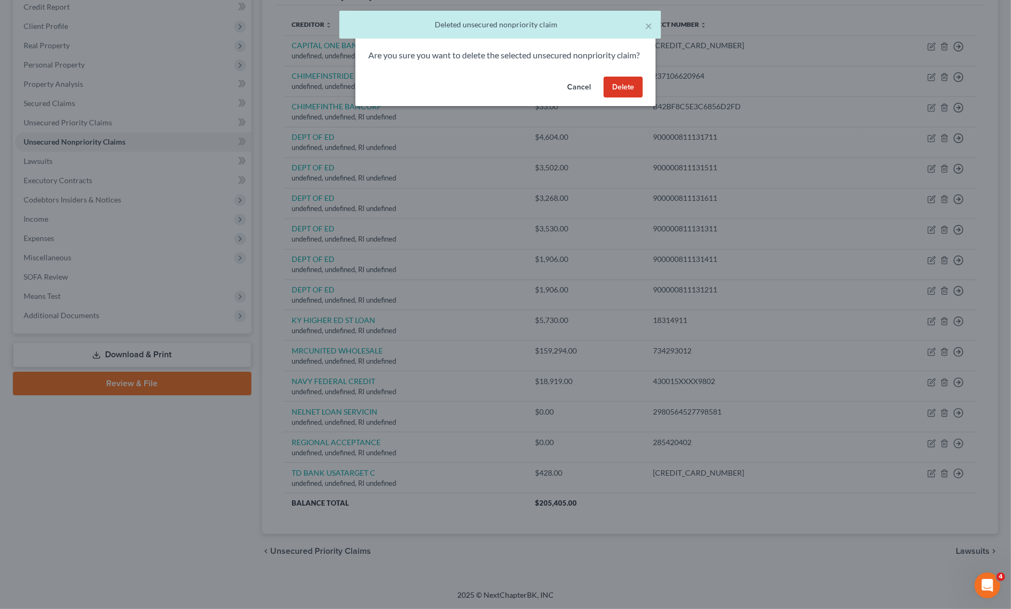
click at [636, 98] on button "Delete" at bounding box center [623, 87] width 39 height 21
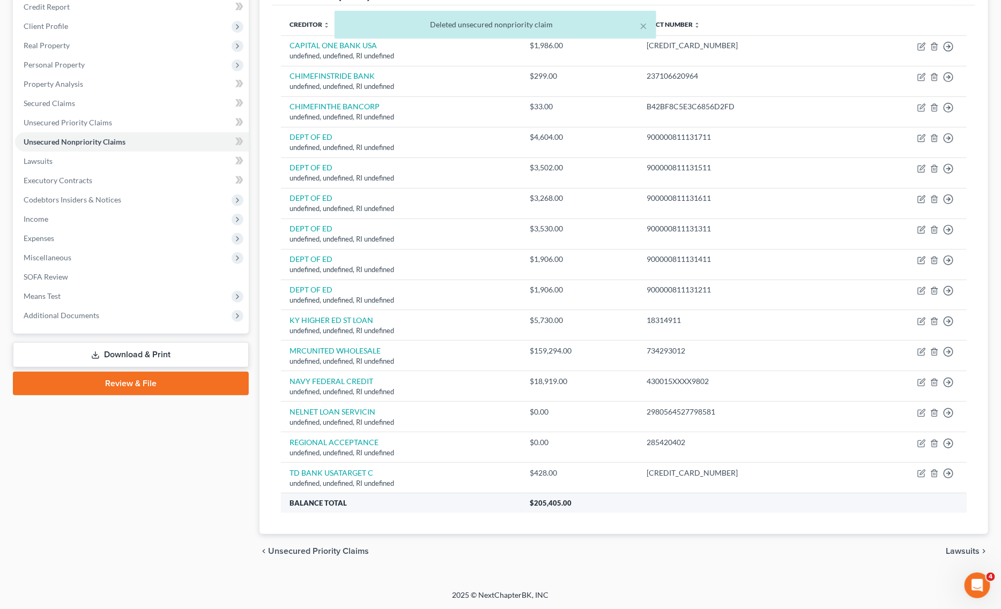
scroll to position [105, 0]
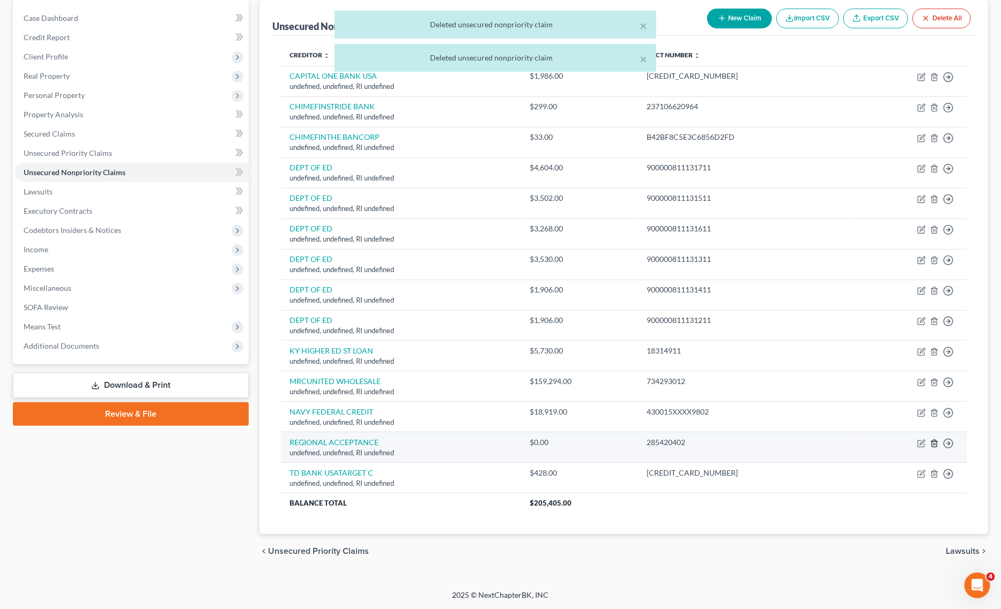
click at [936, 443] on icon "button" at bounding box center [934, 444] width 9 height 9
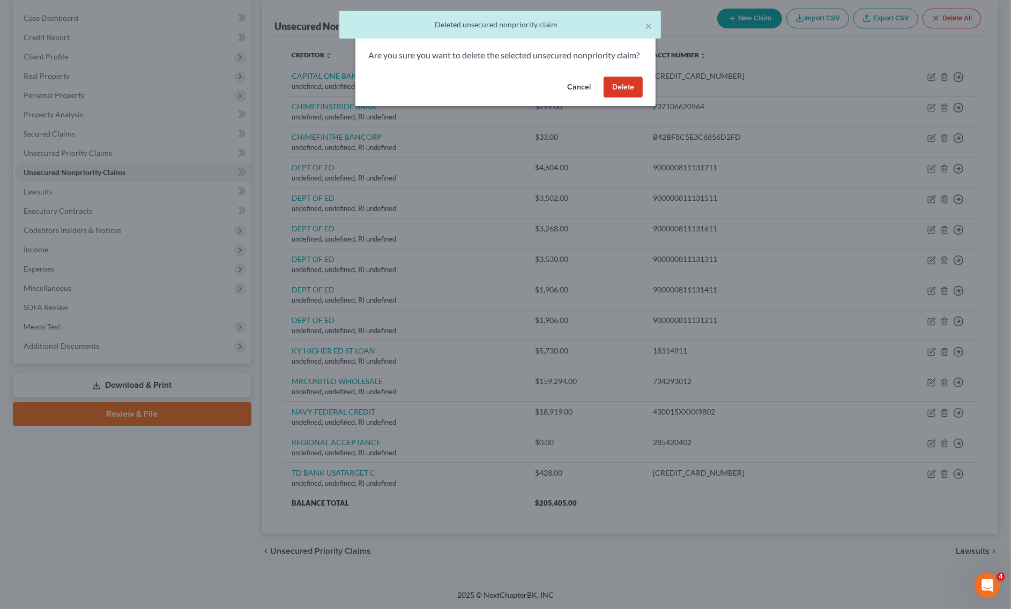
click at [628, 92] on button "Delete" at bounding box center [623, 87] width 39 height 21
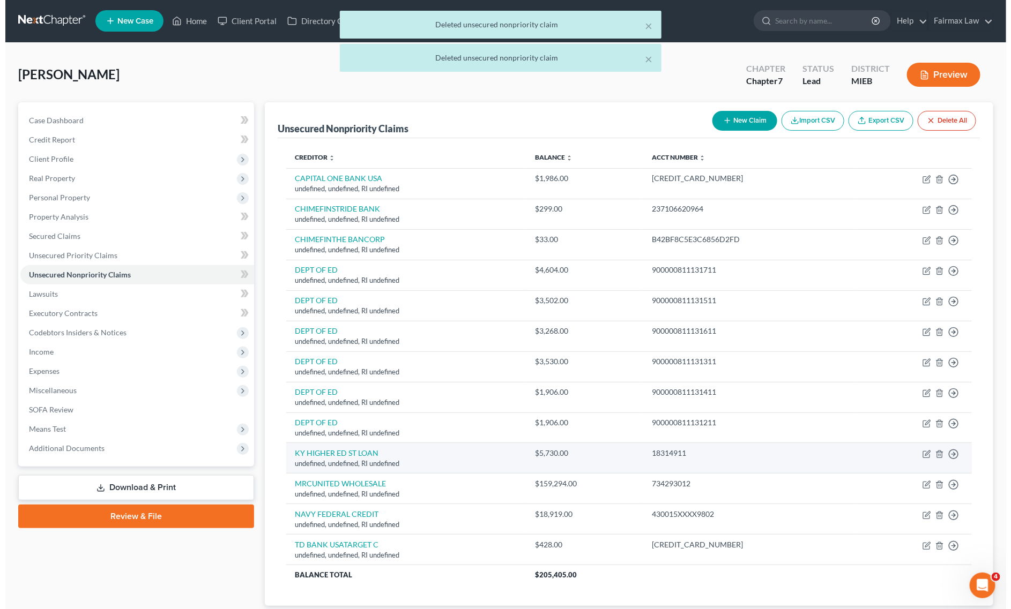
scroll to position [0, 0]
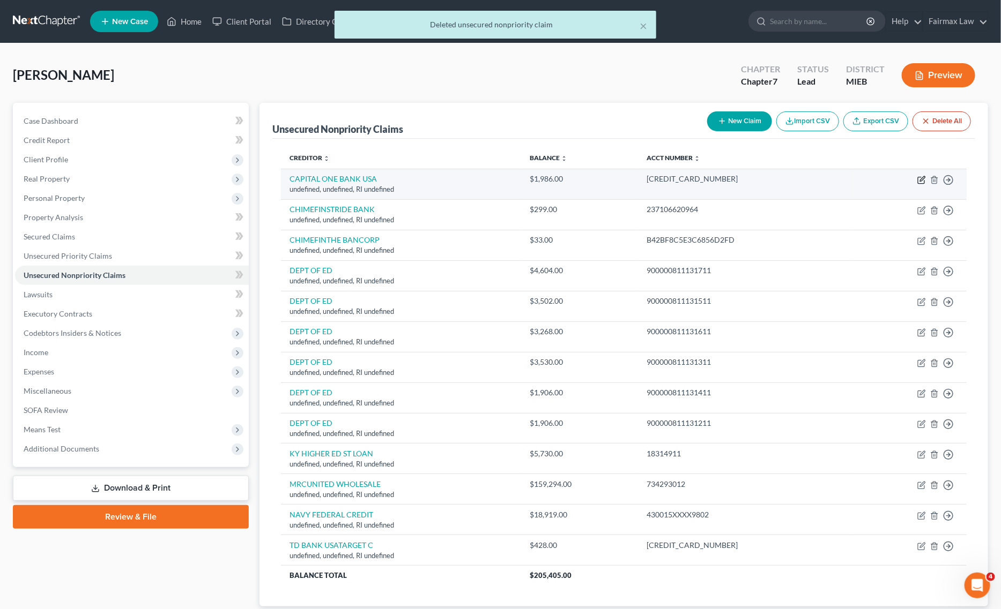
click at [922, 177] on icon "button" at bounding box center [921, 180] width 9 height 9
select select "41"
select select "14"
select select "0"
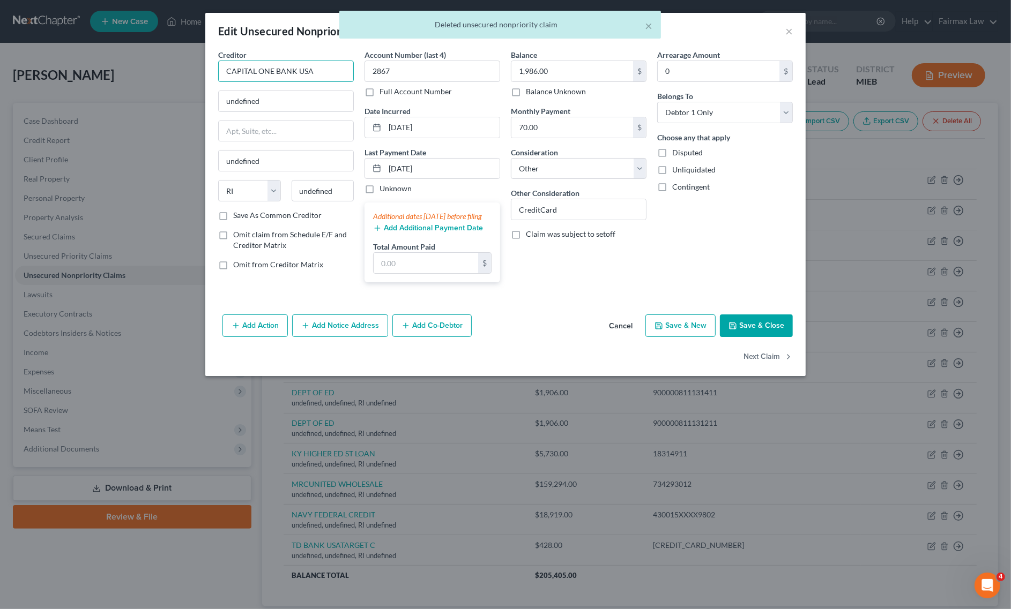
drag, startPoint x: 217, startPoint y: 73, endPoint x: 79, endPoint y: 57, distance: 139.2
click at [79, 57] on div "Edit Unsecured Nonpriority Claim × Creditor * CAPITAL ONE BANK USA undefined un…" at bounding box center [505, 304] width 1011 height 609
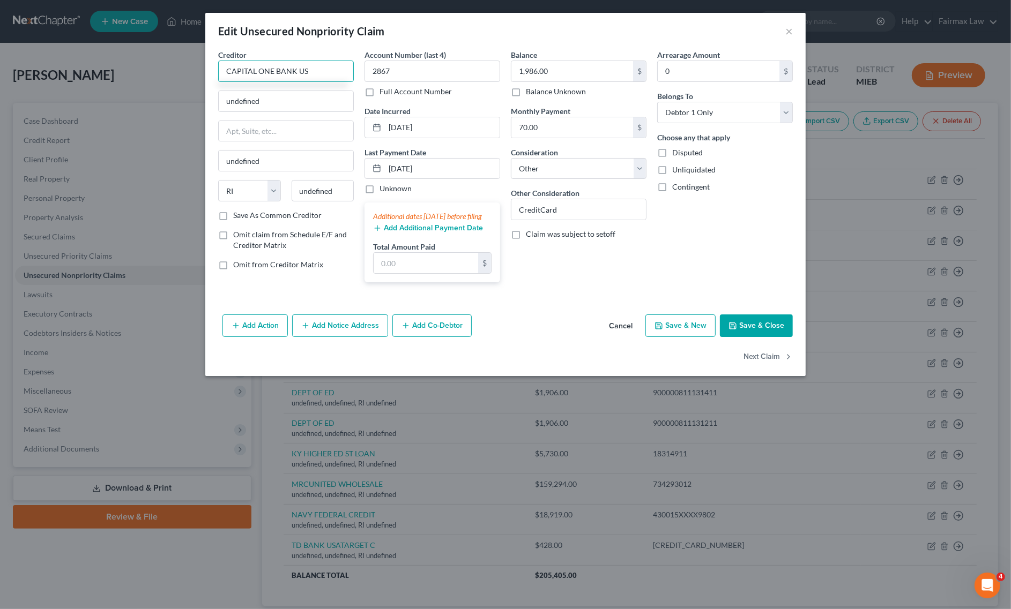
type input "CAPITAL ONE BANK USA"
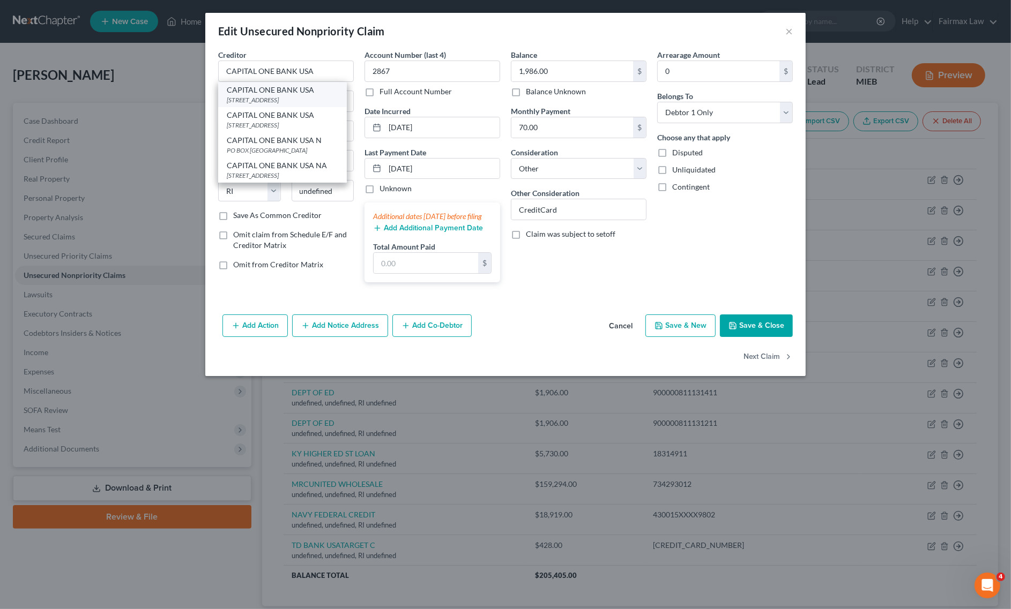
click at [268, 87] on div "CAPITAL ONE BANK USA" at bounding box center [282, 90] width 111 height 11
type input "PO BOX 31293"
type input "Salt Lake City"
select select "46"
type input "84131"
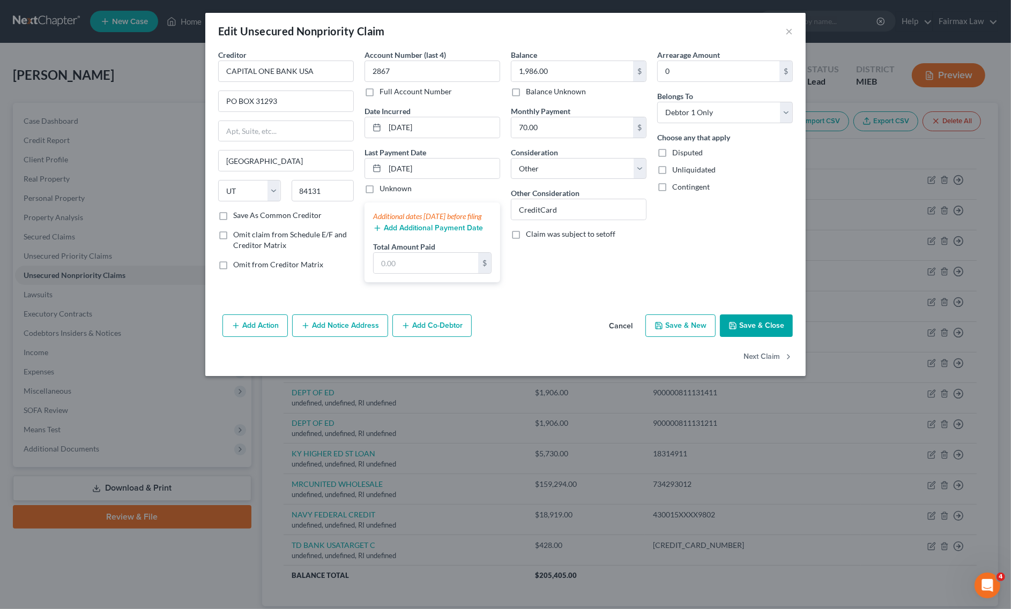
click at [739, 335] on button "Save & Close" at bounding box center [756, 326] width 73 height 23
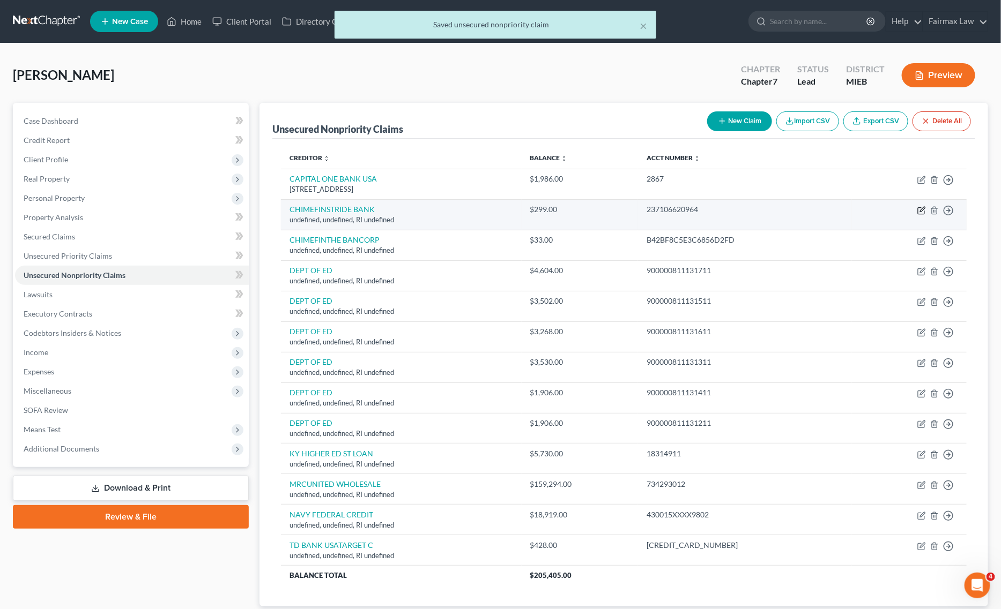
click at [919, 207] on icon "button" at bounding box center [921, 210] width 9 height 9
select select "41"
select select "14"
select select "0"
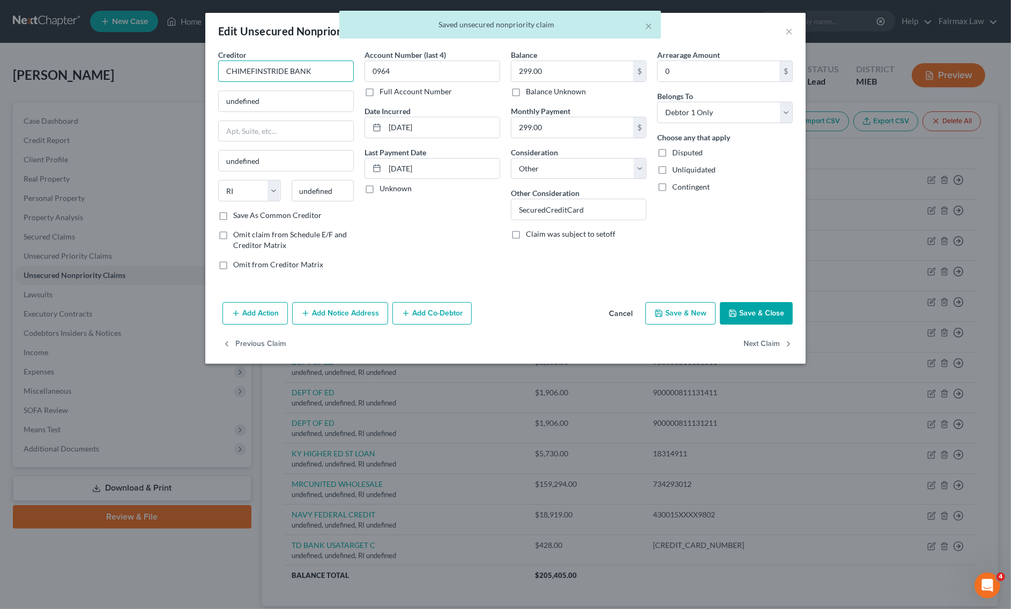
click at [309, 68] on input "CHIMEFINSTRIDE BANK" at bounding box center [286, 71] width 136 height 21
type input "CHIMEFINSTRIDE BANK"
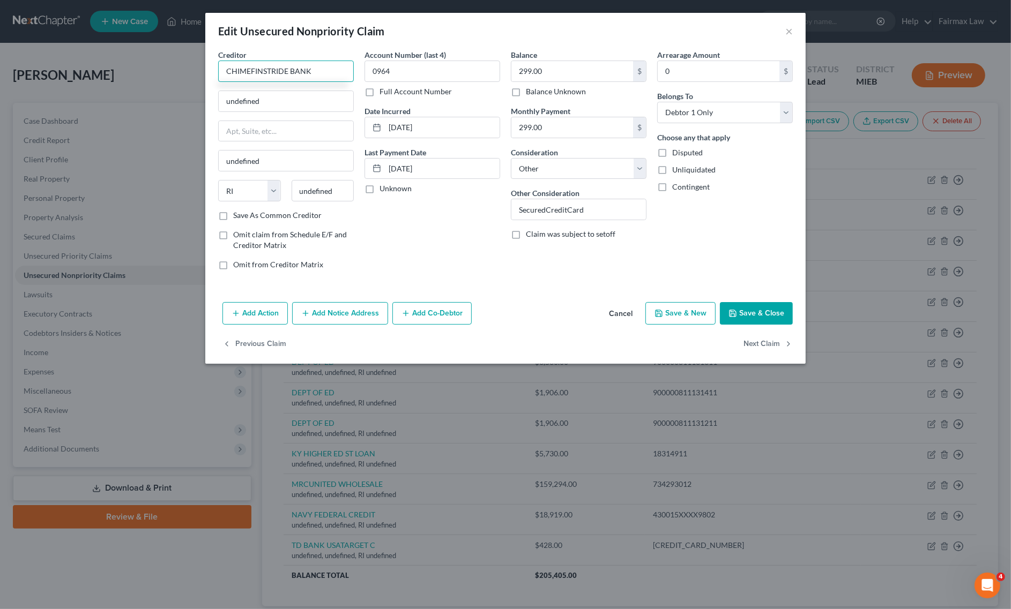
drag, startPoint x: 331, startPoint y: 73, endPoint x: 78, endPoint y: 64, distance: 253.1
click at [88, 65] on div "Edit Unsecured Nonpriority Claim × Creditor * CHIMEFINSTRIDE BANK undefined und…" at bounding box center [505, 304] width 1011 height 609
drag, startPoint x: 215, startPoint y: 84, endPoint x: 144, endPoint y: 80, distance: 71.4
click at [151, 79] on div "Edit Unsecured Nonpriority Claim × Creditor * CHIMEFINSTRIDE BANK undefined und…" at bounding box center [505, 304] width 1011 height 609
paste input "324 W Broadway Ave, Enid, OK 73701"
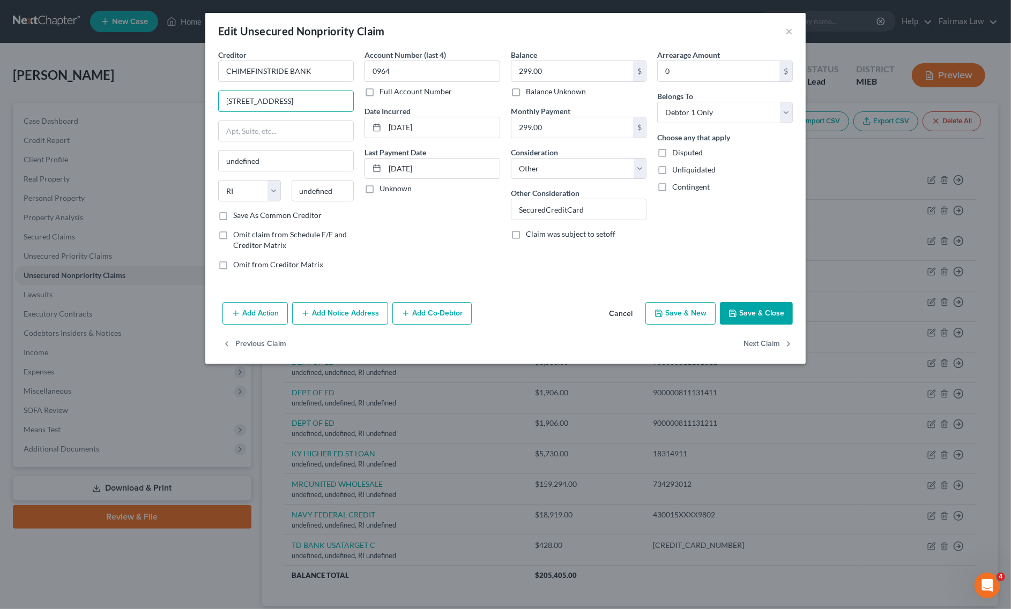
scroll to position [0, 6]
drag, startPoint x: 324, startPoint y: 95, endPoint x: 360, endPoint y: 116, distance: 41.6
click at [365, 97] on div "Creditor * CHIMEFINSTRIDE BANK 324 W Broadway Ave, Enid, OK 73701 undefined Sta…" at bounding box center [505, 163] width 585 height 229
type input "324 W Broadway Ave, Enid, OK 73701"
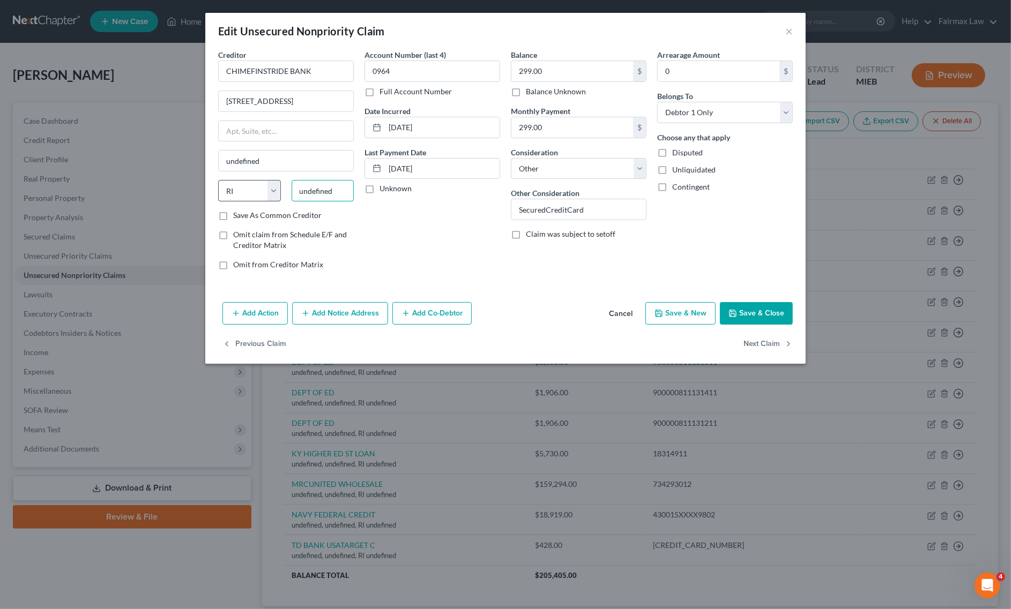
drag, startPoint x: 338, startPoint y: 188, endPoint x: 275, endPoint y: 194, distance: 63.6
click at [275, 194] on div "State AL AK AR AZ CA CO CT DE DC FL GA GU HI ID IL IN IA KS KY LA ME MD MA MI M…" at bounding box center [286, 195] width 146 height 30
paste input "73701"
type input "73701"
click at [250, 191] on select "State AL AK AR AZ CA CO CT DE DC FL GA GU HI ID IL IN IA KS KY LA ME MD MA MI M…" at bounding box center [249, 190] width 63 height 21
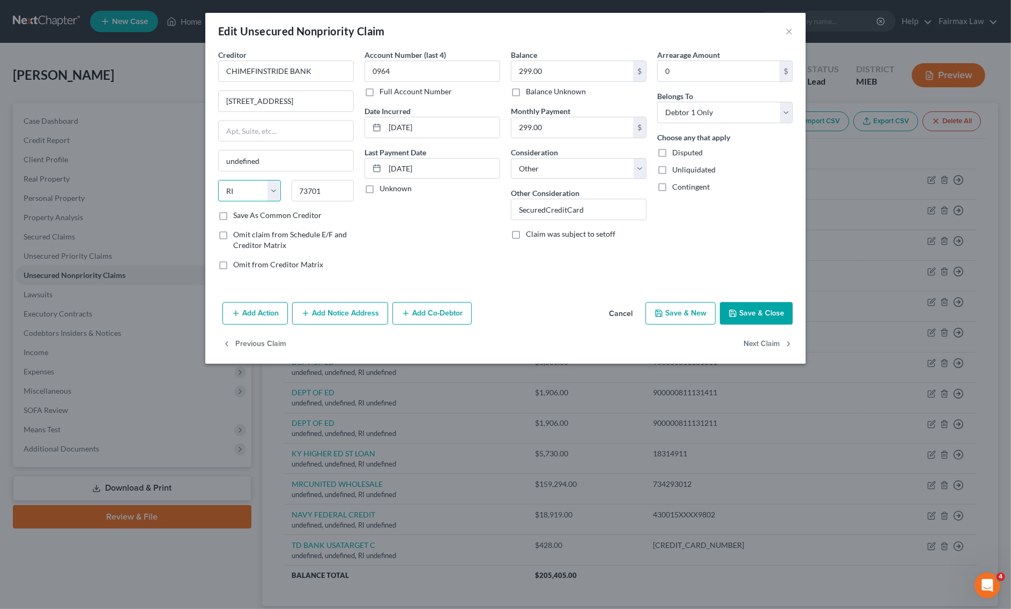
type input "Enid"
select select "37"
click at [218, 181] on select "State AL AK AR AZ CA CO CT DE DC FL GA GU HI ID IL IN IA KS KY LA ME MD MA MI M…" at bounding box center [249, 190] width 63 height 21
drag, startPoint x: 296, startPoint y: 101, endPoint x: 382, endPoint y: 109, distance: 86.7
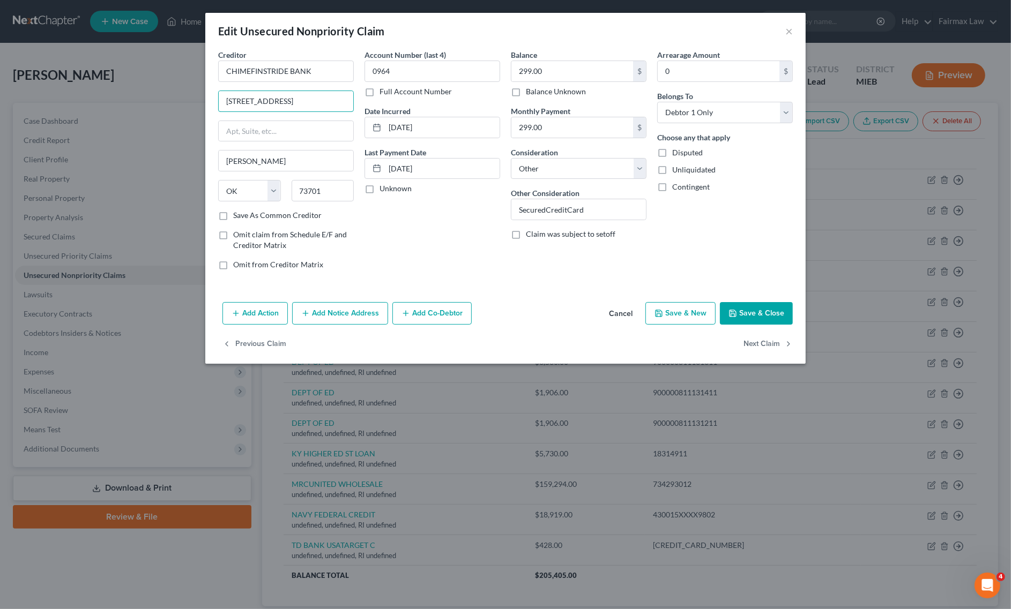
click at [354, 100] on div "324 W Broadway Ave, Enid, OK 73701" at bounding box center [286, 101] width 136 height 21
type input "324 W Broadway Ave"
click at [770, 312] on button "Save & Close" at bounding box center [756, 313] width 73 height 23
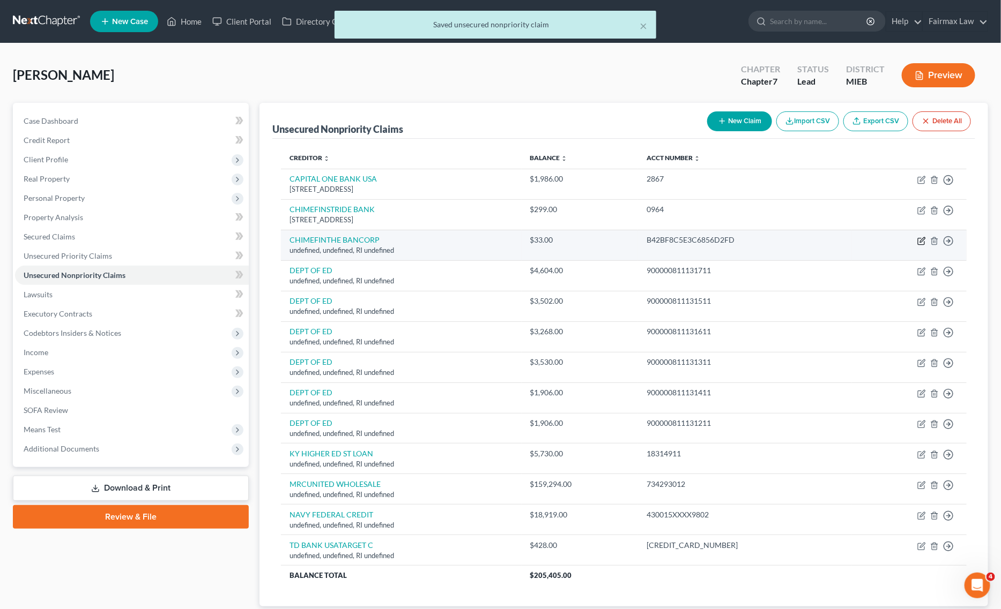
click at [923, 239] on icon "button" at bounding box center [922, 239] width 5 height 5
select select "41"
select select "14"
select select "0"
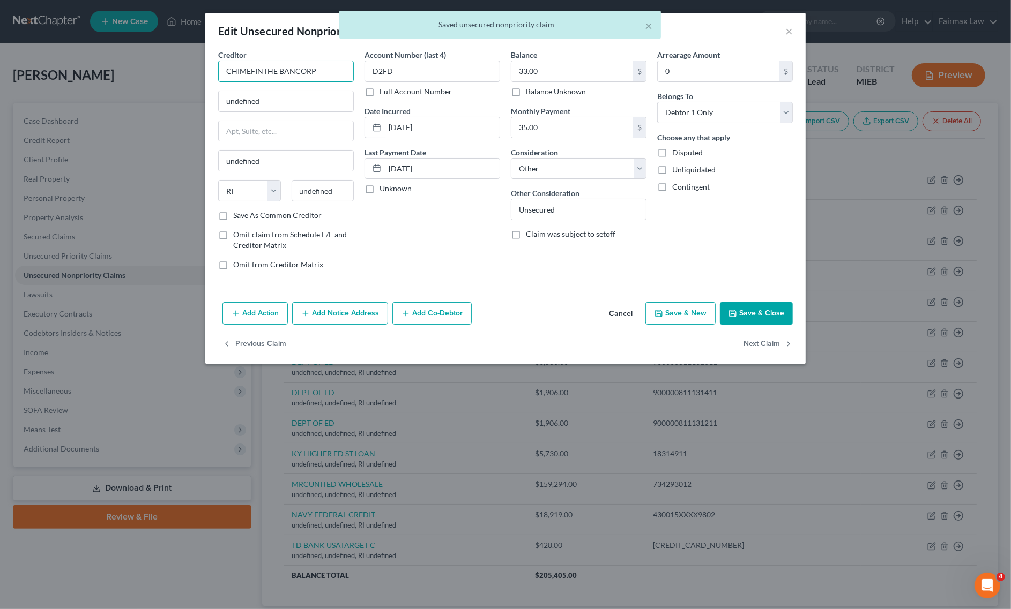
drag, startPoint x: 327, startPoint y: 74, endPoint x: 76, endPoint y: 39, distance: 254.3
click at [95, 41] on body "Home New Case Client Portal Directory Cases Fairmax Law mary@fairmaxlaw.com My …" at bounding box center [505, 341] width 1011 height 682
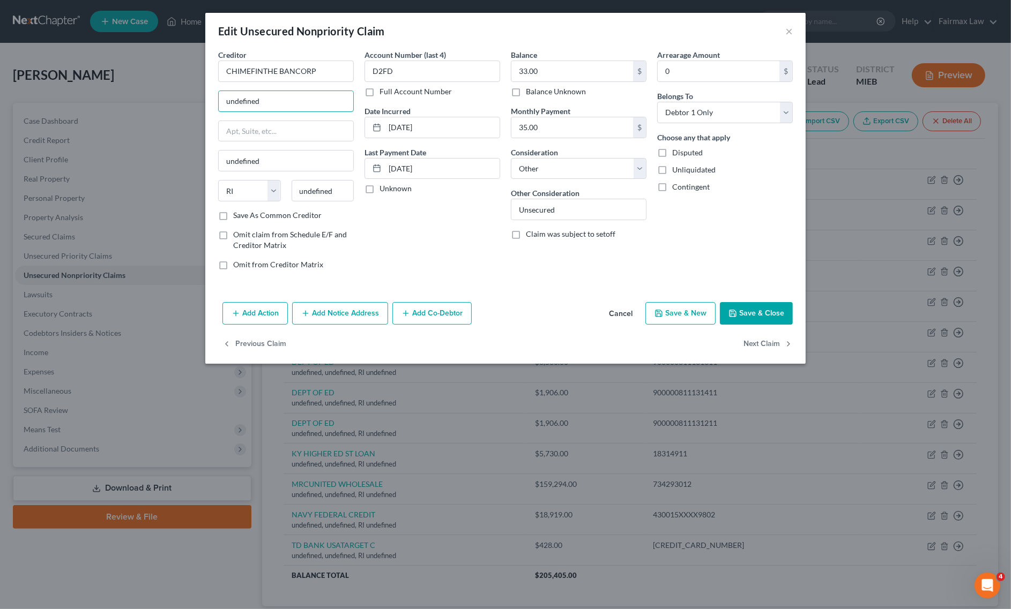
drag, startPoint x: 277, startPoint y: 105, endPoint x: 183, endPoint y: 105, distance: 93.8
click at [187, 105] on div "Edit Unsecured Nonpriority Claim × Creditor * CHIMEFINTHE BANCORP undefined und…" at bounding box center [505, 304] width 1011 height 609
paste input "101 California Street, Floor 5, San Francisco, CA 94111"
drag, startPoint x: 323, startPoint y: 99, endPoint x: 392, endPoint y: 121, distance: 72.5
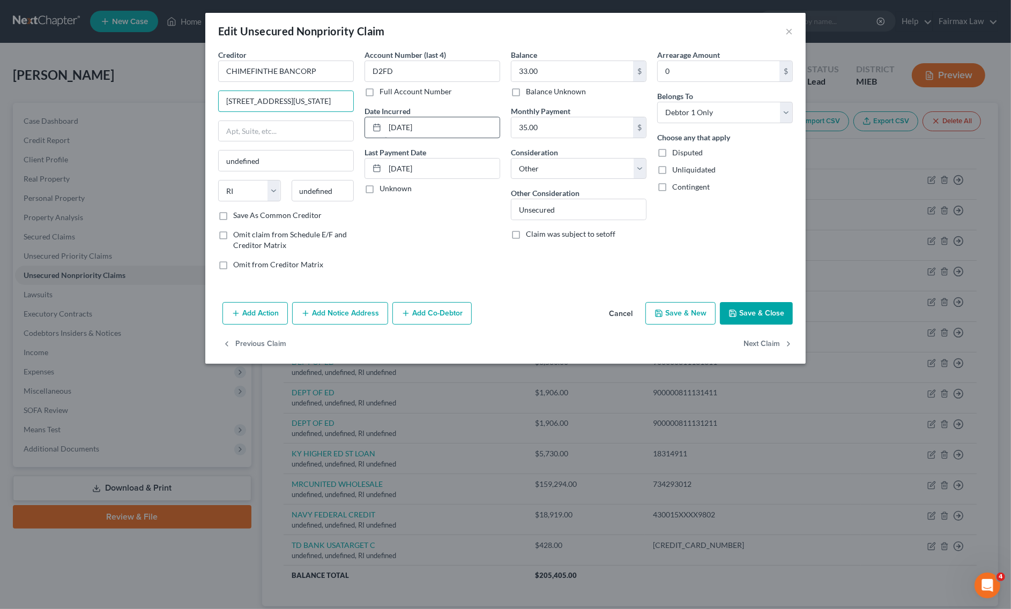
click at [383, 99] on div "Creditor * CHIMEFINTHE BANCORP 101 California Street, Floor 5, San Francisco, C…" at bounding box center [505, 163] width 585 height 229
type input "101 California Street, Floor 5, San Francisco, CA 94111"
drag, startPoint x: 325, startPoint y: 193, endPoint x: 272, endPoint y: 198, distance: 53.3
click at [282, 193] on div "State AL AK AR AZ CA CO CT DE DC FL GA GU HI ID IL IN IA KS KY LA ME MD MA MI M…" at bounding box center [286, 195] width 146 height 30
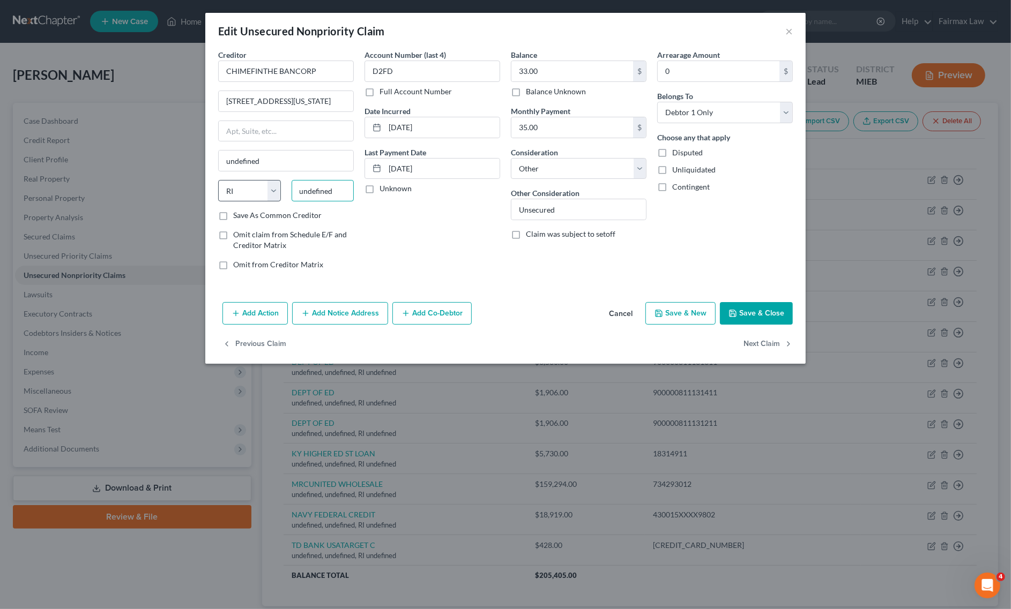
paste input "94111"
type input "94111"
click at [236, 202] on select "State AL AK AR AZ CA CO CT DE DC FL GA GU HI ID IL IN IA KS KY LA ME MD MA MI M…" at bounding box center [249, 190] width 63 height 21
type input "San Francisco"
select select "4"
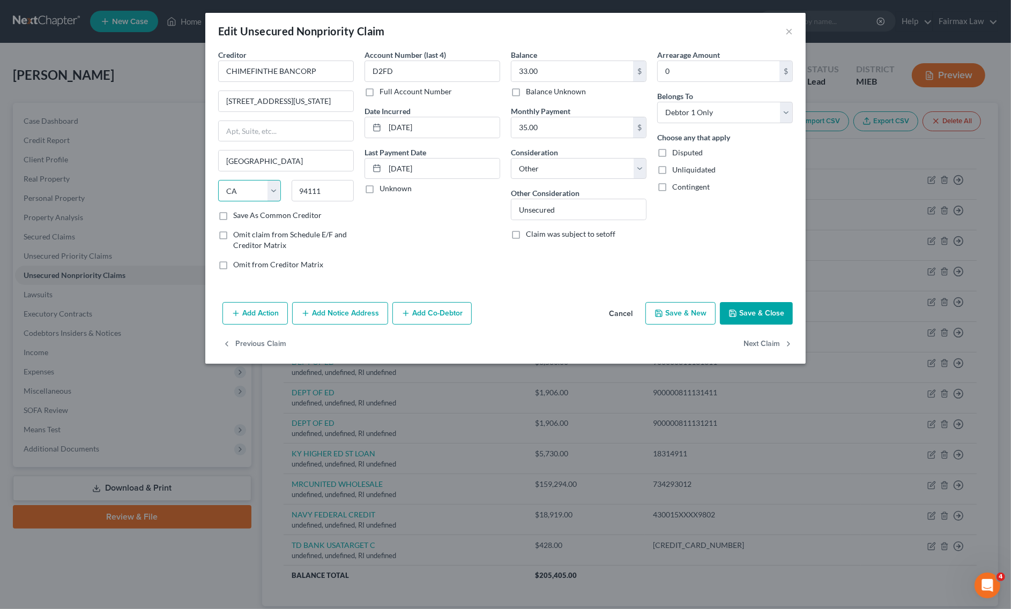
click at [218, 181] on select "State AL AK AR AZ CA CO CT DE DC FL GA GU HI ID IL IN IA KS KY LA ME MD MA MI M…" at bounding box center [249, 190] width 63 height 21
drag, startPoint x: 324, startPoint y: 95, endPoint x: 424, endPoint y: 95, distance: 100.2
click at [424, 95] on div "Creditor * CHIMEFINTHE BANCORP 101 California Street, Floor 5, San Francisco, C…" at bounding box center [505, 163] width 585 height 229
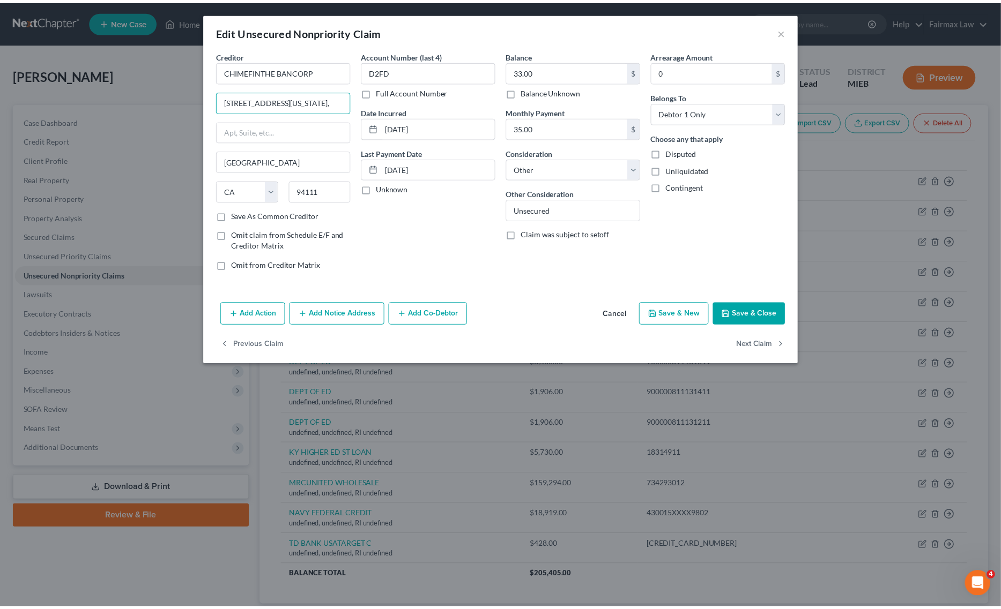
scroll to position [0, 0]
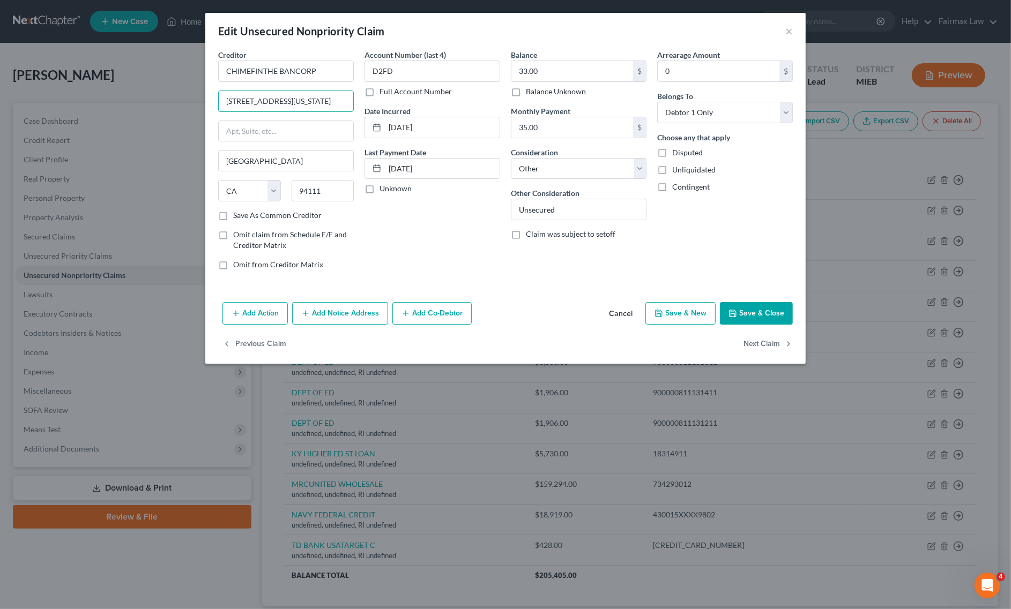
type input "101 California Street, Floor 5"
click at [760, 308] on button "Save & Close" at bounding box center [756, 313] width 73 height 23
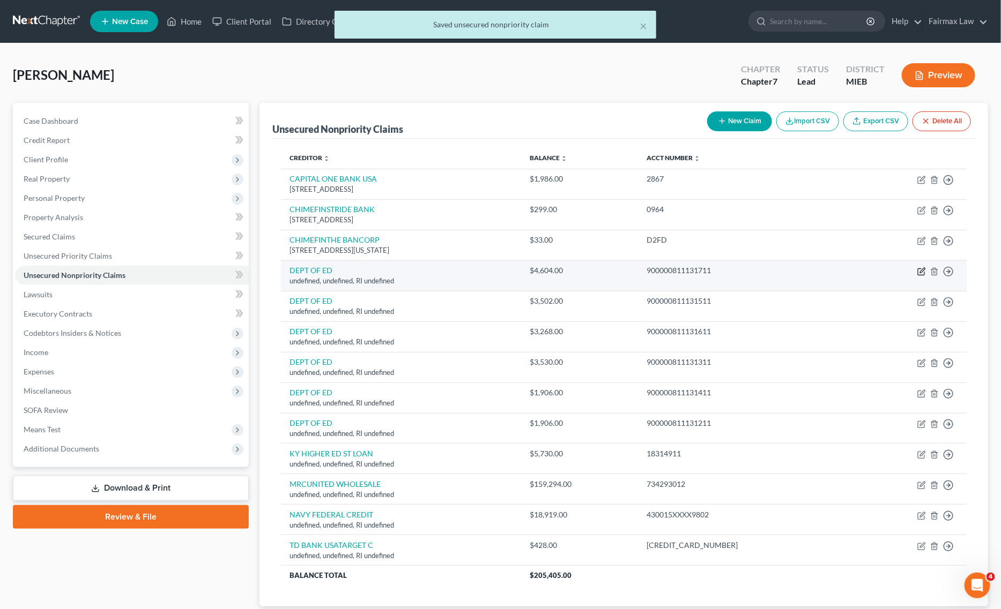
click at [918, 270] on icon "button" at bounding box center [921, 271] width 9 height 9
select select "41"
select select "14"
select select "0"
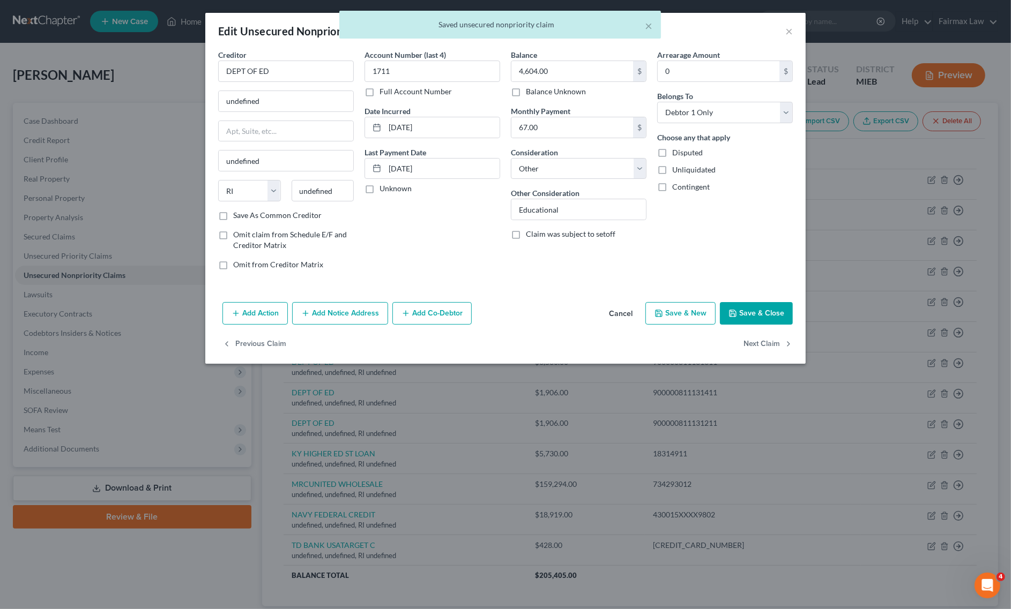
click at [301, 46] on div "Edit Unsecured Nonpriority Claim ×" at bounding box center [505, 31] width 600 height 36
click at [318, 70] on input "DEPT OF ED" at bounding box center [286, 71] width 136 height 21
type input "DEPT OF ED"
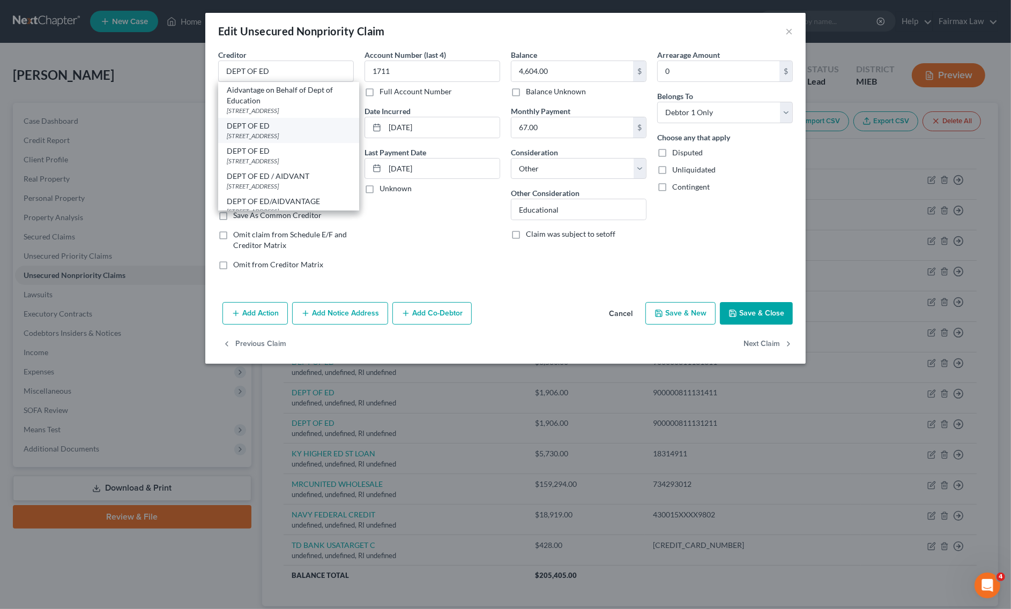
click at [265, 120] on div "DEPT OF ED 121 S 13TH ST, Lincoln, NE 68508" at bounding box center [288, 130] width 141 height 25
type input "121 S 13TH ST"
type input "Lincoln"
select select "30"
type input "68508"
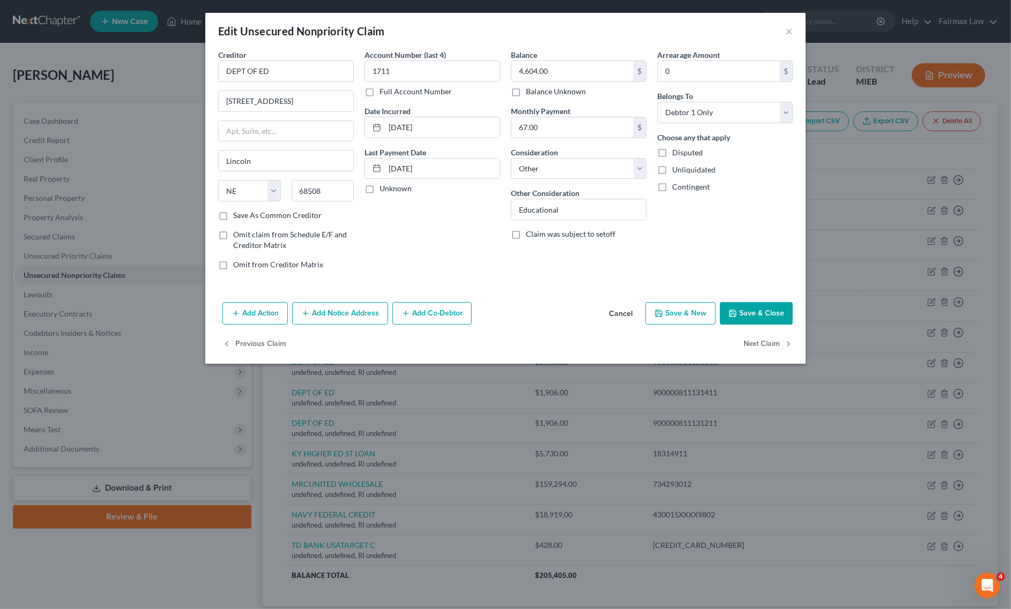
click at [731, 307] on button "Save & Close" at bounding box center [756, 313] width 73 height 23
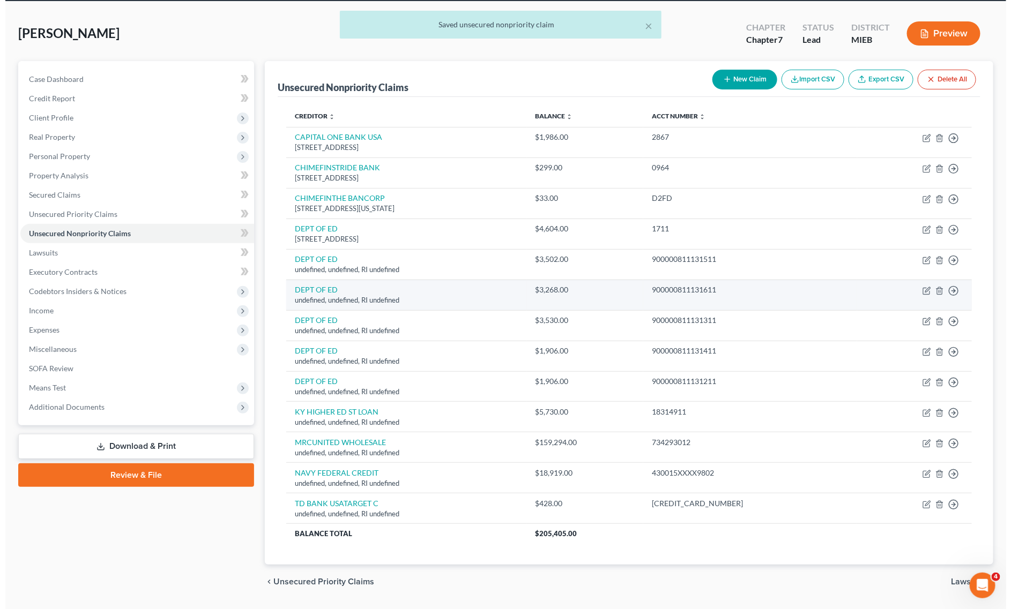
scroll to position [74, 0]
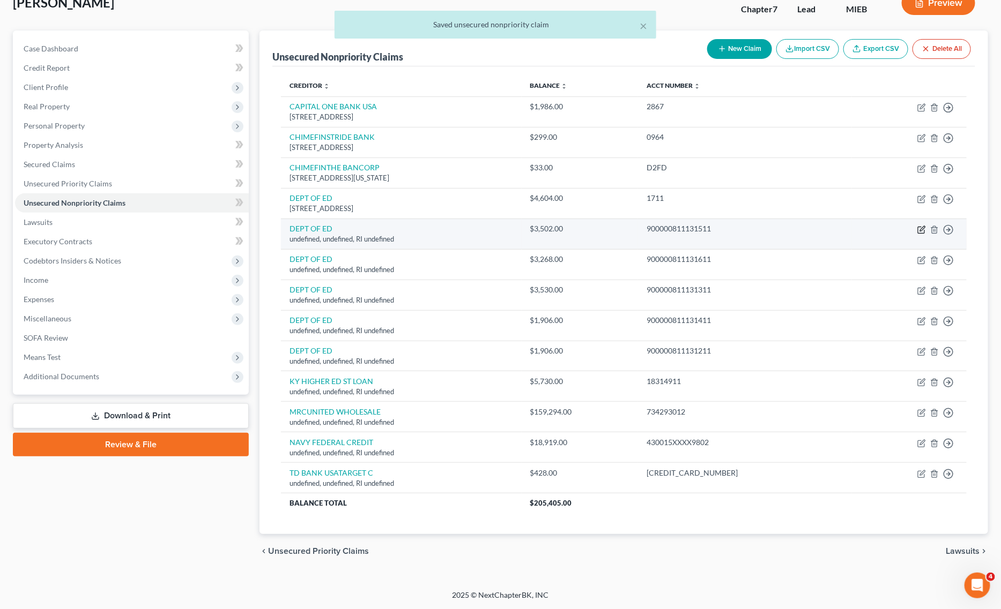
click at [919, 226] on icon "button" at bounding box center [921, 230] width 9 height 9
select select "41"
select select "14"
select select "0"
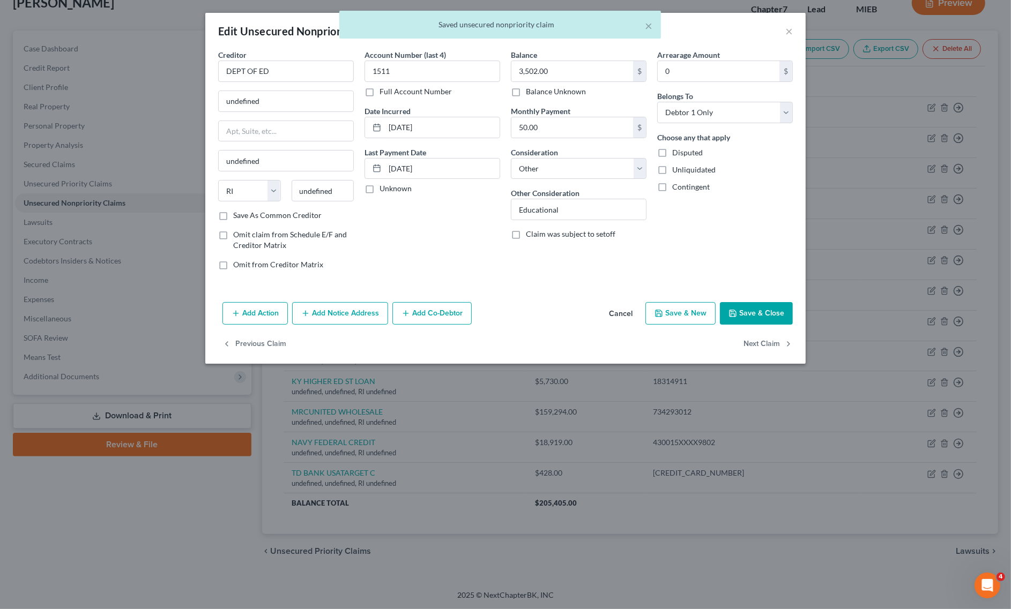
click at [331, 57] on div "Creditor * DEPT OF ED" at bounding box center [286, 65] width 136 height 33
click at [317, 71] on input "DEPT OF ED" at bounding box center [286, 71] width 136 height 21
type input "DEPT OF ED"
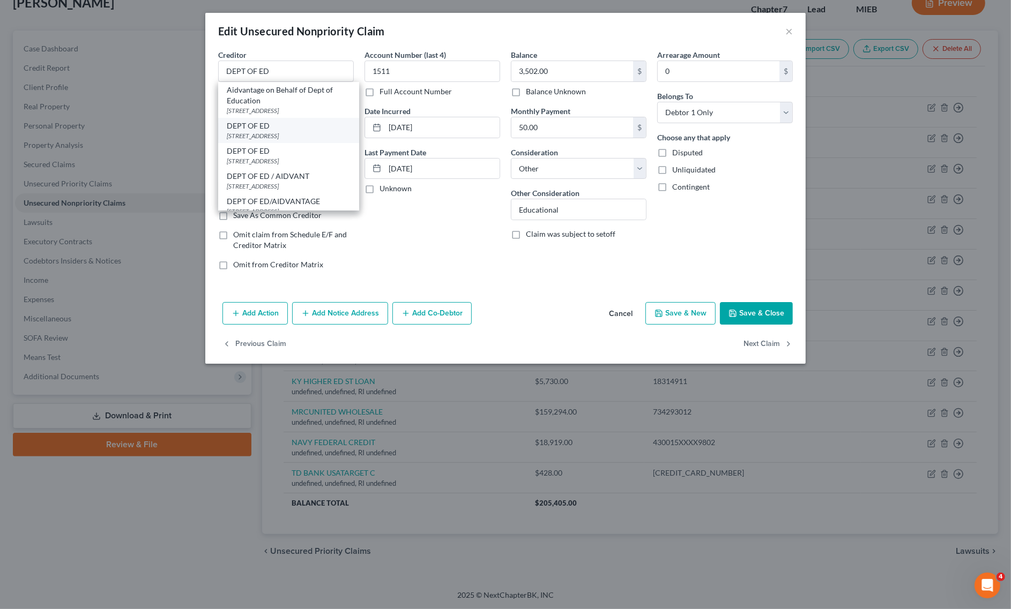
click at [261, 122] on div "DEPT OF ED" at bounding box center [289, 126] width 124 height 11
type input "121 S 13TH ST"
type input "Lincoln"
select select "30"
type input "68508"
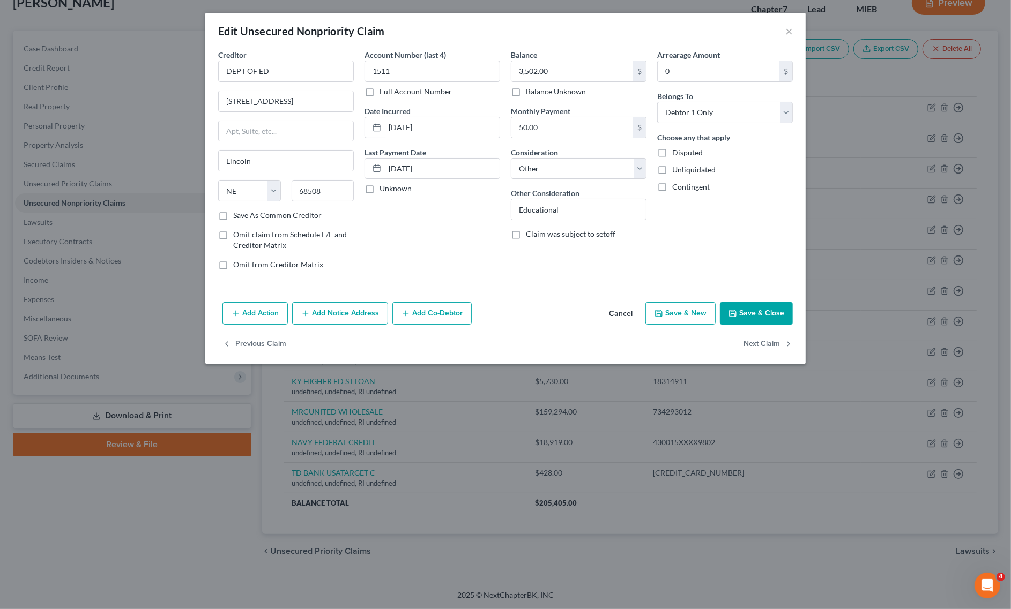
click at [729, 311] on icon "button" at bounding box center [732, 313] width 9 height 9
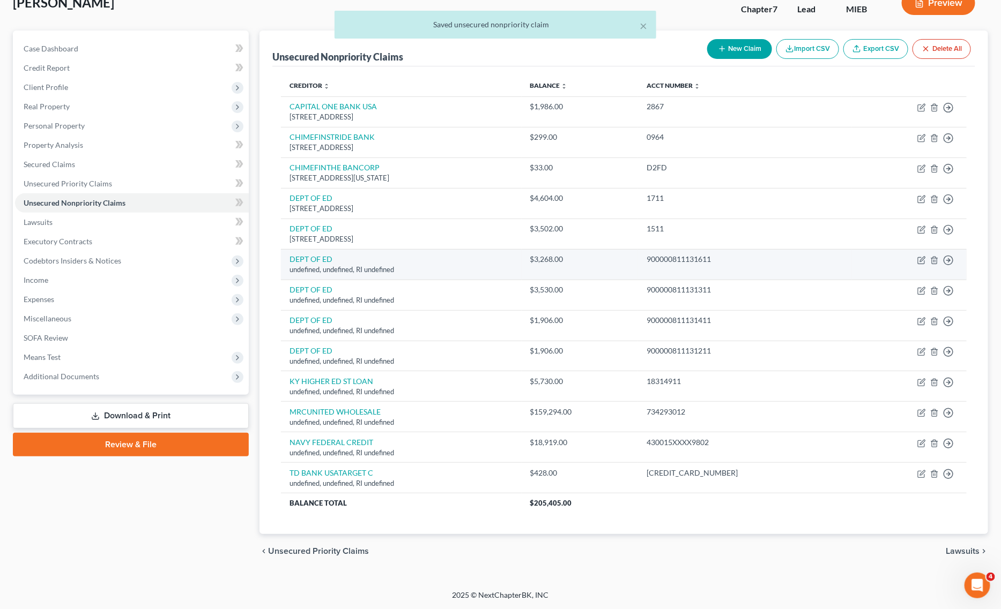
click at [915, 257] on td "Move to D Move to E Move to G Move to Notice Only" at bounding box center [909, 264] width 115 height 31
click at [922, 263] on icon "button" at bounding box center [921, 260] width 6 height 6
select select "41"
select select "14"
select select "0"
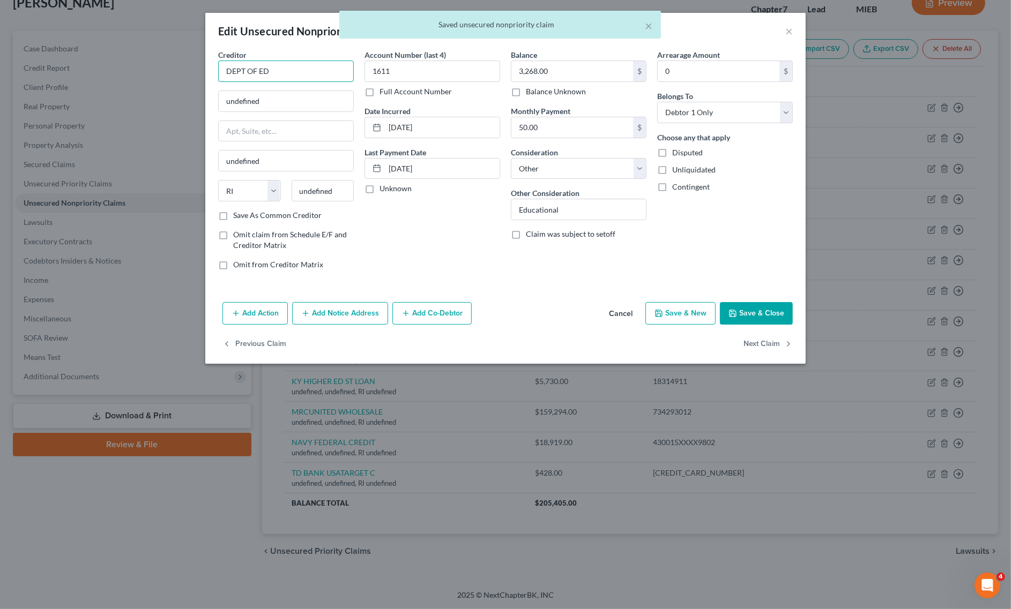
click at [275, 70] on input "DEPT OF ED" at bounding box center [286, 71] width 136 height 21
type input "DEPT OF ED"
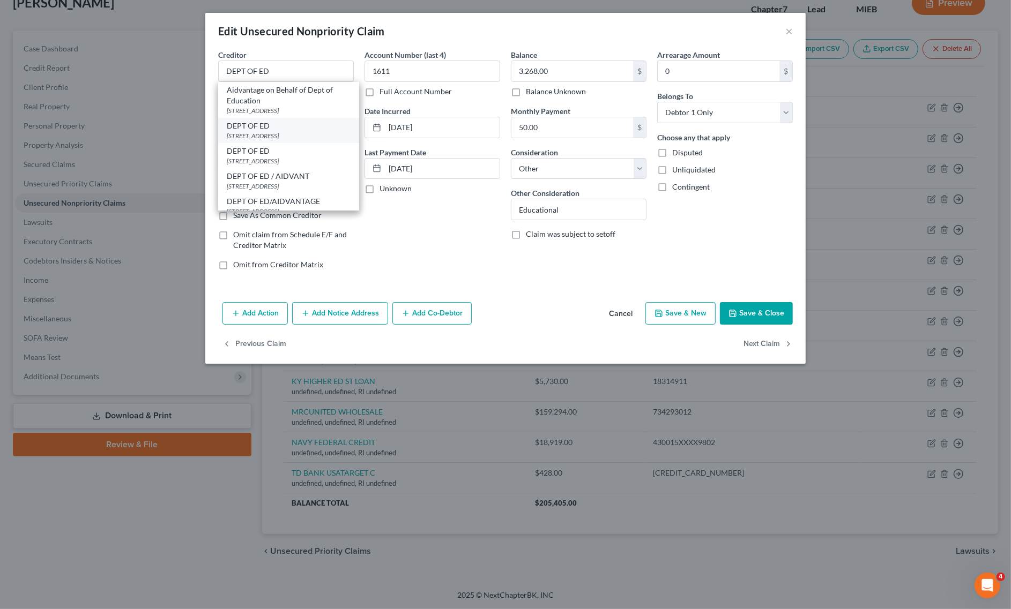
click at [266, 124] on div "DEPT OF ED" at bounding box center [289, 126] width 124 height 11
type input "121 S 13TH ST"
type input "Lincoln"
select select "30"
type input "68508"
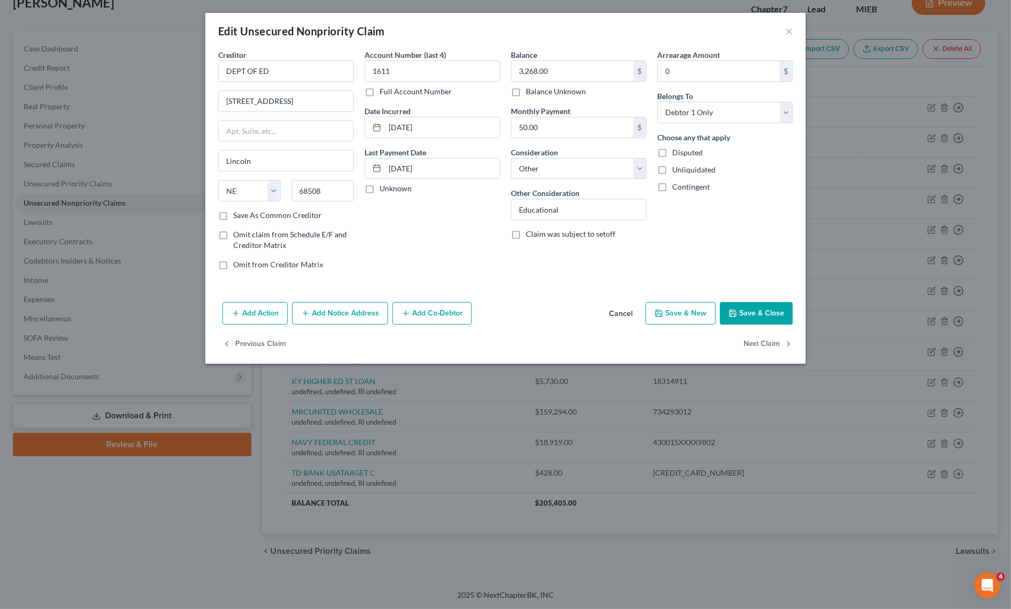
click at [743, 312] on button "Save & Close" at bounding box center [756, 313] width 73 height 23
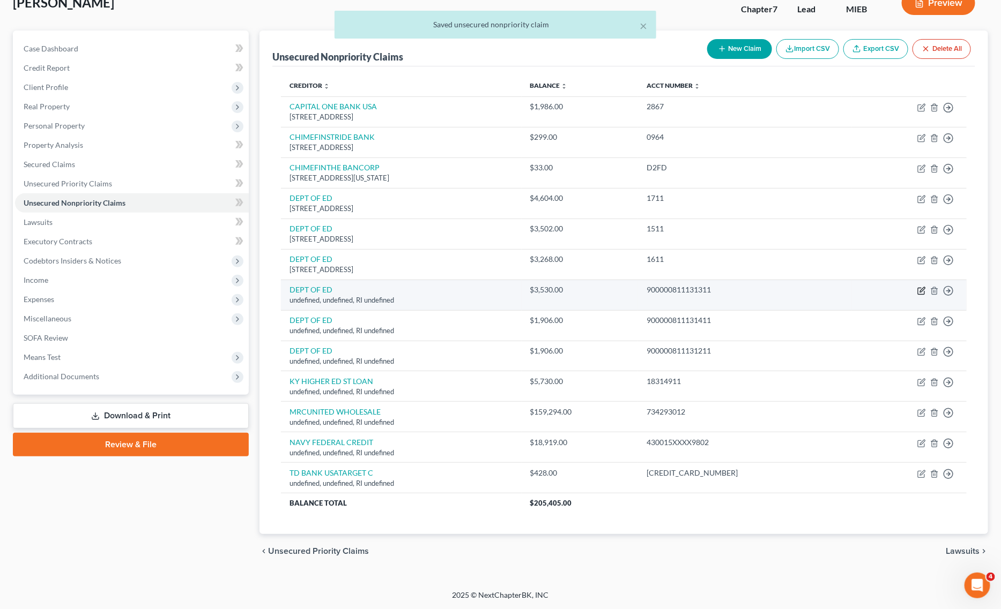
click at [920, 288] on icon "button" at bounding box center [921, 291] width 9 height 9
select select "41"
select select "14"
select select "0"
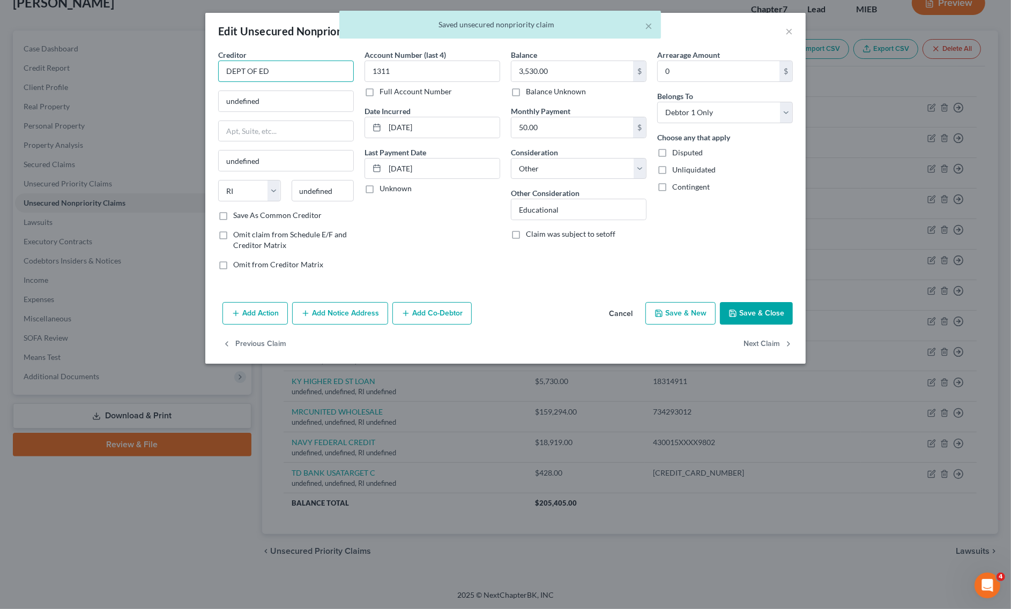
click at [315, 78] on input "DEPT OF ED" at bounding box center [286, 71] width 136 height 21
type input "DEPT OF ED"
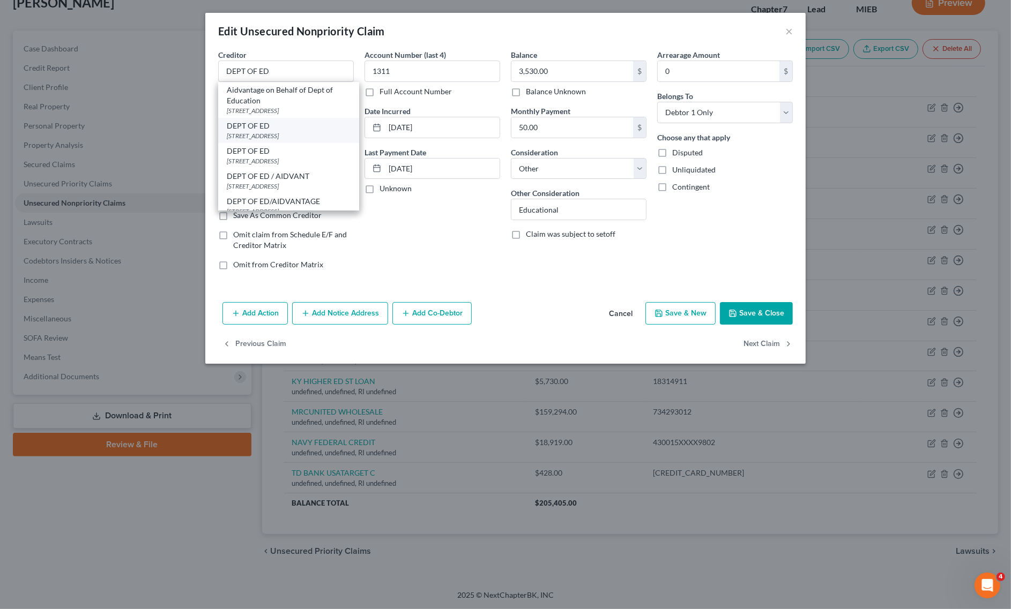
click at [274, 127] on div "DEPT OF ED" at bounding box center [289, 126] width 124 height 11
type input "121 S 13TH ST"
type input "Lincoln"
select select "30"
type input "68508"
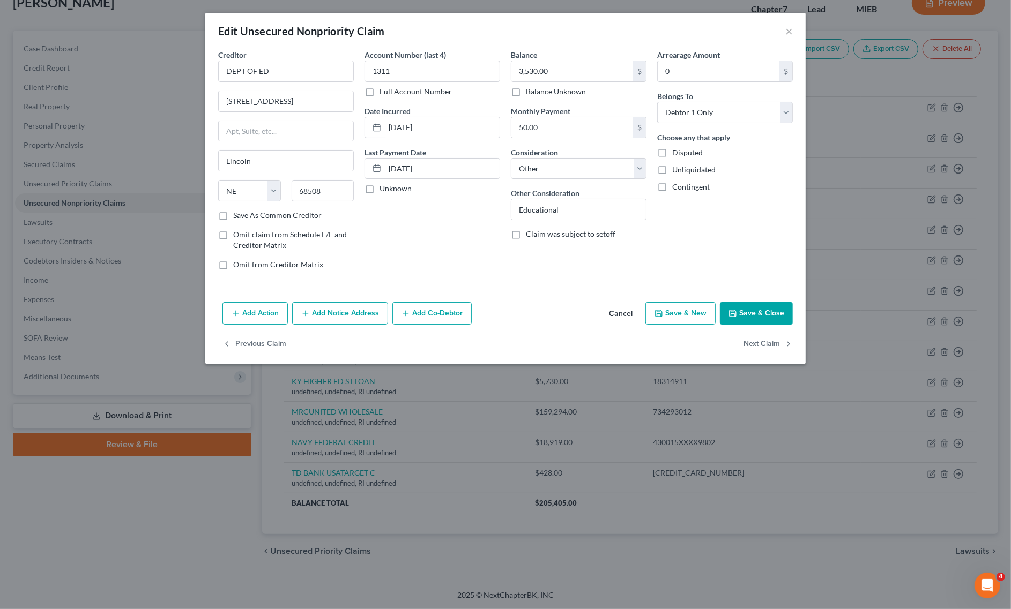
click at [784, 321] on button "Save & Close" at bounding box center [756, 313] width 73 height 23
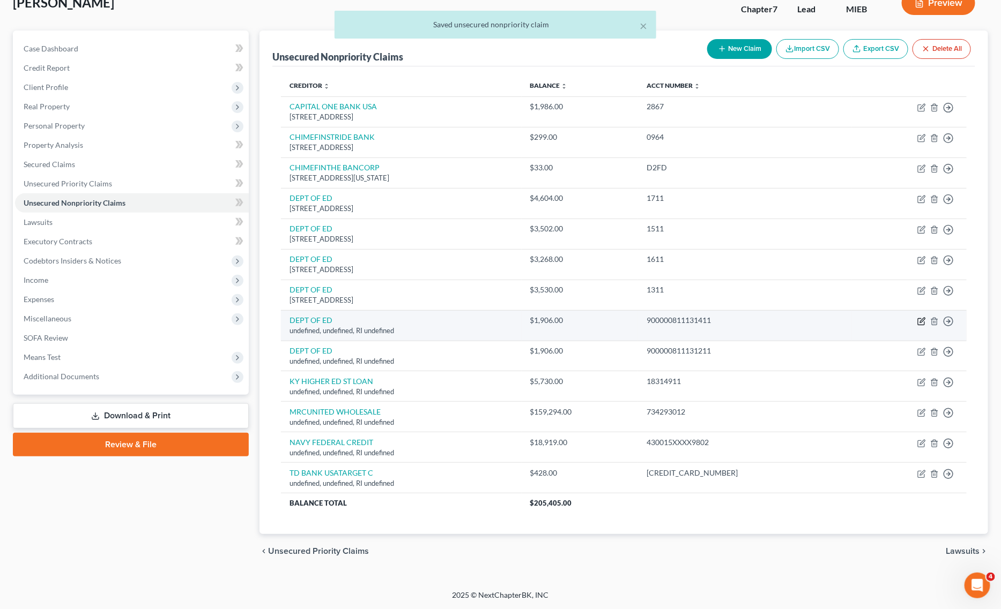
click at [922, 317] on icon "button" at bounding box center [921, 321] width 9 height 9
select select "41"
select select "14"
select select "0"
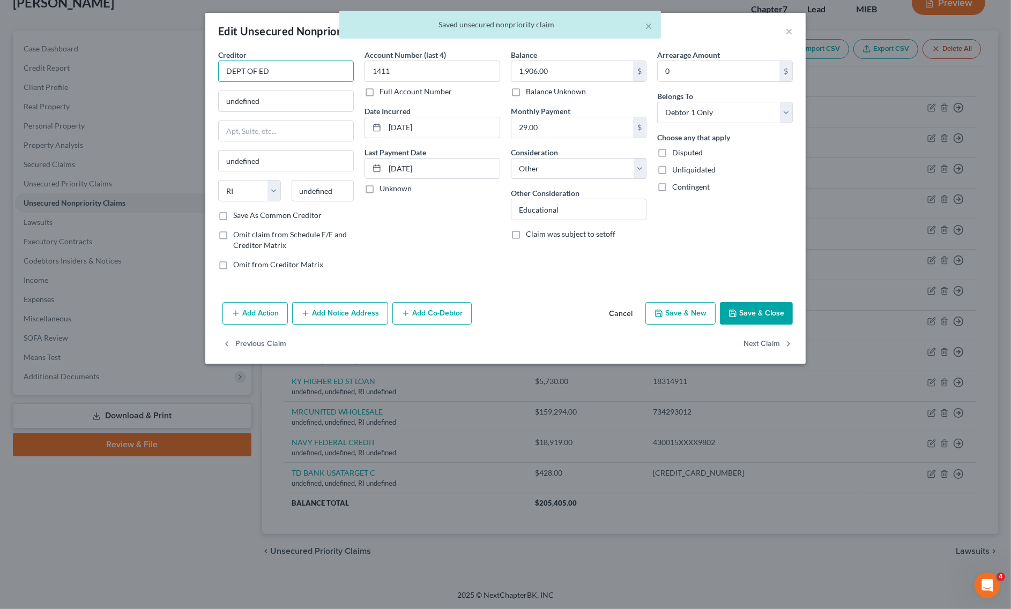
click at [302, 75] on input "DEPT OF ED" at bounding box center [286, 71] width 136 height 21
type input "DEPT OF ED"
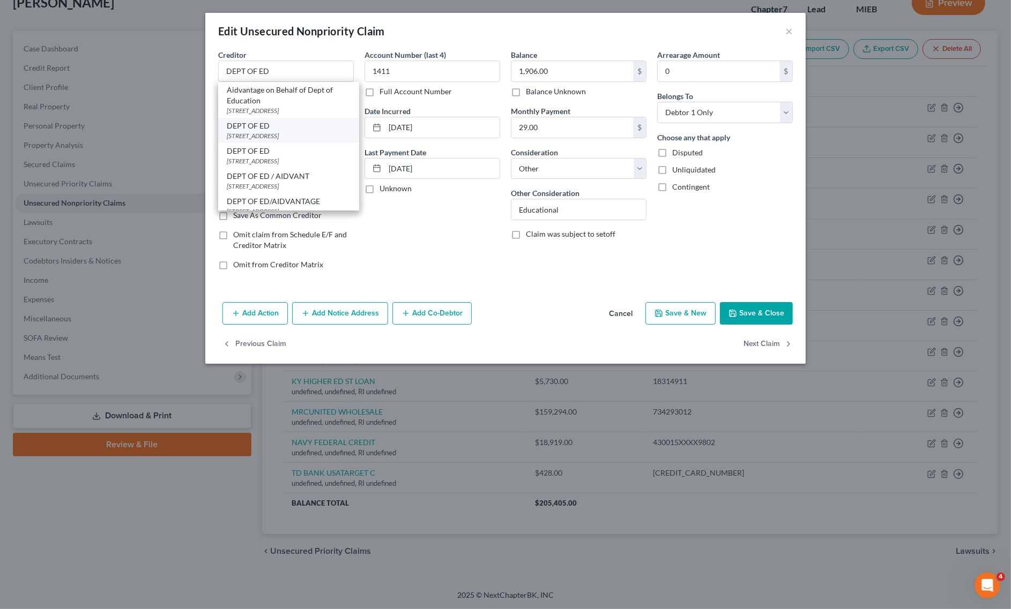
click at [257, 132] on div "121 S 13TH ST, Lincoln, NE 68508" at bounding box center [289, 135] width 124 height 9
type input "121 S 13TH ST"
type input "Lincoln"
select select "30"
type input "68508"
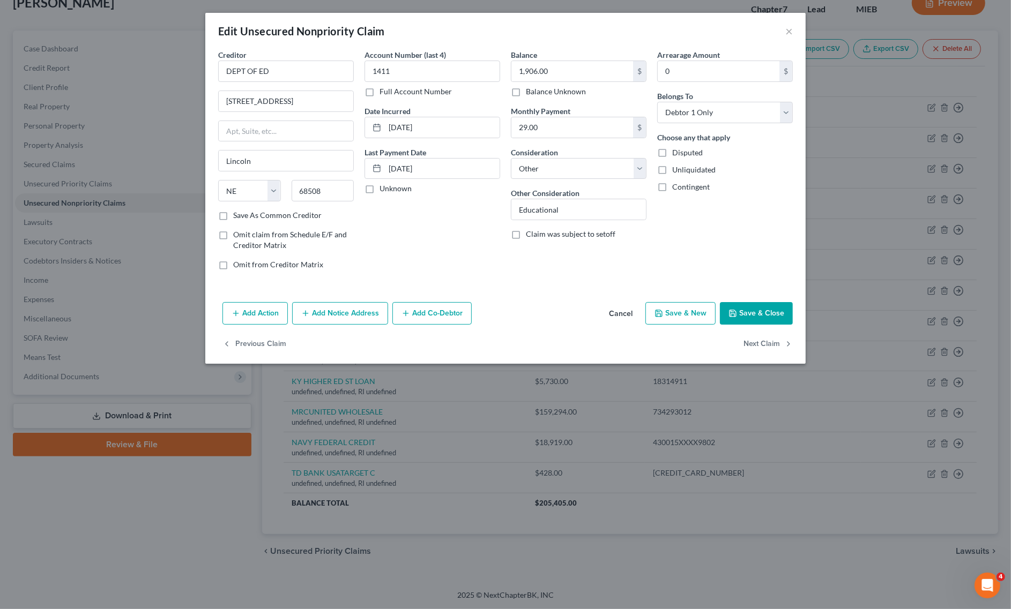
click at [768, 319] on button "Save & Close" at bounding box center [756, 313] width 73 height 23
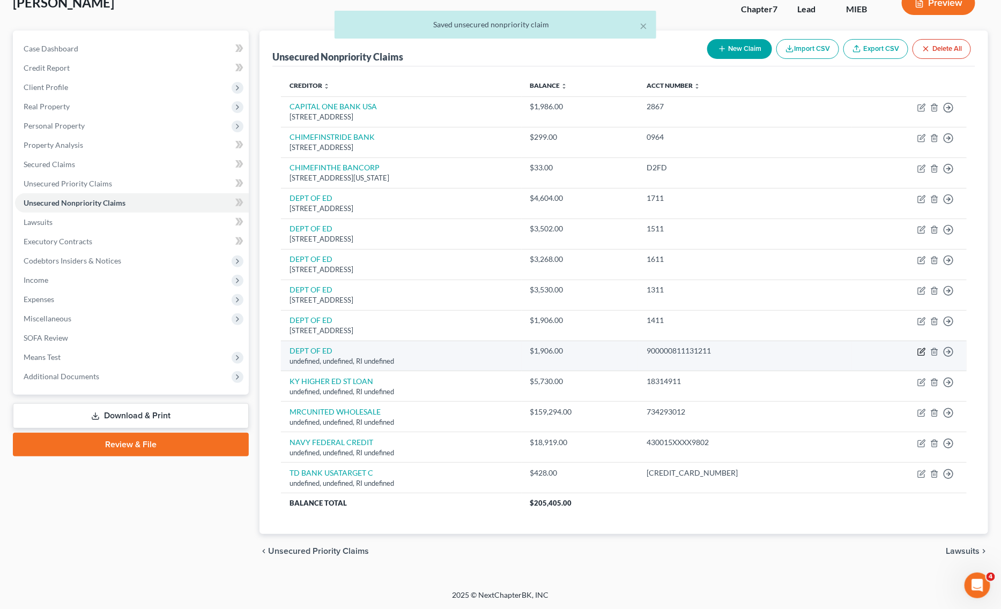
click at [920, 352] on icon "button" at bounding box center [922, 350] width 5 height 5
select select "41"
select select "14"
select select "0"
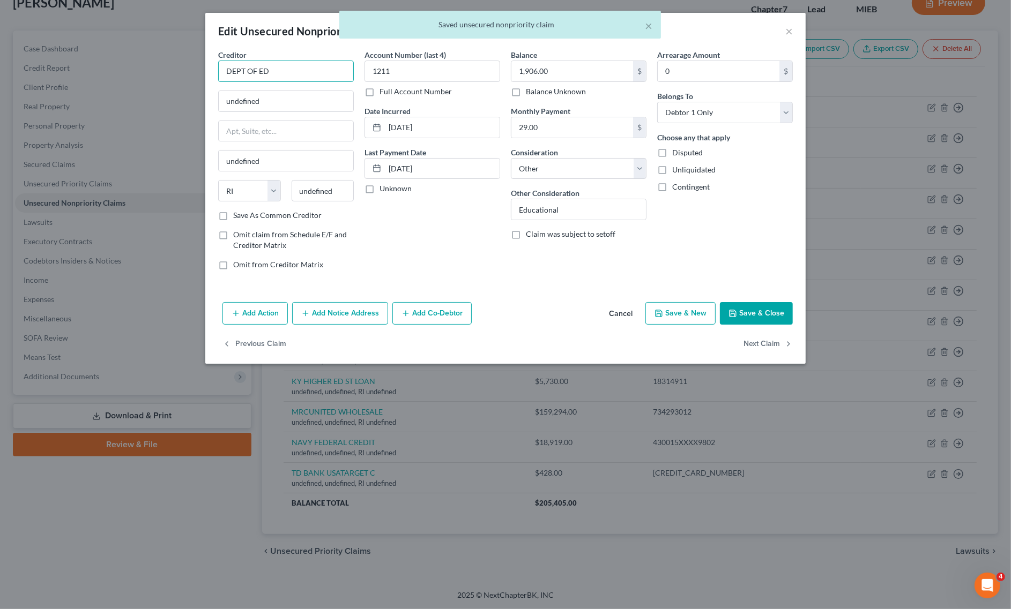
click at [328, 71] on input "DEPT OF ED" at bounding box center [286, 71] width 136 height 21
type input "DEPT OF ED"
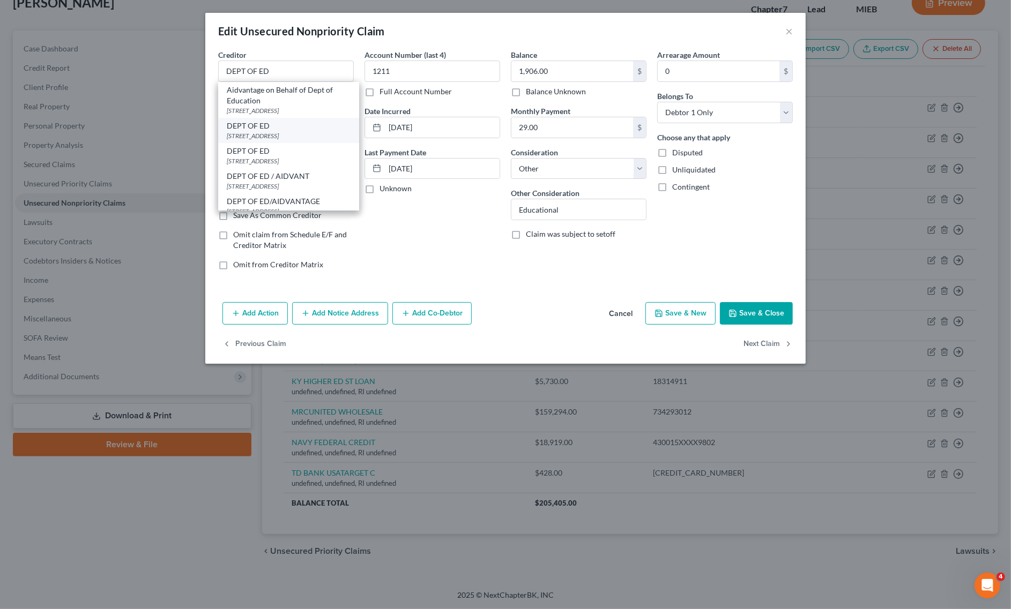
click at [274, 126] on div "DEPT OF ED" at bounding box center [289, 126] width 124 height 11
type input "121 S 13TH ST"
type input "Lincoln"
select select "30"
type input "68508"
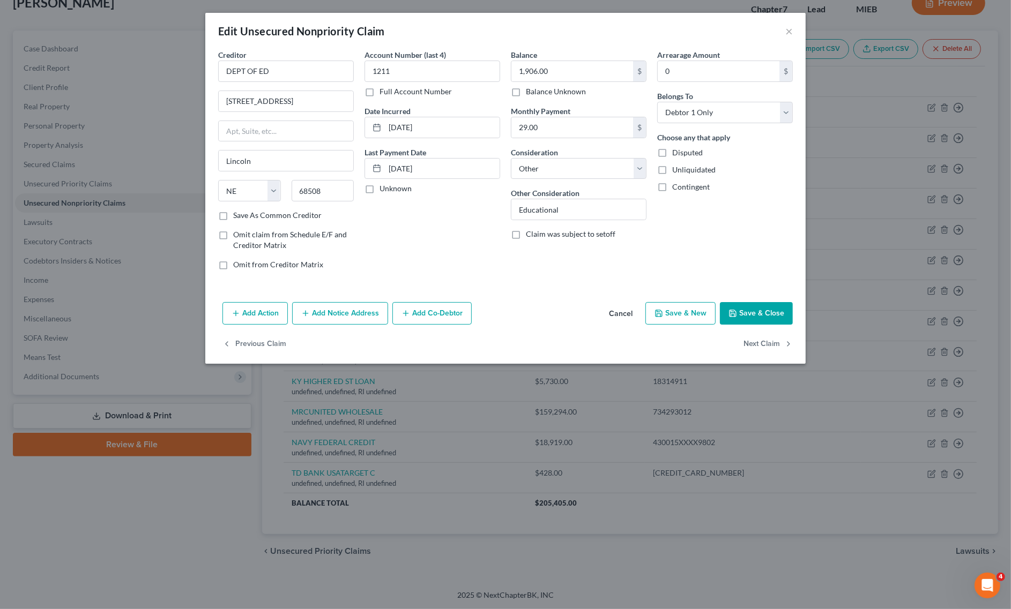
click at [753, 318] on button "Save & Close" at bounding box center [756, 313] width 73 height 23
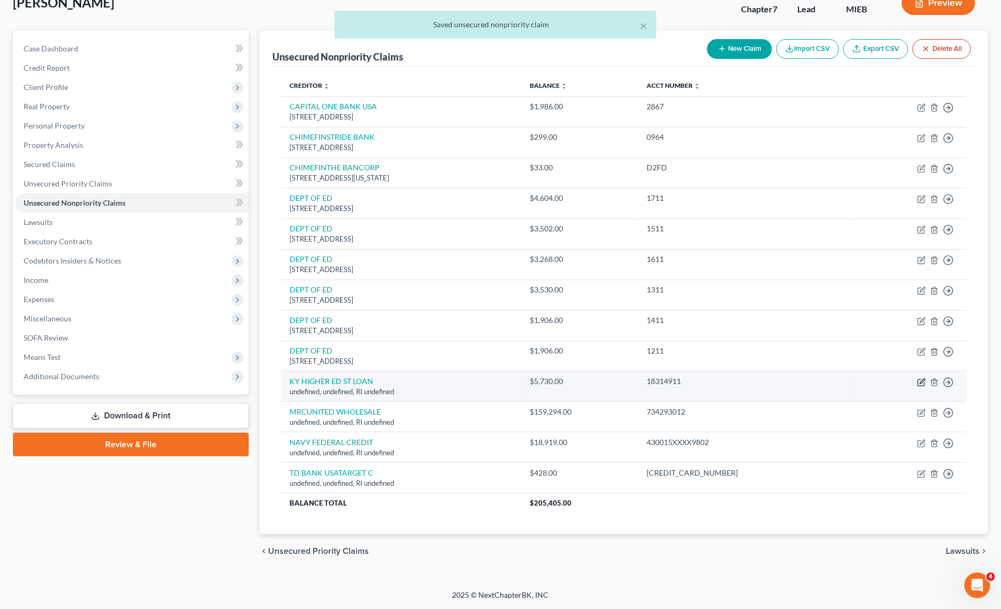
click at [920, 384] on icon "button" at bounding box center [921, 382] width 9 height 9
select select "41"
select select "14"
select select "0"
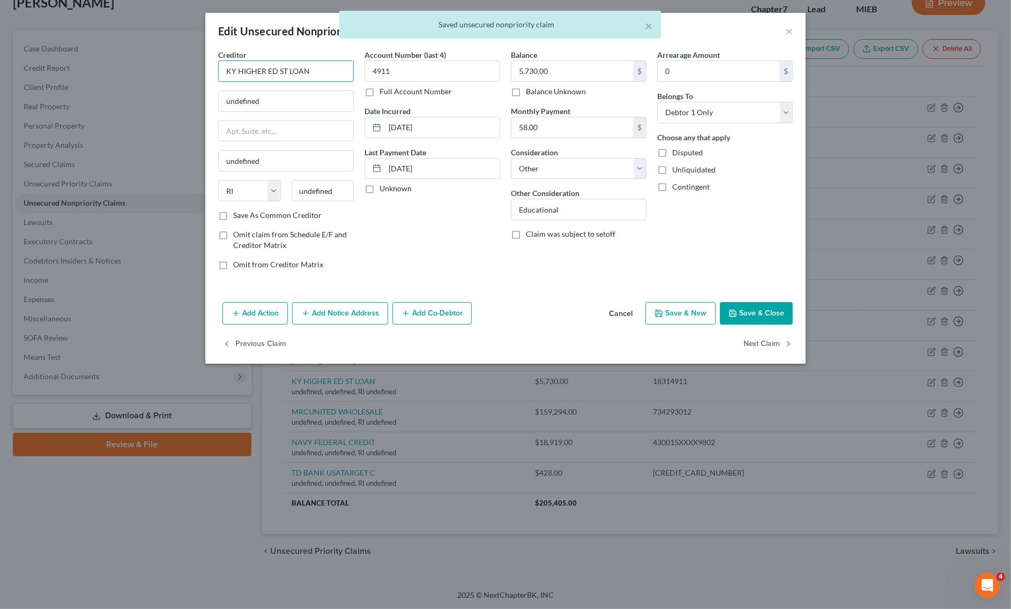
click at [330, 68] on input "KY HIGHER ED ST LOAN" at bounding box center [286, 71] width 136 height 21
type input "KY HIGHER ED ST LOAN"
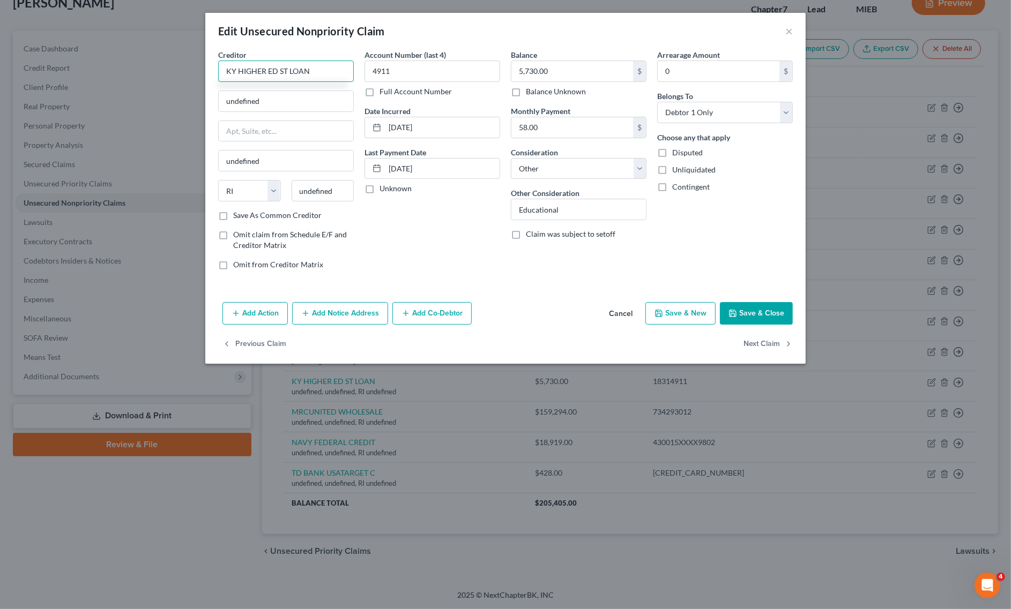
drag, startPoint x: 315, startPoint y: 67, endPoint x: 97, endPoint y: 35, distance: 219.9
click at [97, 35] on div "Edit Unsecured Nonpriority Claim × Creditor * KY HIGHER ED ST LOAN undefined un…" at bounding box center [505, 304] width 1011 height 609
drag, startPoint x: 275, startPoint y: 101, endPoint x: 133, endPoint y: 102, distance: 142.0
click at [140, 102] on div "Edit Unsecured Nonpriority Claim × Creditor * KY HIGHER ED ST LOAN undefined un…" at bounding box center [505, 304] width 1011 height 609
paste input "PO Box 798, Frankfort, KY 40602"
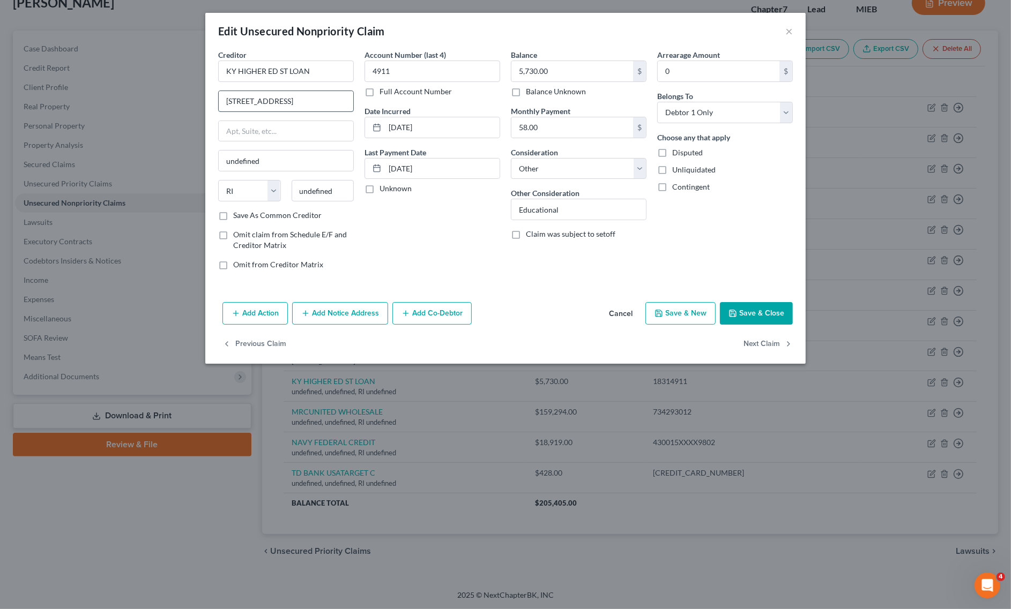
drag, startPoint x: 312, startPoint y: 102, endPoint x: 368, endPoint y: 169, distance: 87.2
click at [349, 102] on input "PO Box 798, Frankfort, KY 40602" at bounding box center [286, 101] width 135 height 20
type input "PO Box 798, Frankfort, KY 40602"
drag, startPoint x: 336, startPoint y: 188, endPoint x: 203, endPoint y: 185, distance: 132.9
click at [232, 185] on div "State AL AK AR AZ CA CO CT DE DC FL GA GU HI ID IL IN IA KS KY LA ME MD MA MI M…" at bounding box center [286, 195] width 146 height 30
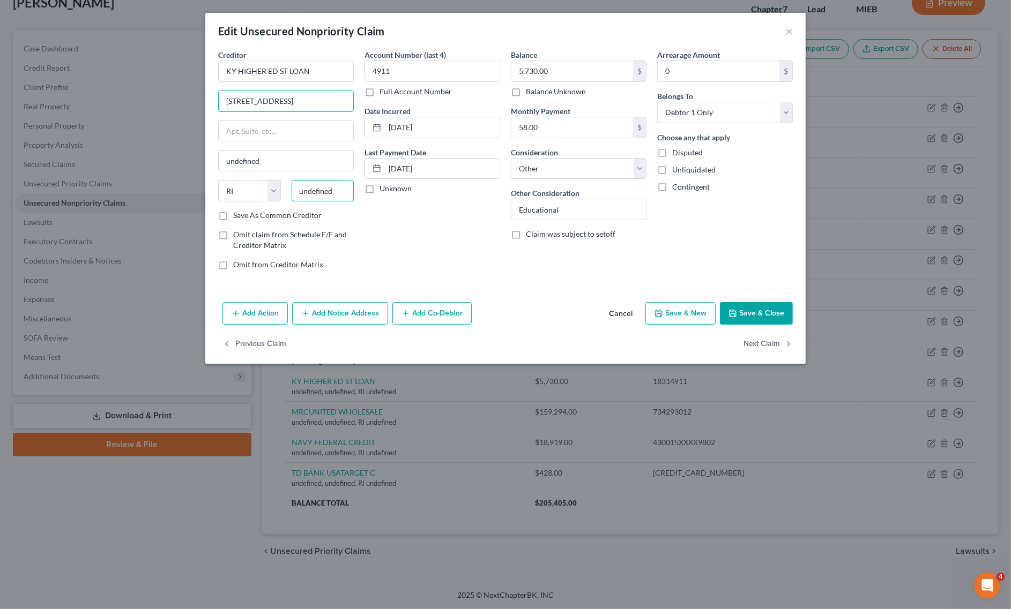
paste input "40602"
type input "40602"
click at [251, 190] on select "State AL AK AR AZ CA CO CT DE DC FL GA GU HI ID IL IN IA KS KY LA ME MD MA MI M…" at bounding box center [249, 190] width 63 height 21
type input "Frankfort"
select select "18"
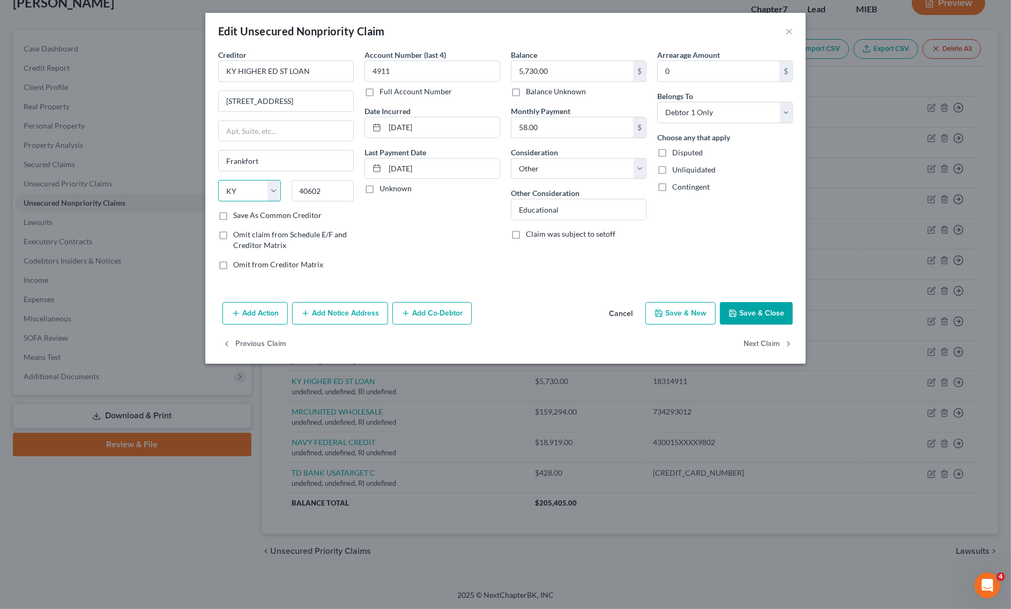
click at [218, 181] on select "State AL AK AR AZ CA CO CT DE DC FL GA GU HI ID IL IN IA KS KY LA ME MD MA MI M…" at bounding box center [249, 190] width 63 height 21
drag, startPoint x: 267, startPoint y: 98, endPoint x: 376, endPoint y: 95, distance: 108.8
click at [376, 95] on div "Creditor * KY HIGHER ED ST LOAN PO Box 798, Frankfort, KY 40602 Frankfort State…" at bounding box center [505, 163] width 585 height 229
type input "PO Box 798"
click at [749, 306] on button "Save & Close" at bounding box center [756, 313] width 73 height 23
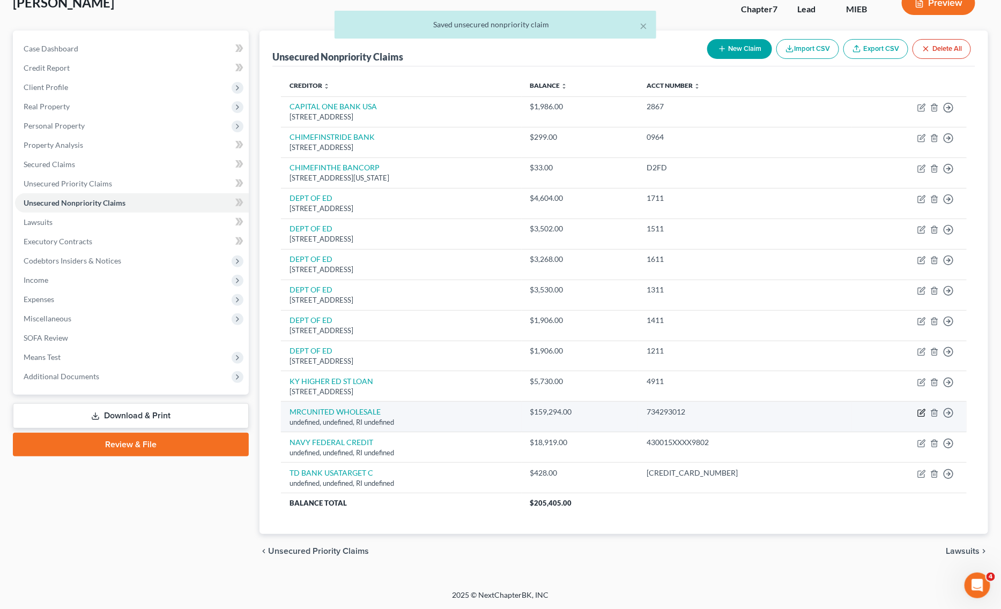
click at [922, 413] on icon "button" at bounding box center [921, 413] width 9 height 9
select select "41"
select select "14"
select select "0"
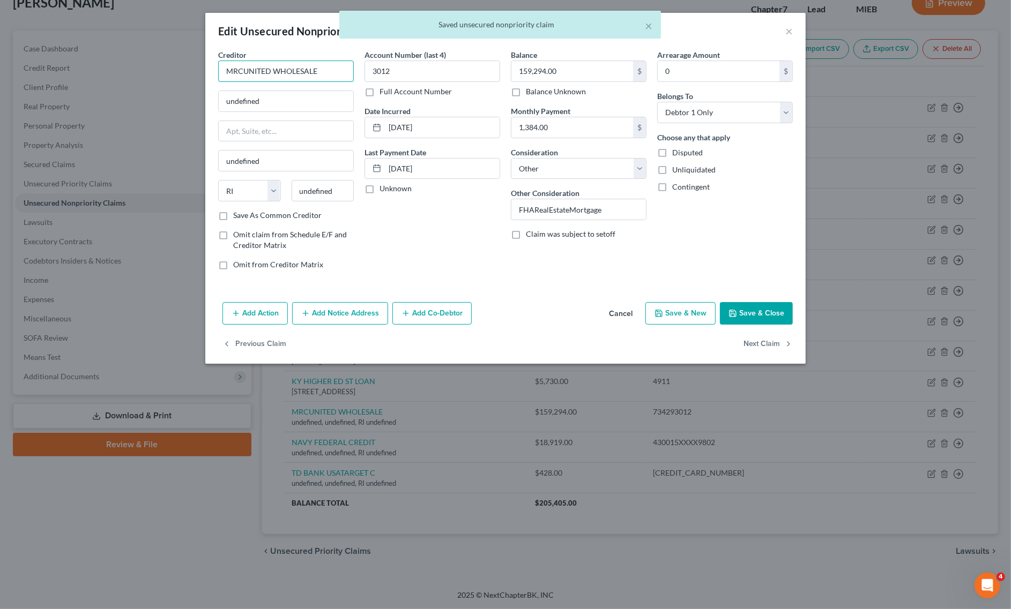
click at [236, 76] on input "MRCUNITED WHOLESALE" at bounding box center [286, 71] width 136 height 21
click at [242, 74] on input "MRCUNITED WHOLESALE" at bounding box center [286, 71] width 136 height 21
drag, startPoint x: 331, startPoint y: 71, endPoint x: 76, endPoint y: 39, distance: 257.2
click at [95, 42] on body "Home New Case Client Portal Directory Cases Fairmax Law mary@fairmaxlaw.com My …" at bounding box center [505, 269] width 1011 height 682
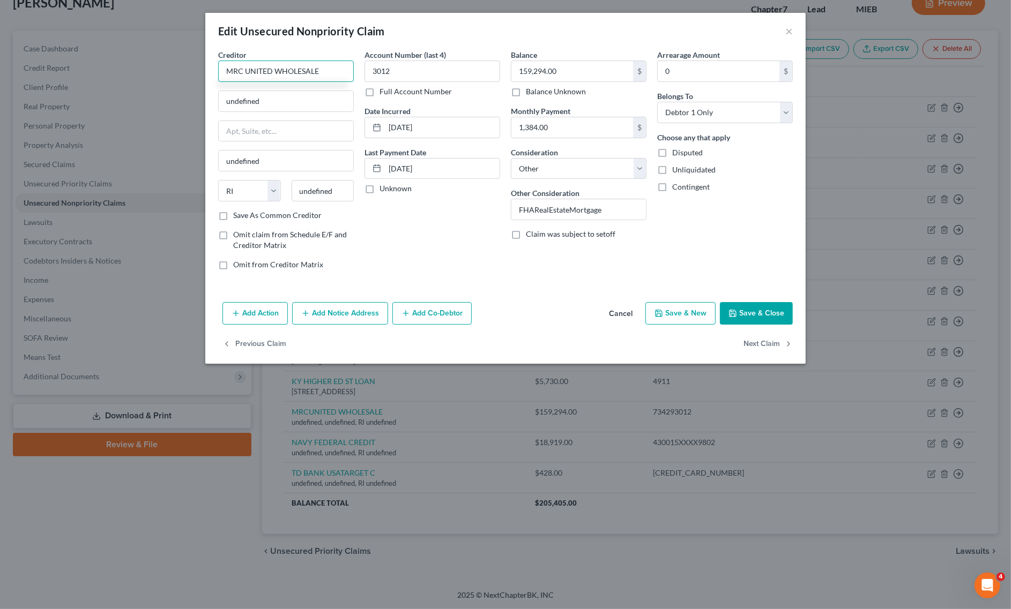
type input "MRC UNITED WHOLESALE"
drag, startPoint x: 299, startPoint y: 96, endPoint x: 118, endPoint y: 99, distance: 180.1
click at [139, 98] on div "Edit Unsecured Nonpriority Claim × Creditor * MRC UNITED WHOLESALE undefined un…" at bounding box center [505, 304] width 1011 height 609
paste input "585 South Blvd East, Pontiac, MI 48341"
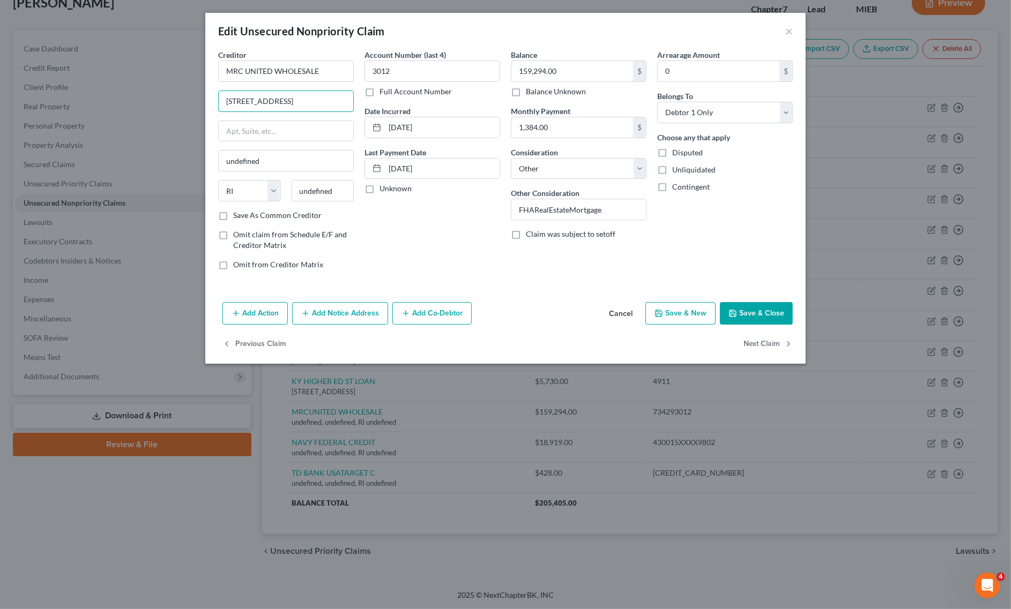
drag, startPoint x: 325, startPoint y: 97, endPoint x: 369, endPoint y: 106, distance: 44.9
click at [368, 102] on div "Creditor * MRC UNITED WHOLESALE 585 South Blvd East, Pontiac, MI 48341 undefine…" at bounding box center [505, 163] width 585 height 229
type input "585 South Blvd East, Pontiac, MI 48341"
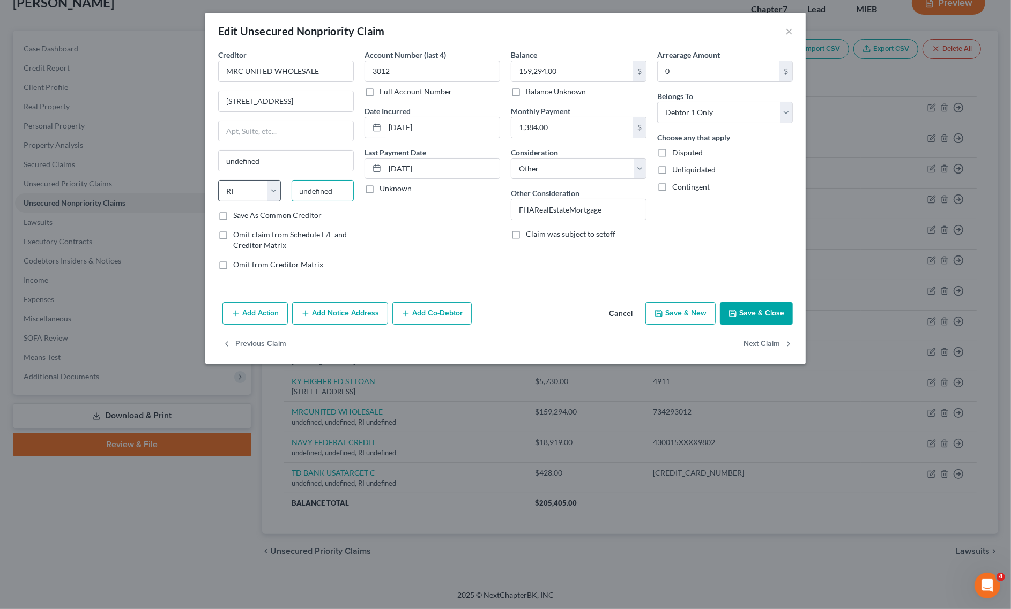
drag, startPoint x: 341, startPoint y: 189, endPoint x: 245, endPoint y: 191, distance: 96.0
click at [269, 191] on div "State AL AK AR AZ CA CO CT DE DC FL GA GU HI ID IL IN IA KS KY LA ME MD MA MI M…" at bounding box center [286, 195] width 146 height 30
paste input "48341"
type input "48341"
click at [225, 191] on select "State AL AK AR AZ CA CO CT DE DC FL GA GU HI ID IL IN IA KS KY LA ME MD MA MI M…" at bounding box center [249, 190] width 63 height 21
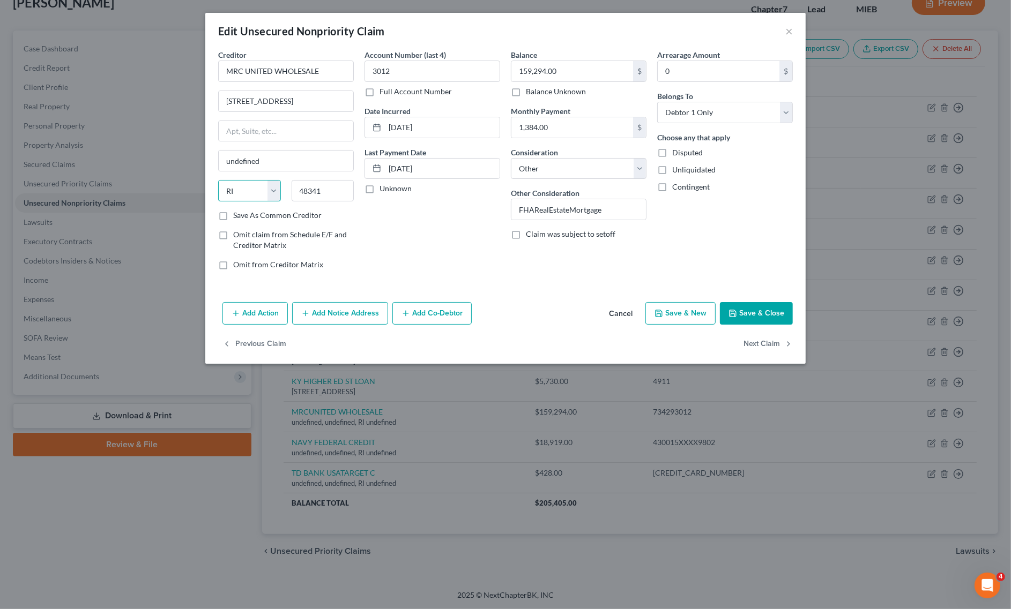
type input "Pontiac"
select select "23"
click at [218, 181] on select "State AL AK AR AZ CA CO CT DE DC FL GA GU HI ID IL IN IA KS KY LA ME MD MA MI M…" at bounding box center [249, 190] width 63 height 21
drag, startPoint x: 295, startPoint y: 98, endPoint x: 363, endPoint y: 98, distance: 67.5
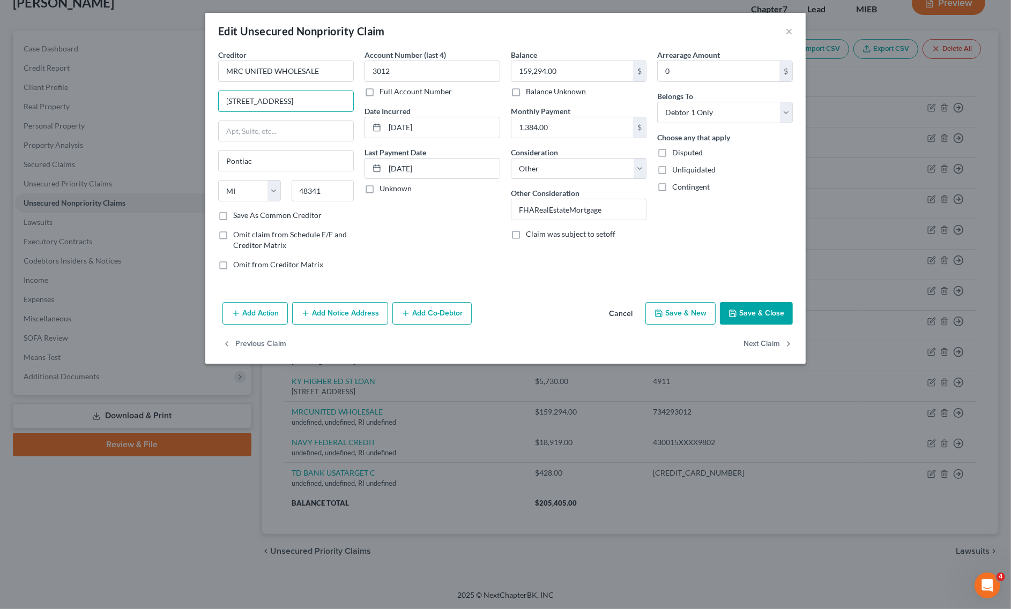
click at [363, 98] on div "Creditor * MRC UNITED WHOLESALE 585 South Blvd East, Pontiac, MI 48341 Pontiac …" at bounding box center [505, 163] width 585 height 229
type input "585 South Blvd East"
click at [764, 312] on button "Save & Close" at bounding box center [756, 313] width 73 height 23
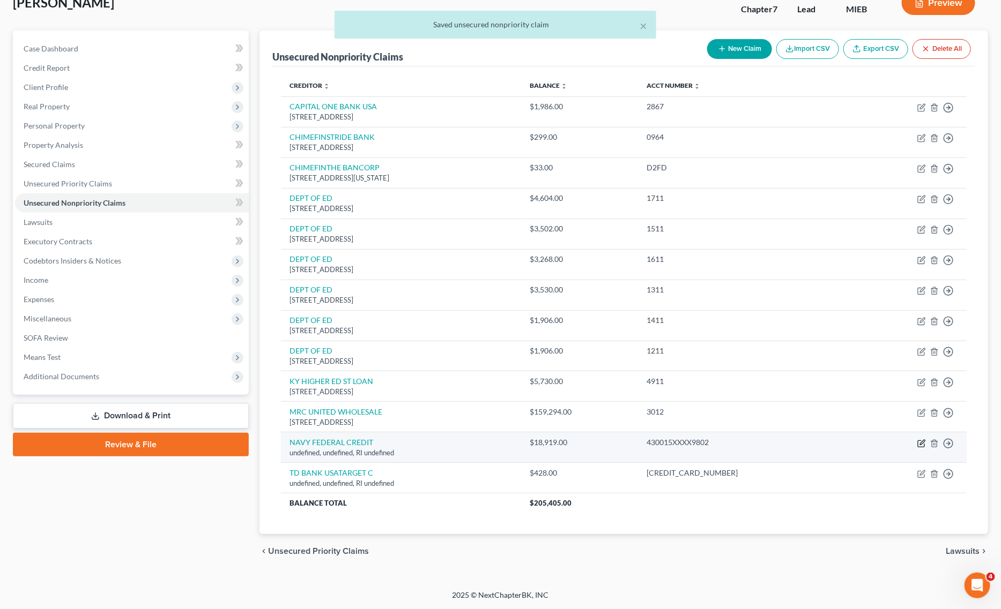
click at [922, 440] on icon "button" at bounding box center [921, 444] width 9 height 9
select select "41"
select select "14"
select select "0"
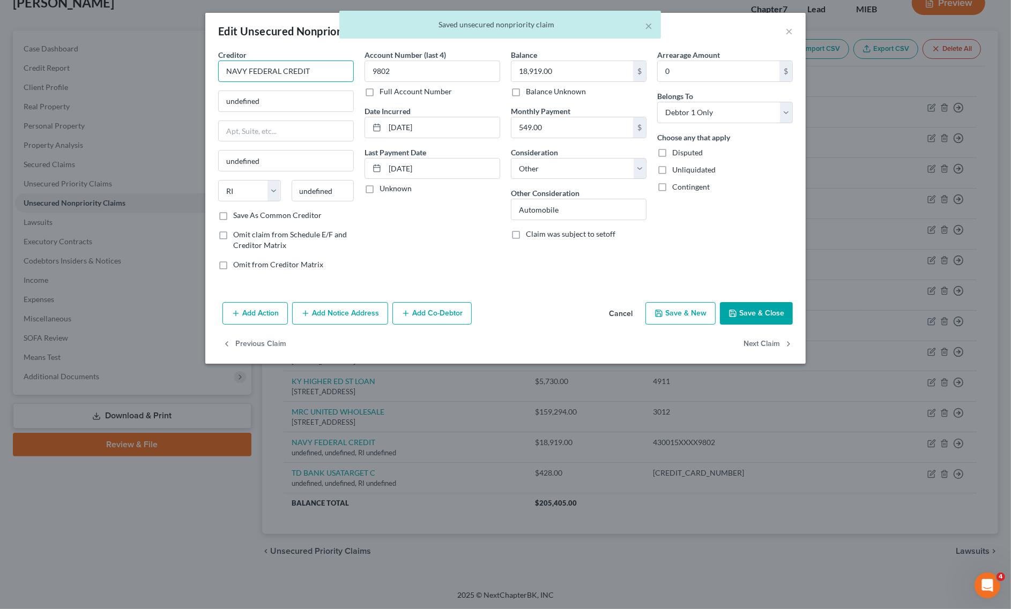
click at [335, 66] on input "NAVY FEDERAL CREDIT" at bounding box center [286, 71] width 136 height 21
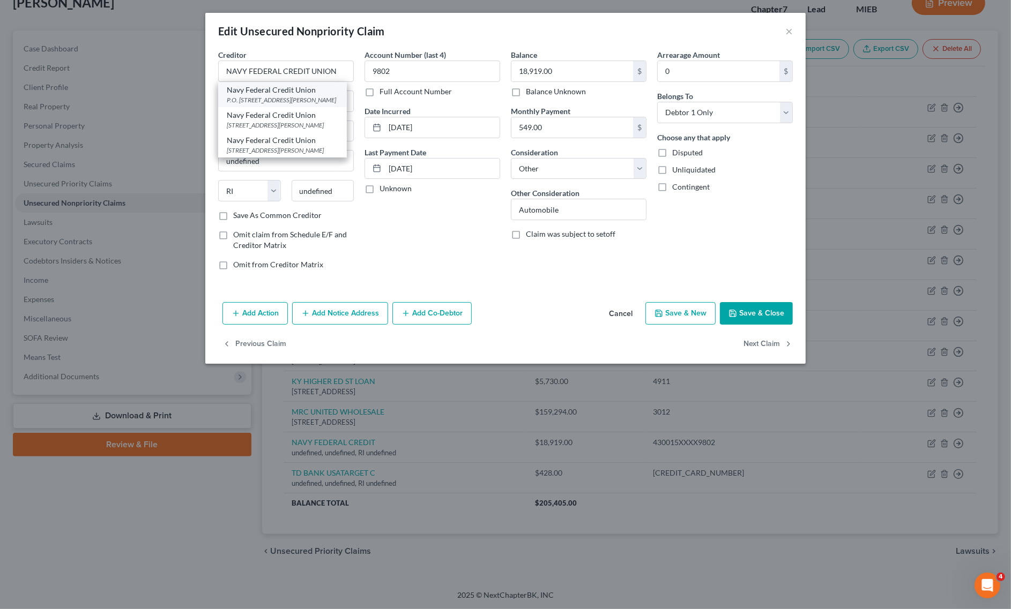
click at [275, 92] on div "Navy Federal Credit Union" at bounding box center [282, 90] width 111 height 11
type input "Navy Federal Credit Union"
type input "P.O. Box 3000"
type input "Merrifield"
select select "48"
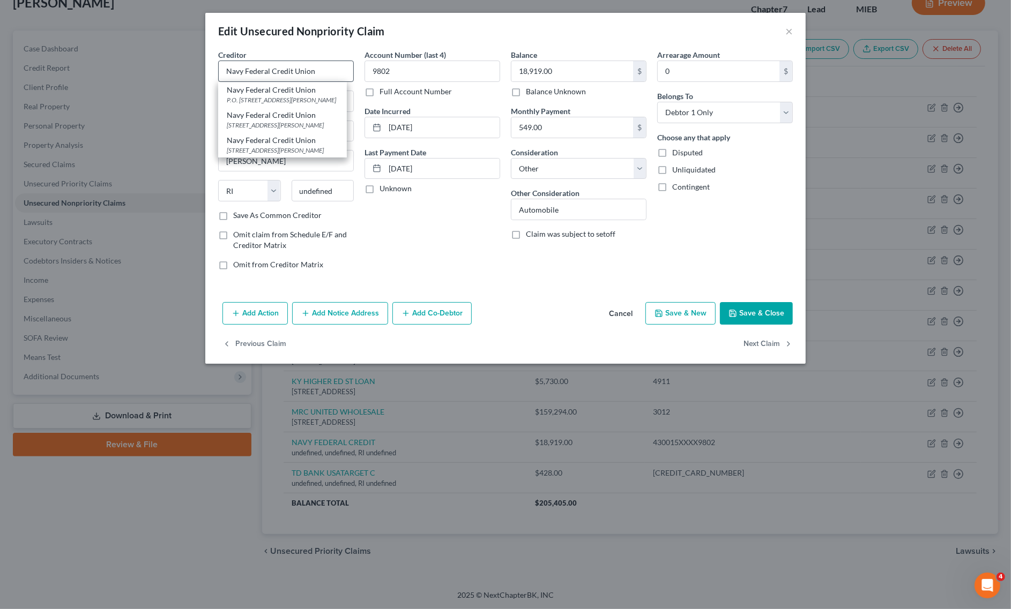
type input "22119"
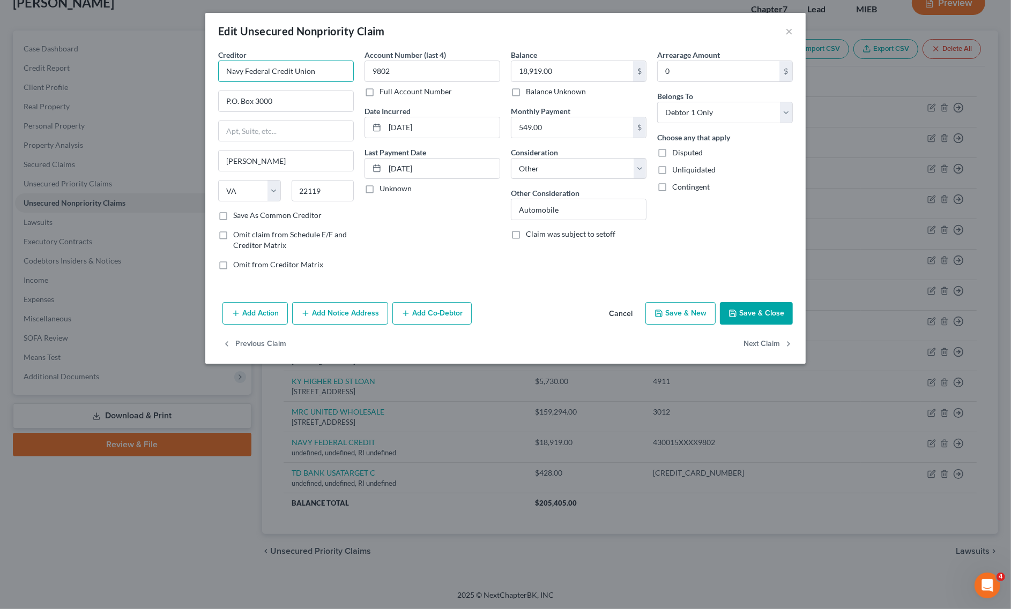
drag, startPoint x: 334, startPoint y: 71, endPoint x: 162, endPoint y: 47, distance: 173.1
click at [177, 49] on div "Edit Unsecured Nonpriority Claim × Creditor * Navy Federal Credit Union P.O. Bo…" at bounding box center [505, 304] width 1011 height 609
type input "NAVY FEDERAL XREDIT UNION"
click at [763, 306] on button "Save & Close" at bounding box center [756, 313] width 73 height 23
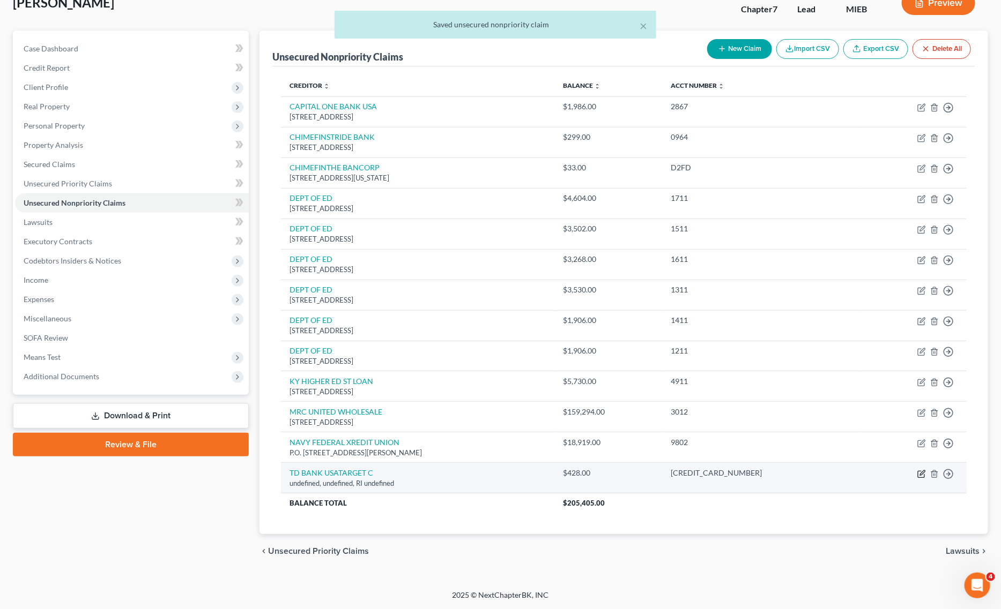
click at [922, 475] on icon "button" at bounding box center [921, 474] width 9 height 9
select select "41"
select select "14"
select select "0"
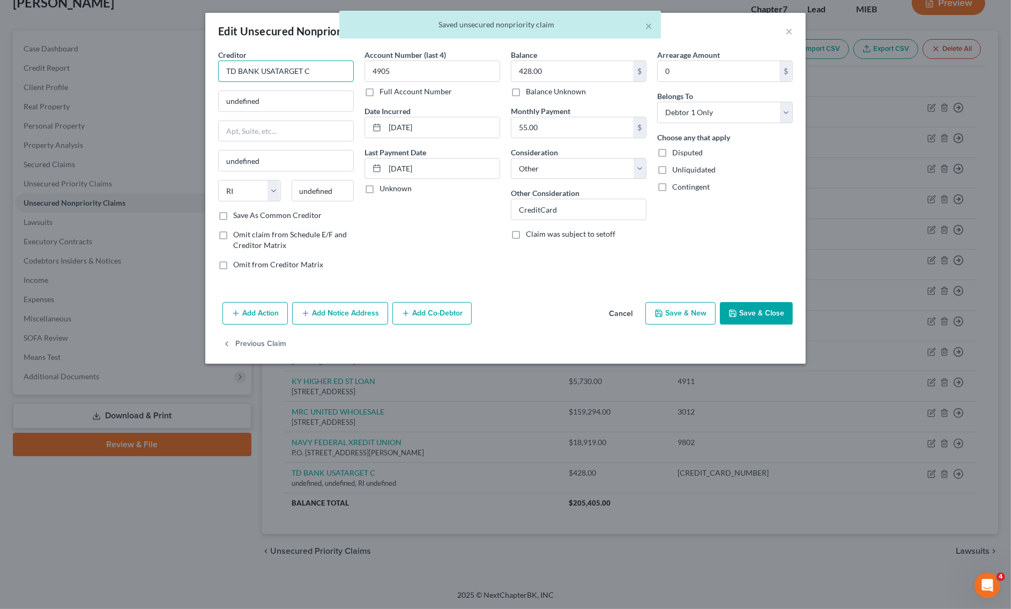
click at [270, 76] on input "TD BANK USATARGET C" at bounding box center [286, 71] width 136 height 21
click at [274, 75] on input "TD BANK USATARGET C" at bounding box center [286, 71] width 136 height 21
drag, startPoint x: 315, startPoint y: 68, endPoint x: 139, endPoint y: 62, distance: 175.9
click at [137, 68] on div "Edit Unsecured Nonpriority Claim × Creditor * TD BANK USA TARGET C undefined un…" at bounding box center [505, 304] width 1011 height 609
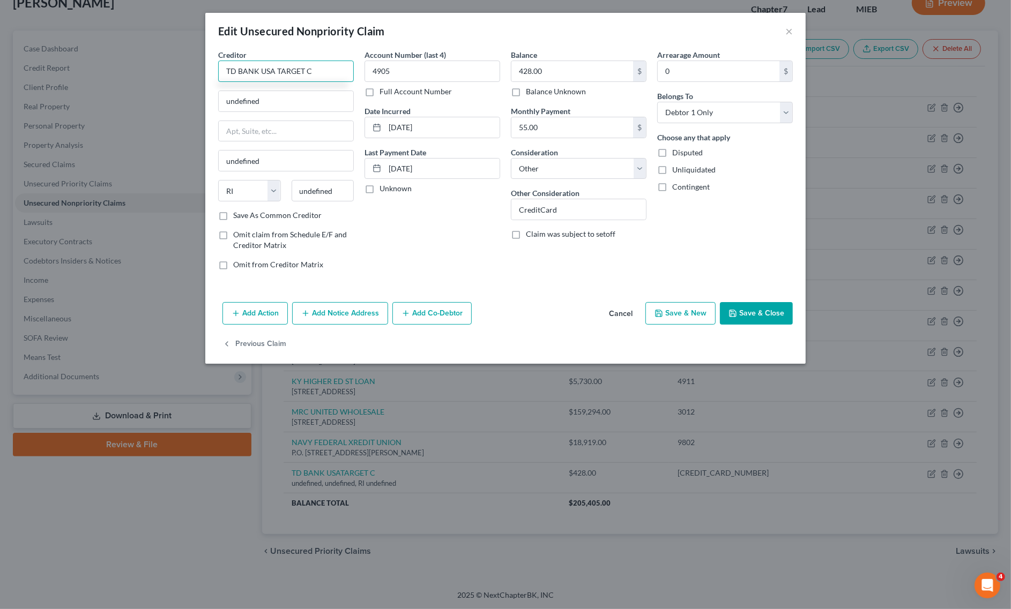
type input "TD BANK USA TARGET C"
drag, startPoint x: 271, startPoint y: 102, endPoint x: 161, endPoint y: 92, distance: 110.9
click at [161, 92] on div "Edit Unsecured Nonpriority Claim × Creditor * TD BANK USA TARGET C undefined un…" at bounding box center [505, 304] width 1011 height 609
paste input "P.O. Box 660170 Dallas, TX 75266-0170"
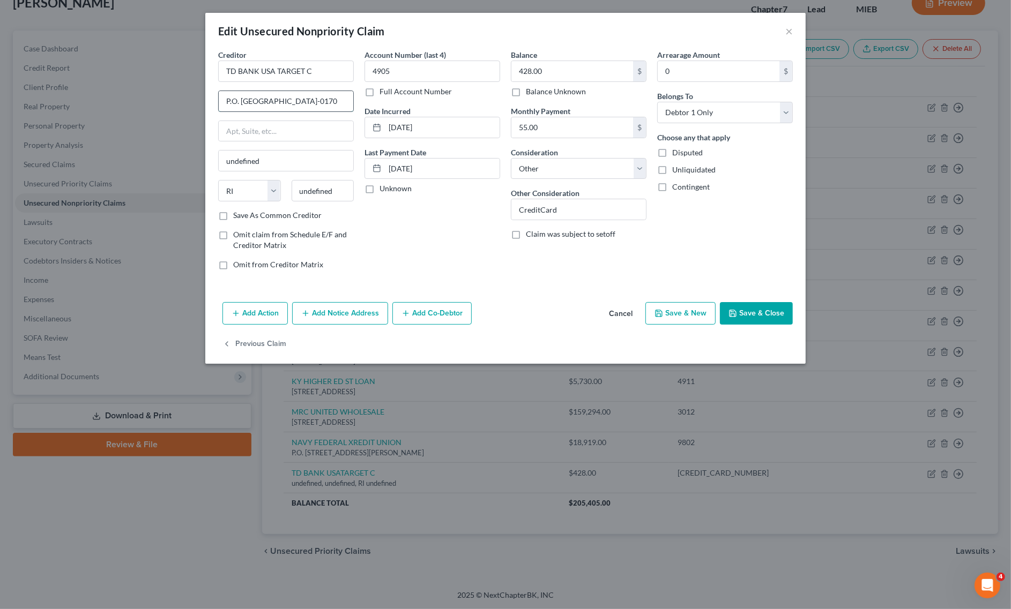
drag, startPoint x: 303, startPoint y: 98, endPoint x: 325, endPoint y: 97, distance: 22.0
click at [325, 97] on input "P.O. Box 660170 Dallas, TX 75266-0170" at bounding box center [286, 101] width 135 height 20
type input "P.O. Box 660170 Dallas, TX 75266-0170"
drag, startPoint x: 342, startPoint y: 190, endPoint x: 212, endPoint y: 176, distance: 131.0
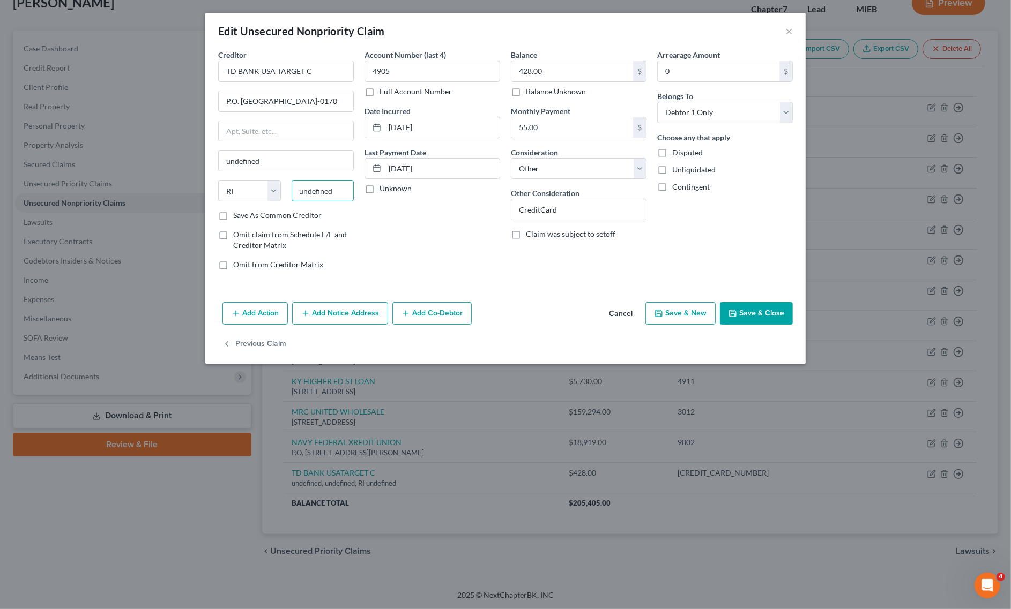
click at [214, 173] on div "Creditor * TD BANK USA TARGET C P.O. Box 660170 Dallas, TX 75266-0170 undefined…" at bounding box center [286, 163] width 146 height 229
paste input "75266"
type input "75266"
drag, startPoint x: 237, startPoint y: 184, endPoint x: 242, endPoint y: 189, distance: 6.8
click at [239, 184] on select "State AL AK AR AZ CA CO CT DE DC FL GA GU HI ID IL IN IA KS KY LA ME MD MA MI M…" at bounding box center [249, 190] width 63 height 21
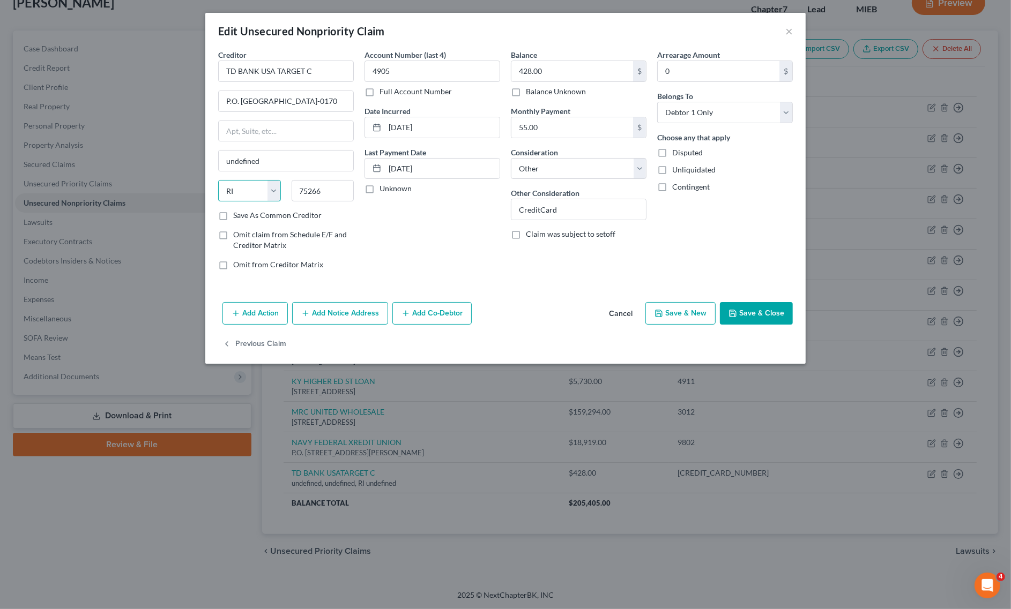
type input "Dallas"
select select "45"
click at [218, 181] on select "State AL AK AR AZ CA CO CT DE DC FL GA GU HI ID IL IN IA KS KY LA ME MD MA MI M…" at bounding box center [249, 190] width 63 height 21
drag, startPoint x: 281, startPoint y: 102, endPoint x: 377, endPoint y: 103, distance: 95.4
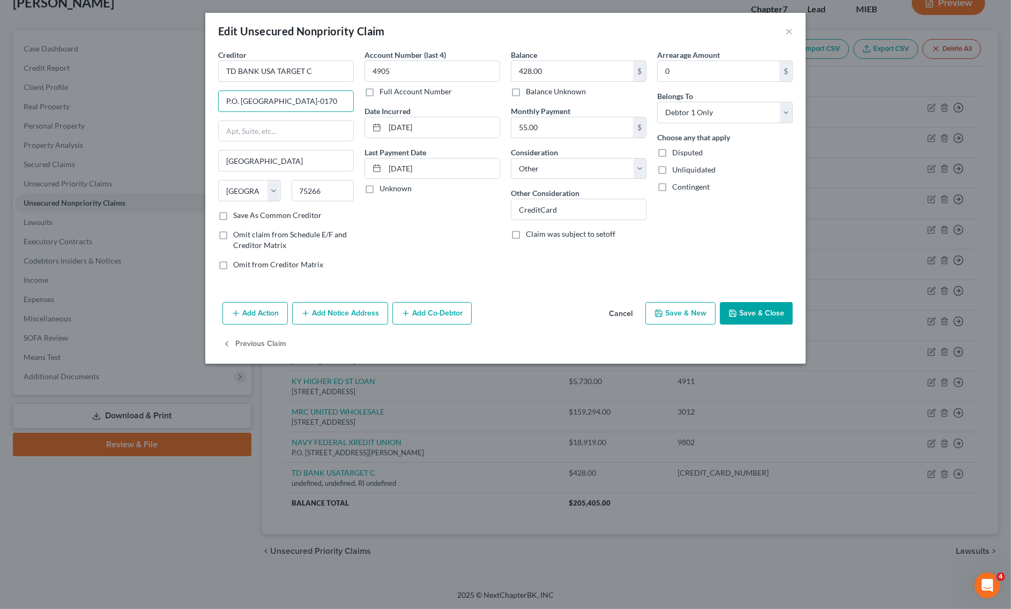
click at [374, 102] on div "Creditor * TD BANK USA TARGET C P.O. Box 660170 Dallas, TX 75266-0170 Dallas St…" at bounding box center [505, 163] width 585 height 229
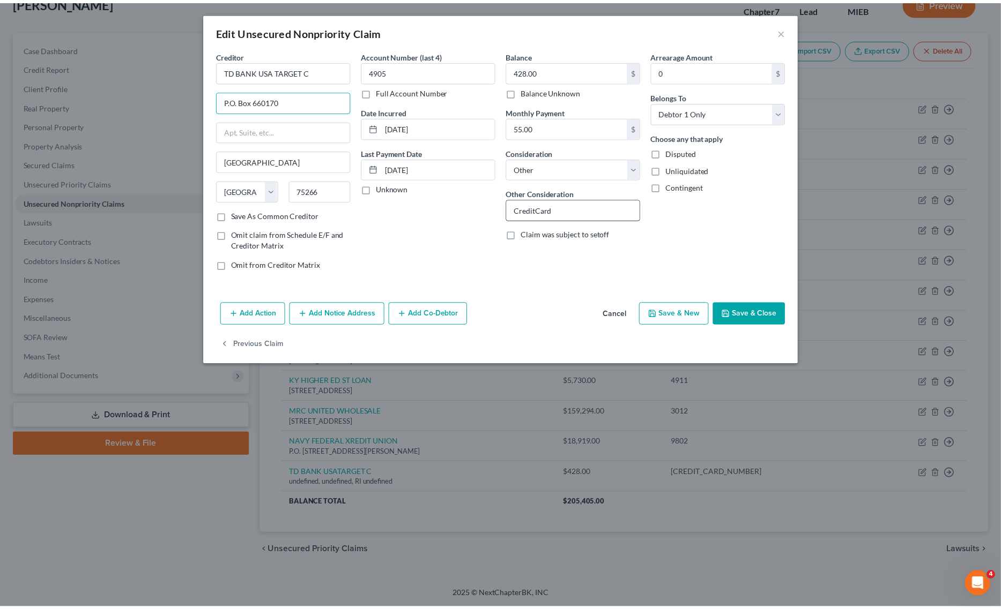
scroll to position [0, 0]
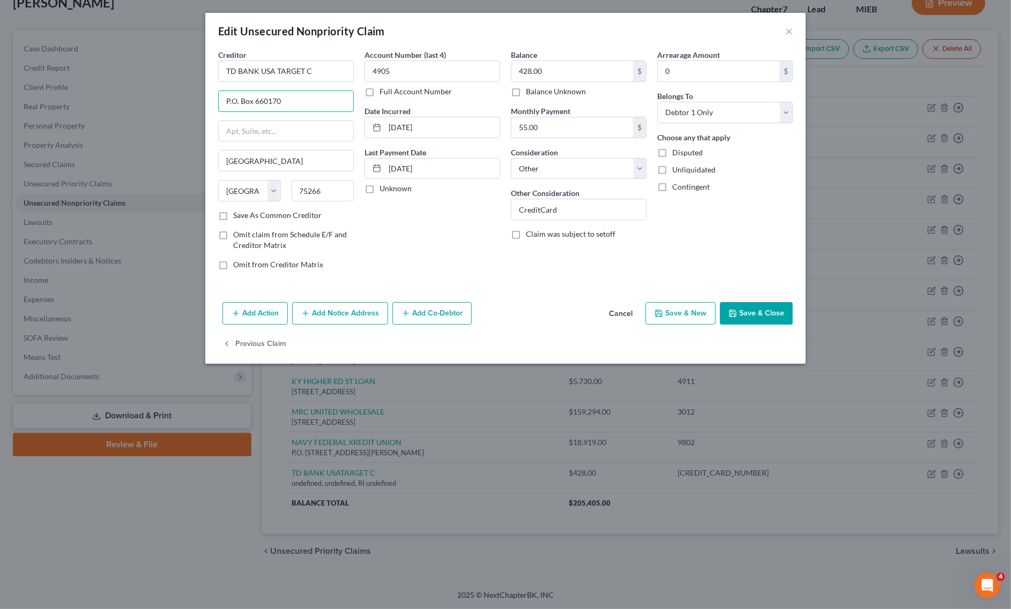
type input "P.O. Box 660170"
click at [744, 314] on button "Save & Close" at bounding box center [756, 313] width 73 height 23
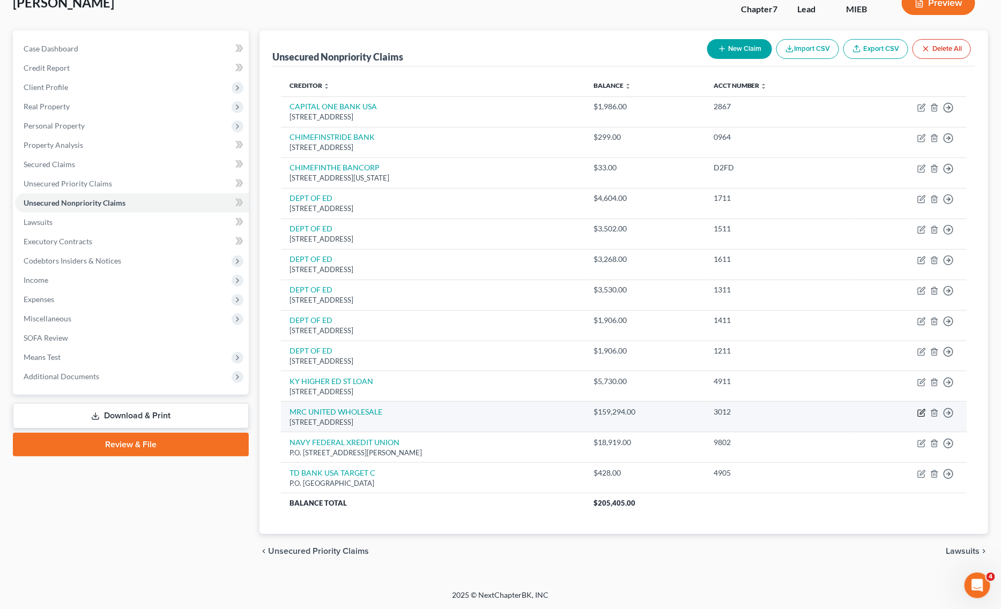
click at [920, 413] on icon "button" at bounding box center [922, 411] width 5 height 5
select select "23"
select select "14"
select select "0"
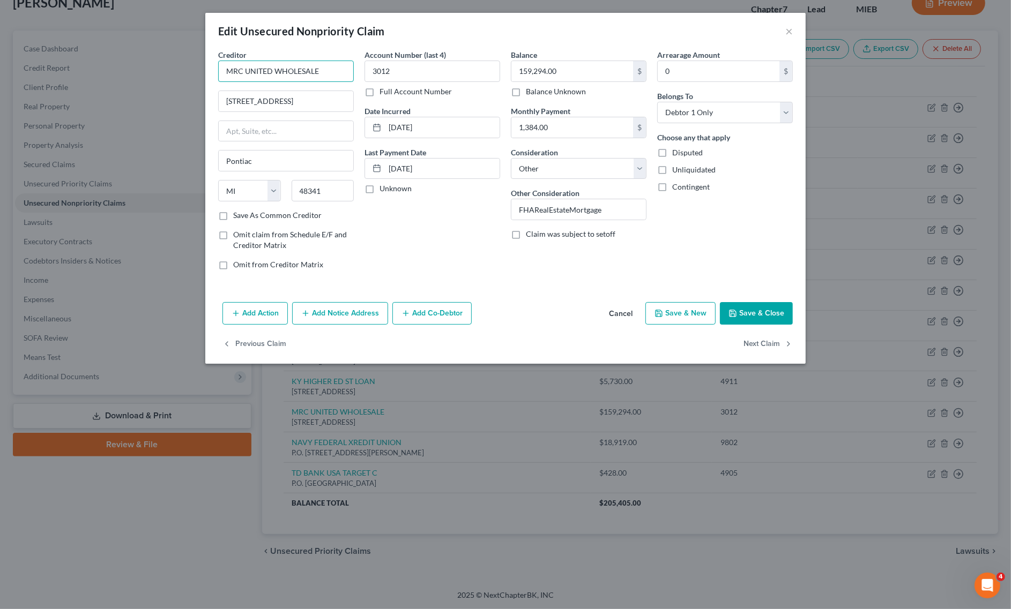
click at [244, 68] on input "MRC UNITED WHOLESALE" at bounding box center [286, 71] width 136 height 21
type input "MRC / UNITED WHOLESALE"
click at [773, 321] on button "Save & Close" at bounding box center [756, 313] width 73 height 23
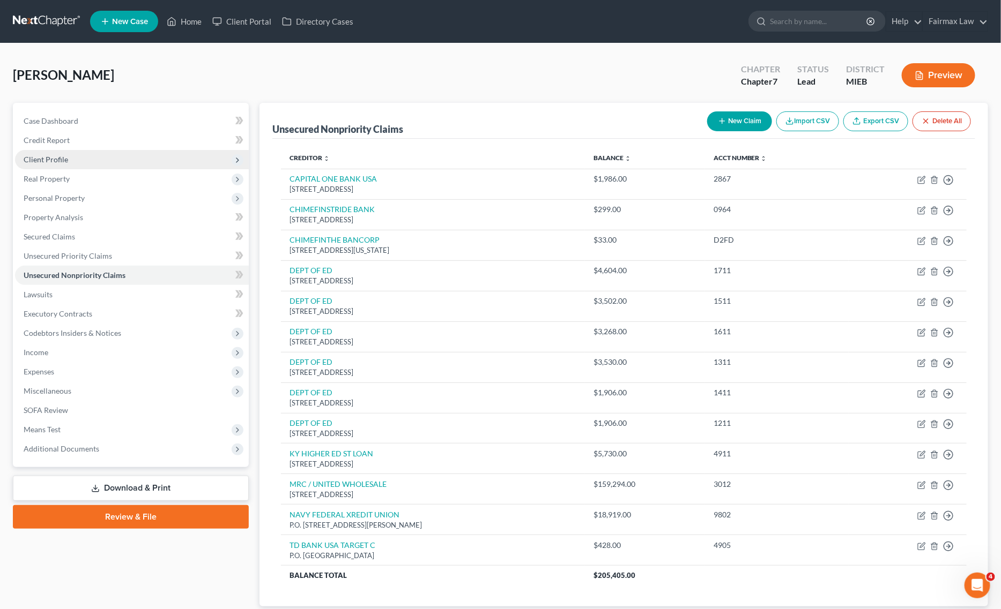
click at [110, 154] on span "Client Profile" at bounding box center [132, 159] width 234 height 19
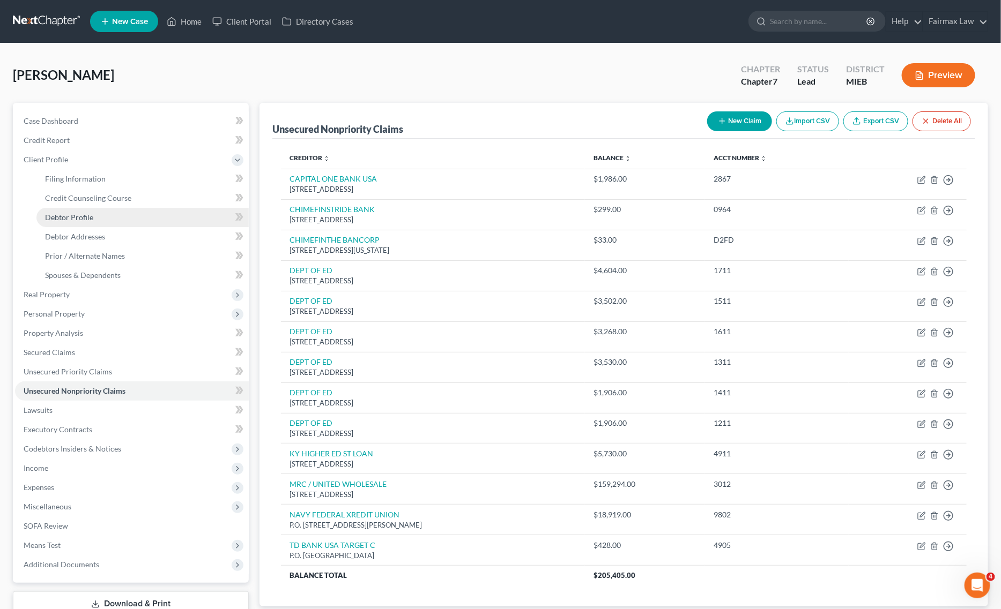
click at [93, 215] on link "Debtor Profile" at bounding box center [142, 217] width 212 height 19
select select "0"
select select "3"
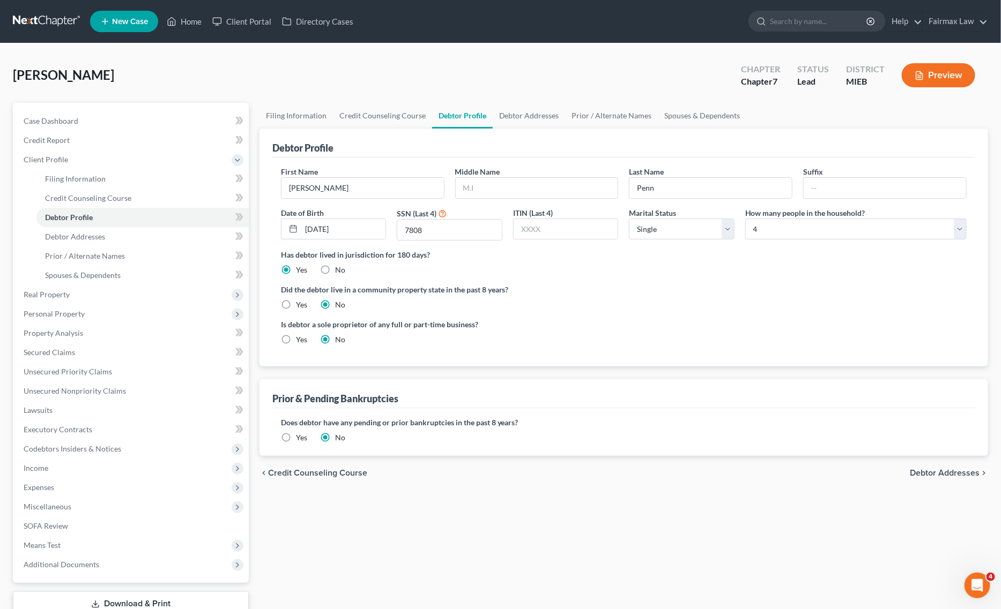
click at [296, 437] on label "Yes" at bounding box center [301, 438] width 11 height 11
click at [300, 437] on input "Yes" at bounding box center [303, 436] width 7 height 7
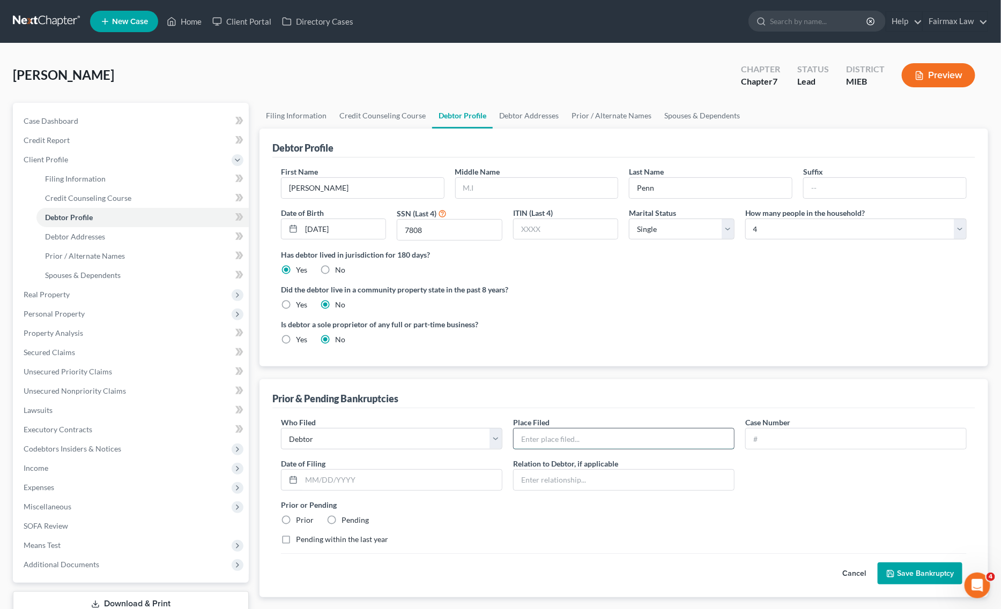
click at [596, 444] on input "text" at bounding box center [623, 439] width 220 height 20
type input "Michigan Eastern Bankruptcy Court"
click at [422, 475] on input "text" at bounding box center [401, 480] width 200 height 20
paste input "05/07/2013"
type input "05/07/2013"
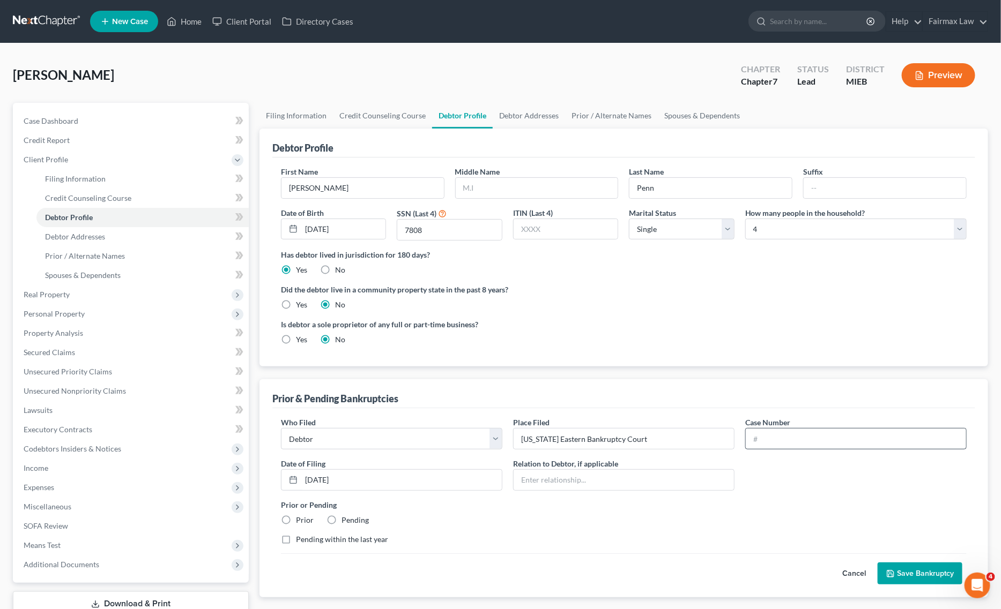
click at [875, 451] on div "Who Filed * Debtor Other Place Filed * Michigan Eastern Bankruptcy Court Case N…" at bounding box center [623, 485] width 696 height 137
click at [876, 445] on input "text" at bounding box center [856, 439] width 220 height 20
paste input "13-49325-mbm"
type input "13-49325-mbm"
click at [929, 571] on button "Save Bankruptcy" at bounding box center [919, 574] width 85 height 23
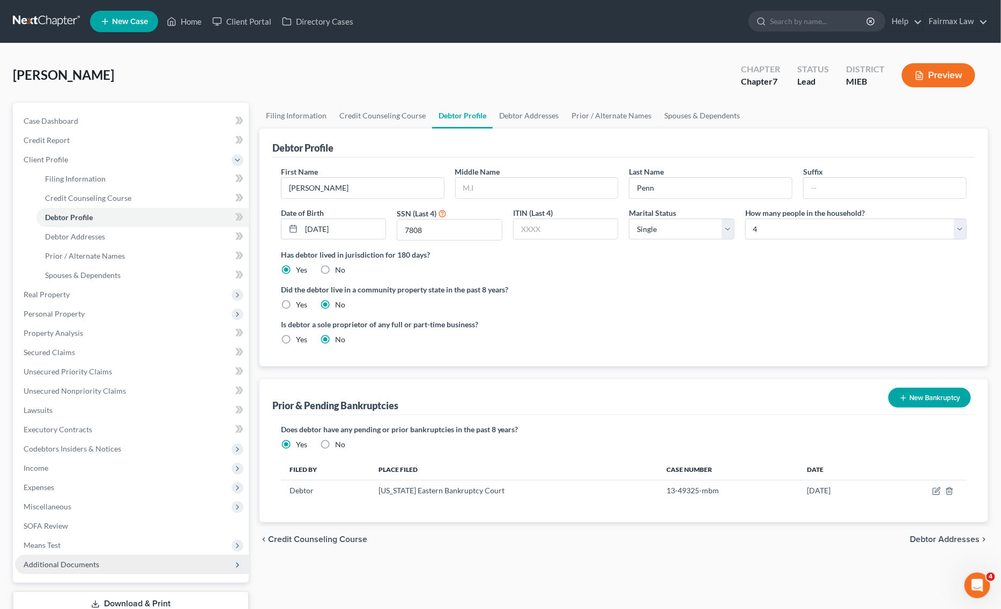
click at [102, 556] on span "Additional Documents" at bounding box center [132, 564] width 234 height 19
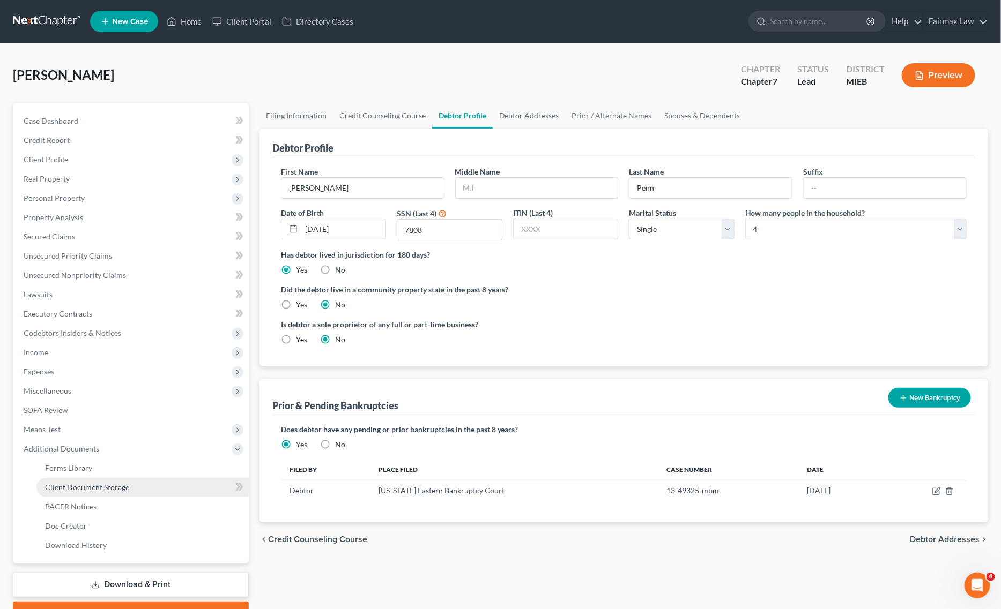
click at [132, 485] on link "Client Document Storage" at bounding box center [142, 487] width 212 height 19
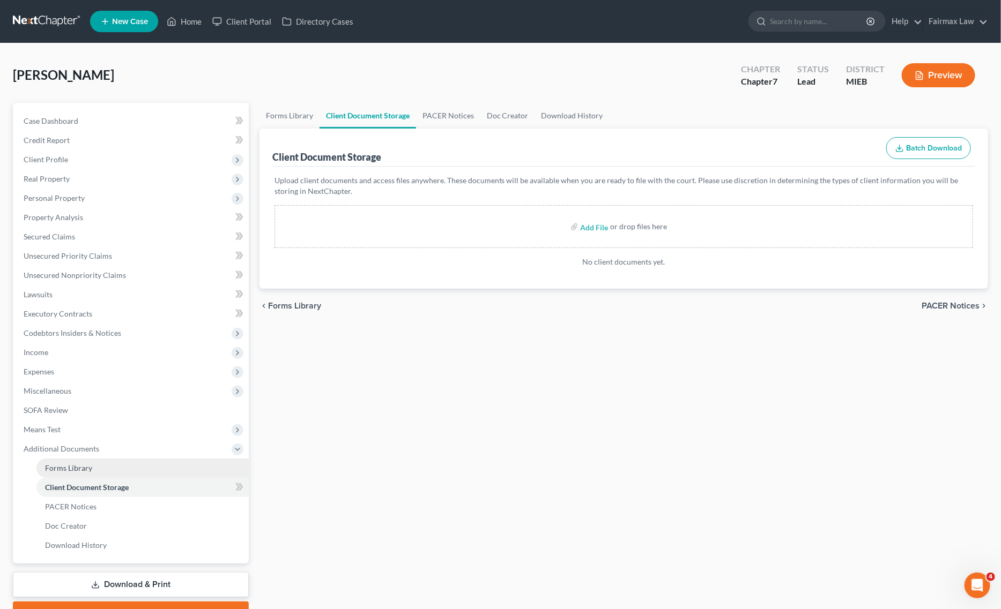
click at [119, 467] on link "Forms Library" at bounding box center [142, 468] width 212 height 19
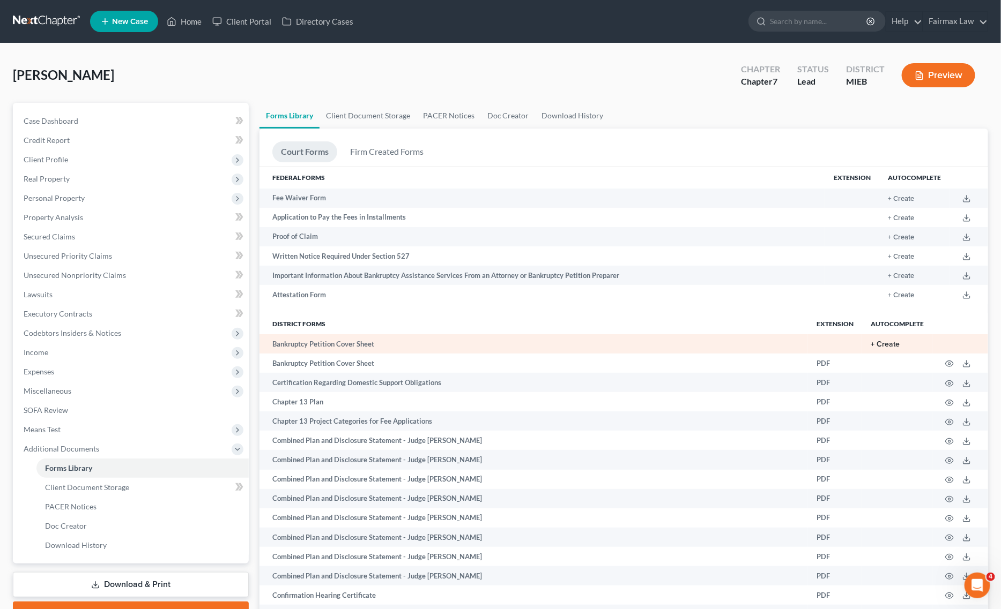
click at [894, 345] on button "+ Create" at bounding box center [884, 345] width 29 height 8
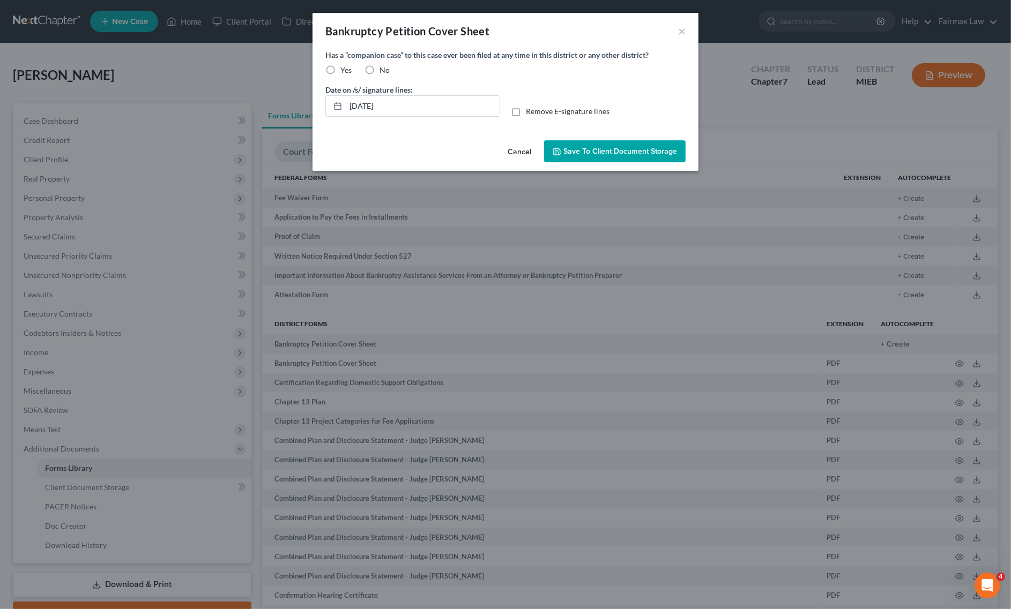
click at [340, 69] on label "Yes" at bounding box center [345, 70] width 11 height 11
click at [345, 69] on input "Yes" at bounding box center [348, 68] width 7 height 7
radio input "true"
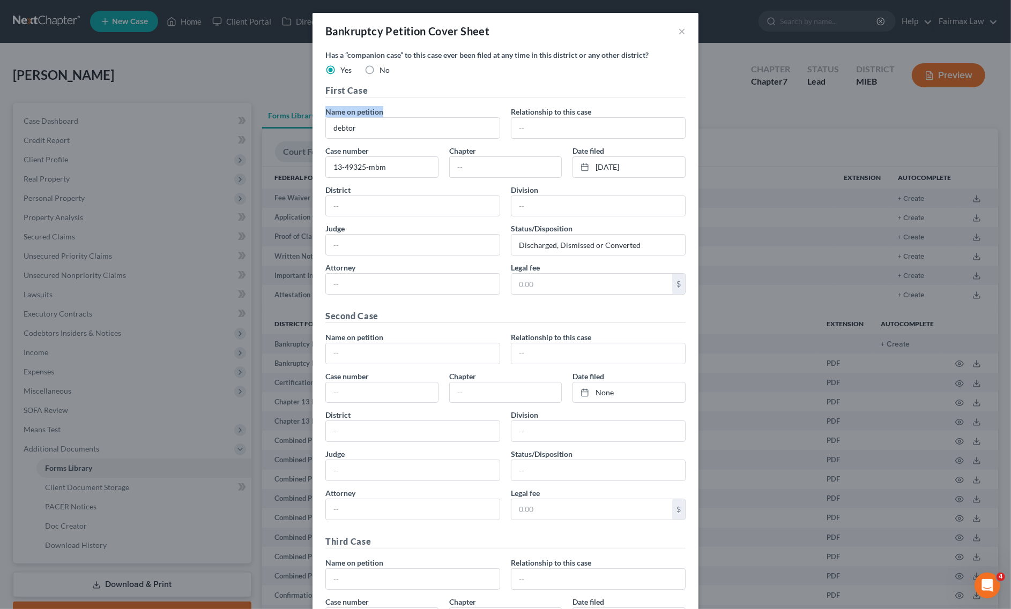
drag, startPoint x: 427, startPoint y: 113, endPoint x: 268, endPoint y: 116, distance: 159.2
click at [259, 116] on div "Bankruptcy Petition Cover Sheet × Has a “companion case” to this case ever been…" at bounding box center [505, 304] width 1011 height 609
drag, startPoint x: 424, startPoint y: 135, endPoint x: 236, endPoint y: 135, distance: 188.1
click at [240, 135] on div "Bankruptcy Petition Cover Sheet × Has a “companion case” to this case ever been…" at bounding box center [505, 304] width 1011 height 609
paste input "Alica Renita Penn"
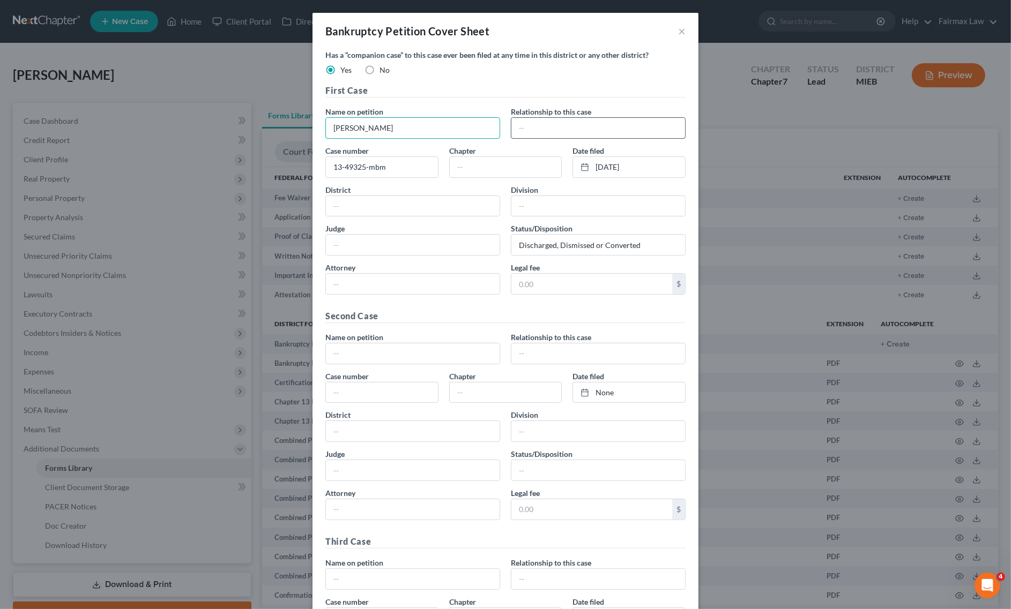
type input "Alica Renita Penn"
click at [526, 126] on input "text" at bounding box center [598, 128] width 174 height 20
type input "d"
type input "Debtor"
click at [497, 169] on input "text" at bounding box center [506, 167] width 112 height 20
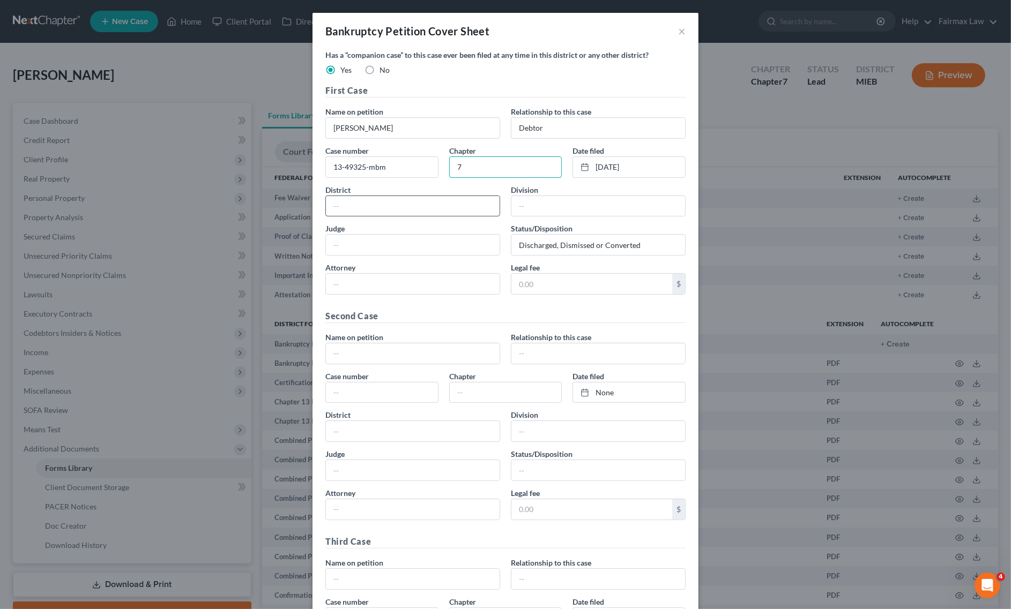
type input "7"
click at [446, 207] on input "text" at bounding box center [413, 206] width 174 height 20
type input "EDMI"
click at [572, 211] on input "text" at bounding box center [598, 206] width 174 height 20
type input "d"
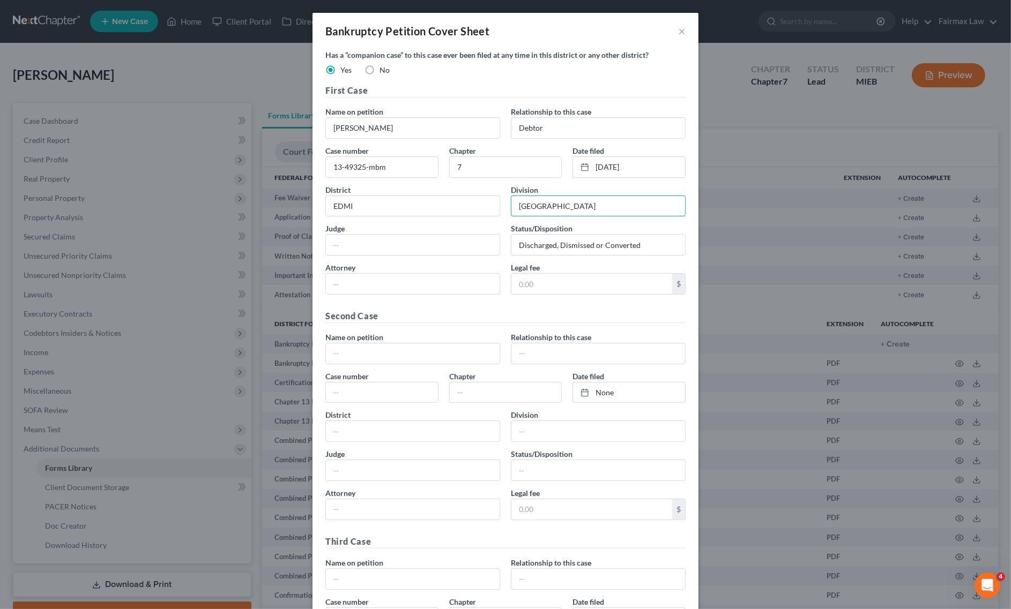
type input "Detroit"
click at [422, 234] on div "Judge" at bounding box center [412, 239] width 175 height 33
click at [414, 240] on input "text" at bounding box center [413, 245] width 174 height 20
paste input "Marci B McIvor"
type input "Marci B McIvor"
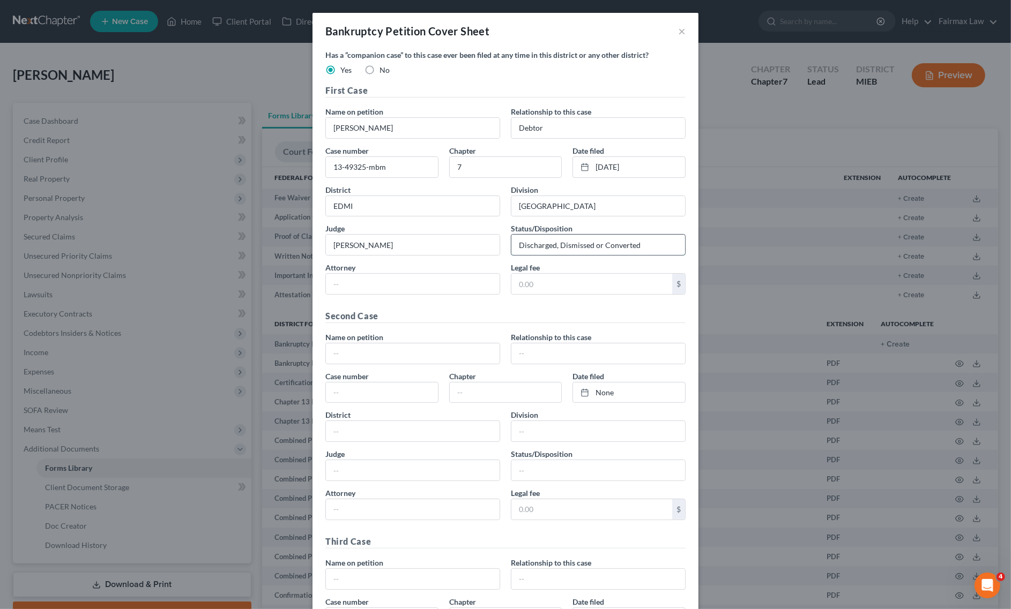
drag, startPoint x: 557, startPoint y: 248, endPoint x: 664, endPoint y: 244, distance: 106.2
click at [664, 244] on input "Discharged, Dismissed or Converted" at bounding box center [598, 245] width 174 height 20
type input "Discharged"
click at [395, 282] on input "text" at bounding box center [413, 284] width 174 height 20
click at [609, 282] on input "text" at bounding box center [591, 284] width 161 height 20
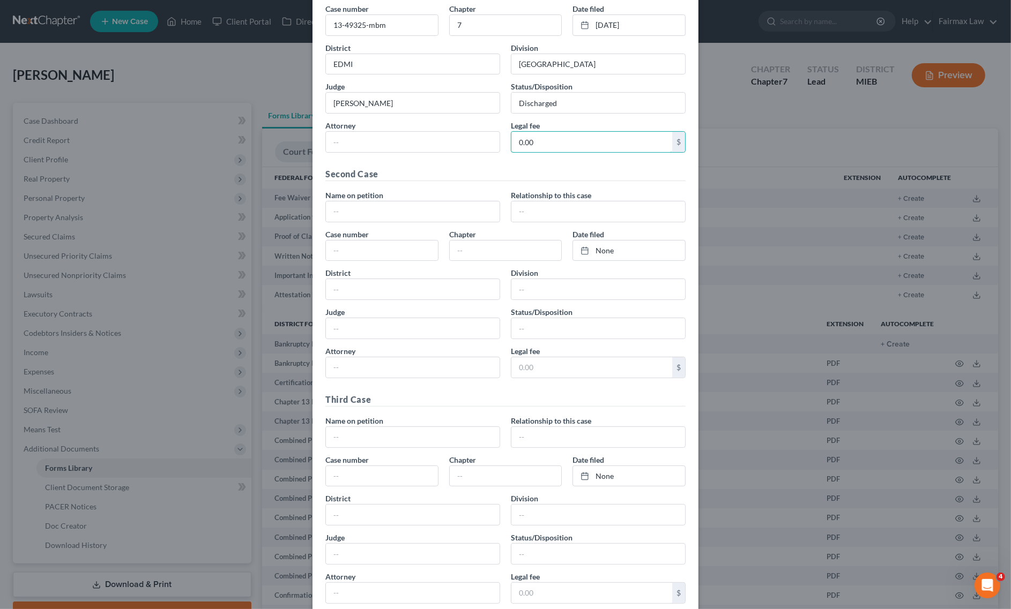
scroll to position [359, 0]
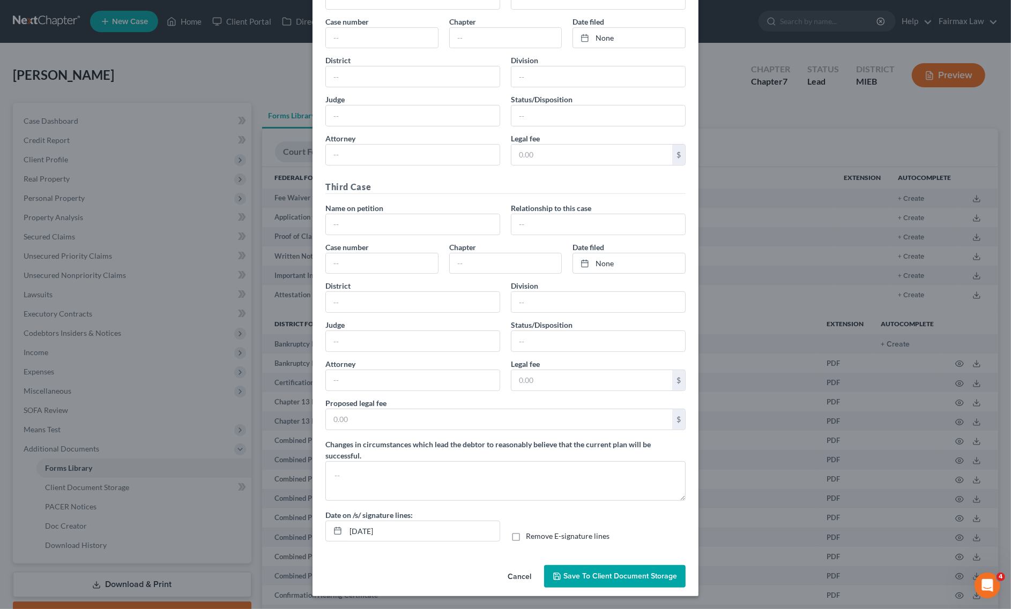
type input "0.00"
click at [631, 569] on button "Save to Client Document Storage" at bounding box center [614, 576] width 141 height 23
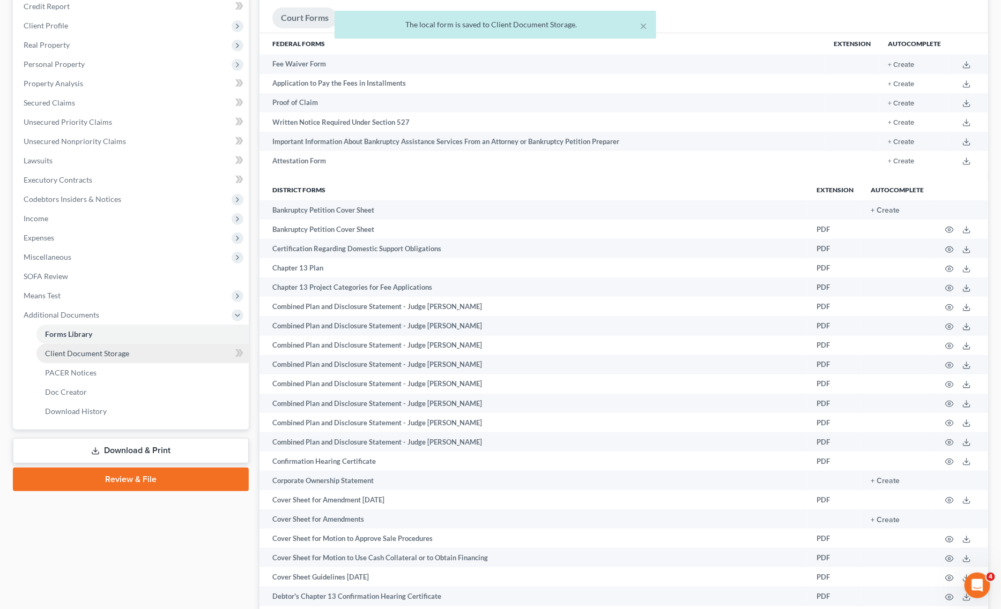
click at [126, 358] on link "Client Document Storage" at bounding box center [142, 353] width 212 height 19
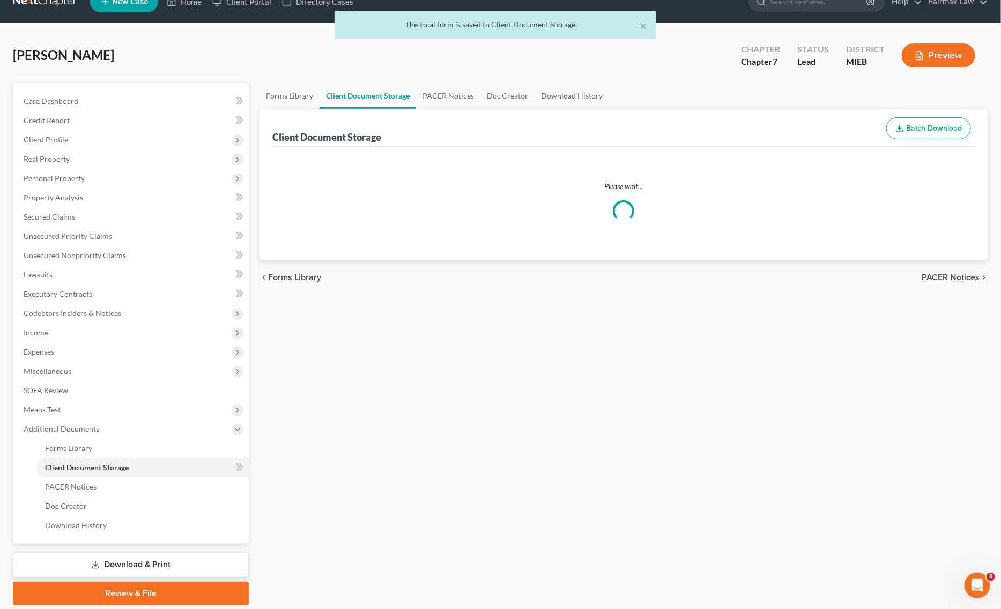
scroll to position [55, 0]
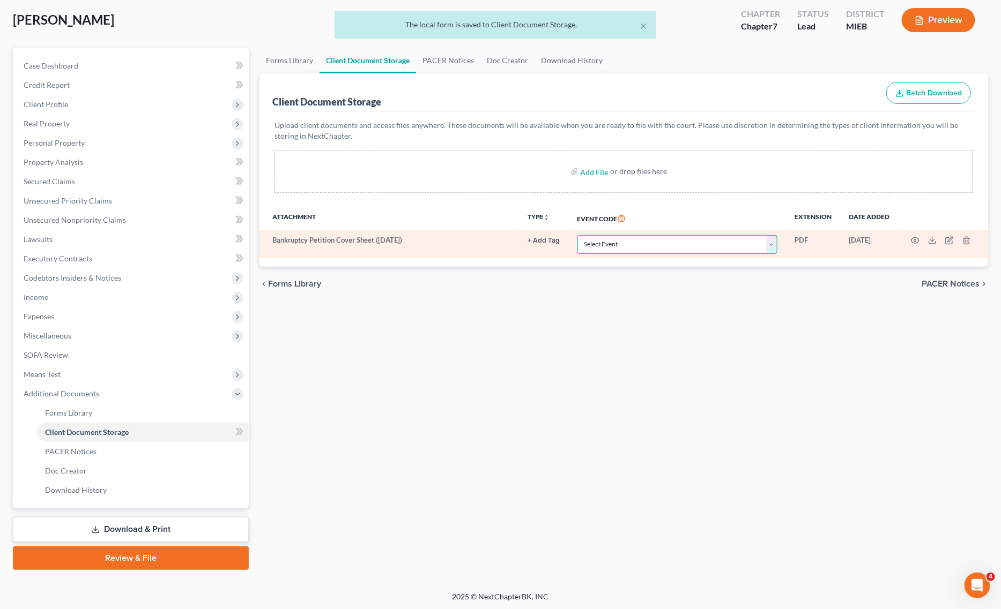
click at [631, 249] on select "Select Event 20 Largest Unsecured Creditors Amended Chapter 11 Plan Amended Cha…" at bounding box center [677, 244] width 200 height 19
click at [577, 235] on select "Select Event 20 Largest Unsecured Creditors Amended Chapter 11 Plan Amended Cha…" at bounding box center [677, 244] width 200 height 19
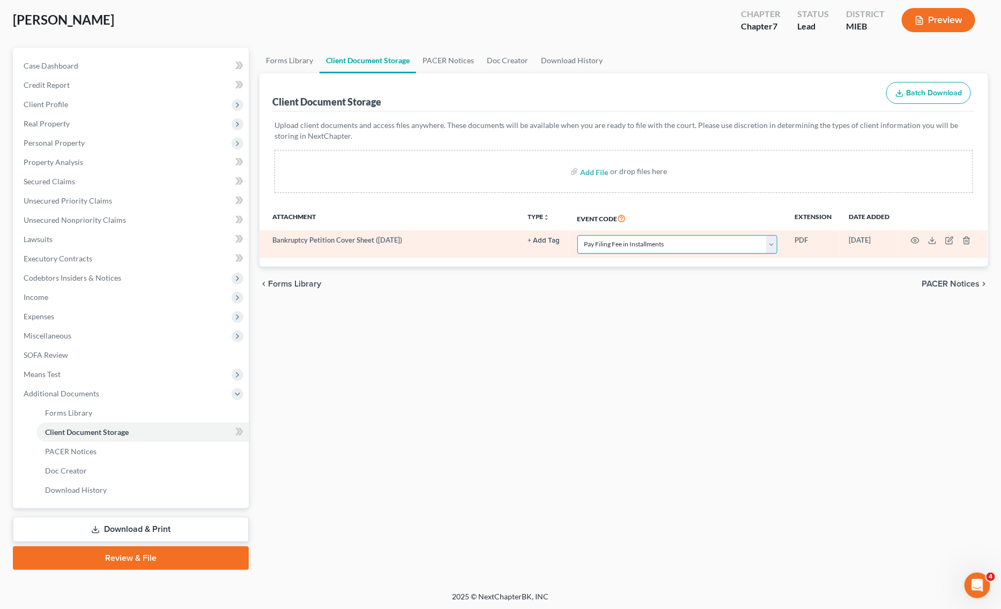
click at [654, 251] on select "Select Event 20 Largest Unsecured Creditors Amended Chapter 11 Plan Amended Cha…" at bounding box center [677, 244] width 200 height 19
select select "6"
click at [577, 235] on select "Select Event 20 Largest Unsecured Creditors Amended Chapter 11 Plan Amended Cha…" at bounding box center [677, 244] width 200 height 19
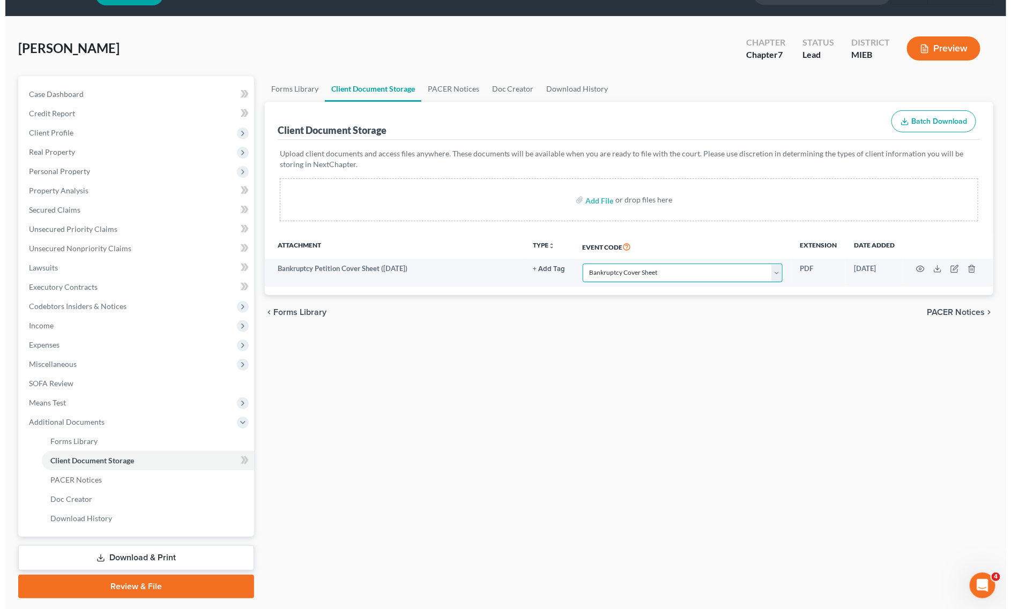
scroll to position [0, 0]
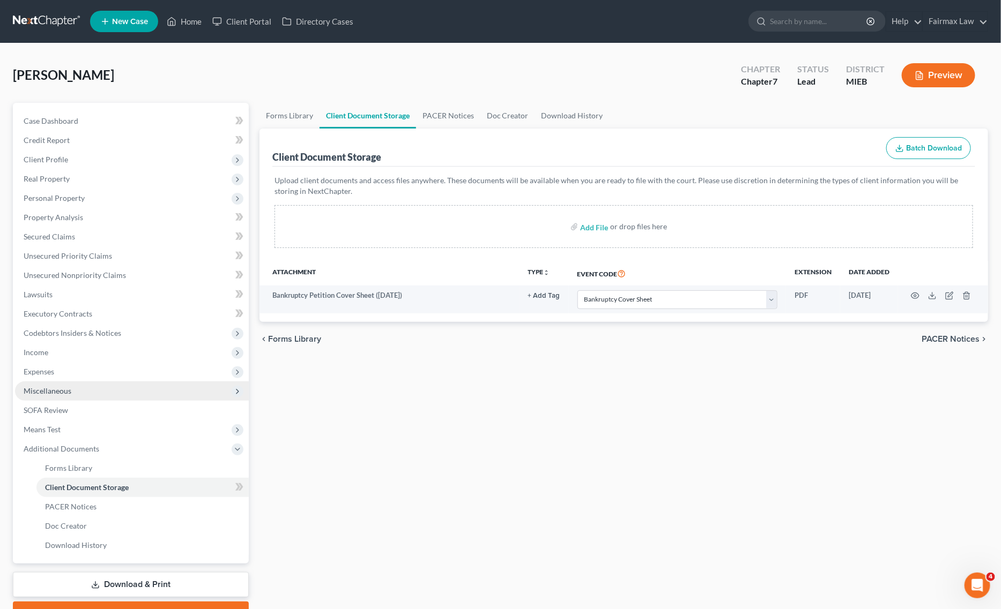
click at [65, 397] on span "Miscellaneous" at bounding box center [132, 391] width 234 height 19
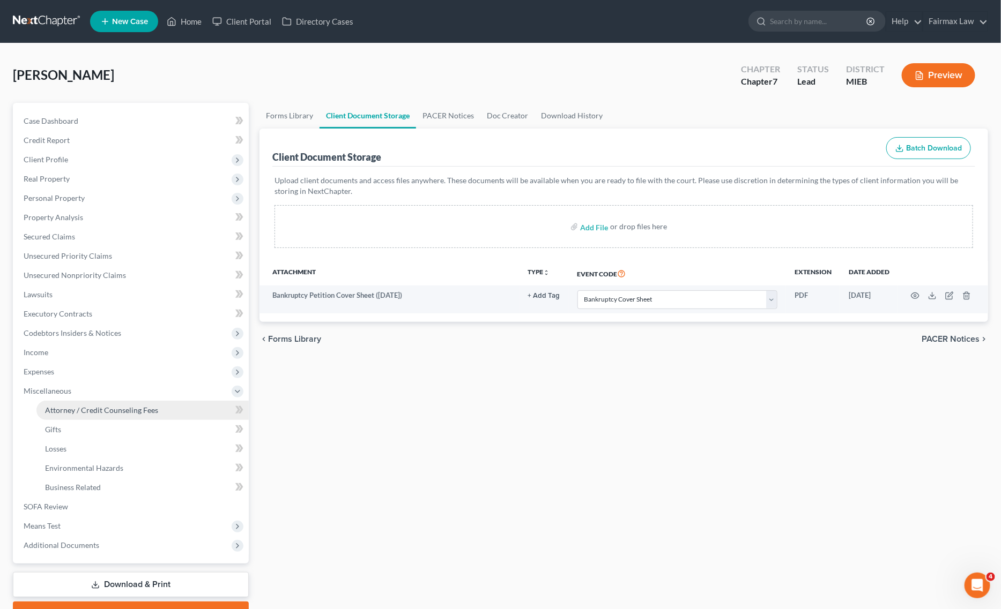
click at [89, 406] on span "Attorney / Credit Counseling Fees" at bounding box center [101, 410] width 113 height 9
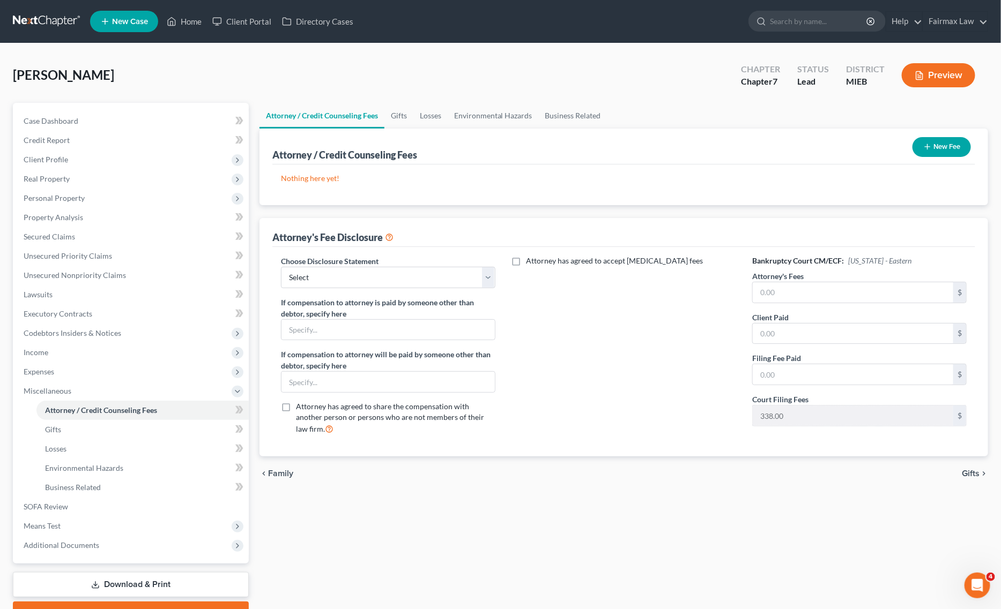
click at [962, 148] on button "New Fee" at bounding box center [941, 147] width 58 height 20
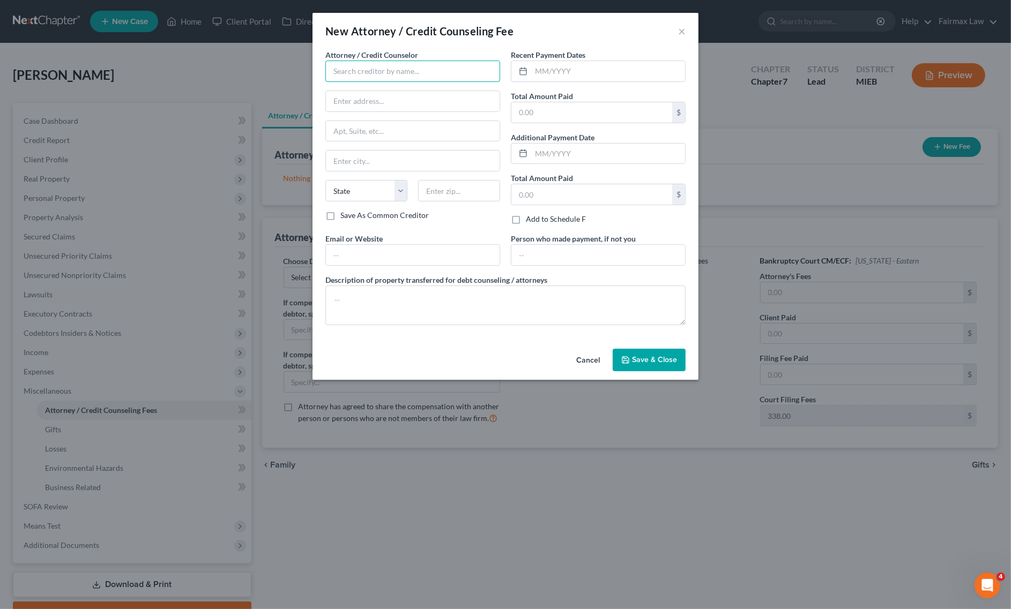
click at [455, 70] on input "text" at bounding box center [412, 71] width 175 height 21
click at [357, 87] on div "Summit Financial Education" at bounding box center [389, 90] width 111 height 11
type input "Summit Financial Education"
type input "Attn: Customer Service"
click at [400, 296] on textarea at bounding box center [505, 306] width 360 height 40
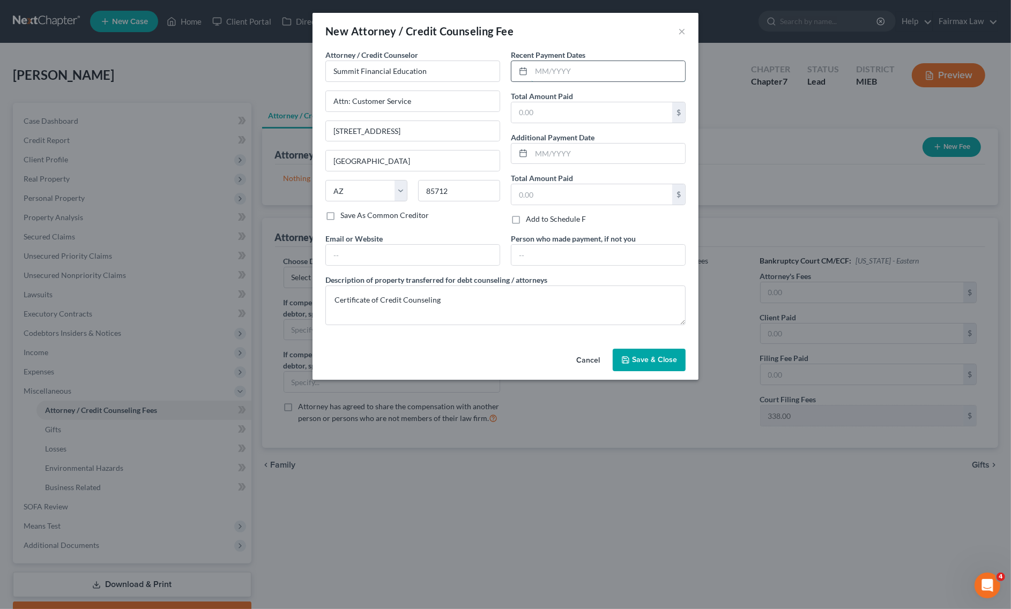
click at [598, 72] on input "text" at bounding box center [608, 71] width 154 height 20
click at [583, 105] on input "text" at bounding box center [591, 112] width 161 height 20
click at [624, 355] on button "Save & Close" at bounding box center [649, 360] width 73 height 23
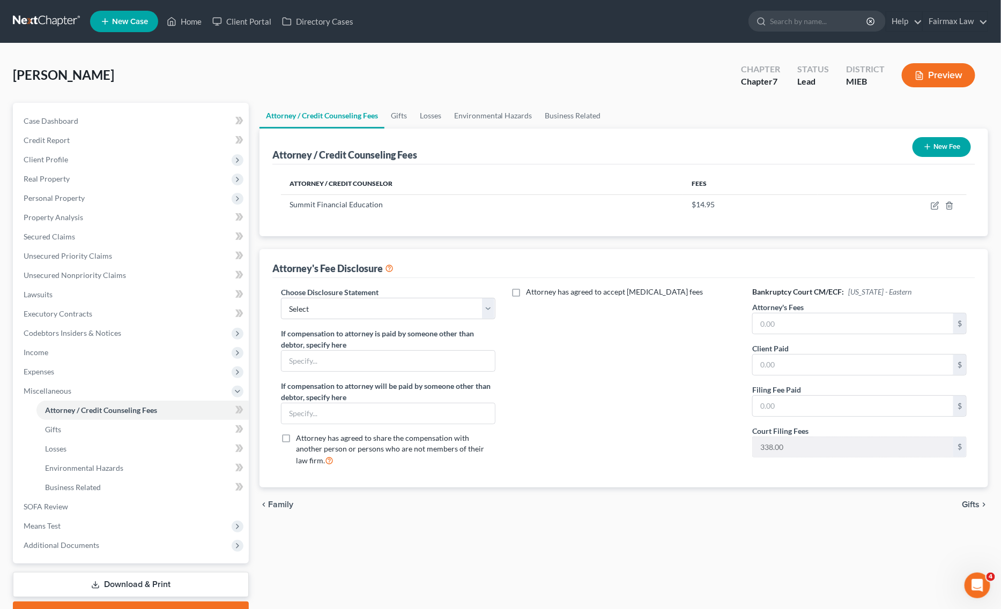
click at [937, 141] on button "New Fee" at bounding box center [941, 147] width 58 height 20
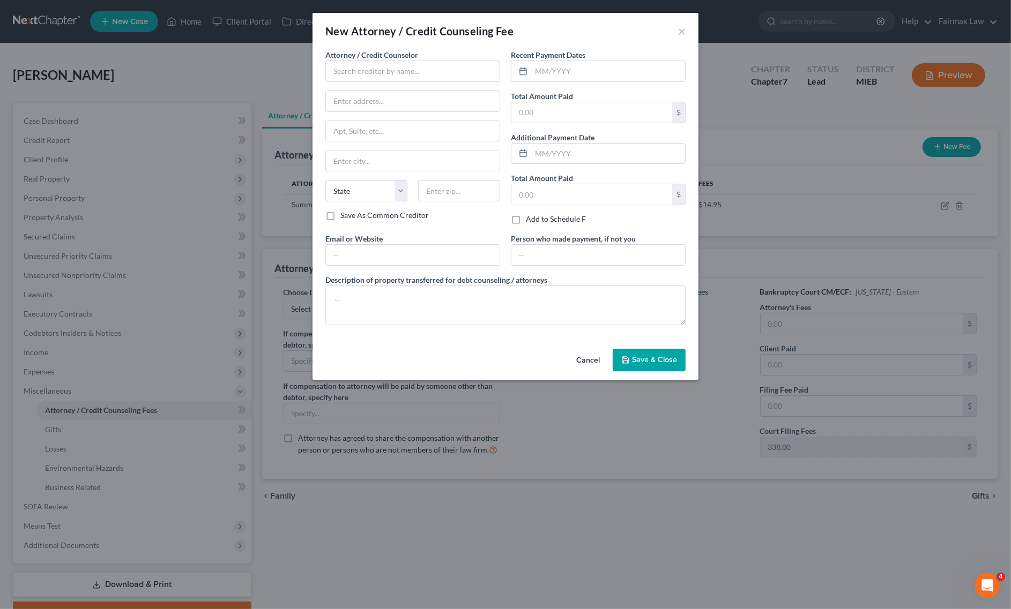
click at [400, 84] on div "Attorney / Credit Counselor * State AL AK AR AZ CA CO CT DE DC FL GA GU HI ID I…" at bounding box center [412, 129] width 175 height 161
click at [405, 76] on input "text" at bounding box center [412, 71] width 175 height 21
click at [374, 92] on div "Fairmax Law PLLC" at bounding box center [389, 90] width 111 height 11
click at [423, 69] on input "Fairmax Law PLLC" at bounding box center [412, 71] width 175 height 21
click at [388, 102] on div "Fairmax Law PLLC" at bounding box center [389, 106] width 111 height 11
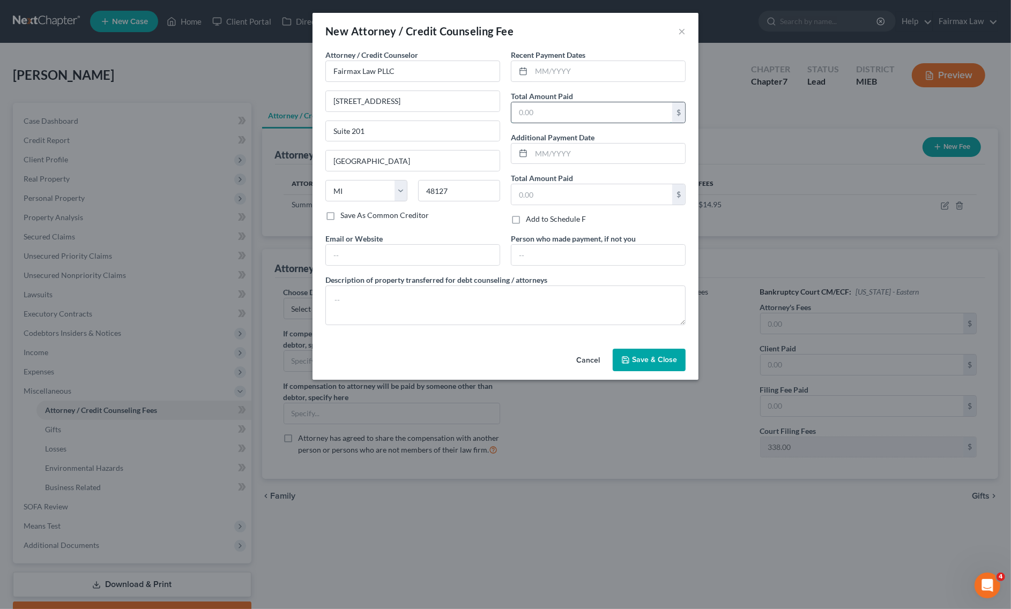
click at [591, 108] on input "text" at bounding box center [591, 112] width 161 height 20
click at [430, 293] on textarea at bounding box center [505, 306] width 360 height 40
paste textarea "Due to the debtor’s limited monthly budget surplus, they are unable to reasonab…"
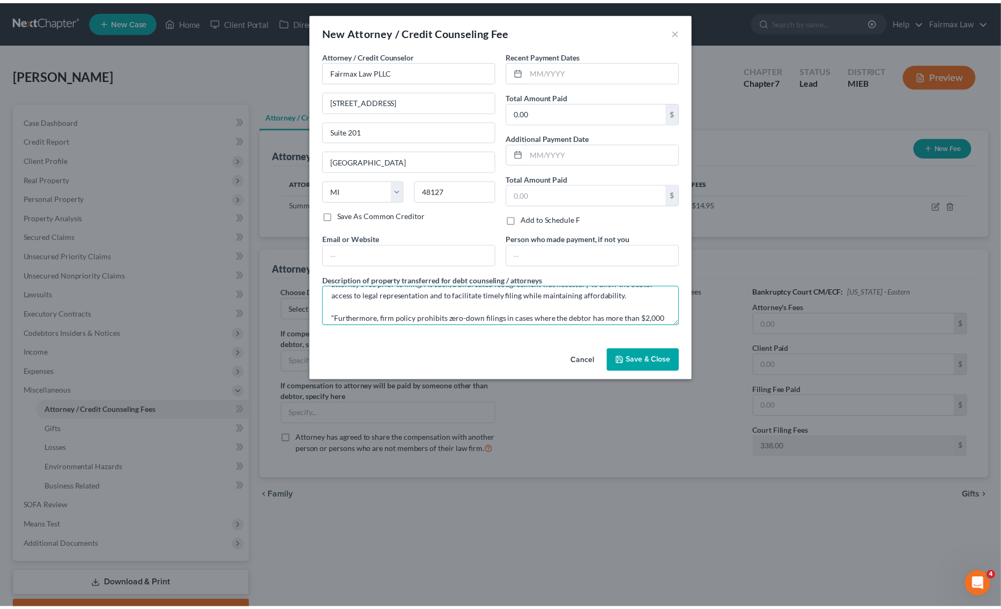
scroll to position [56, 0]
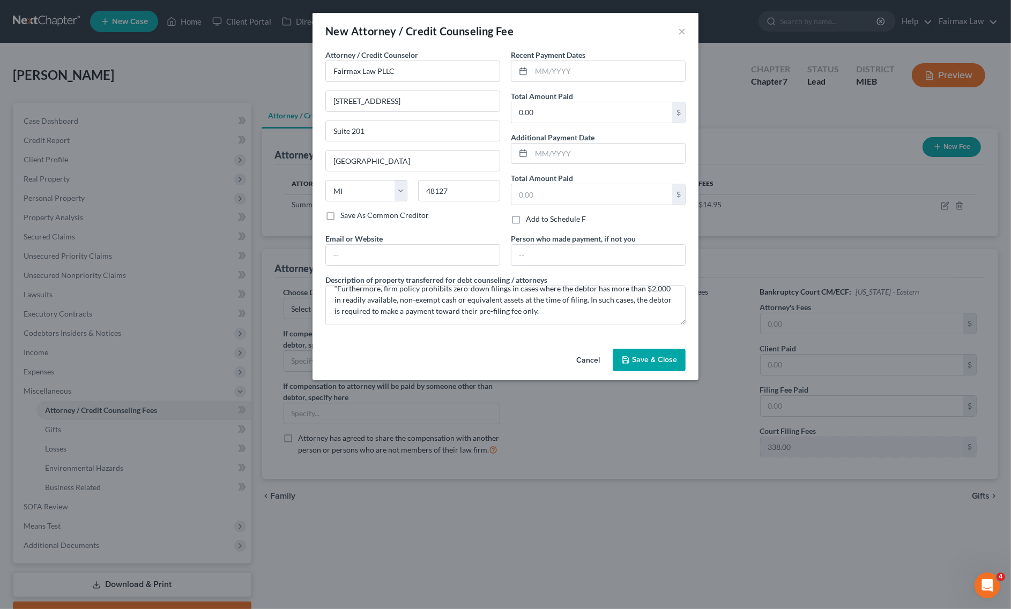
click at [646, 358] on span "Save & Close" at bounding box center [654, 359] width 45 height 9
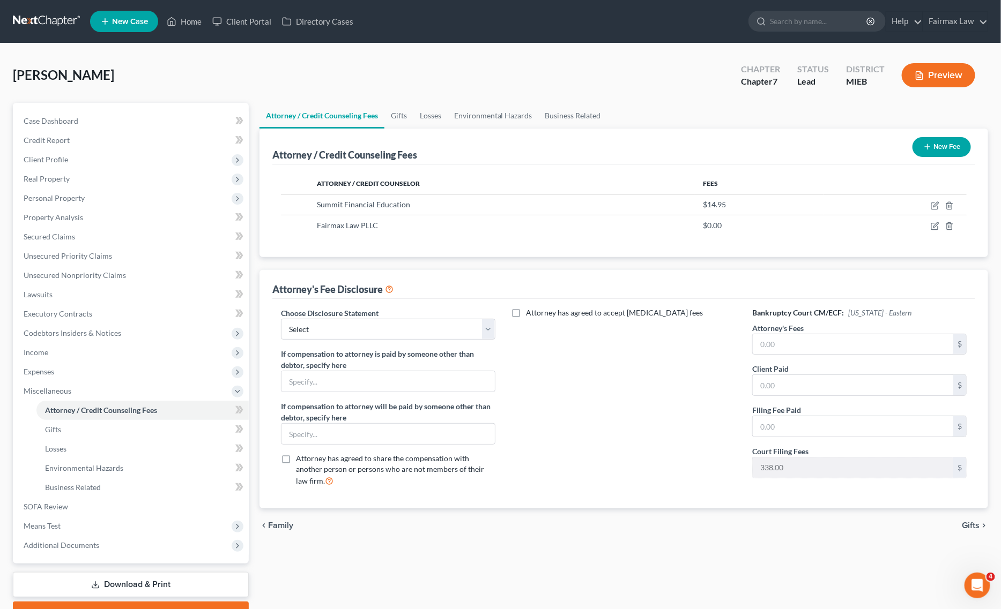
click at [712, 398] on div "Attorney has agreed to accept retainer fees" at bounding box center [624, 402] width 236 height 188
drag, startPoint x: 784, startPoint y: 354, endPoint x: 780, endPoint y: 349, distance: 5.8
click at [783, 349] on input "text" at bounding box center [853, 344] width 200 height 20
click at [789, 384] on input "text" at bounding box center [853, 385] width 200 height 20
click at [800, 432] on input "text" at bounding box center [853, 426] width 200 height 20
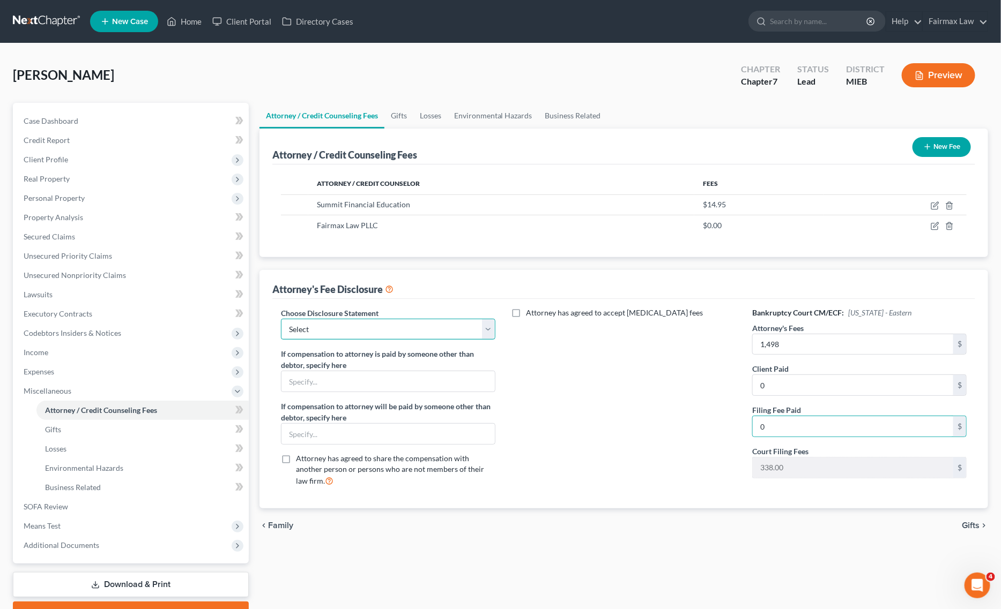
drag, startPoint x: 338, startPoint y: 331, endPoint x: 355, endPoint y: 339, distance: 18.5
click at [338, 331] on select "Select WDMI - Chapter 13 - Disclosure of Attorney Compensation OHNB & MIWB Disc…" at bounding box center [388, 329] width 214 height 21
click at [281, 319] on select "Select WDMI - Chapter 13 - Disclosure of Attorney Compensation OHNB & MIWB Disc…" at bounding box center [388, 329] width 214 height 21
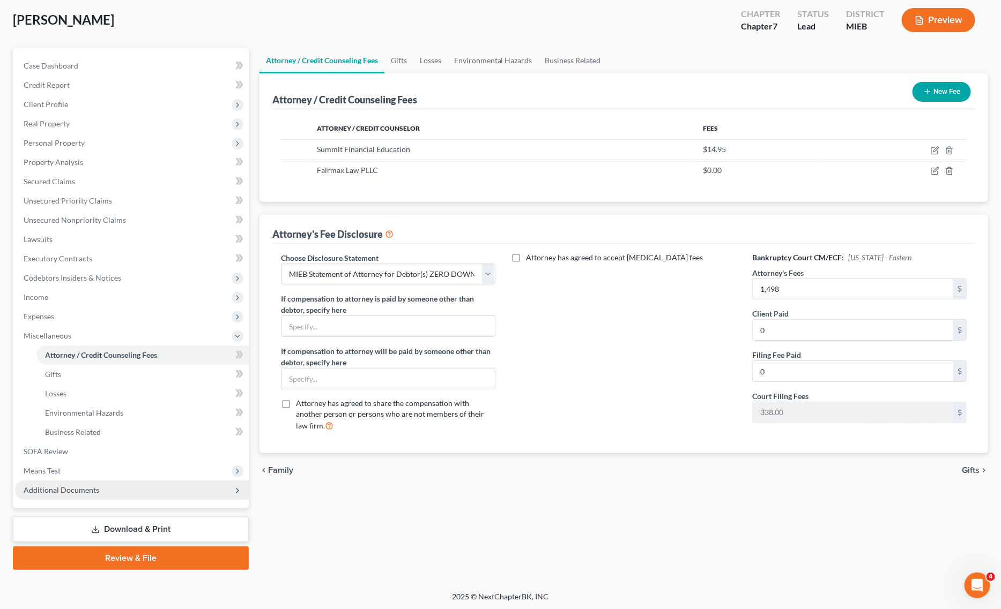
click at [79, 486] on span "Additional Documents" at bounding box center [62, 490] width 76 height 9
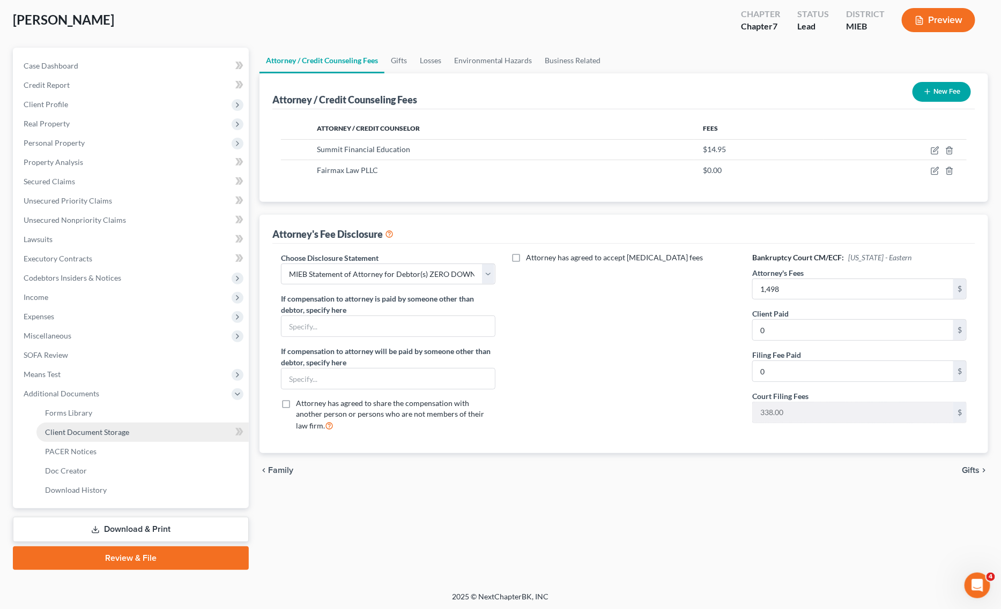
click at [132, 423] on link "Client Document Storage" at bounding box center [142, 432] width 212 height 19
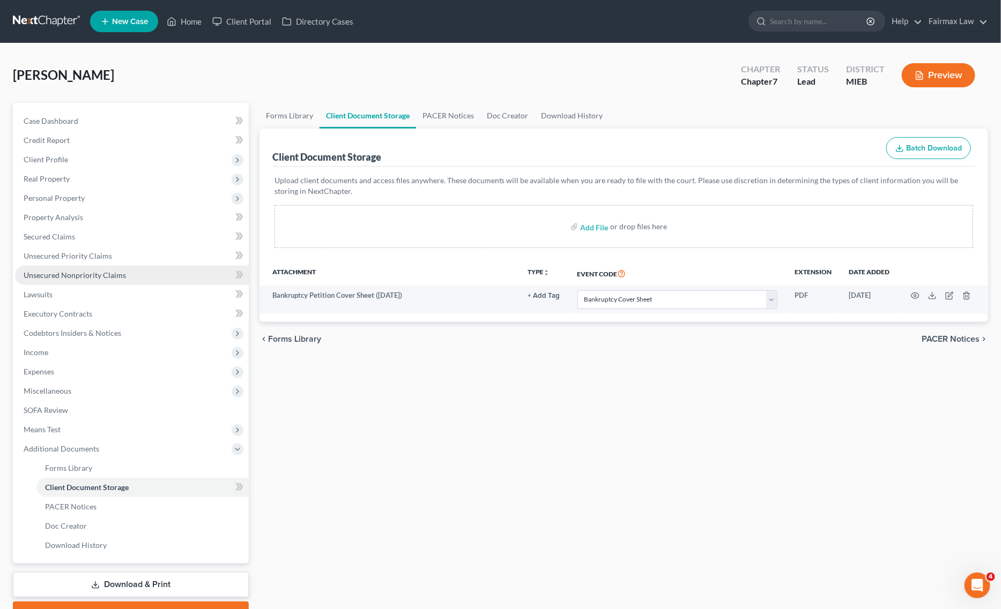
click at [113, 271] on span "Unsecured Nonpriority Claims" at bounding box center [75, 275] width 102 height 9
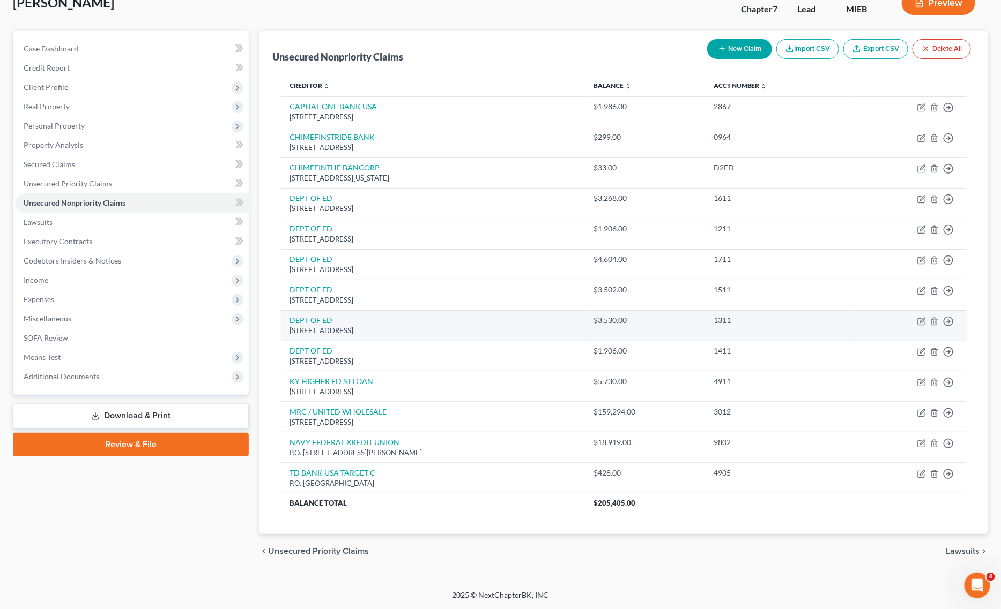
scroll to position [74, 0]
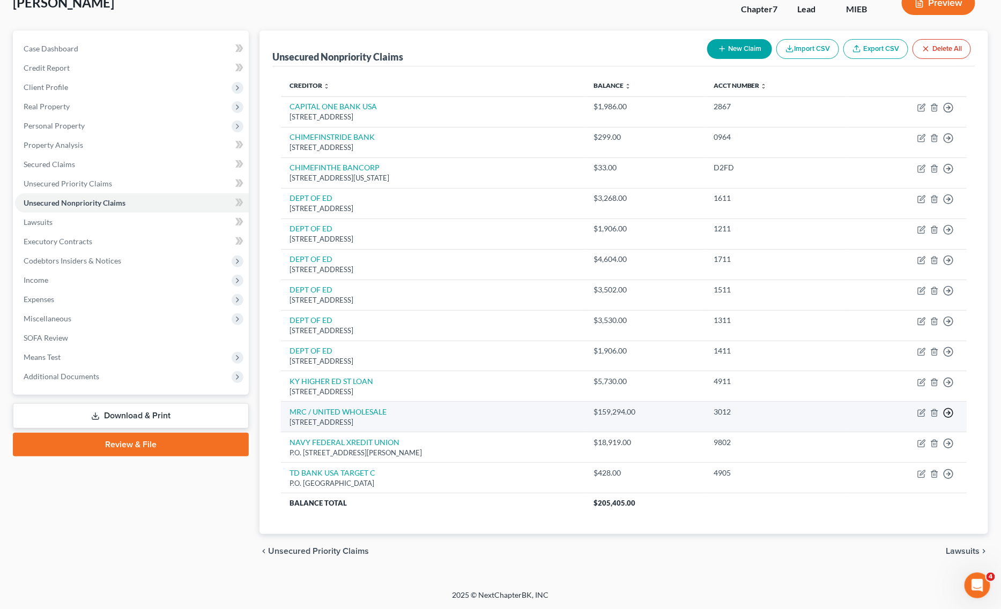
click at [945, 412] on icon "button" at bounding box center [948, 413] width 11 height 11
click at [887, 417] on link "Move to D" at bounding box center [899, 421] width 90 height 18
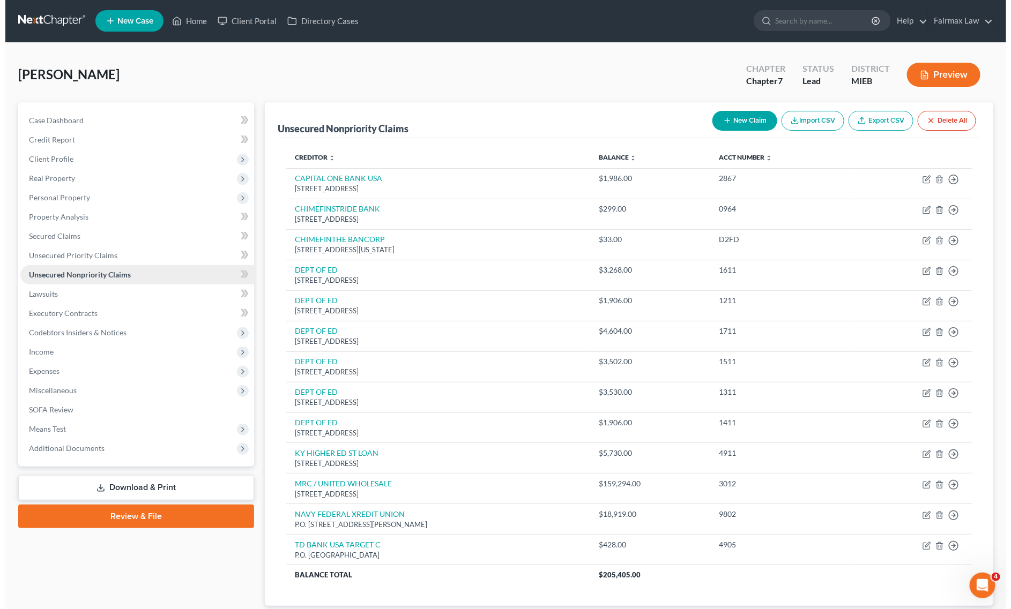
scroll to position [0, 0]
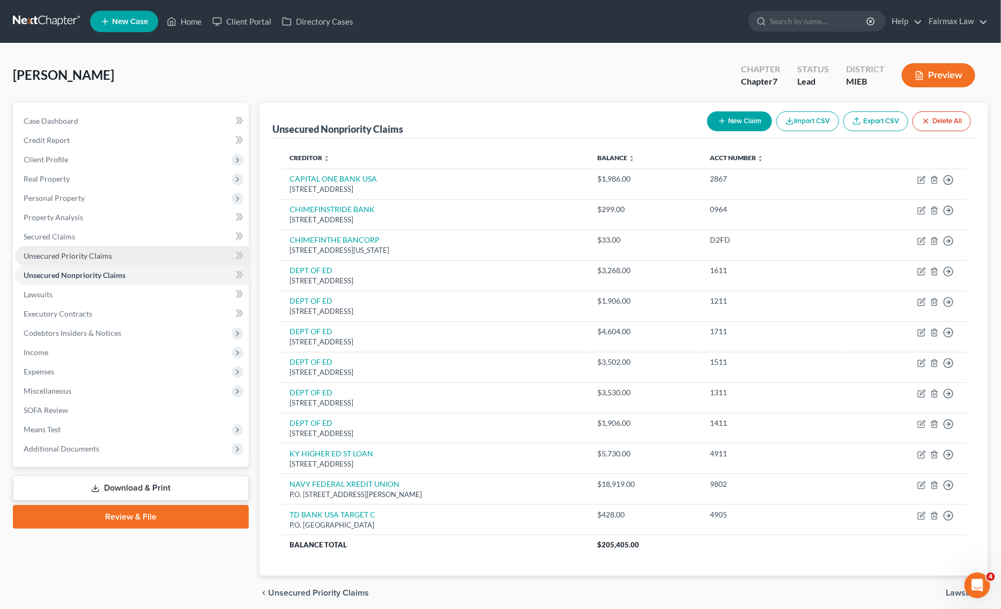
click at [94, 247] on link "Unsecured Priority Claims" at bounding box center [132, 256] width 234 height 19
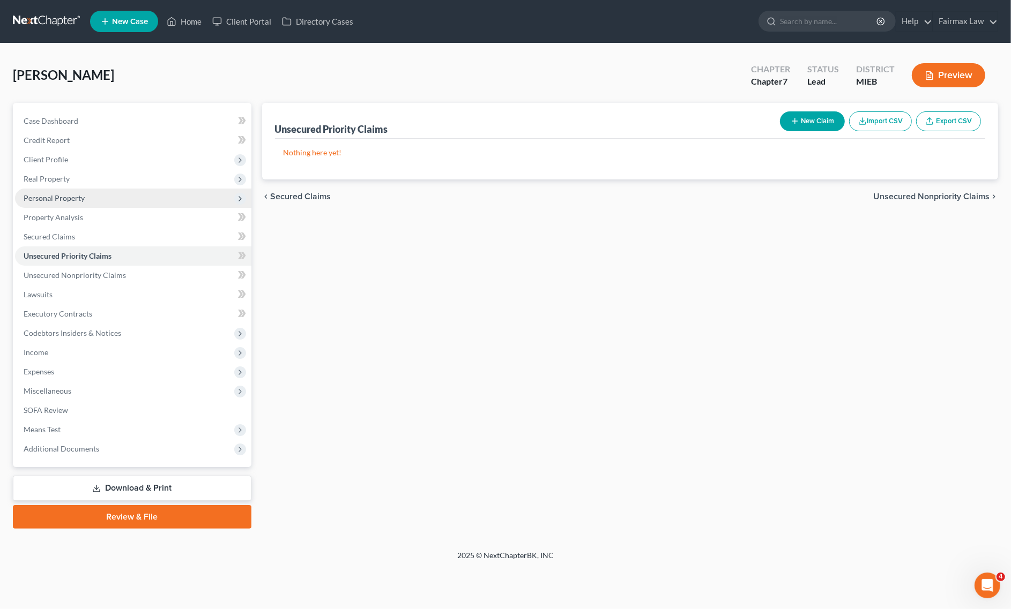
click at [105, 197] on span "Personal Property" at bounding box center [133, 198] width 236 height 19
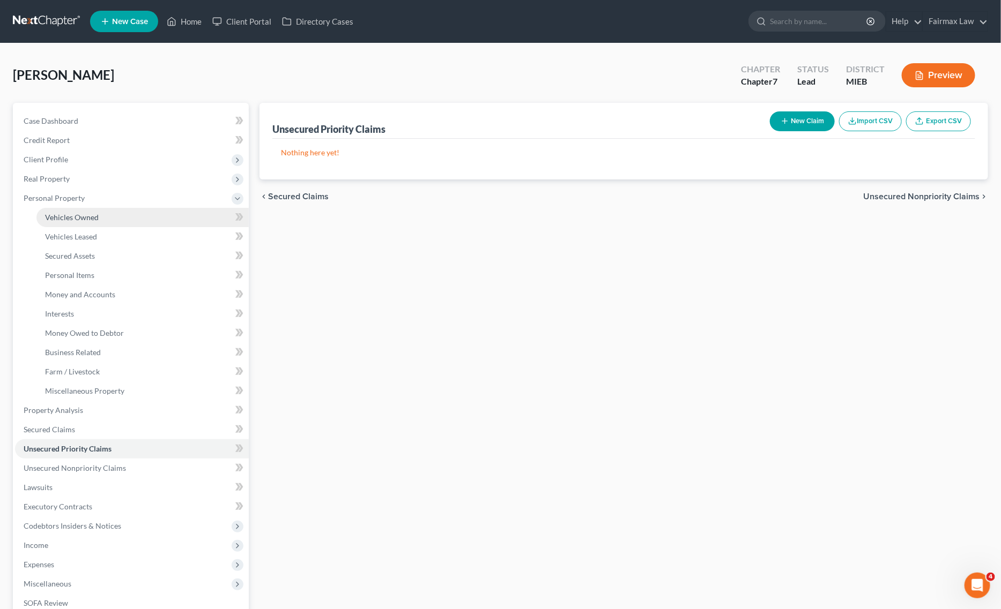
click at [108, 222] on link "Vehicles Owned" at bounding box center [142, 217] width 212 height 19
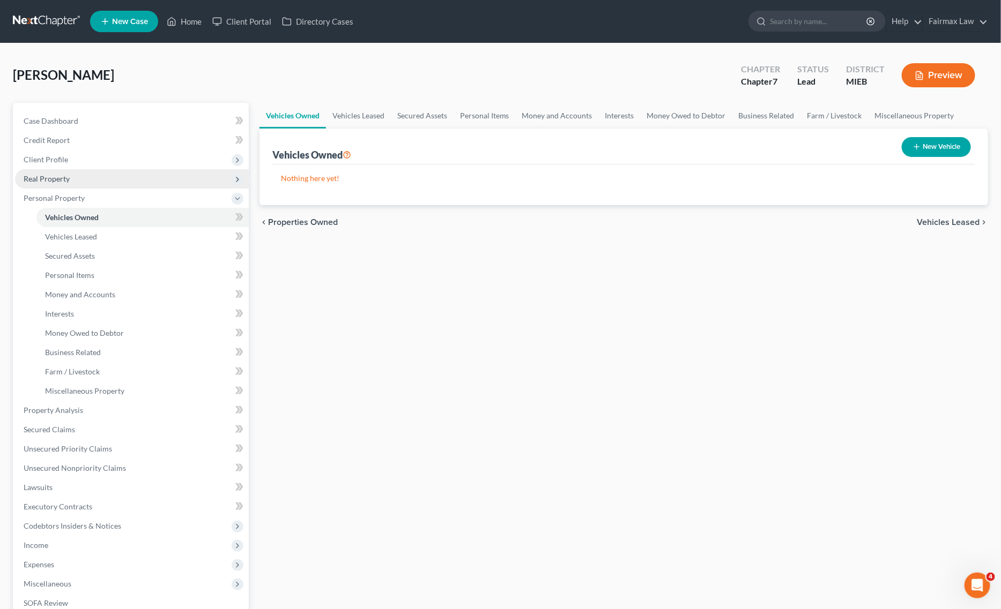
click at [90, 181] on span "Real Property" at bounding box center [132, 178] width 234 height 19
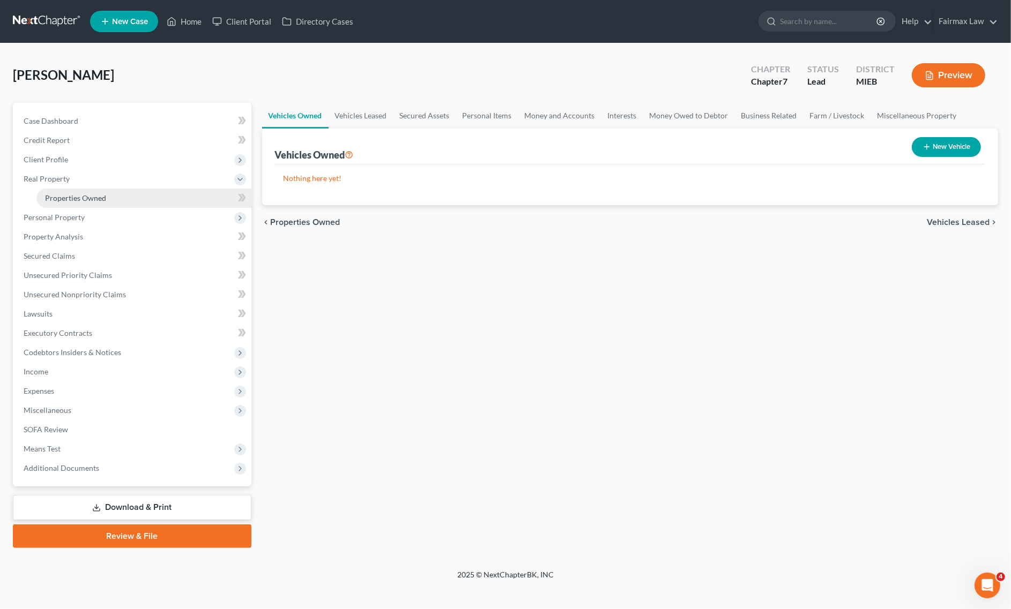
click at [94, 194] on span "Properties Owned" at bounding box center [75, 197] width 61 height 9
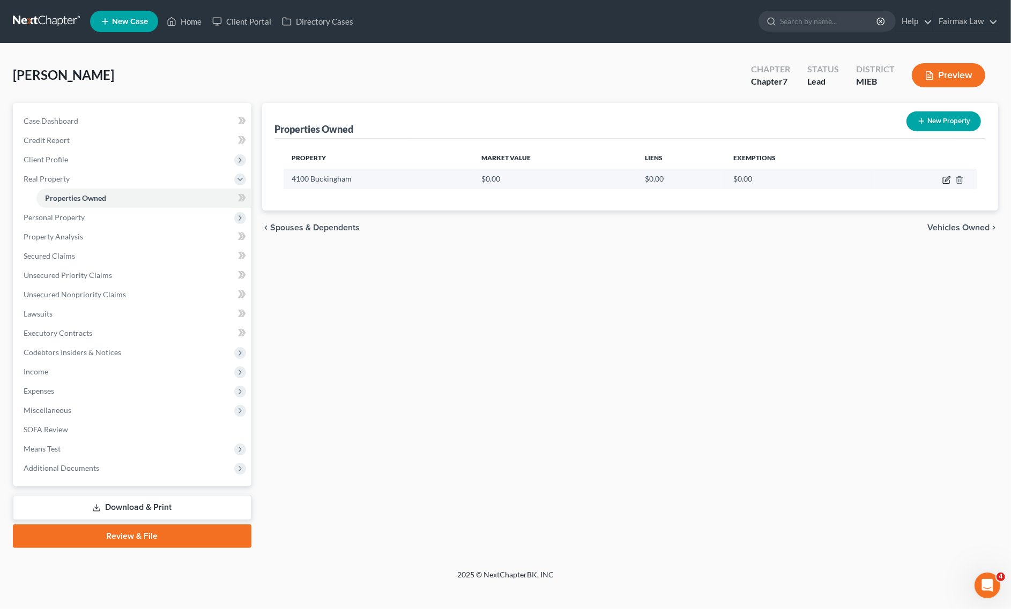
click at [944, 178] on icon "button" at bounding box center [946, 180] width 9 height 9
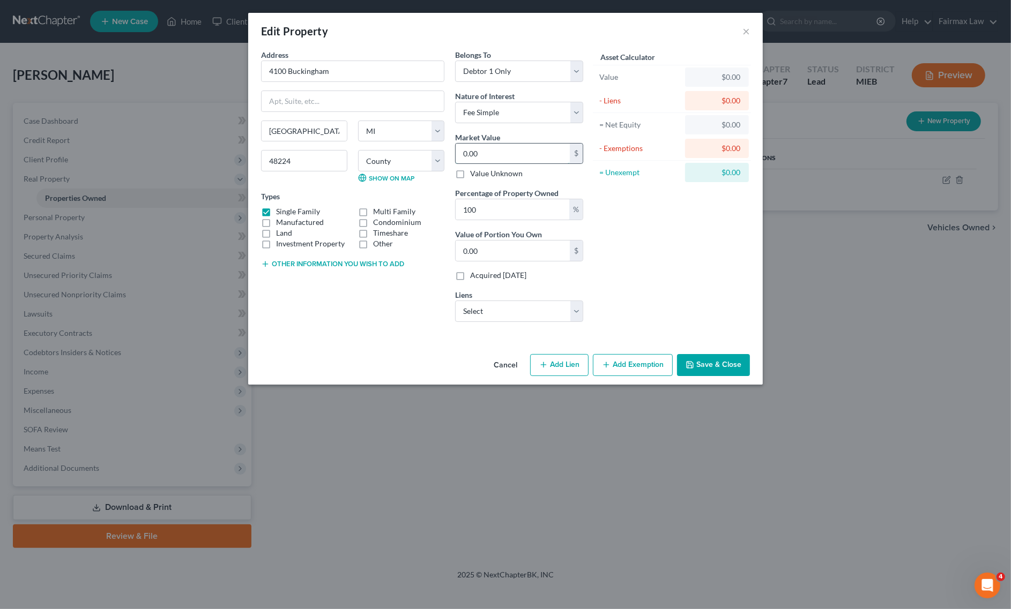
click at [488, 147] on input "0.00" at bounding box center [513, 154] width 114 height 20
click at [630, 368] on button "Add Exemption" at bounding box center [633, 365] width 80 height 23
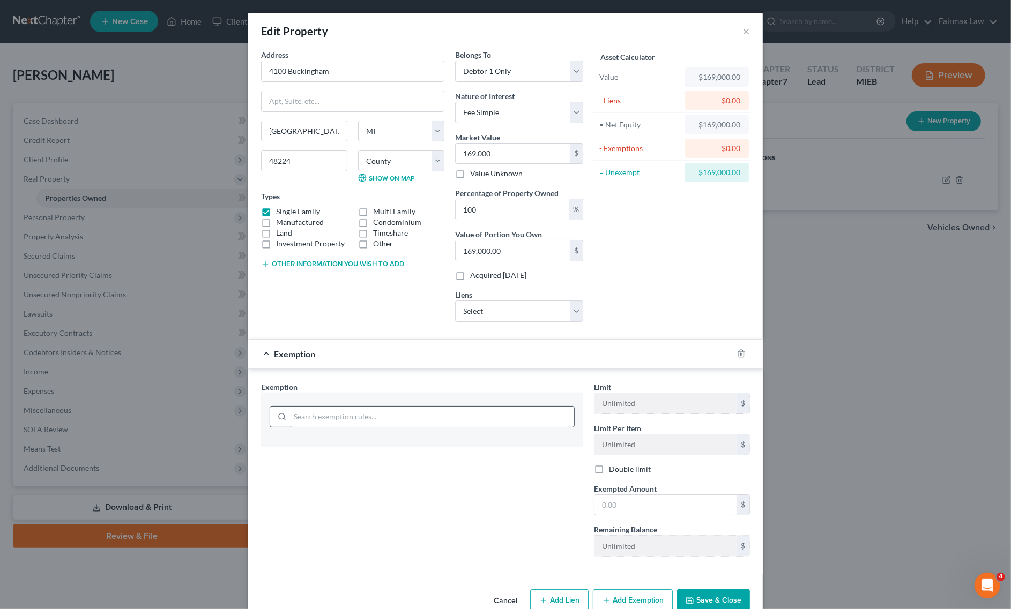
click at [421, 403] on div at bounding box center [422, 416] width 322 height 46
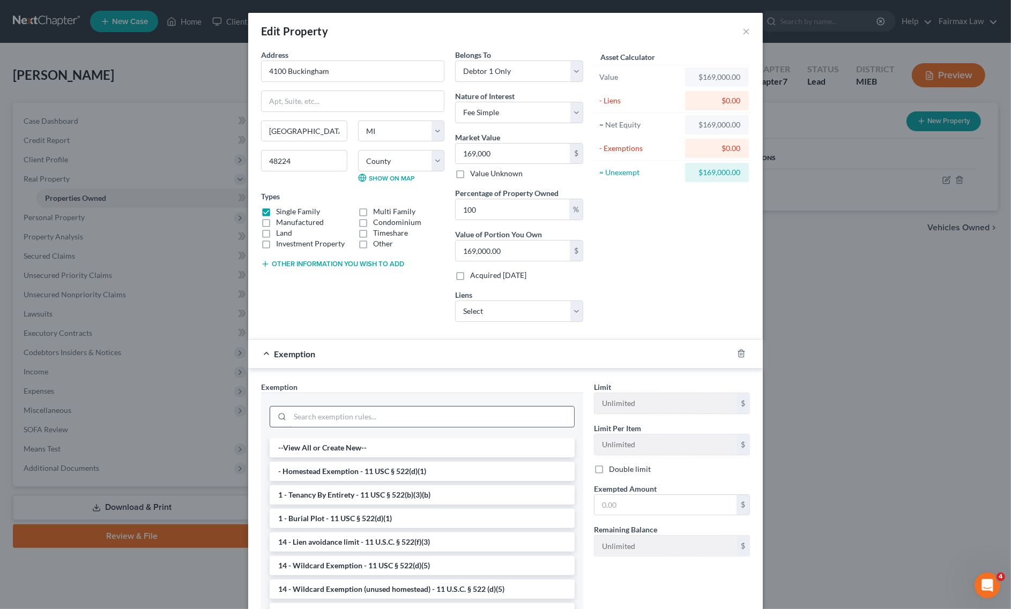
click at [421, 413] on input "search" at bounding box center [432, 417] width 284 height 20
click at [384, 473] on li "- Homestead Exemption - 11 USC § 522(d)(1)" at bounding box center [422, 471] width 305 height 19
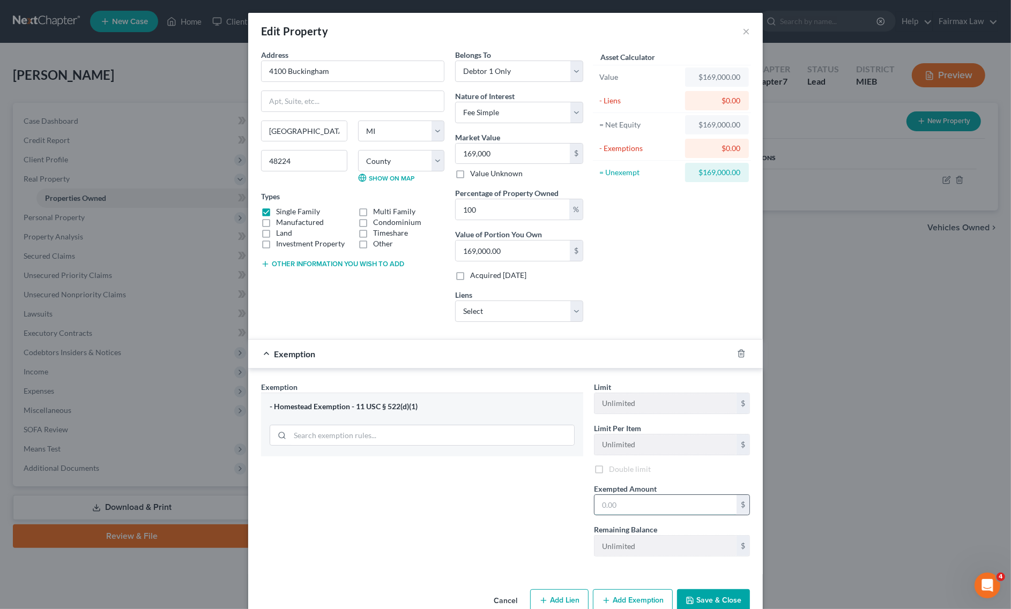
click at [657, 510] on input "text" at bounding box center [665, 505] width 142 height 20
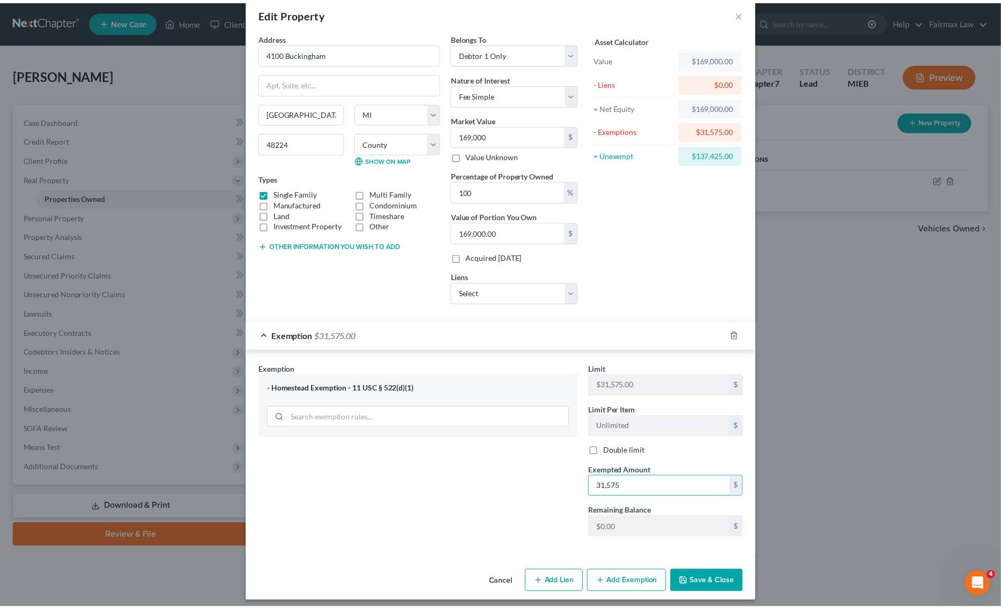
scroll to position [27, 0]
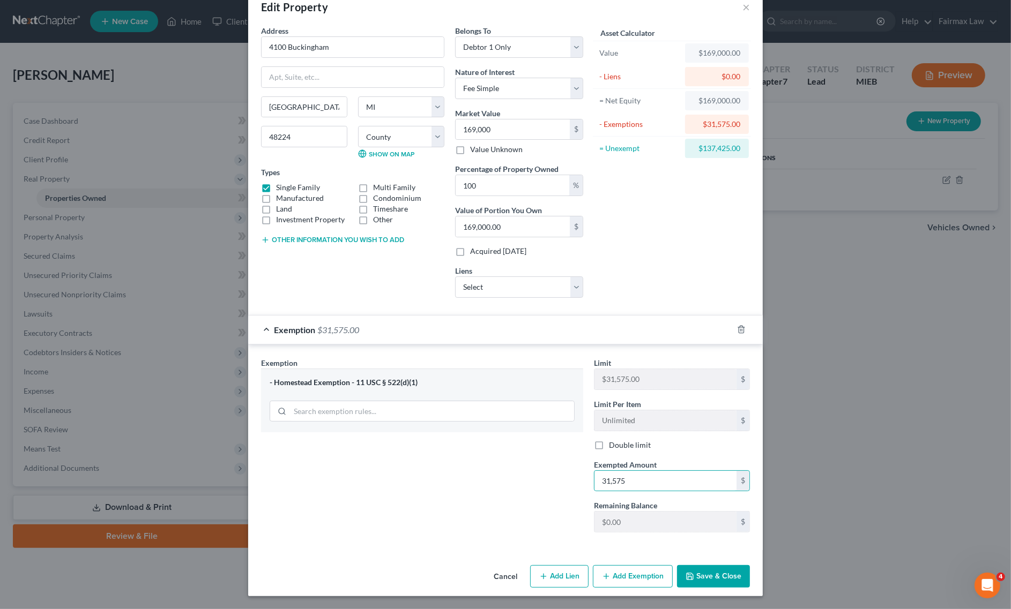
click at [695, 567] on button "Save & Close" at bounding box center [713, 576] width 73 height 23
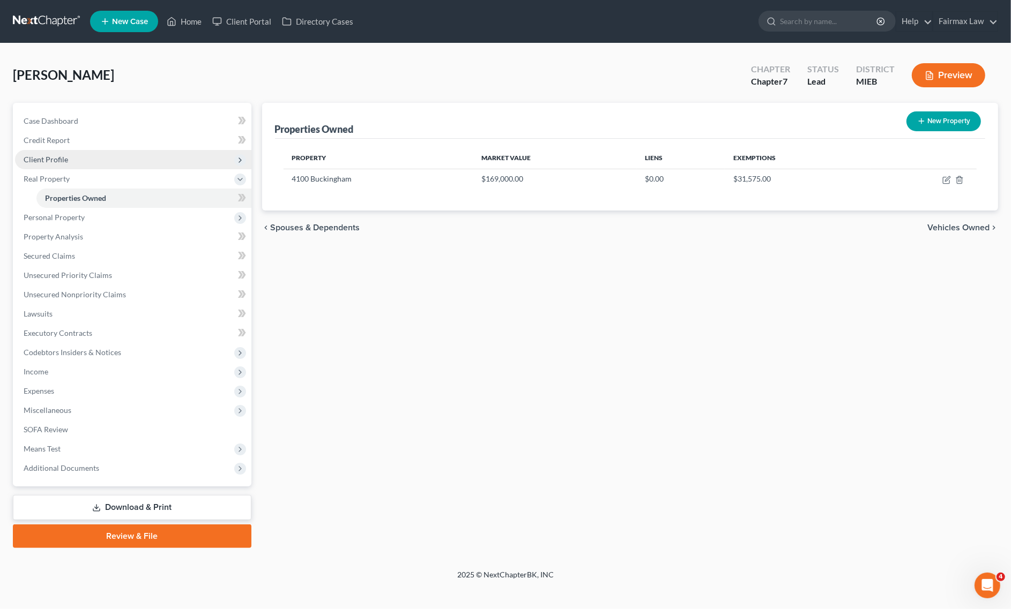
click at [84, 165] on span "Client Profile" at bounding box center [133, 159] width 236 height 19
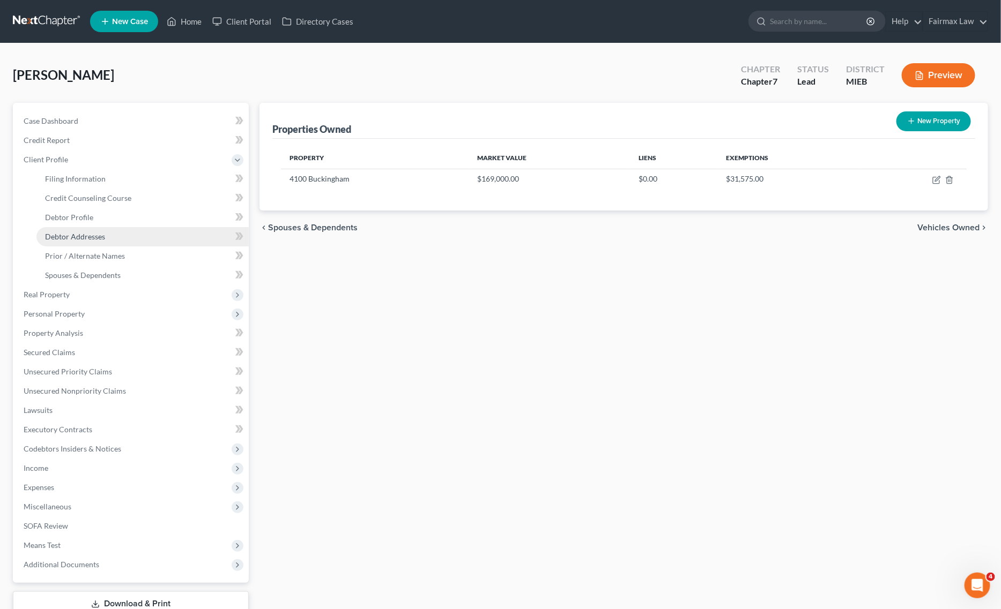
click at [92, 236] on span "Debtor Addresses" at bounding box center [75, 236] width 60 height 9
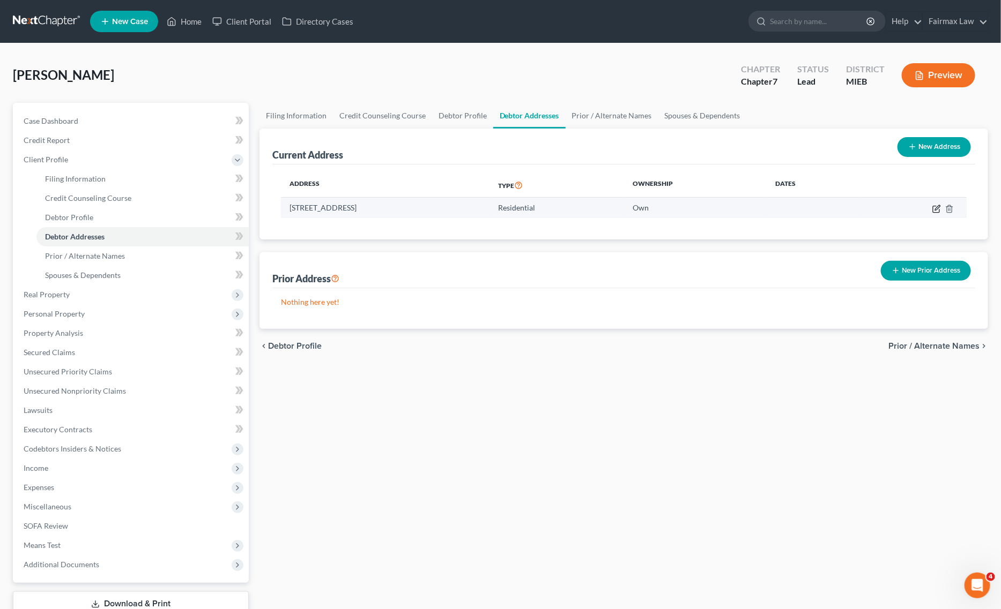
click at [935, 207] on icon "button" at bounding box center [936, 209] width 9 height 9
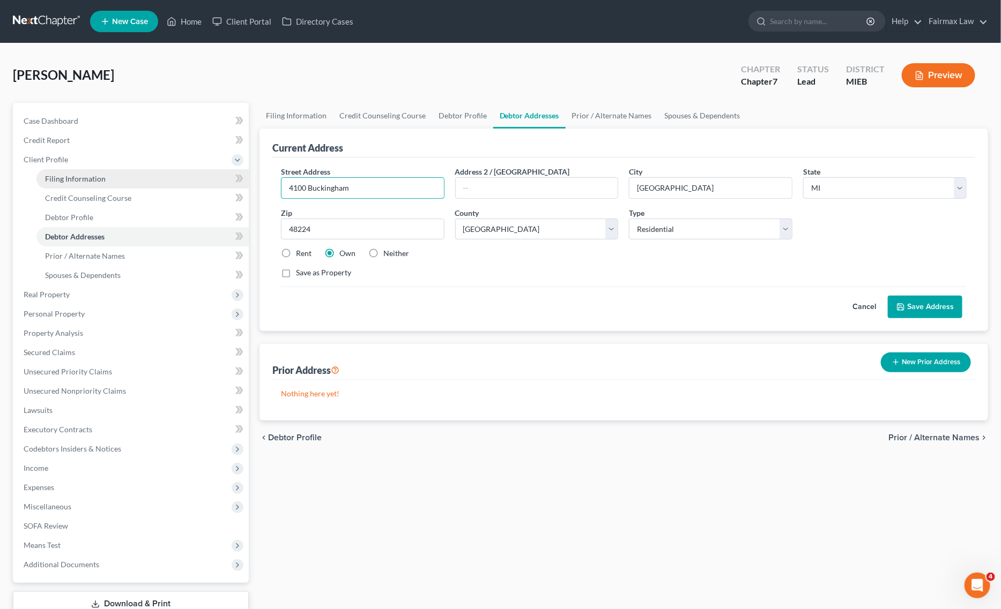
drag, startPoint x: 411, startPoint y: 193, endPoint x: 169, endPoint y: 185, distance: 242.4
click at [175, 181] on div "Petition Navigation Case Dashboard Payments Invoices Payments Payments Credit R…" at bounding box center [501, 374] width 986 height 542
paste input "Ave, Detroit, MI 48224"
drag, startPoint x: 402, startPoint y: 191, endPoint x: 437, endPoint y: 193, distance: 34.9
click at [443, 189] on input "4100 Buckingham Ave, Detroit, MI 48224" at bounding box center [362, 188] width 162 height 20
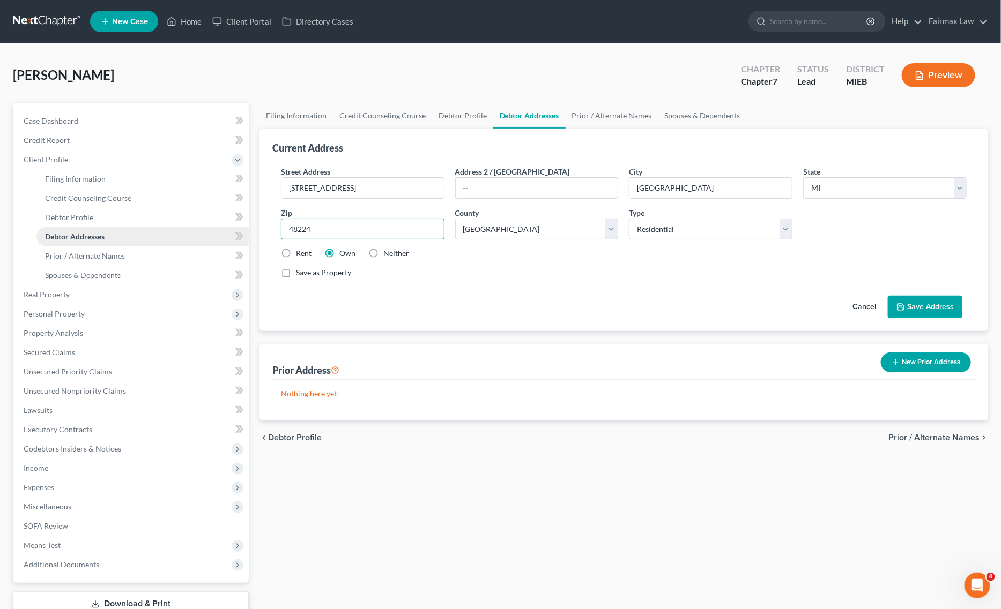
drag, startPoint x: 347, startPoint y: 228, endPoint x: 216, endPoint y: 231, distance: 130.8
click at [213, 231] on div "Petition Navigation Case Dashboard Payments Invoices Payments Payments Credit R…" at bounding box center [501, 374] width 986 height 542
paste input "text"
drag, startPoint x: 363, startPoint y: 188, endPoint x: 500, endPoint y: 193, distance: 136.2
click at [499, 193] on div "Street Address * 4100 Buckingham Ave, Detroit, MI 48224 Address 2 / PO Box City…" at bounding box center [623, 226] width 696 height 121
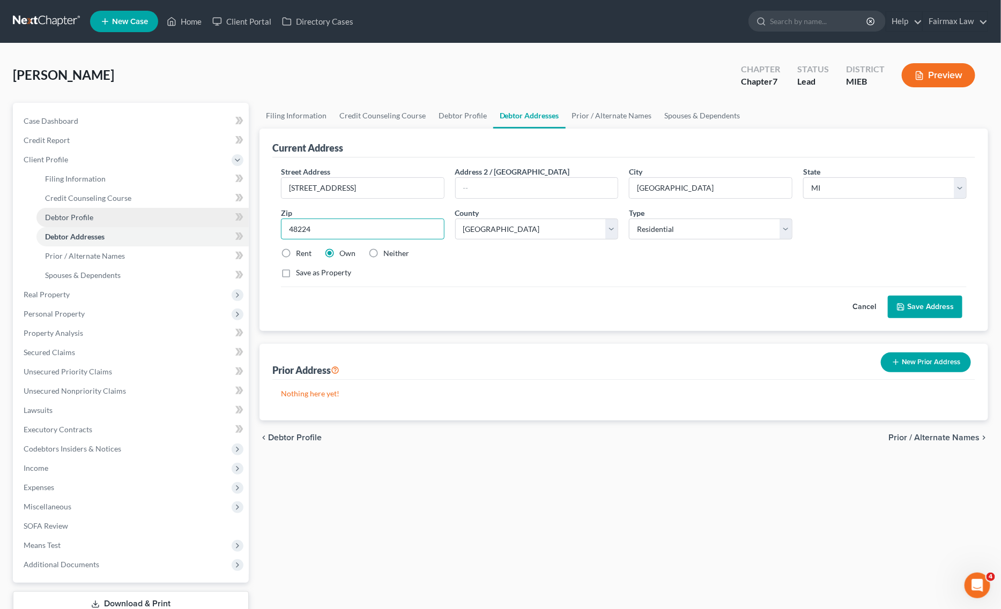
drag, startPoint x: 416, startPoint y: 224, endPoint x: 172, endPoint y: 226, distance: 244.4
click at [168, 226] on div "Petition Navigation Case Dashboard Payments Invoices Payments Payments Credit R…" at bounding box center [501, 374] width 986 height 542
drag, startPoint x: 338, startPoint y: 229, endPoint x: 242, endPoint y: 231, distance: 96.0
click at [243, 231] on div "Petition Navigation Case Dashboard Payments Invoices Payments Payments Credit R…" at bounding box center [501, 374] width 986 height 542
click at [381, 236] on input "48224" at bounding box center [362, 229] width 163 height 21
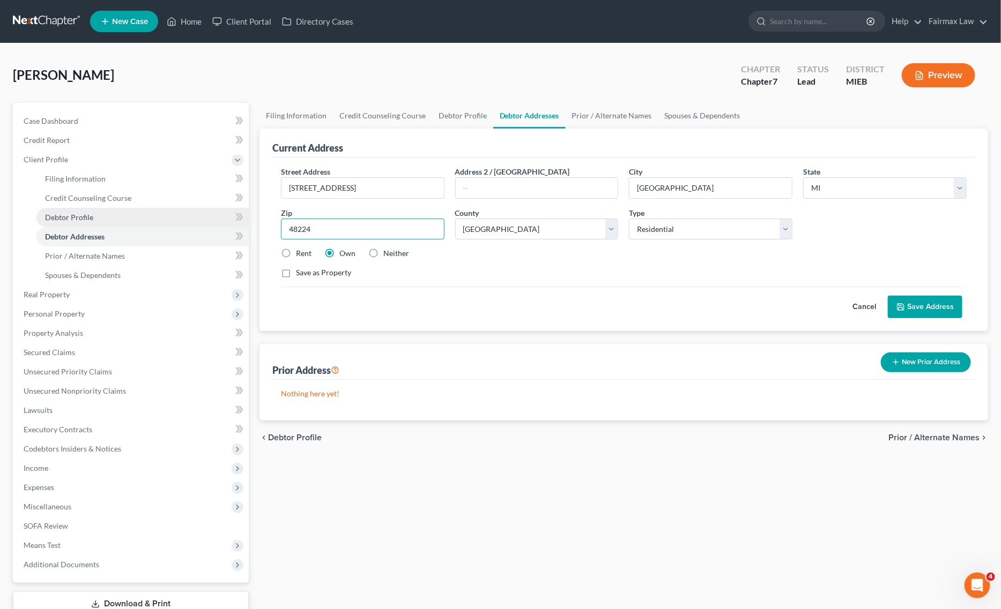
drag, startPoint x: 339, startPoint y: 234, endPoint x: 222, endPoint y: 218, distance: 117.4
click at [222, 218] on div "Petition Navigation Case Dashboard Payments Invoices Payments Payments Credit R…" at bounding box center [501, 374] width 986 height 542
click at [888, 296] on div "Cancel Save Address" at bounding box center [624, 303] width 686 height 32
click at [899, 301] on button "Save Address" at bounding box center [925, 307] width 75 height 23
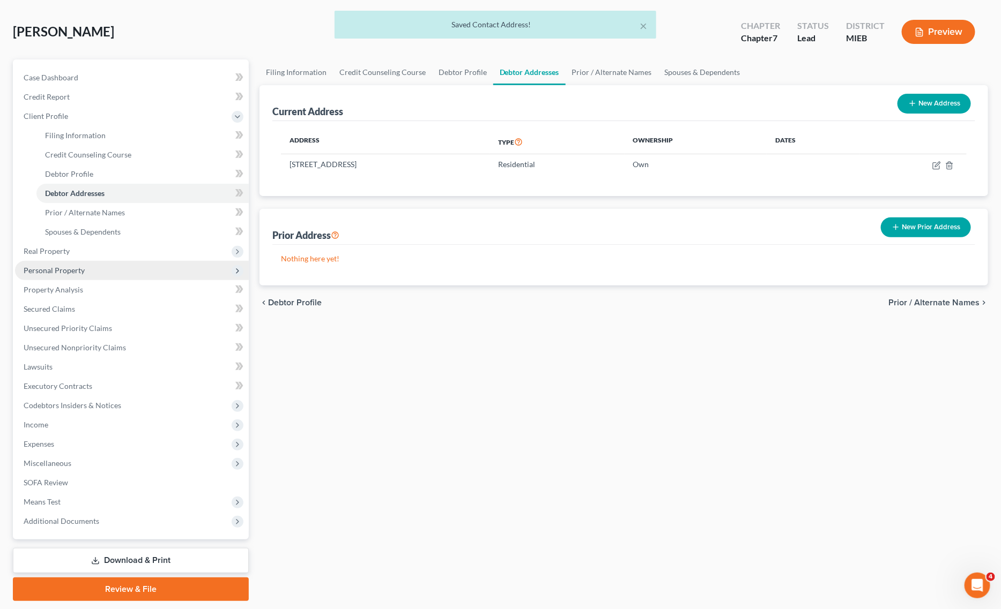
scroll to position [67, 0]
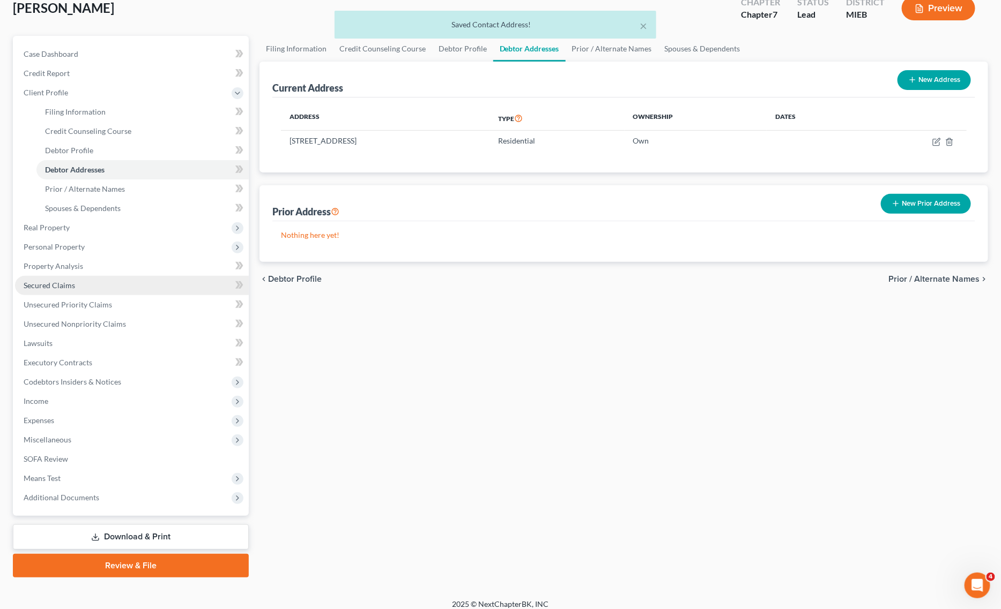
click at [94, 285] on link "Secured Claims" at bounding box center [132, 285] width 234 height 19
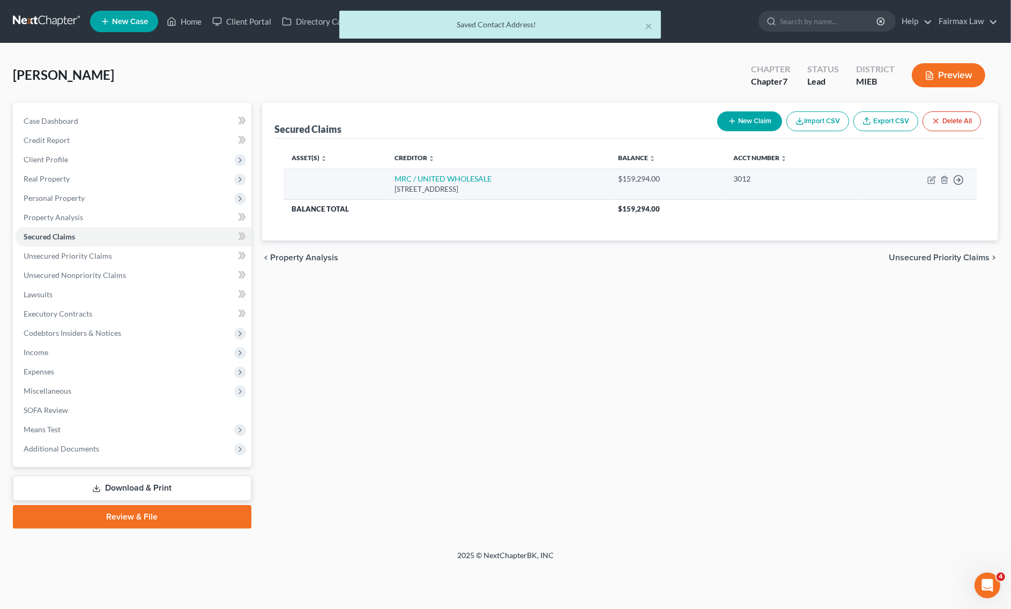
click at [926, 174] on td "Move to E Move to F Move to G Move to Notice Only" at bounding box center [919, 184] width 113 height 31
click at [927, 180] on icon "button" at bounding box center [931, 180] width 9 height 9
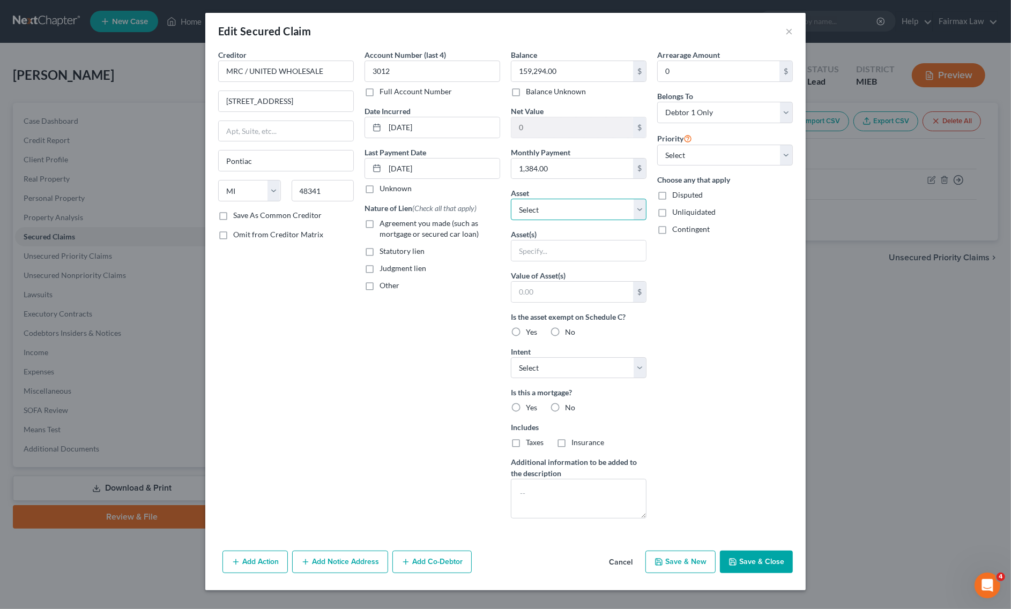
click at [549, 209] on select "Select Other Multiple Assets 2025 Potential Tax refund for Oct (owed to debtor)…" at bounding box center [579, 209] width 136 height 21
click at [511, 199] on select "Select Other Multiple Assets 2025 Potential Tax refund for Oct (owed to debtor)…" at bounding box center [579, 209] width 136 height 21
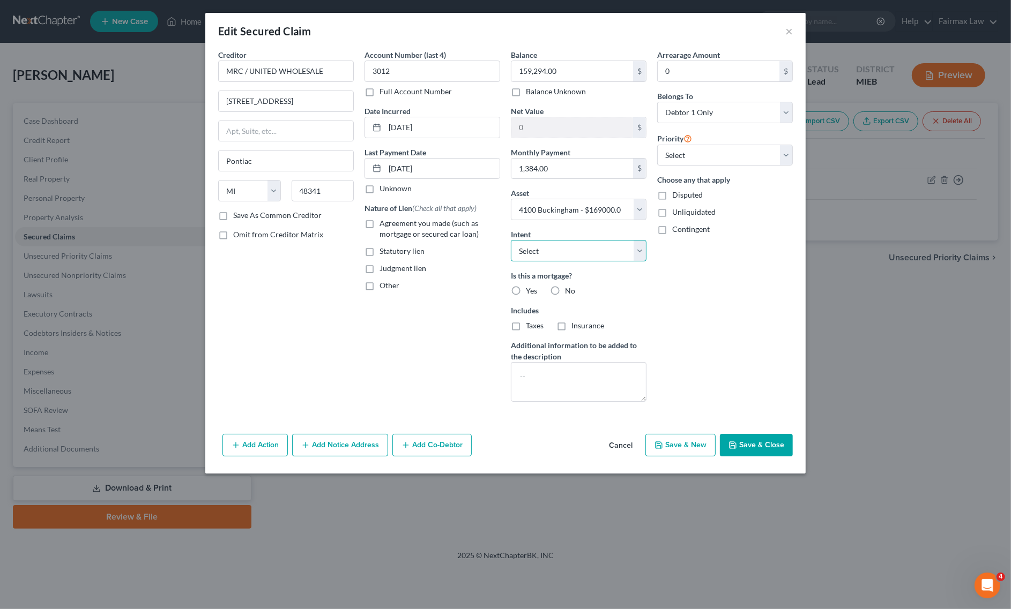
click at [567, 252] on select "Select Surrender Redeem Reaffirm Avoid Other" at bounding box center [579, 250] width 136 height 21
click at [511, 241] on select "Select Surrender Redeem Reaffirm Avoid Other" at bounding box center [579, 250] width 136 height 21
drag, startPoint x: 696, startPoint y: 153, endPoint x: 696, endPoint y: 161, distance: 8.0
click at [696, 153] on select "Select 1st 2nd 3rd 4th 5th 6th 7th 8th 9th 10th 11th 12th 13th 14th 15th 16th 1…" at bounding box center [725, 155] width 136 height 21
click at [657, 145] on select "Select 1st 2nd 3rd 4th 5th 6th 7th 8th 9th 10th 11th 12th 13th 14th 15th 16th 1…" at bounding box center [725, 155] width 136 height 21
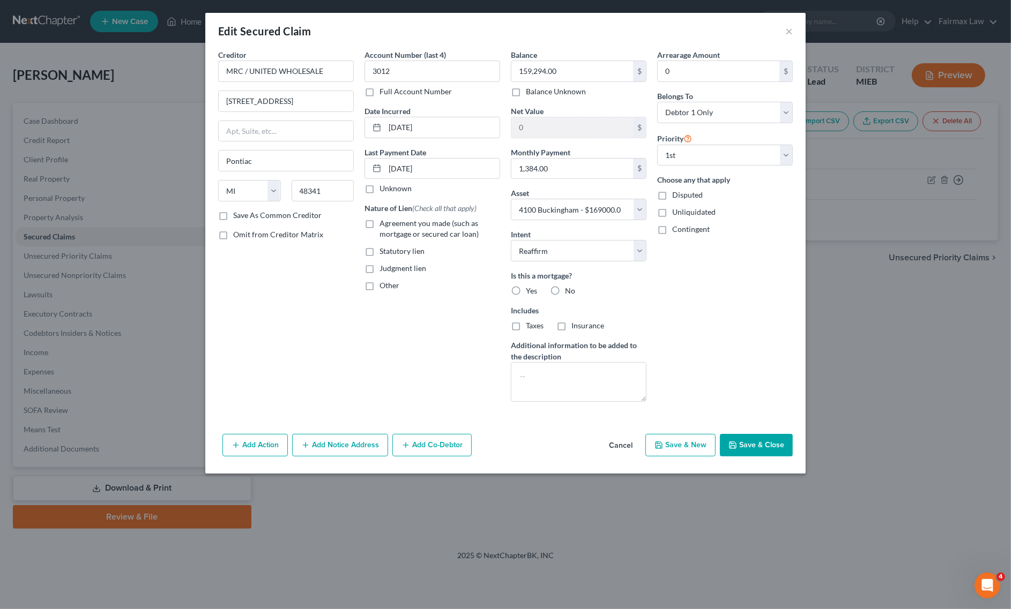
click at [759, 449] on button "Save & Close" at bounding box center [756, 445] width 73 height 23
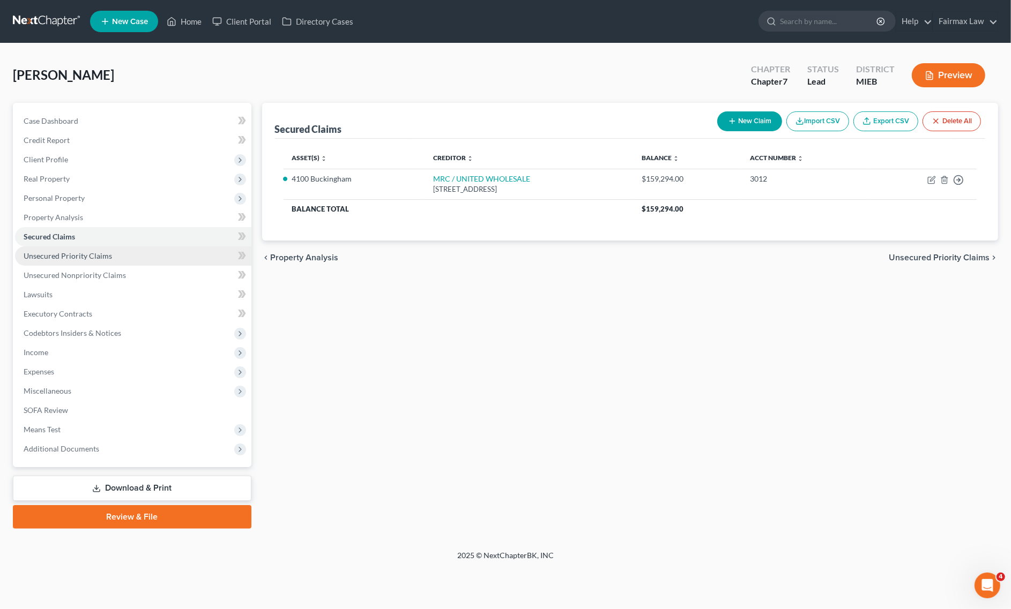
click at [103, 259] on span "Unsecured Priority Claims" at bounding box center [68, 255] width 88 height 9
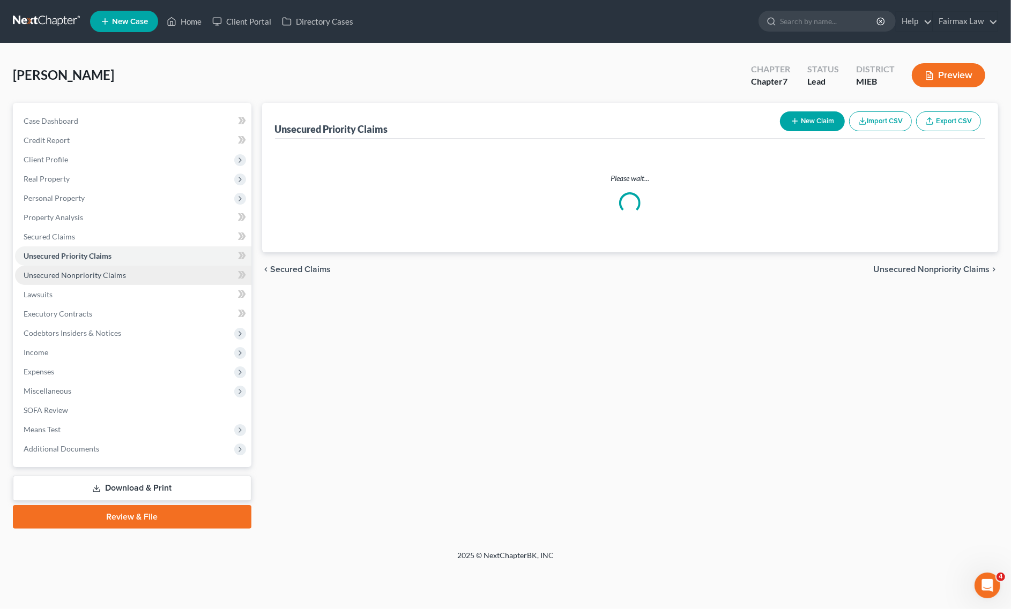
click at [107, 275] on span "Unsecured Nonpriority Claims" at bounding box center [75, 275] width 102 height 9
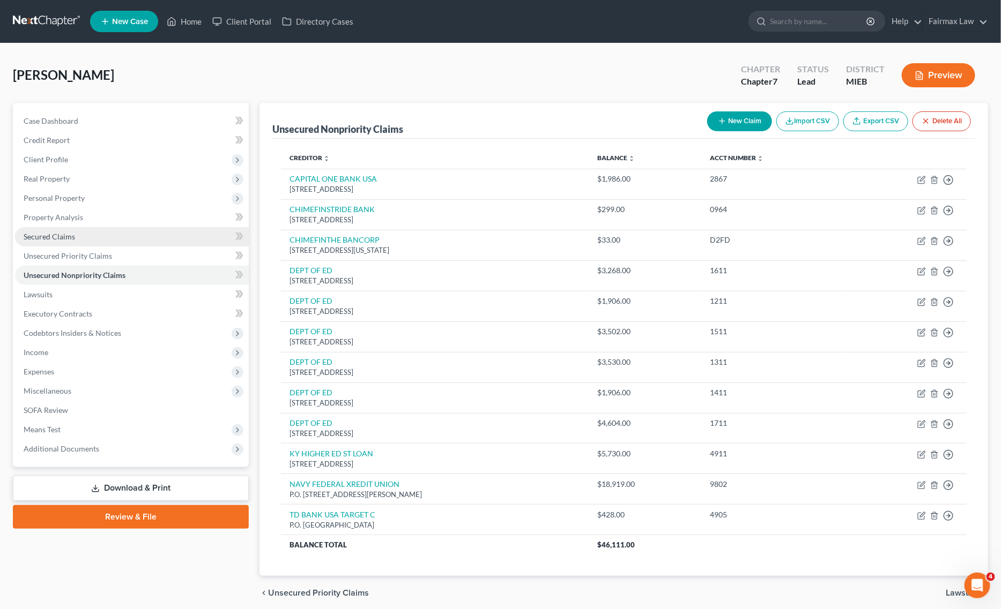
click at [68, 234] on span "Secured Claims" at bounding box center [49, 236] width 51 height 9
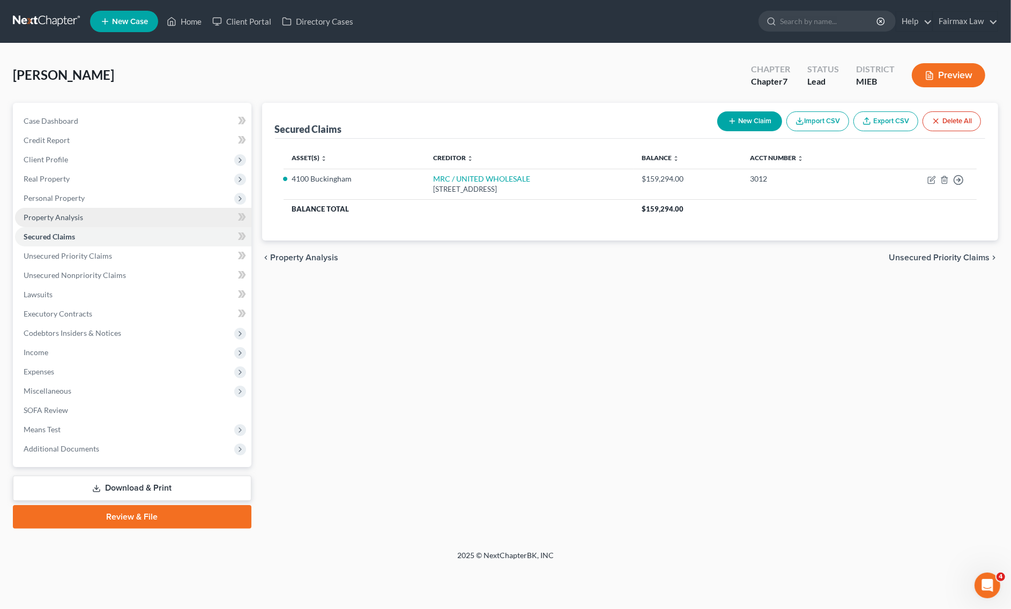
click at [86, 218] on link "Property Analysis" at bounding box center [133, 217] width 236 height 19
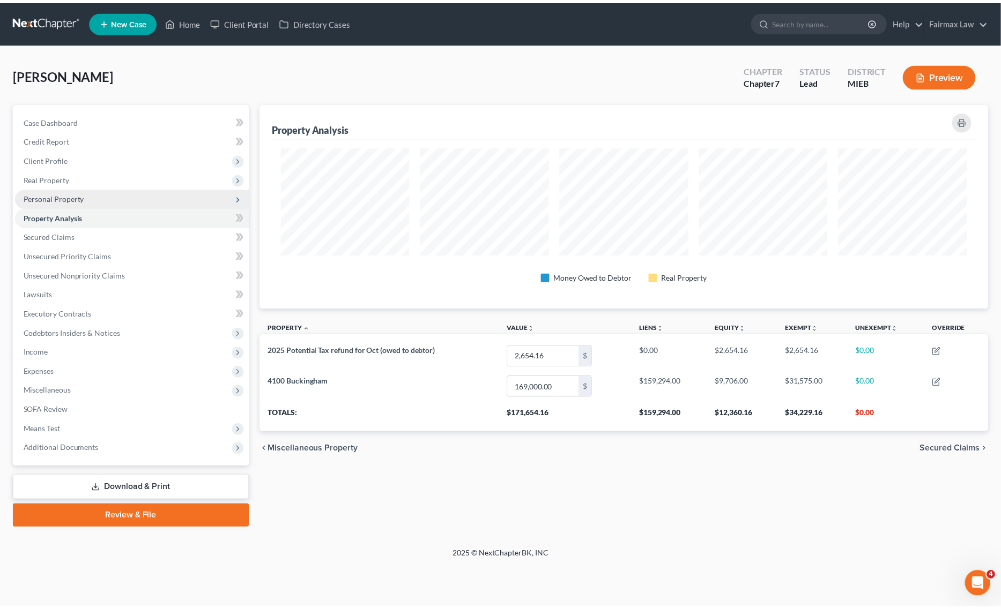
scroll to position [206, 736]
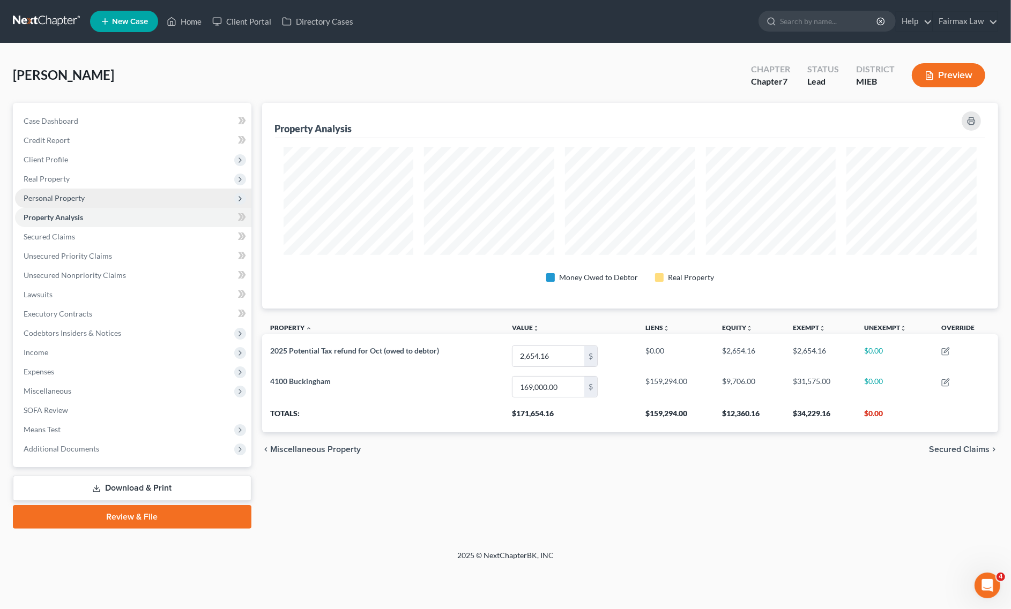
click at [100, 204] on span "Personal Property" at bounding box center [133, 198] width 236 height 19
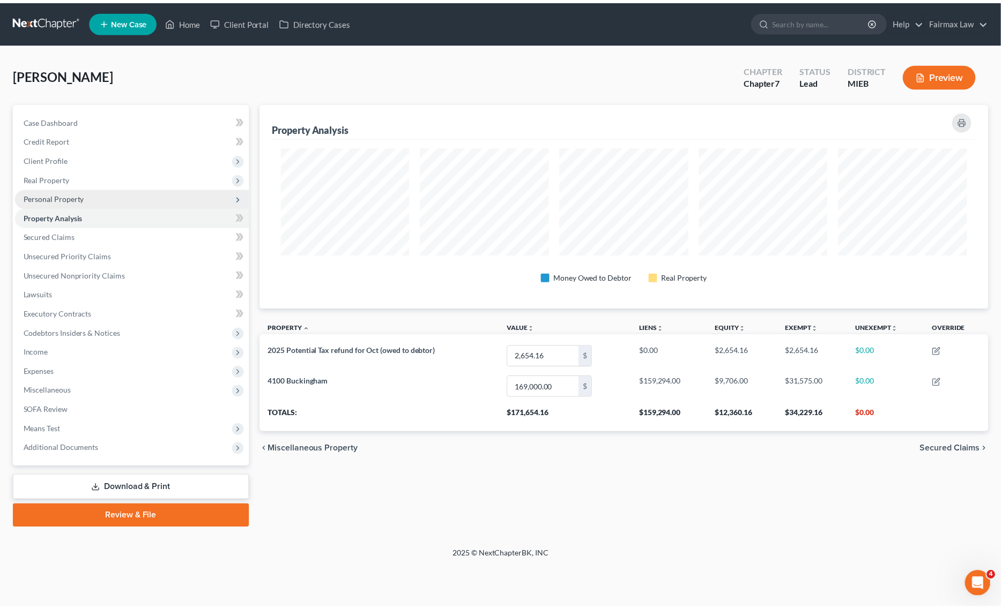
scroll to position [0, 0]
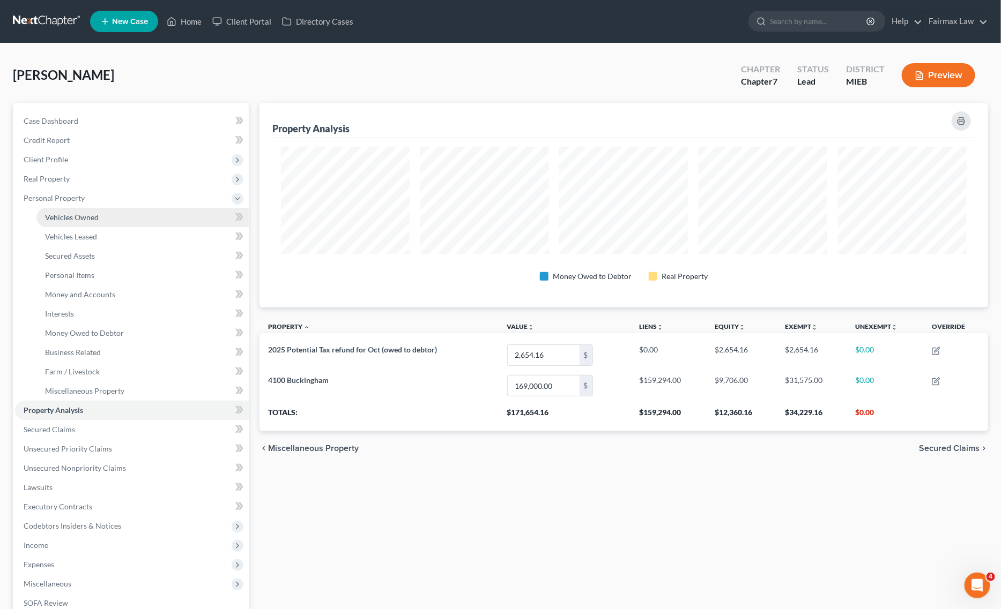
click at [94, 217] on span "Vehicles Owned" at bounding box center [72, 217] width 54 height 9
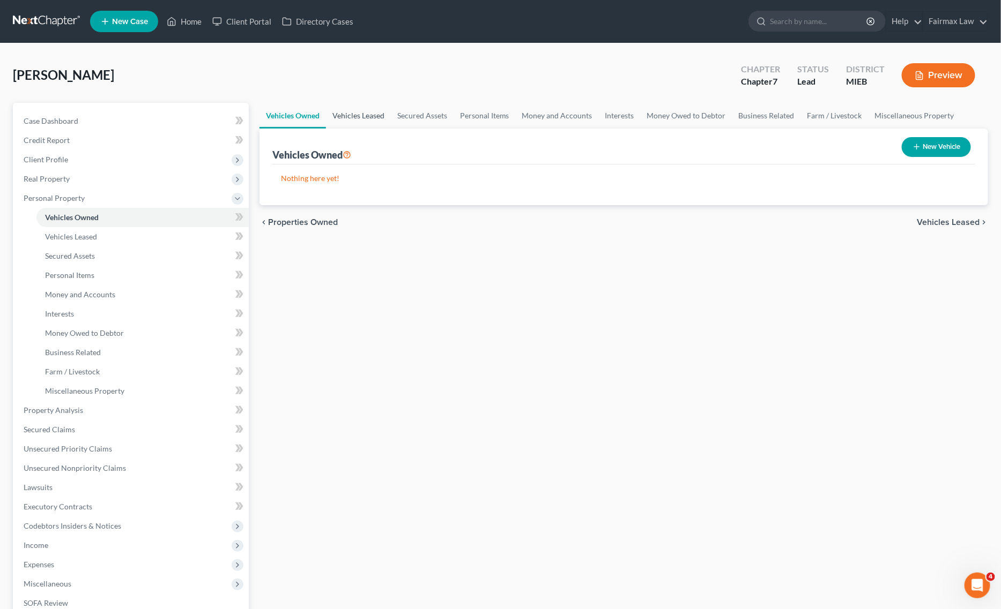
click at [370, 113] on link "Vehicles Leased" at bounding box center [358, 116] width 65 height 26
click at [421, 113] on link "Secured Assets" at bounding box center [422, 116] width 63 height 26
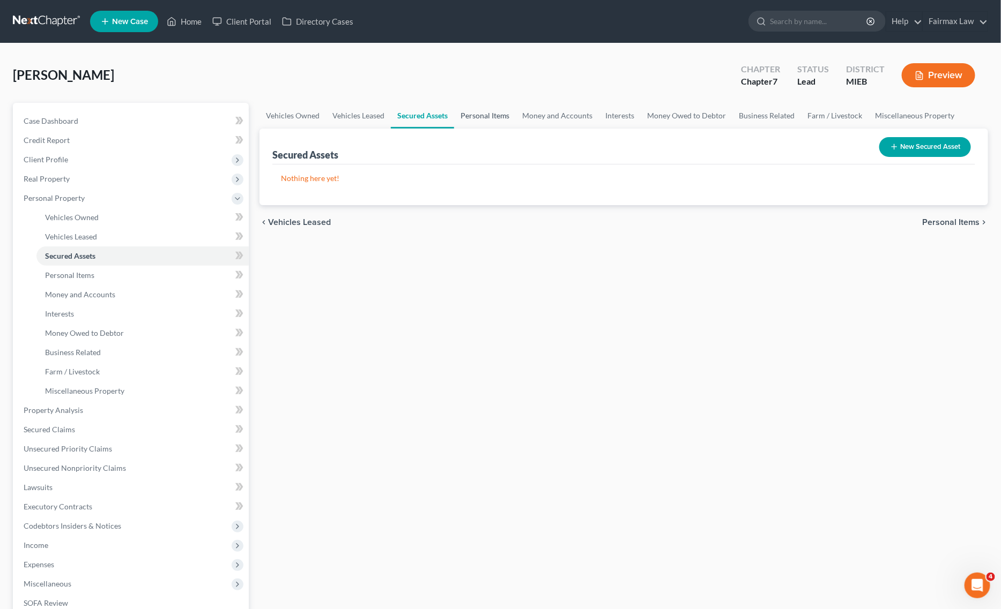
click at [477, 113] on link "Personal Items" at bounding box center [485, 116] width 62 height 26
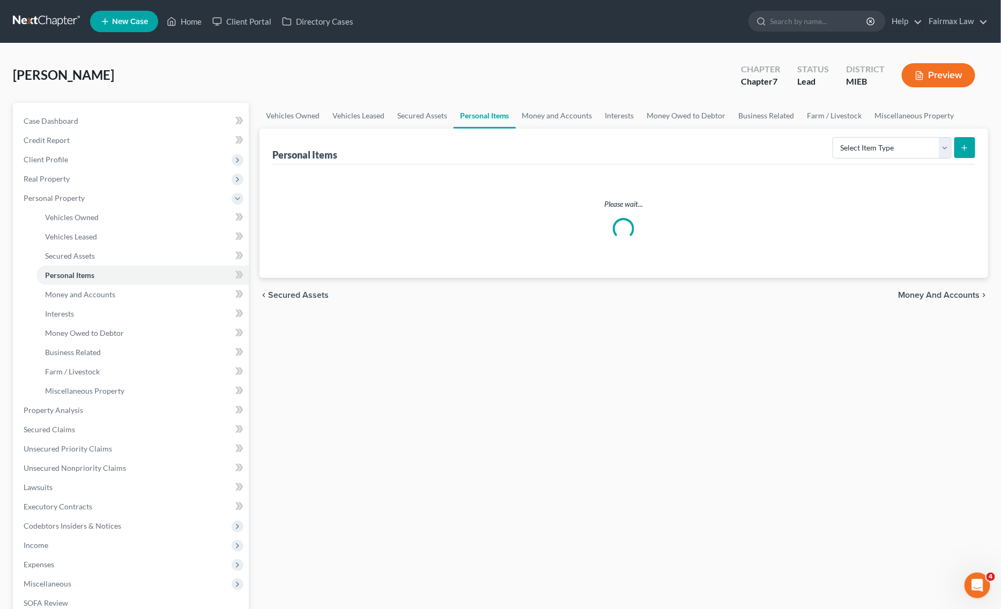
click at [896, 160] on div "Select Item Type Clothing Collectibles Of Value Electronics Firearms Household …" at bounding box center [901, 147] width 147 height 28
click at [898, 149] on select "Select Item Type Clothing Collectibles Of Value Electronics Firearms Household …" at bounding box center [891, 147] width 119 height 21
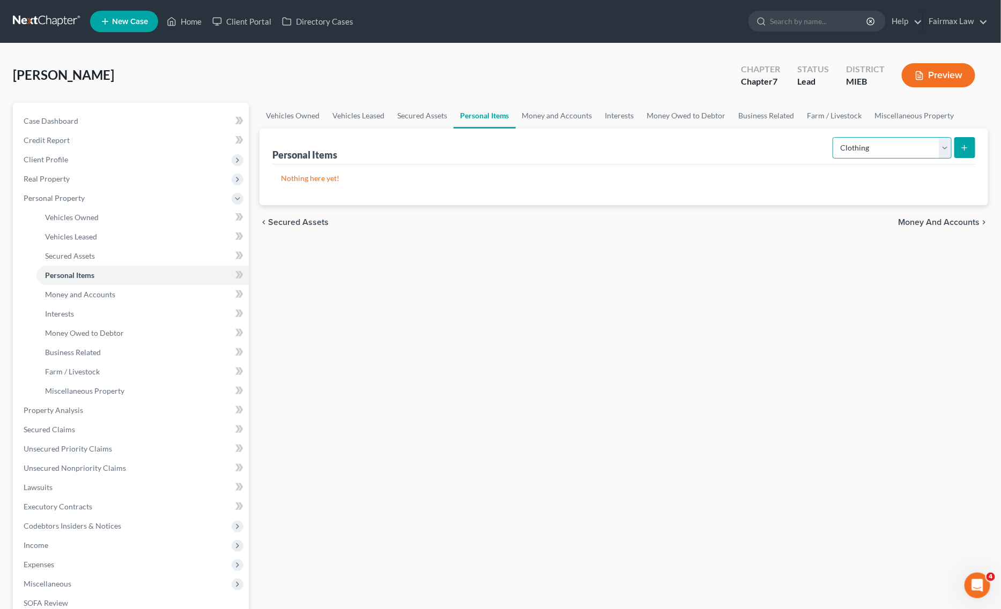
click at [833, 137] on select "Select Item Type Clothing Collectibles Of Value Electronics Firearms Household …" at bounding box center [891, 147] width 119 height 21
click at [960, 145] on icon "submit" at bounding box center [964, 148] width 9 height 9
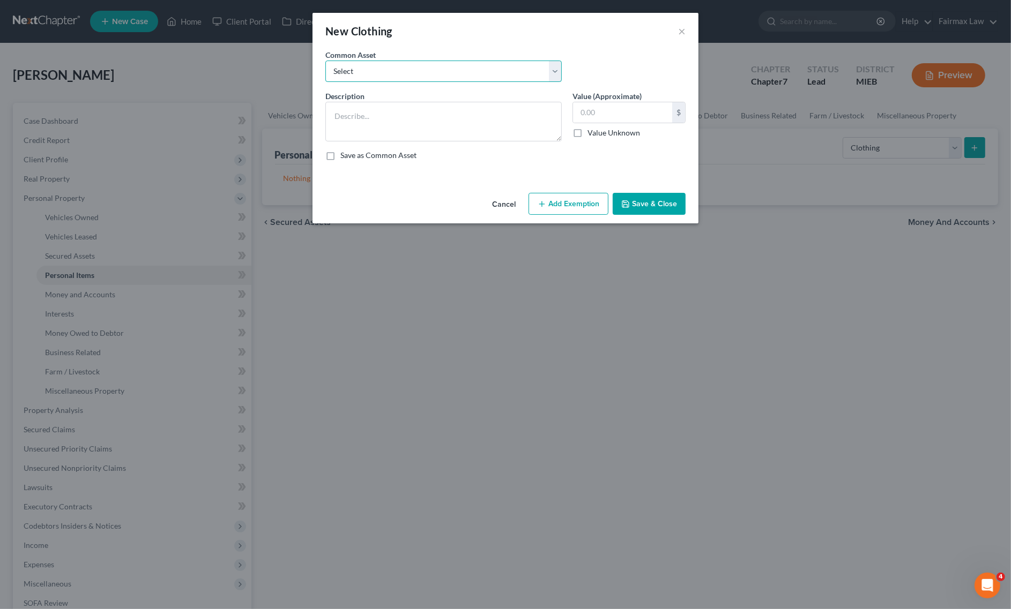
click at [418, 72] on select "Select Common clothing Common clothing Common clothing Everyday clothing Profes…" at bounding box center [443, 71] width 236 height 21
click at [325, 61] on select "Select Common clothing Common clothing Common clothing Everyday clothing Profes…" at bounding box center [443, 71] width 236 height 21
click at [598, 116] on input "1,000.00" at bounding box center [622, 112] width 99 height 20
click at [644, 184] on div "An exemption set must first be selected from the Filing Information section. Co…" at bounding box center [505, 118] width 386 height 139
click at [644, 195] on button "Save & Close" at bounding box center [649, 204] width 73 height 23
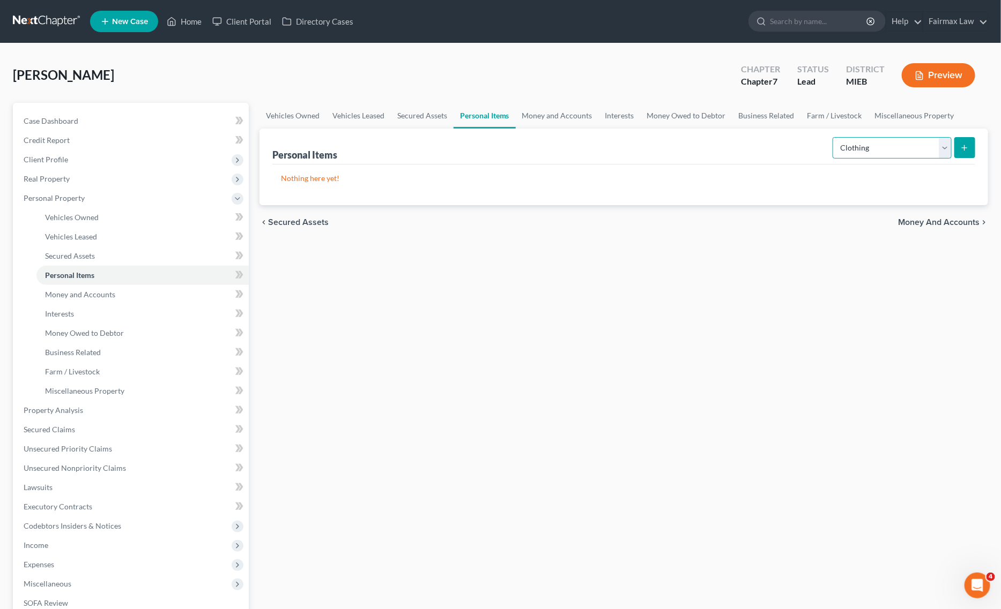
click at [926, 148] on select "Select Item Type Clothing Collectibles Of Value Electronics Firearms Household …" at bounding box center [891, 147] width 119 height 21
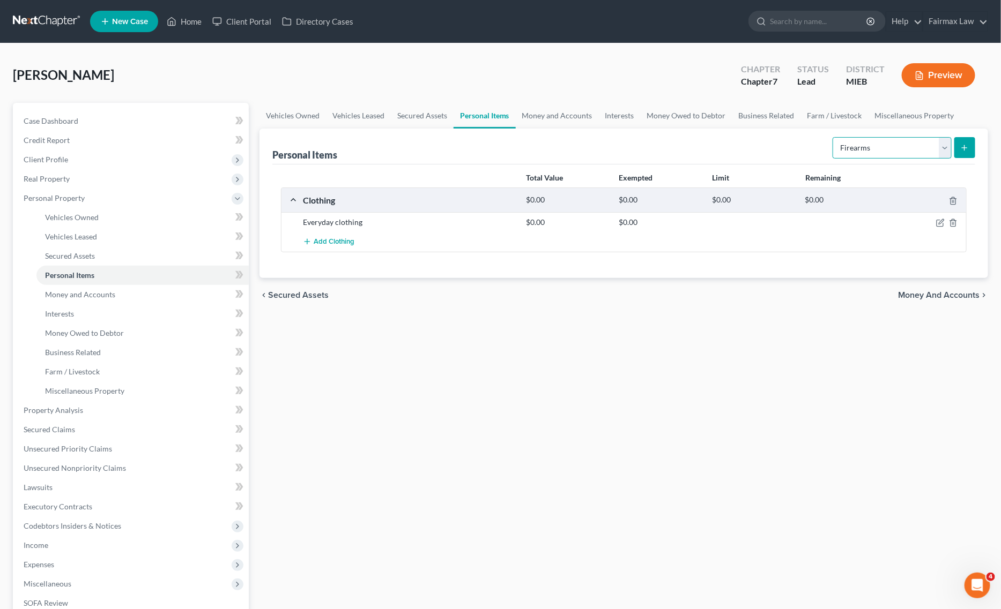
click at [833, 137] on select "Select Item Type Clothing Collectibles Of Value Electronics Firearms Household …" at bounding box center [891, 147] width 119 height 21
click at [880, 154] on select "Select Item Type Clothing Collectibles Of Value Electronics Firearms Household …" at bounding box center [891, 147] width 119 height 21
click at [833, 137] on select "Select Item Type Clothing Collectibles Of Value Electronics Firearms Household …" at bounding box center [891, 147] width 119 height 21
click at [960, 146] on icon "submit" at bounding box center [964, 148] width 9 height 9
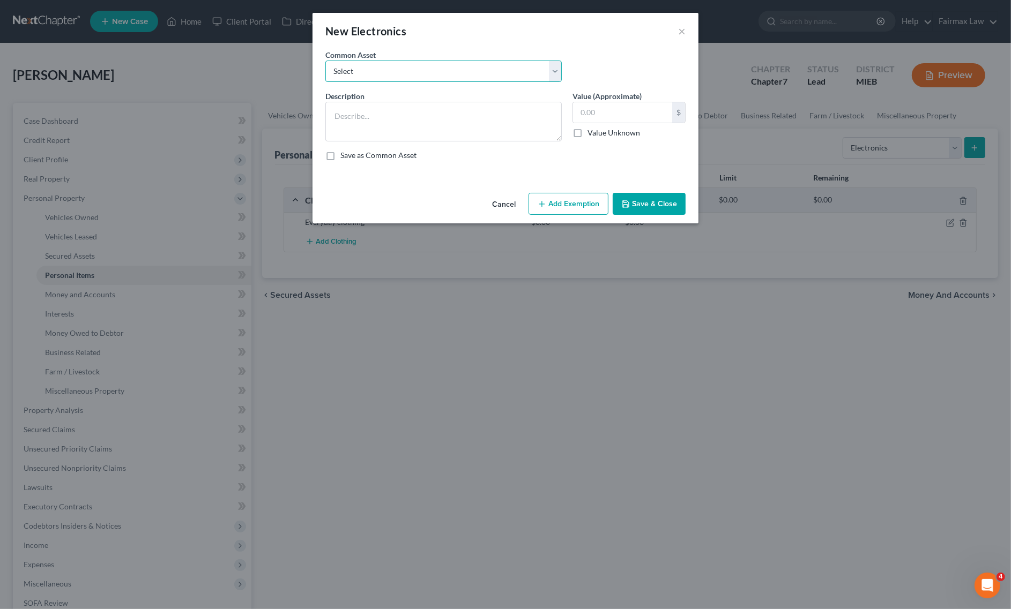
click at [374, 70] on select "Select Household Electronics, including cell phones, PC or tablet device, telev…" at bounding box center [443, 71] width 236 height 21
click at [325, 61] on select "Select Household Electronics, including cell phones, PC or tablet device, telev…" at bounding box center [443, 71] width 236 height 21
drag, startPoint x: 379, startPoint y: 70, endPoint x: 381, endPoint y: 81, distance: 11.5
click at [379, 70] on select "Select Household Electronics, including cell phones, PC or tablet device, telev…" at bounding box center [443, 71] width 236 height 21
click at [325, 61] on select "Select Household Electronics, including cell phones, PC or tablet device, telev…" at bounding box center [443, 71] width 236 height 21
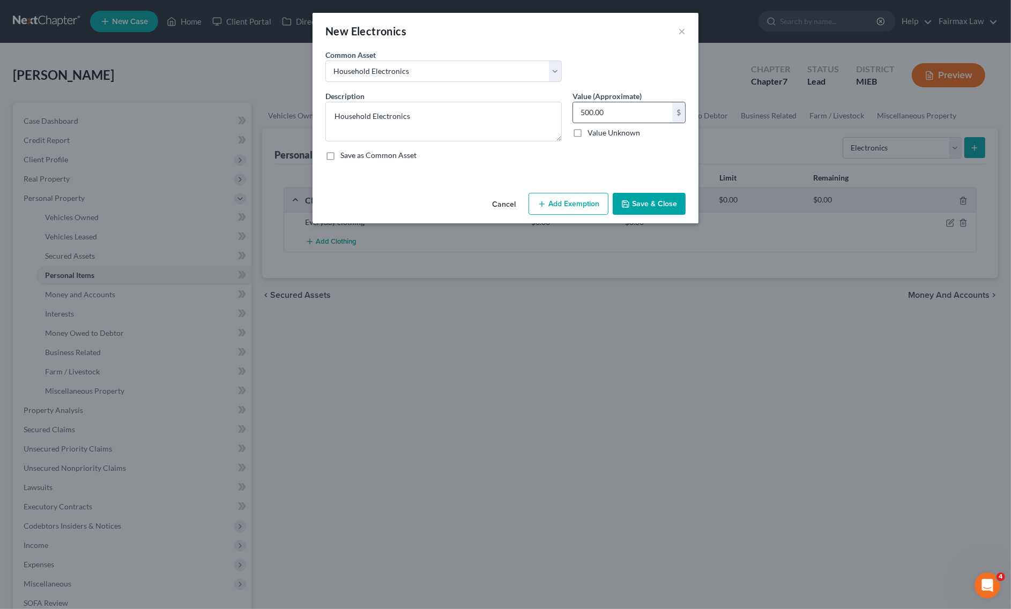
click at [609, 108] on input "500.00" at bounding box center [622, 112] width 99 height 20
click at [650, 198] on button "Save & Close" at bounding box center [649, 204] width 73 height 23
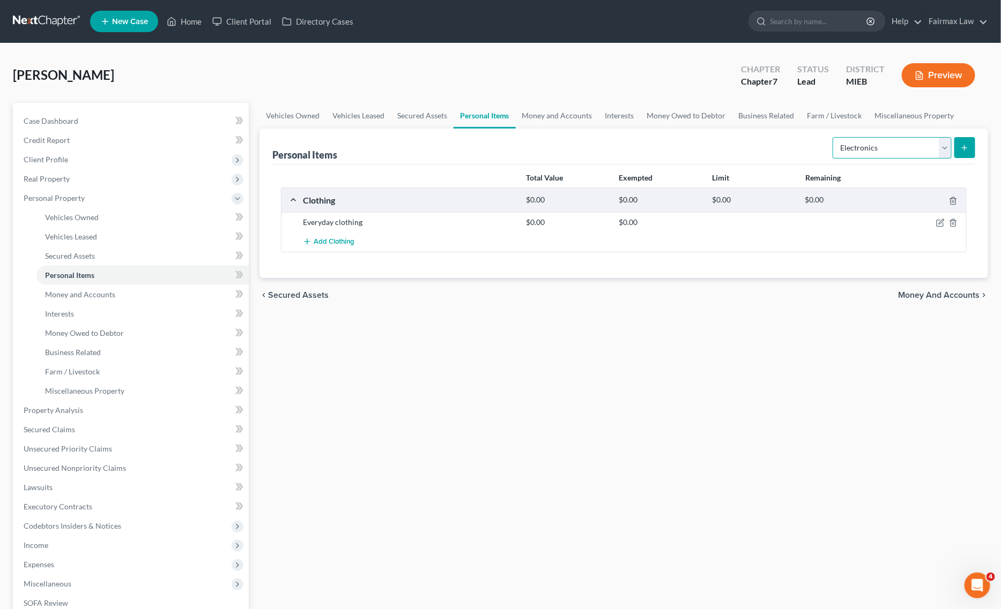
click at [893, 145] on select "Select Item Type Clothing Collectibles Of Value Electronics Firearms Household …" at bounding box center [891, 147] width 119 height 21
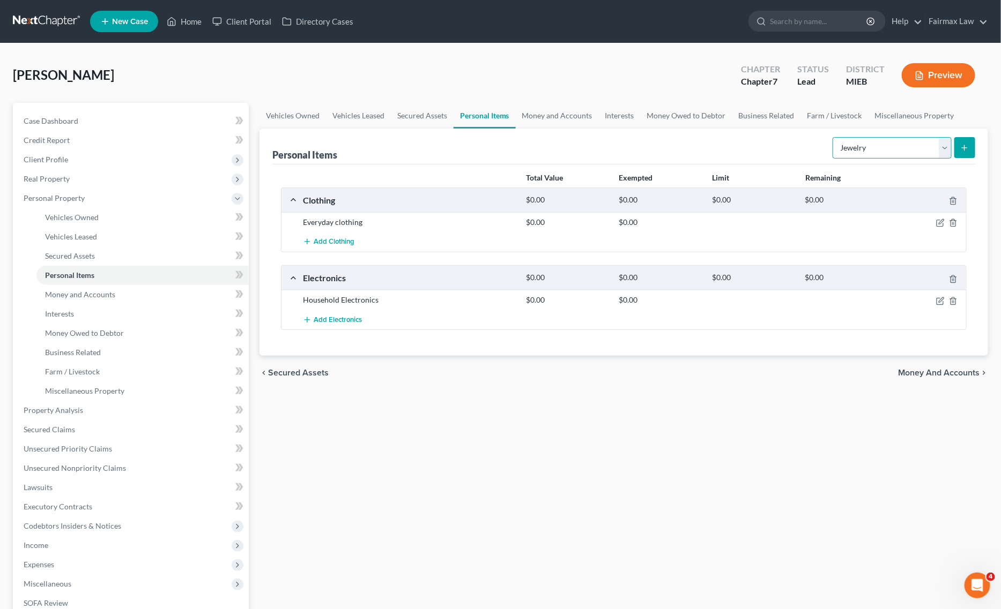
click at [833, 137] on select "Select Item Type Clothing Collectibles Of Value Electronics Firearms Household …" at bounding box center [891, 147] width 119 height 21
click at [963, 146] on icon "submit" at bounding box center [964, 148] width 9 height 9
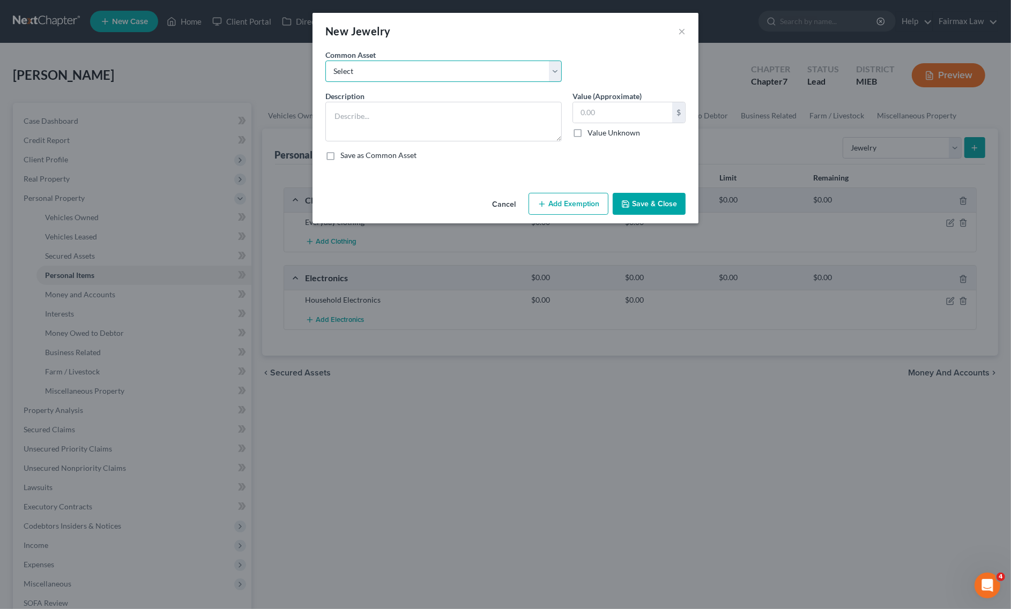
click at [420, 71] on select "Select Jewelry Wedding bands Costume Jewelry Watch Wedding ring and costume jew…" at bounding box center [443, 71] width 236 height 21
click at [325, 61] on select "Select Jewelry Wedding bands Costume Jewelry Watch Wedding ring and costume jew…" at bounding box center [443, 71] width 236 height 21
click at [585, 110] on input "100.00" at bounding box center [622, 112] width 99 height 20
click at [646, 200] on button "Save & Close" at bounding box center [649, 204] width 73 height 23
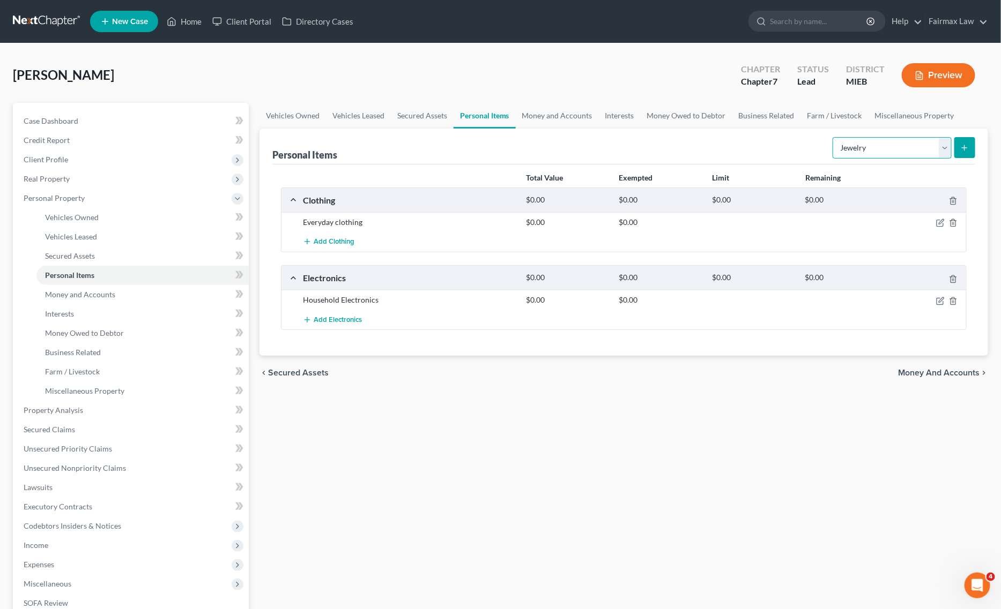
click at [865, 154] on select "Select Item Type Clothing Collectibles Of Value Electronics Firearms Household …" at bounding box center [891, 147] width 119 height 21
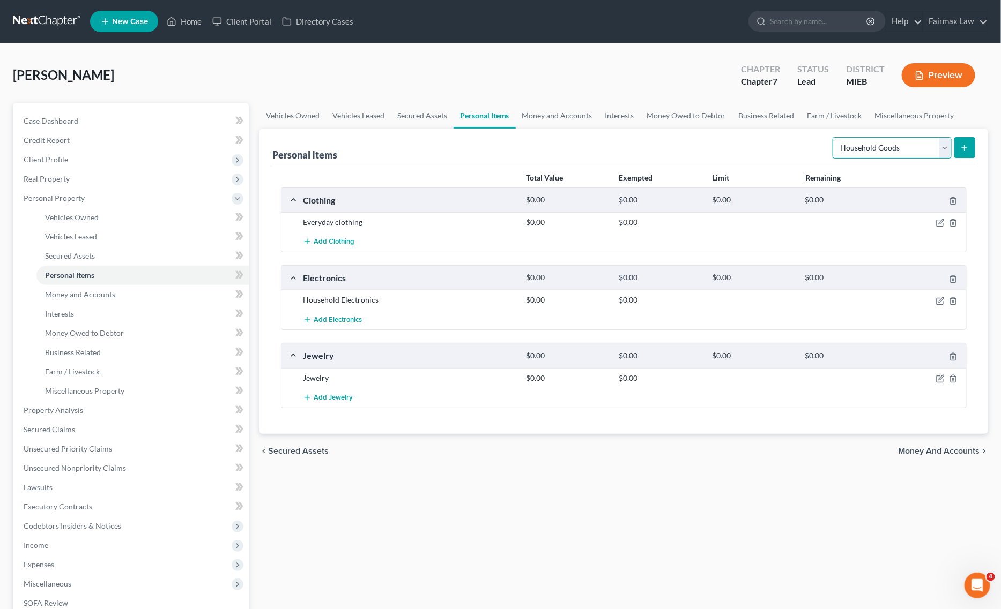
click at [833, 137] on select "Select Item Type Clothing Collectibles Of Value Electronics Firearms Household …" at bounding box center [891, 147] width 119 height 21
click at [964, 146] on line "submit" at bounding box center [964, 147] width 0 height 5
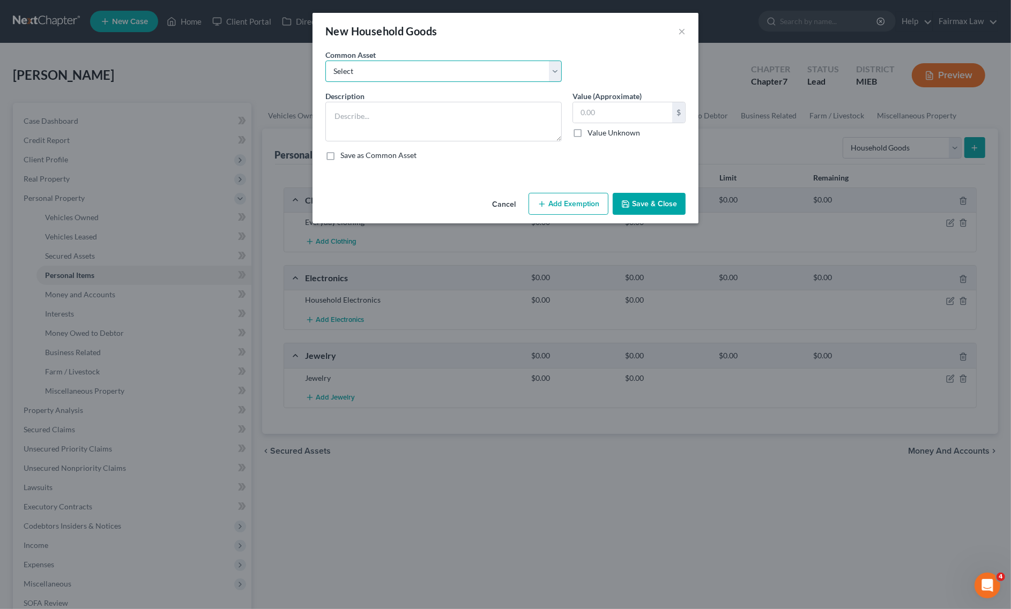
click at [362, 65] on select "Select Common household furnishings, appliances, and decor Common household fur…" at bounding box center [443, 71] width 236 height 21
click at [325, 61] on select "Select Common household furnishings, appliances, and decor Common household fur…" at bounding box center [443, 71] width 236 height 21
click at [651, 122] on input "1,000.00" at bounding box center [622, 112] width 99 height 20
click at [644, 198] on button "Save & Close" at bounding box center [649, 204] width 73 height 23
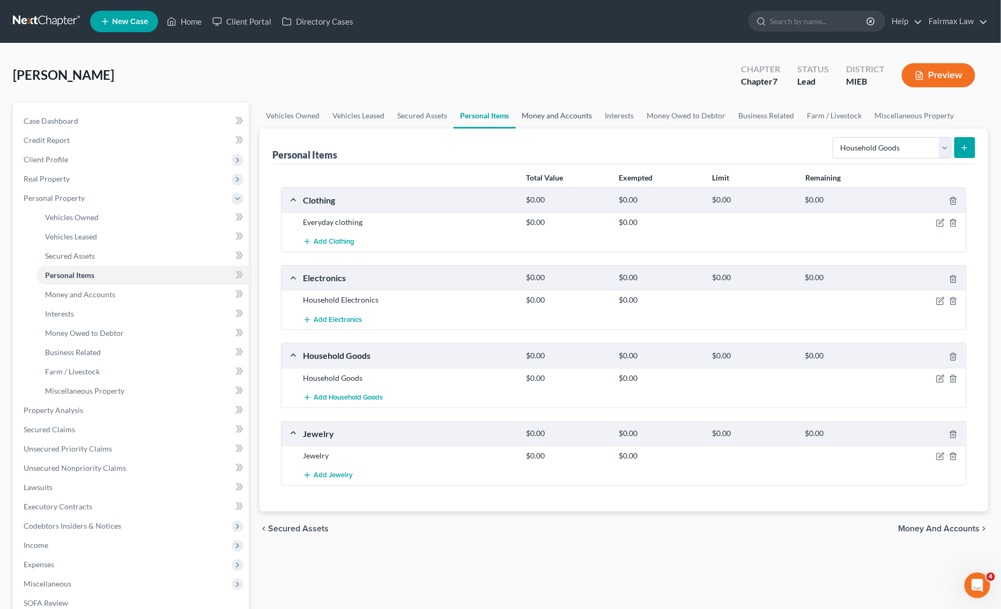
click at [561, 126] on link "Money and Accounts" at bounding box center [557, 116] width 83 height 26
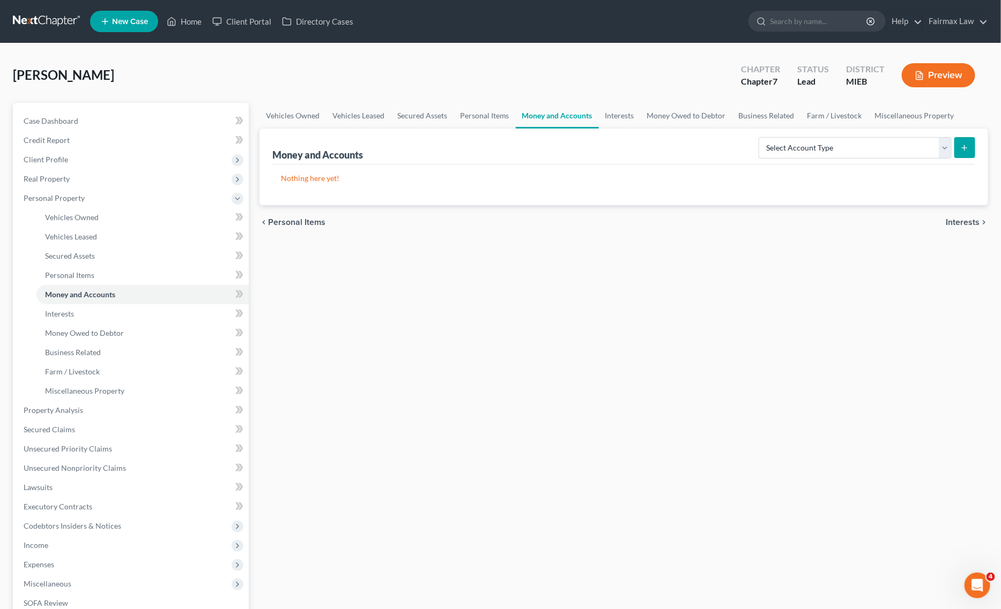
click at [435, 287] on div "Vehicles Owned Vehicles Leased Secured Assets Personal Items Money and Accounts…" at bounding box center [623, 412] width 739 height 619
click at [847, 145] on select "Select Account Type Brokerage Cash on Hand Certificates of Deposit Checking Acc…" at bounding box center [854, 147] width 193 height 21
click at [761, 137] on select "Select Account Type Brokerage Cash on Hand Certificates of Deposit Checking Acc…" at bounding box center [854, 147] width 193 height 21
click at [964, 148] on line "submit" at bounding box center [964, 148] width 5 height 0
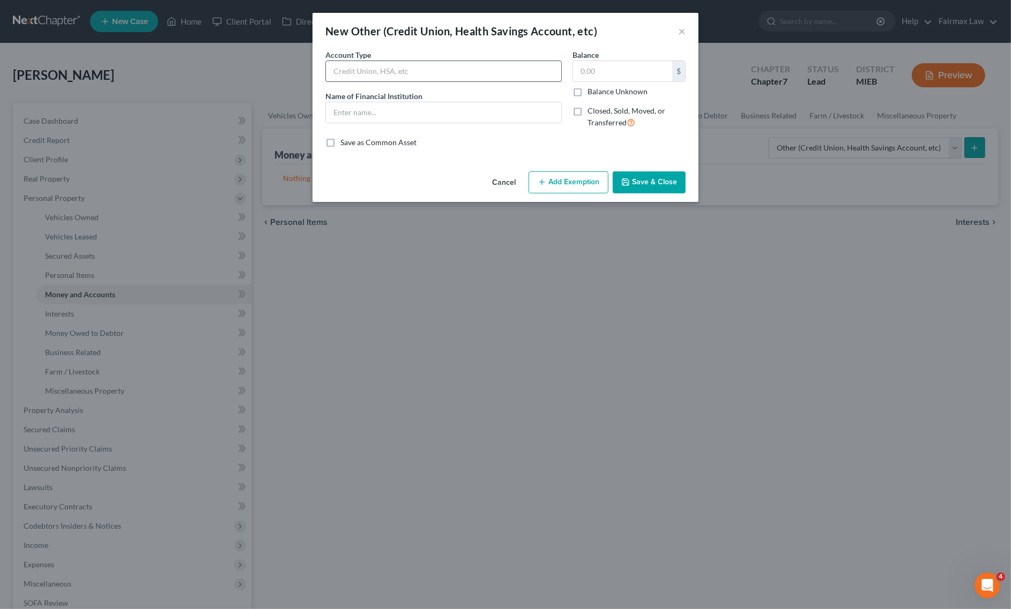
click at [388, 77] on input "text" at bounding box center [443, 71] width 235 height 20
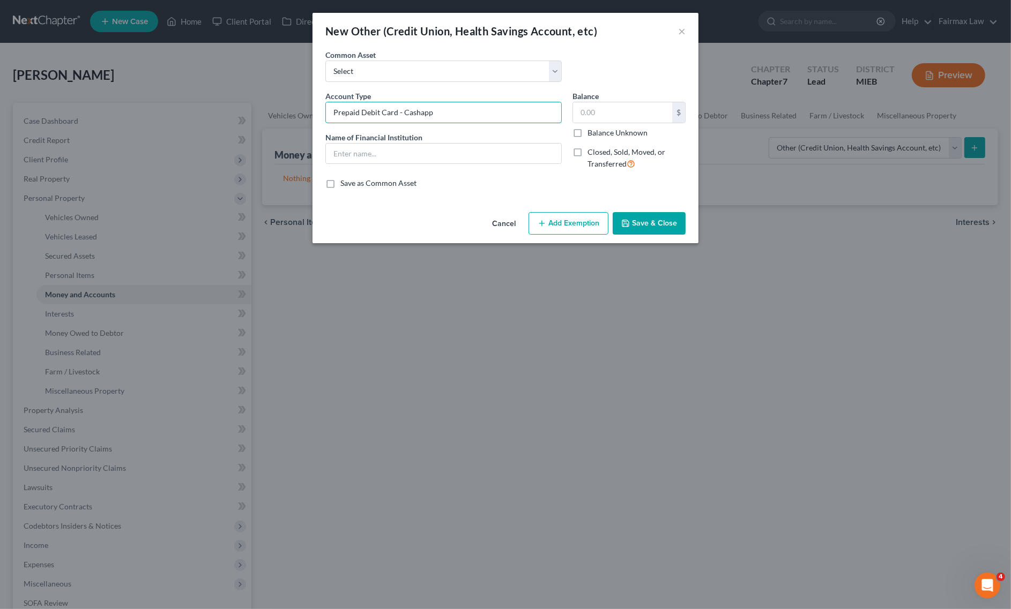
drag, startPoint x: 448, startPoint y: 110, endPoint x: 244, endPoint y: 128, distance: 205.0
click at [234, 121] on div "New Other (Credit Union, Health Savings Account, etc) × An exemption set must f…" at bounding box center [505, 304] width 1011 height 609
drag, startPoint x: 453, startPoint y: 105, endPoint x: 294, endPoint y: 126, distance: 161.1
click at [294, 124] on div "New Other (Credit Union, Health Savings Account, etc) × An exemption set must f…" at bounding box center [505, 304] width 1011 height 609
drag, startPoint x: 366, startPoint y: 157, endPoint x: 384, endPoint y: 158, distance: 18.3
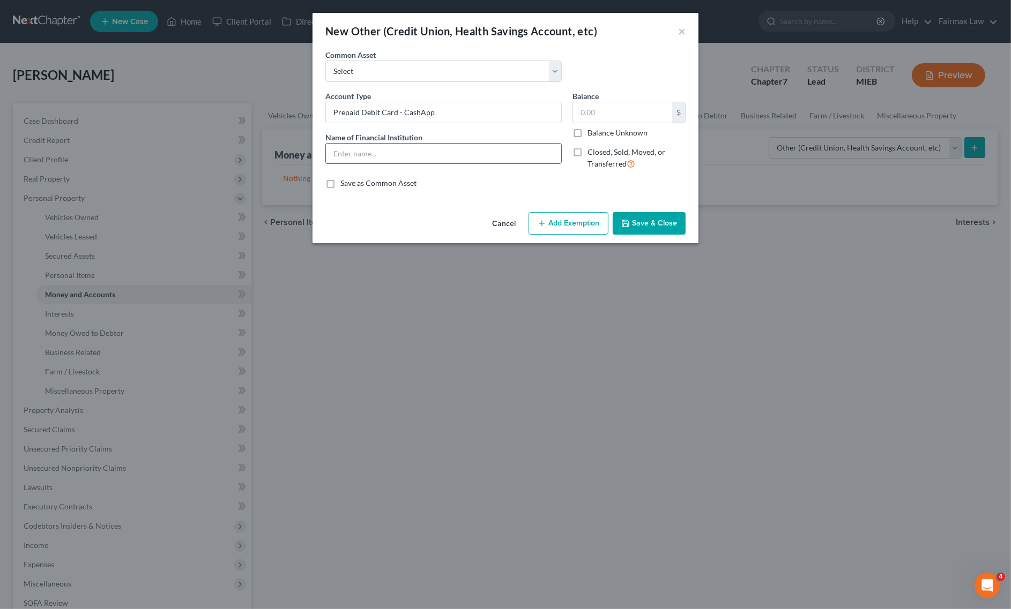
click at [366, 157] on input "text" at bounding box center [443, 154] width 235 height 20
paste input "Prepaid Debit Card - CashApp"
click at [595, 116] on input "text" at bounding box center [622, 112] width 99 height 20
click at [645, 223] on button "Save & Close" at bounding box center [649, 223] width 73 height 23
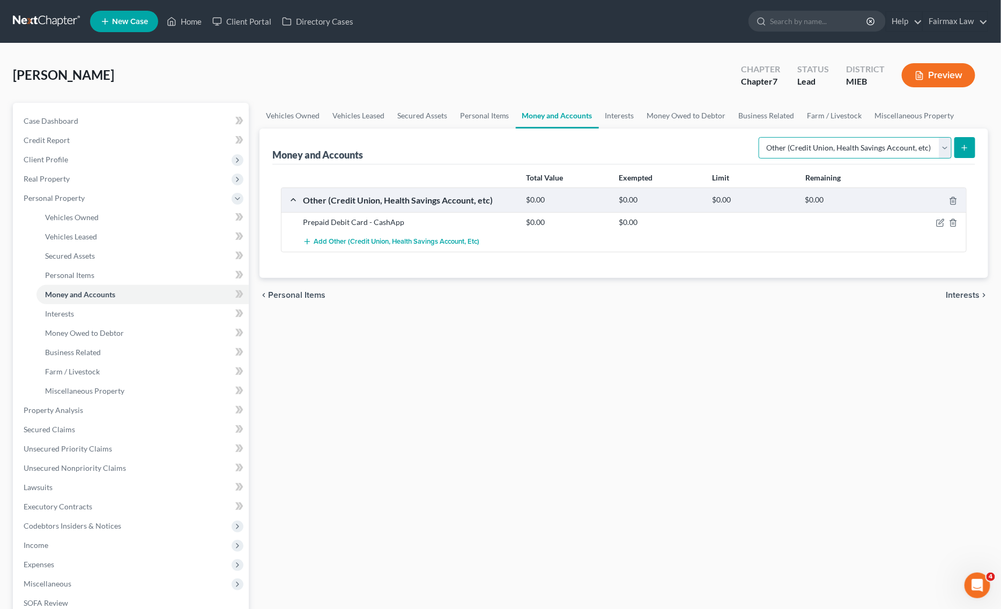
click at [875, 146] on select "Select Account Type Brokerage Cash on Hand Certificates of Deposit Checking Acc…" at bounding box center [854, 147] width 193 height 21
click at [761, 137] on select "Select Account Type Brokerage Cash on Hand Certificates of Deposit Checking Acc…" at bounding box center [854, 147] width 193 height 21
click at [966, 161] on div "Money and Accounts Select Account Type Brokerage Cash on Hand Certificates of D…" at bounding box center [623, 147] width 703 height 36
click at [965, 153] on button "submit" at bounding box center [964, 147] width 21 height 21
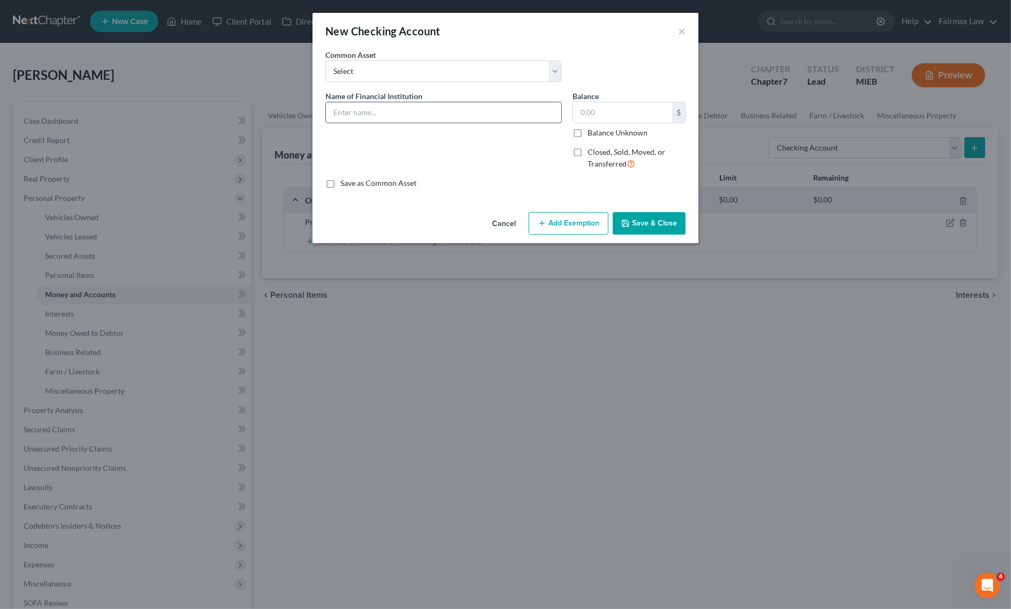
click at [415, 111] on input "text" at bounding box center [443, 112] width 235 height 20
click at [428, 111] on input "Cashapp" at bounding box center [443, 112] width 235 height 20
click at [608, 114] on input "text" at bounding box center [622, 112] width 99 height 20
click at [657, 226] on button "Save & Close" at bounding box center [649, 223] width 73 height 23
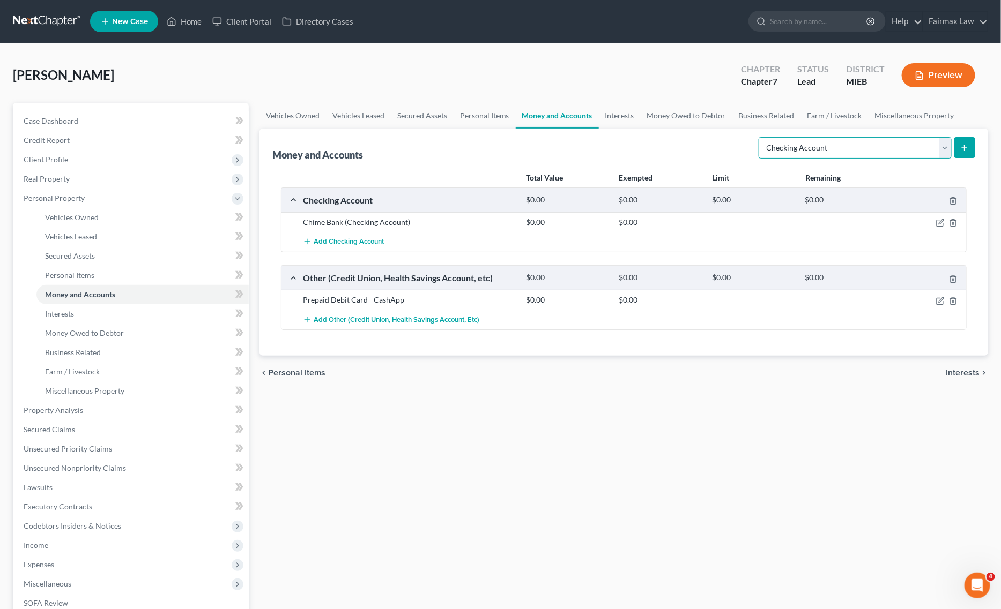
click at [821, 140] on select "Select Account Type Brokerage Cash on Hand Certificates of Deposit Checking Acc…" at bounding box center [854, 147] width 193 height 21
click at [761, 137] on select "Select Account Type Brokerage Cash on Hand Certificates of Deposit Checking Acc…" at bounding box center [854, 147] width 193 height 21
click at [964, 146] on line "submit" at bounding box center [964, 147] width 0 height 5
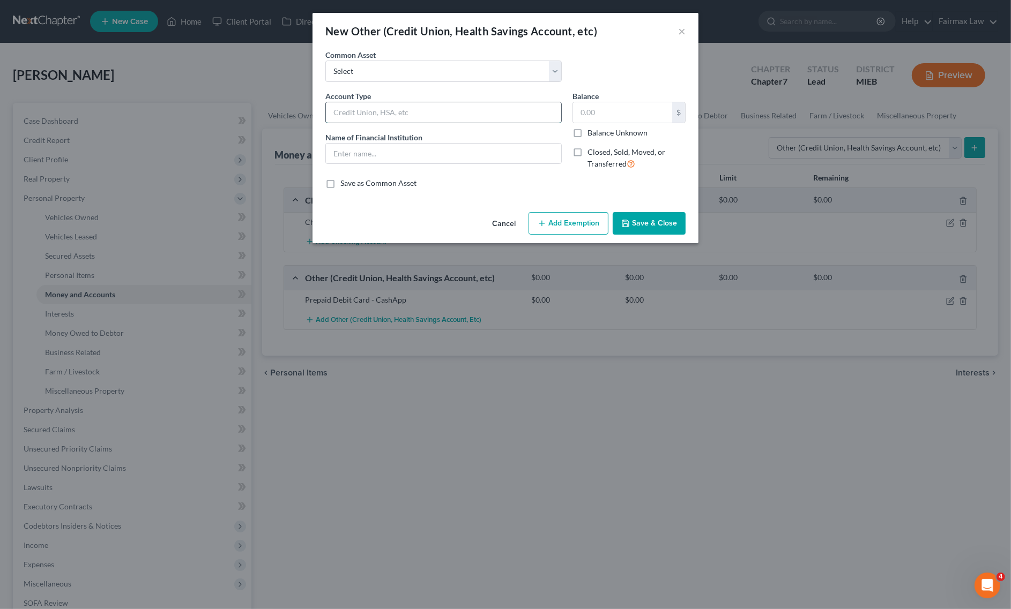
click at [441, 114] on input "text" at bounding box center [443, 112] width 235 height 20
drag, startPoint x: 452, startPoint y: 113, endPoint x: 201, endPoint y: 86, distance: 252.3
click at [207, 83] on div "New Other (Credit Union, Health Savings Account, etc) × An exemption set must f…" at bounding box center [505, 304] width 1011 height 609
click at [349, 153] on input "text" at bounding box center [443, 154] width 235 height 20
paste input "Chime - Credit Builder"
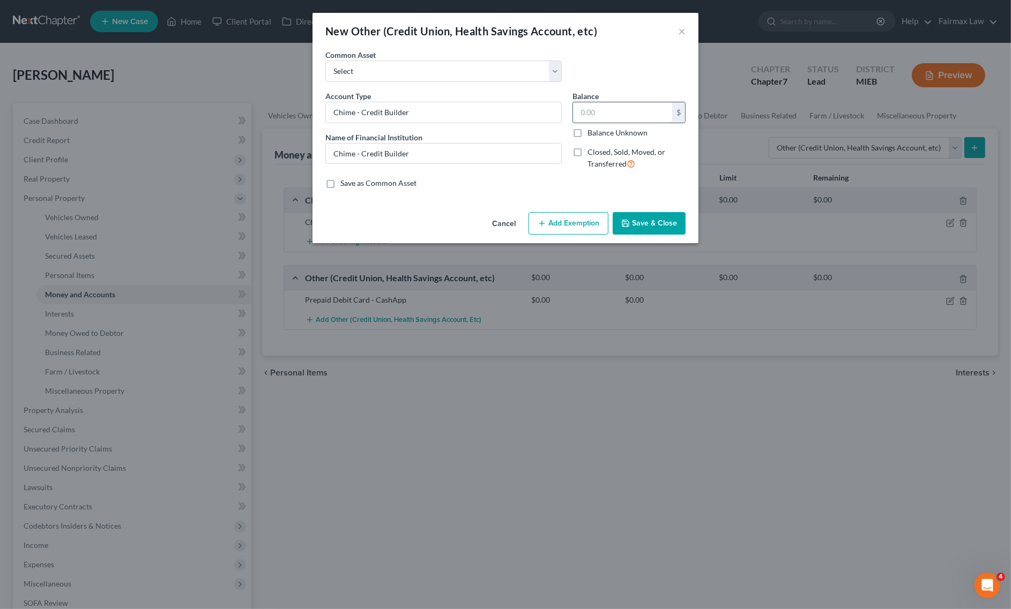
click at [620, 114] on input "text" at bounding box center [622, 112] width 99 height 20
click at [649, 215] on button "Save & Close" at bounding box center [649, 223] width 73 height 23
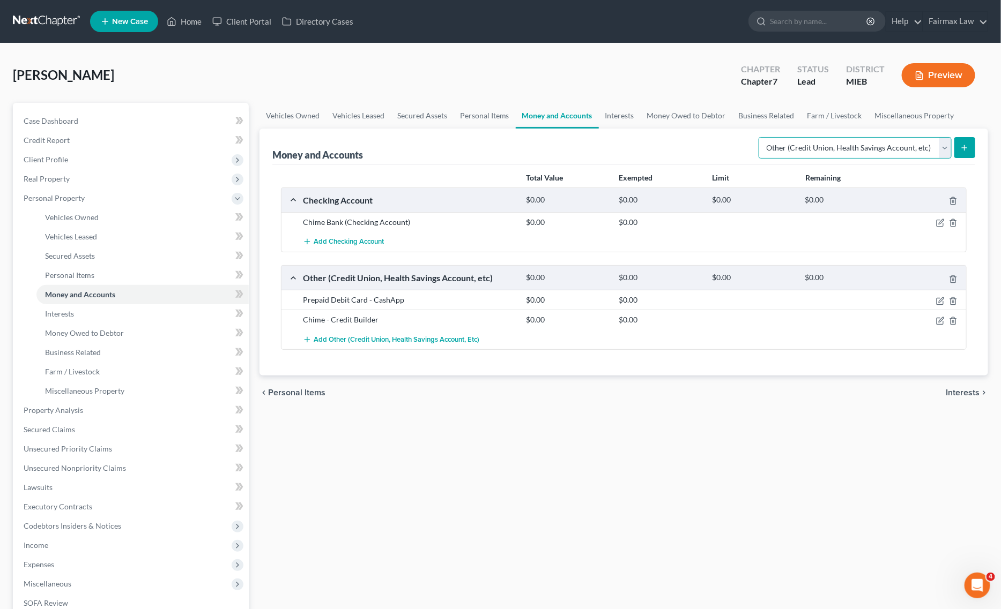
click at [793, 143] on select "Select Account Type Brokerage Cash on Hand Certificates of Deposit Checking Acc…" at bounding box center [854, 147] width 193 height 21
click at [761, 137] on select "Select Account Type Brokerage Cash on Hand Certificates of Deposit Checking Acc…" at bounding box center [854, 147] width 193 height 21
click at [958, 148] on button "submit" at bounding box center [964, 147] width 21 height 21
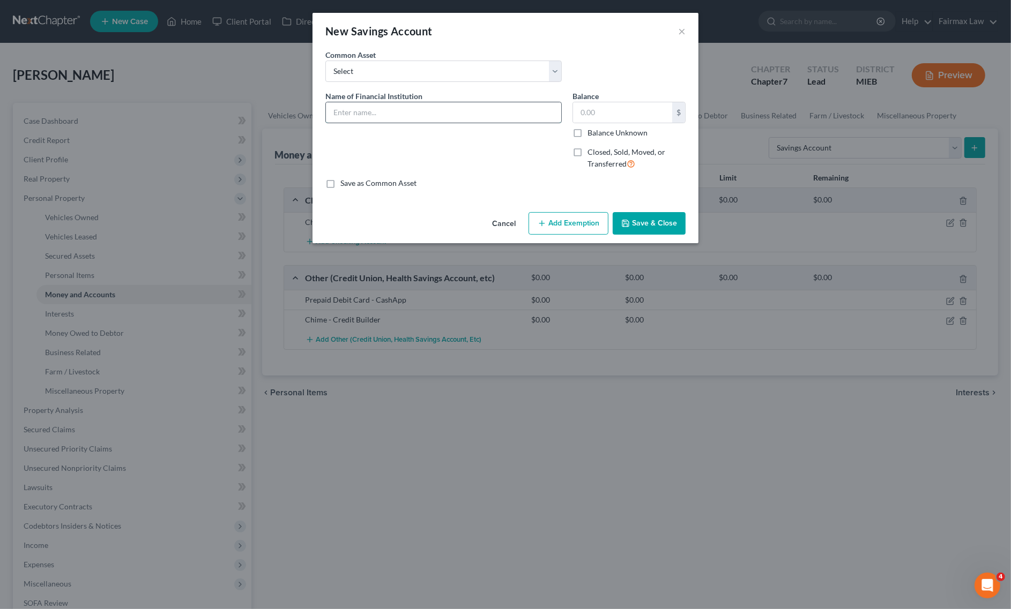
click at [472, 114] on input "text" at bounding box center [443, 112] width 235 height 20
click at [636, 110] on input "text" at bounding box center [622, 112] width 99 height 20
click at [636, 218] on button "Save & Close" at bounding box center [649, 223] width 73 height 23
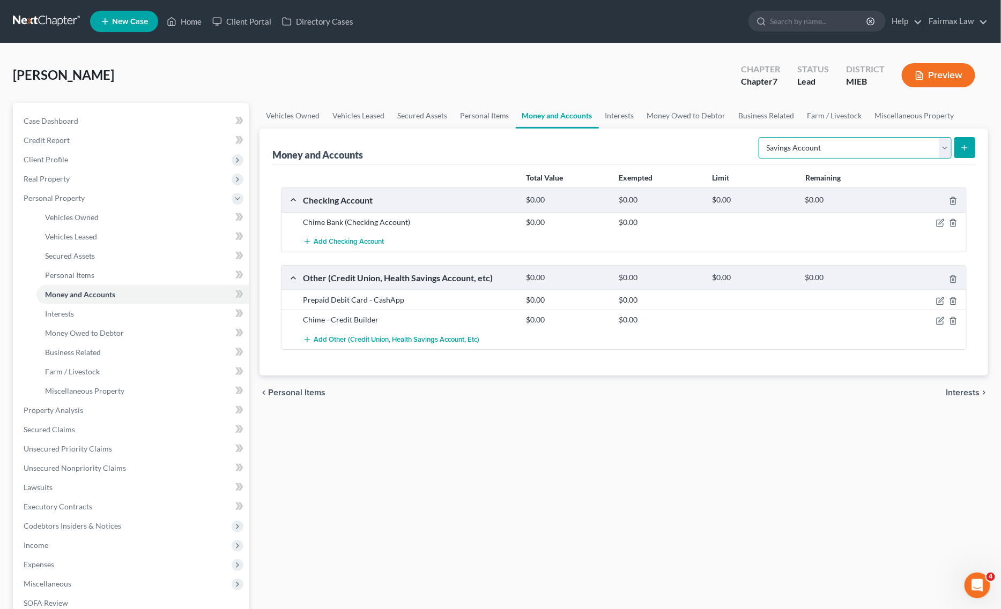
click at [852, 148] on select "Select Account Type Brokerage Cash on Hand Certificates of Deposit Checking Acc…" at bounding box center [854, 147] width 193 height 21
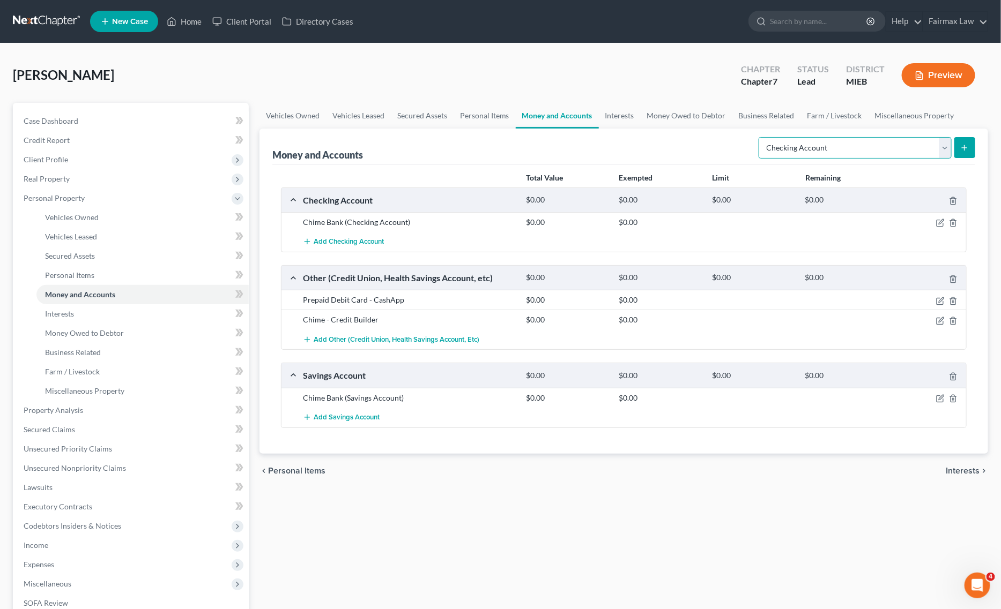
click at [761, 137] on select "Select Account Type Brokerage Cash on Hand Certificates of Deposit Checking Acc…" at bounding box center [854, 147] width 193 height 21
click at [963, 149] on icon "submit" at bounding box center [964, 148] width 9 height 9
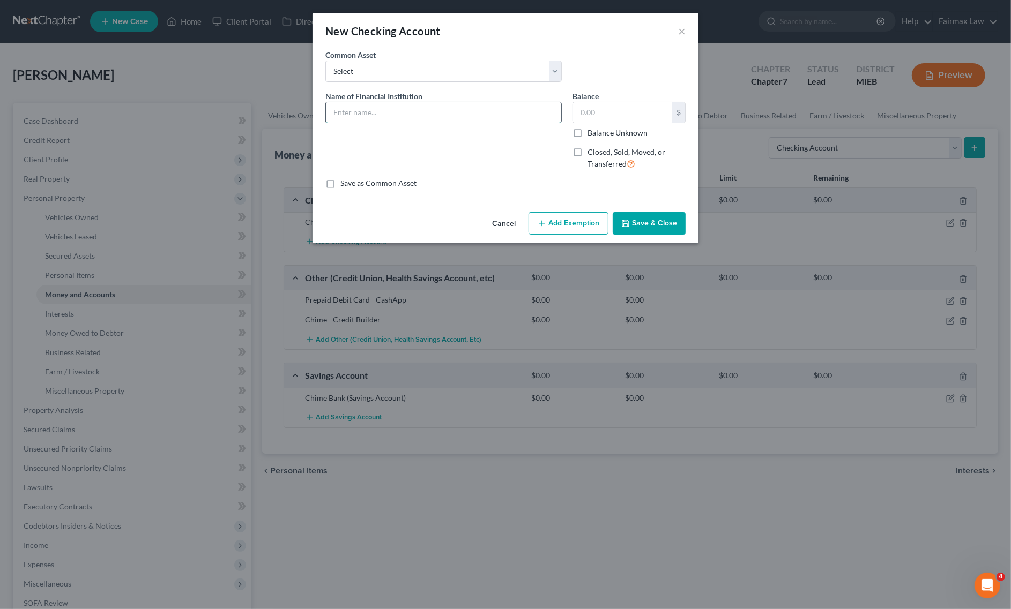
click at [430, 117] on input "text" at bounding box center [443, 112] width 235 height 20
click at [654, 106] on input "text" at bounding box center [622, 112] width 99 height 20
click at [661, 227] on button "Save & Close" at bounding box center [649, 223] width 73 height 23
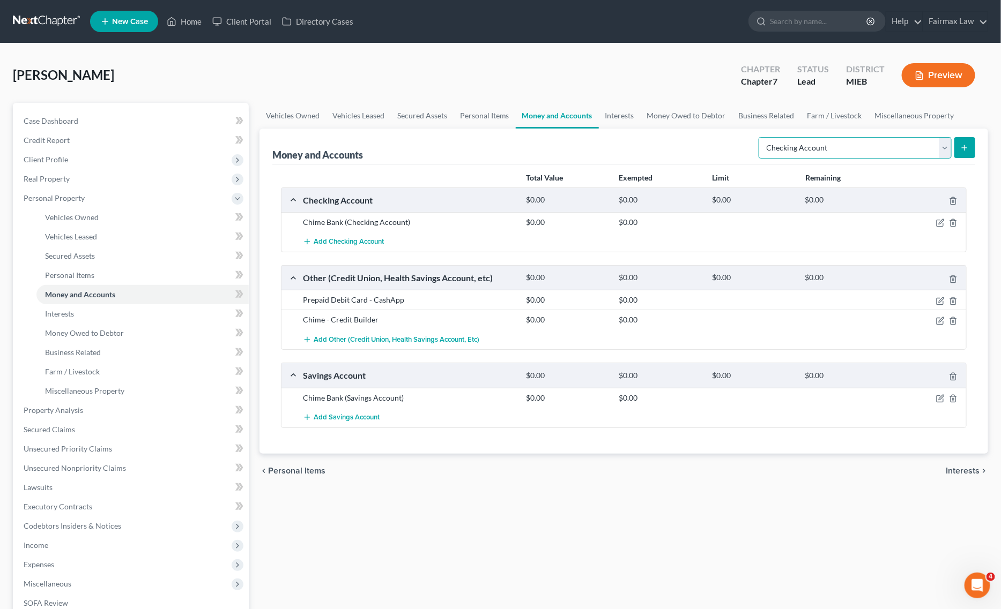
click at [859, 143] on select "Select Account Type Brokerage Cash on Hand Certificates of Deposit Checking Acc…" at bounding box center [854, 147] width 193 height 21
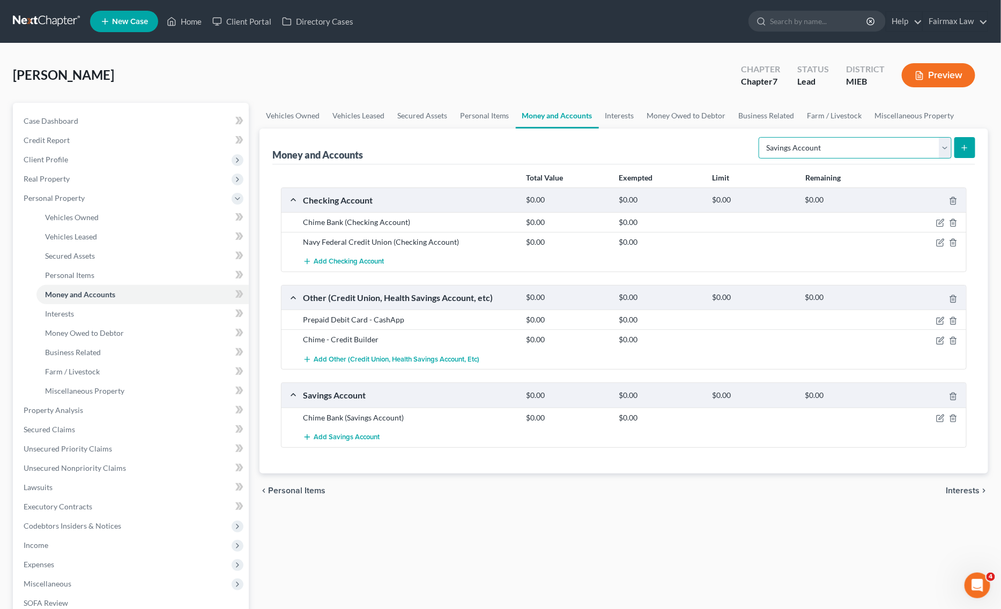
click at [761, 137] on select "Select Account Type Brokerage Cash on Hand Certificates of Deposit Checking Acc…" at bounding box center [854, 147] width 193 height 21
click at [955, 150] on button "submit" at bounding box center [964, 147] width 21 height 21
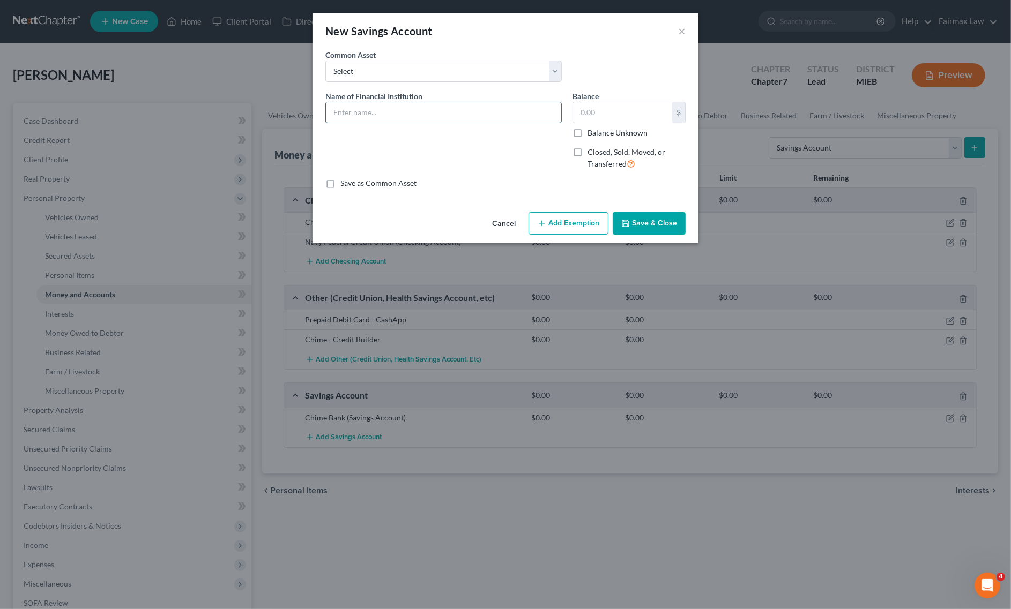
click at [408, 115] on input "text" at bounding box center [443, 112] width 235 height 20
click at [601, 113] on input "text" at bounding box center [622, 112] width 99 height 20
click at [658, 225] on button "Save & Close" at bounding box center [649, 223] width 73 height 23
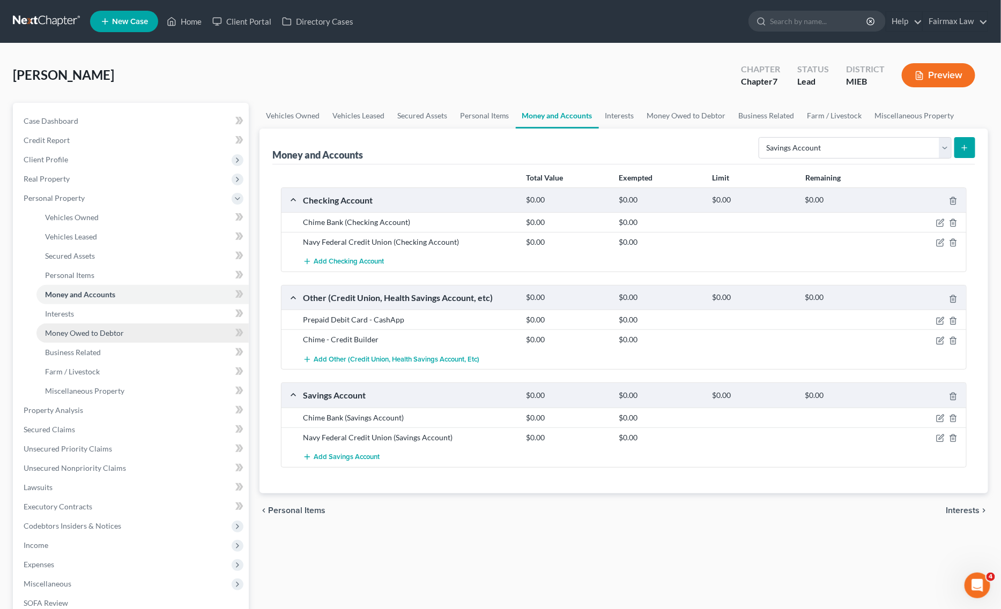
click at [130, 336] on link "Money Owed to Debtor" at bounding box center [142, 333] width 212 height 19
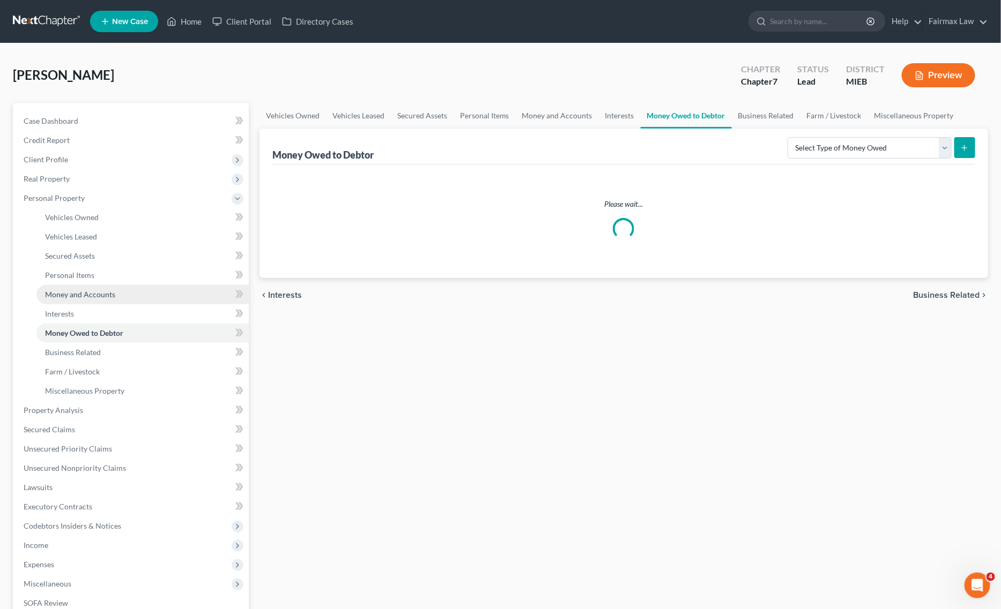
click at [138, 299] on link "Money and Accounts" at bounding box center [142, 294] width 212 height 19
click at [139, 333] on link "Money Owed to Debtor" at bounding box center [142, 333] width 212 height 19
click at [137, 288] on link "Money and Accounts" at bounding box center [142, 294] width 212 height 19
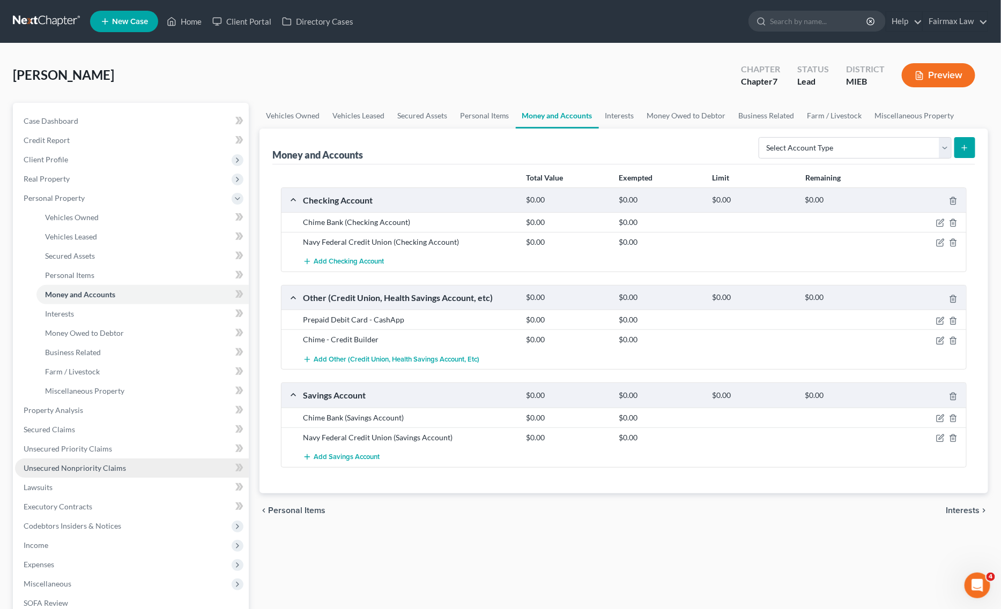
click at [132, 462] on link "Unsecured Nonpriority Claims" at bounding box center [132, 468] width 234 height 19
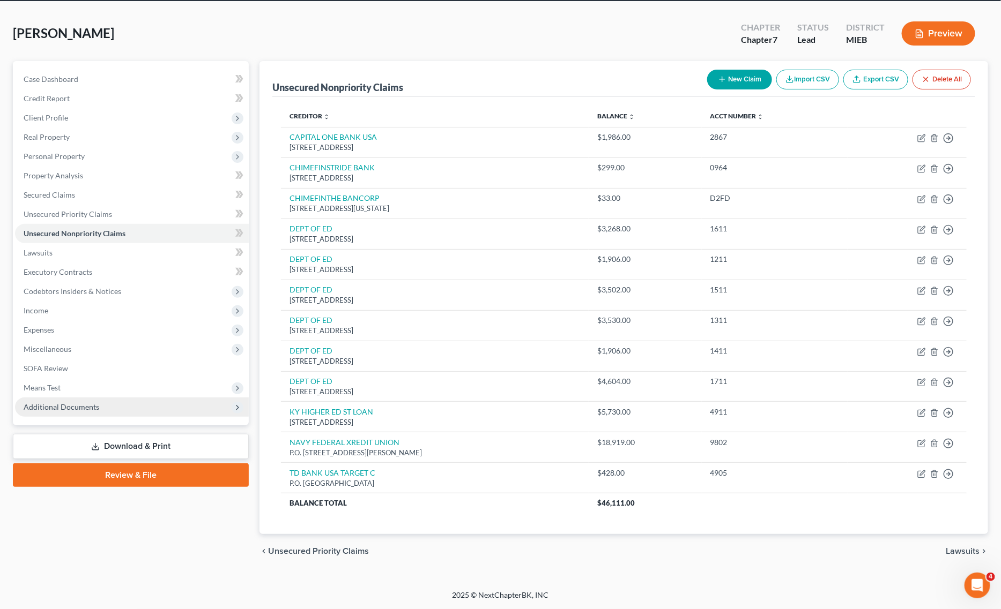
drag, startPoint x: 82, startPoint y: 403, endPoint x: 108, endPoint y: 401, distance: 25.8
click at [84, 403] on span "Additional Documents" at bounding box center [62, 407] width 76 height 9
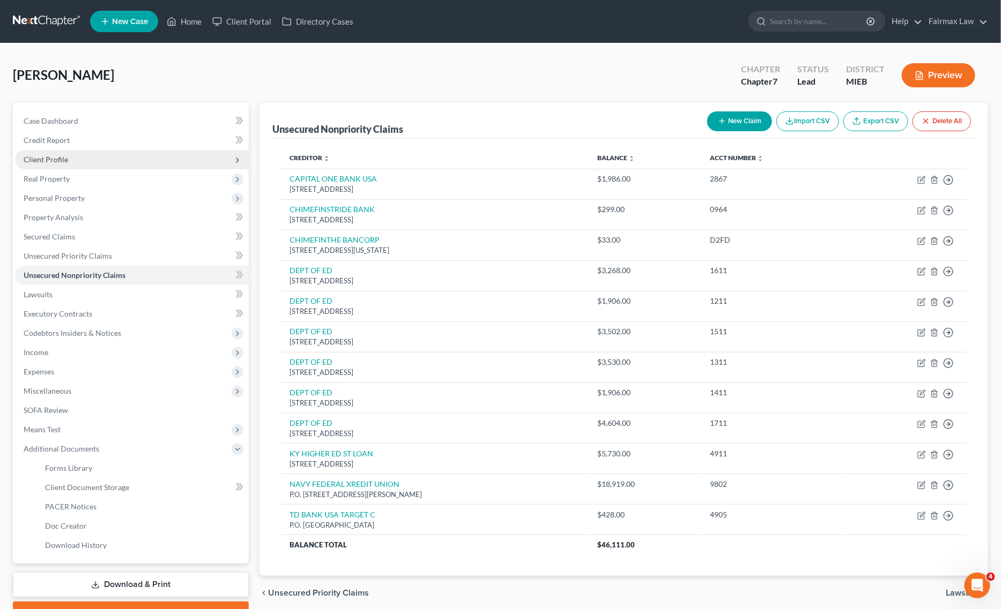
click at [105, 165] on span "Client Profile" at bounding box center [132, 159] width 234 height 19
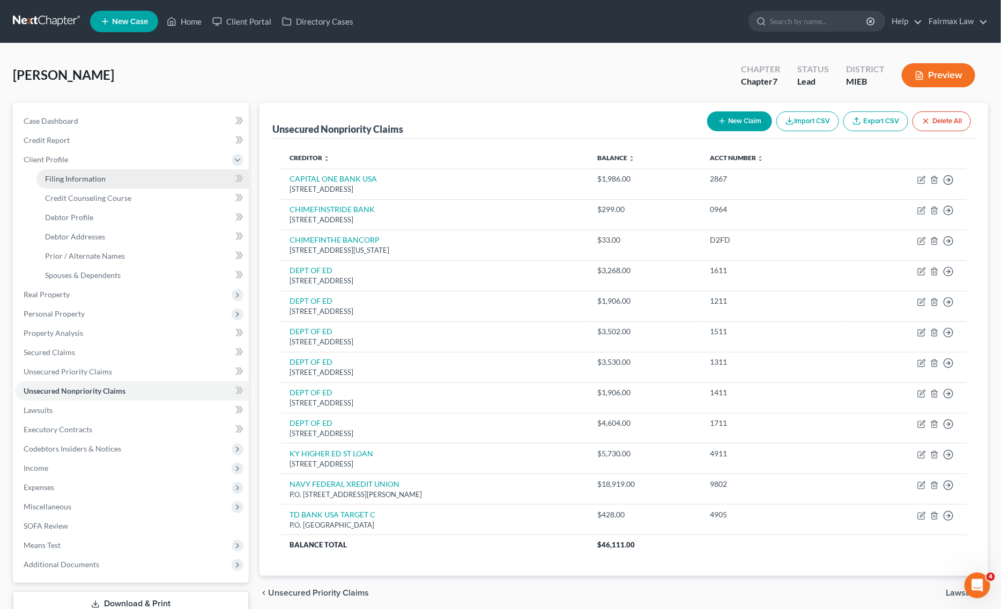
click at [87, 175] on span "Filing Information" at bounding box center [75, 178] width 61 height 9
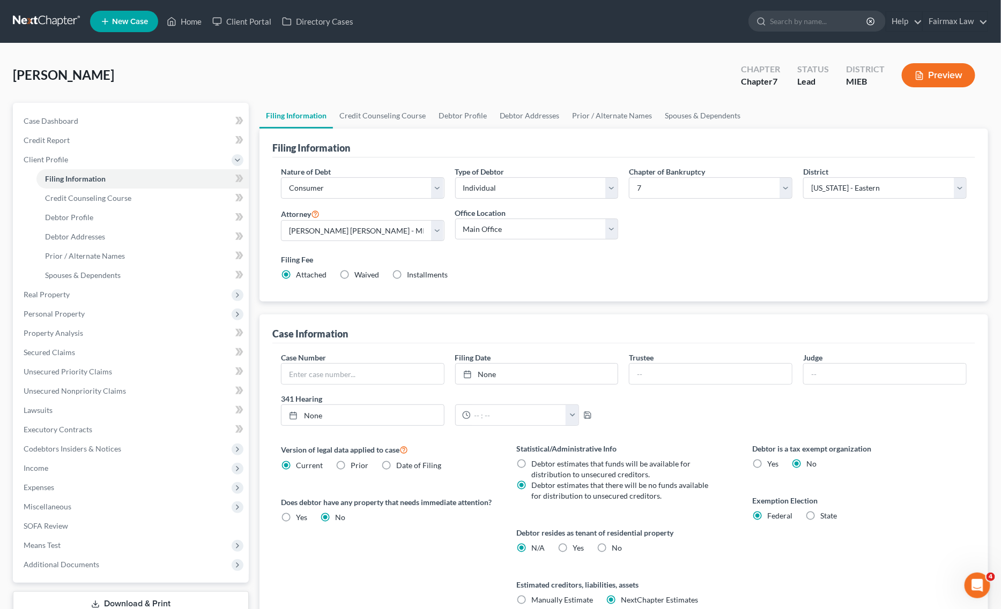
click at [573, 548] on label "Yes Yes" at bounding box center [578, 548] width 11 height 11
click at [577, 548] on input "Yes Yes" at bounding box center [580, 546] width 7 height 7
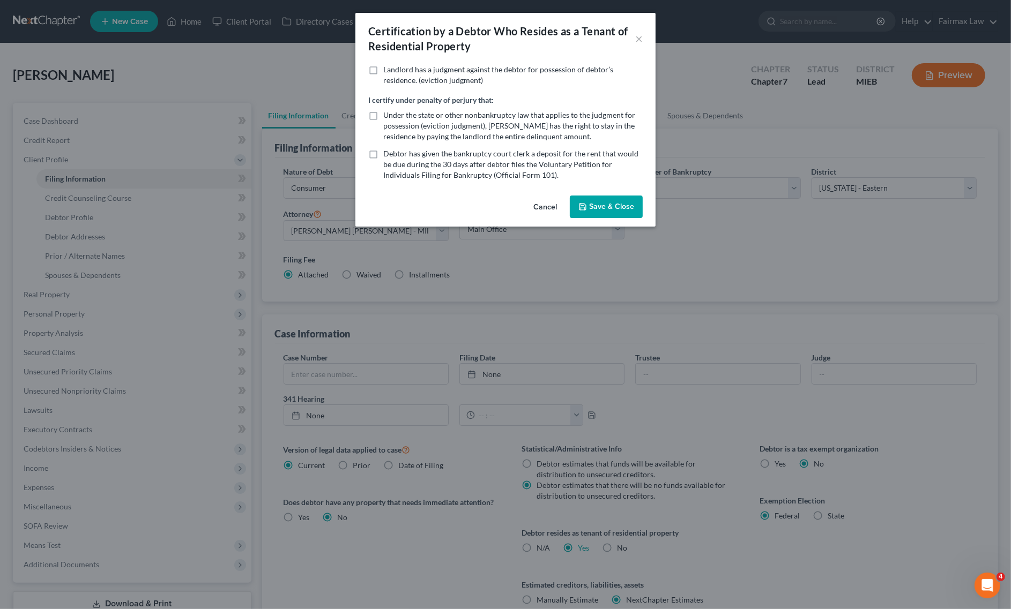
click at [533, 213] on button "Cancel" at bounding box center [545, 207] width 41 height 21
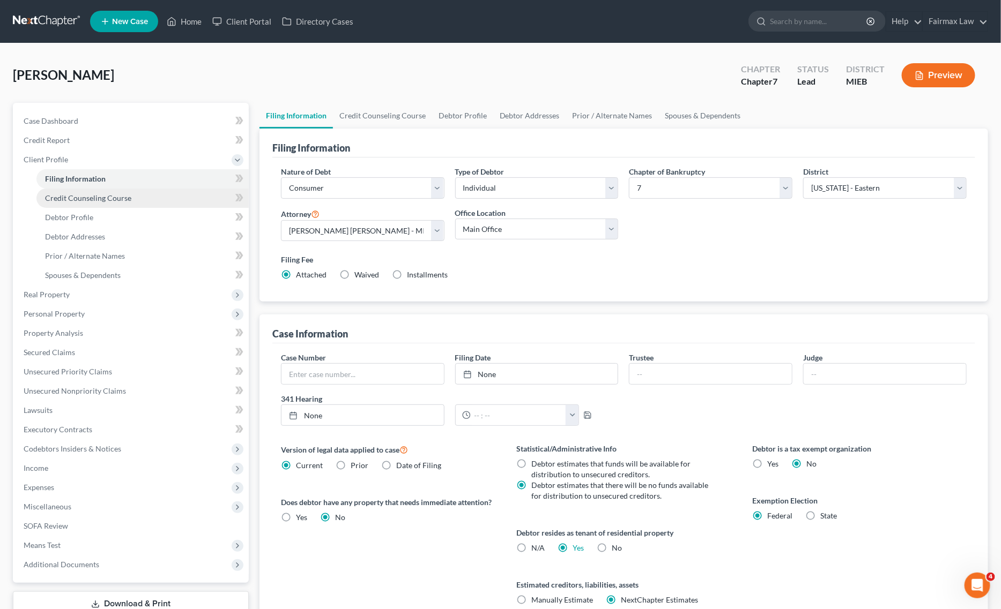
click at [98, 199] on span "Credit Counseling Course" at bounding box center [88, 197] width 86 height 9
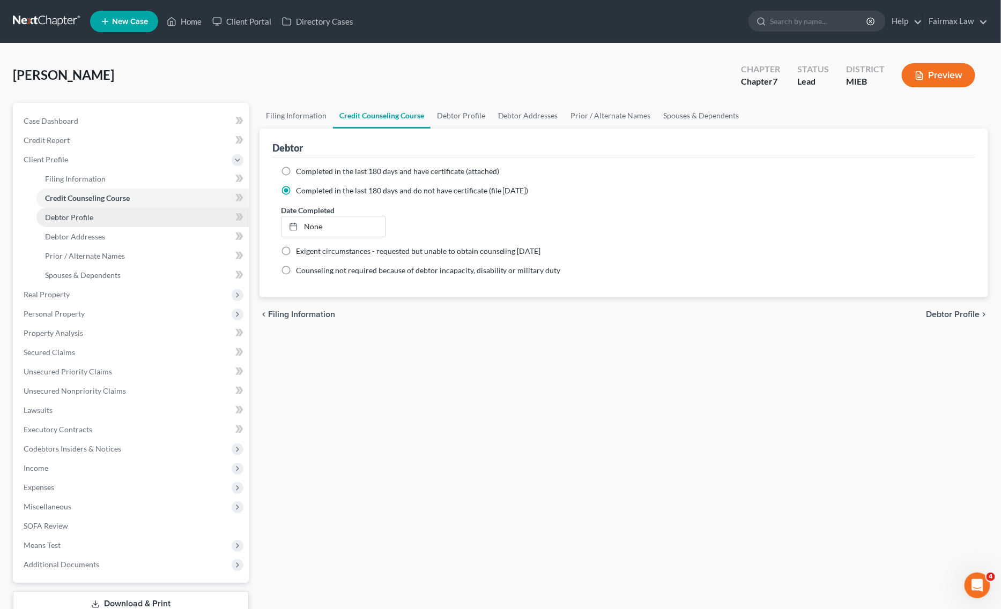
click at [75, 218] on span "Debtor Profile" at bounding box center [69, 217] width 48 height 9
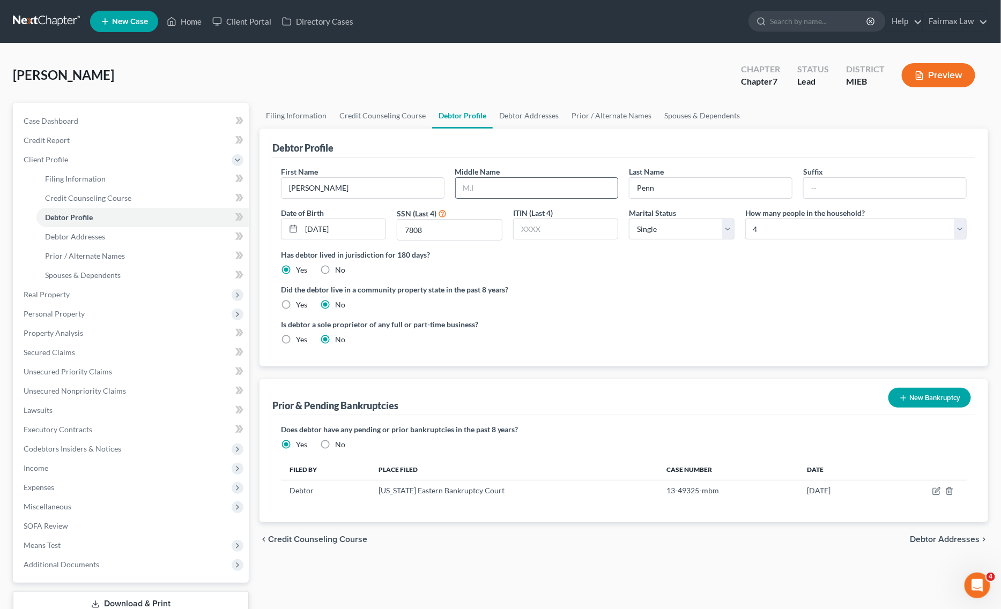
click at [548, 184] on input "text" at bounding box center [537, 188] width 162 height 20
click at [116, 231] on link "Debtor Addresses" at bounding box center [142, 236] width 212 height 19
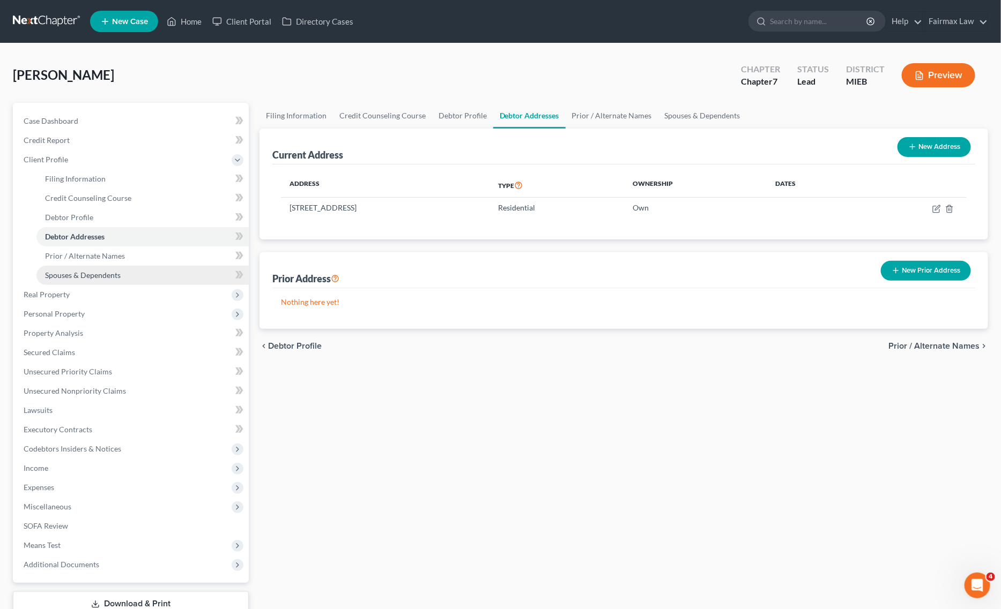
click at [102, 268] on link "Spouses & Dependents" at bounding box center [142, 275] width 212 height 19
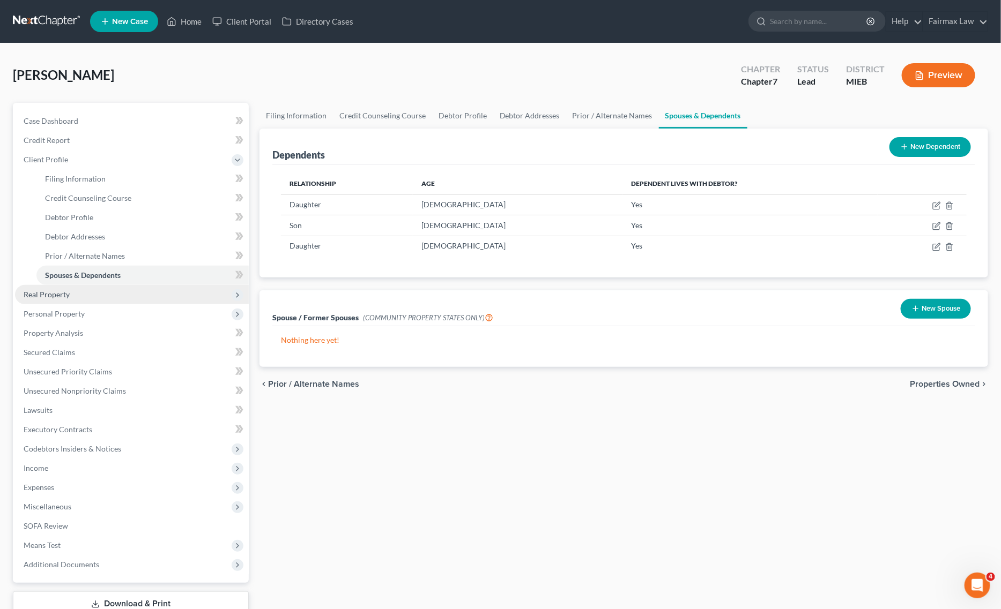
click at [105, 299] on span "Real Property" at bounding box center [132, 294] width 234 height 19
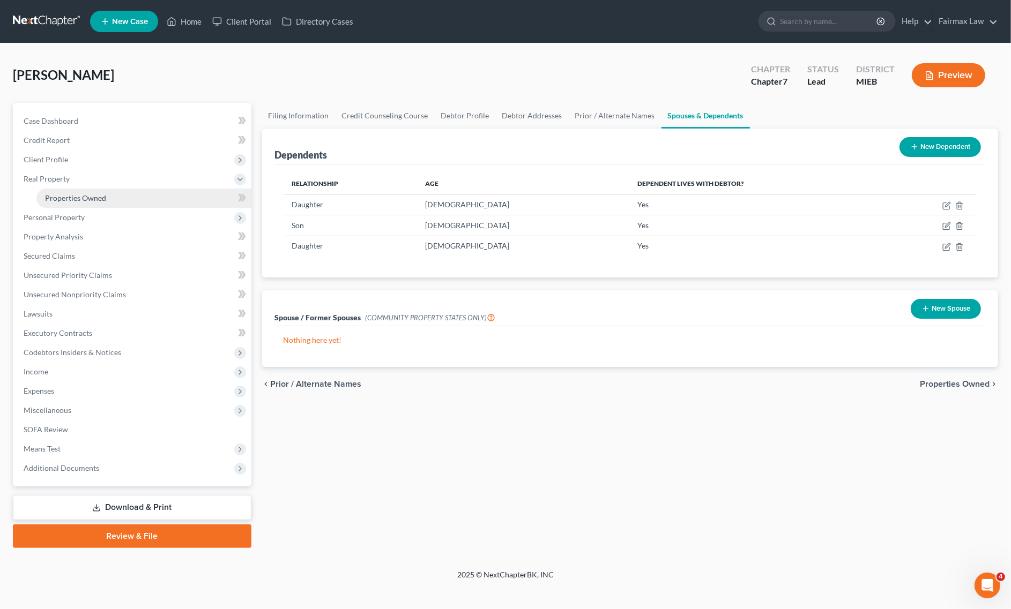
click at [148, 199] on link "Properties Owned" at bounding box center [143, 198] width 215 height 19
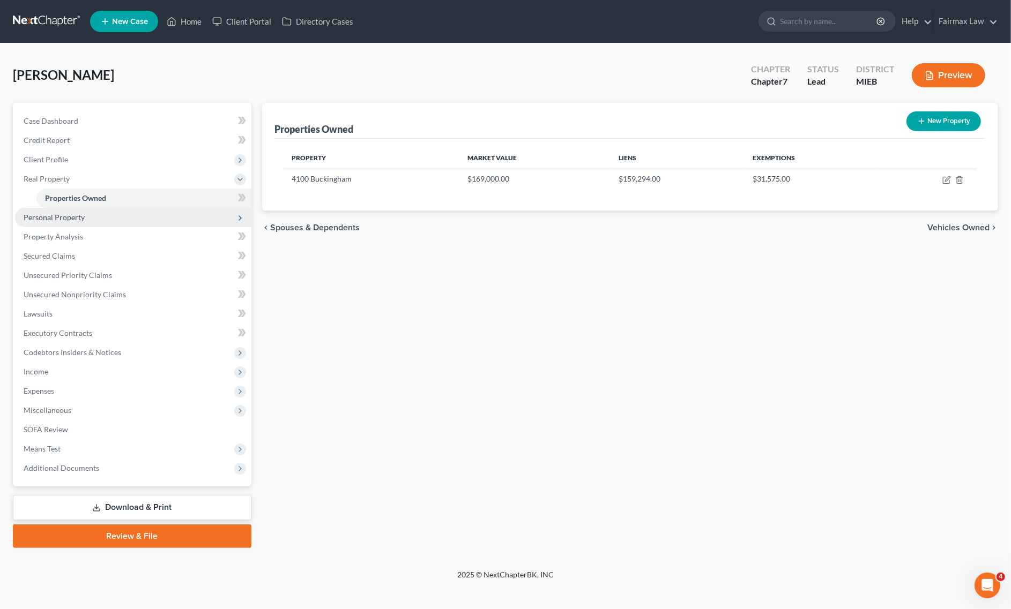
click at [107, 220] on span "Personal Property" at bounding box center [133, 217] width 236 height 19
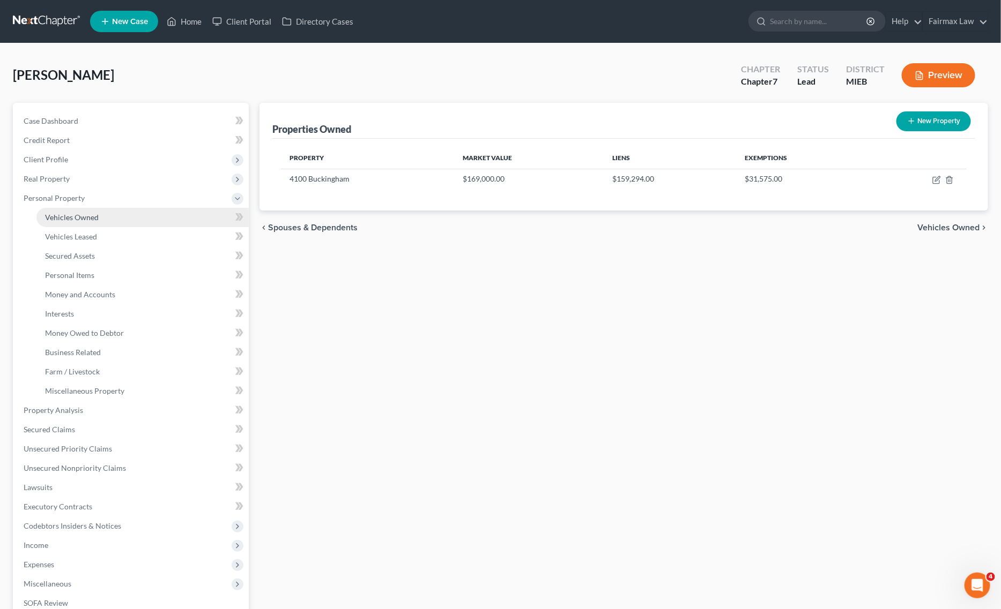
click at [111, 215] on link "Vehicles Owned" at bounding box center [142, 217] width 212 height 19
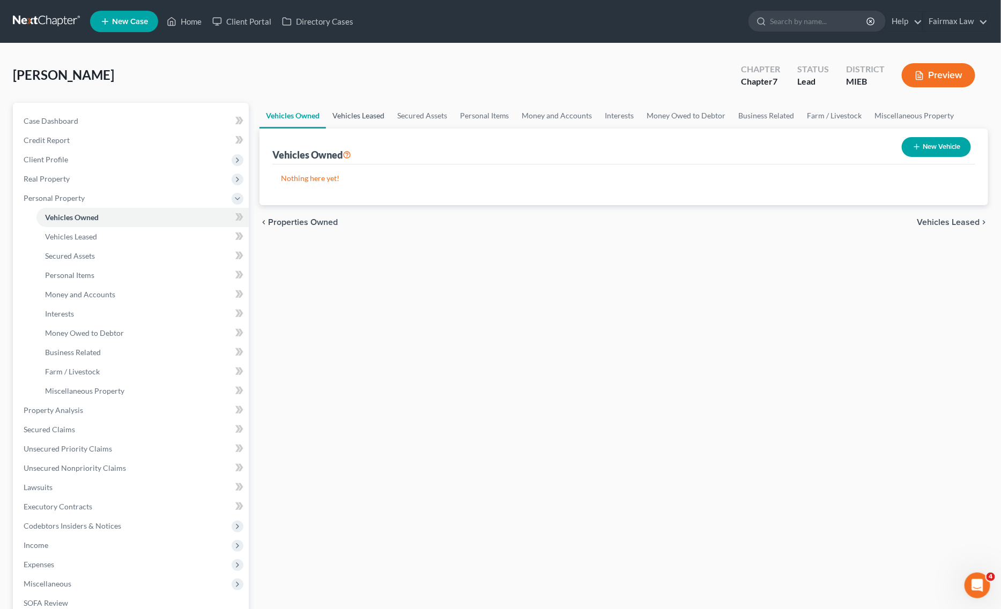
click at [365, 108] on link "Vehicles Leased" at bounding box center [358, 116] width 65 height 26
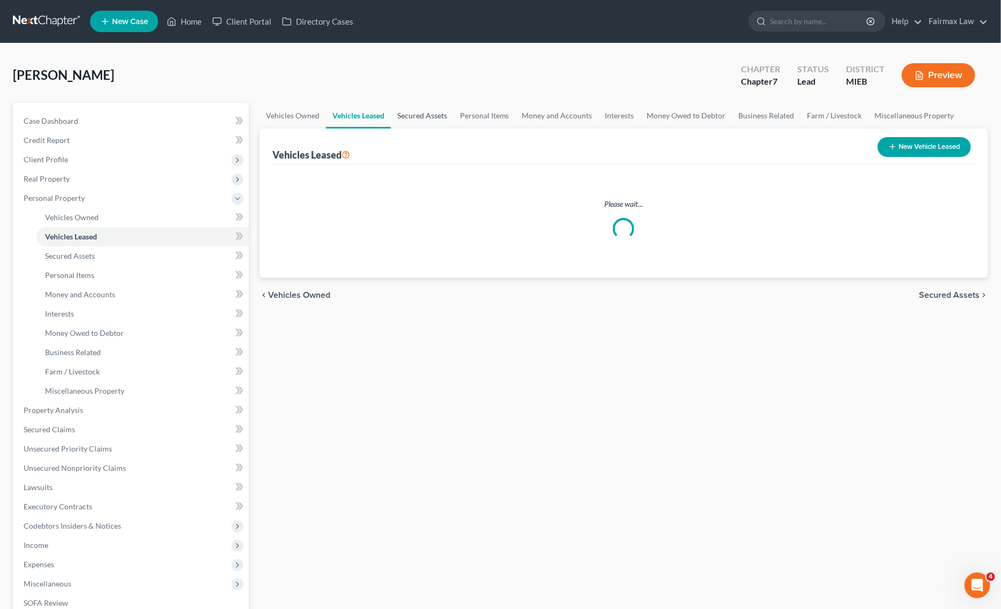
click at [412, 114] on link "Secured Assets" at bounding box center [422, 116] width 63 height 26
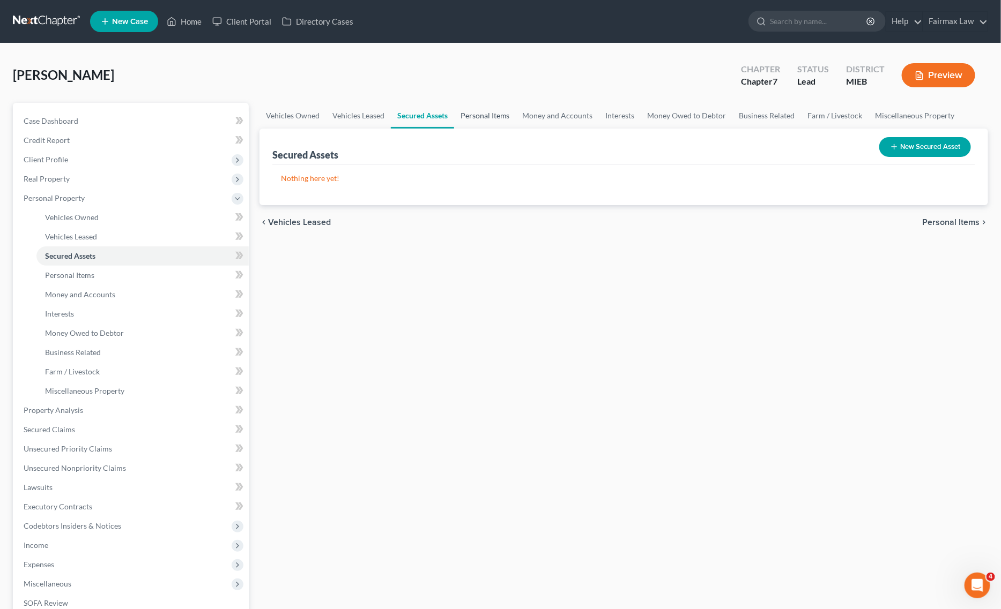
click at [478, 111] on link "Personal Items" at bounding box center [485, 116] width 62 height 26
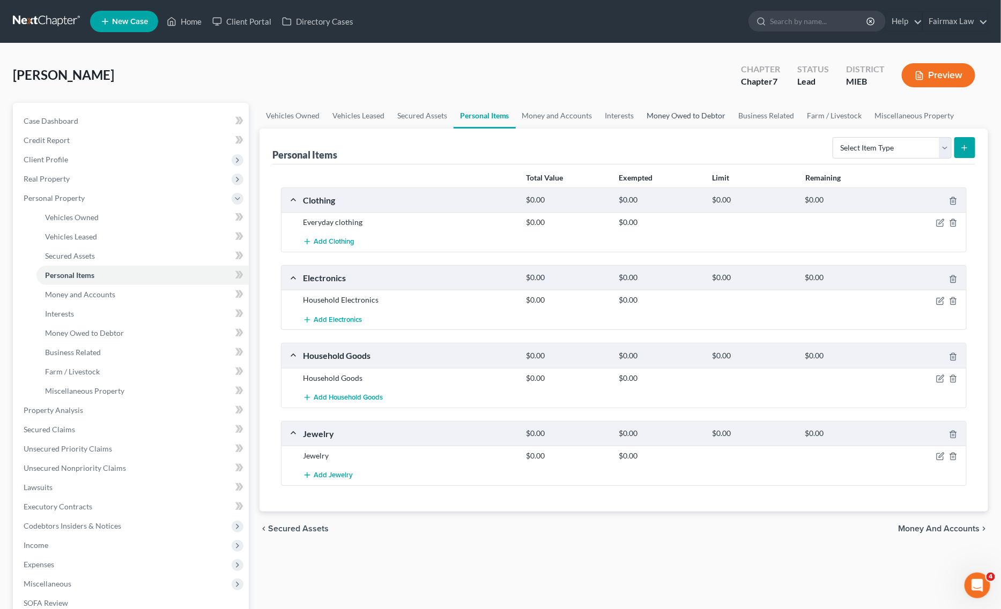
click at [681, 114] on link "Money Owed to Debtor" at bounding box center [686, 116] width 92 height 26
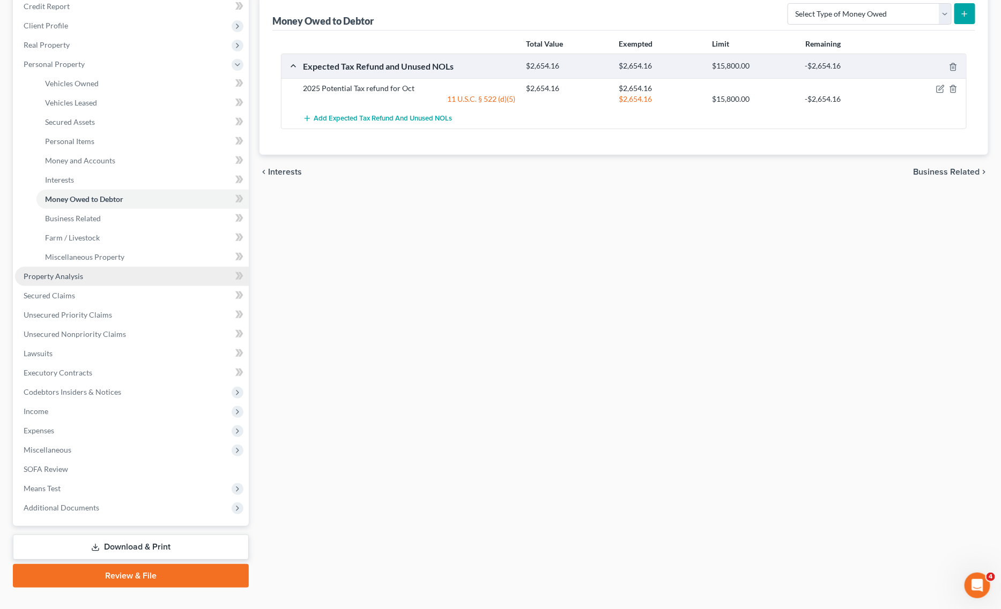
click at [93, 278] on link "Property Analysis" at bounding box center [132, 276] width 234 height 19
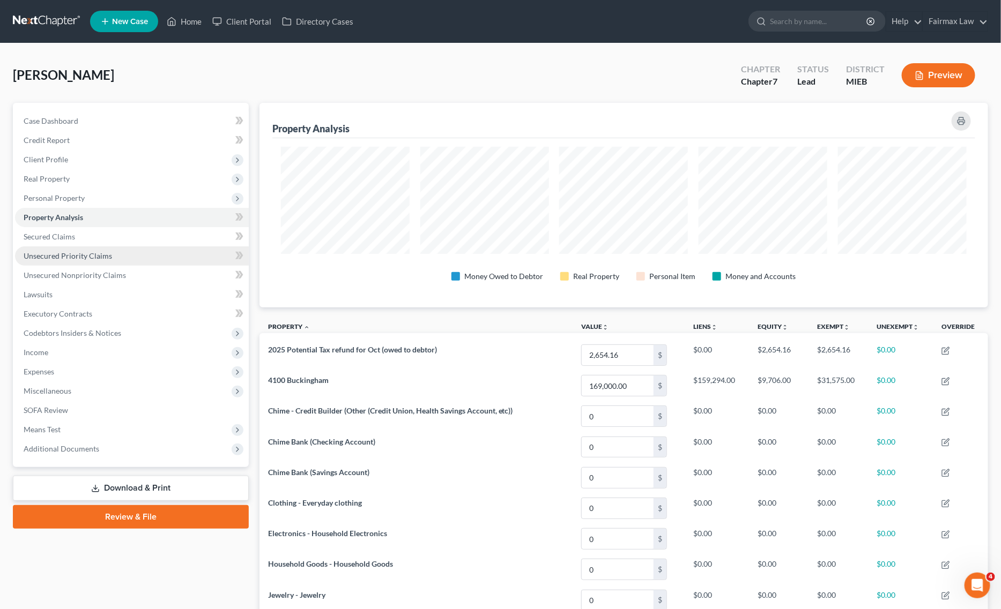
scroll to position [204, 728]
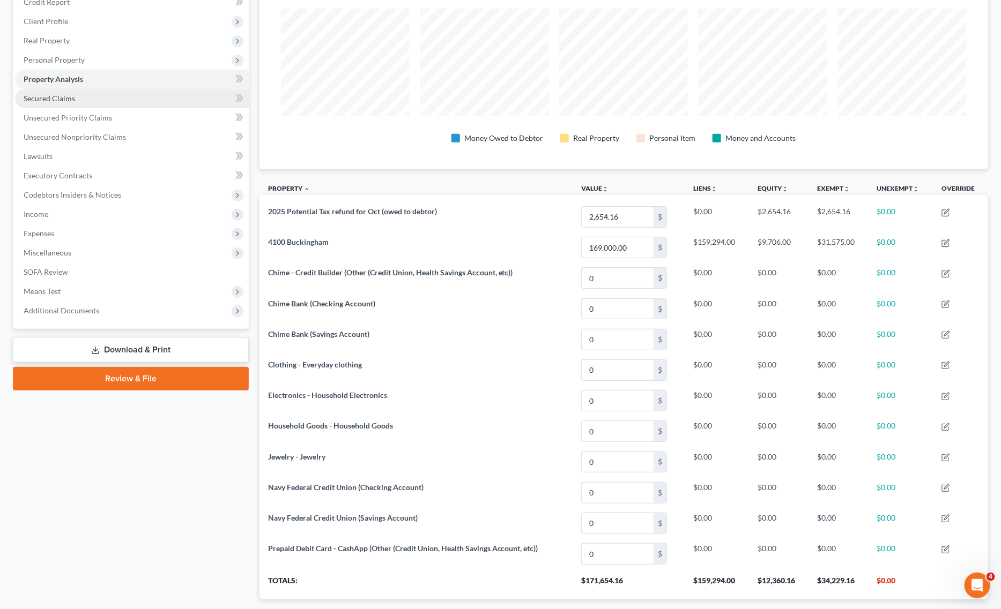
click at [80, 102] on link "Secured Claims" at bounding box center [132, 98] width 234 height 19
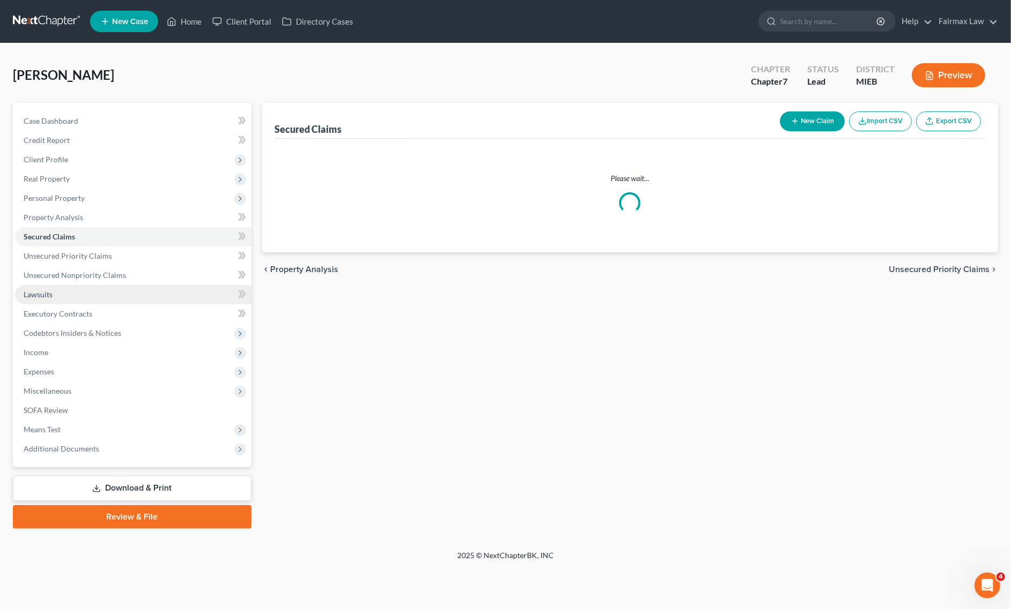
click at [58, 301] on link "Lawsuits" at bounding box center [133, 294] width 236 height 19
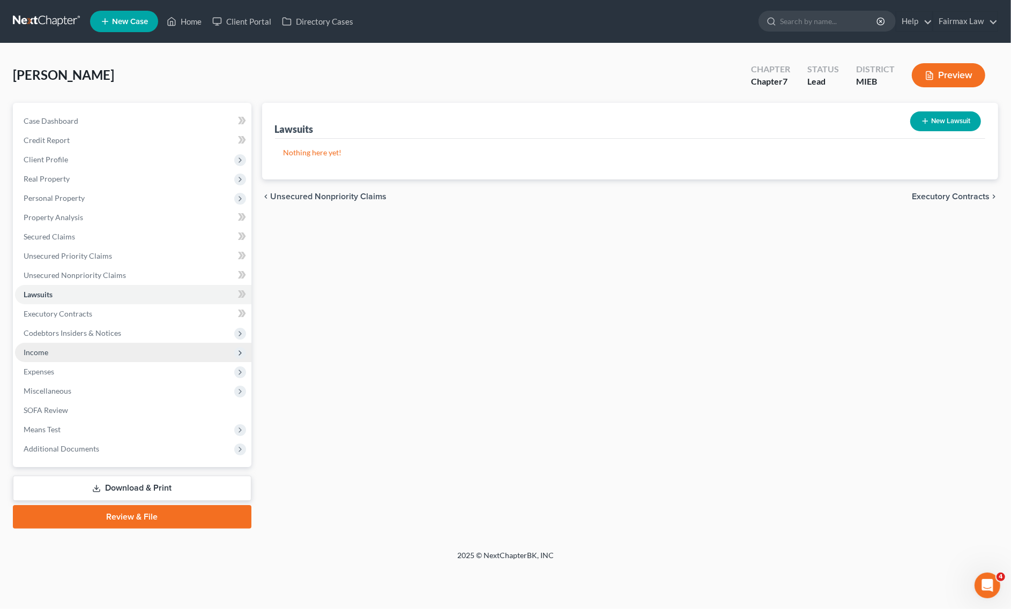
click at [54, 355] on span "Income" at bounding box center [133, 352] width 236 height 19
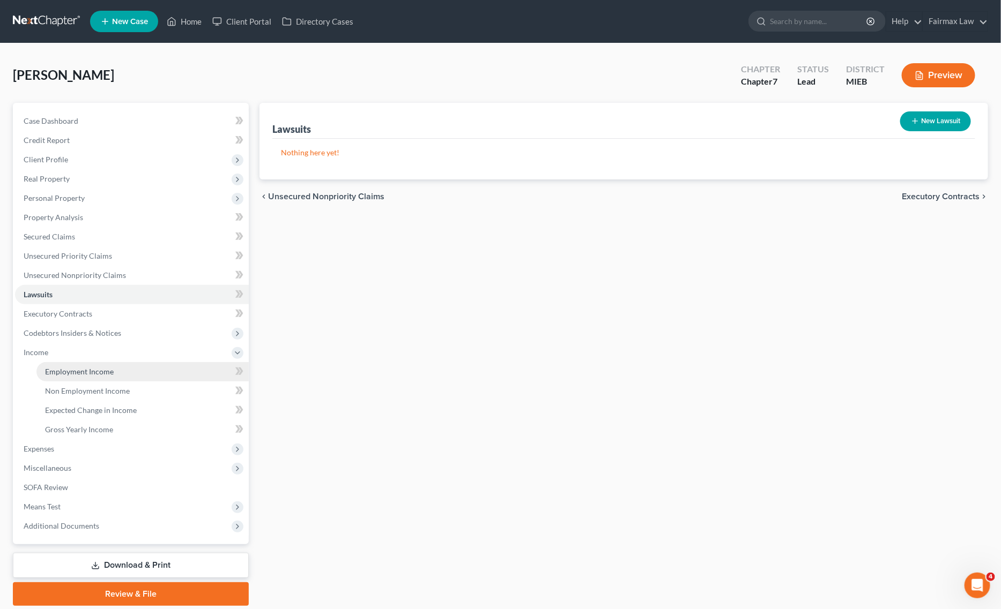
click at [87, 370] on span "Employment Income" at bounding box center [79, 371] width 69 height 9
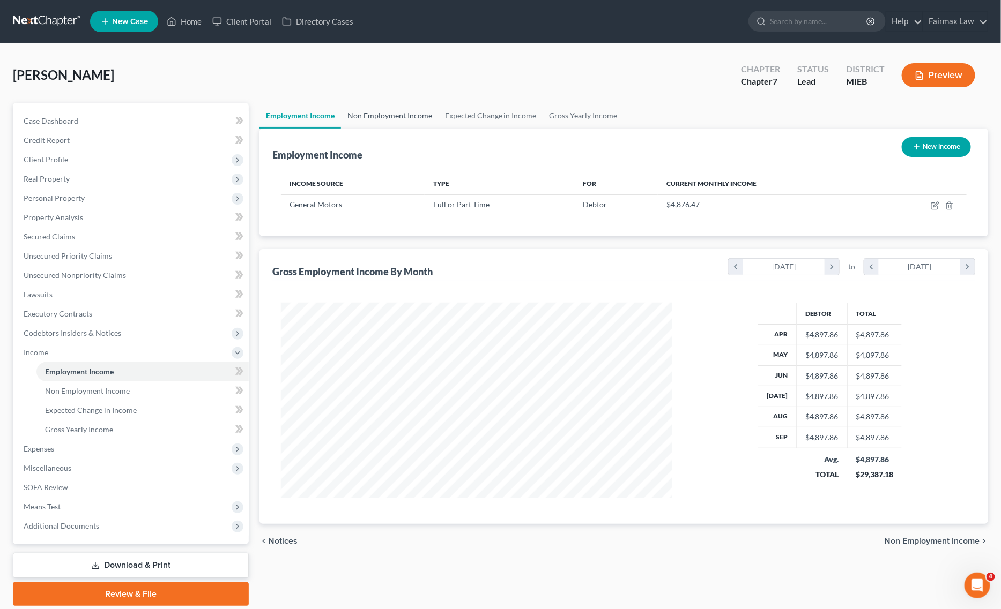
scroll to position [196, 413]
click at [379, 114] on link "Non Employment Income" at bounding box center [390, 116] width 98 height 26
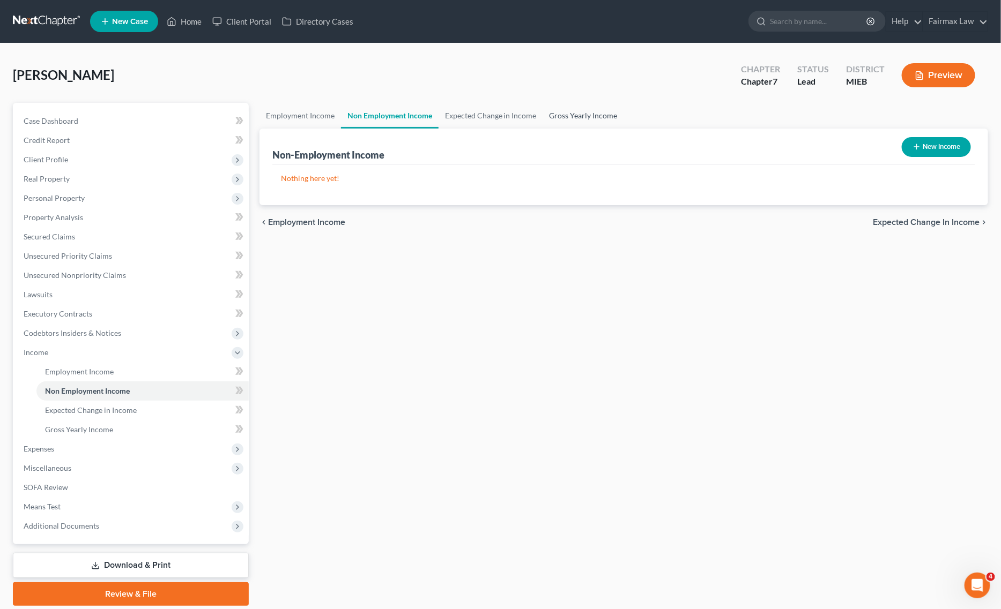
click at [587, 114] on link "Gross Yearly Income" at bounding box center [583, 116] width 81 height 26
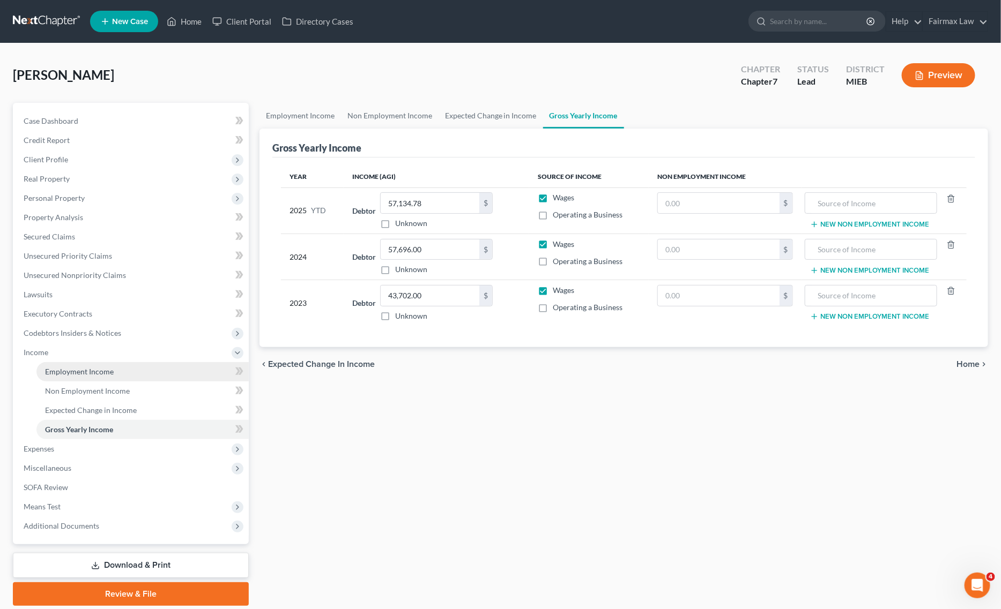
scroll to position [36, 0]
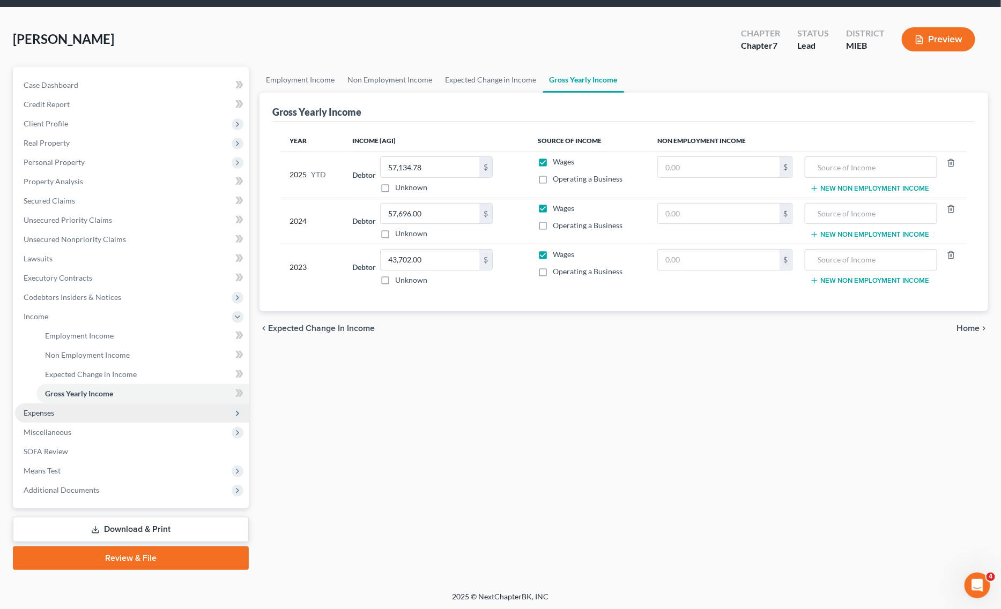
click at [87, 406] on span "Expenses" at bounding box center [132, 413] width 234 height 19
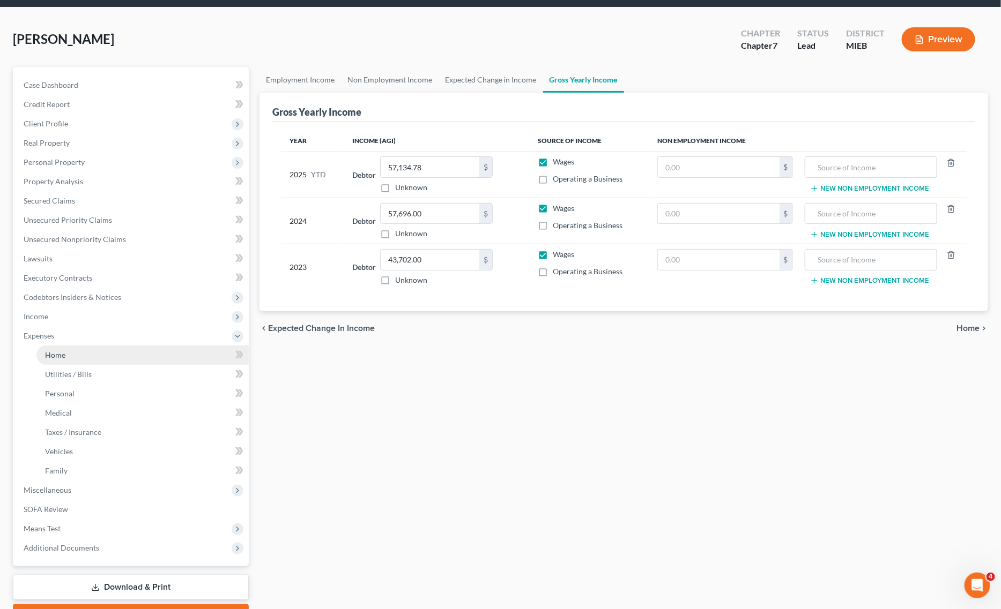
click at [77, 355] on link "Home" at bounding box center [142, 355] width 212 height 19
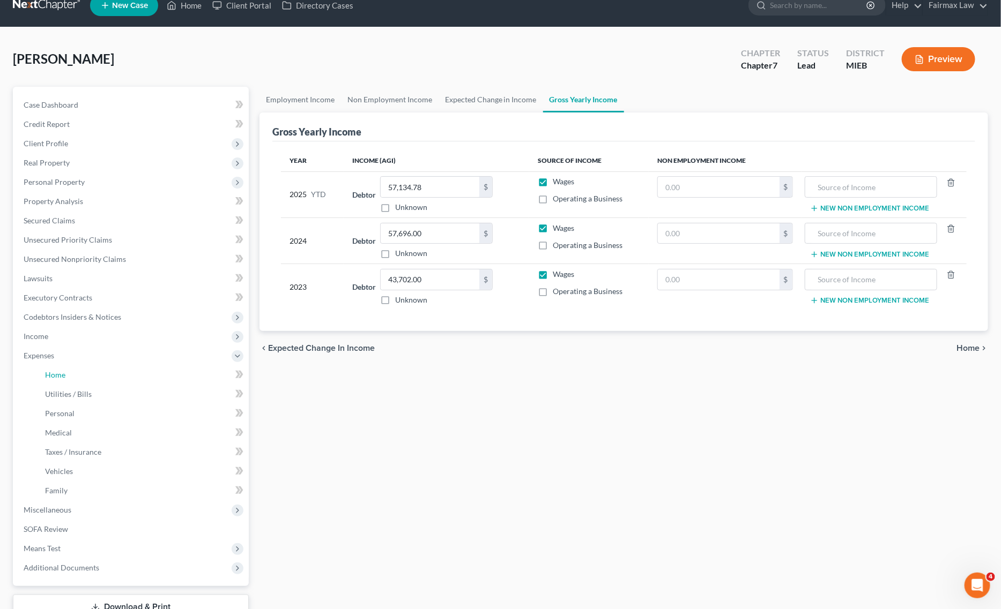
scroll to position [0, 0]
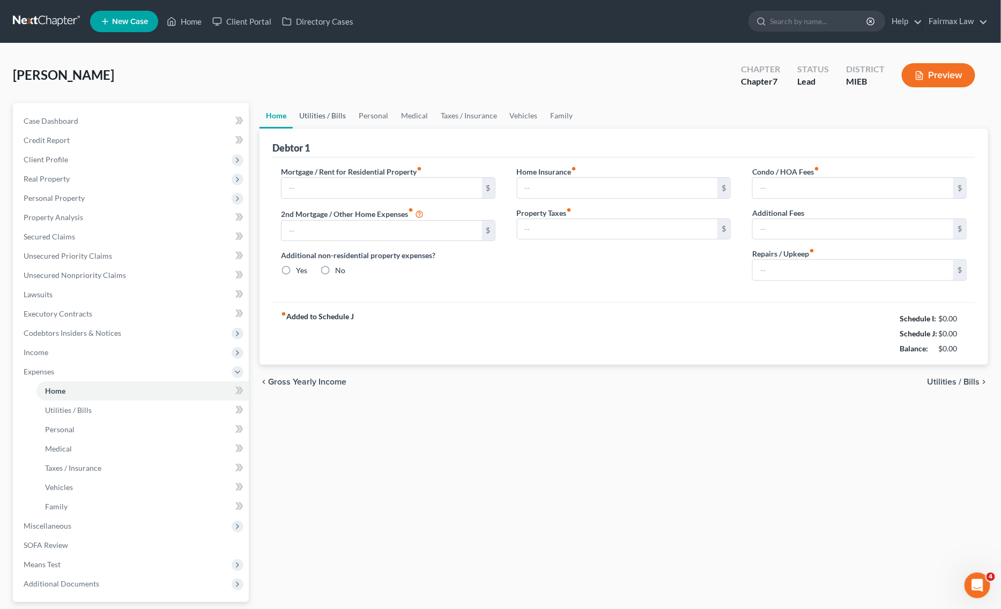
click at [310, 113] on link "Utilities / Bills" at bounding box center [322, 116] width 59 height 26
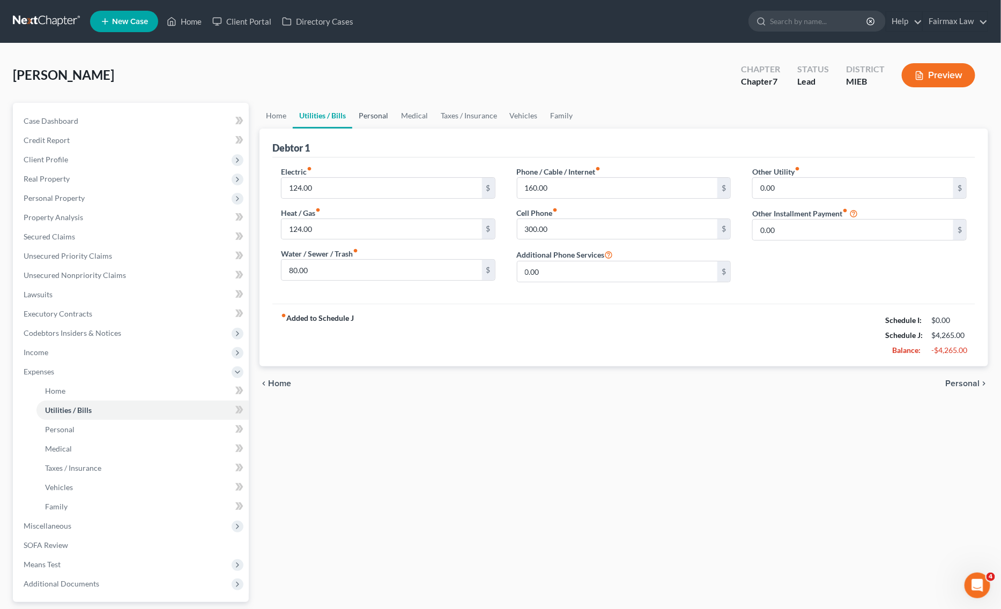
click at [361, 111] on link "Personal" at bounding box center [373, 116] width 42 height 26
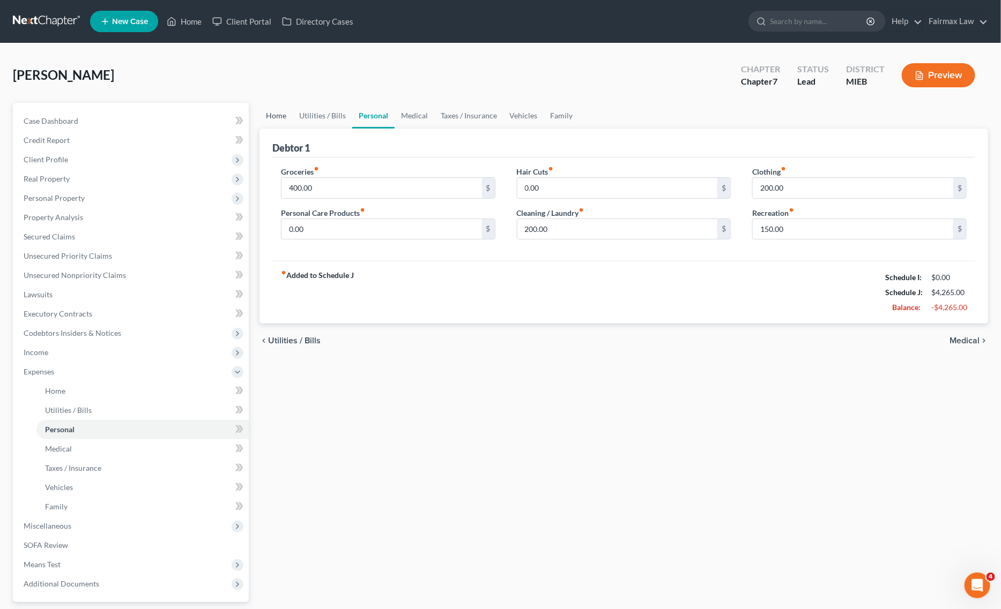
click at [270, 114] on link "Home" at bounding box center [275, 116] width 33 height 26
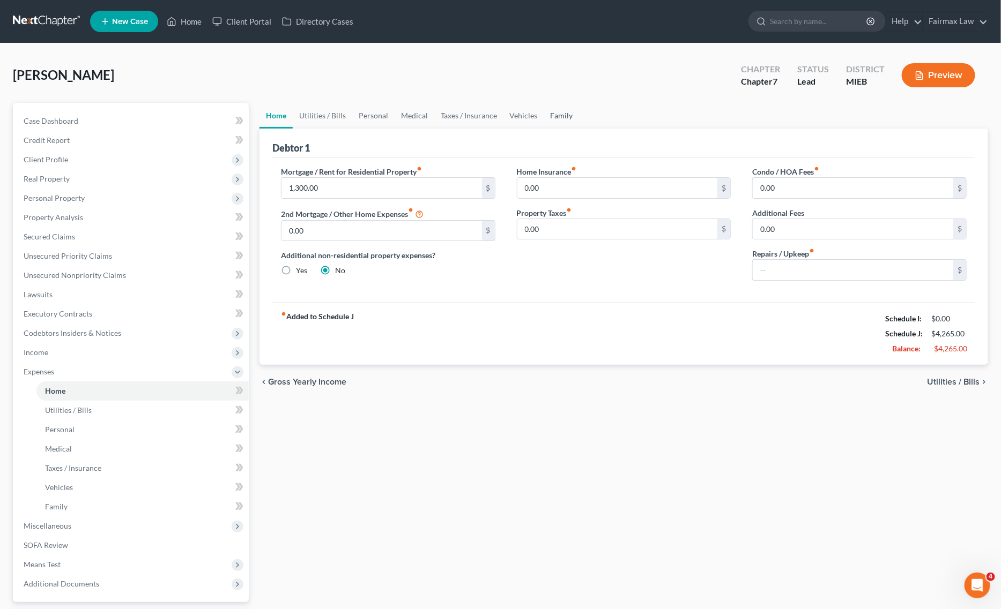
click at [561, 118] on link "Family" at bounding box center [561, 116] width 35 height 26
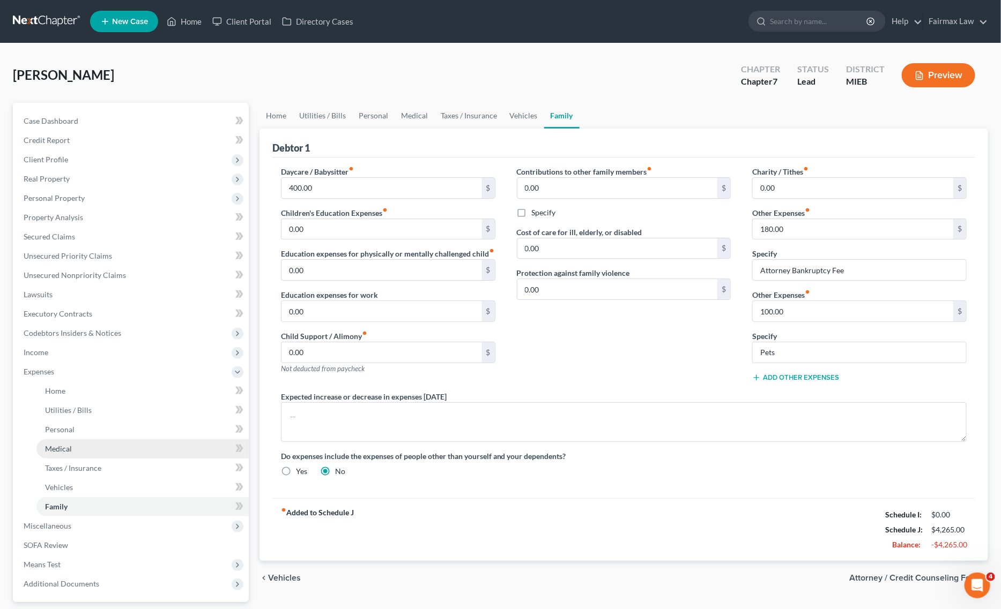
scroll to position [94, 0]
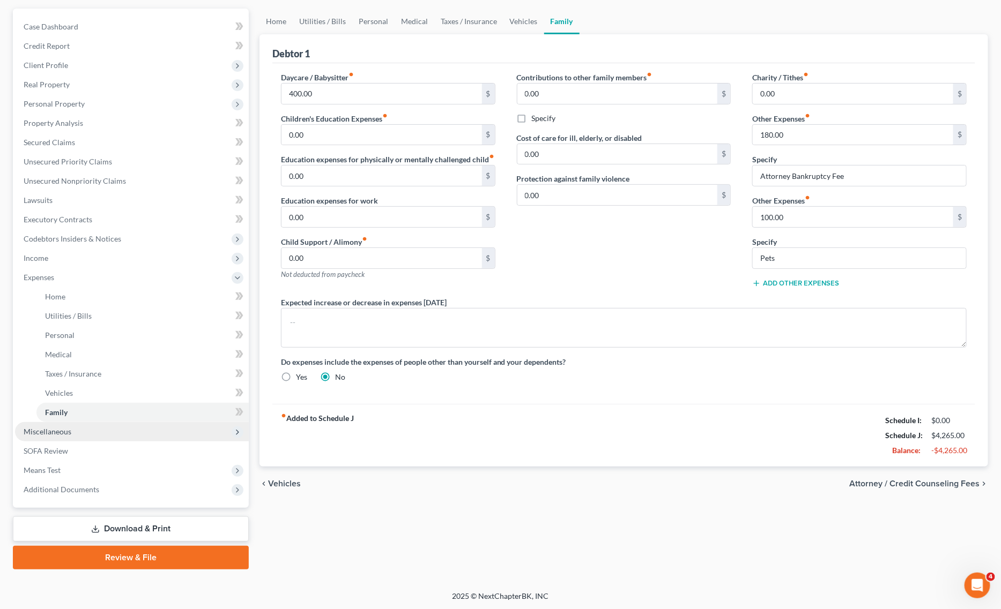
click at [64, 435] on span "Miscellaneous" at bounding box center [132, 431] width 234 height 19
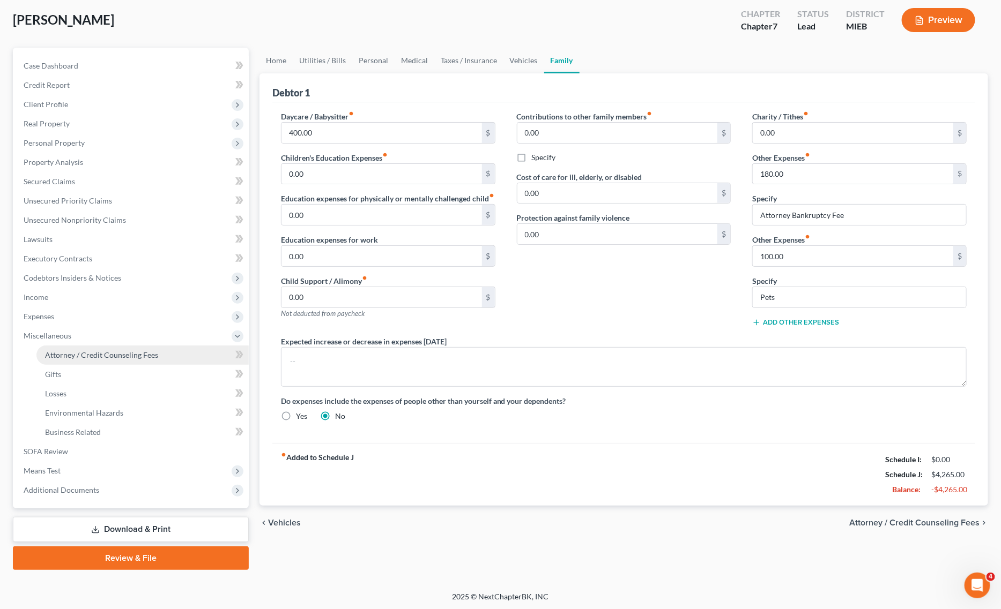
click at [114, 356] on span "Attorney / Credit Counseling Fees" at bounding box center [101, 355] width 113 height 9
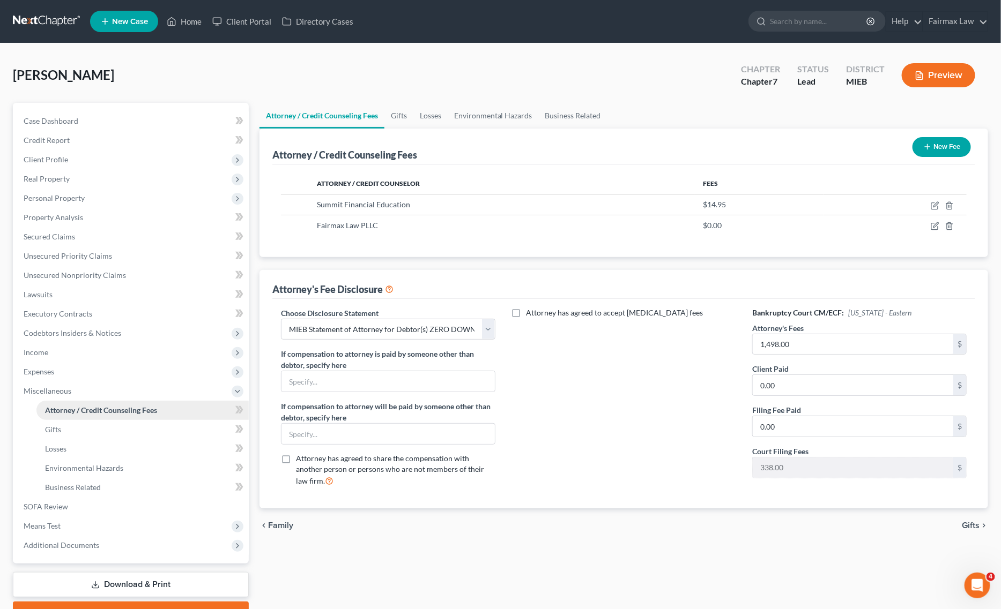
scroll to position [55, 0]
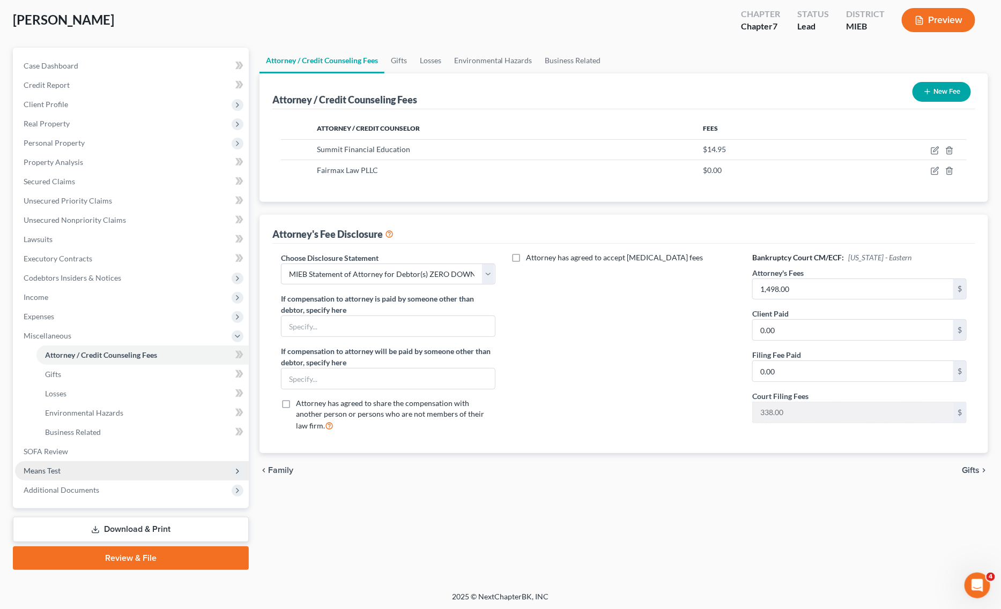
click at [81, 469] on span "Means Test" at bounding box center [132, 470] width 234 height 19
click at [111, 473] on span "Calculation and Presumption" at bounding box center [94, 470] width 98 height 9
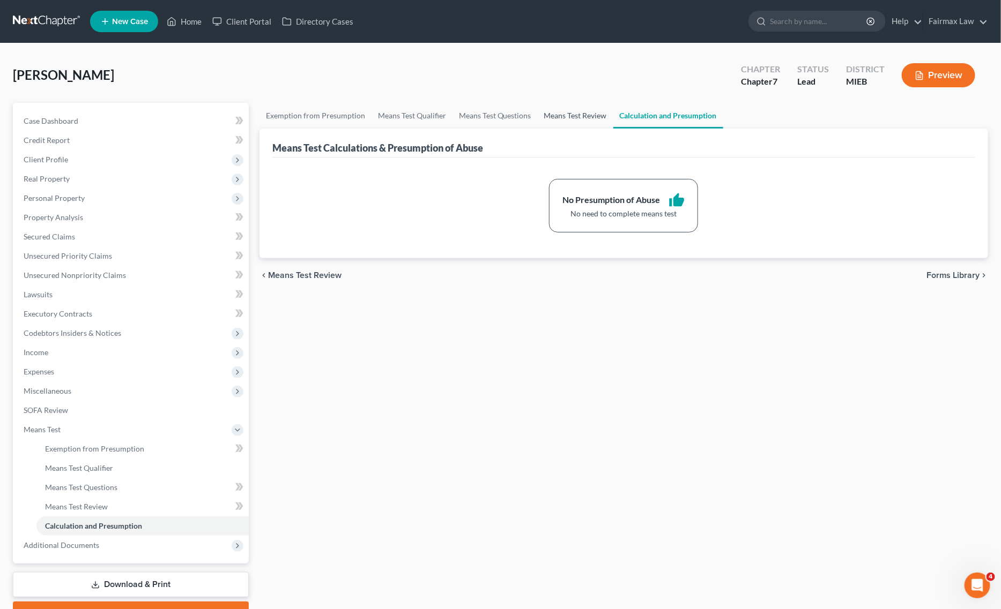
click at [571, 111] on link "Means Test Review" at bounding box center [576, 116] width 76 height 26
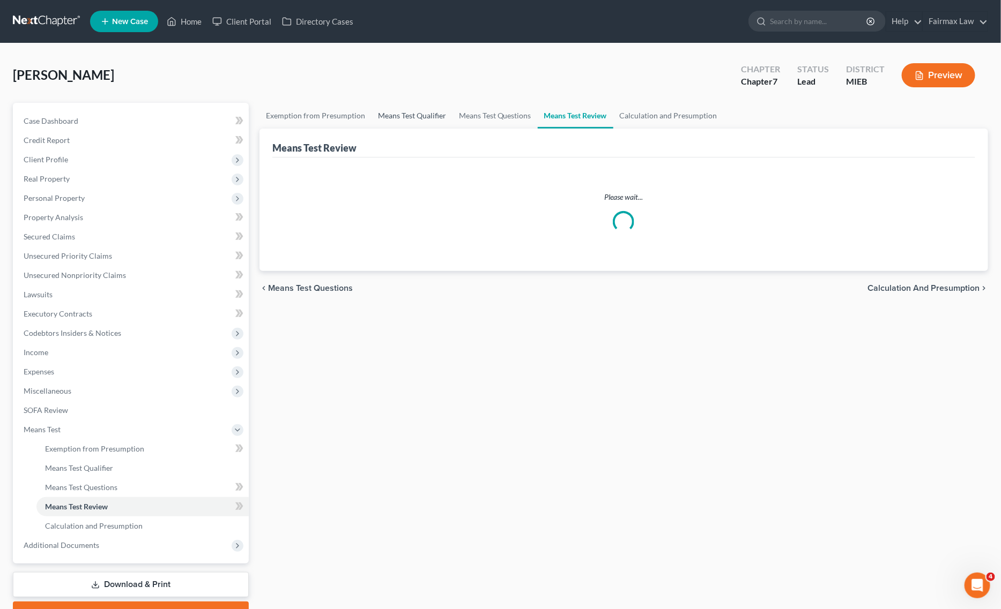
click at [394, 111] on link "Means Test Qualifier" at bounding box center [411, 116] width 81 height 26
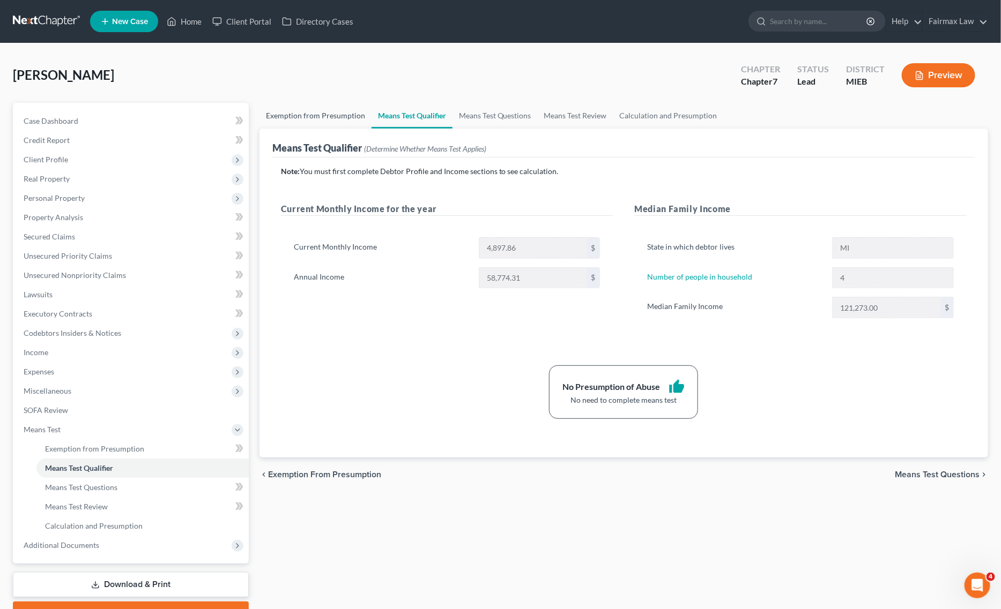
click at [303, 115] on link "Exemption from Presumption" at bounding box center [315, 116] width 112 height 26
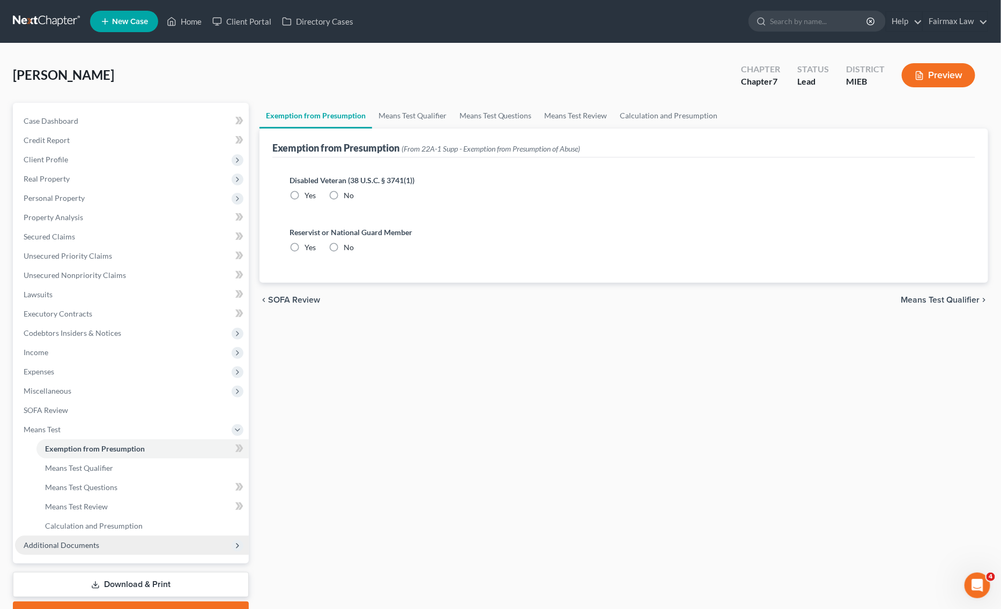
click at [77, 541] on span "Additional Documents" at bounding box center [62, 545] width 76 height 9
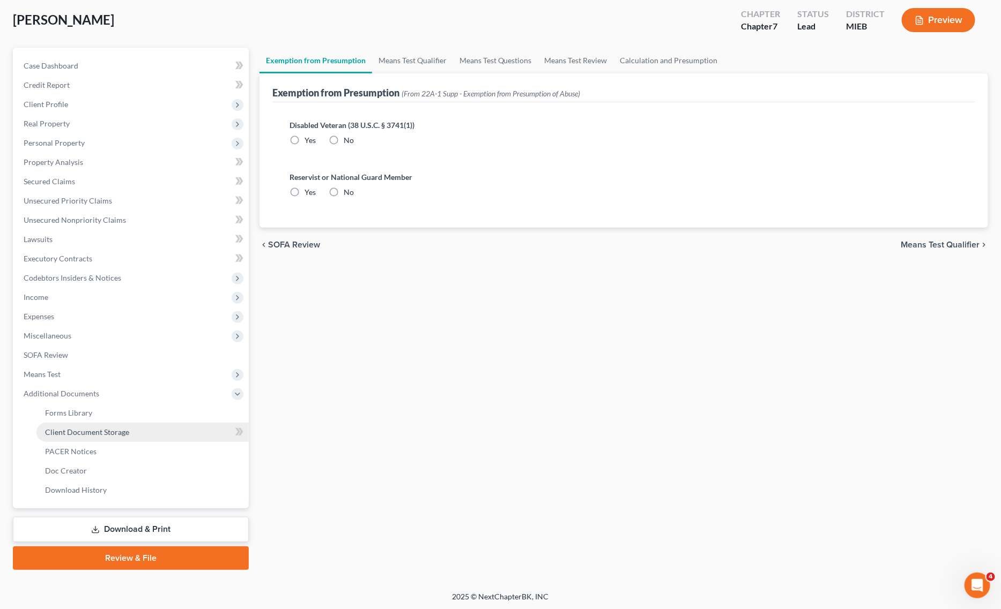
click at [125, 430] on span "Client Document Storage" at bounding box center [87, 432] width 84 height 9
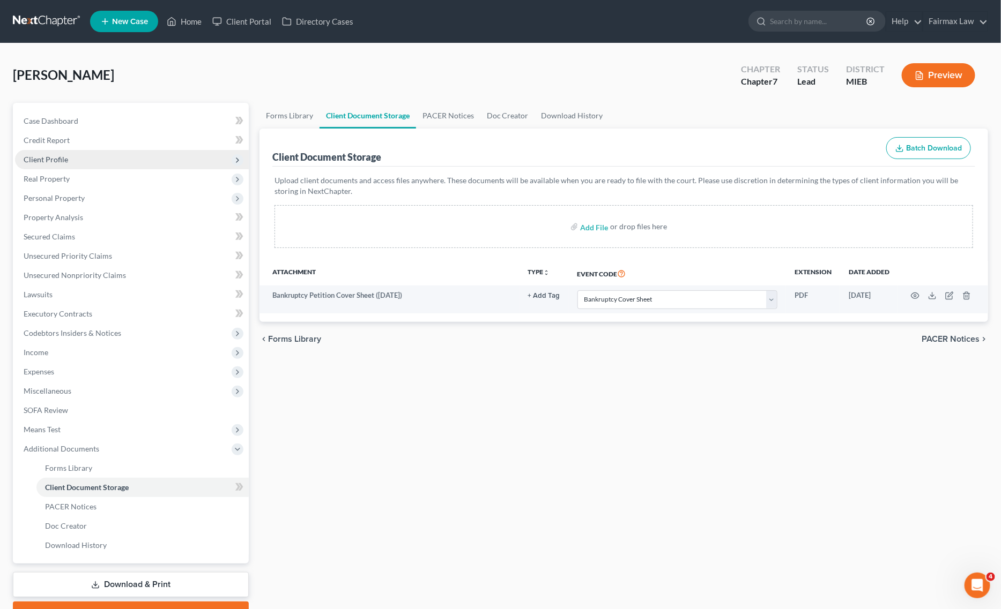
click at [113, 159] on span "Client Profile" at bounding box center [132, 159] width 234 height 19
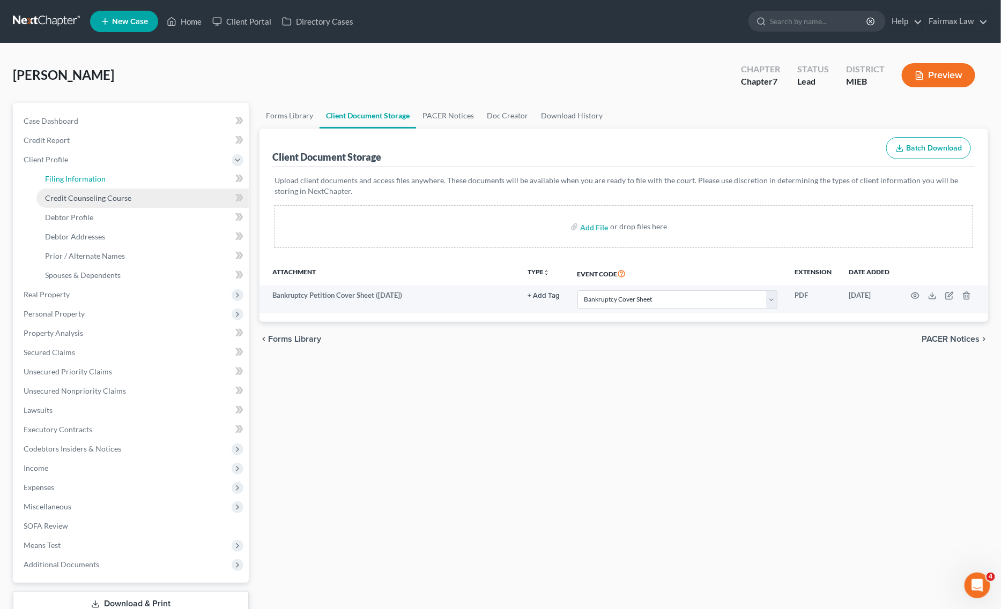
click at [91, 175] on span "Filing Information" at bounding box center [75, 178] width 61 height 9
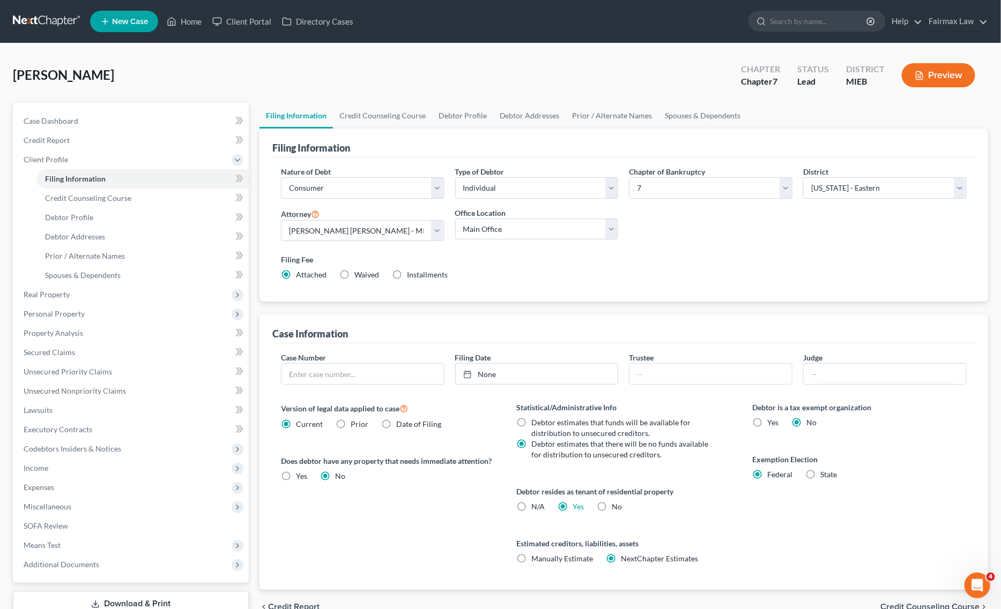
click at [407, 278] on label "Installments Installments" at bounding box center [427, 275] width 41 height 11
click at [411, 277] on input "Installments Installments" at bounding box center [414, 273] width 7 height 7
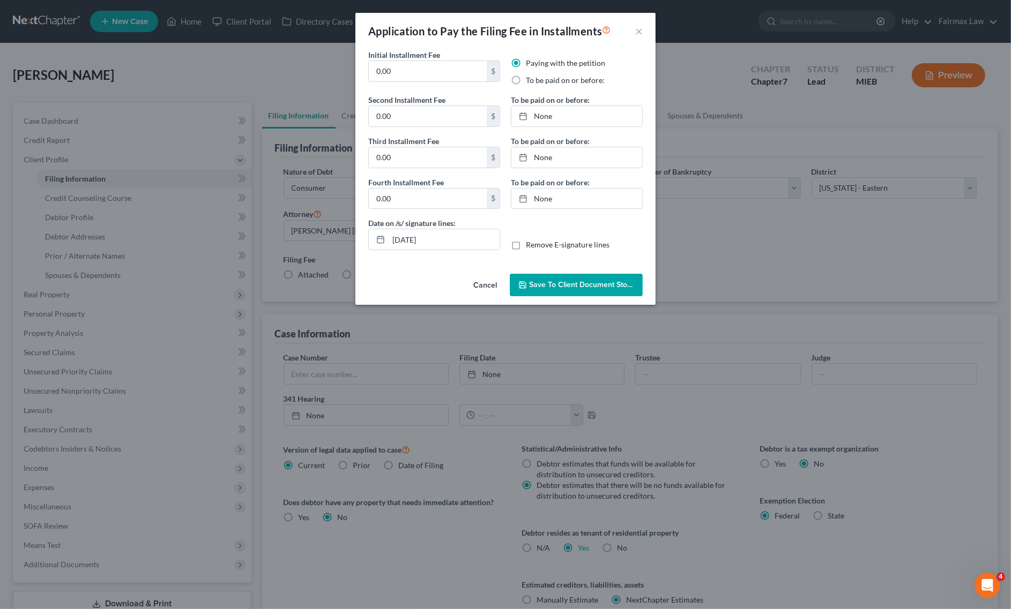
click at [526, 82] on label "To be paid on or before:" at bounding box center [565, 80] width 79 height 11
click at [530, 82] on input "To be paid on or before:" at bounding box center [533, 78] width 7 height 7
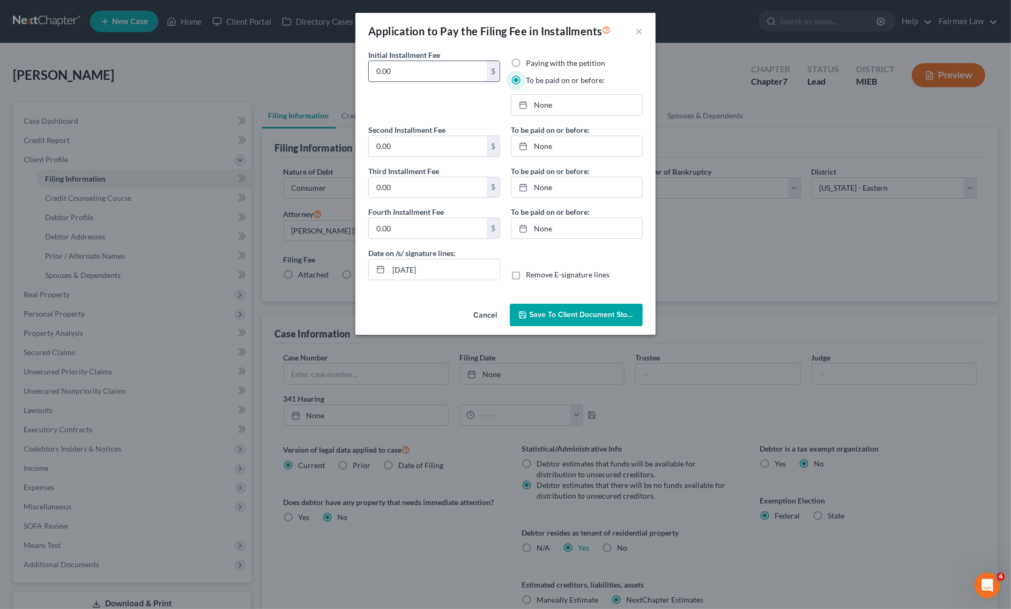
click at [451, 71] on input "0.00" at bounding box center [428, 71] width 118 height 20
drag, startPoint x: 435, startPoint y: 59, endPoint x: 331, endPoint y: 65, distance: 103.6
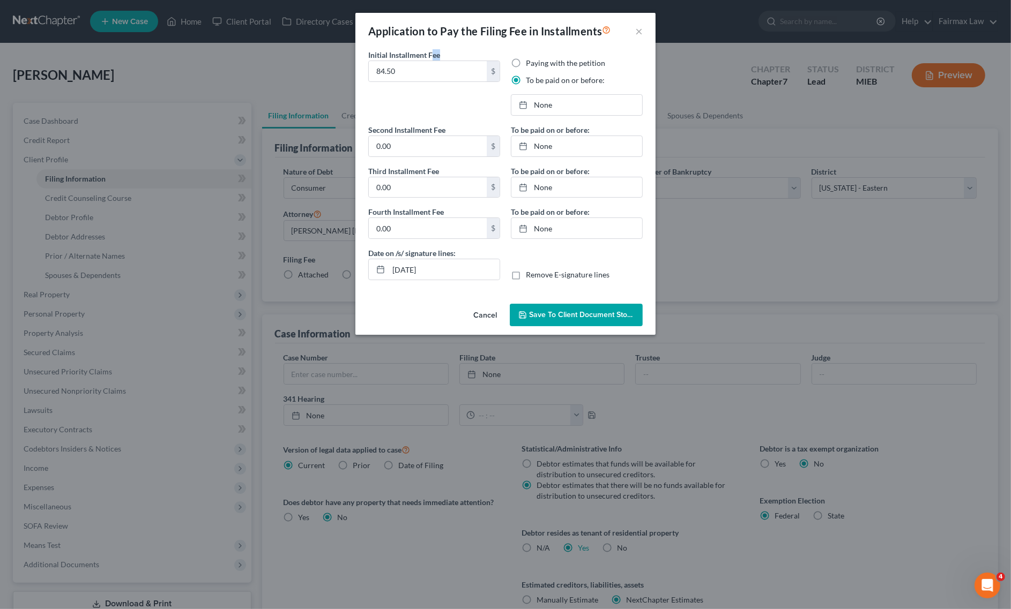
click at [331, 65] on div "Application to Pay the Filing Fee in Installments × Initial Installment Fee 84.…" at bounding box center [505, 304] width 1011 height 609
drag, startPoint x: 440, startPoint y: 75, endPoint x: 363, endPoint y: 141, distance: 100.7
click at [301, 68] on div "Application to Pay the Filing Fee in Installments × Initial Installment Fee 84.…" at bounding box center [505, 304] width 1011 height 609
drag, startPoint x: 421, startPoint y: 145, endPoint x: 414, endPoint y: 169, distance: 25.1
click at [421, 145] on input "0.00" at bounding box center [428, 146] width 118 height 20
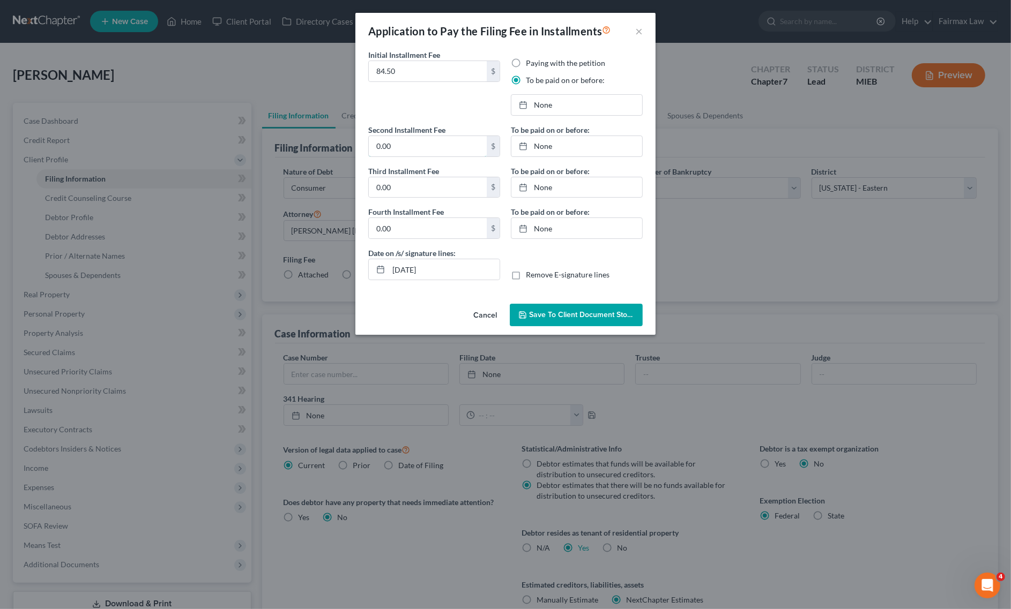
paste input "84.5"
click at [406, 182] on input "0.00" at bounding box center [428, 187] width 118 height 20
paste input "84.5"
click at [426, 229] on input "0.00" at bounding box center [428, 228] width 118 height 20
paste input "84.5"
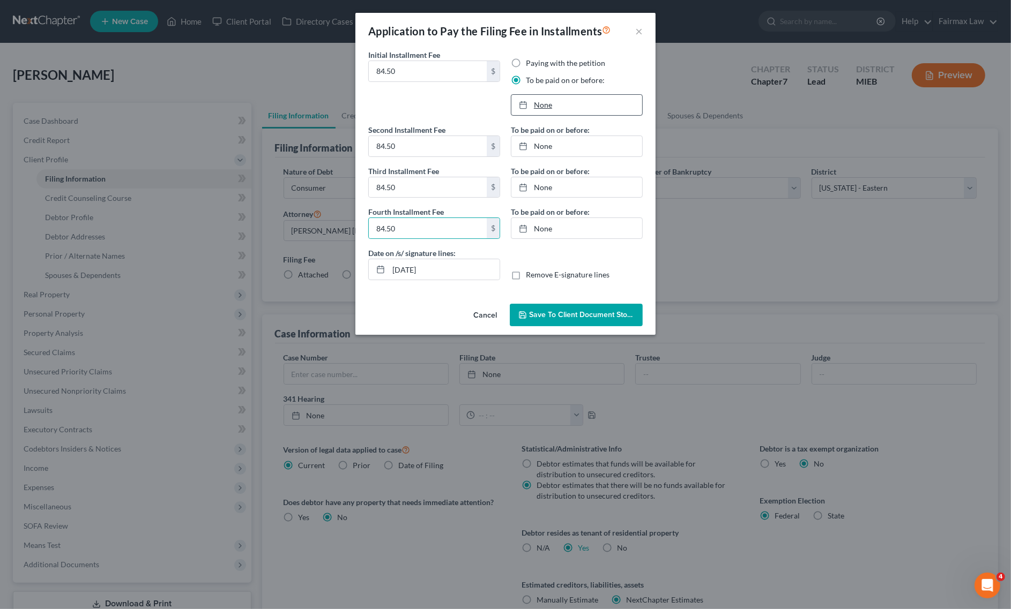
click at [566, 106] on link "None" at bounding box center [576, 105] width 131 height 20
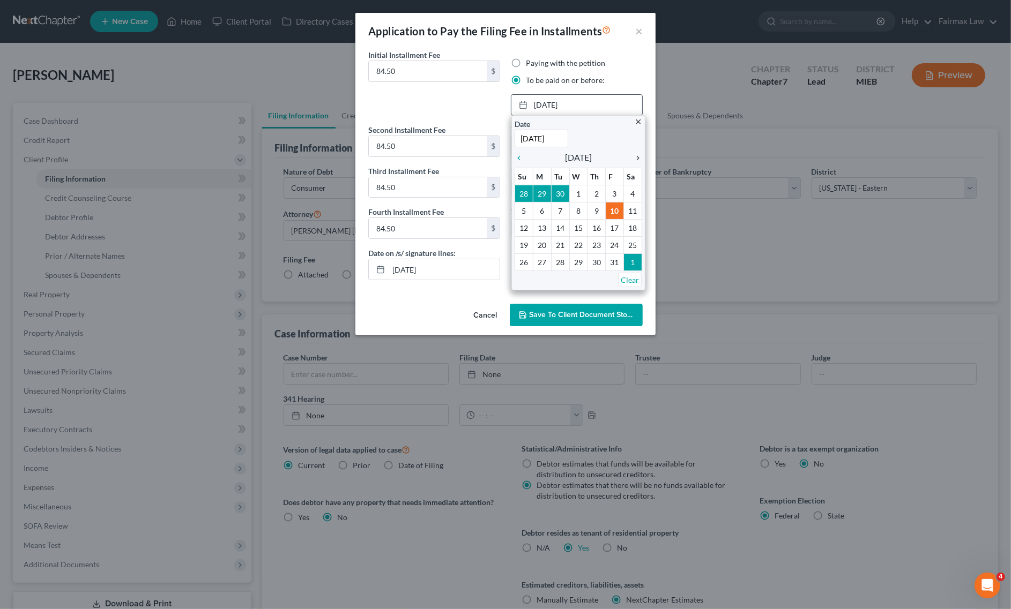
click at [635, 157] on icon "chevron_right" at bounding box center [635, 158] width 14 height 9
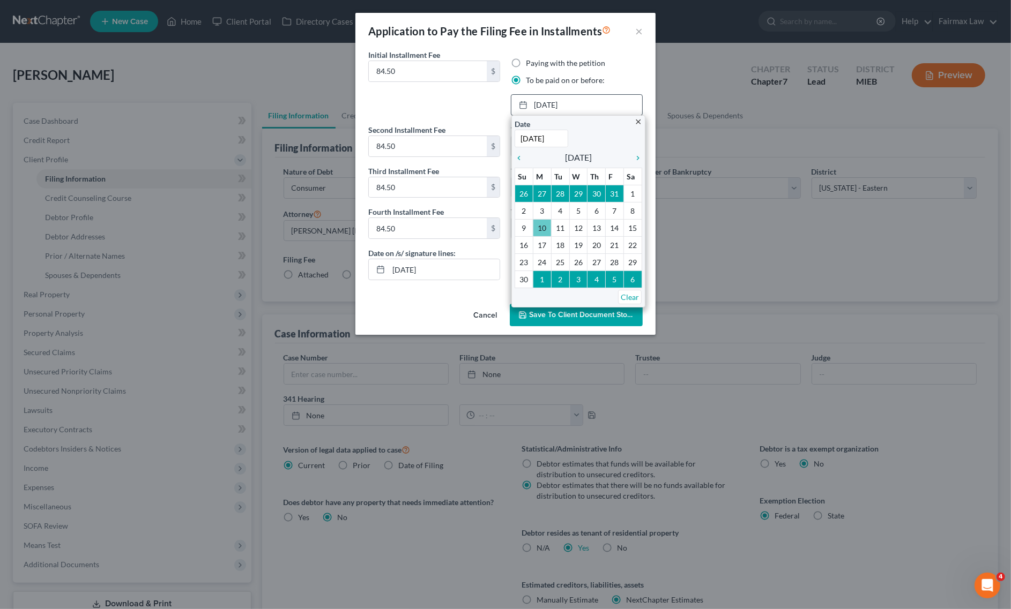
drag, startPoint x: 545, startPoint y: 229, endPoint x: 549, endPoint y: 218, distance: 12.7
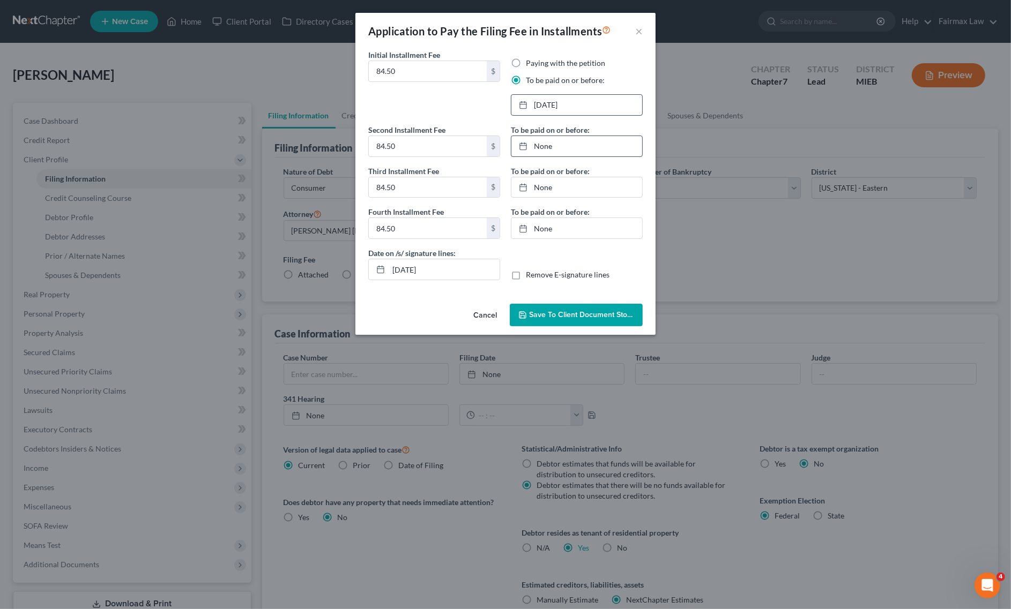
click at [579, 148] on link "None" at bounding box center [576, 146] width 131 height 20
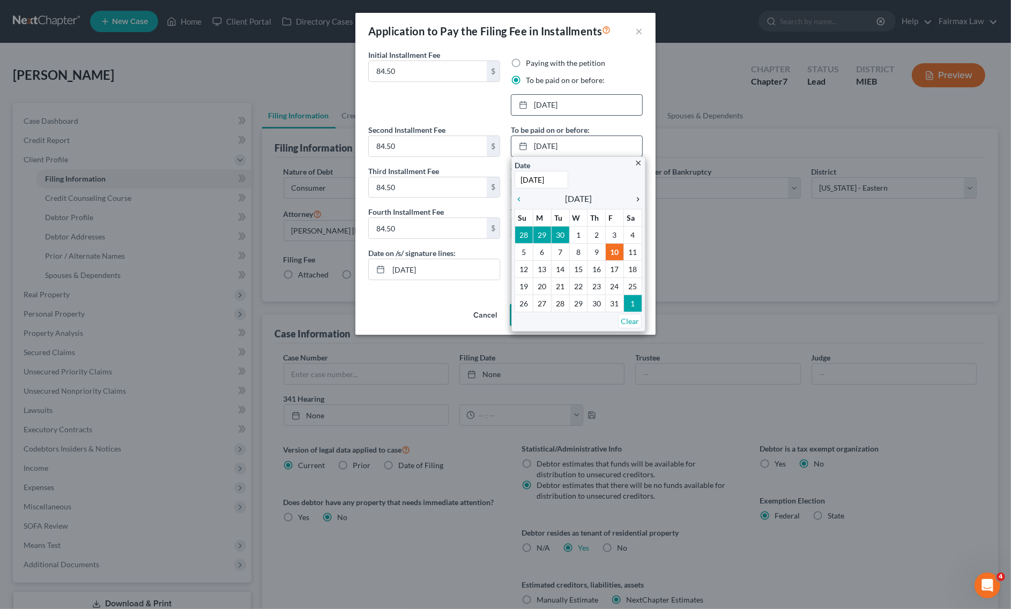
click at [635, 199] on icon "chevron_right" at bounding box center [635, 199] width 14 height 9
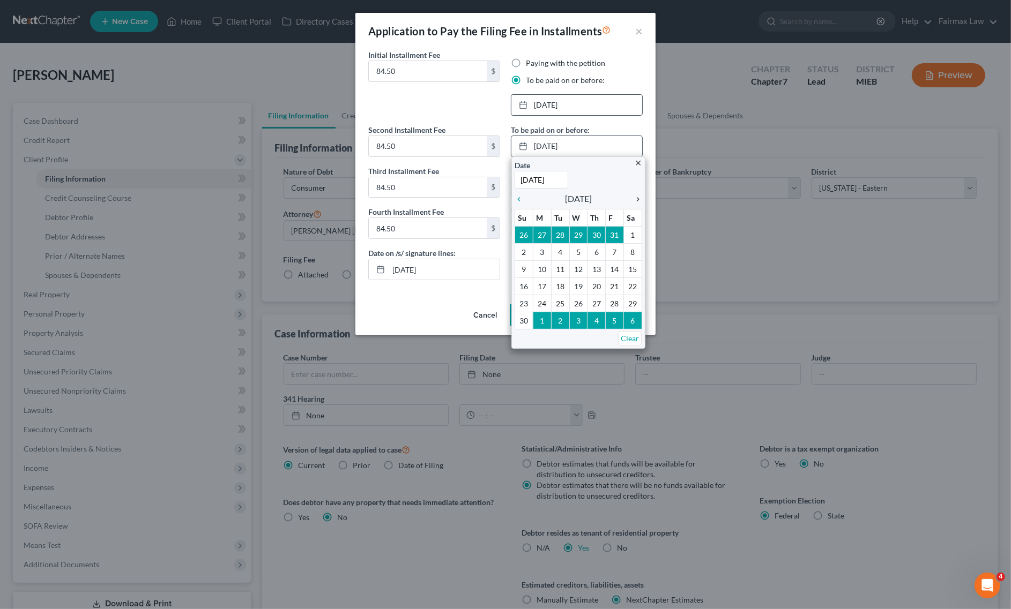
click at [635, 199] on icon "chevron_right" at bounding box center [635, 199] width 14 height 9
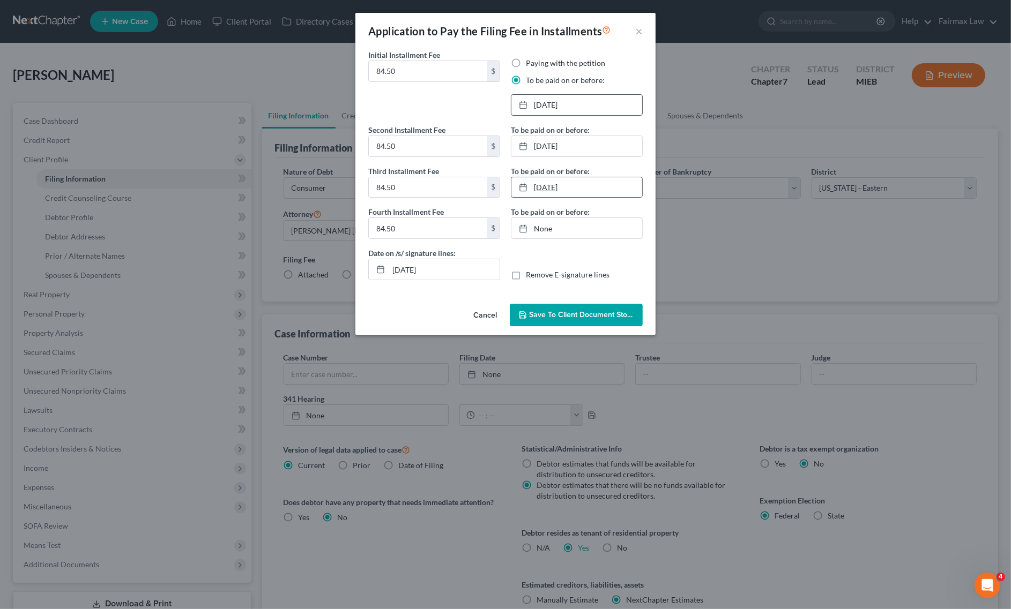
click at [563, 193] on link "[DATE]" at bounding box center [576, 187] width 131 height 20
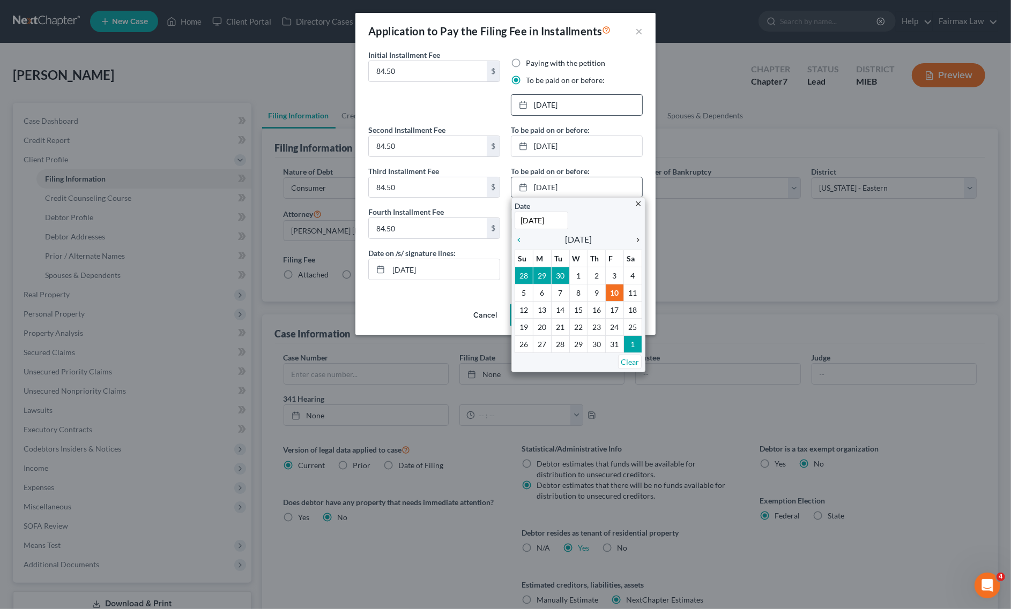
click at [642, 237] on icon "chevron_right" at bounding box center [635, 240] width 14 height 9
click at [631, 236] on div "chevron_right" at bounding box center [635, 239] width 14 height 10
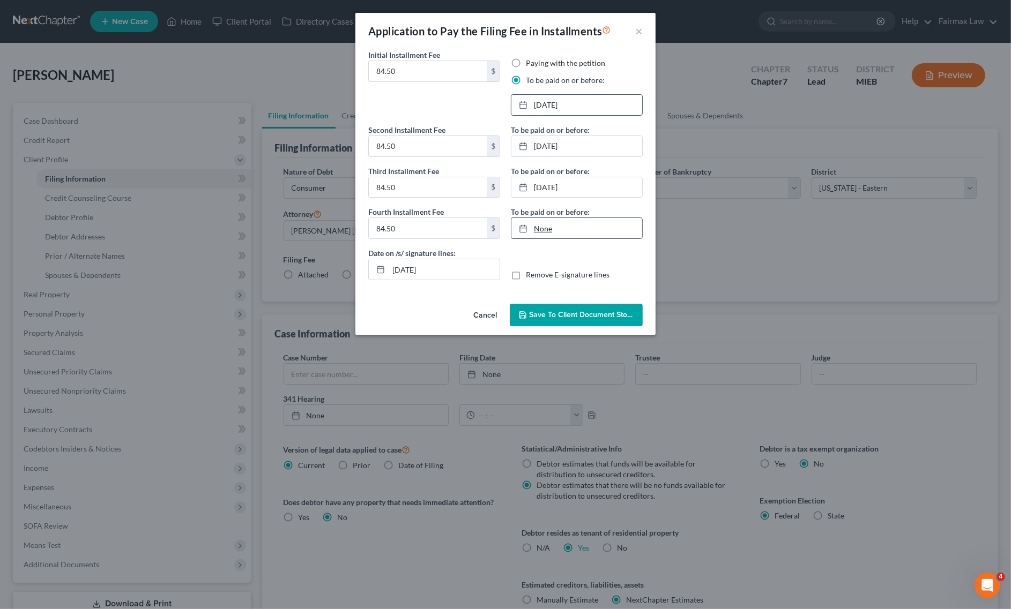
click at [558, 234] on link "None" at bounding box center [576, 228] width 131 height 20
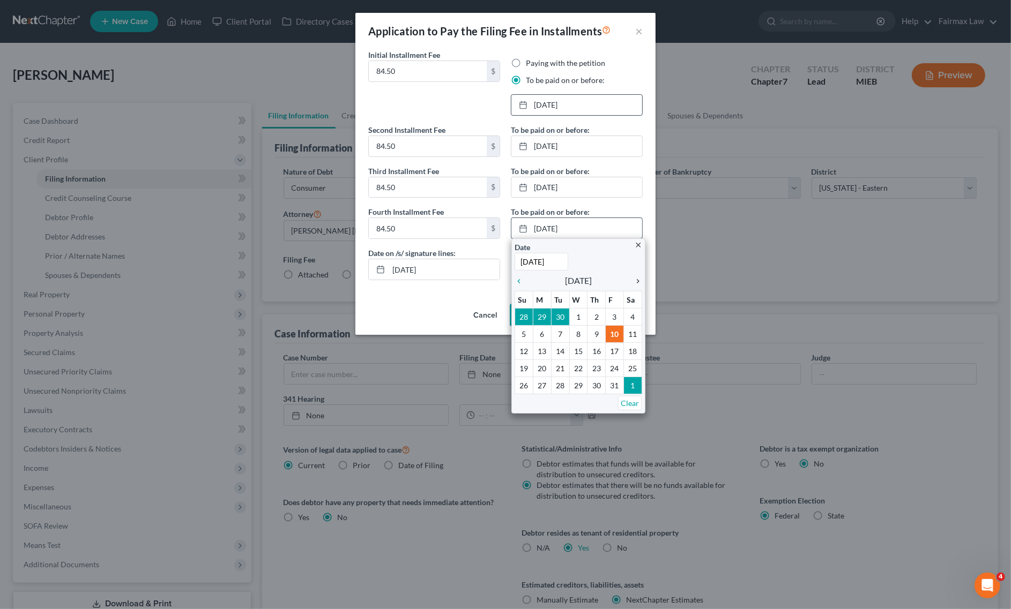
click at [639, 282] on icon "chevron_right" at bounding box center [635, 281] width 14 height 9
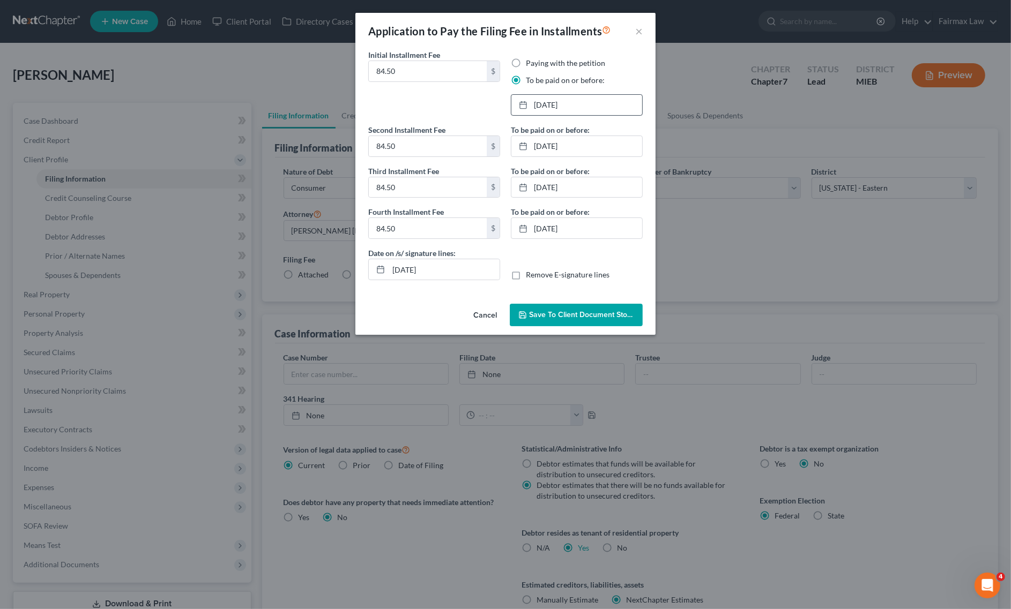
click at [563, 315] on span "Save to Client Document Storage" at bounding box center [586, 314] width 114 height 9
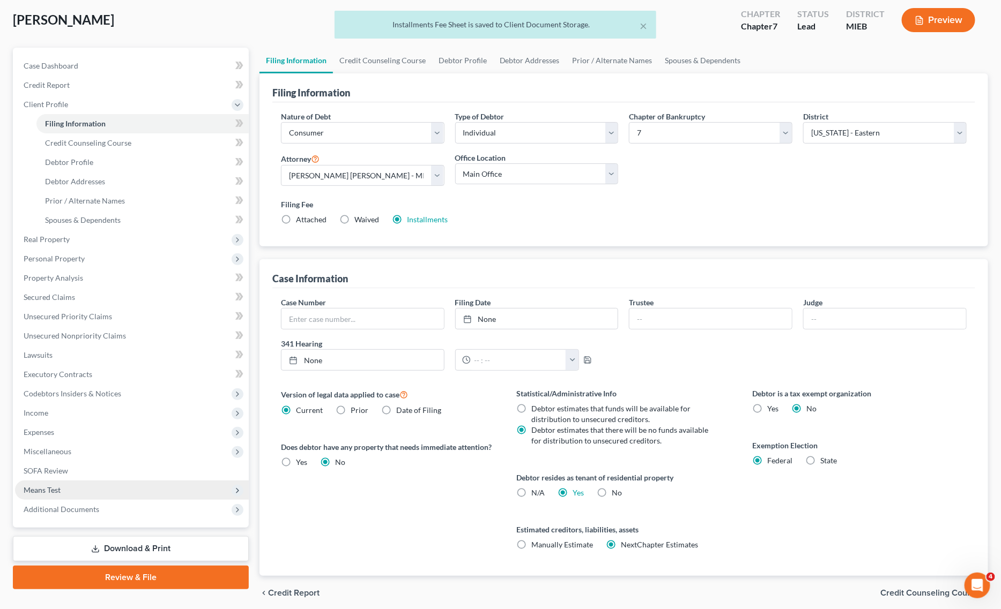
scroll to position [97, 0]
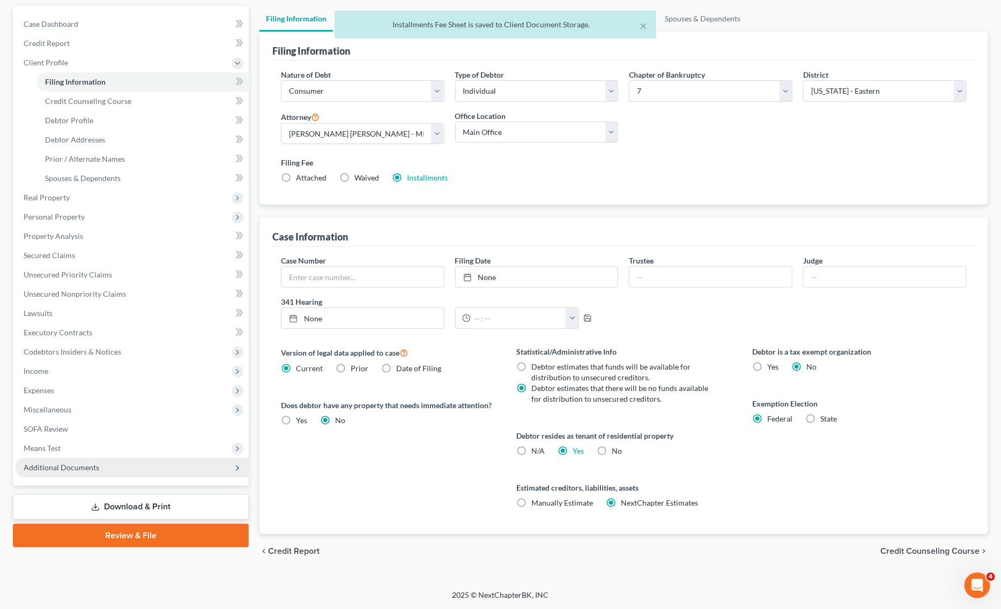
click at [95, 467] on span "Additional Documents" at bounding box center [62, 467] width 76 height 9
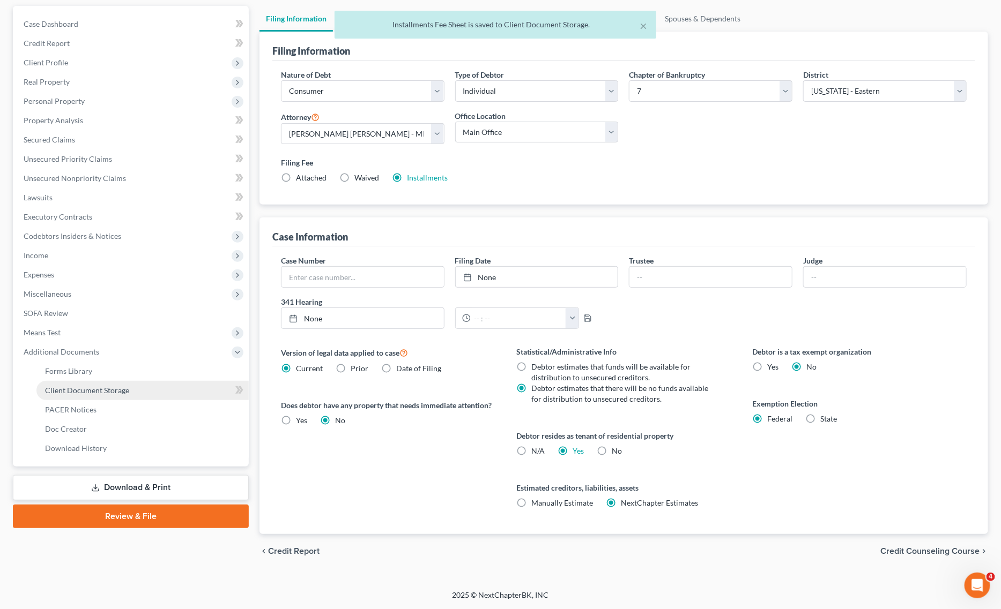
click at [134, 392] on link "Client Document Storage" at bounding box center [142, 390] width 212 height 19
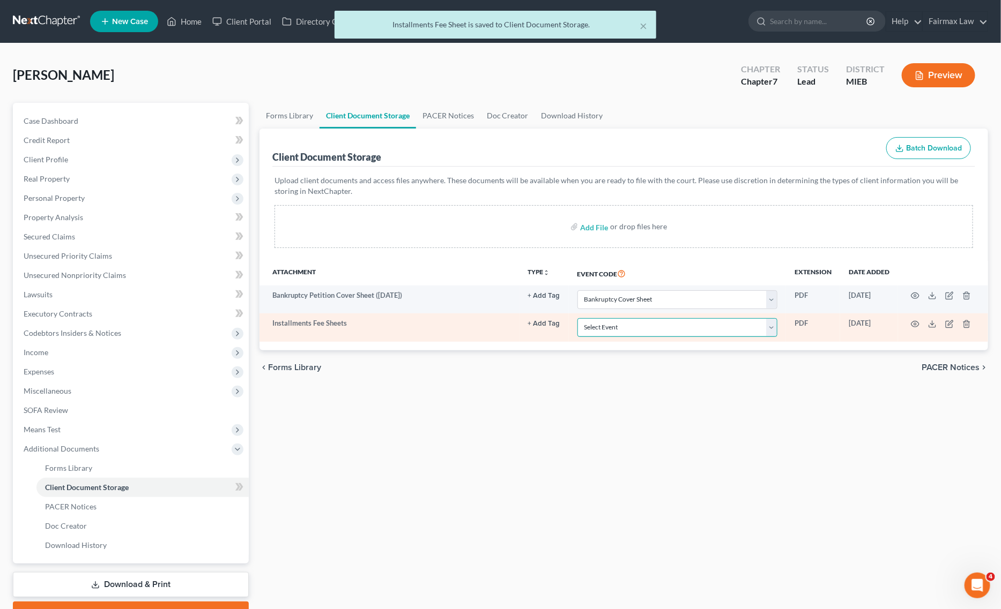
click at [659, 327] on select "Select Event 20 Largest Unsecured Creditors Amended Chapter 11 Plan Amended Cha…" at bounding box center [677, 327] width 200 height 19
click at [661, 327] on select "Select Event 20 Largest Unsecured Creditors Amended Chapter 11 Plan Amended Cha…" at bounding box center [677, 327] width 200 height 19
click at [577, 318] on select "Select Event 20 Largest Unsecured Creditors Amended Chapter 11 Plan Amended Cha…" at bounding box center [677, 327] width 200 height 19
